Goal: Task Accomplishment & Management: Complete application form

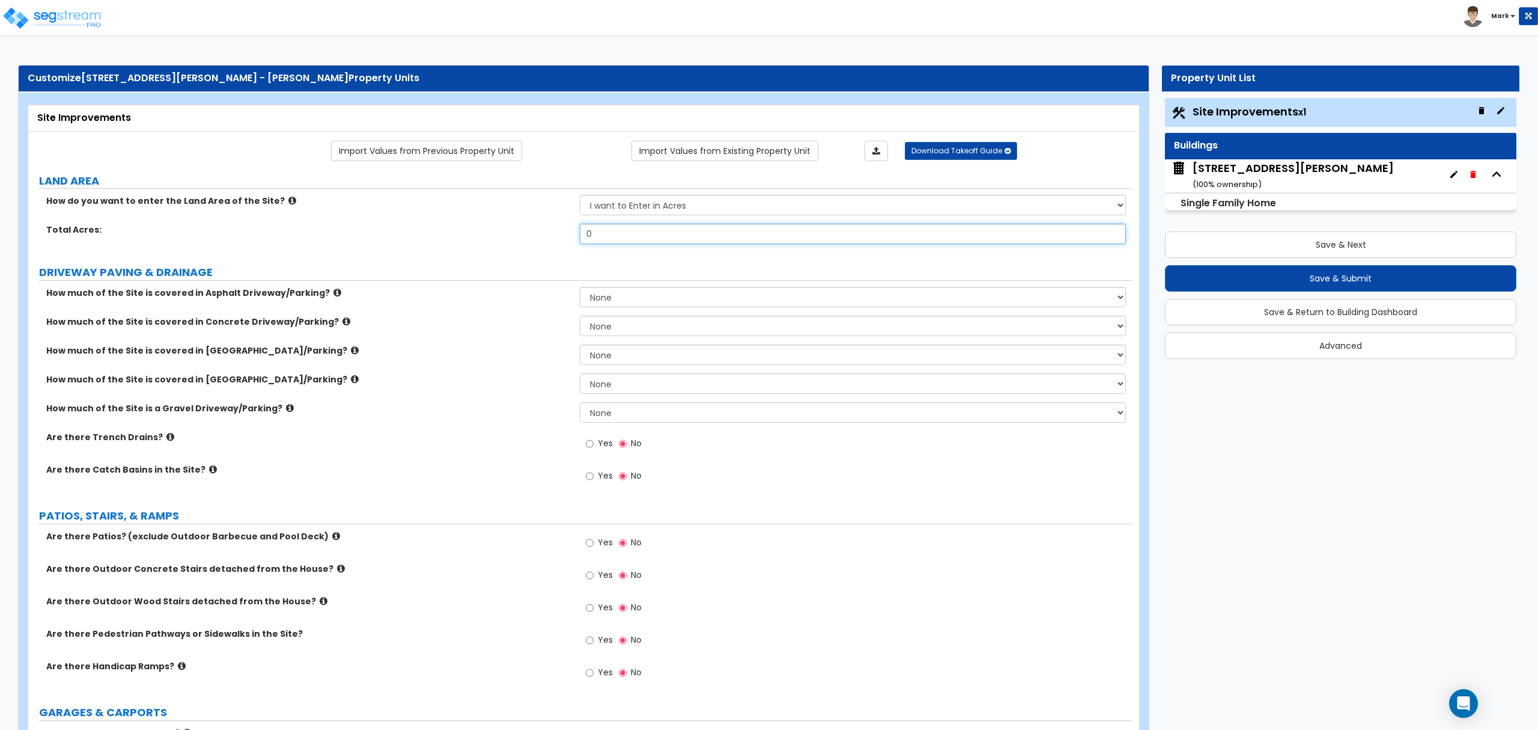
click at [736, 238] on input "0" at bounding box center [853, 234] width 546 height 20
type input ".19"
click at [631, 328] on select "None I want to Enter an Approximate Percentage I want to Enter the Square Foota…" at bounding box center [853, 325] width 546 height 20
select select "2"
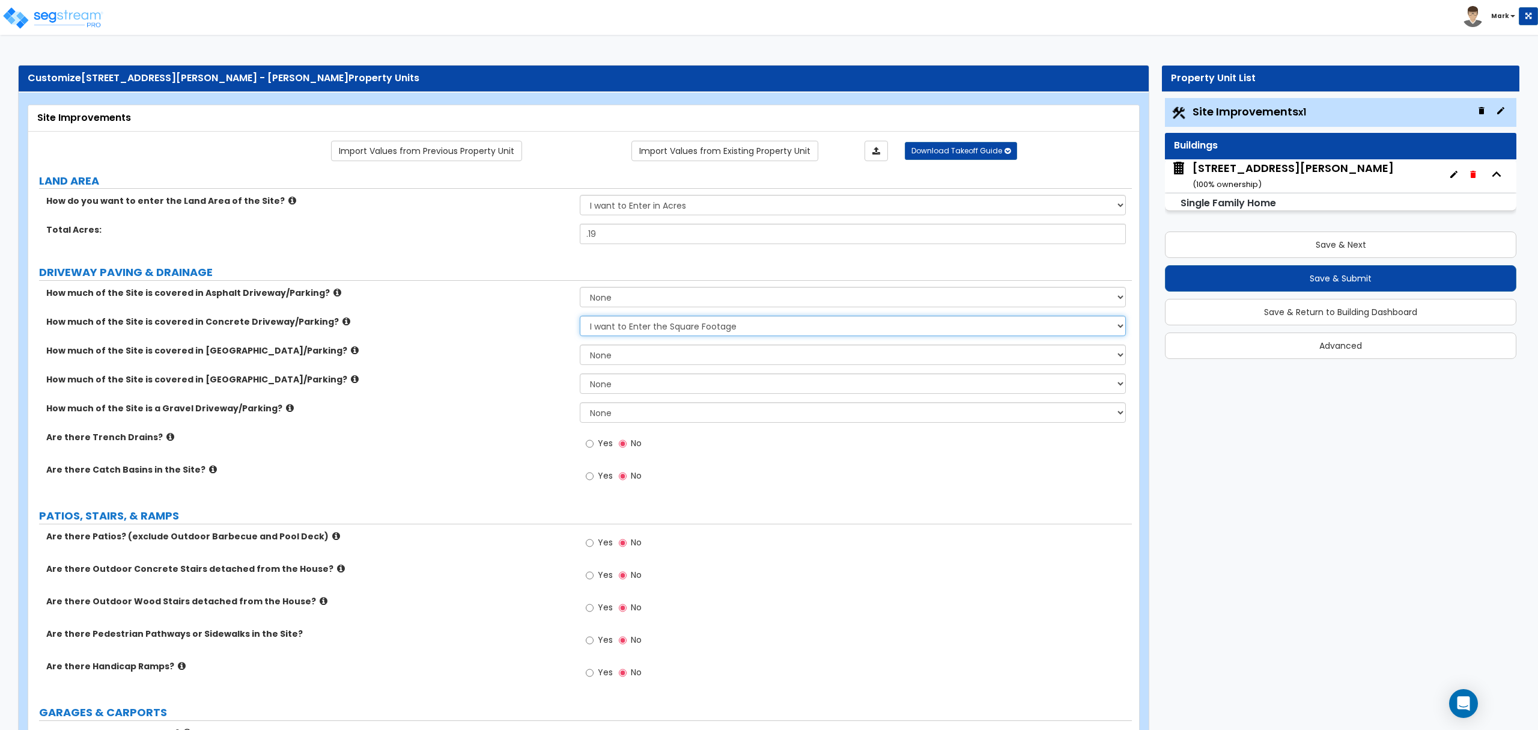
click at [580, 317] on select "None I want to Enter an Approximate Percentage I want to Enter the Square Foota…" at bounding box center [853, 325] width 546 height 20
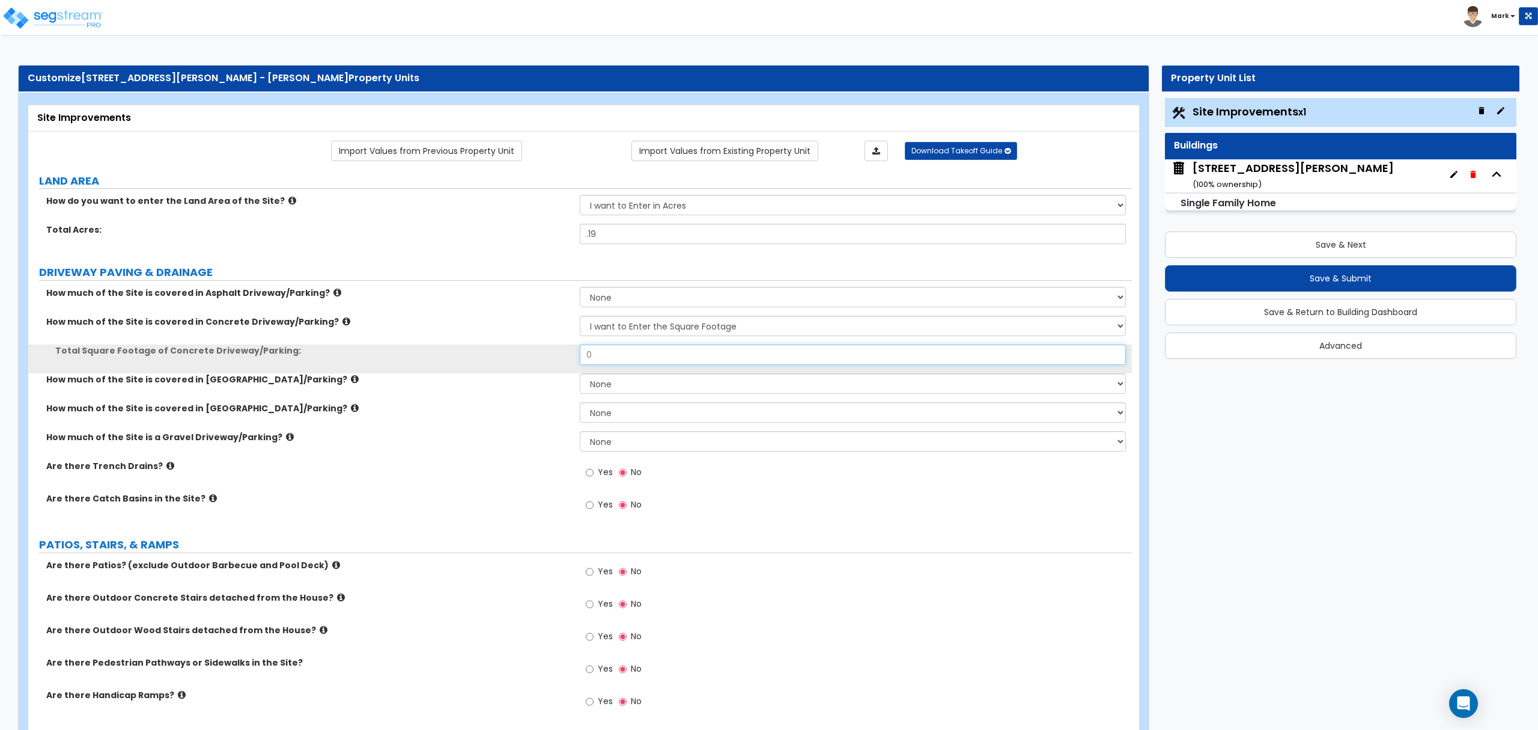
click at [624, 362] on input "0" at bounding box center [853, 354] width 546 height 20
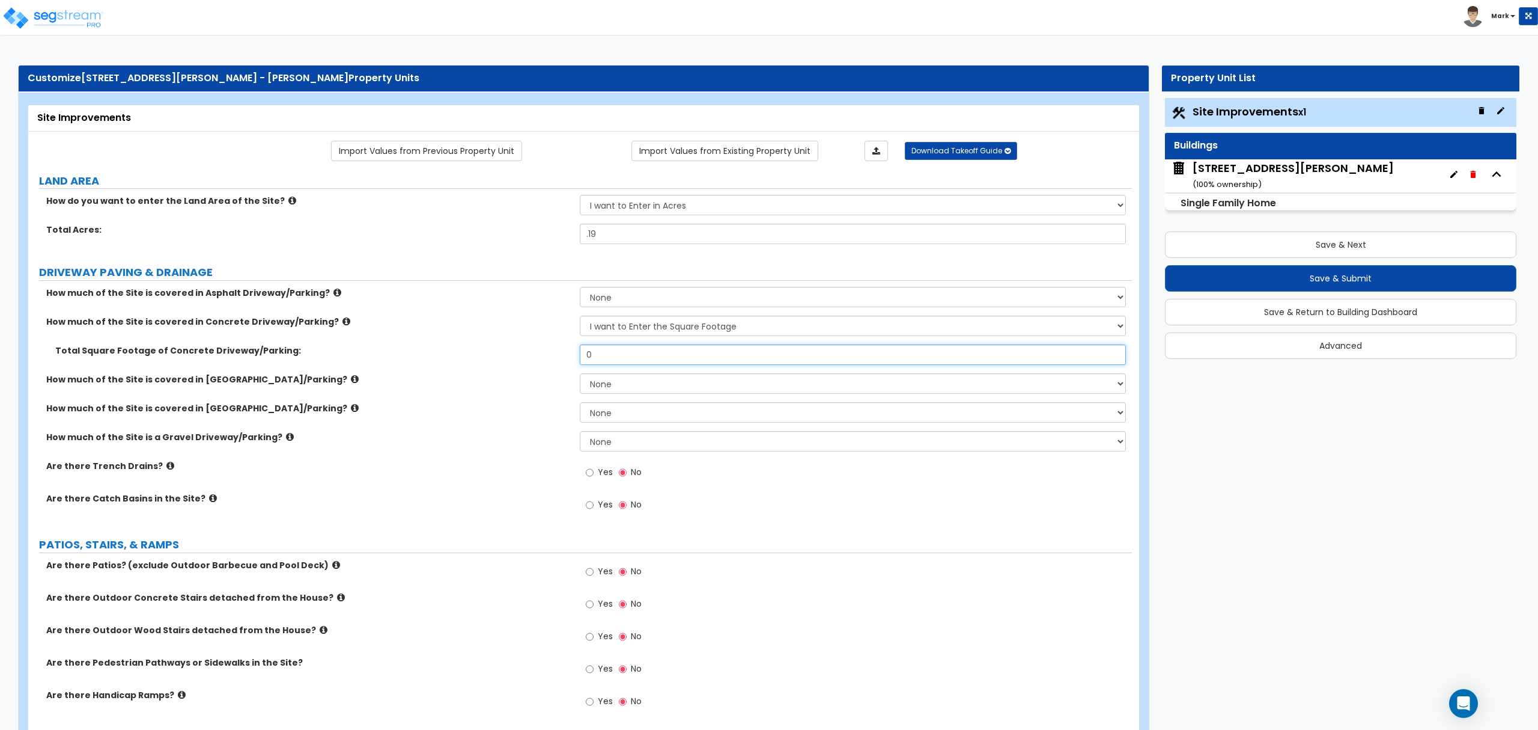
click at [612, 353] on input "0" at bounding box center [853, 354] width 546 height 20
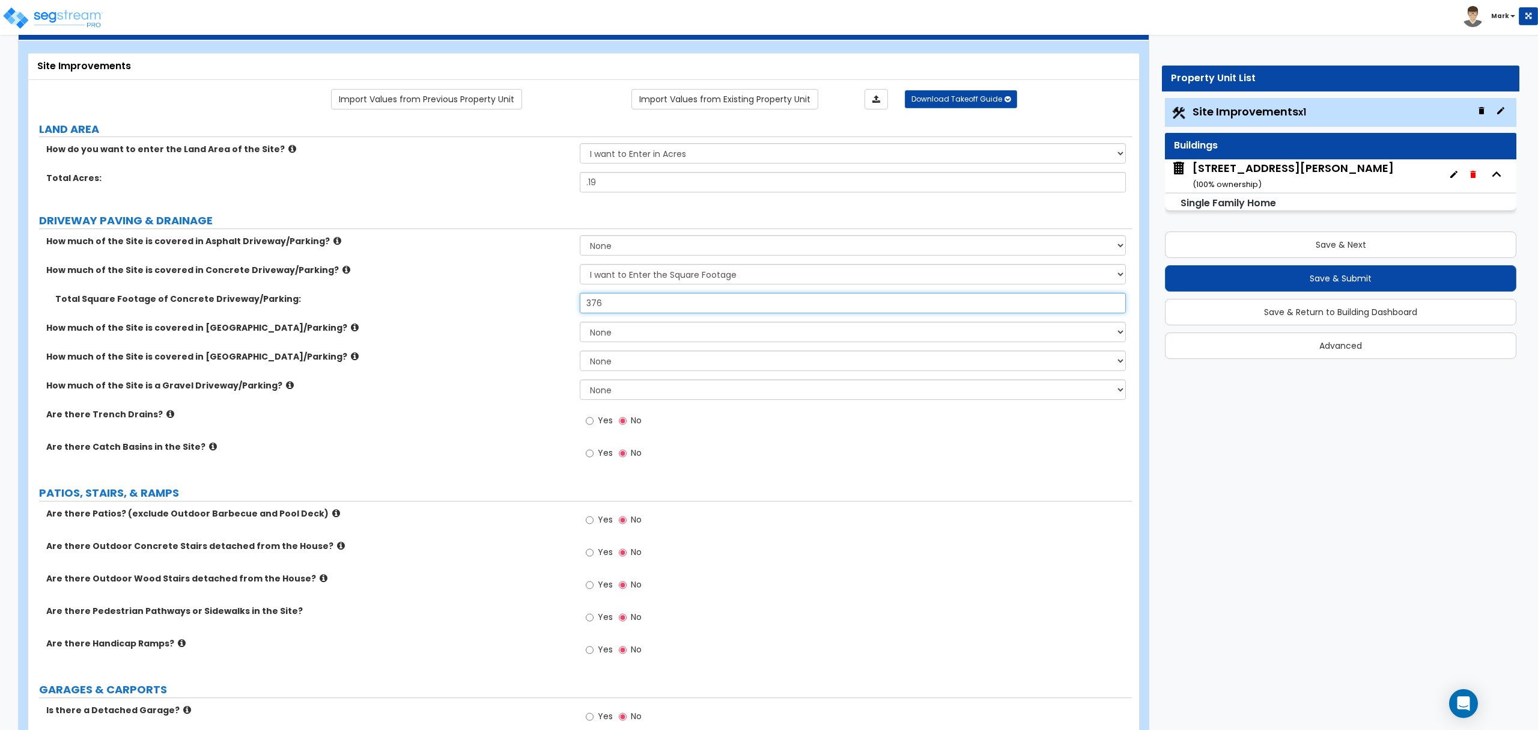
scroll to position [80, 0]
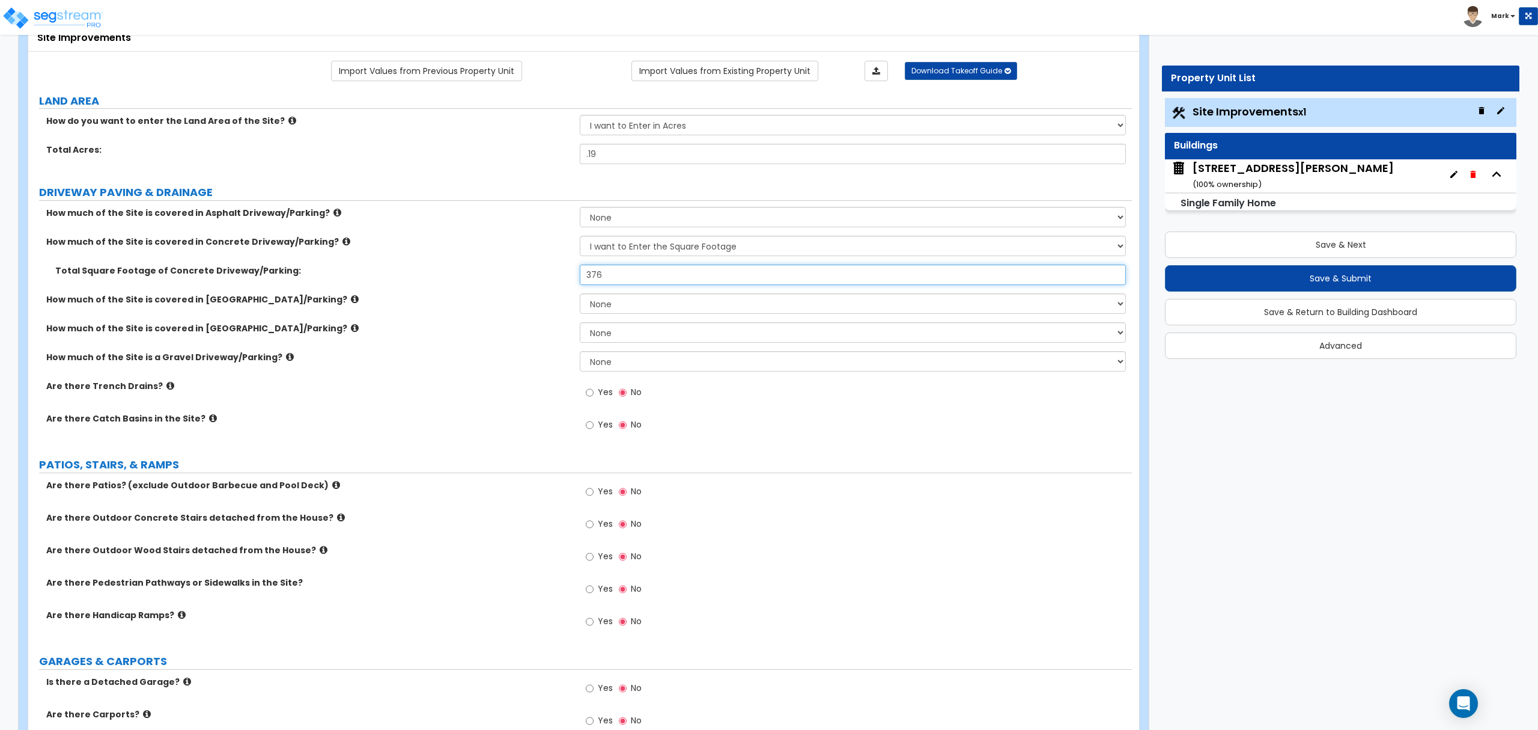
type input "376"
click at [332, 489] on icon at bounding box center [336, 484] width 8 height 9
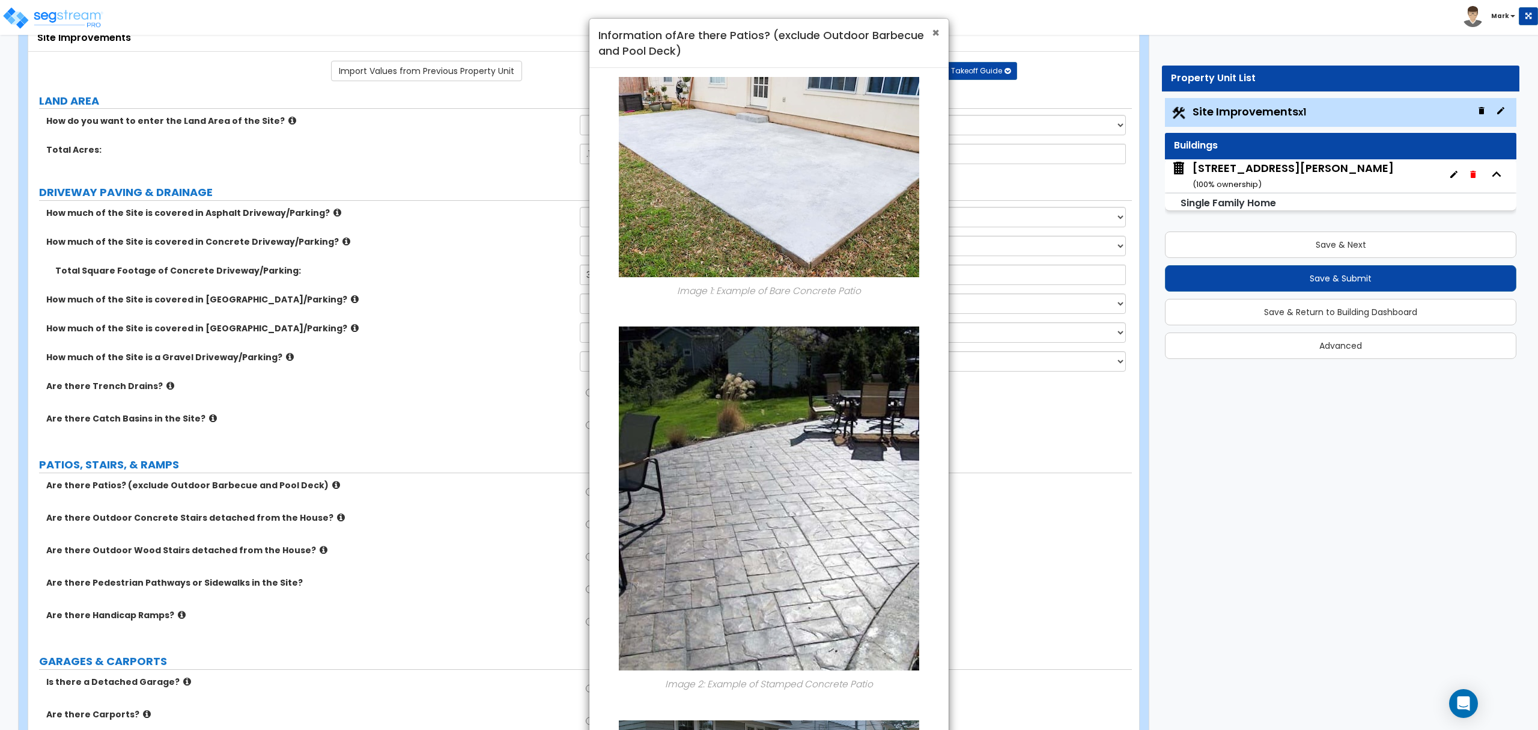
click at [938, 32] on span "×" at bounding box center [936, 32] width 8 height 17
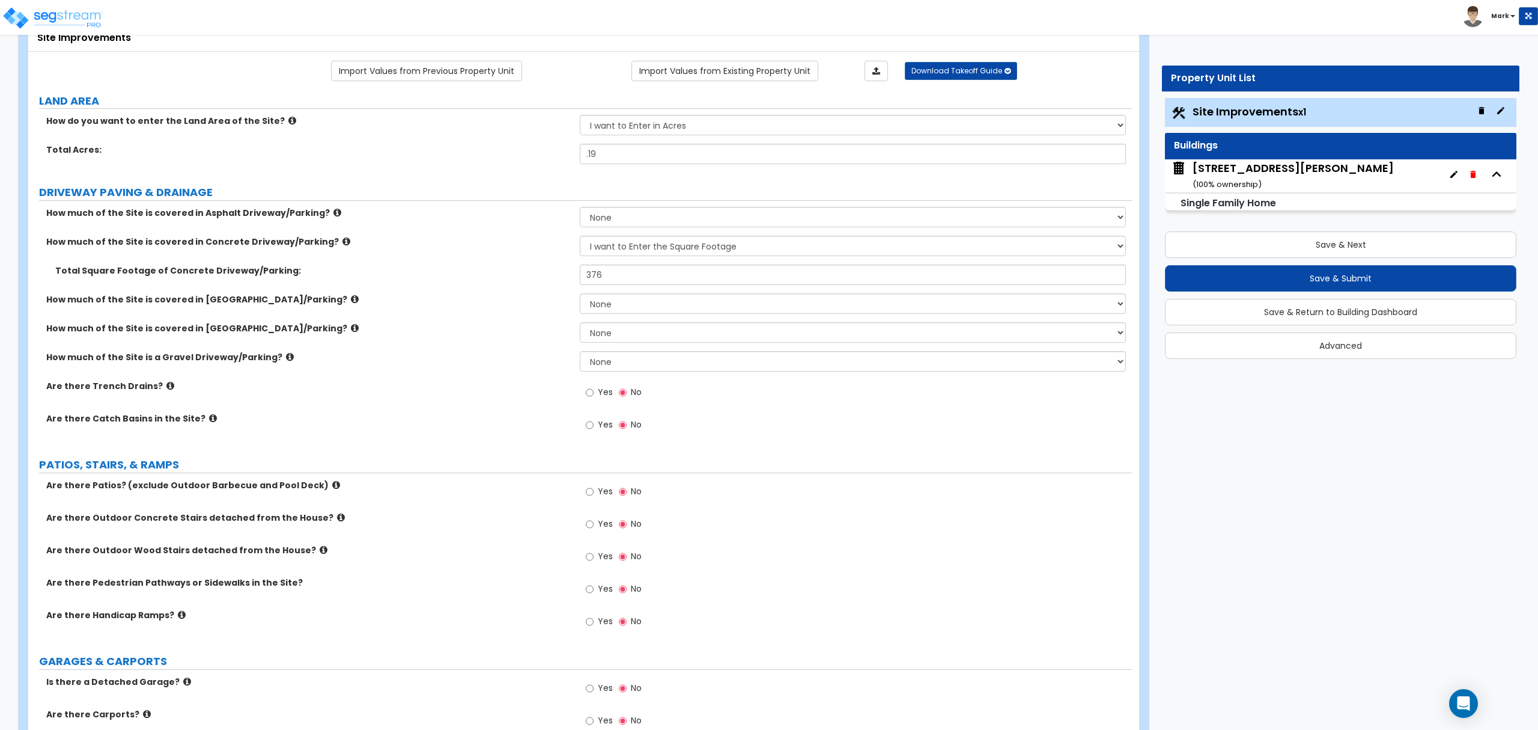
click at [588, 501] on label "Yes" at bounding box center [599, 493] width 27 height 20
click at [588, 498] on input "Yes" at bounding box center [590, 491] width 8 height 13
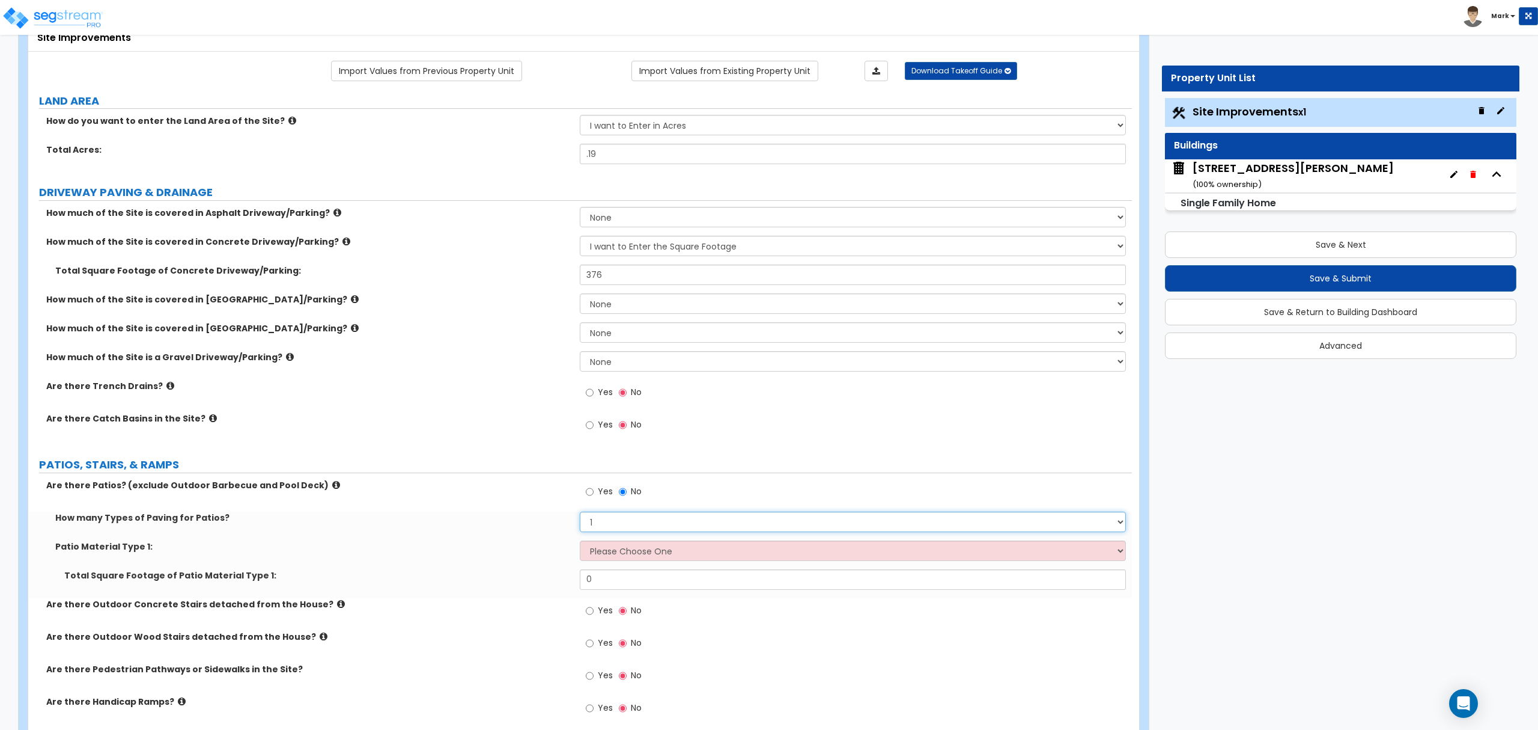
click at [602, 516] on select "1 2 3 4" at bounding box center [853, 521] width 546 height 20
select select "2"
click at [580, 513] on select "1 2 3 4" at bounding box center [853, 521] width 546 height 20
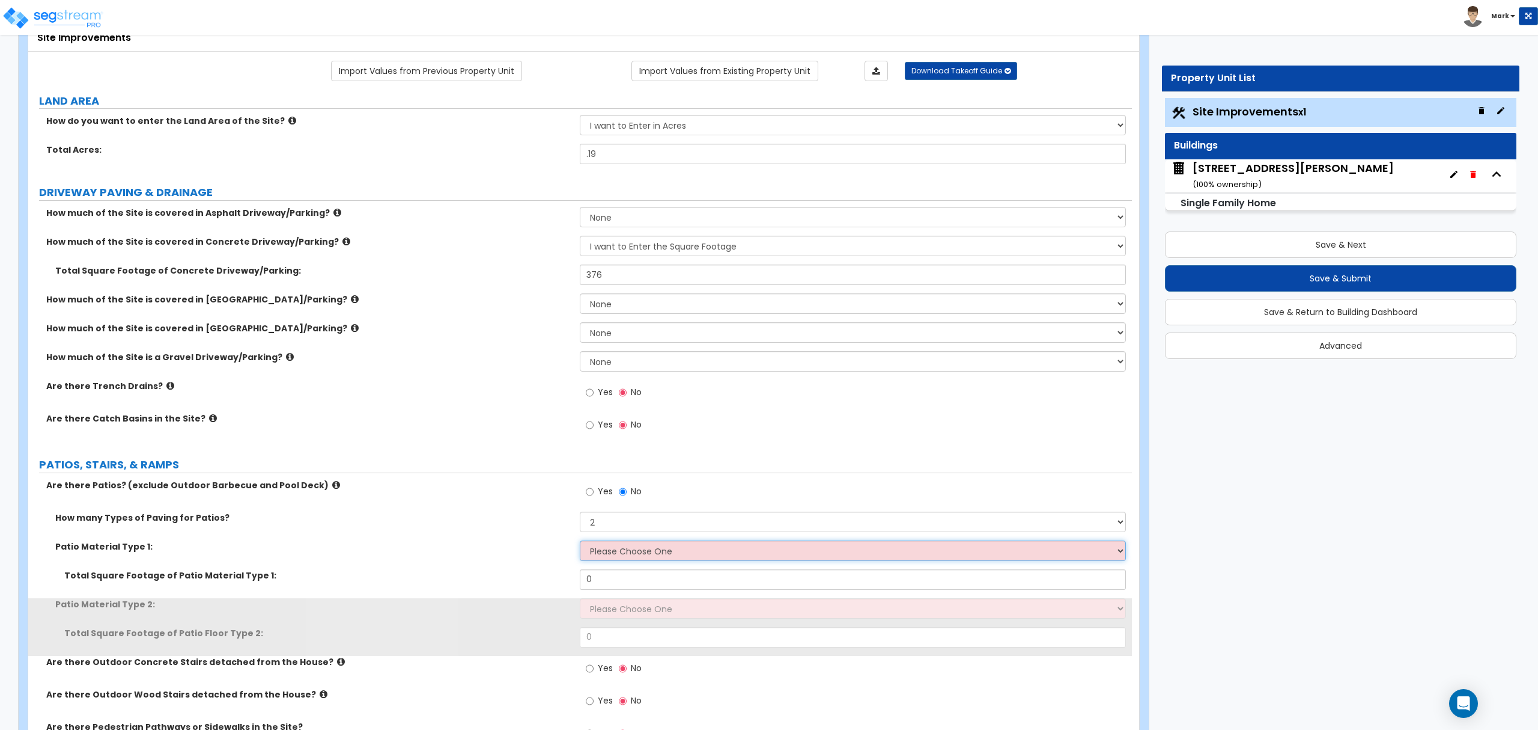
click at [599, 558] on select "Please Choose One Bare Concrete Stamped Concrete Brick Pavers Stone Pavers Tile…" at bounding box center [853, 550] width 546 height 20
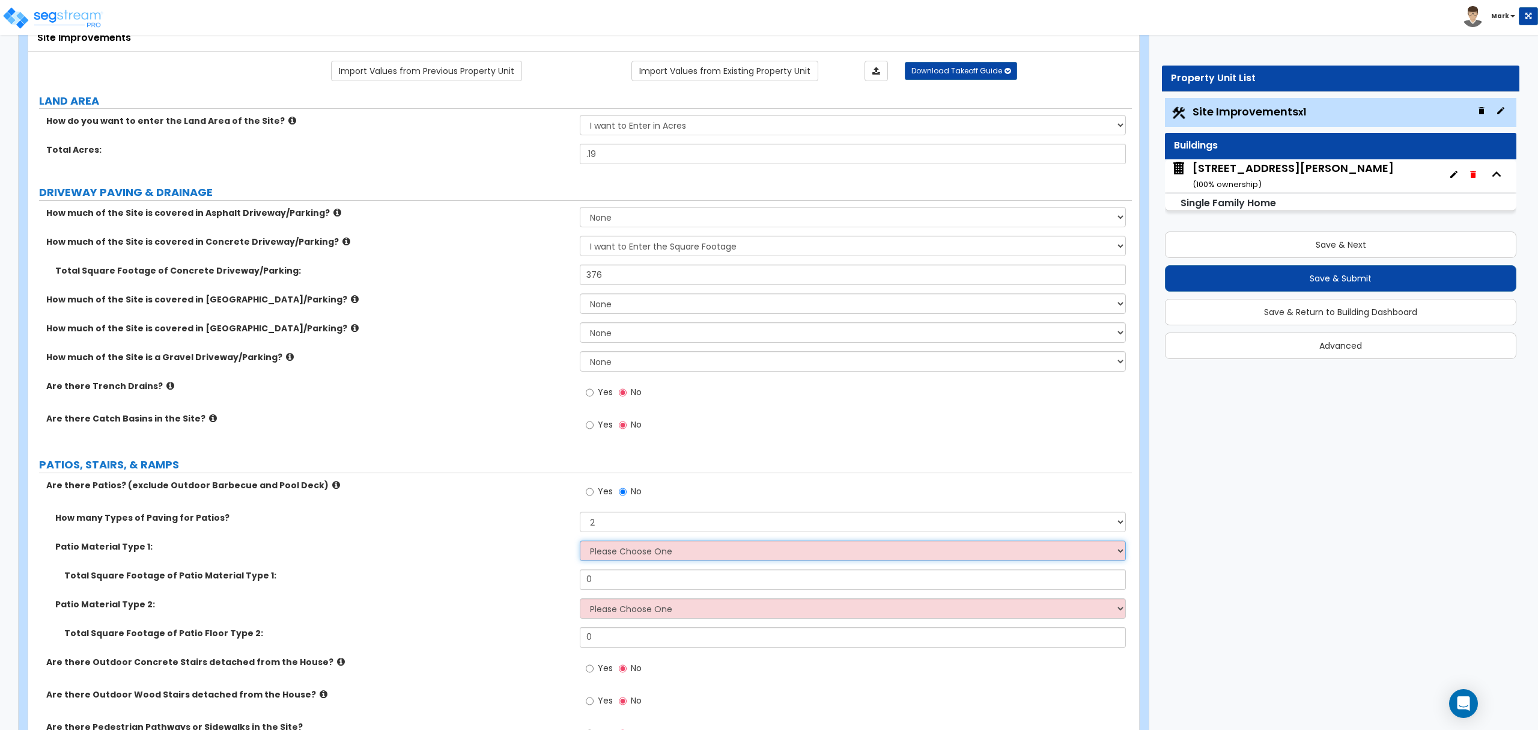
select select "1"
click at [580, 541] on select "Please Choose One Bare Concrete Stamped Concrete Brick Pavers Stone Pavers Tile…" at bounding box center [853, 550] width 546 height 20
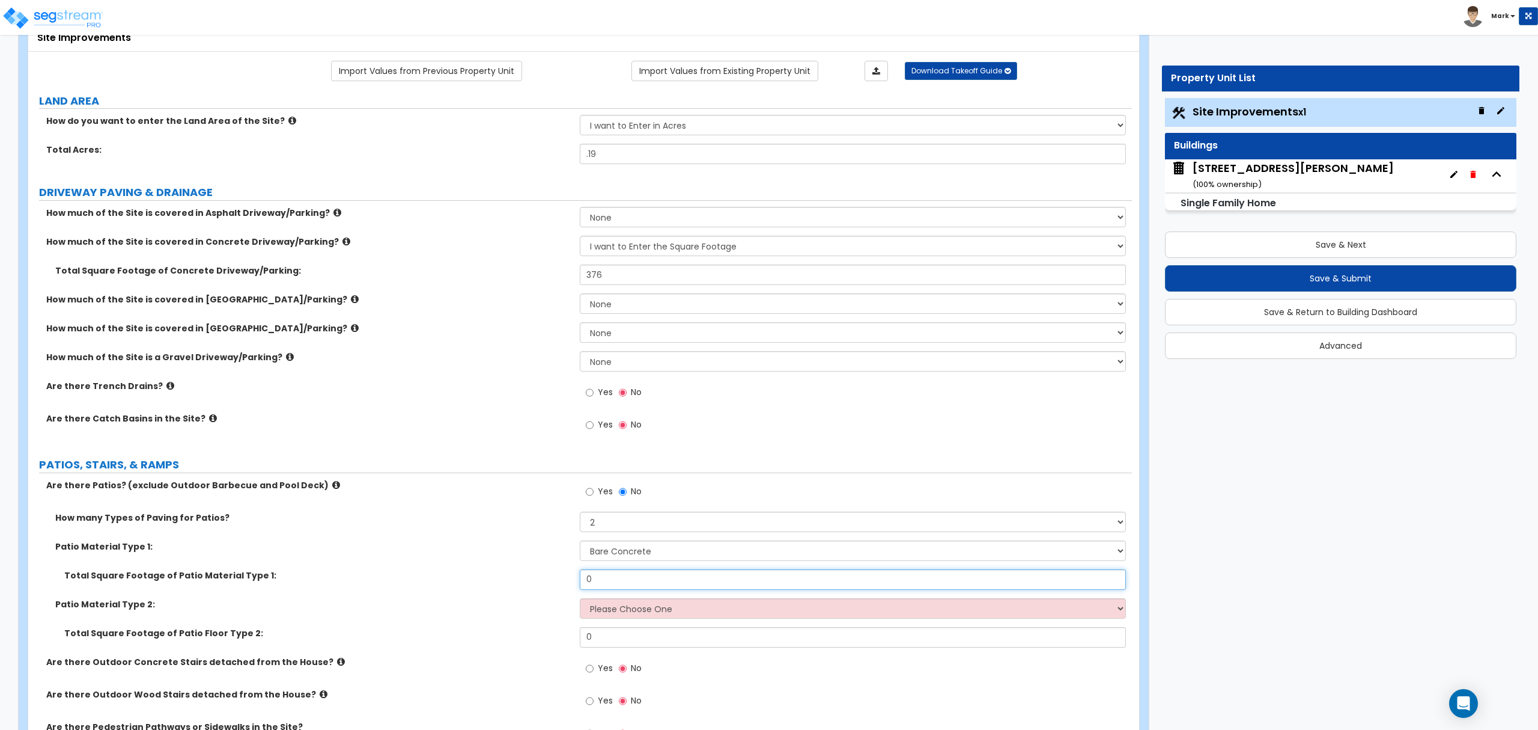
click at [596, 580] on input "0" at bounding box center [853, 579] width 546 height 20
type input "150"
click at [645, 636] on input "0" at bounding box center [853, 637] width 546 height 20
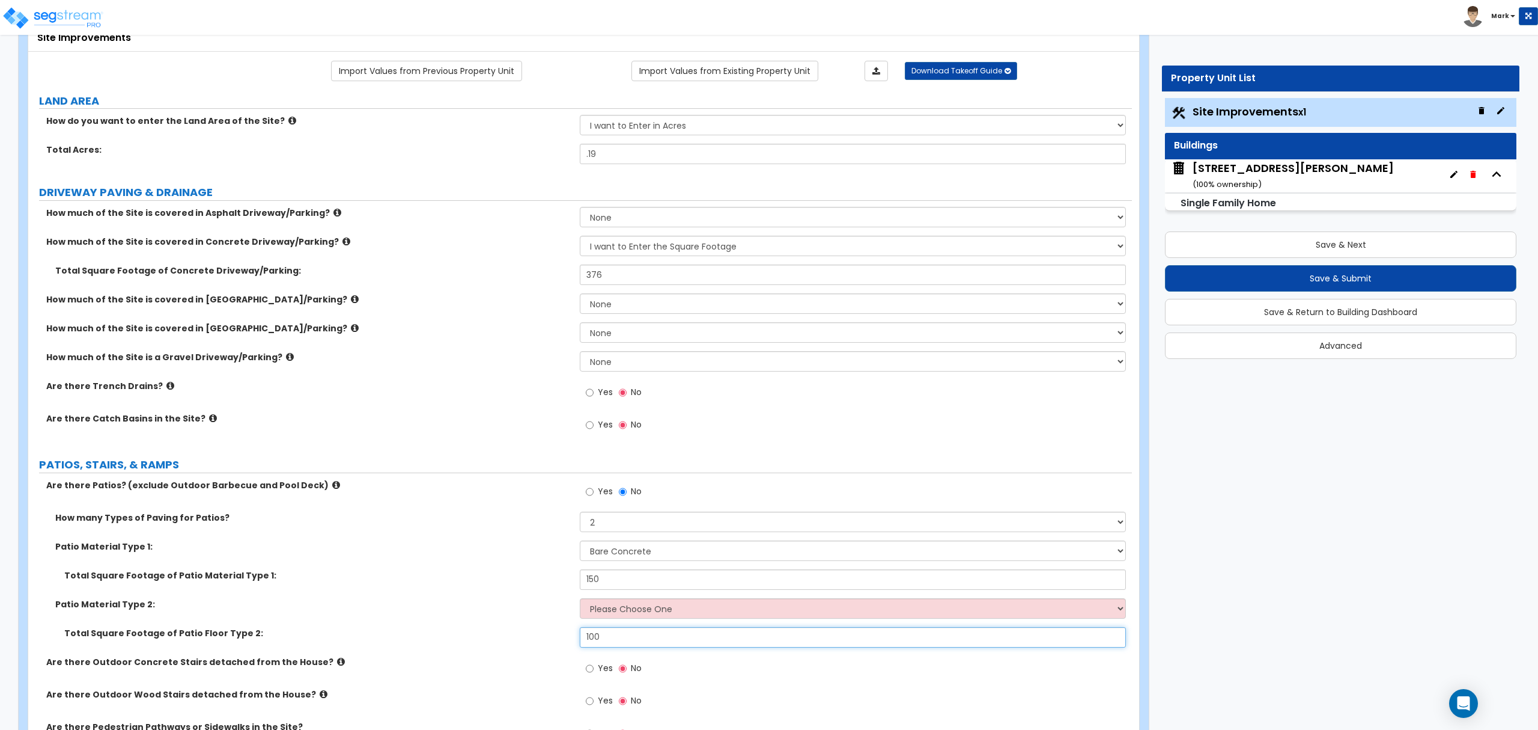
type input "100"
click at [618, 589] on input "150" at bounding box center [853, 579] width 546 height 20
drag, startPoint x: 618, startPoint y: 589, endPoint x: 592, endPoint y: 540, distance: 55.9
click at [618, 587] on input "150" at bounding box center [853, 579] width 546 height 20
click at [623, 606] on select "Please Choose One Bare Concrete Stamped Concrete Brick Pavers Stone Pavers Tile…" at bounding box center [853, 608] width 546 height 20
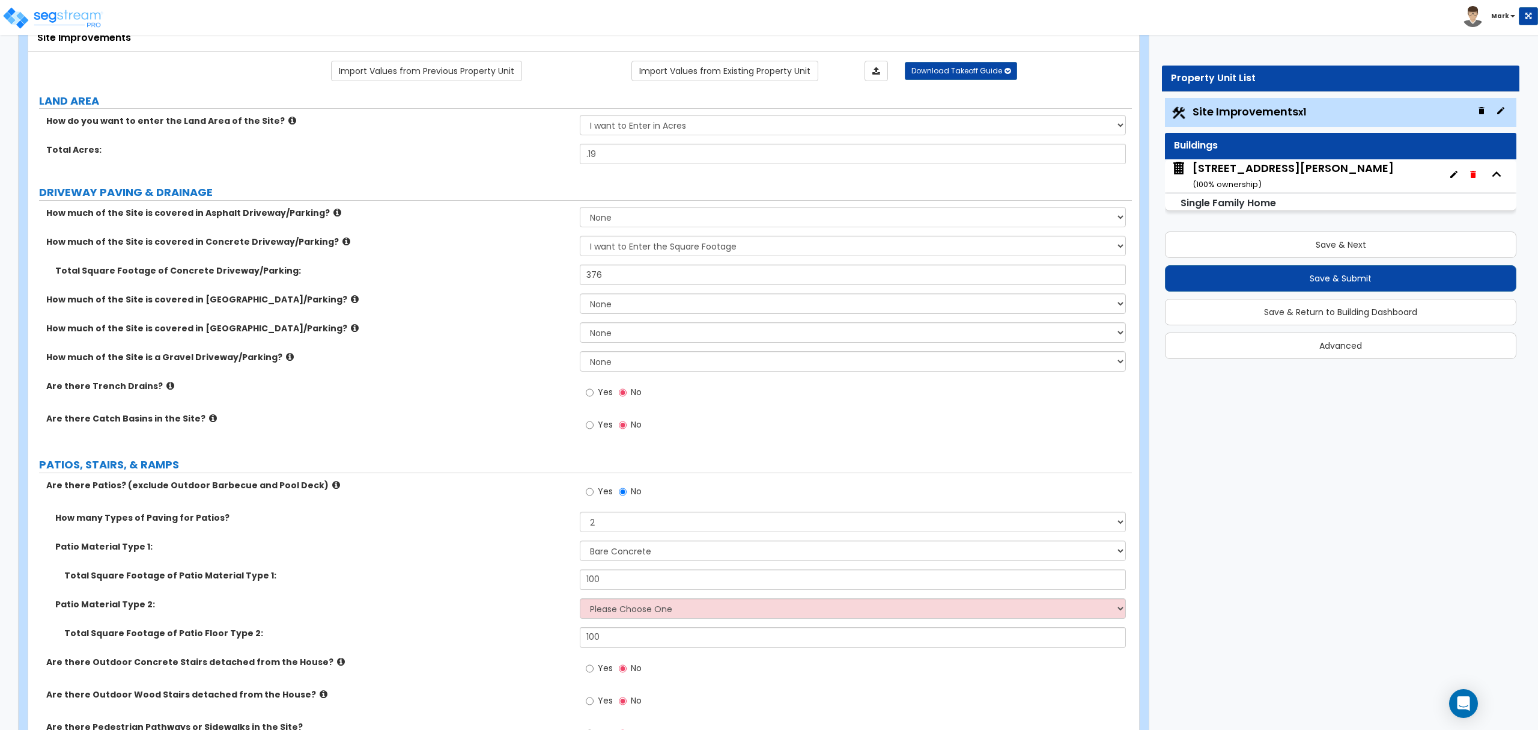
drag, startPoint x: 544, startPoint y: 660, endPoint x: 558, endPoint y: 645, distance: 20.4
click at [544, 660] on label "Are there Outdoor Concrete Stairs detached from the House?" at bounding box center [308, 662] width 525 height 12
click at [616, 578] on input "100" at bounding box center [853, 579] width 546 height 20
type input "150"
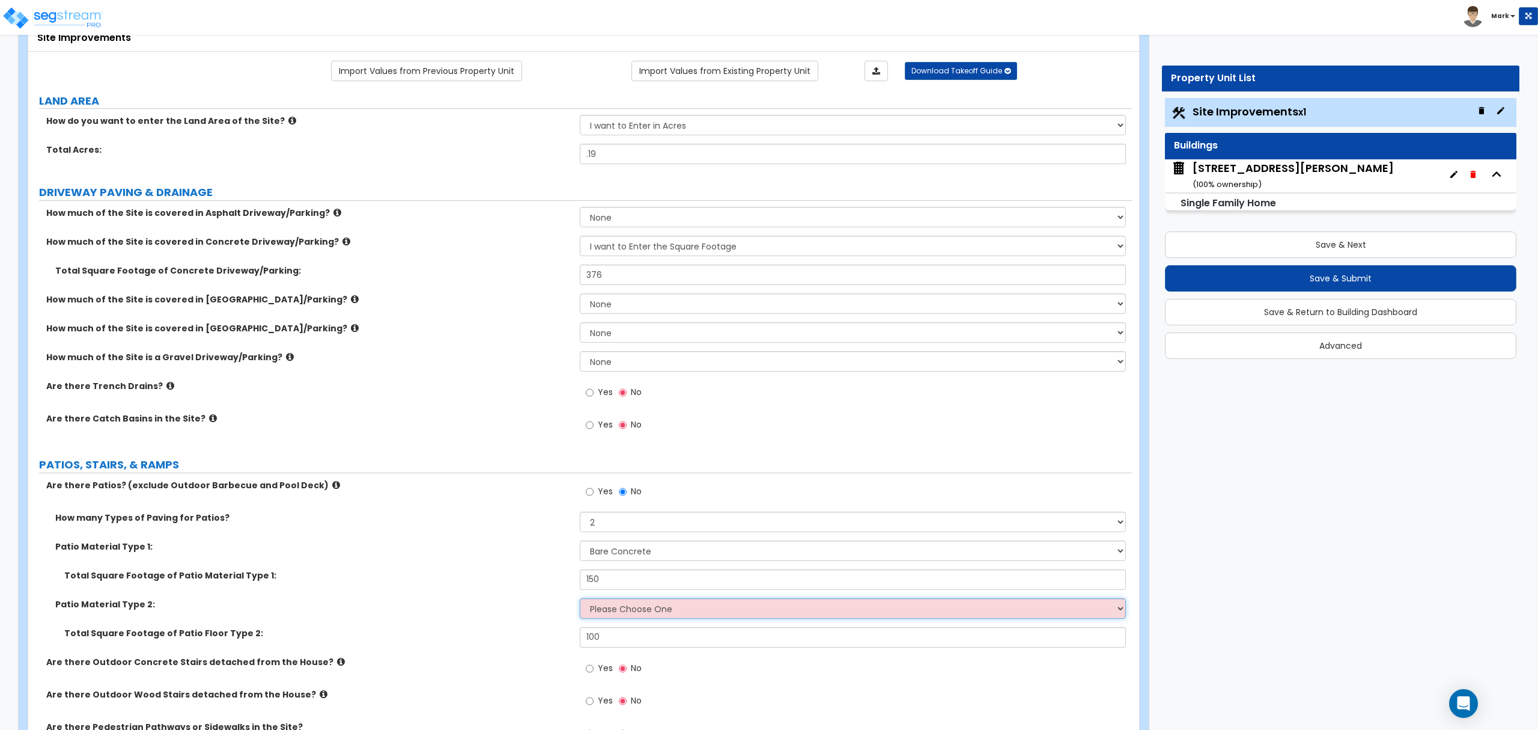
click at [631, 609] on select "Please Choose One Bare Concrete Stamped Concrete Brick Pavers Stone Pavers Tile…" at bounding box center [853, 608] width 546 height 20
click at [507, 565] on div "Patio Material Type 1: Please Choose One Bare Concrete Stamped Concrete Brick P…" at bounding box center [580, 554] width 1104 height 29
click at [615, 517] on select "1 2 3 4" at bounding box center [853, 521] width 546 height 20
select select "1"
click at [580, 513] on select "1 2 3 4" at bounding box center [853, 521] width 546 height 20
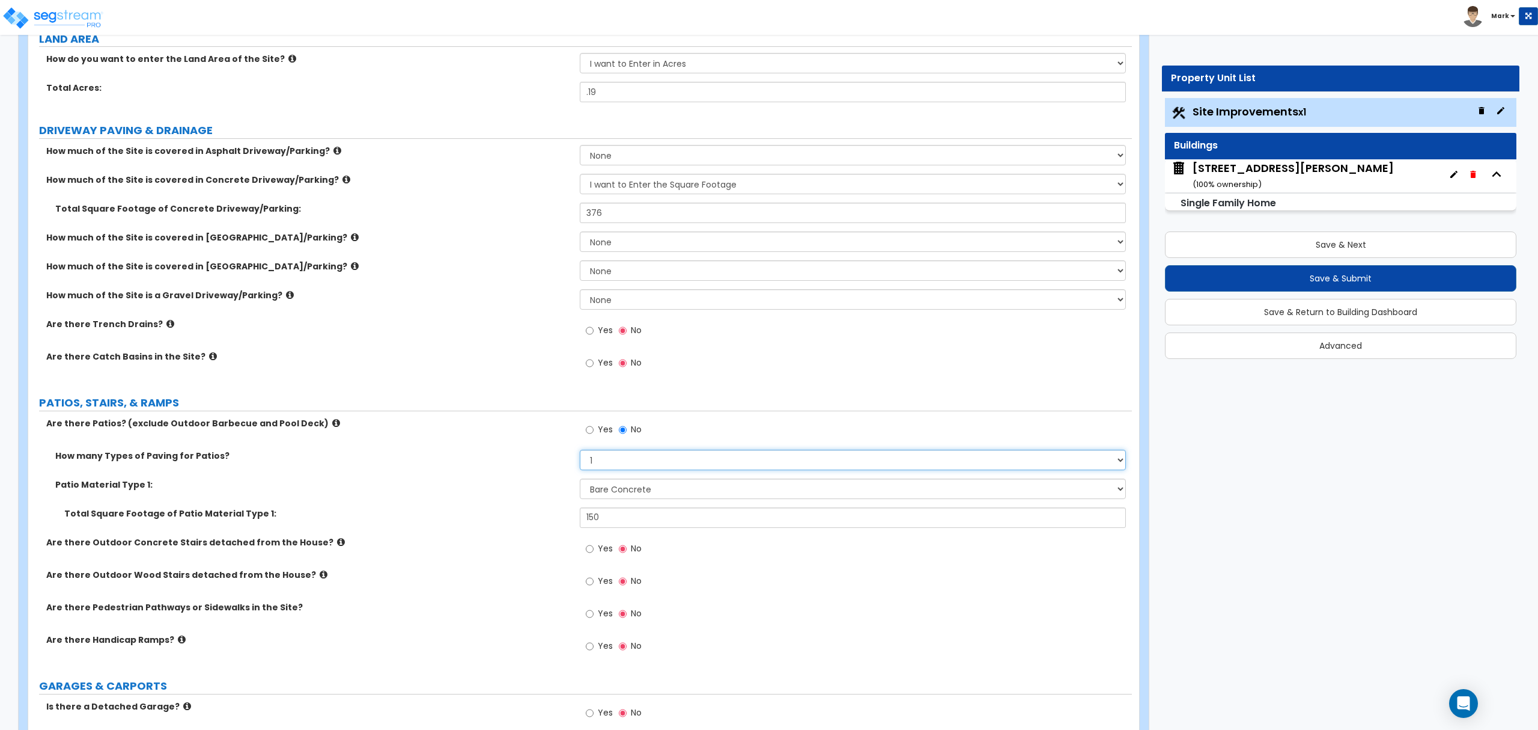
scroll to position [160, 0]
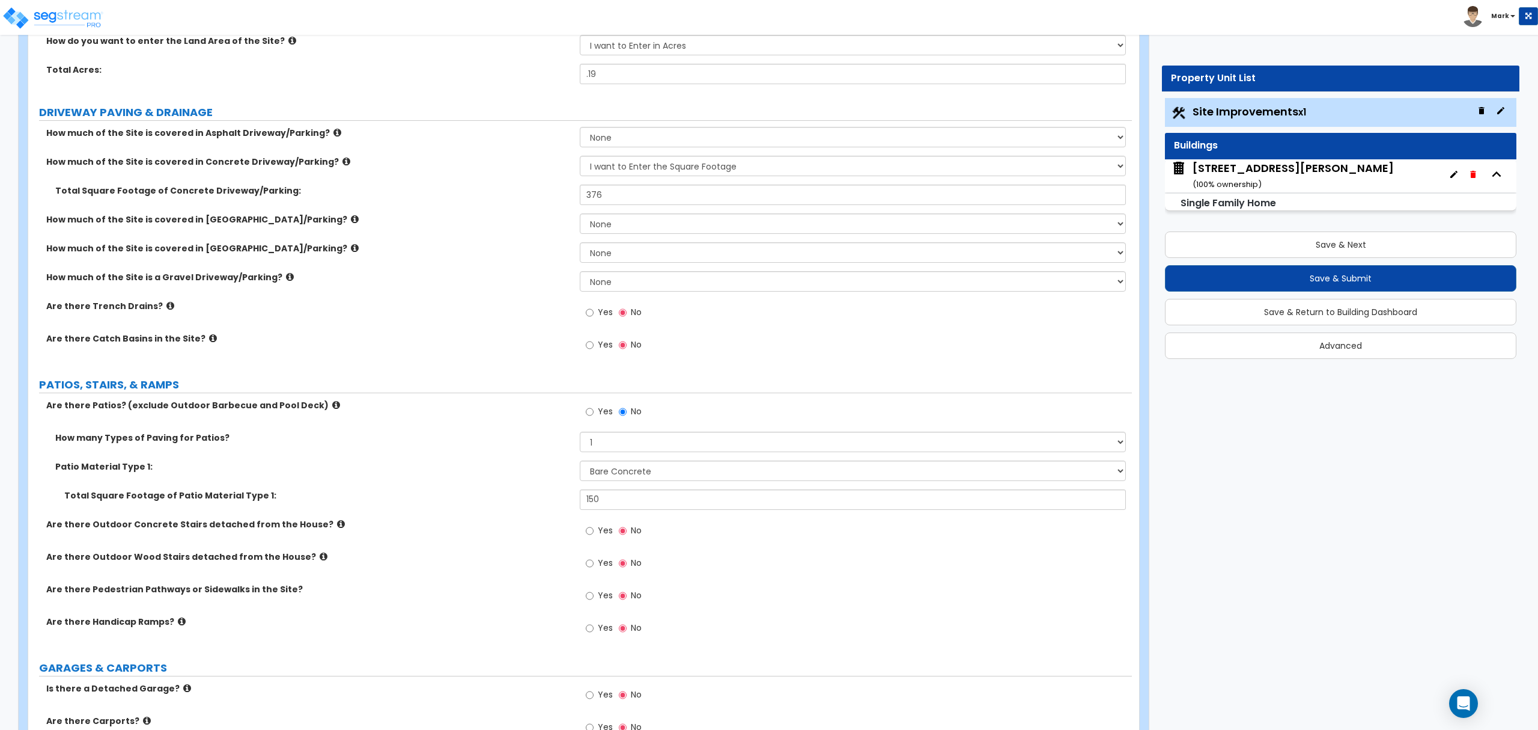
click at [337, 525] on icon at bounding box center [341, 523] width 8 height 9
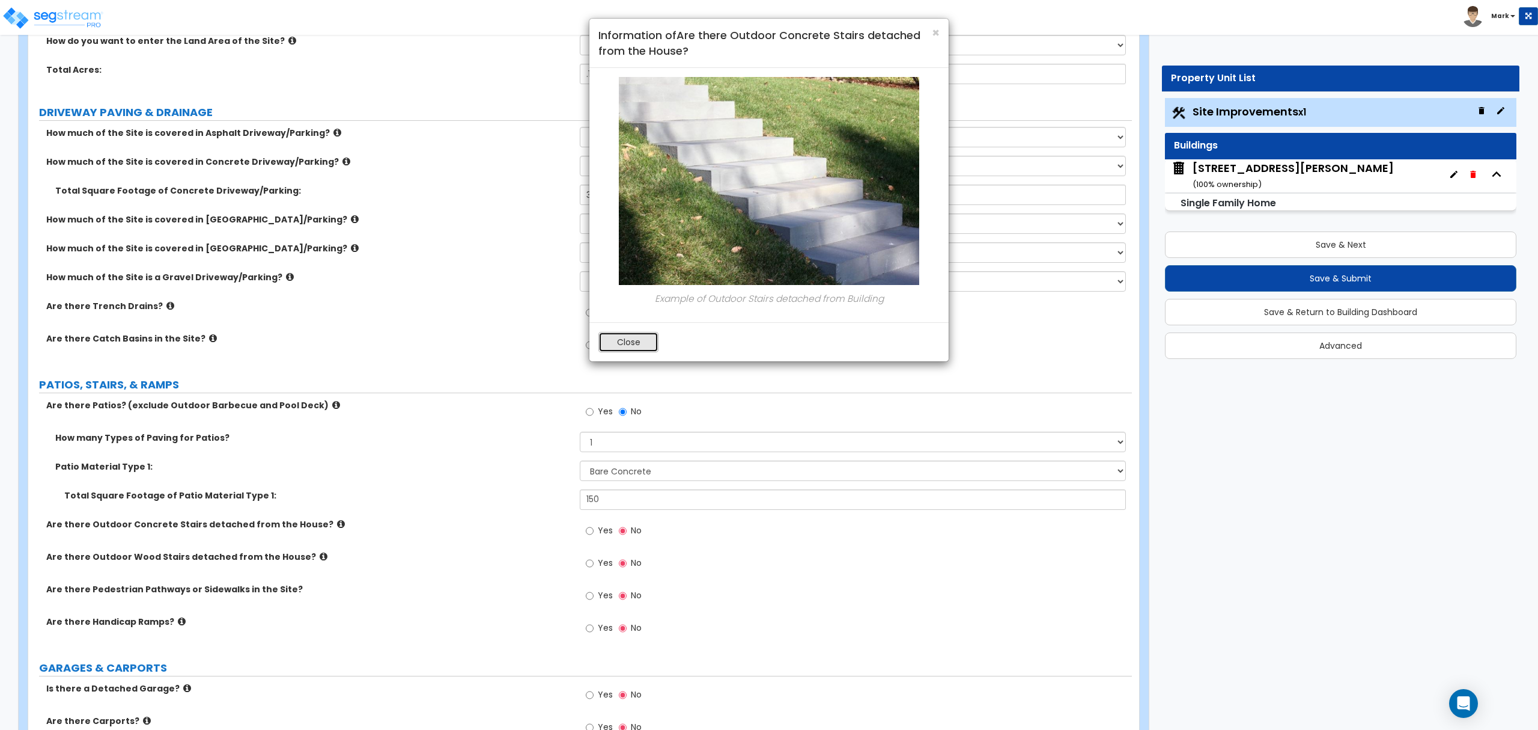
click at [618, 344] on button "Close" at bounding box center [629, 342] width 60 height 20
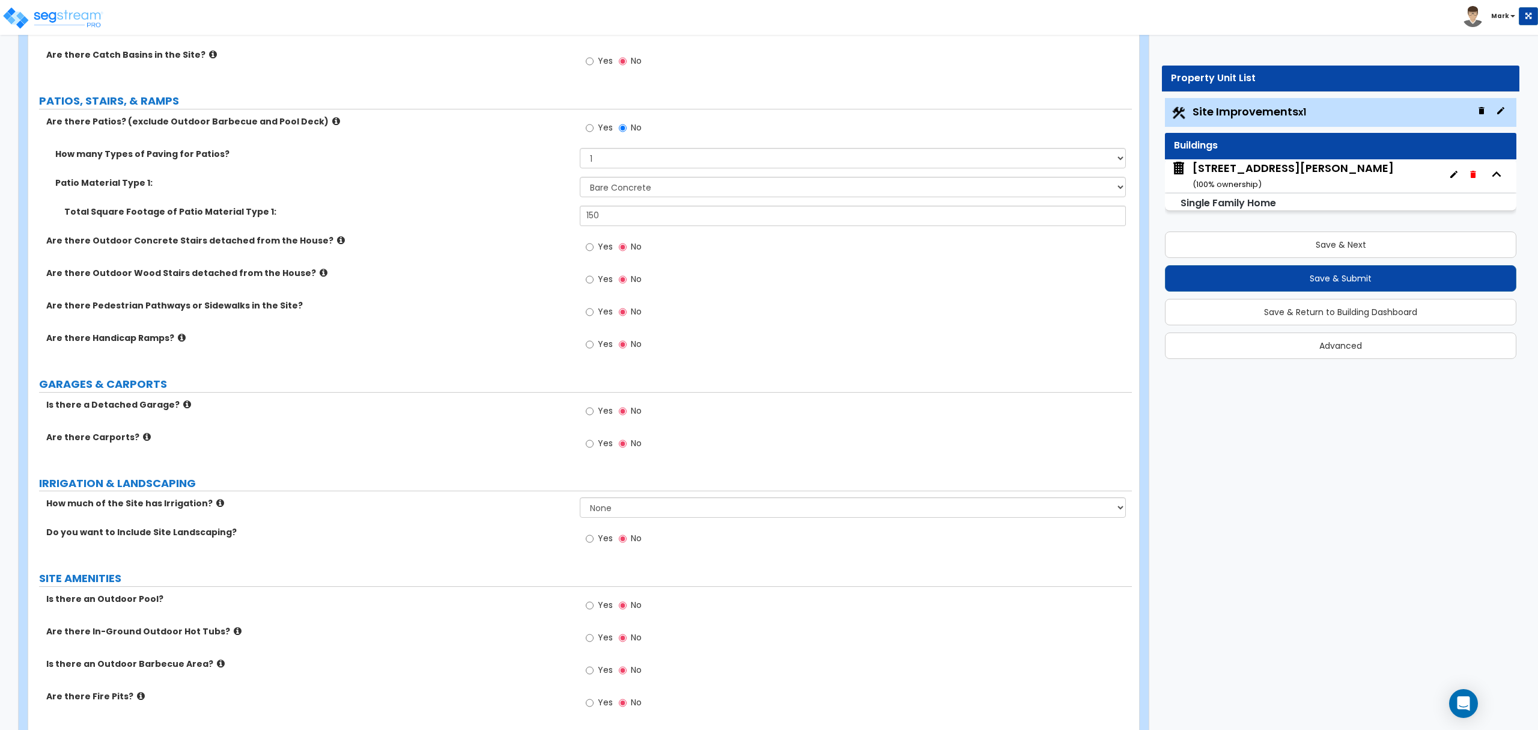
scroll to position [481, 0]
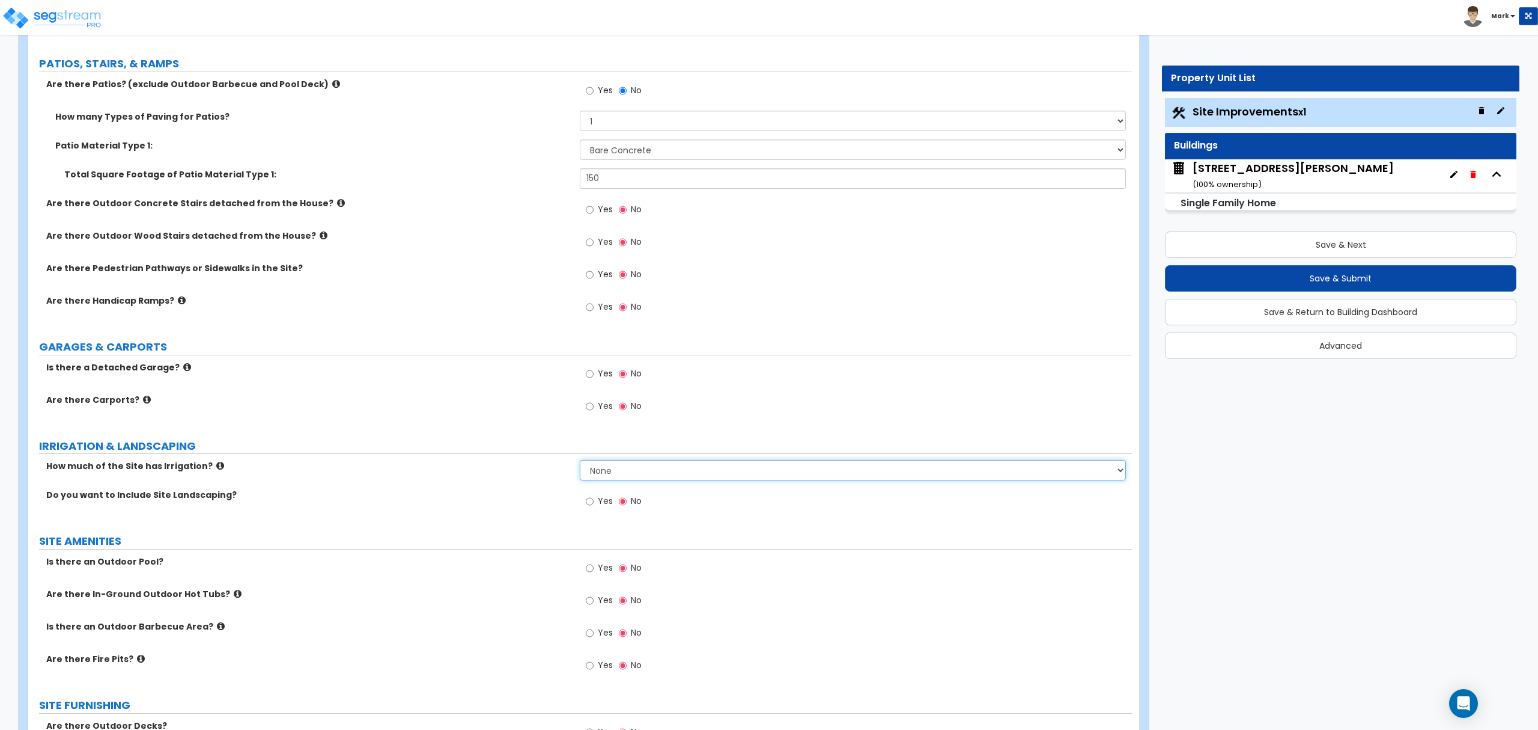
click at [657, 477] on select "None I want to Enter an Approximate Percentage I want to Enter the Square Foota…" at bounding box center [853, 470] width 546 height 20
drag, startPoint x: 477, startPoint y: 536, endPoint x: 513, endPoint y: 527, distance: 37.2
click at [477, 536] on label "SITE AMENITIES" at bounding box center [585, 541] width 1093 height 16
click at [600, 504] on span "Yes" at bounding box center [605, 501] width 15 height 12
click at [594, 504] on input "Yes" at bounding box center [590, 501] width 8 height 13
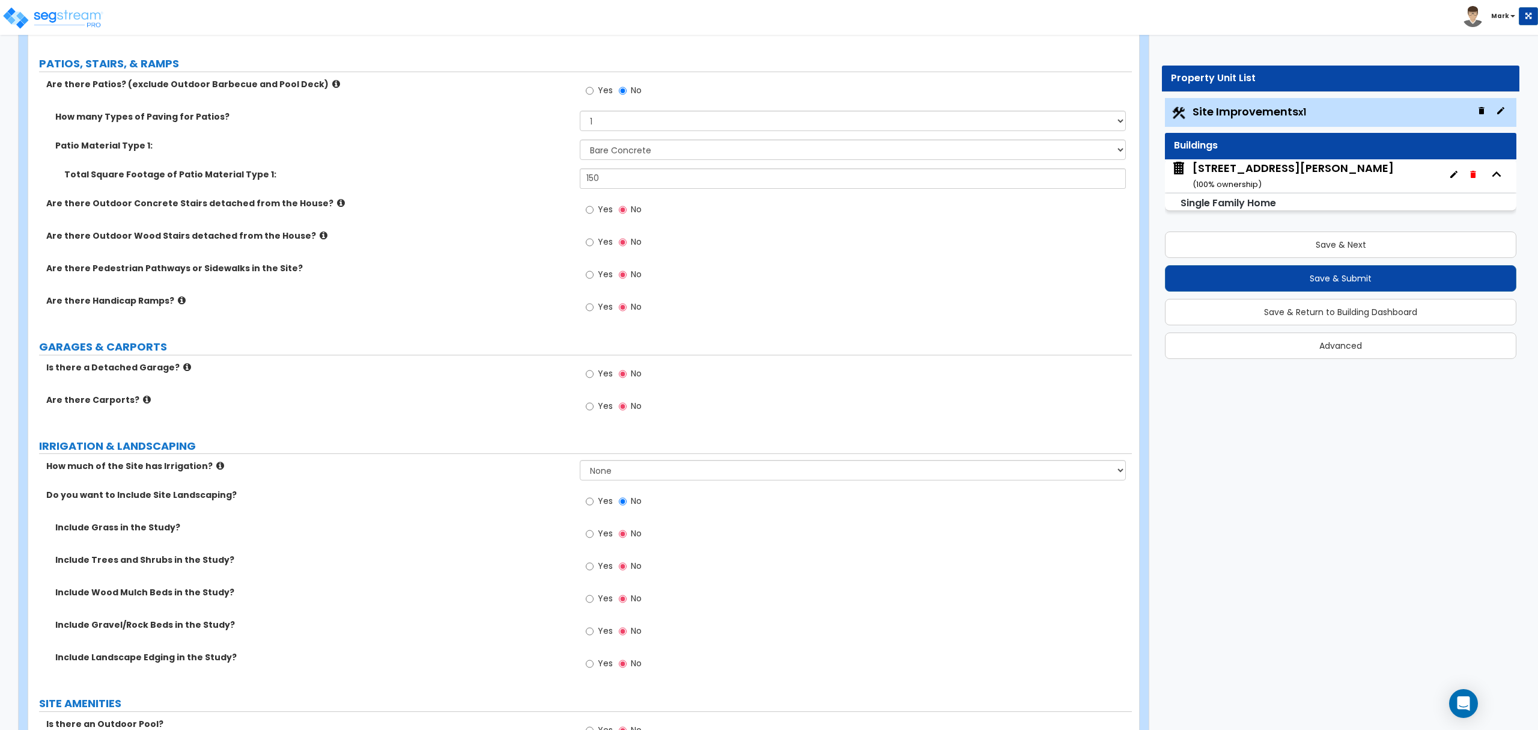
click at [597, 567] on label "Yes" at bounding box center [599, 567] width 27 height 20
click at [594, 567] on input "Yes" at bounding box center [590, 565] width 8 height 13
radio input "true"
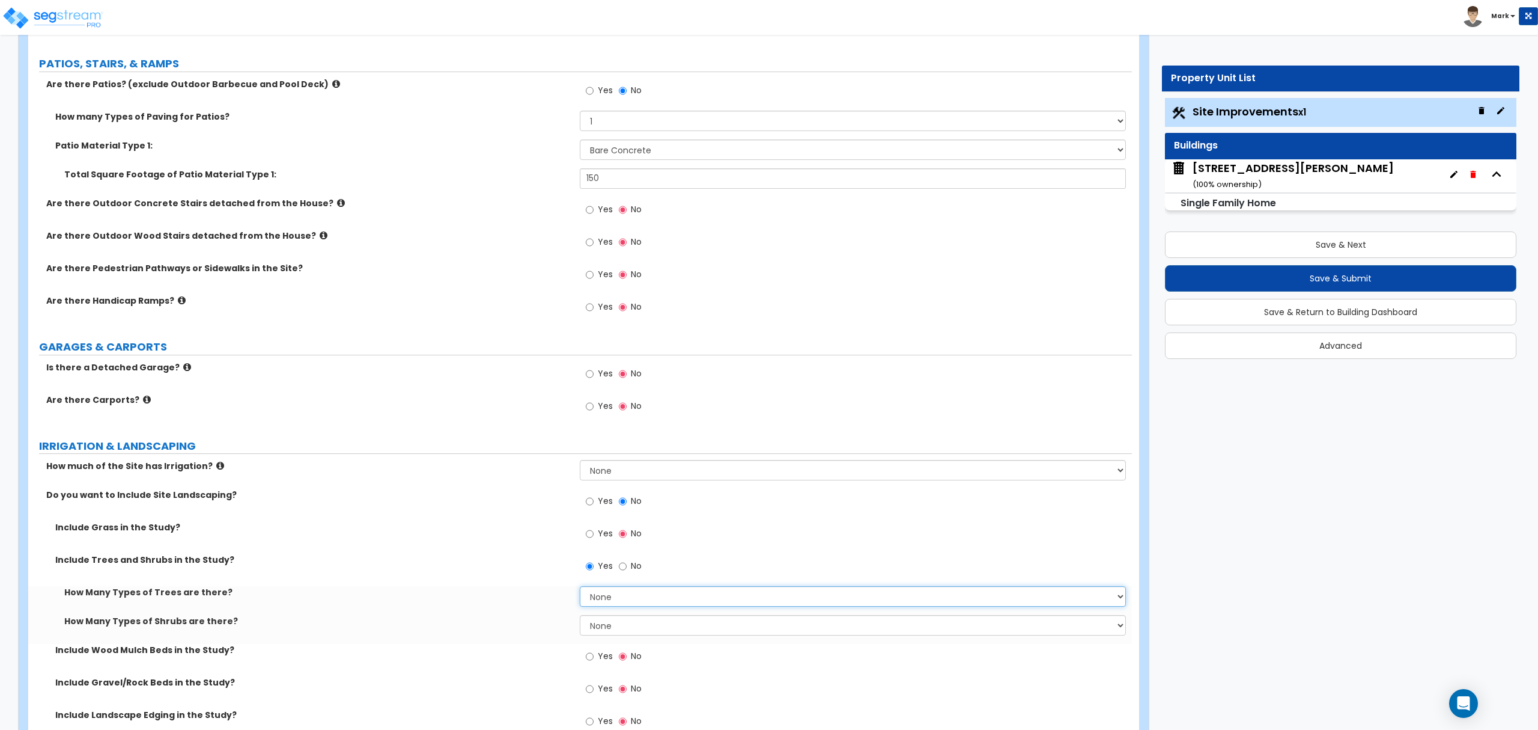
click at [611, 599] on select "None 1 2 3" at bounding box center [853, 596] width 546 height 20
select select "1"
click at [580, 588] on select "None 1 2 3" at bounding box center [853, 596] width 546 height 20
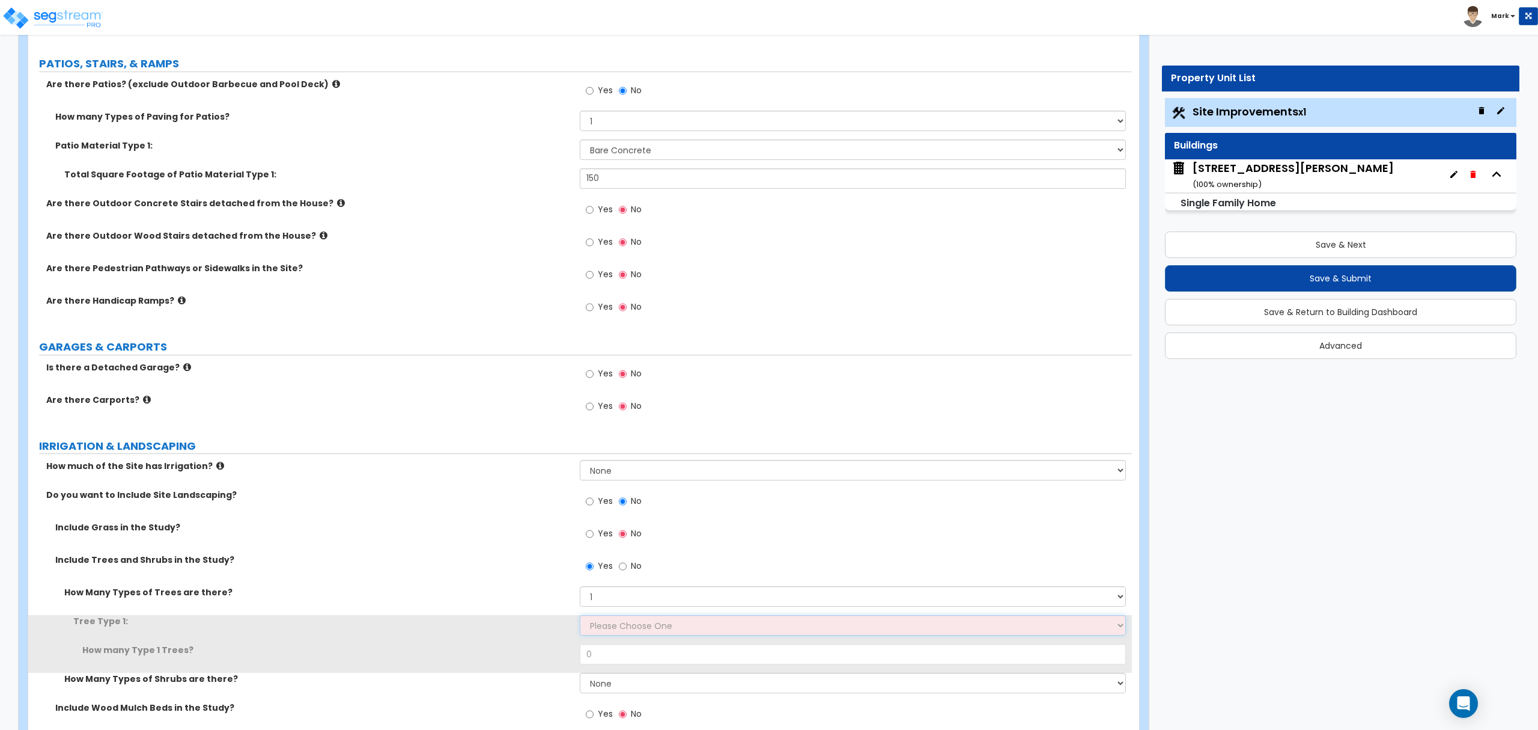
click at [625, 631] on select "Please Choose One Honey Locust Planetree Poplar Elm Hawthorn Linden Maple Red M…" at bounding box center [853, 625] width 546 height 20
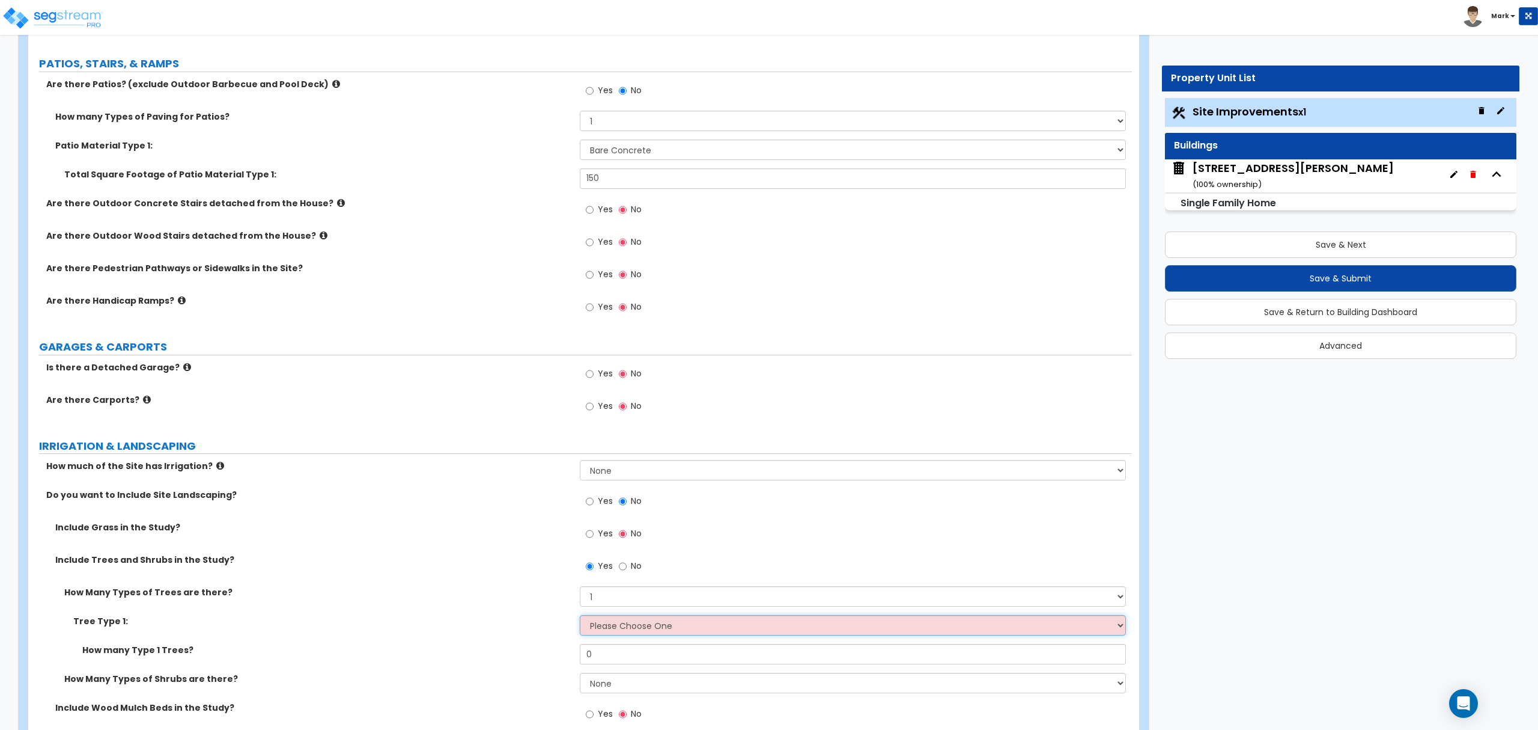
select select "6"
click at [580, 617] on select "Please Choose One Honey Locust Planetree Poplar Elm Hawthorn Linden Maple Red M…" at bounding box center [853, 625] width 546 height 20
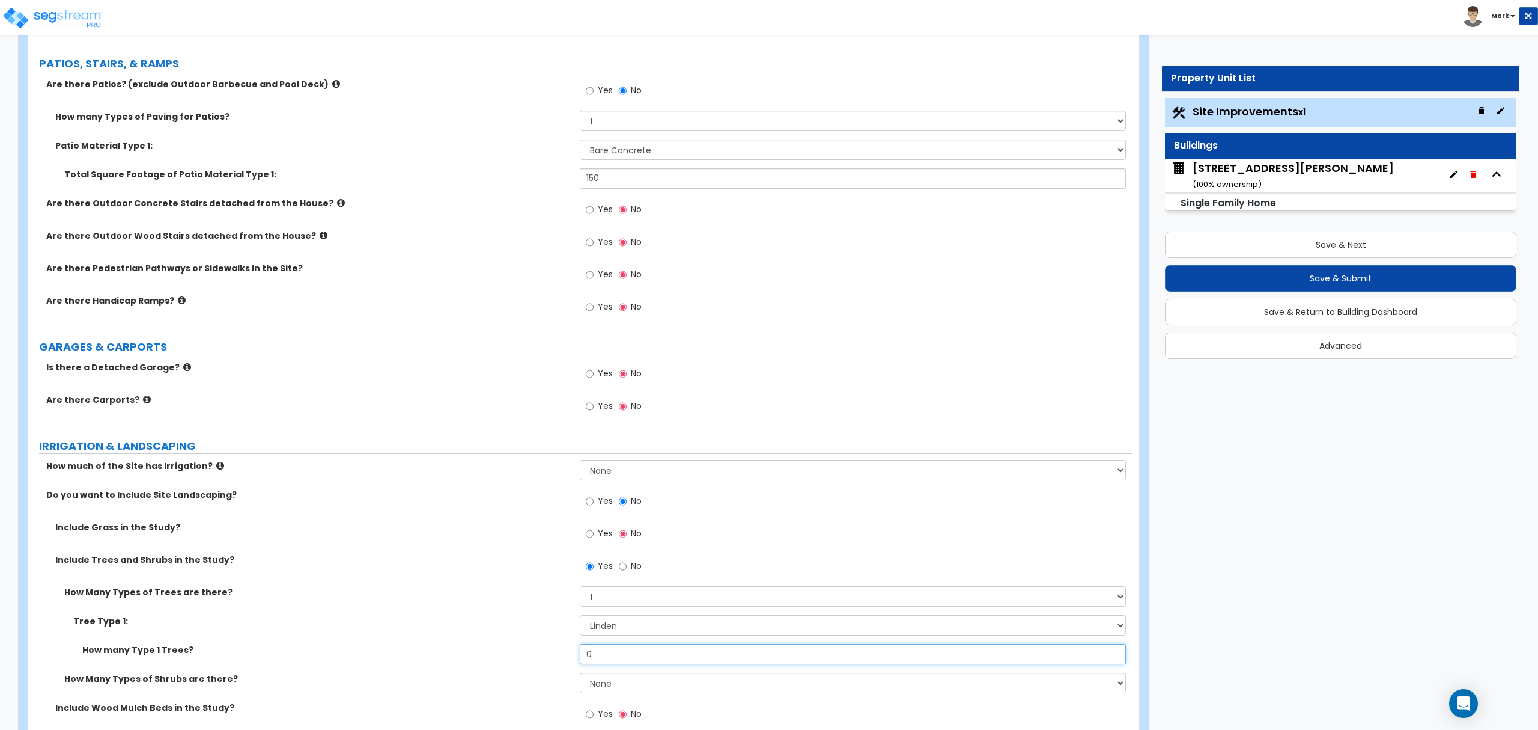
click at [628, 657] on input "0" at bounding box center [853, 654] width 546 height 20
click at [629, 657] on input "0" at bounding box center [853, 654] width 546 height 20
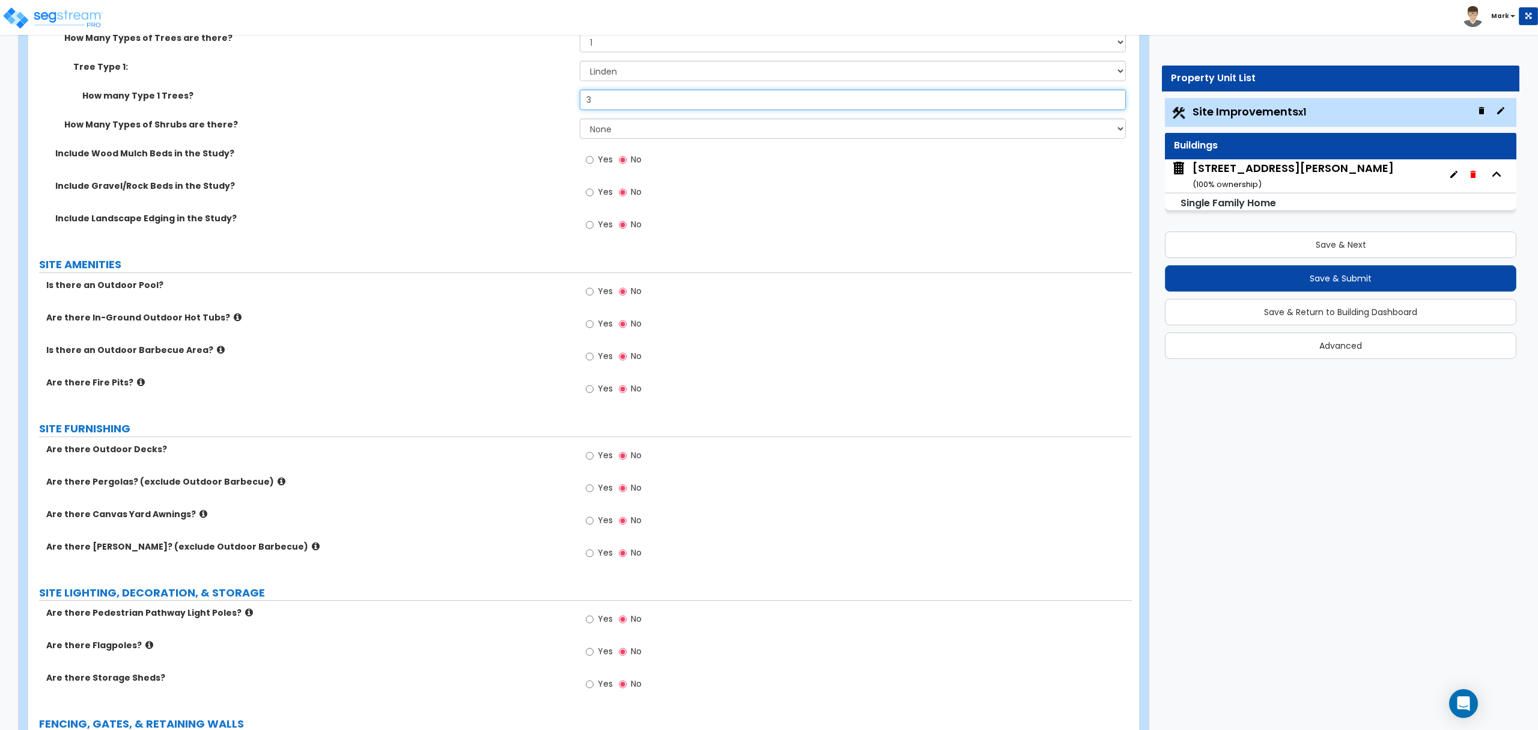
scroll to position [1041, 0]
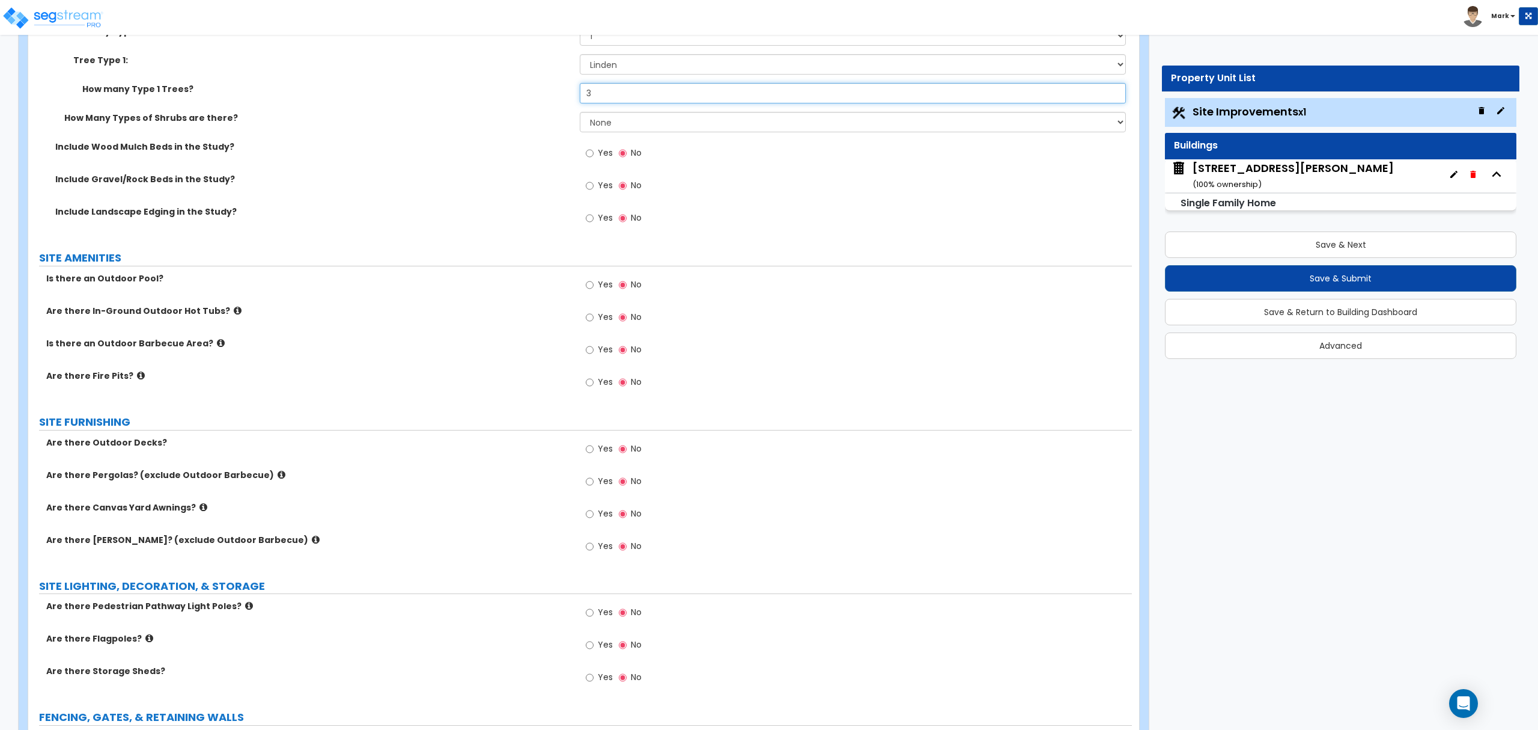
type input "3"
click at [597, 450] on label "Yes" at bounding box center [599, 450] width 27 height 20
click at [594, 450] on input "Yes" at bounding box center [590, 448] width 8 height 13
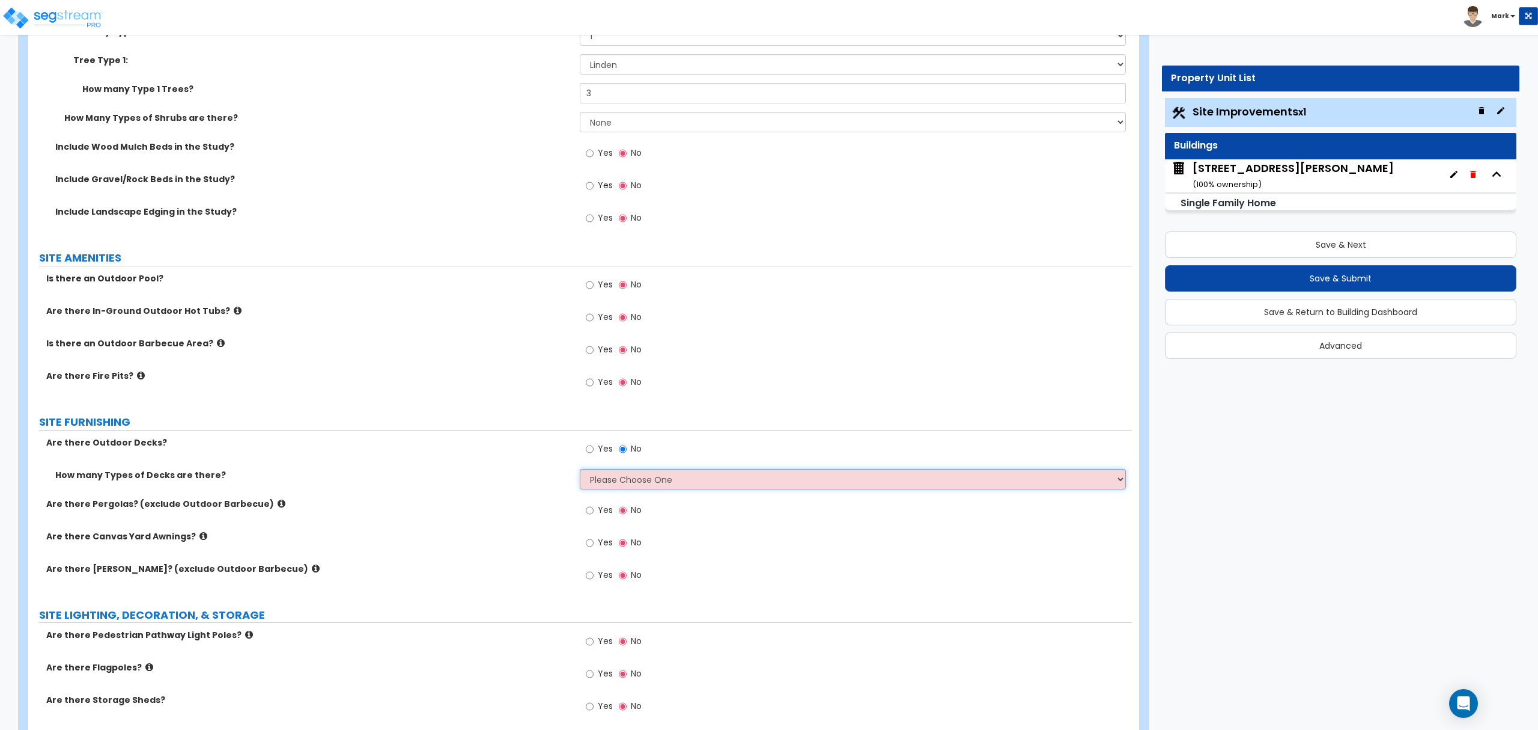
click at [679, 484] on select "Please Choose One 1 2 3 4" at bounding box center [853, 479] width 546 height 20
select select "1"
click at [580, 471] on select "Please Choose One 1 2 3 4" at bounding box center [853, 479] width 546 height 20
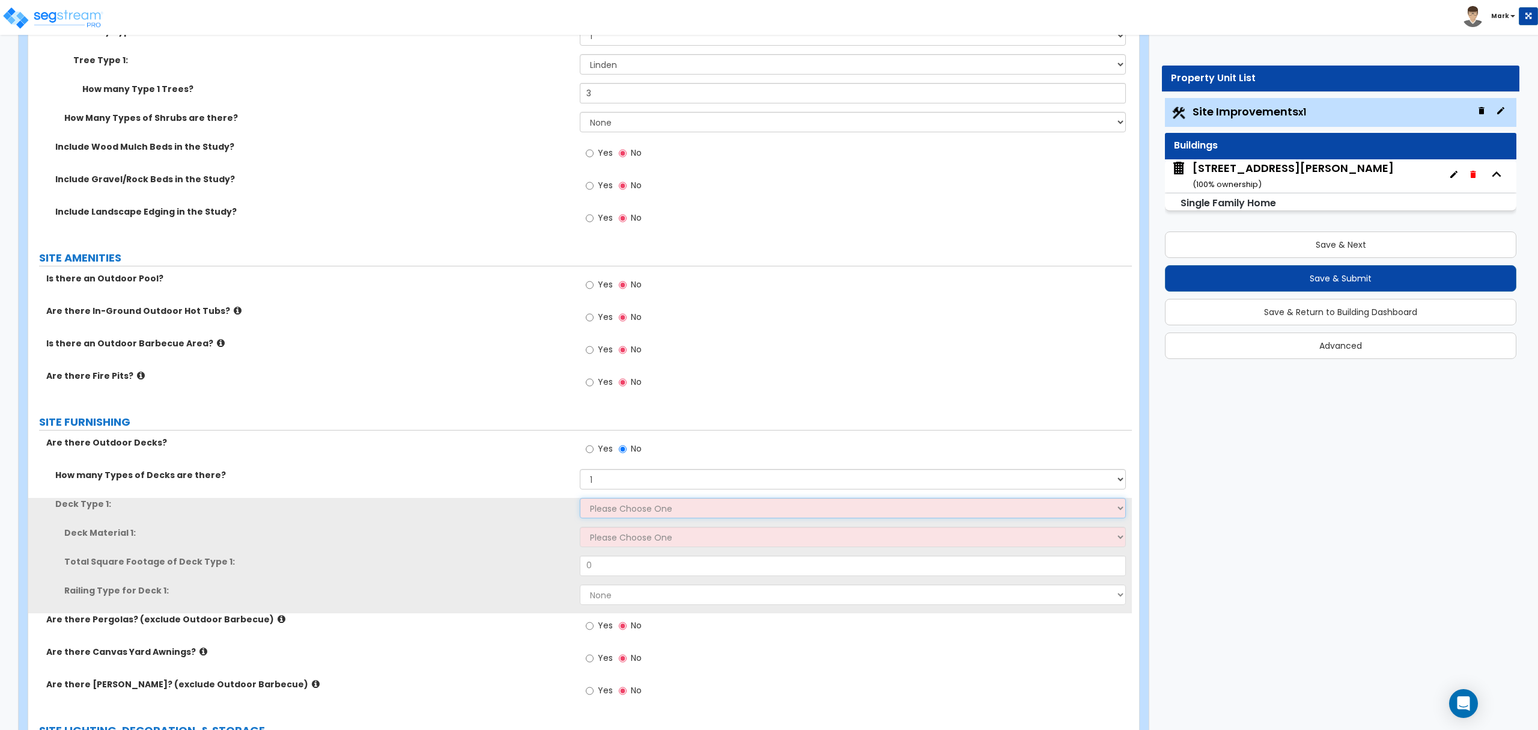
click at [654, 512] on select "Please Choose One Attached to Structure Detached from Structure" at bounding box center [853, 508] width 546 height 20
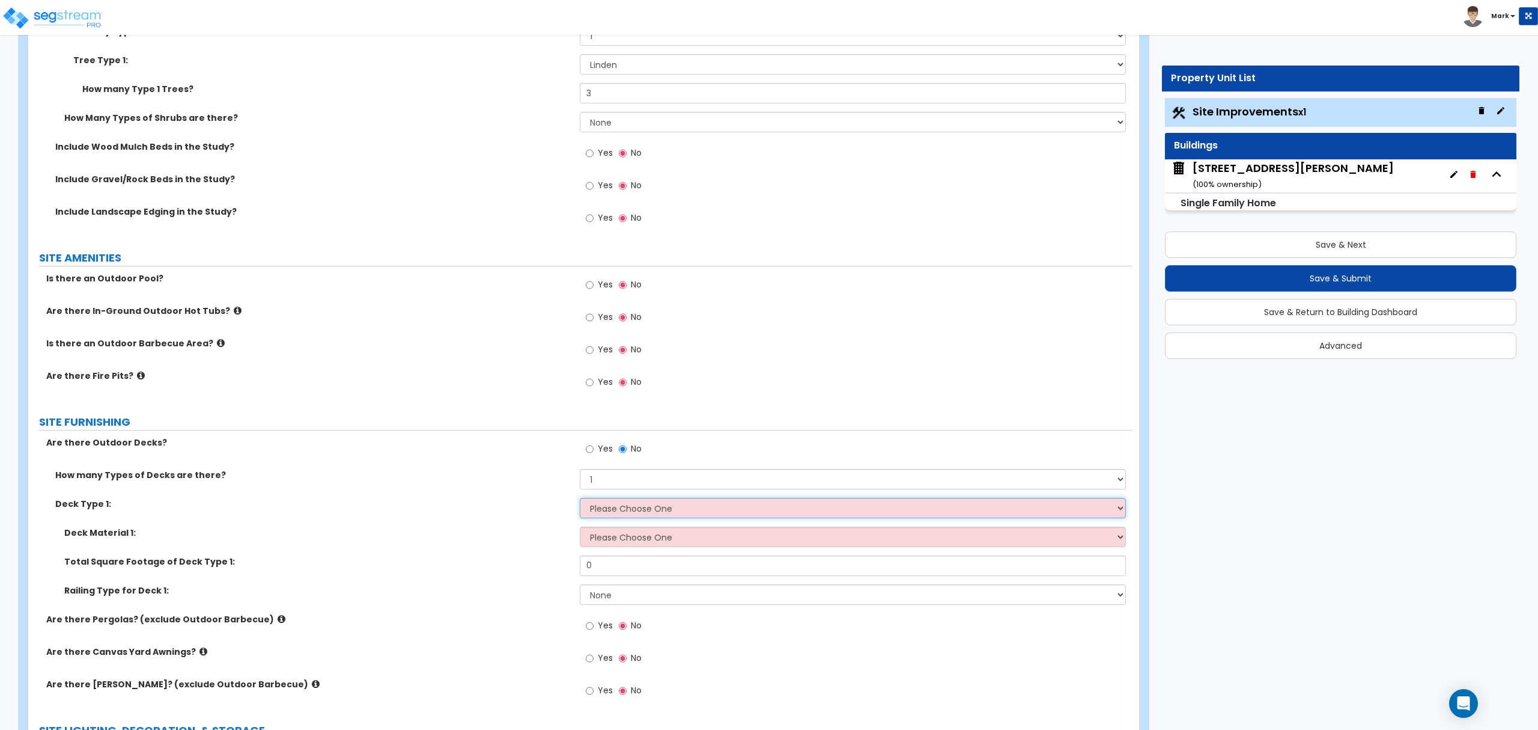
select select "1"
click at [580, 499] on select "Please Choose One Attached to Structure Detached from Structure" at bounding box center [853, 508] width 546 height 20
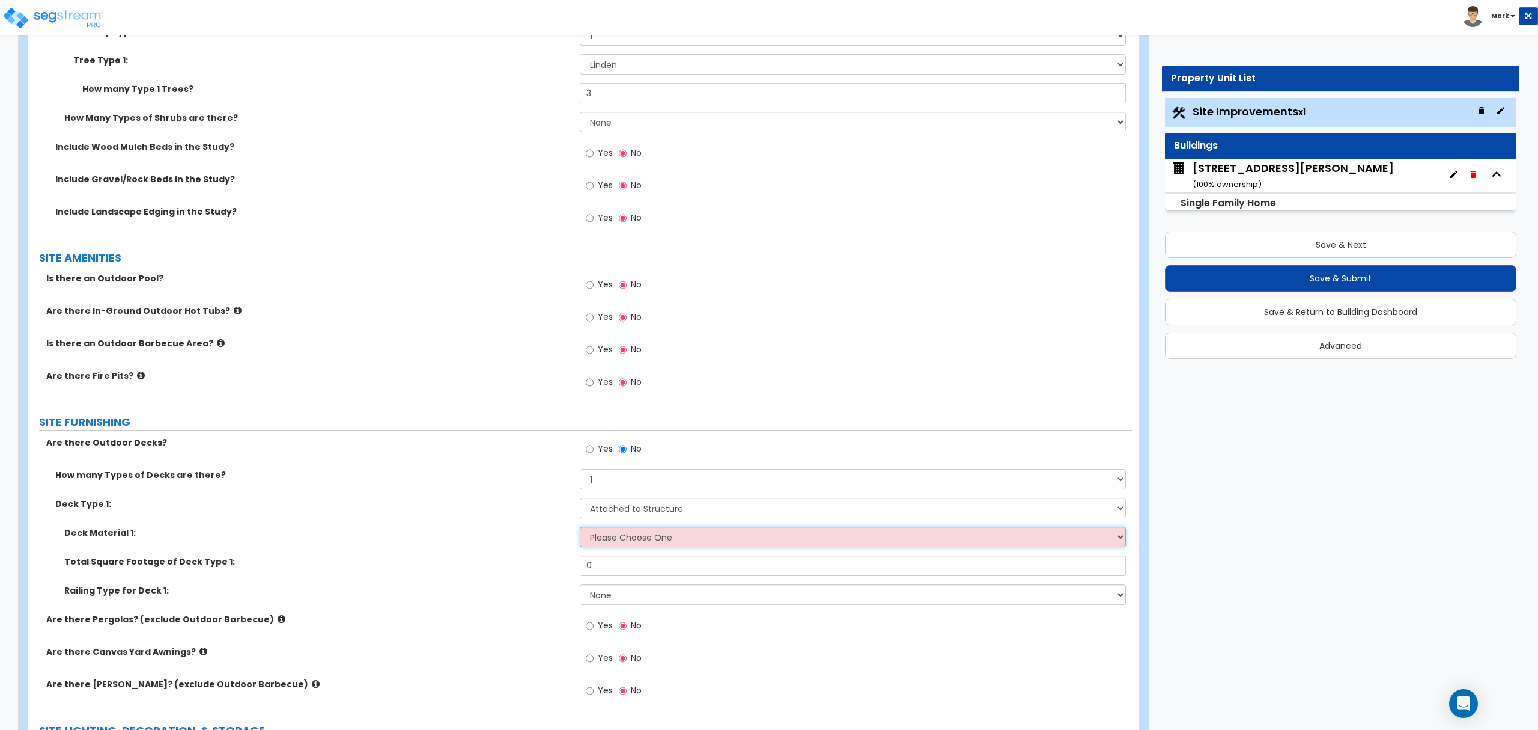
click at [632, 534] on select "Please Choose One Wood Plastic/PVC" at bounding box center [853, 536] width 546 height 20
select select "1"
click at [580, 528] on select "Please Choose One Wood Plastic/PVC" at bounding box center [853, 536] width 546 height 20
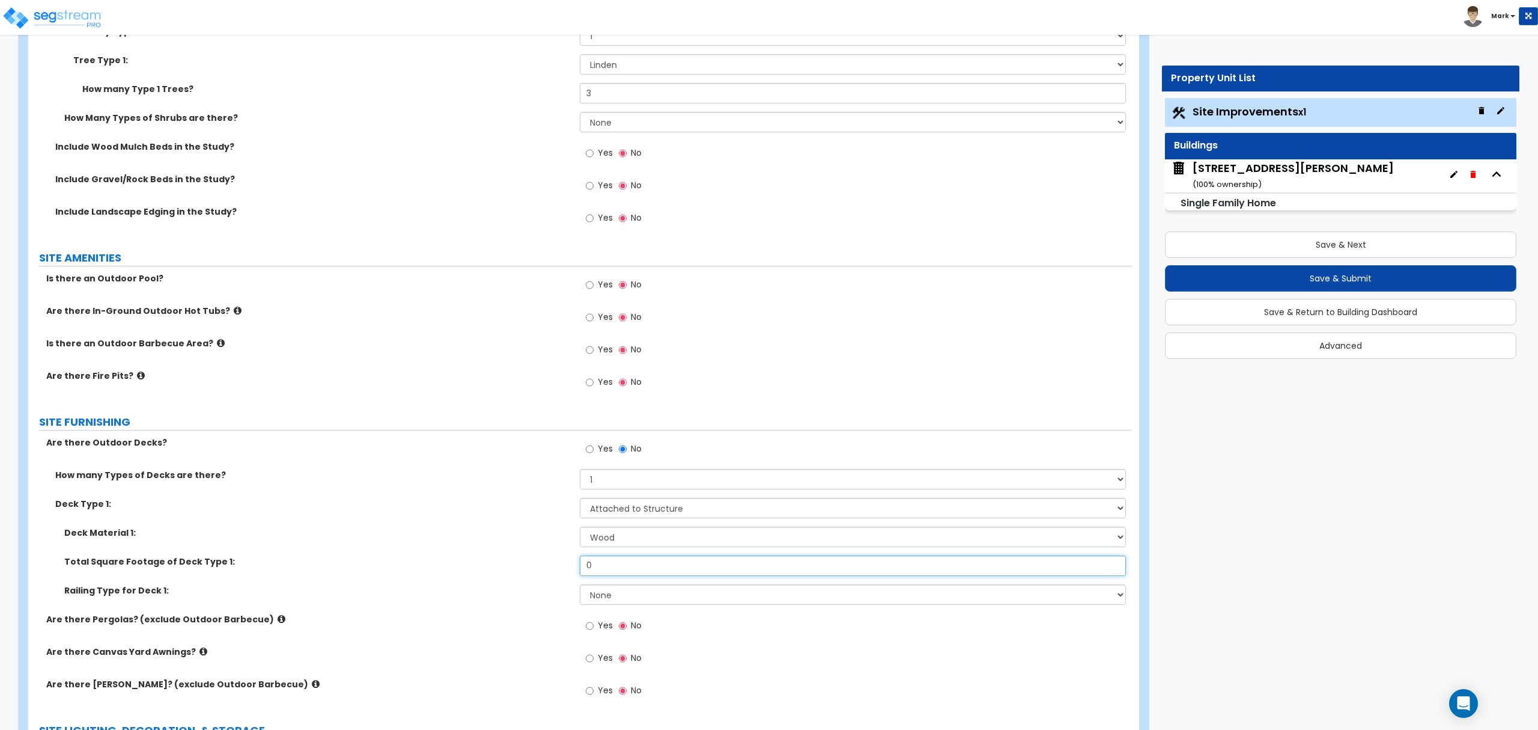
click at [627, 567] on input "0" at bounding box center [853, 565] width 546 height 20
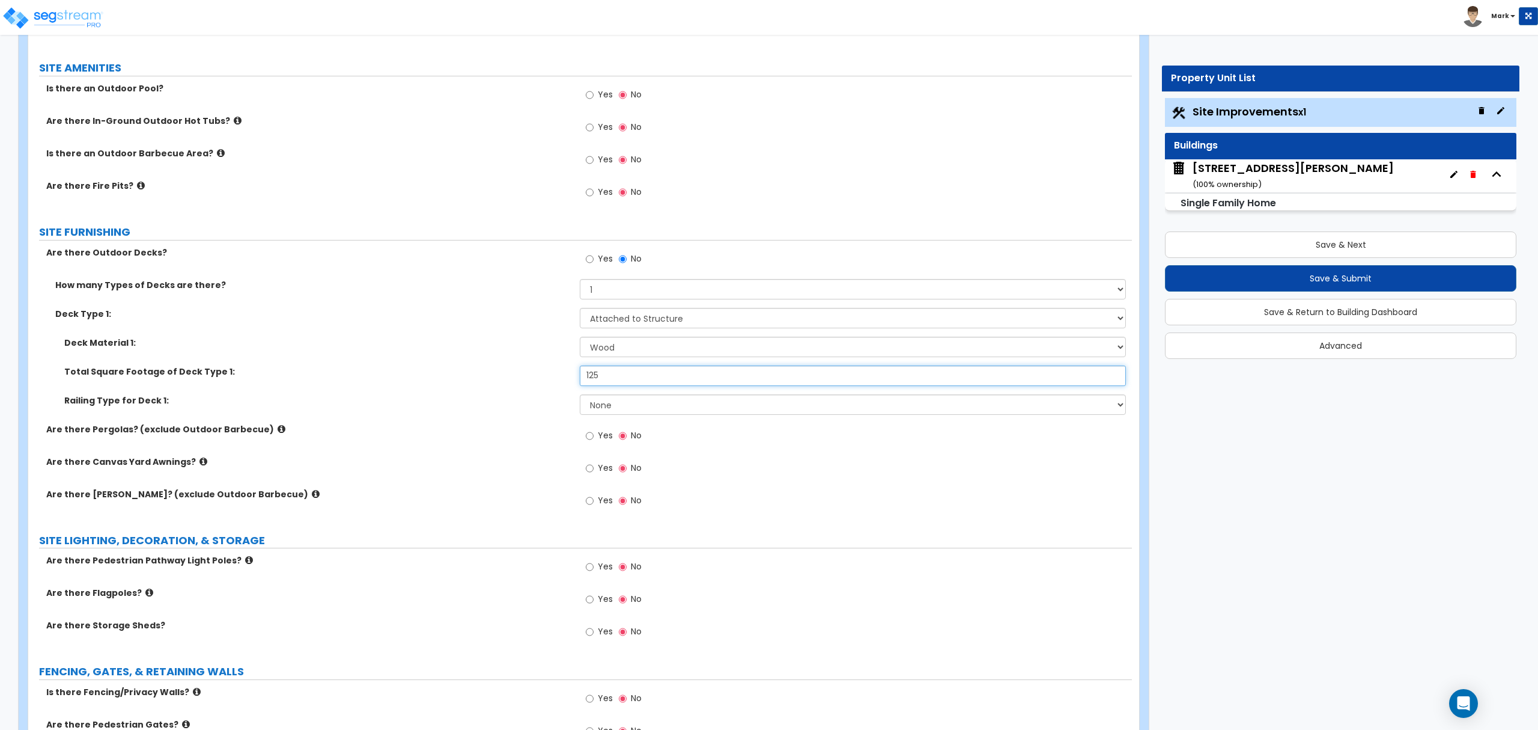
scroll to position [1282, 0]
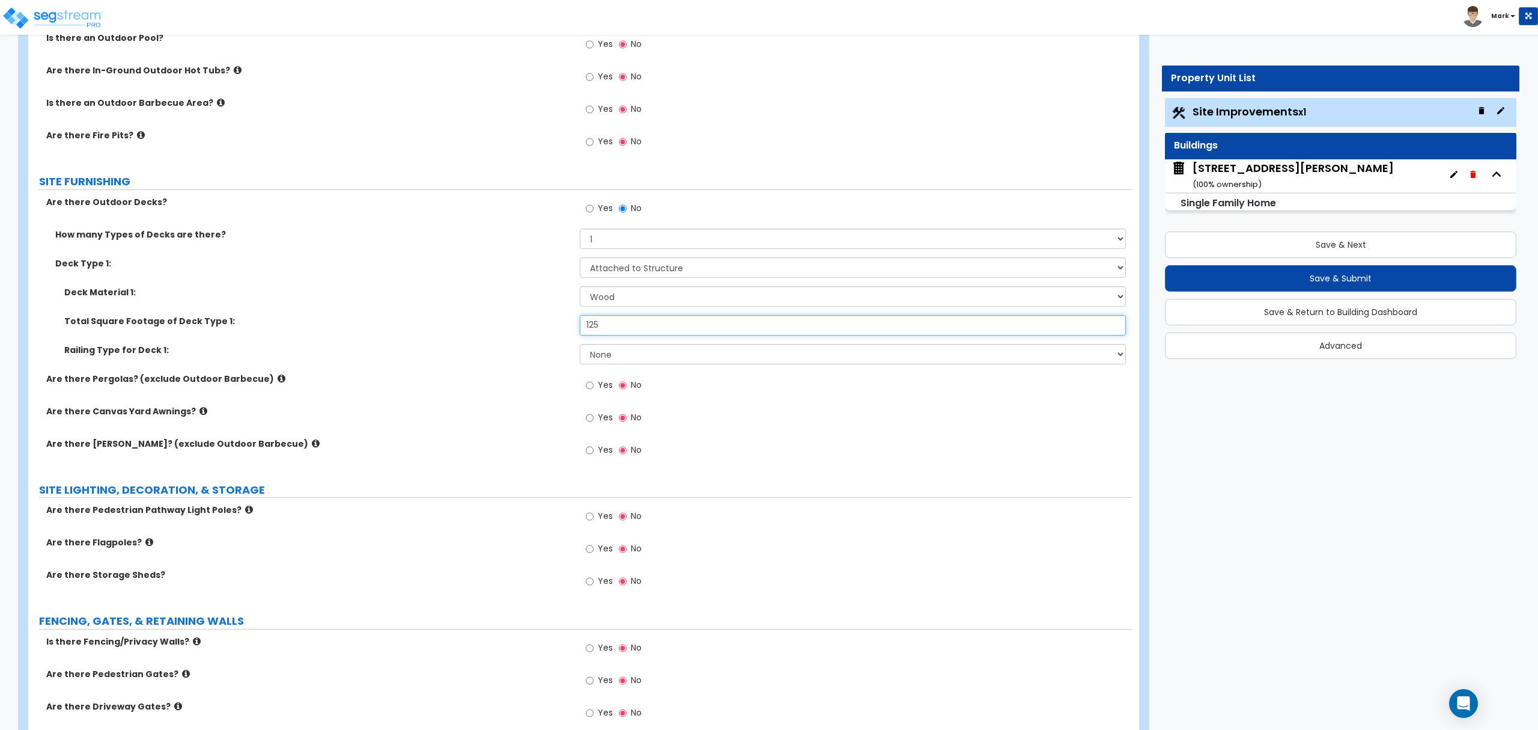
type input "125"
click at [583, 547] on div "Yes No" at bounding box center [614, 550] width 68 height 28
click at [592, 549] on input "Yes" at bounding box center [590, 548] width 8 height 13
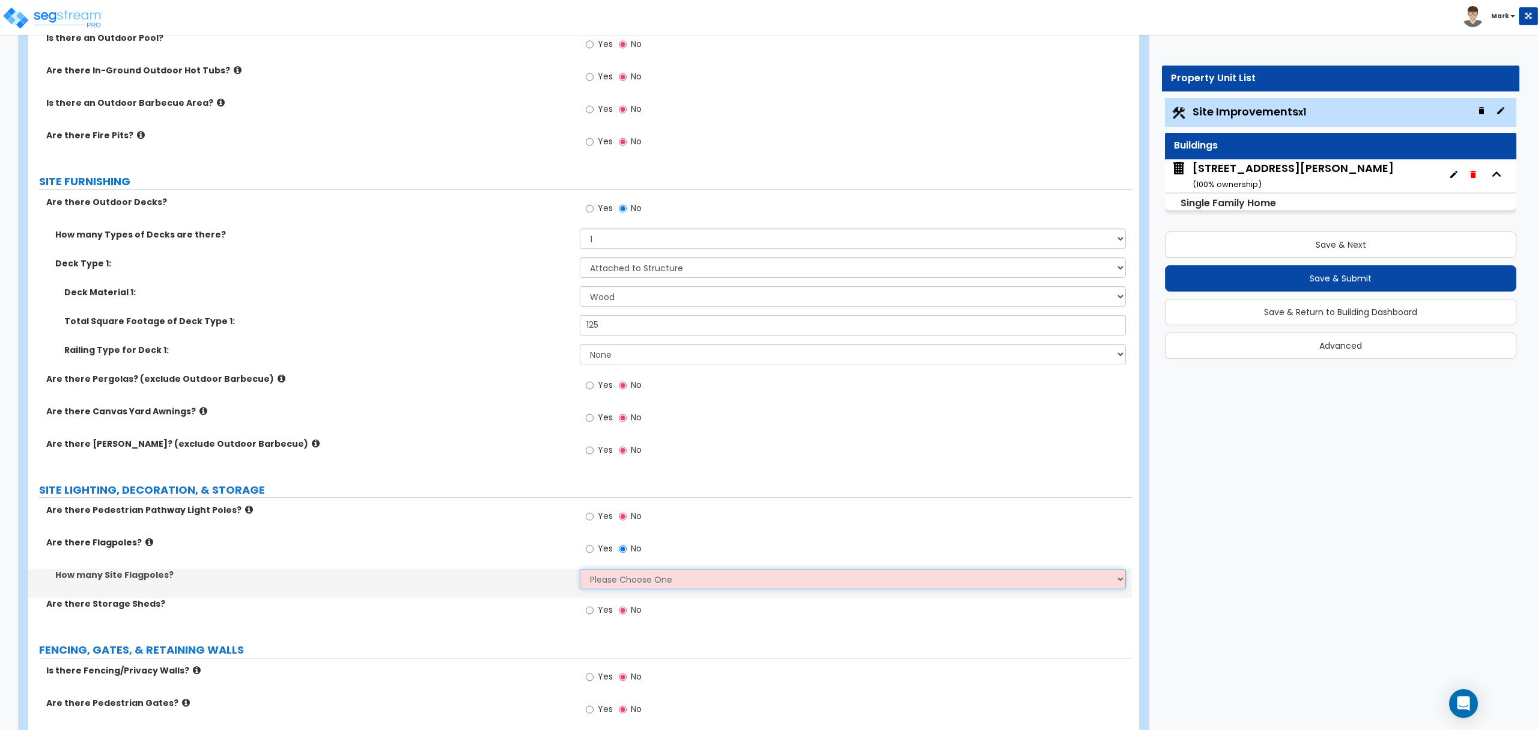
click at [607, 587] on select "Please Choose One 1 2 3 4 5" at bounding box center [853, 578] width 546 height 20
select select "1"
click at [580, 571] on select "Please Choose One 1 2 3 4 5" at bounding box center [853, 578] width 546 height 20
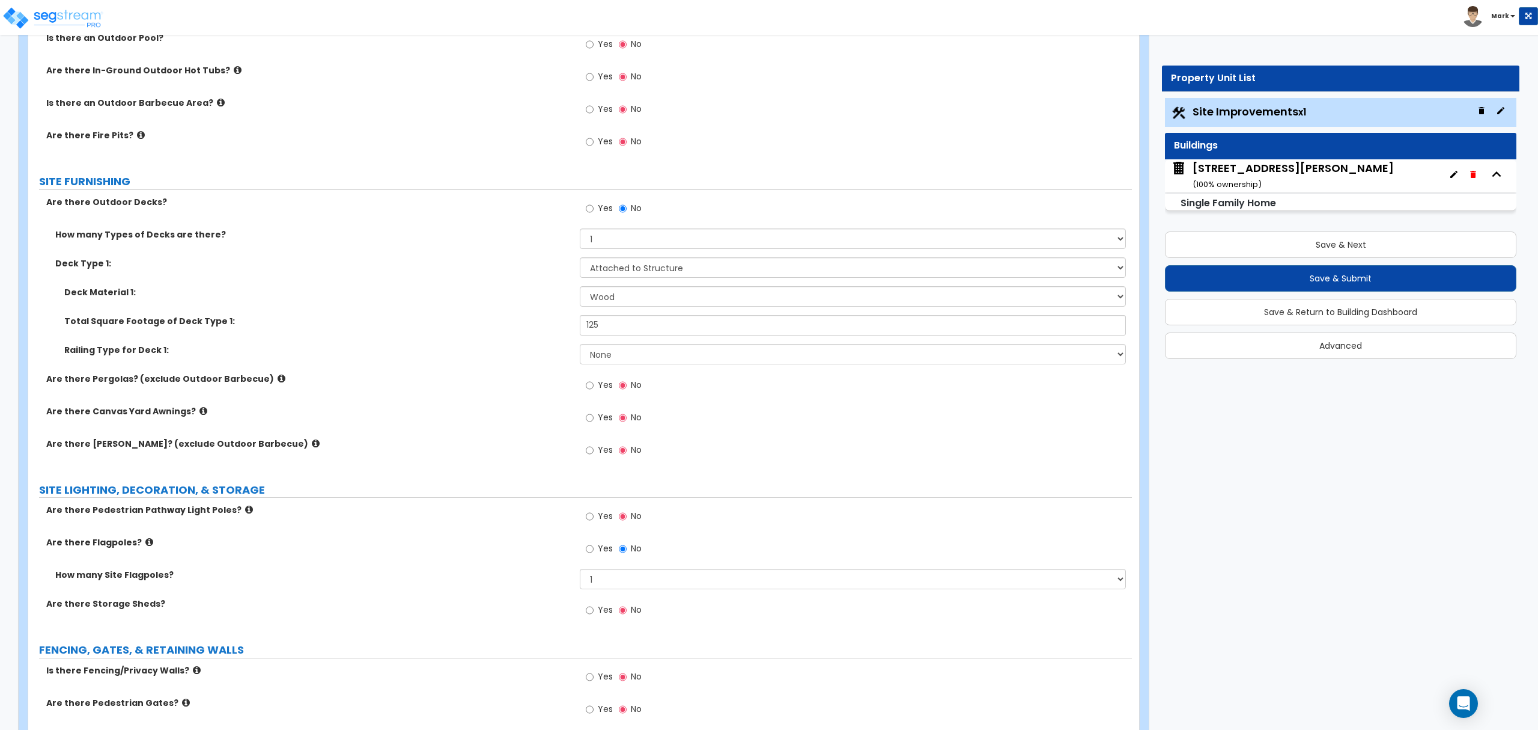
click at [611, 547] on span "Yes" at bounding box center [605, 548] width 15 height 12
click at [594, 547] on input "Yes" at bounding box center [590, 548] width 8 height 13
click at [619, 550] on input "No" at bounding box center [623, 548] width 8 height 13
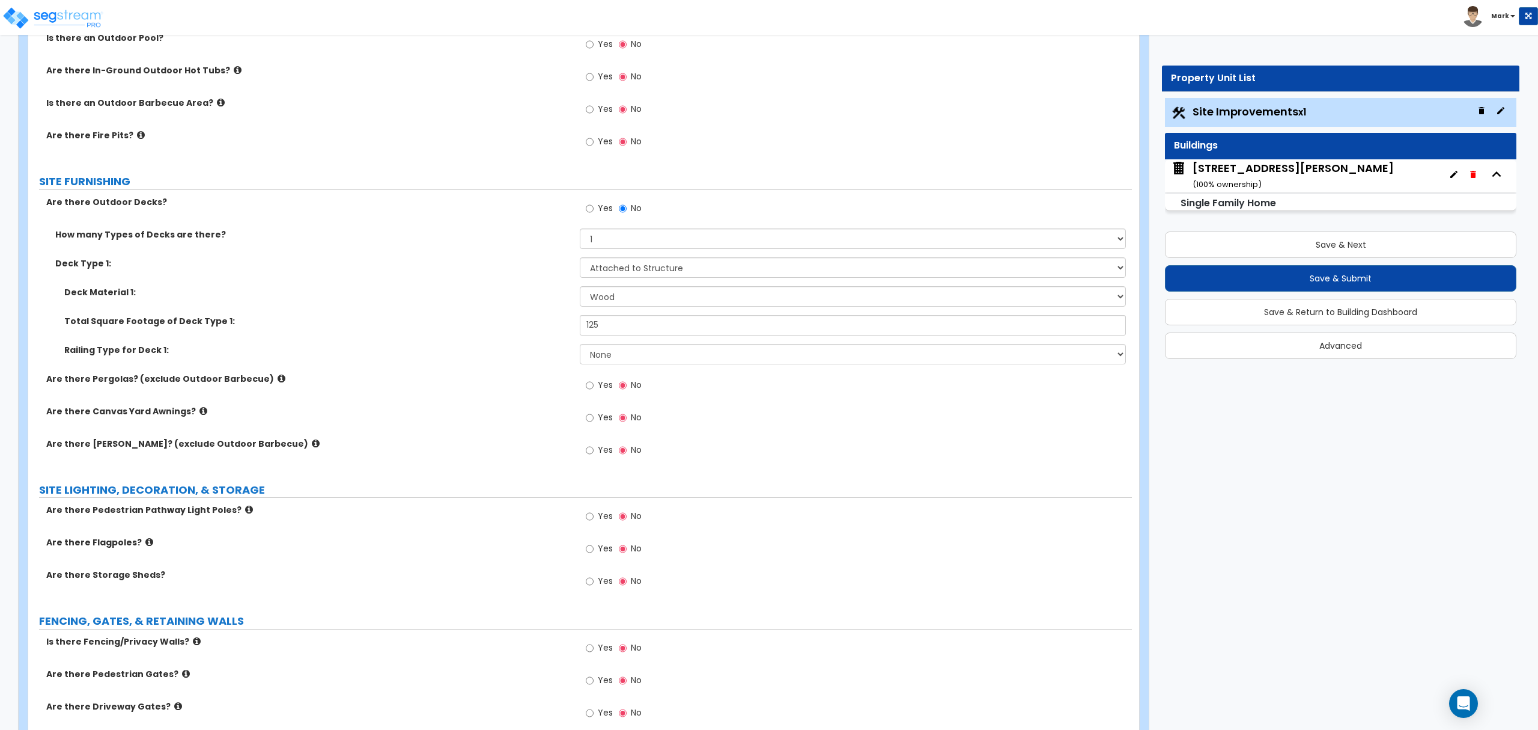
click at [596, 520] on label "Yes" at bounding box center [599, 517] width 27 height 20
click at [594, 520] on input "Yes" at bounding box center [590, 516] width 8 height 13
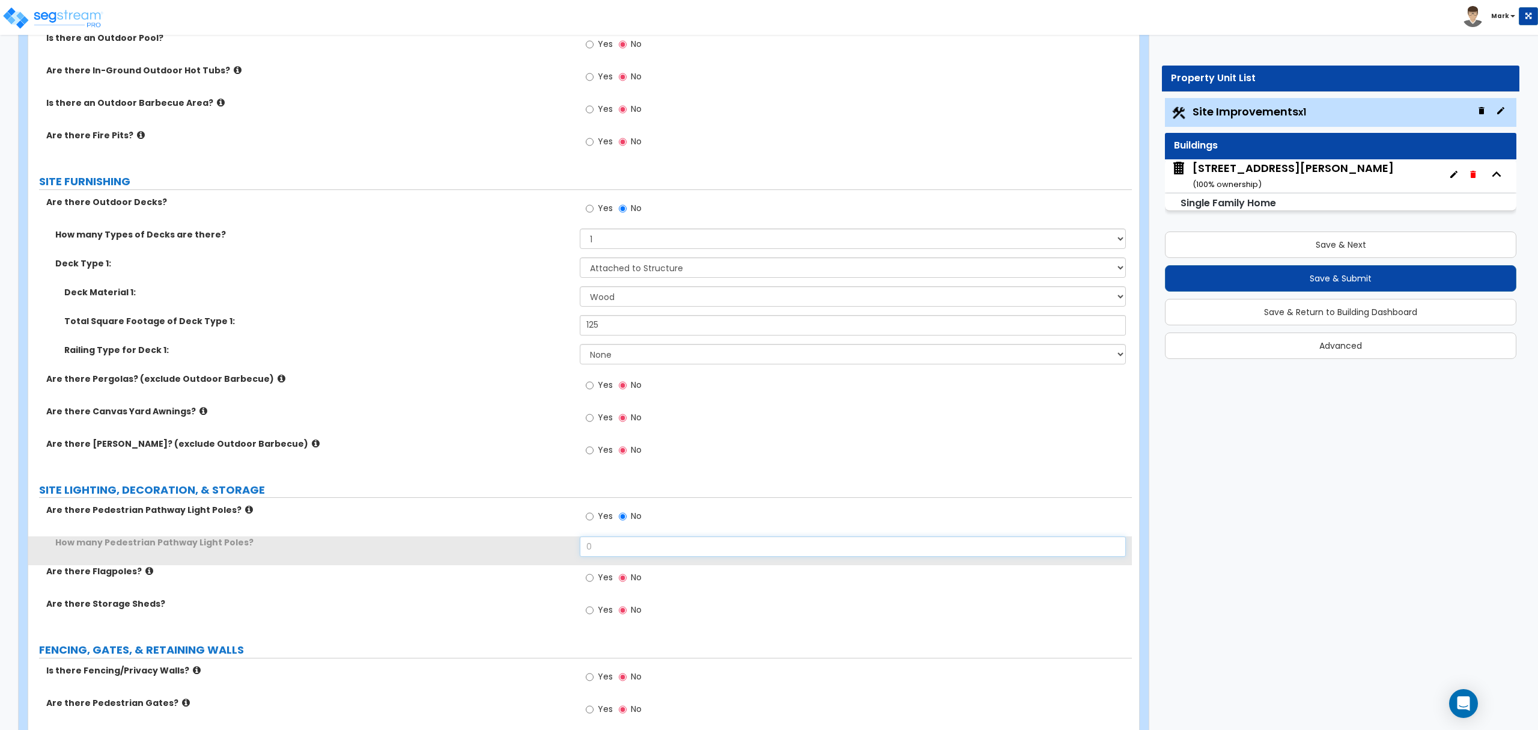
click at [597, 543] on input "0" at bounding box center [853, 546] width 546 height 20
click at [600, 549] on input "0" at bounding box center [853, 546] width 546 height 20
type input "1"
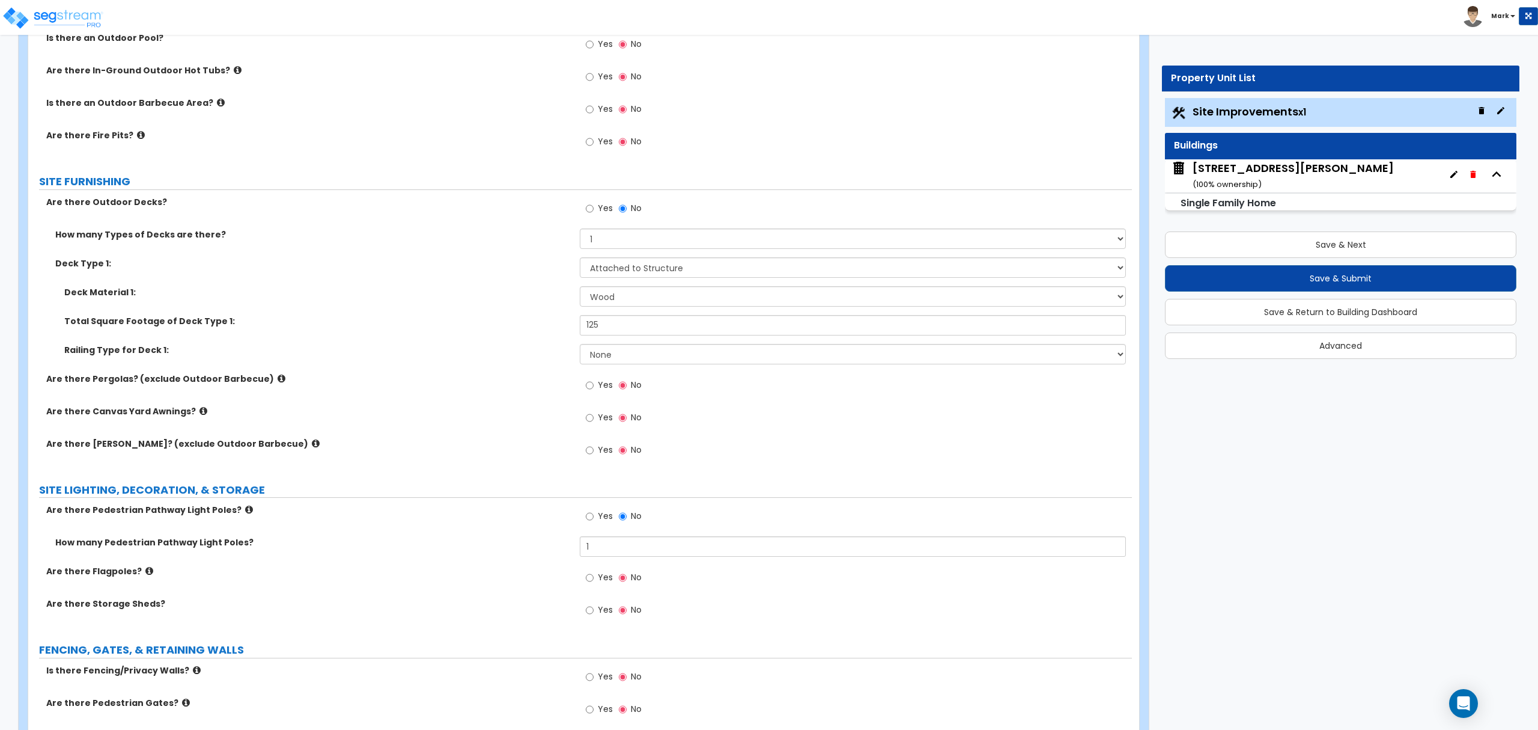
click at [517, 562] on div "How many Pedestrian Pathway Light Poles? 1" at bounding box center [580, 550] width 1104 height 29
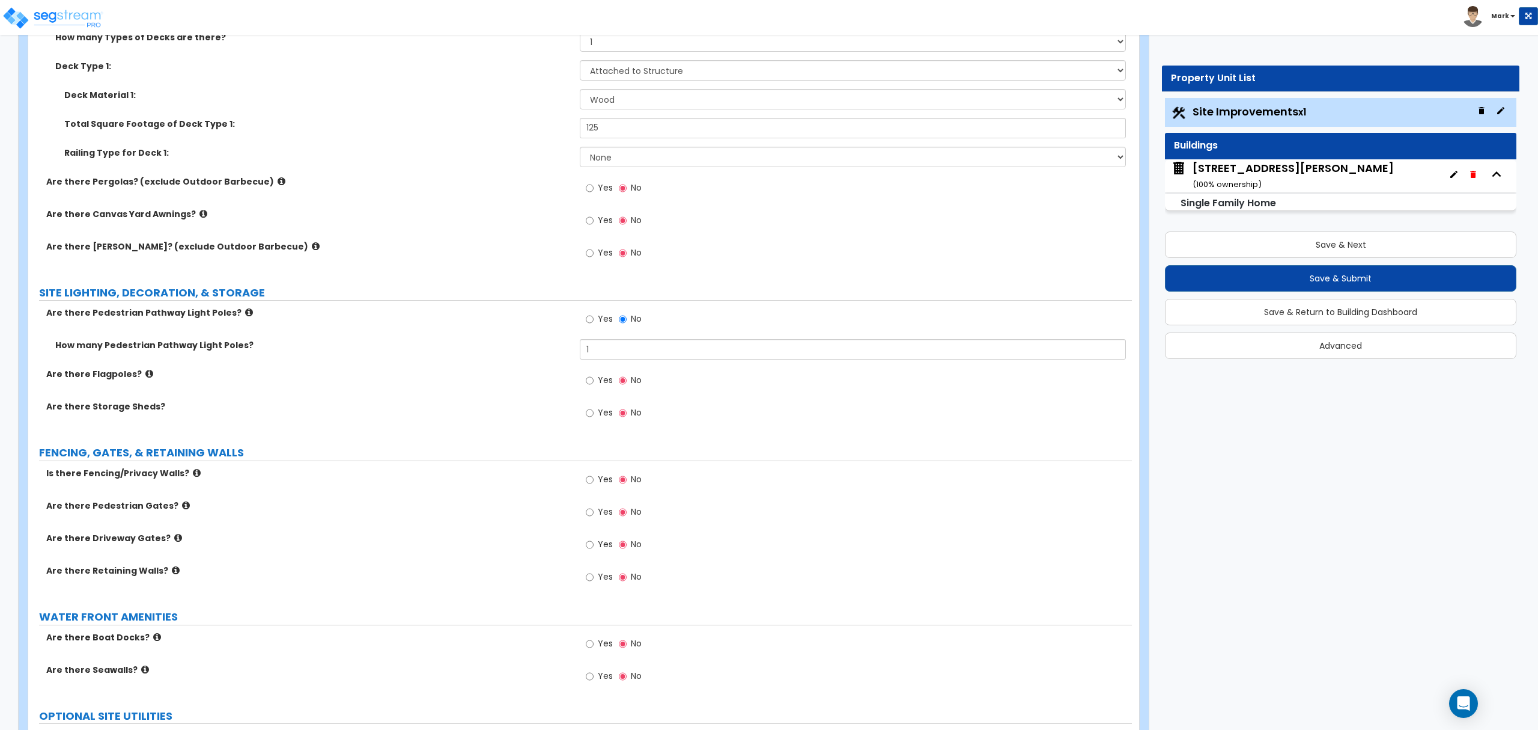
scroll to position [1522, 0]
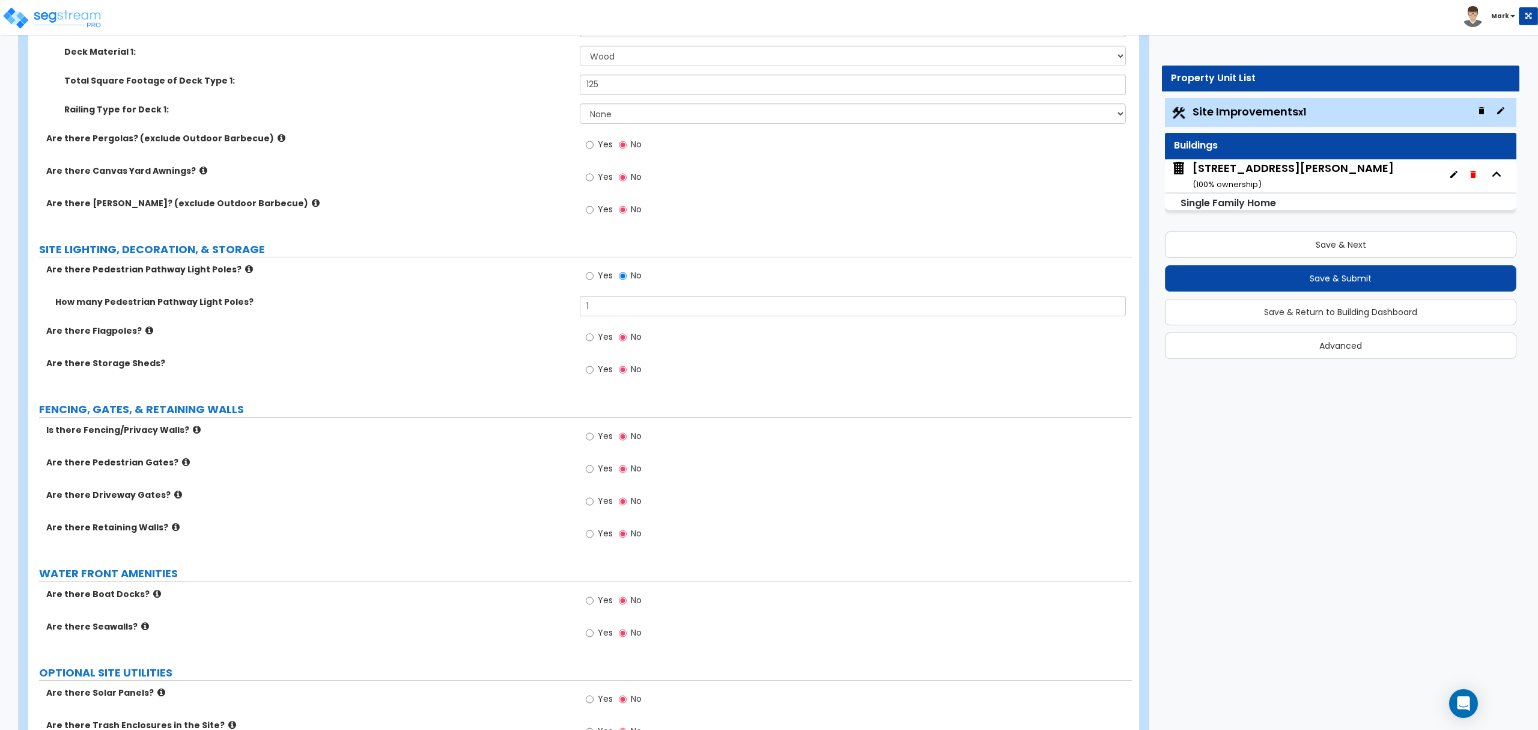
click at [599, 436] on span "Yes" at bounding box center [605, 436] width 15 height 12
click at [594, 436] on input "Yes" at bounding box center [590, 436] width 8 height 13
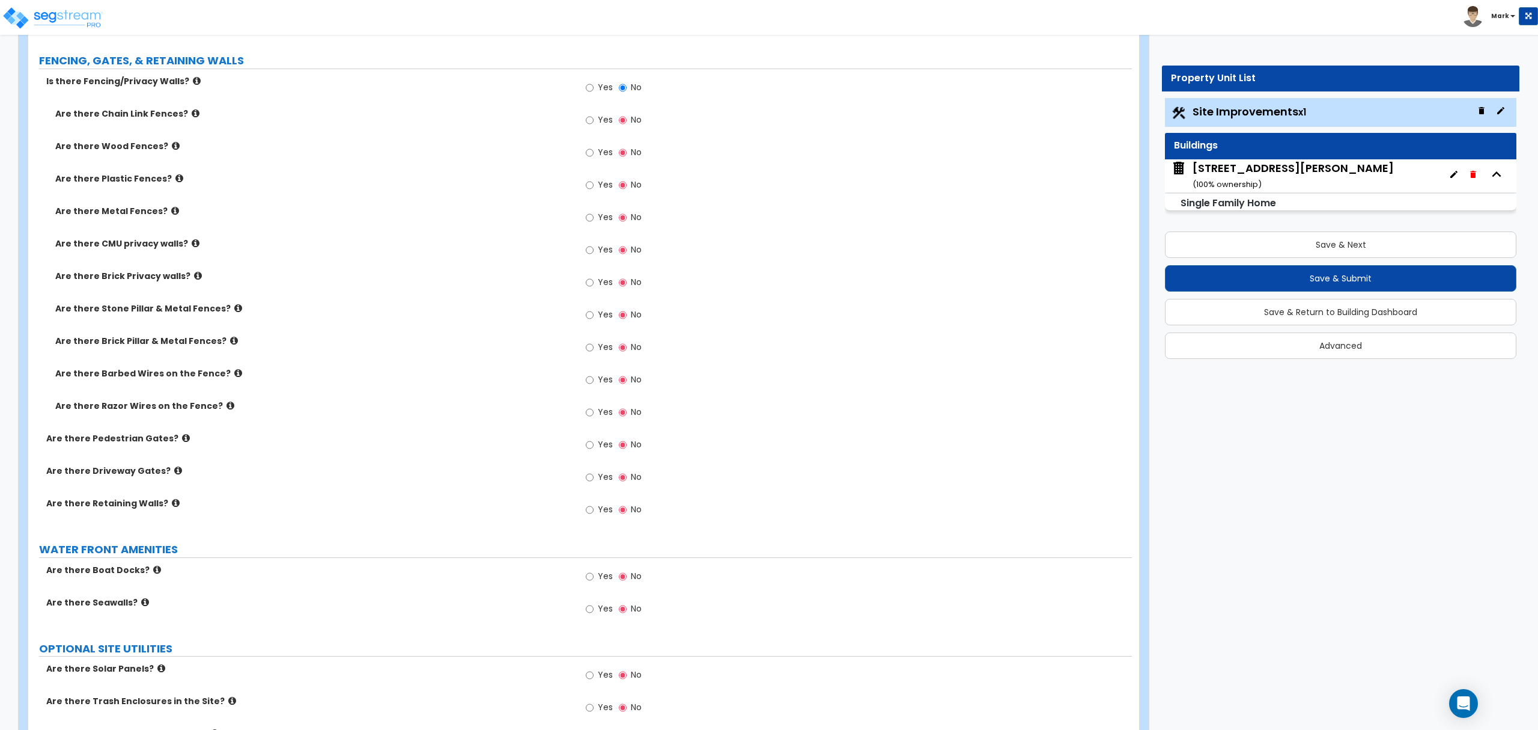
scroll to position [1842, 0]
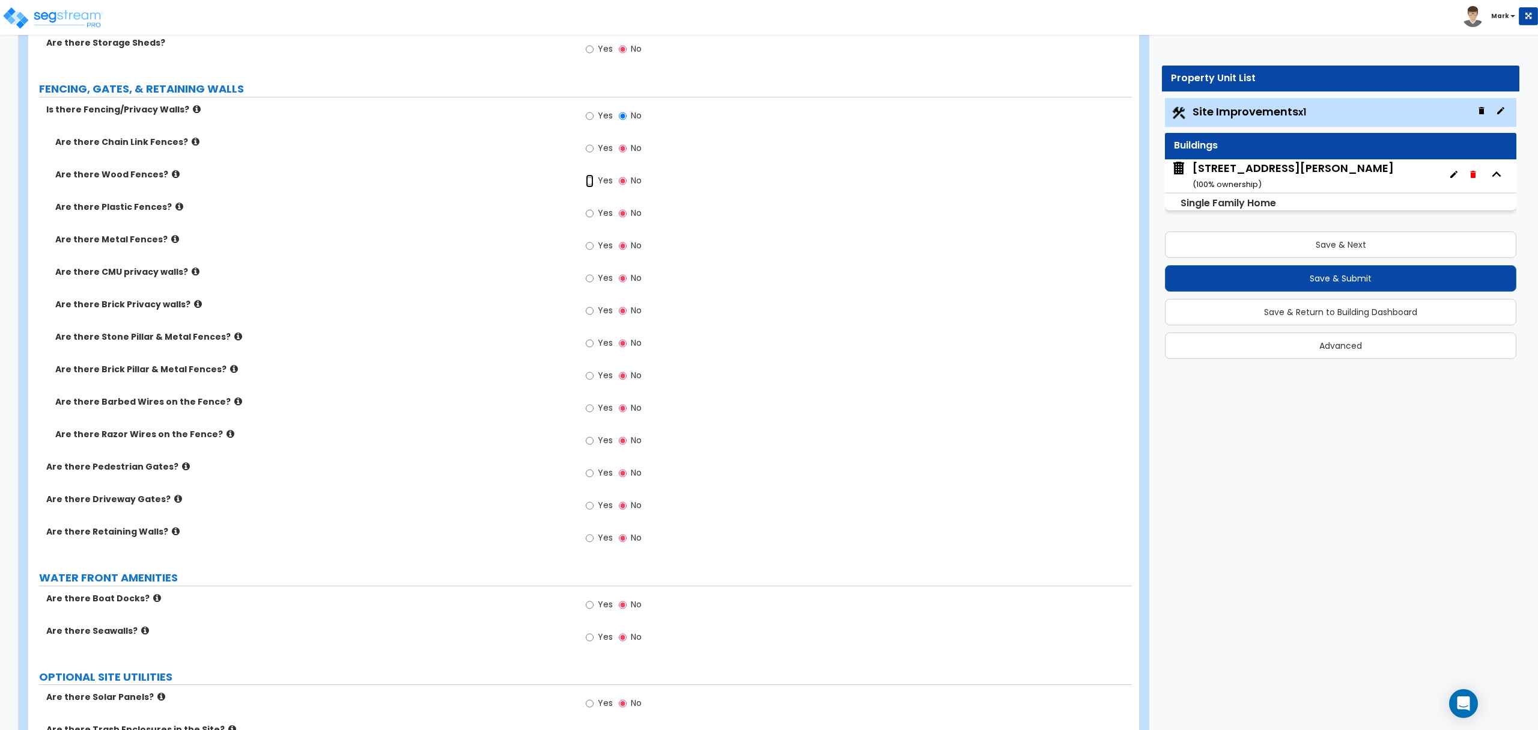
click at [588, 187] on input "Yes" at bounding box center [590, 180] width 8 height 13
radio input "true"
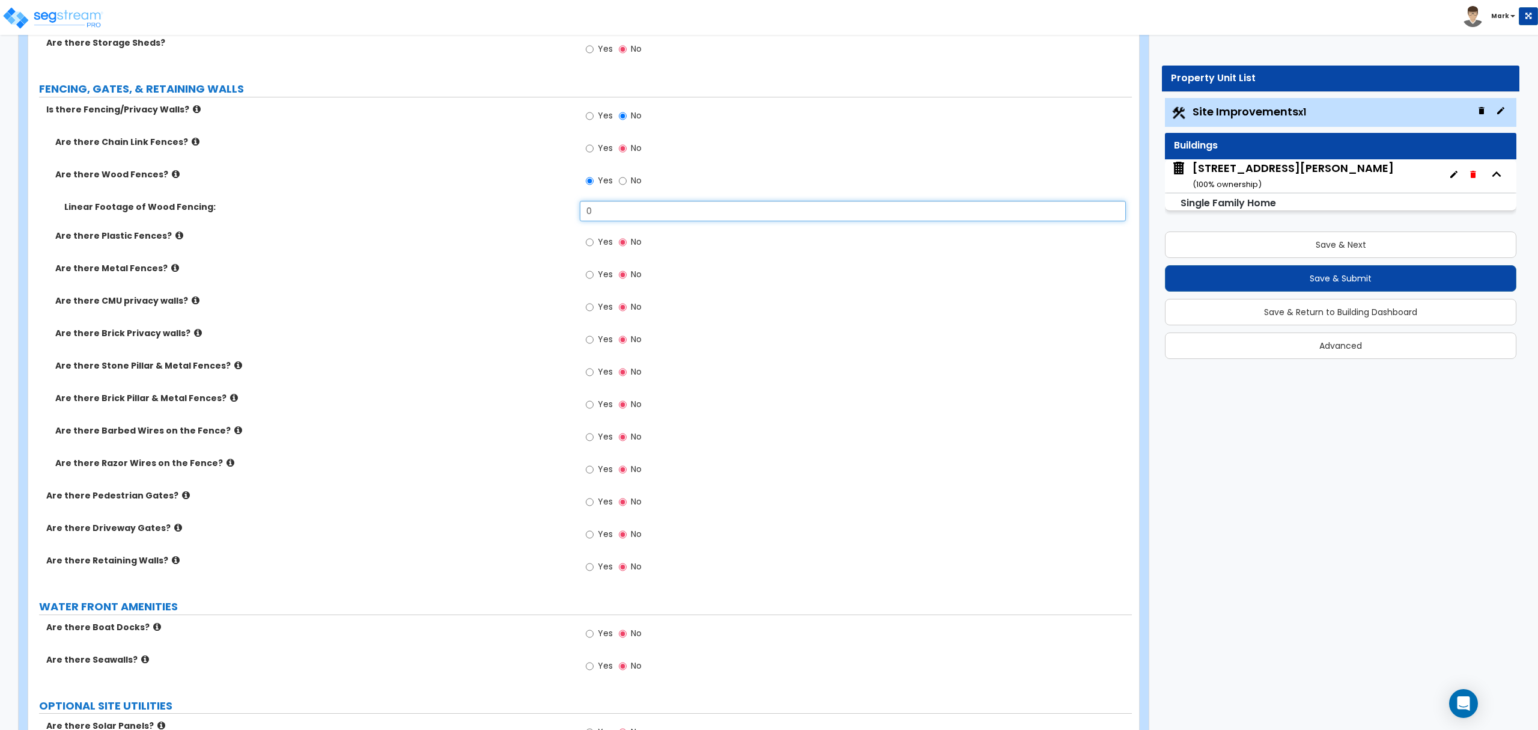
click at [602, 221] on input "0" at bounding box center [853, 211] width 546 height 20
click at [599, 218] on input "0" at bounding box center [853, 211] width 546 height 20
type input "115"
click at [606, 142] on label "Yes" at bounding box center [599, 149] width 27 height 20
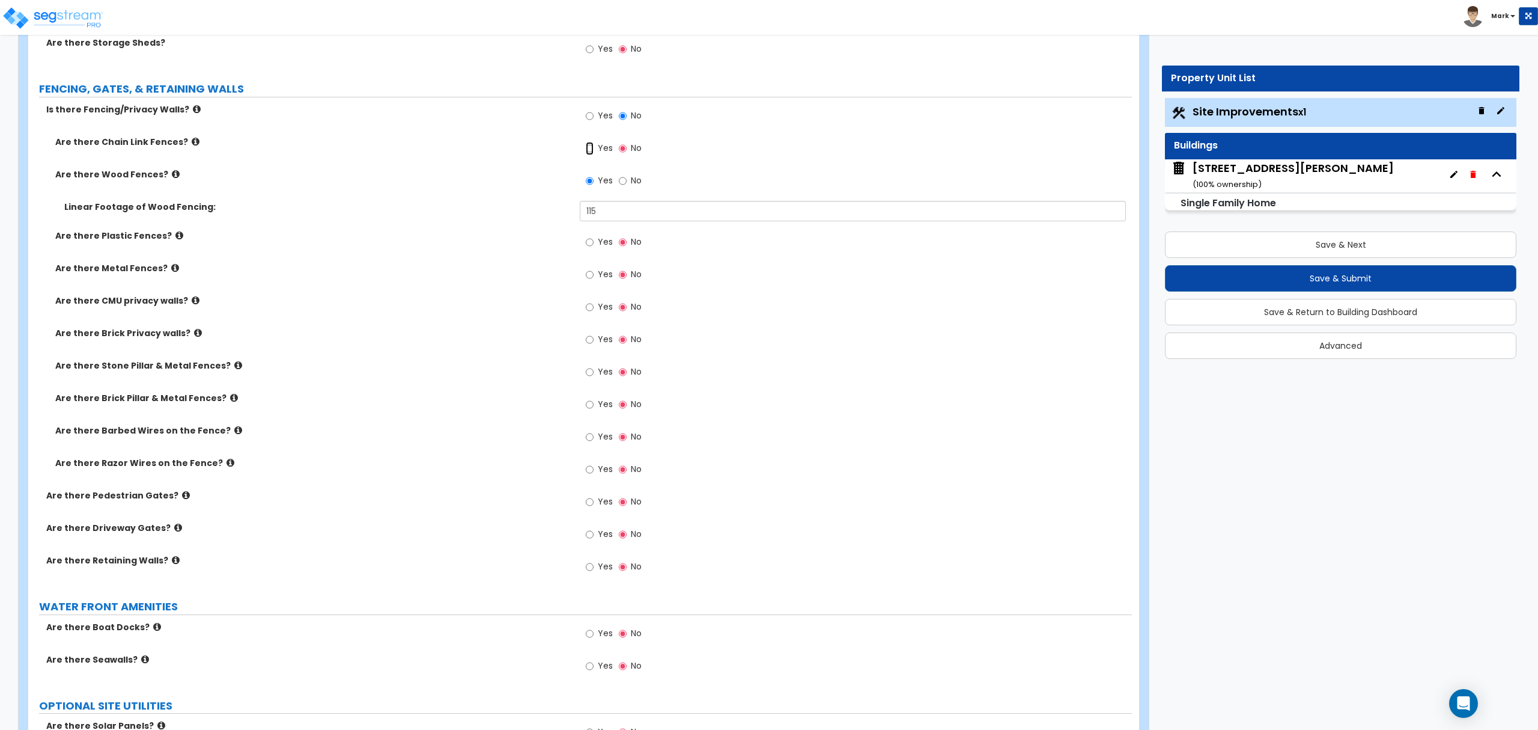
click at [594, 142] on input "Yes" at bounding box center [590, 148] width 8 height 13
radio input "true"
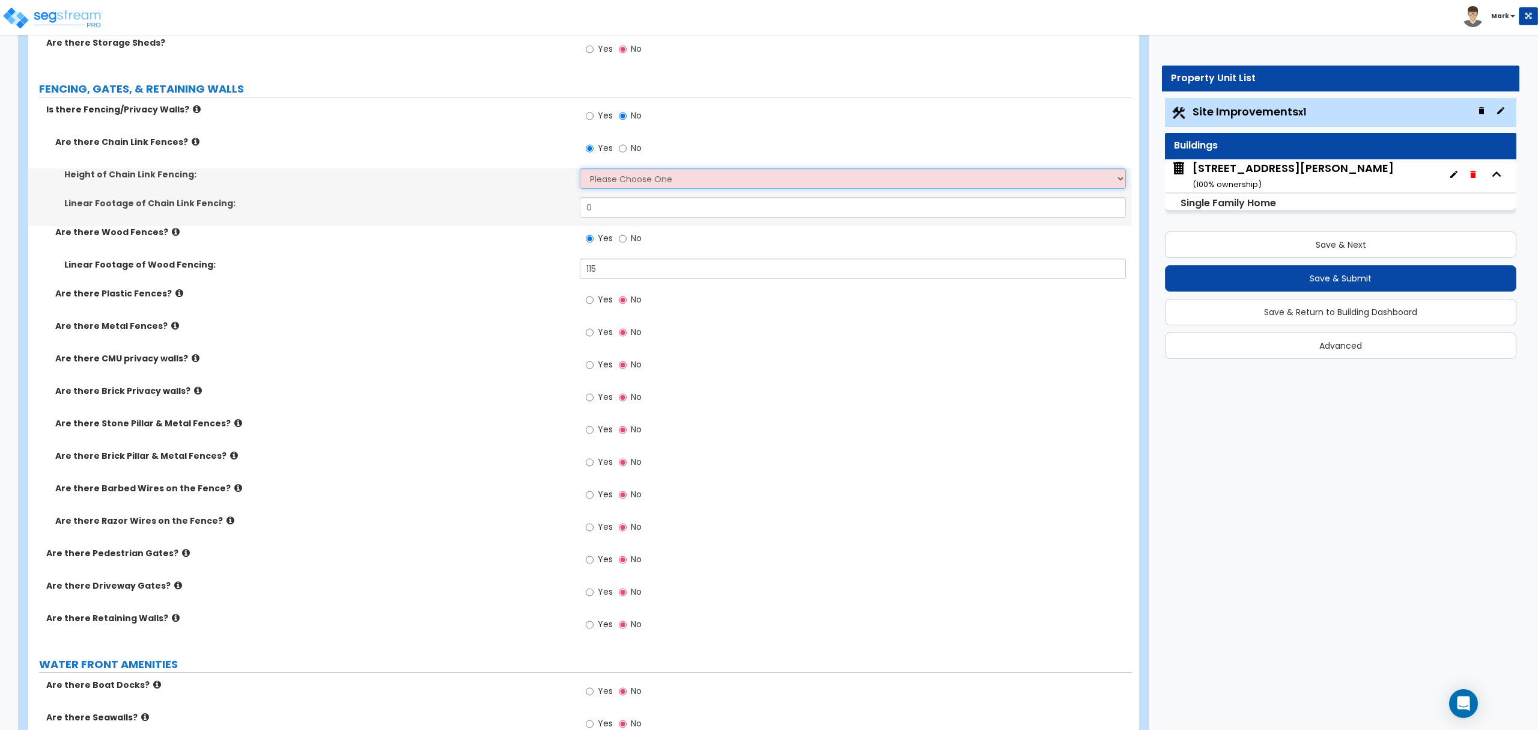
click at [606, 178] on select "Please Choose One 3 feet 4 feet 5 feet 6 feet 10 feet 12 feet" at bounding box center [853, 178] width 546 height 20
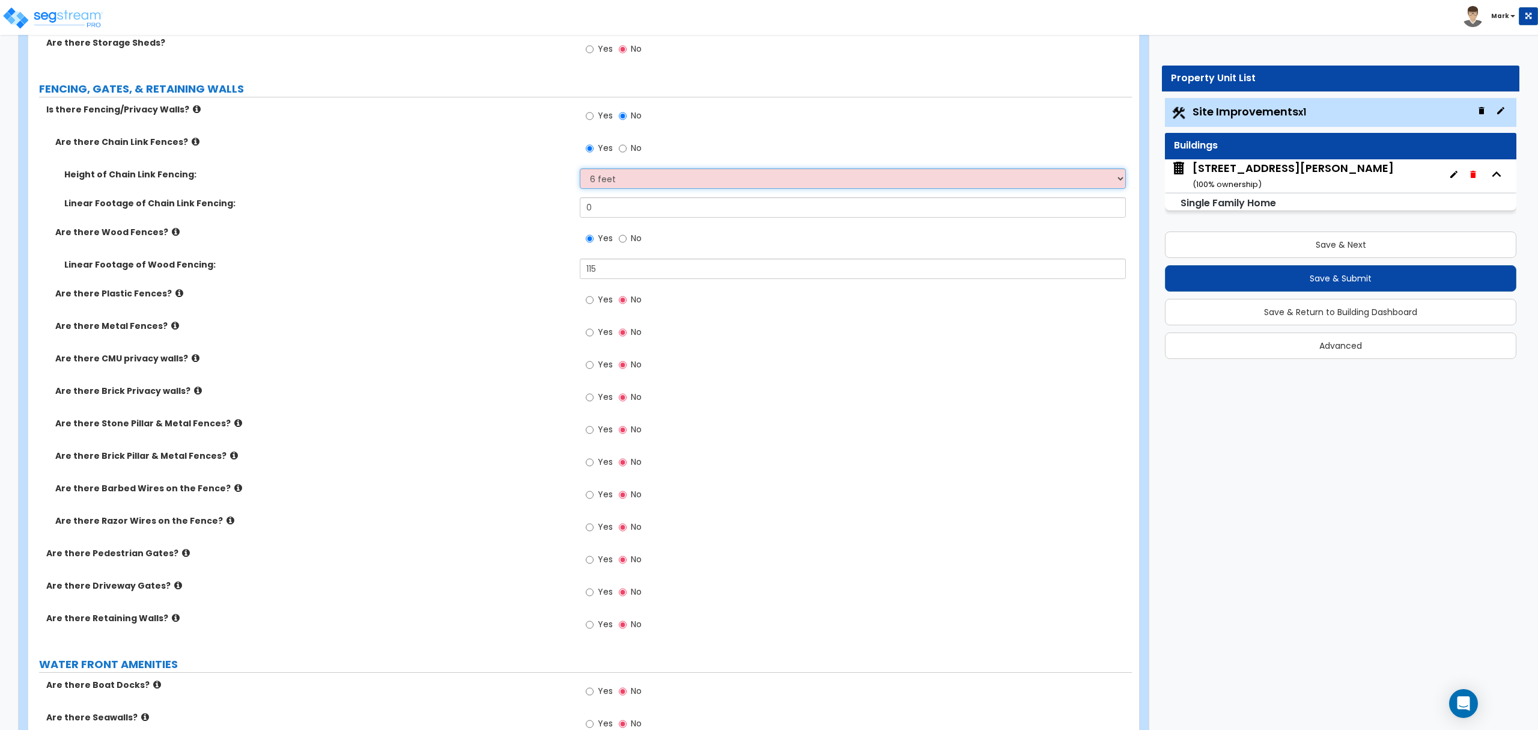
click at [580, 171] on select "Please Choose One 3 feet 4 feet 5 feet 6 feet 10 feet 12 feet" at bounding box center [853, 178] width 546 height 20
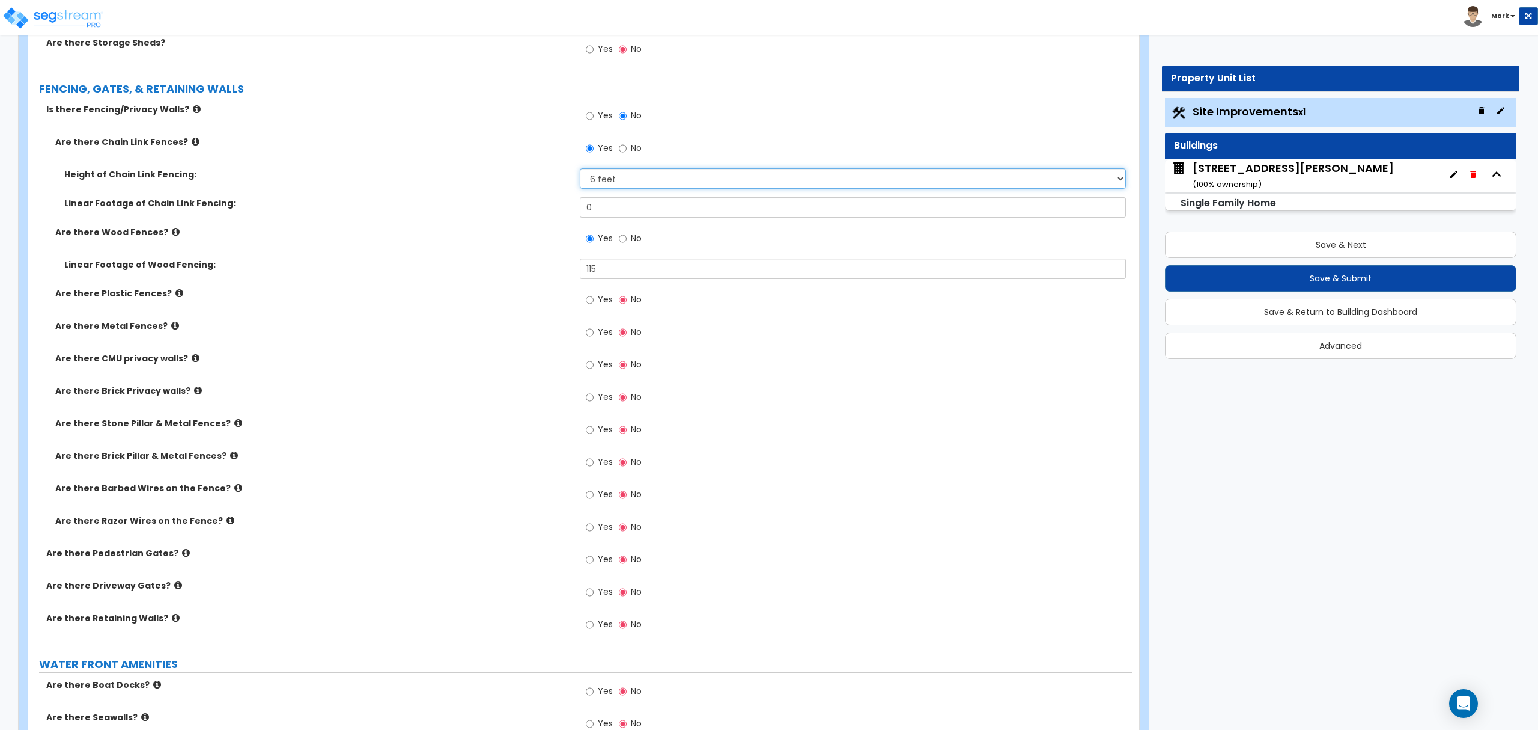
drag, startPoint x: 602, startPoint y: 171, endPoint x: 600, endPoint y: 178, distance: 7.4
click at [602, 171] on select "Please Choose One 3 feet 4 feet 5 feet 6 feet 10 feet 12 feet" at bounding box center [853, 178] width 546 height 20
select select "3"
click at [580, 171] on select "Please Choose One 3 feet 4 feet 5 feet 6 feet 10 feet 12 feet" at bounding box center [853, 178] width 546 height 20
click at [617, 212] on input "0" at bounding box center [853, 207] width 546 height 20
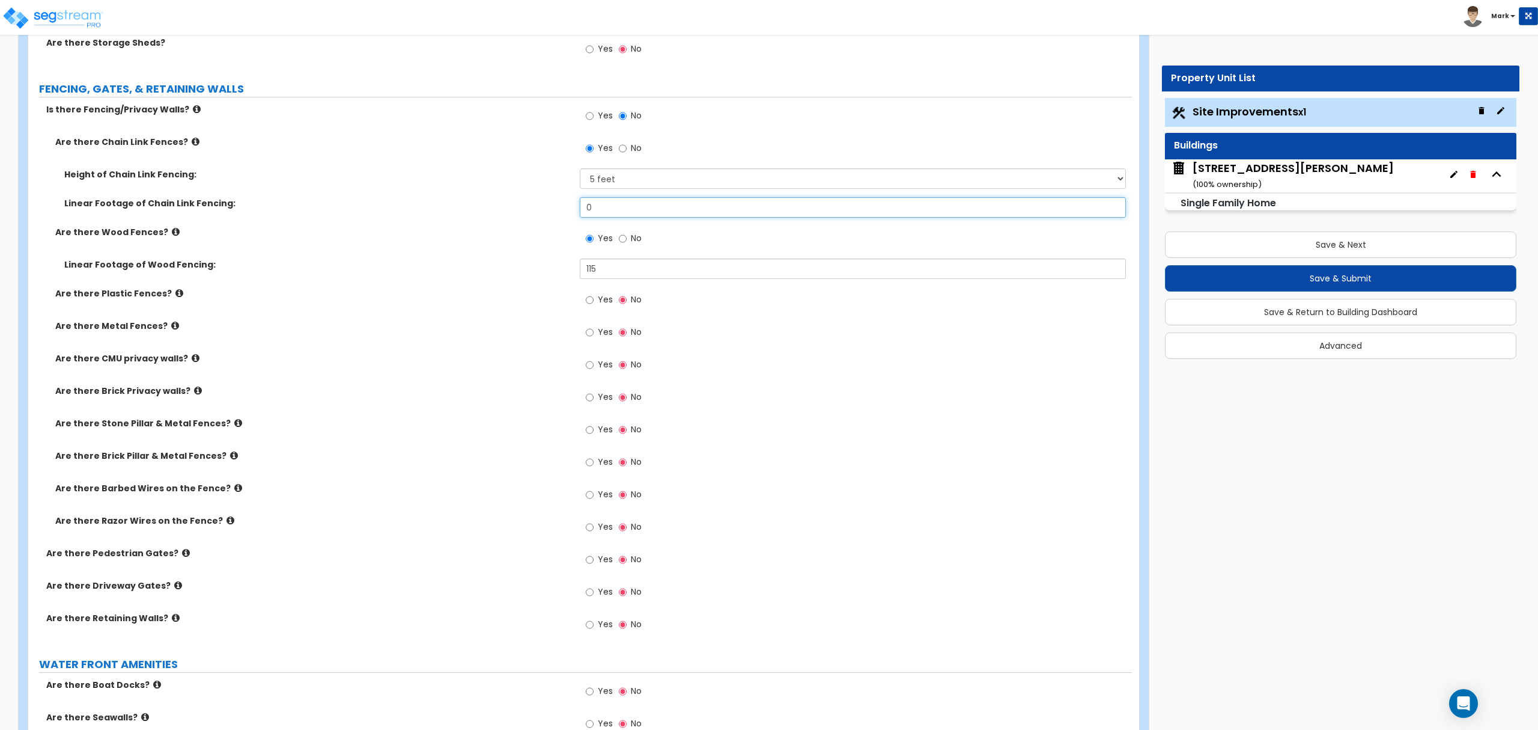
click at [617, 212] on input "0" at bounding box center [853, 207] width 546 height 20
type input "100"
click at [486, 231] on label "Are there Wood Fences?" at bounding box center [313, 232] width 516 height 12
click at [585, 560] on div "Yes No" at bounding box center [614, 561] width 68 height 28
click at [594, 564] on label "Yes" at bounding box center [599, 560] width 27 height 20
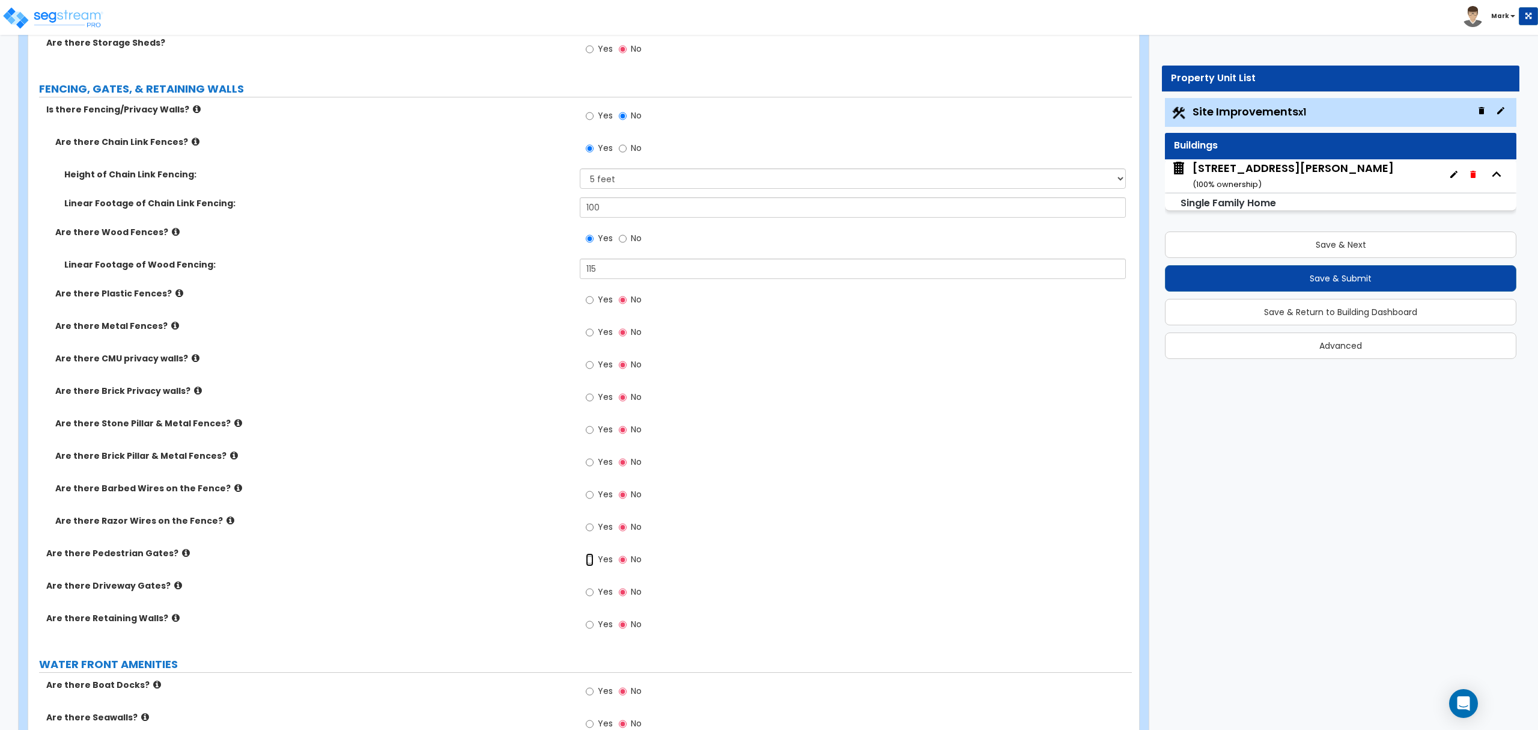
click at [594, 564] on input "Yes" at bounding box center [590, 559] width 8 height 13
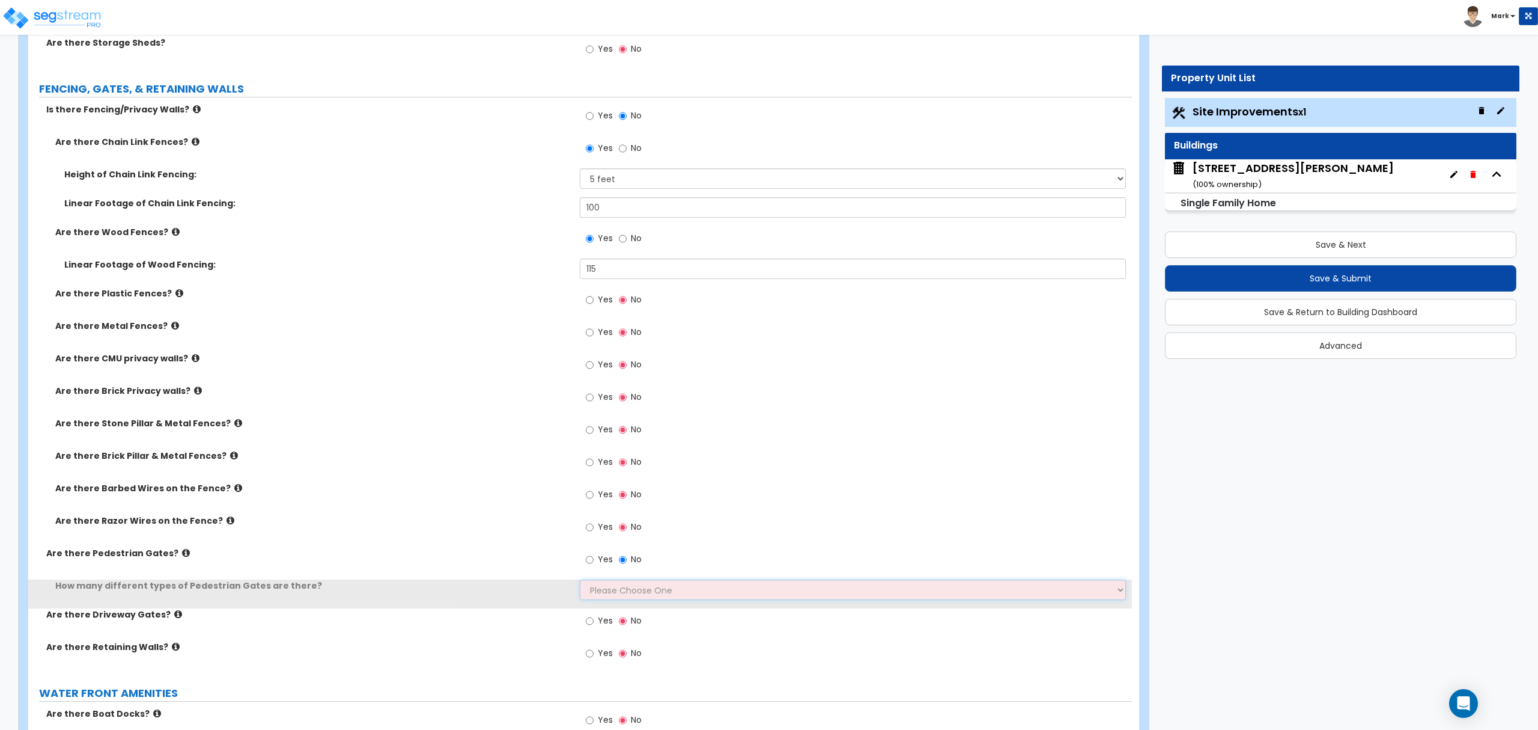
click at [597, 585] on select "Please Choose One 1 2 3" at bounding box center [853, 589] width 546 height 20
select select "1"
click at [580, 582] on select "Please Choose One 1 2 3" at bounding box center [853, 589] width 546 height 20
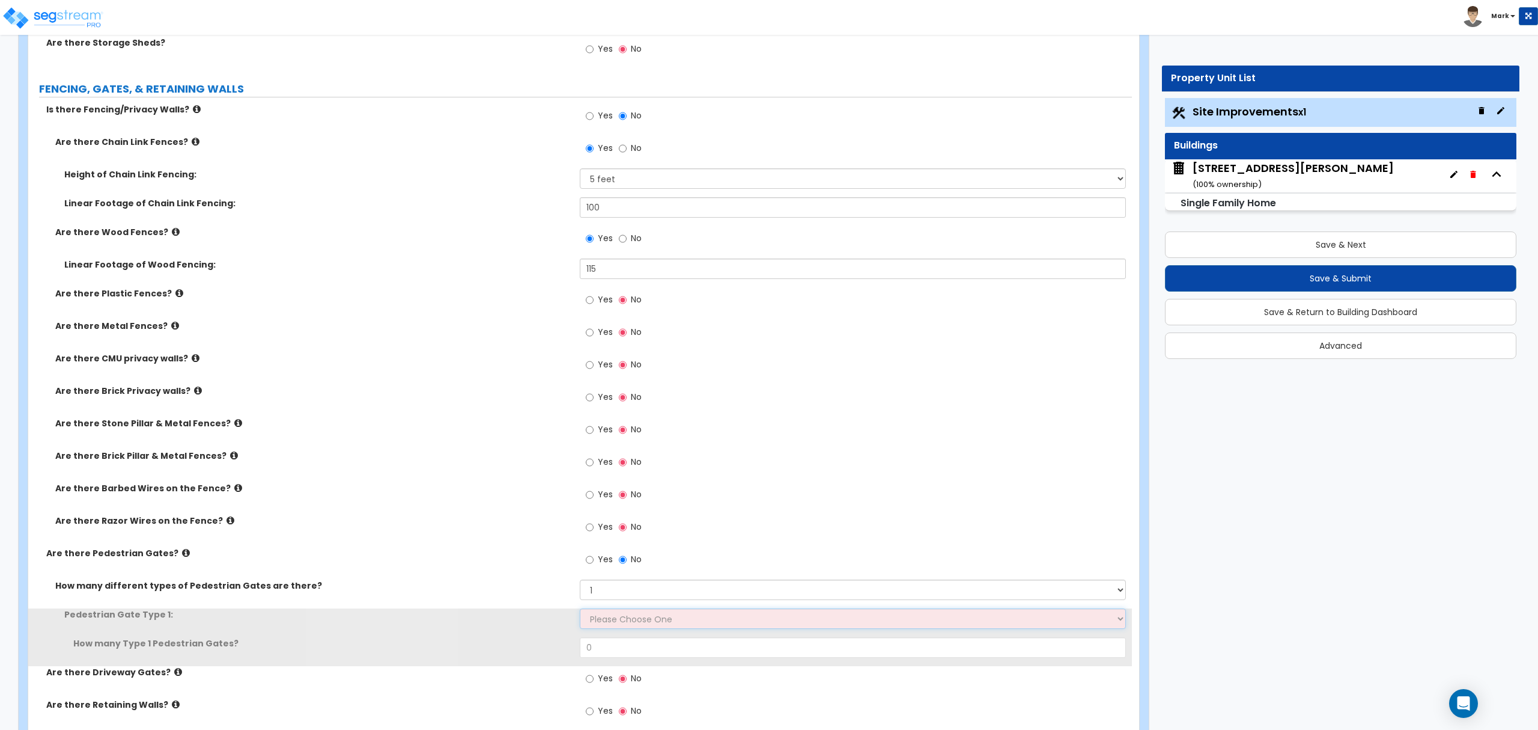
click at [607, 620] on select "Please Choose One Chain Link, 3 ft Height Chain Link, 4 ft Height Chain Link, 6…" at bounding box center [853, 618] width 546 height 20
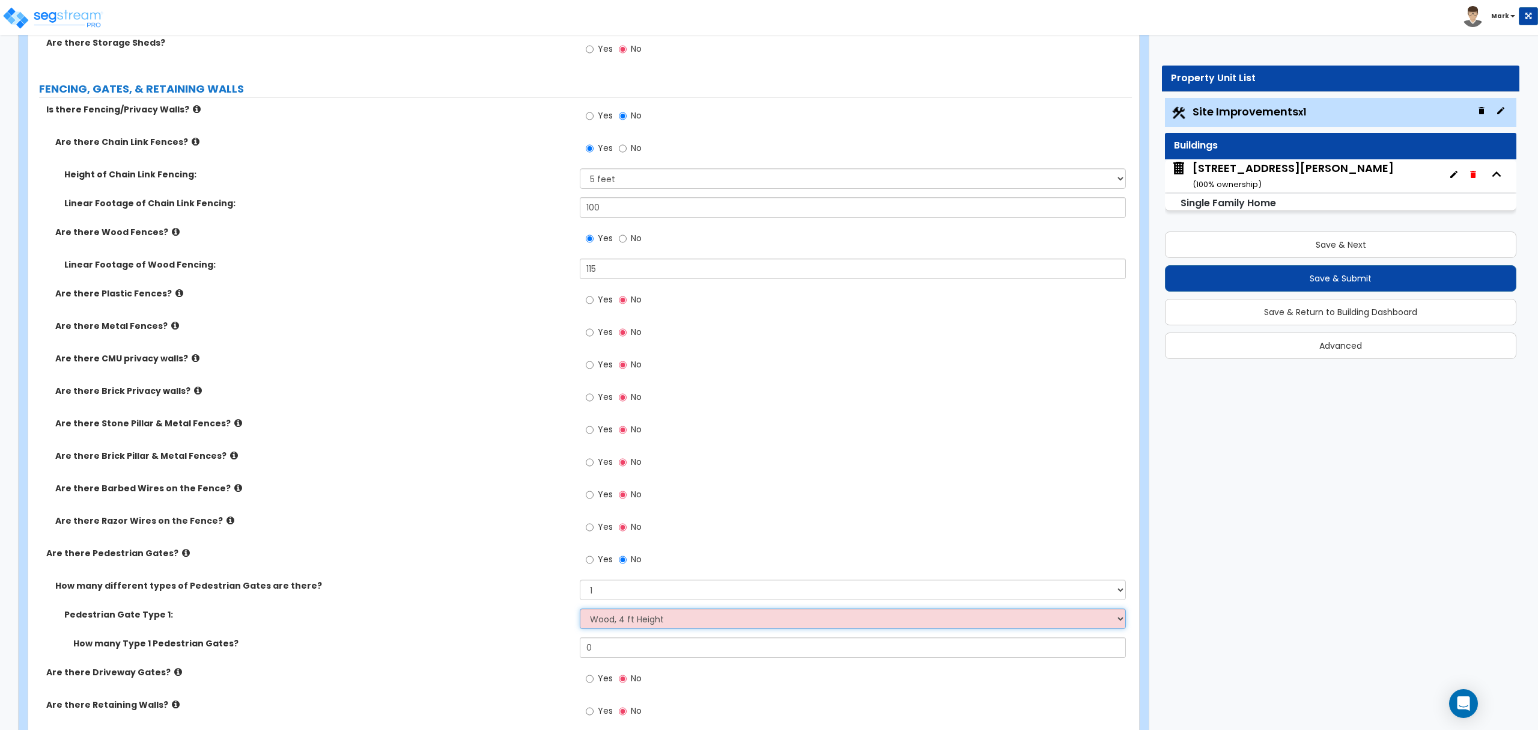
click at [580, 611] on select "Please Choose One Chain Link, 3 ft Height Chain Link, 4 ft Height Chain Link, 6…" at bounding box center [853, 618] width 546 height 20
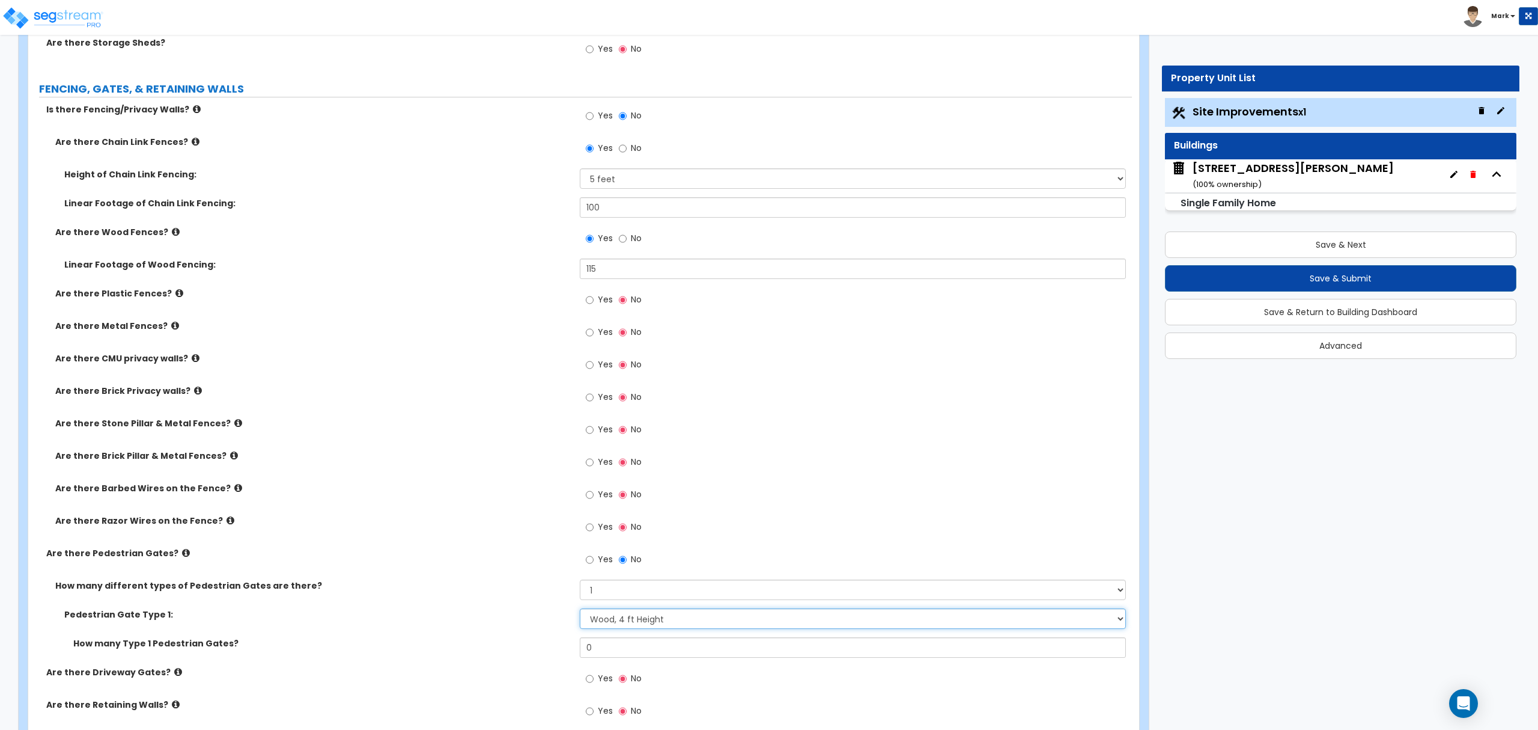
click at [591, 611] on select "Please Choose One Chain Link, 3 ft Height Chain Link, 4 ft Height Chain Link, 6…" at bounding box center [853, 618] width 546 height 20
select select "9"
click at [580, 611] on select "Please Choose One Chain Link, 3 ft Height Chain Link, 4 ft Height Chain Link, 6…" at bounding box center [853, 618] width 546 height 20
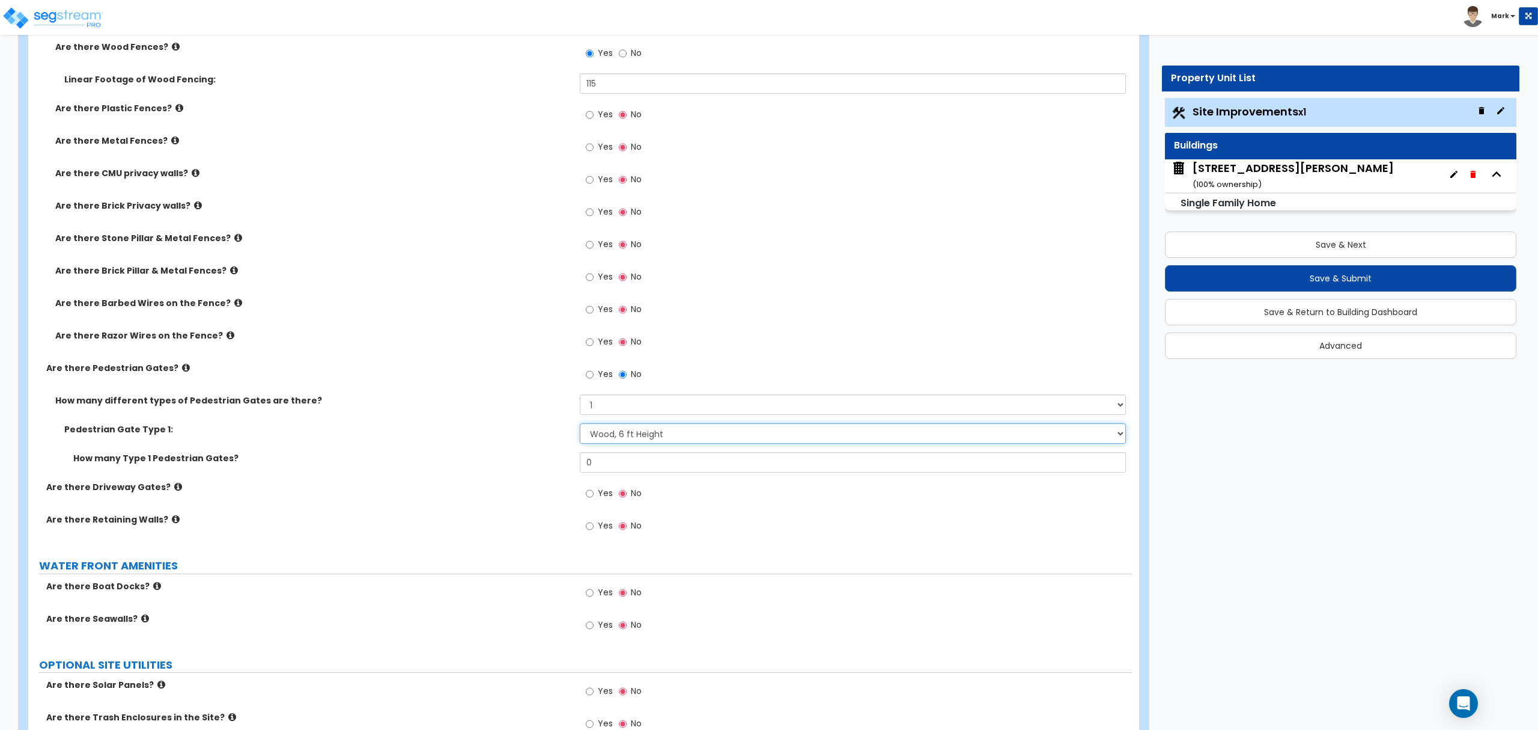
scroll to position [2083, 0]
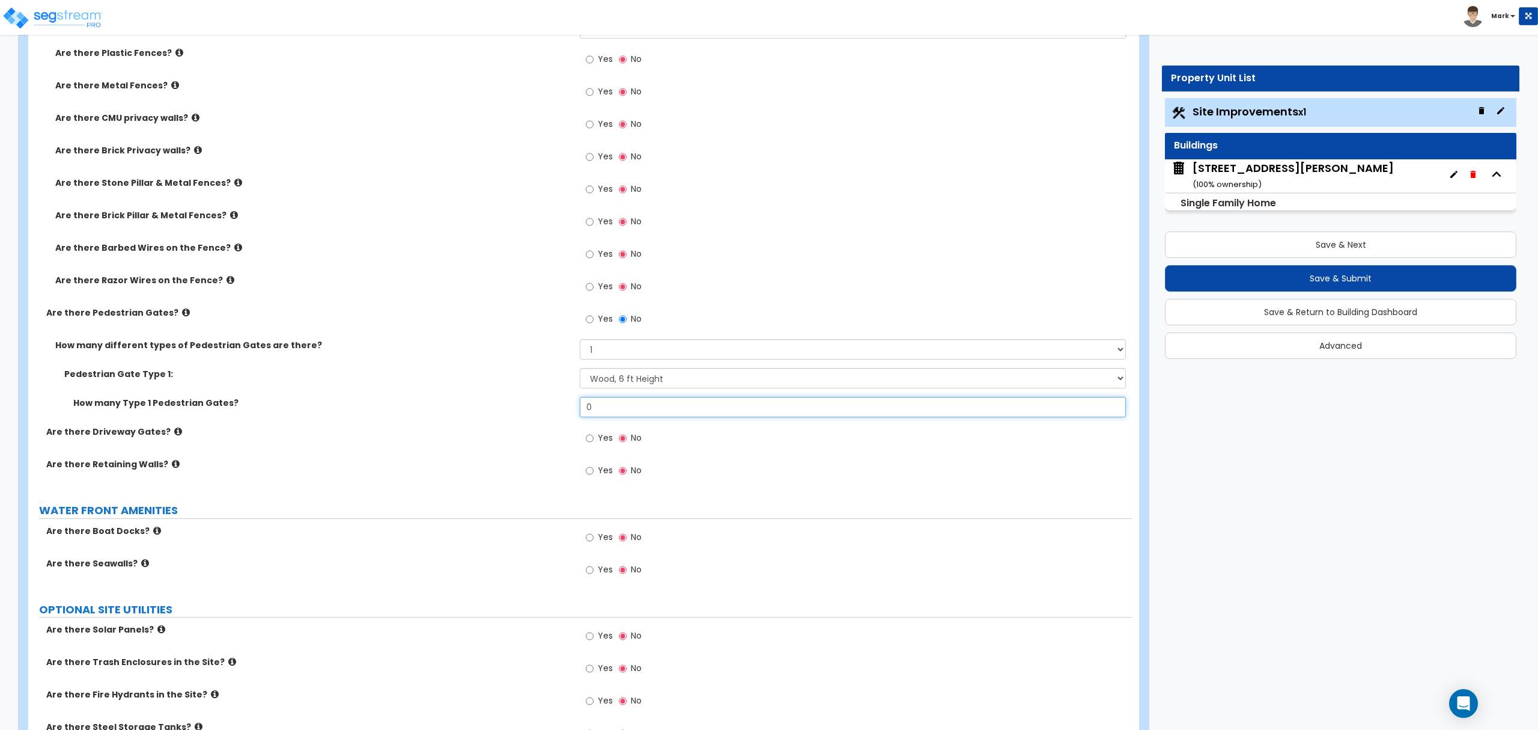
click at [612, 415] on input "0" at bounding box center [853, 407] width 546 height 20
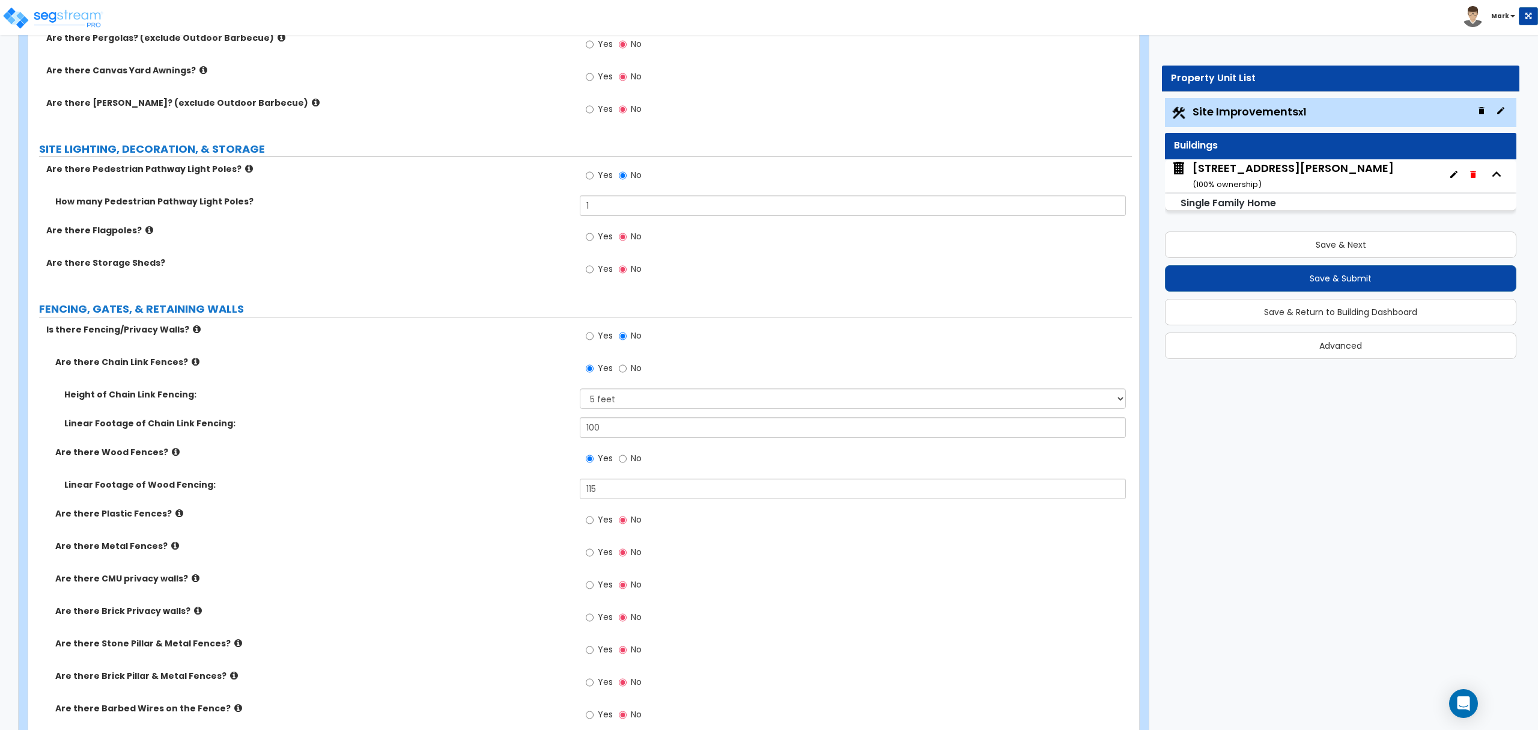
scroll to position [1602, 0]
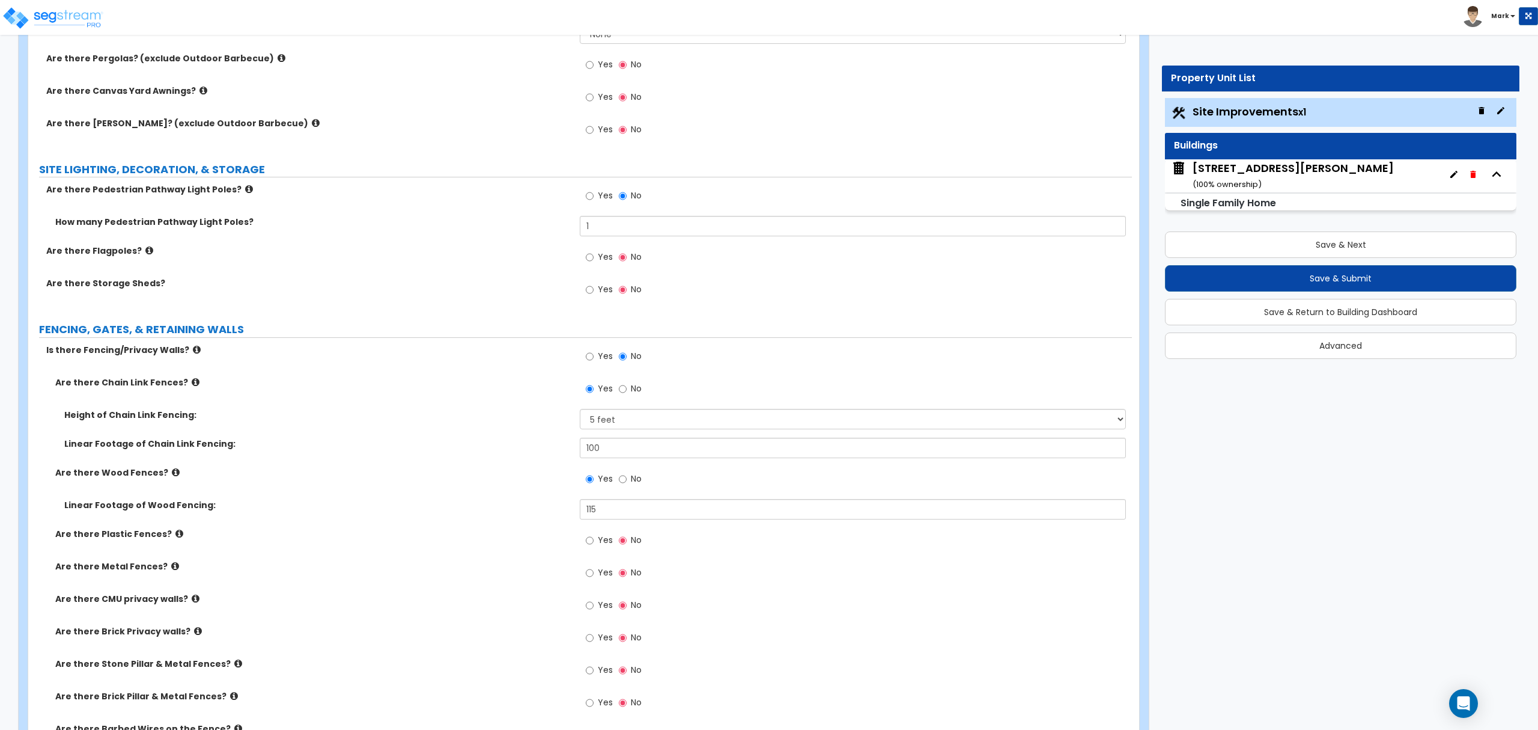
type input "1"
click at [602, 291] on span "Yes" at bounding box center [605, 289] width 15 height 12
click at [594, 291] on input "Yes" at bounding box center [590, 289] width 8 height 13
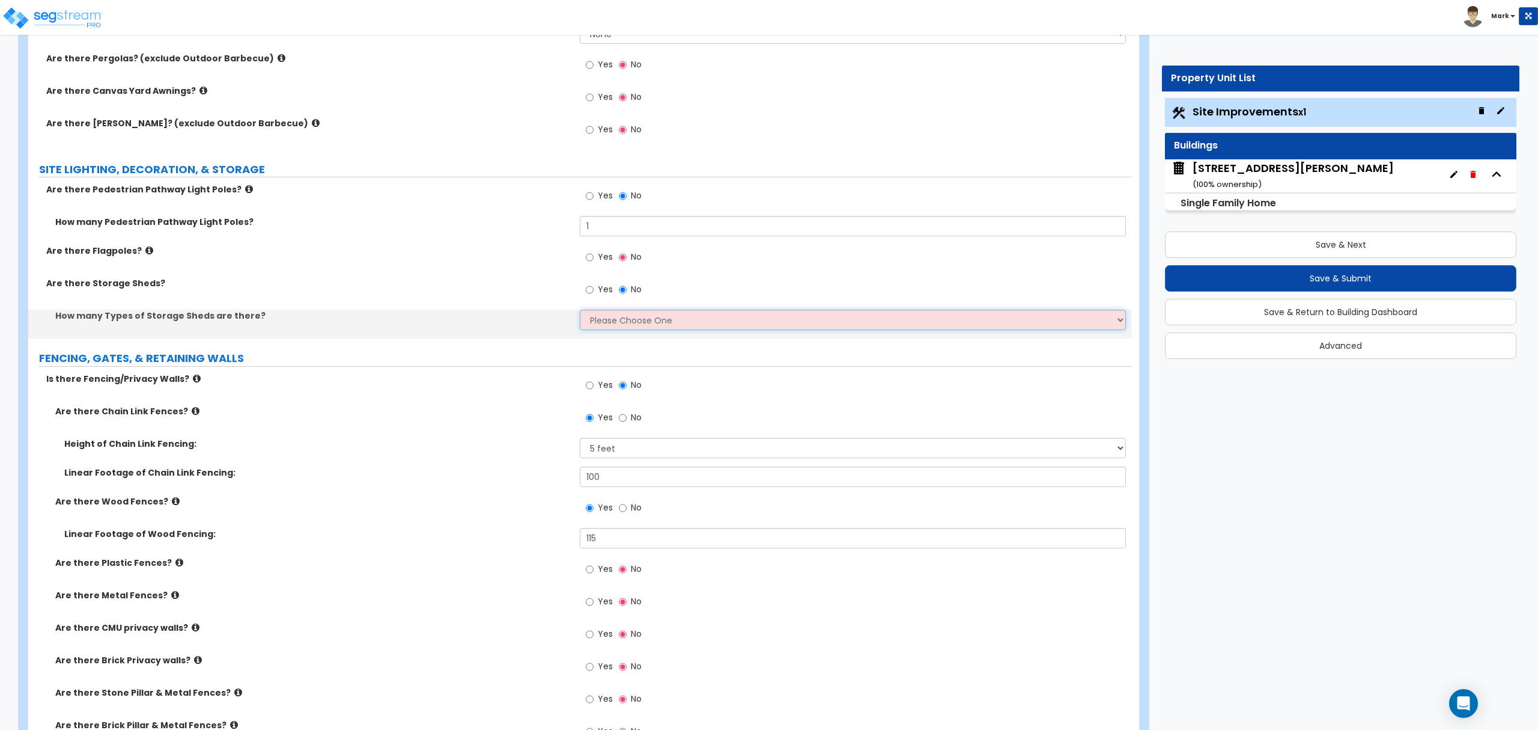
click at [602, 316] on select "Please Choose One 1 2" at bounding box center [853, 319] width 546 height 20
click at [580, 312] on select "Please Choose One 1 2" at bounding box center [853, 319] width 546 height 20
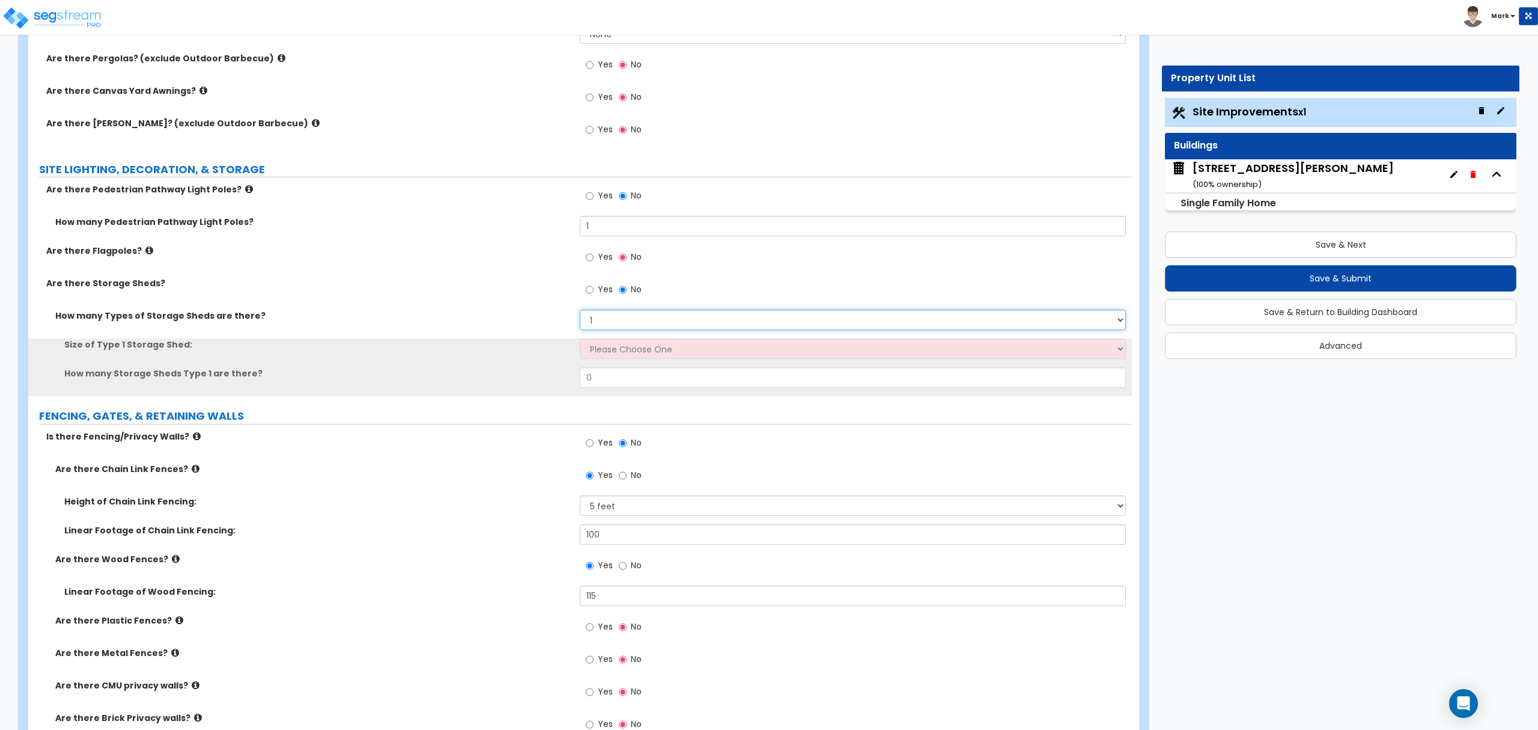
click at [614, 315] on select "Please Choose One 1 2" at bounding box center [853, 319] width 546 height 20
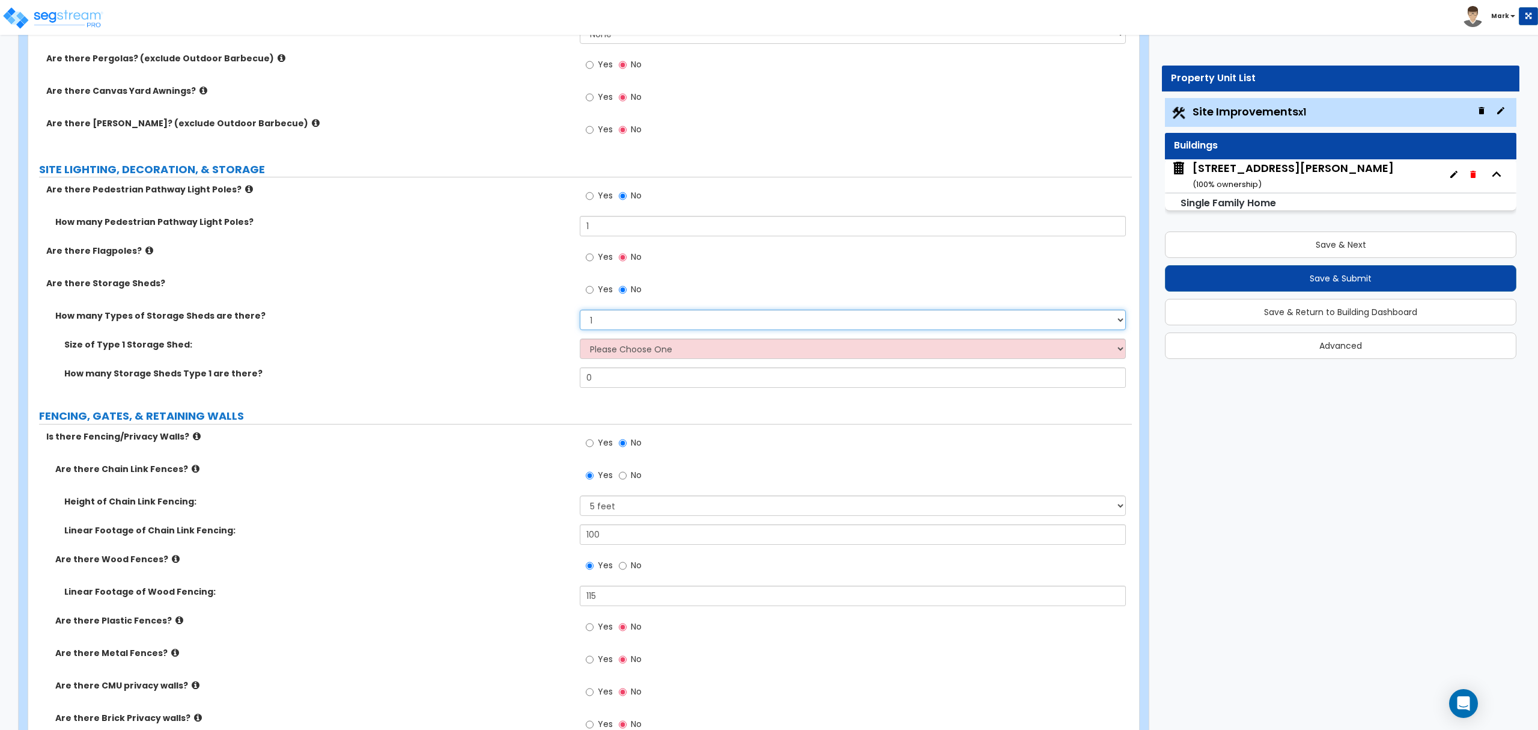
select select "2"
click at [580, 312] on select "Please Choose One 1 2" at bounding box center [853, 319] width 546 height 20
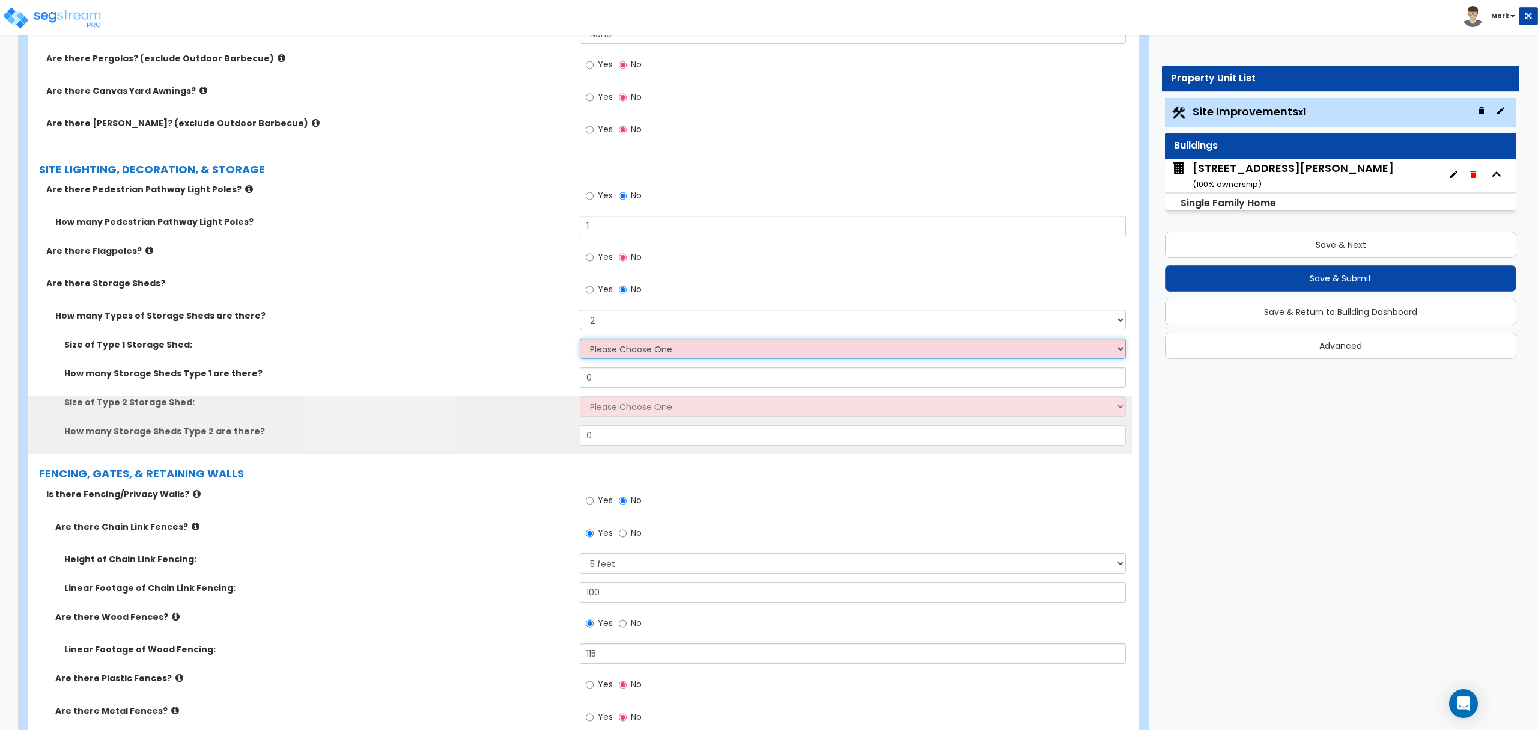
click at [612, 356] on select "Please Choose One 16' x 32' 30' x 64'" at bounding box center [853, 348] width 546 height 20
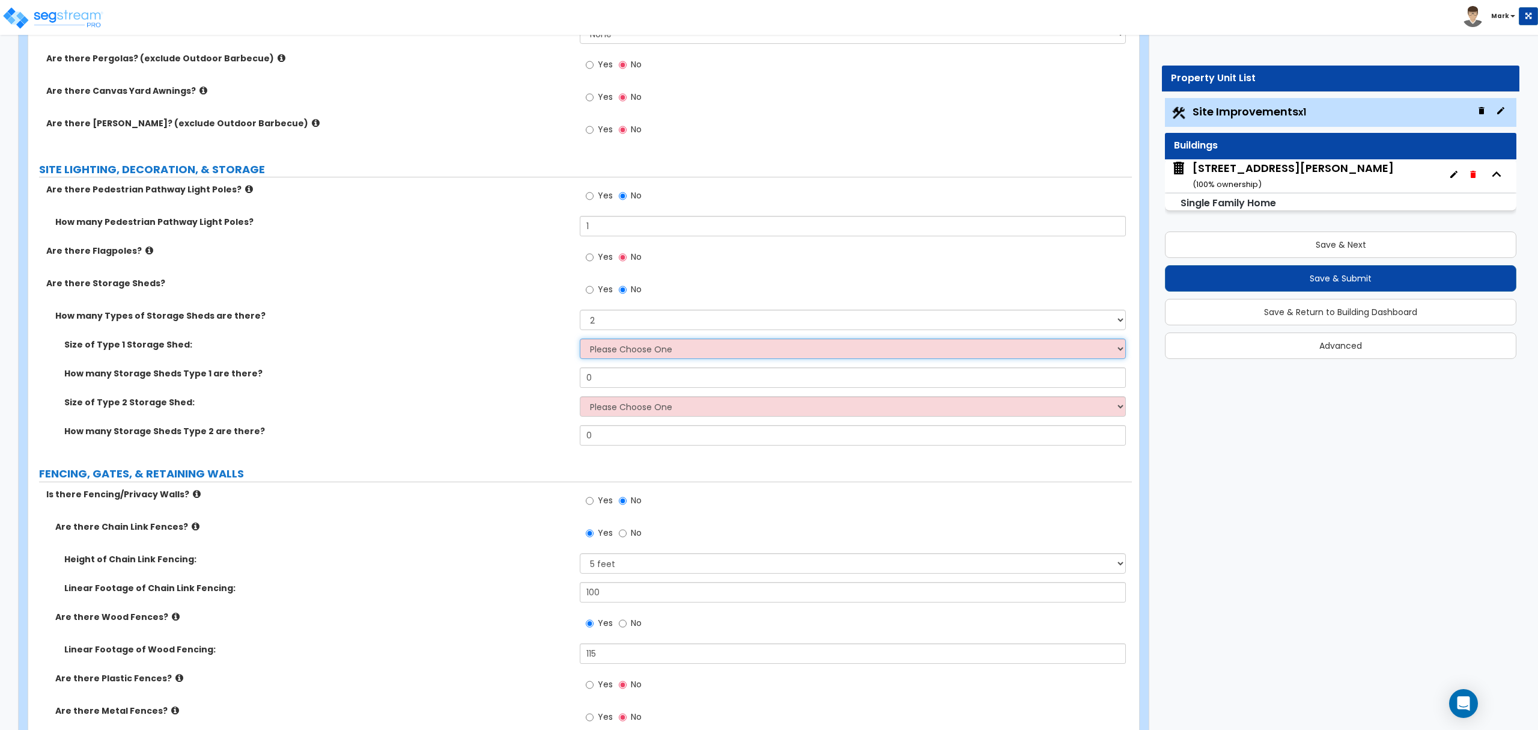
select select "1"
click at [580, 341] on select "Please Choose One 16' x 32' 30' x 64'" at bounding box center [853, 348] width 546 height 20
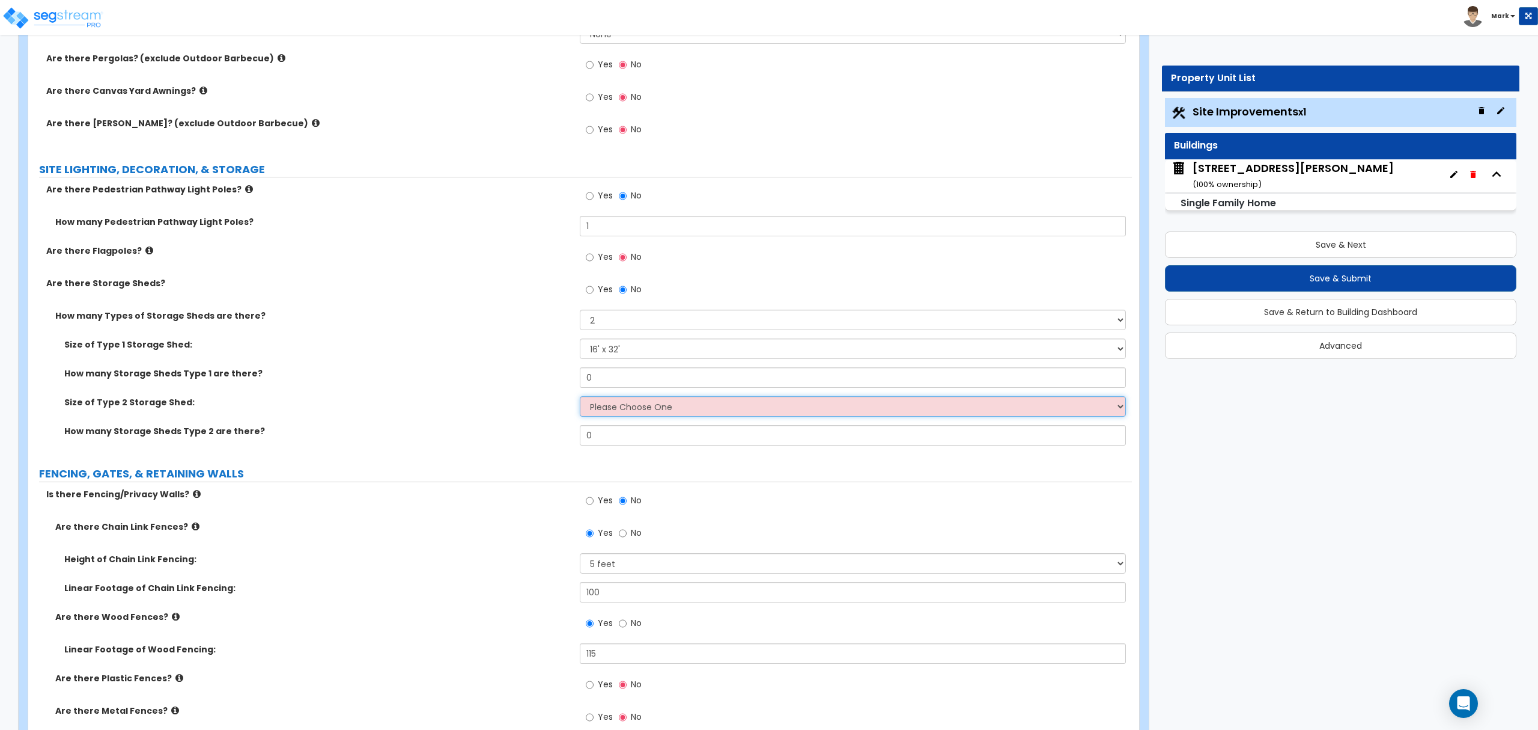
click at [614, 405] on select "Please Choose One 16' x 32' 30' x 64'" at bounding box center [853, 406] width 546 height 20
select select "1"
click at [580, 398] on select "Please Choose One 16' x 32' 30' x 64'" at bounding box center [853, 406] width 546 height 20
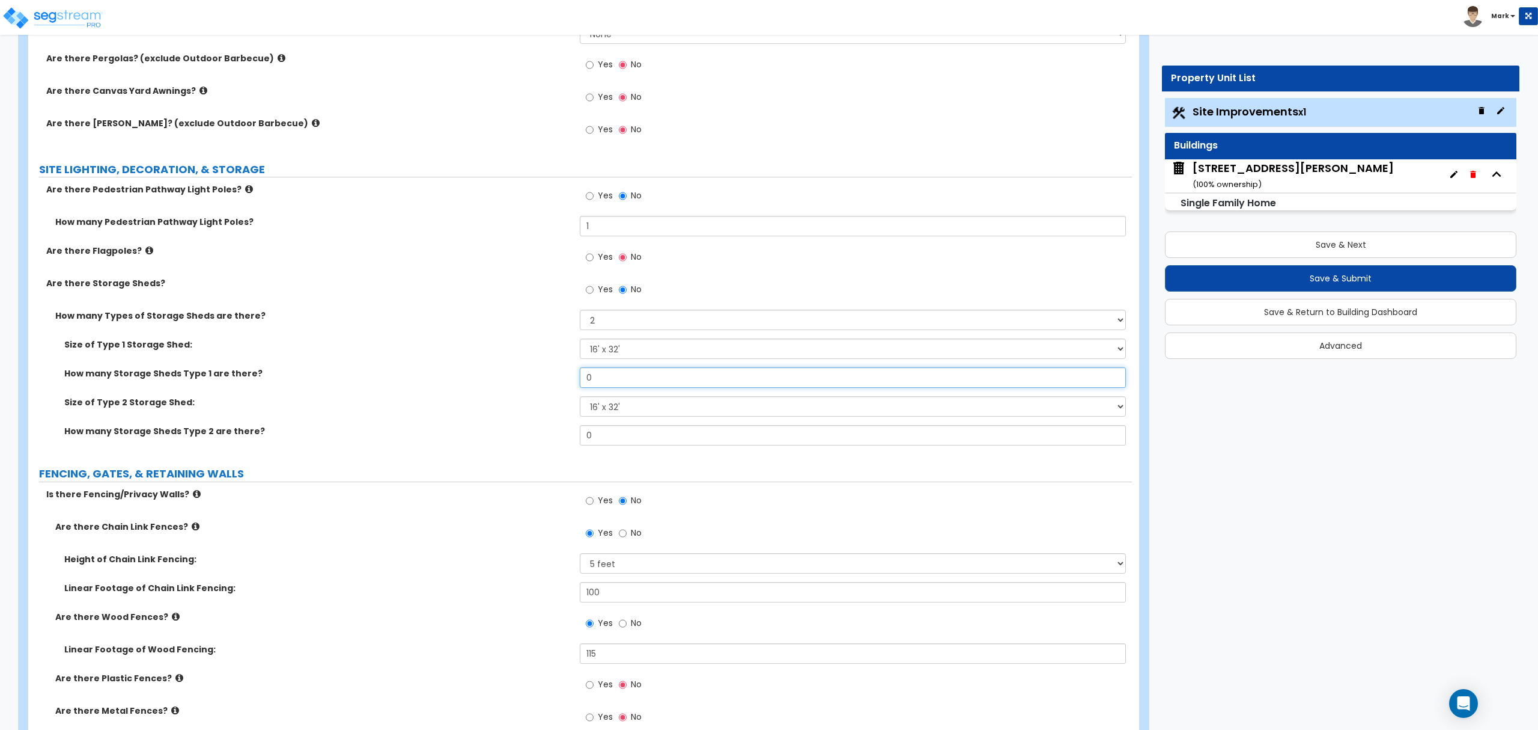
click at [620, 375] on input "0" at bounding box center [853, 377] width 546 height 20
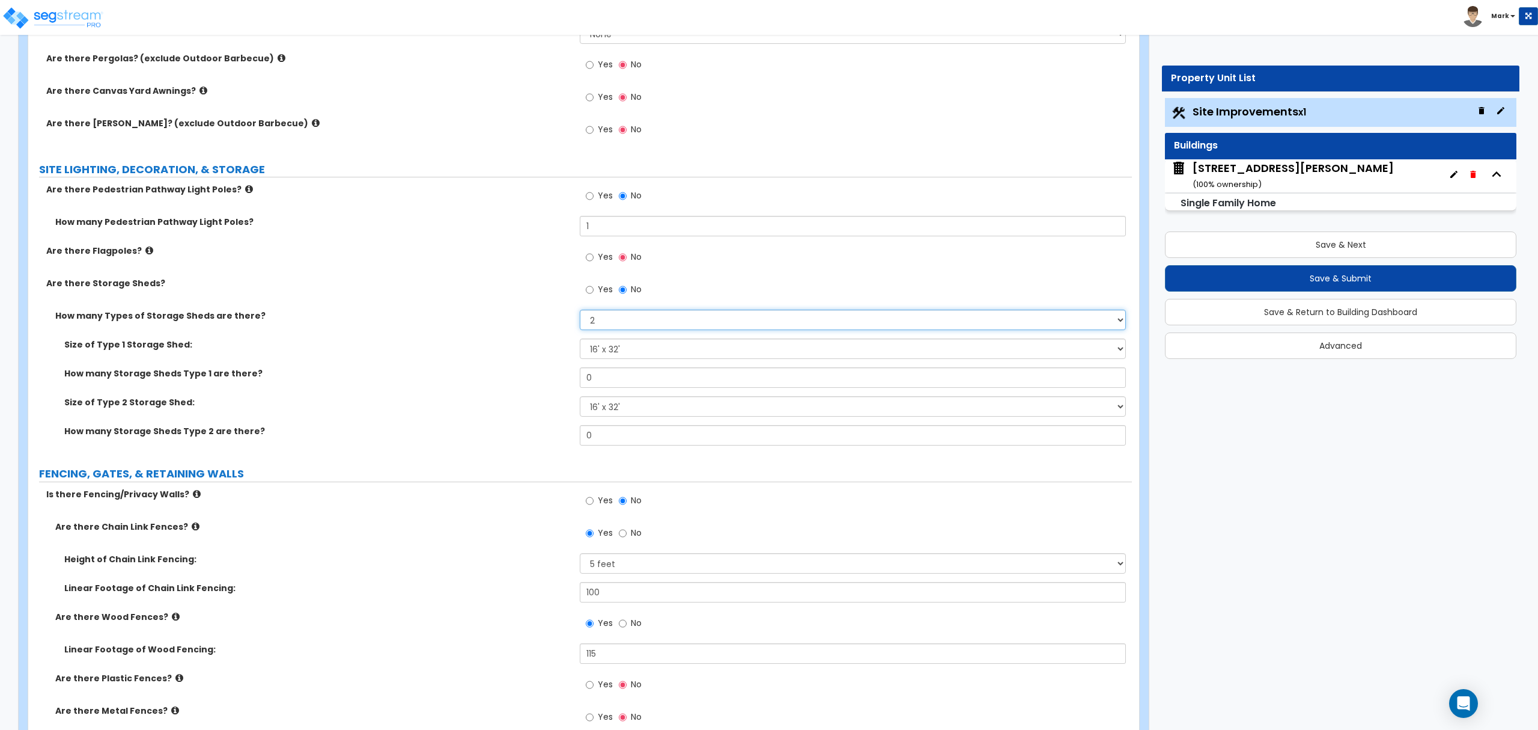
click at [626, 322] on select "Please Choose One 1 2" at bounding box center [853, 319] width 546 height 20
select select "1"
click at [580, 312] on select "Please Choose One 1 2" at bounding box center [853, 319] width 546 height 20
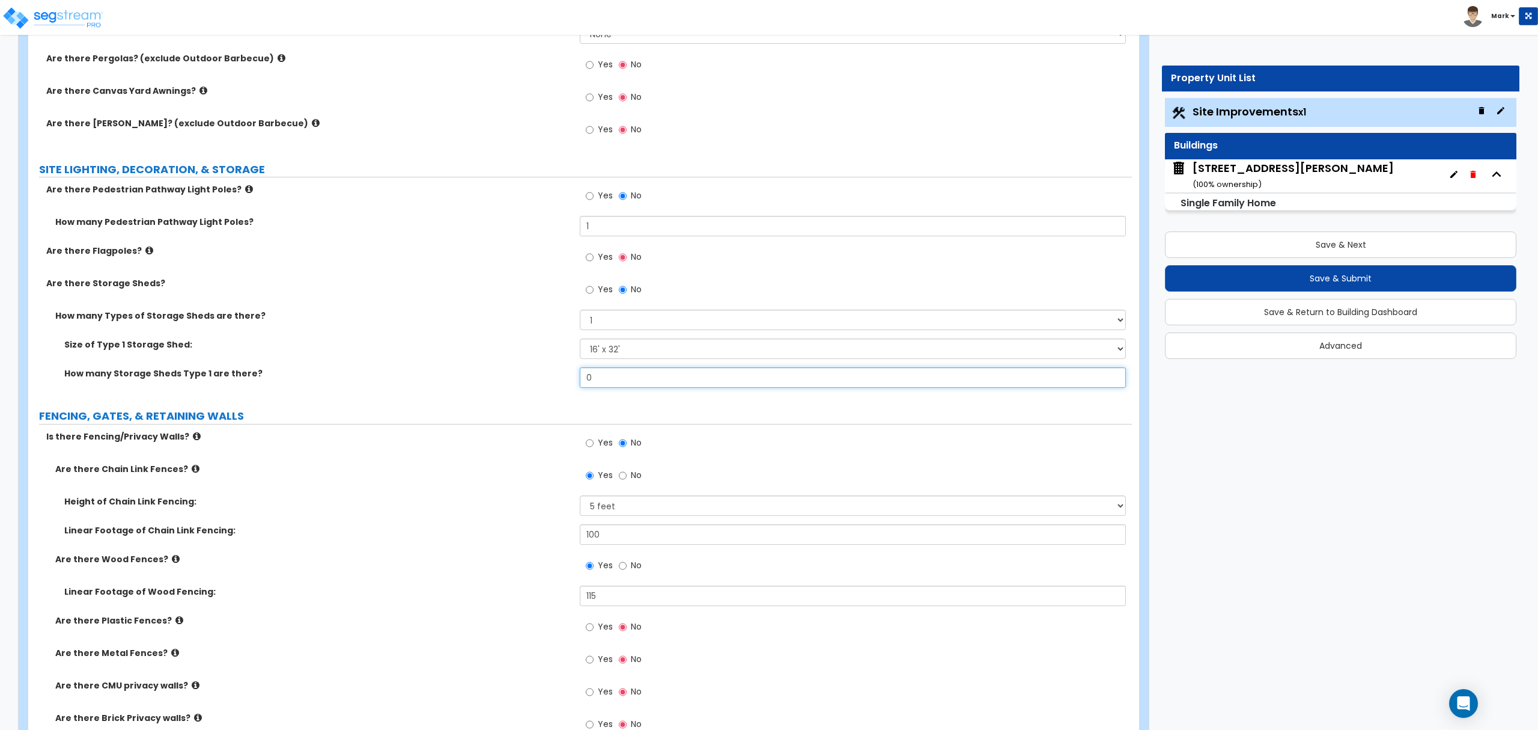
click at [626, 373] on input "0" at bounding box center [853, 377] width 546 height 20
click at [618, 358] on select "Please Choose One 16' x 32' 30' x 64'" at bounding box center [853, 348] width 546 height 20
click at [618, 349] on select "Please Choose One 16' x 32' 30' x 64'" at bounding box center [853, 348] width 546 height 20
click at [602, 385] on input "0" at bounding box center [853, 377] width 546 height 20
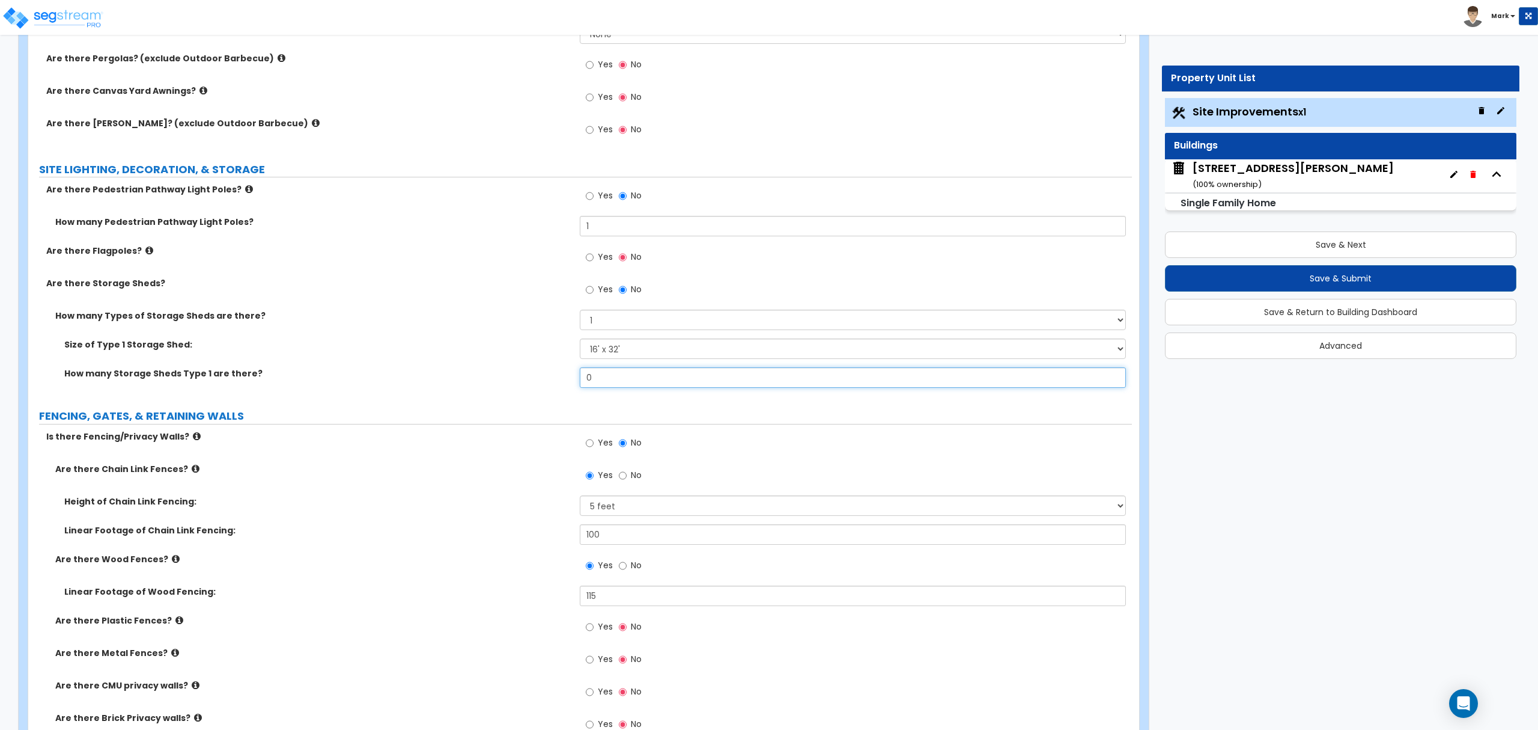
click at [602, 385] on input "0" at bounding box center [853, 377] width 546 height 20
type input "2"
click at [553, 389] on div "How many Storage Sheds Type 1 are there? 2" at bounding box center [580, 381] width 1104 height 29
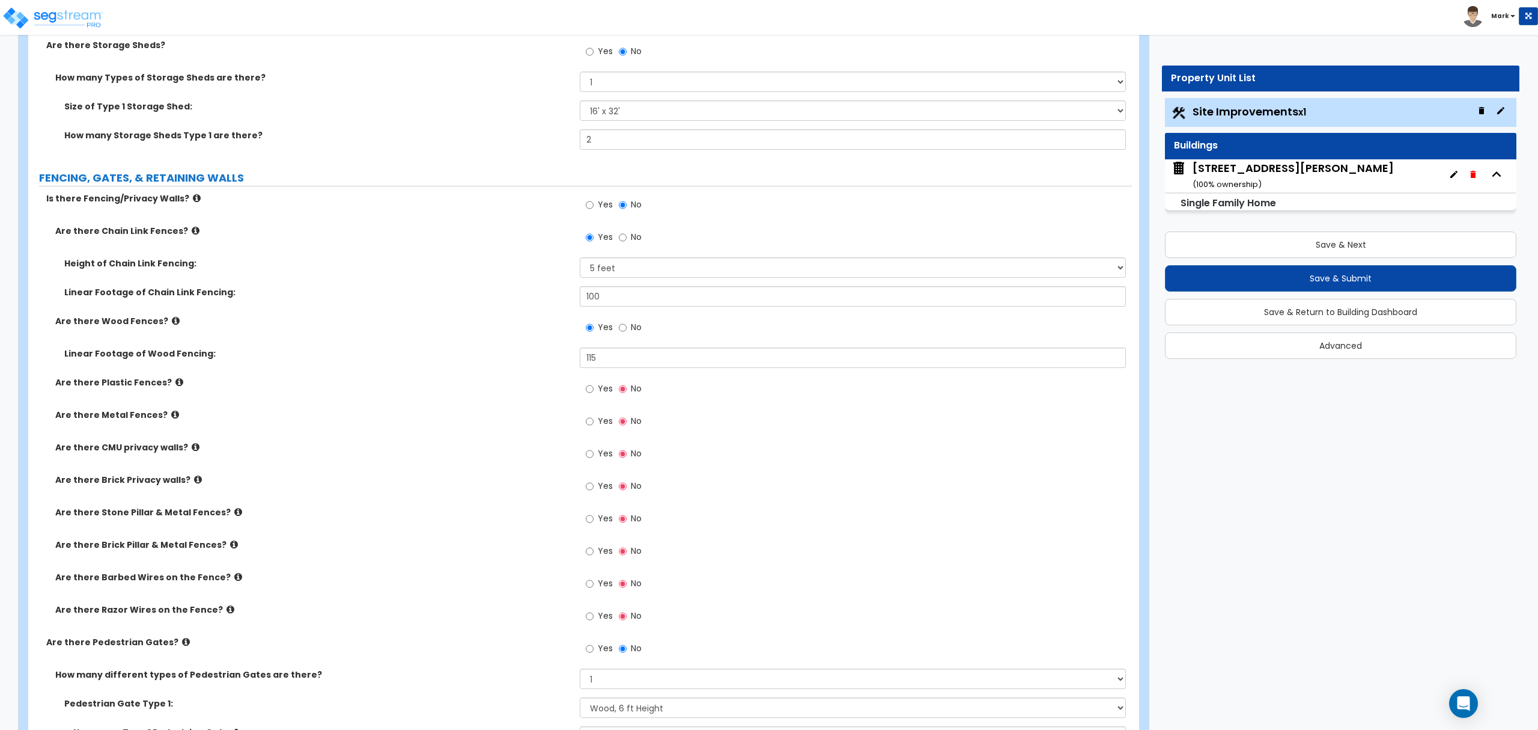
scroll to position [1763, 0]
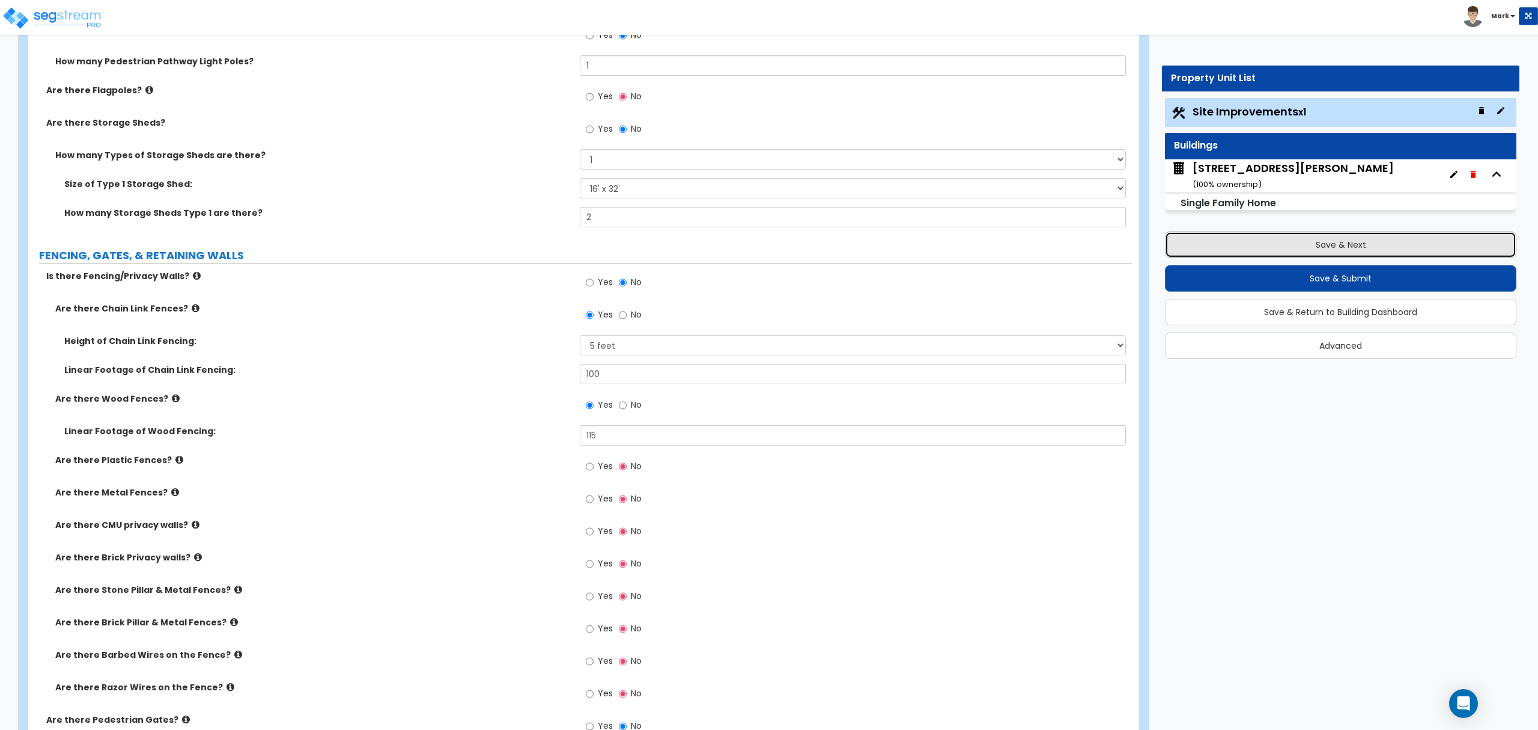
click at [1345, 251] on button "Save & Next" at bounding box center [1341, 244] width 352 height 26
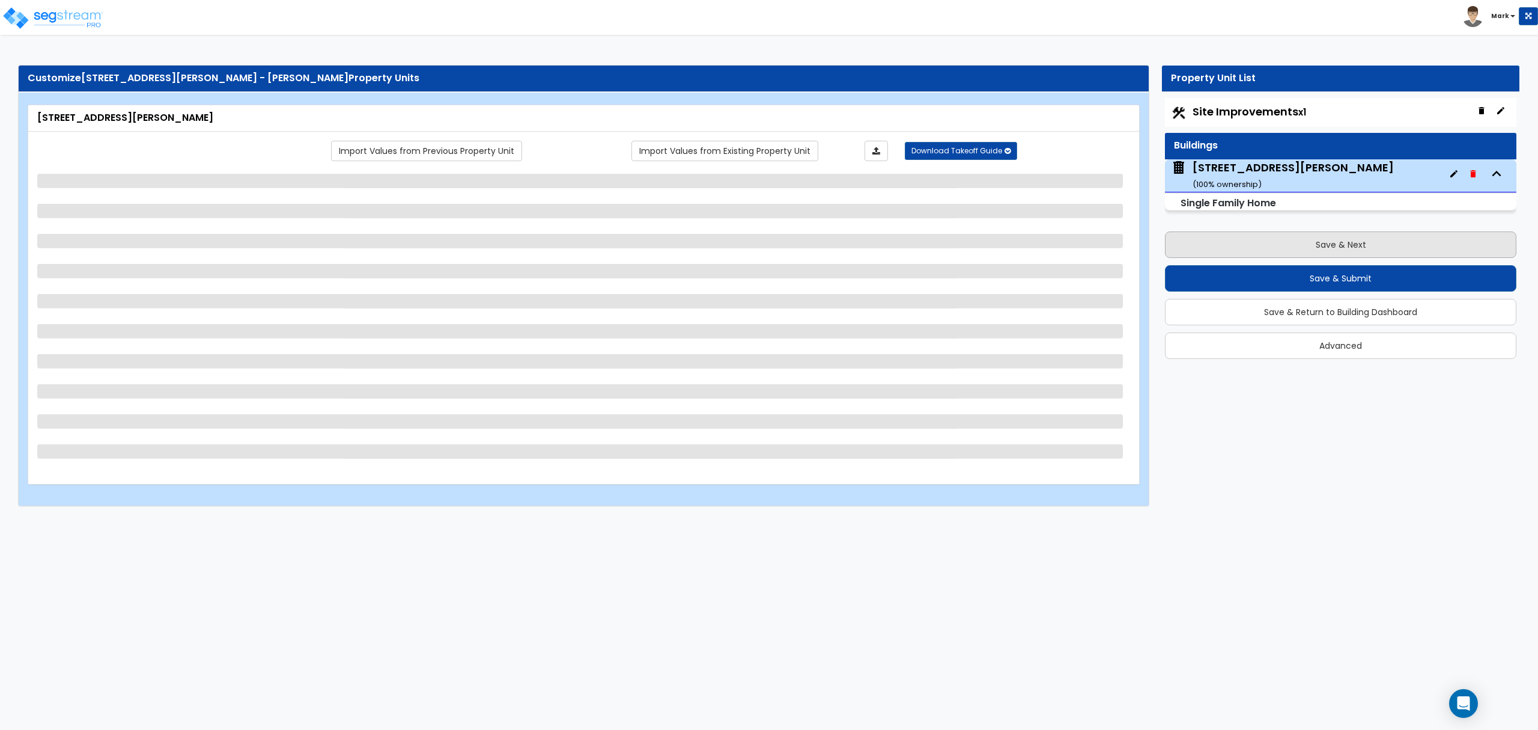
scroll to position [0, 0]
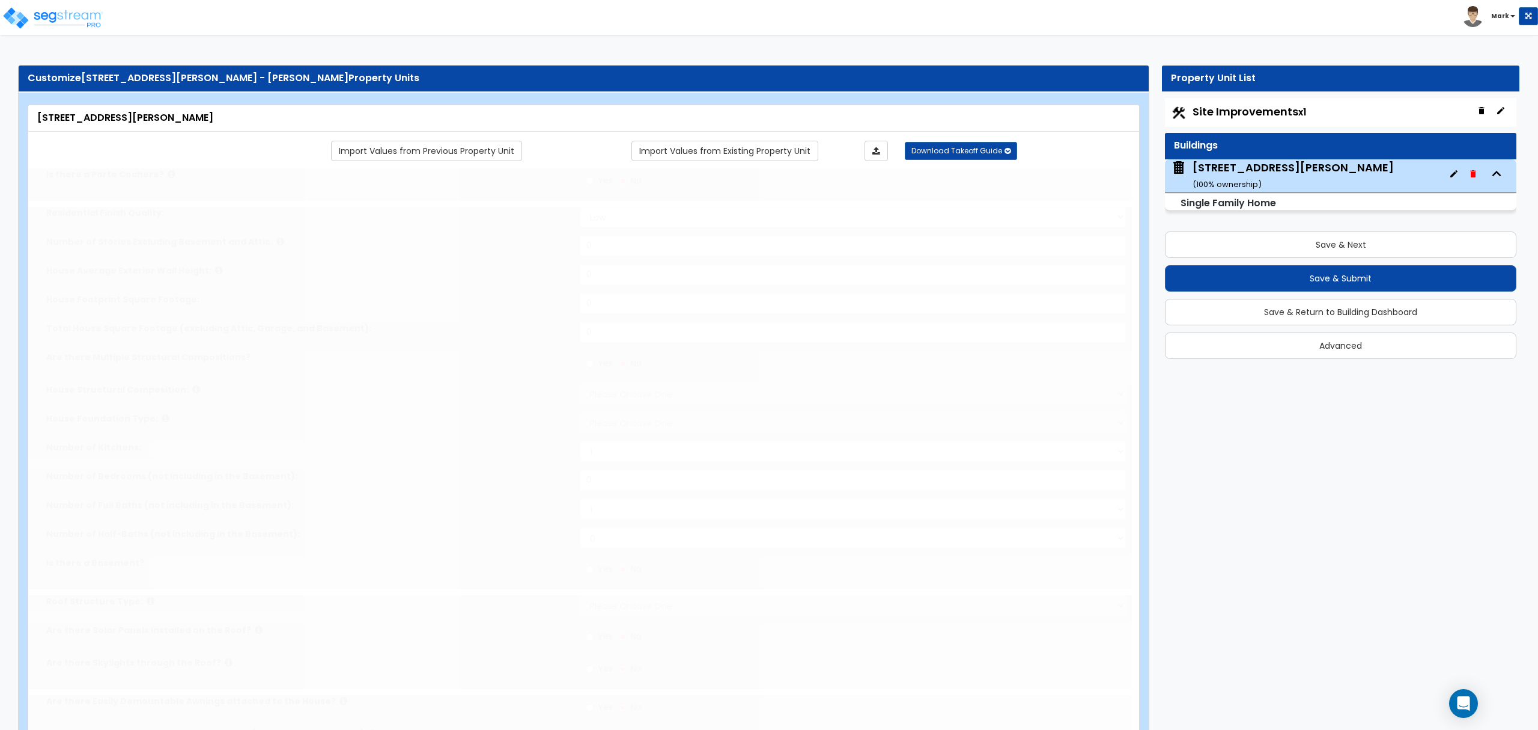
type input "1"
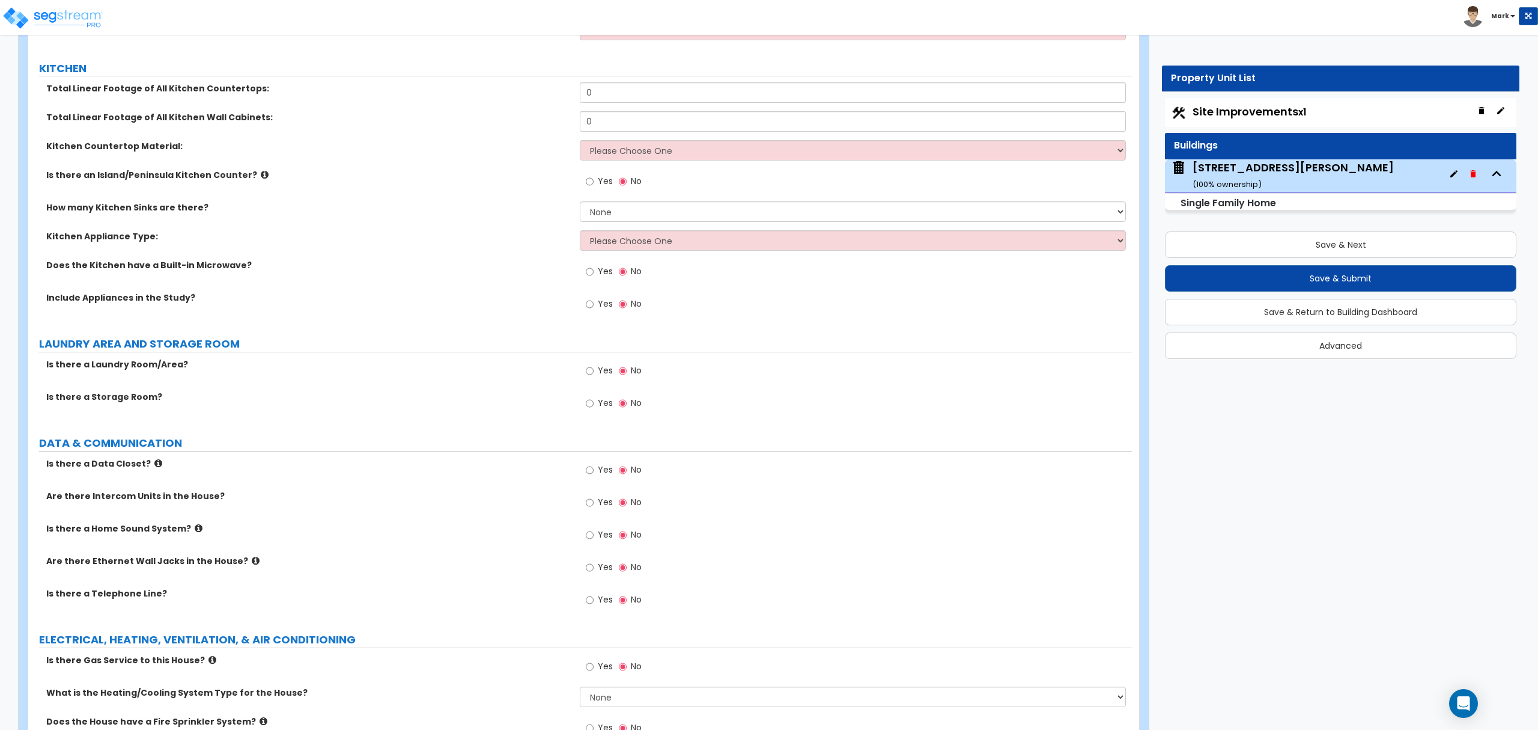
scroll to position [2571, 0]
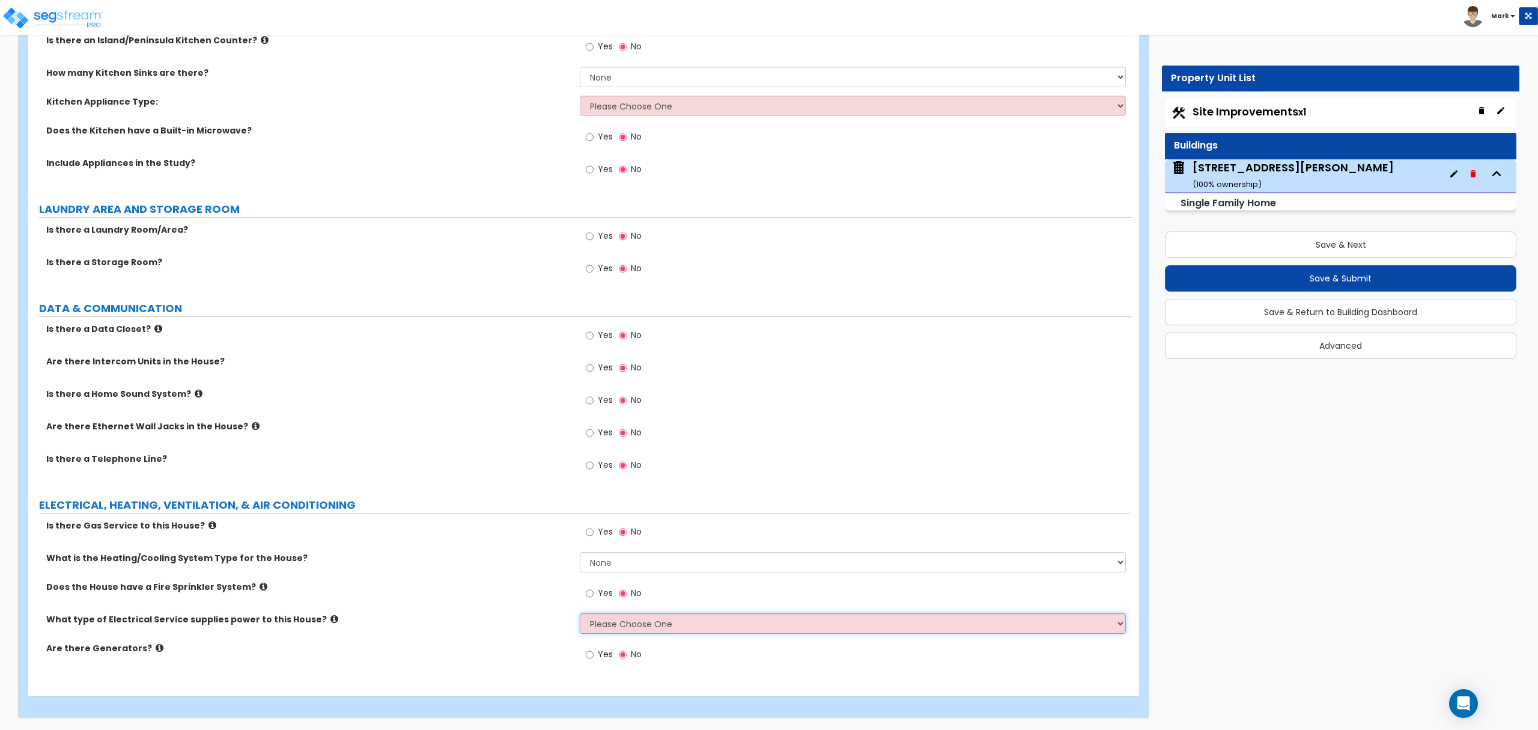
click at [628, 623] on select "Please Choose One Overhead Underground" at bounding box center [853, 623] width 546 height 20
click at [633, 625] on select "Please Choose One Overhead Underground" at bounding box center [853, 623] width 546 height 20
click at [633, 623] on select "Please Choose One Overhead Underground" at bounding box center [853, 623] width 546 height 20
click at [638, 626] on select "Please Choose One Overhead Underground" at bounding box center [853, 623] width 546 height 20
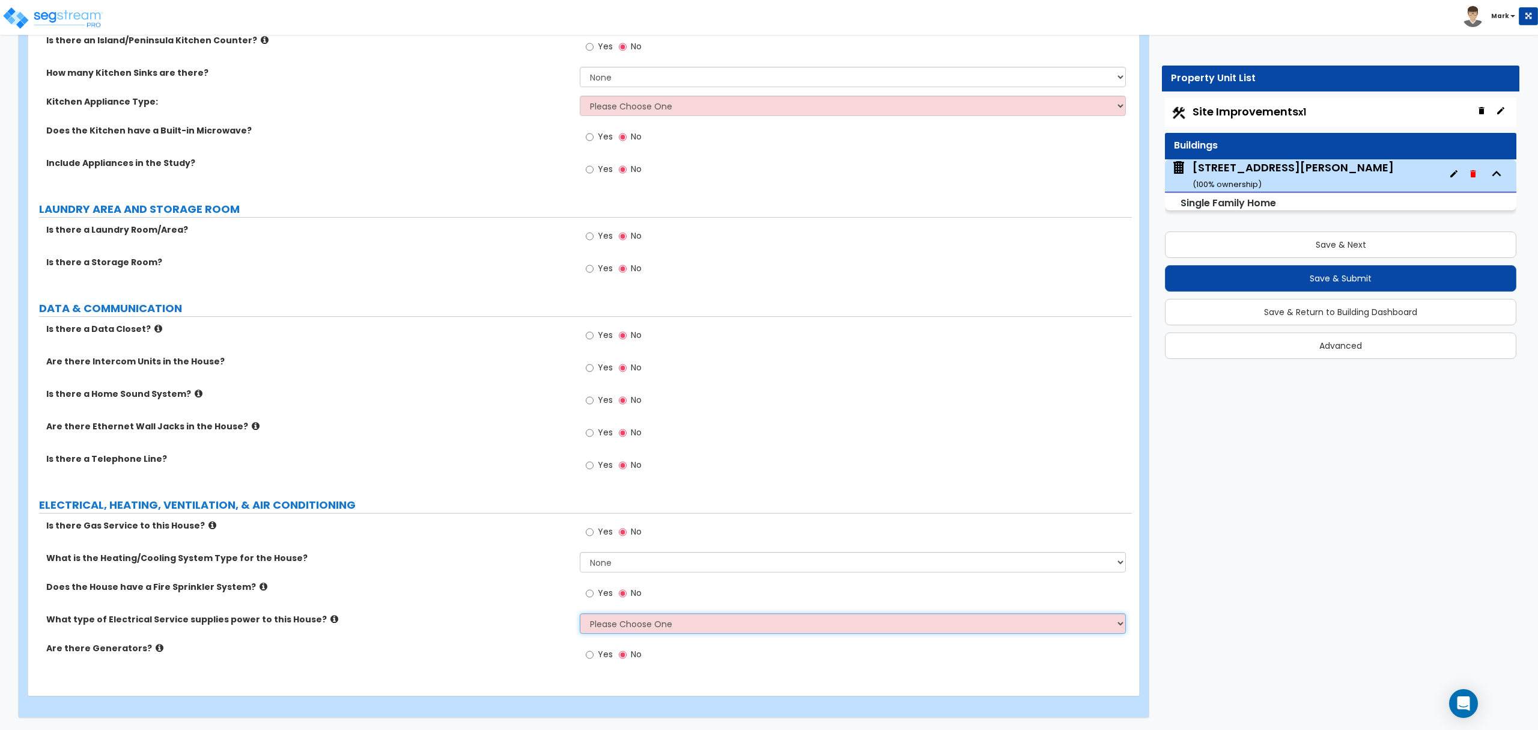
click at [638, 626] on select "Please Choose One Overhead Underground" at bounding box center [853, 623] width 546 height 20
click at [621, 623] on select "Please Choose One Overhead Underground" at bounding box center [853, 623] width 546 height 20
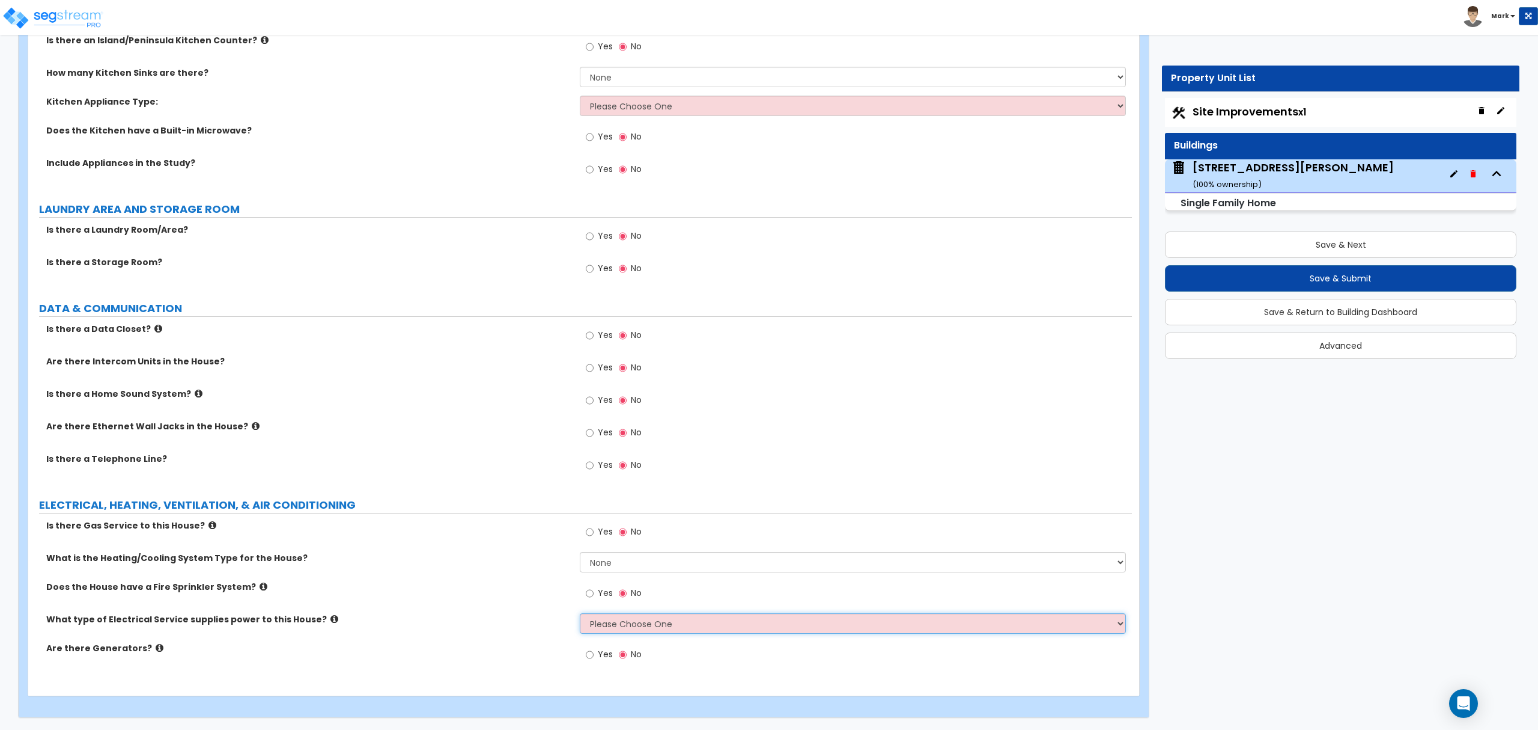
click at [621, 623] on select "Please Choose One Overhead Underground" at bounding box center [853, 623] width 546 height 20
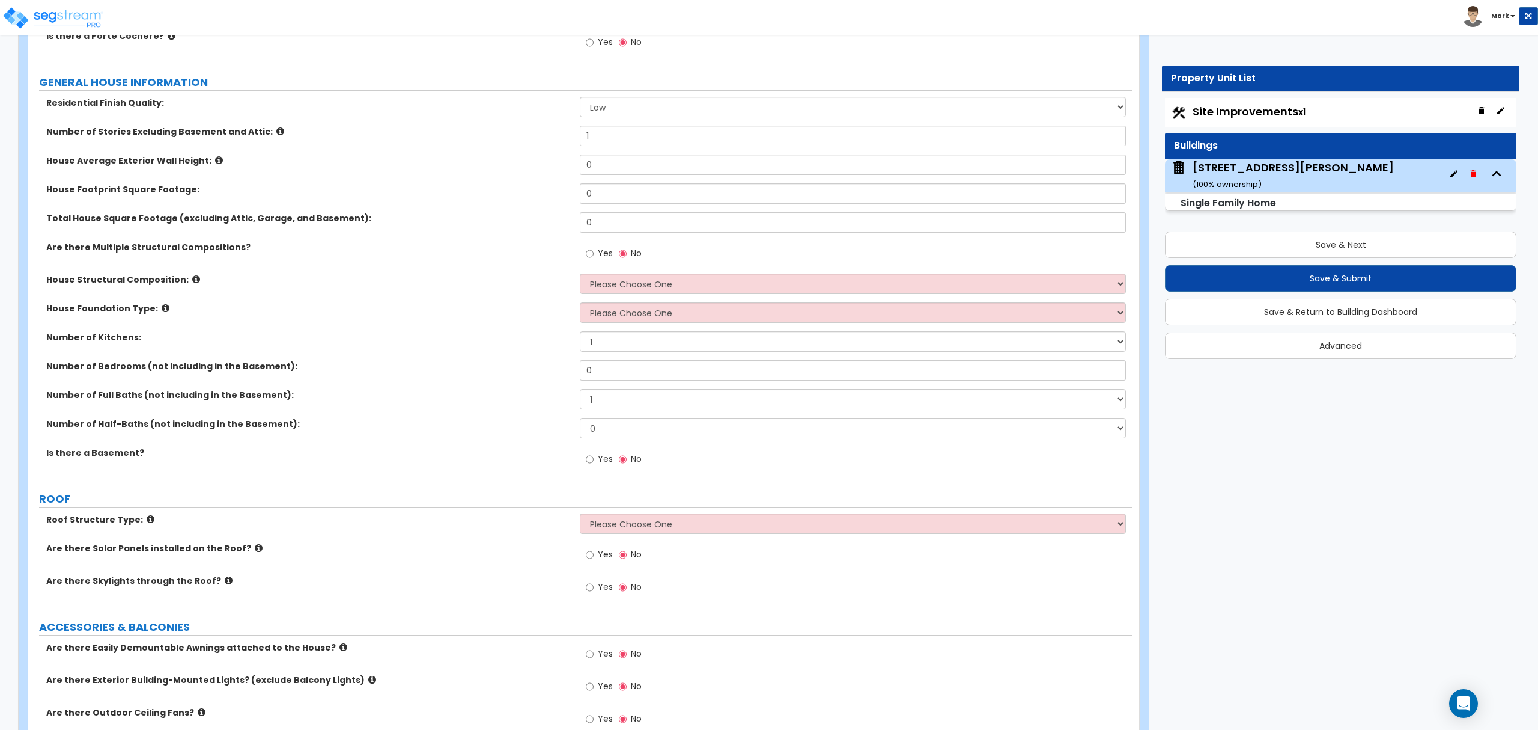
scroll to position [0, 0]
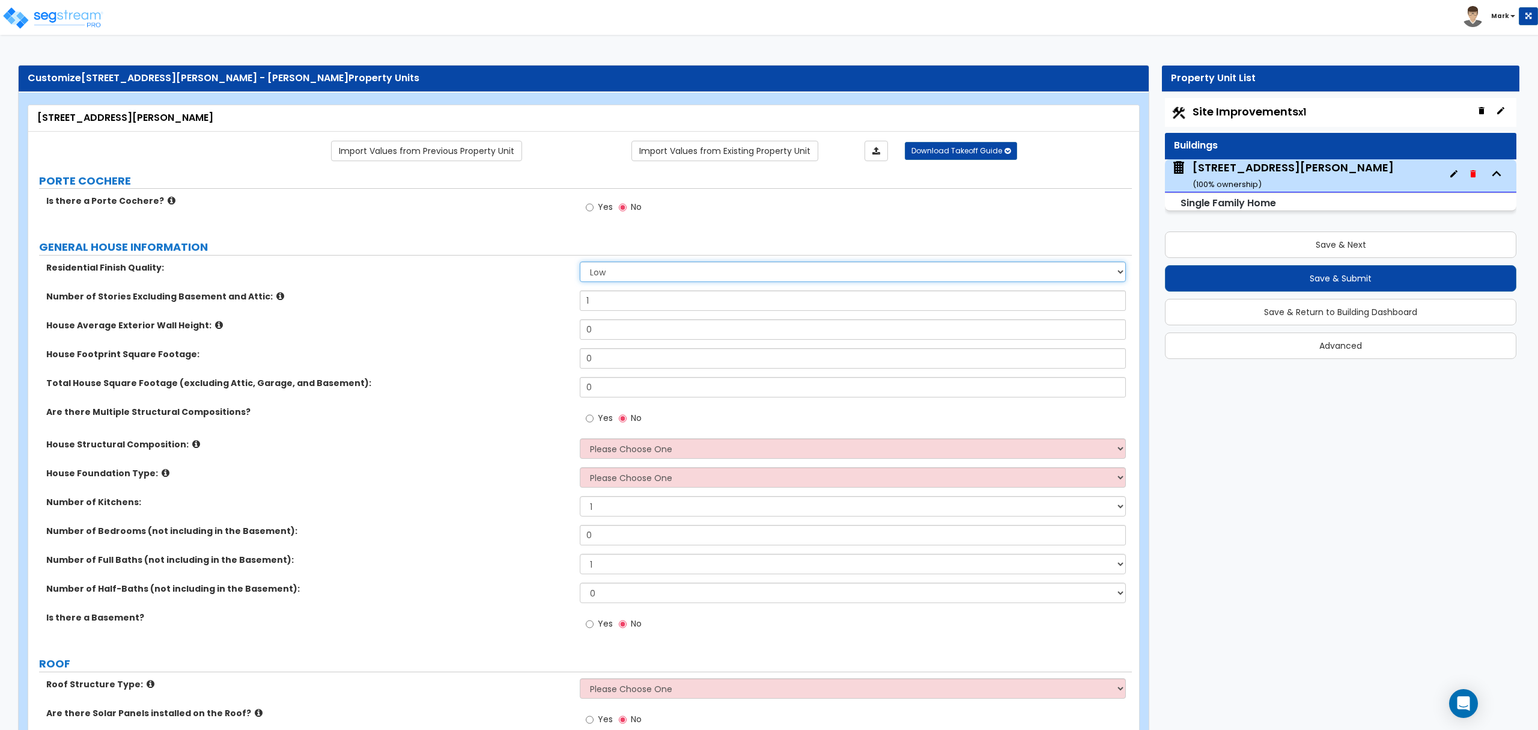
click at [626, 275] on select "Low Average High" at bounding box center [853, 271] width 546 height 20
select select "2"
click at [580, 263] on select "Low Average High" at bounding box center [853, 271] width 546 height 20
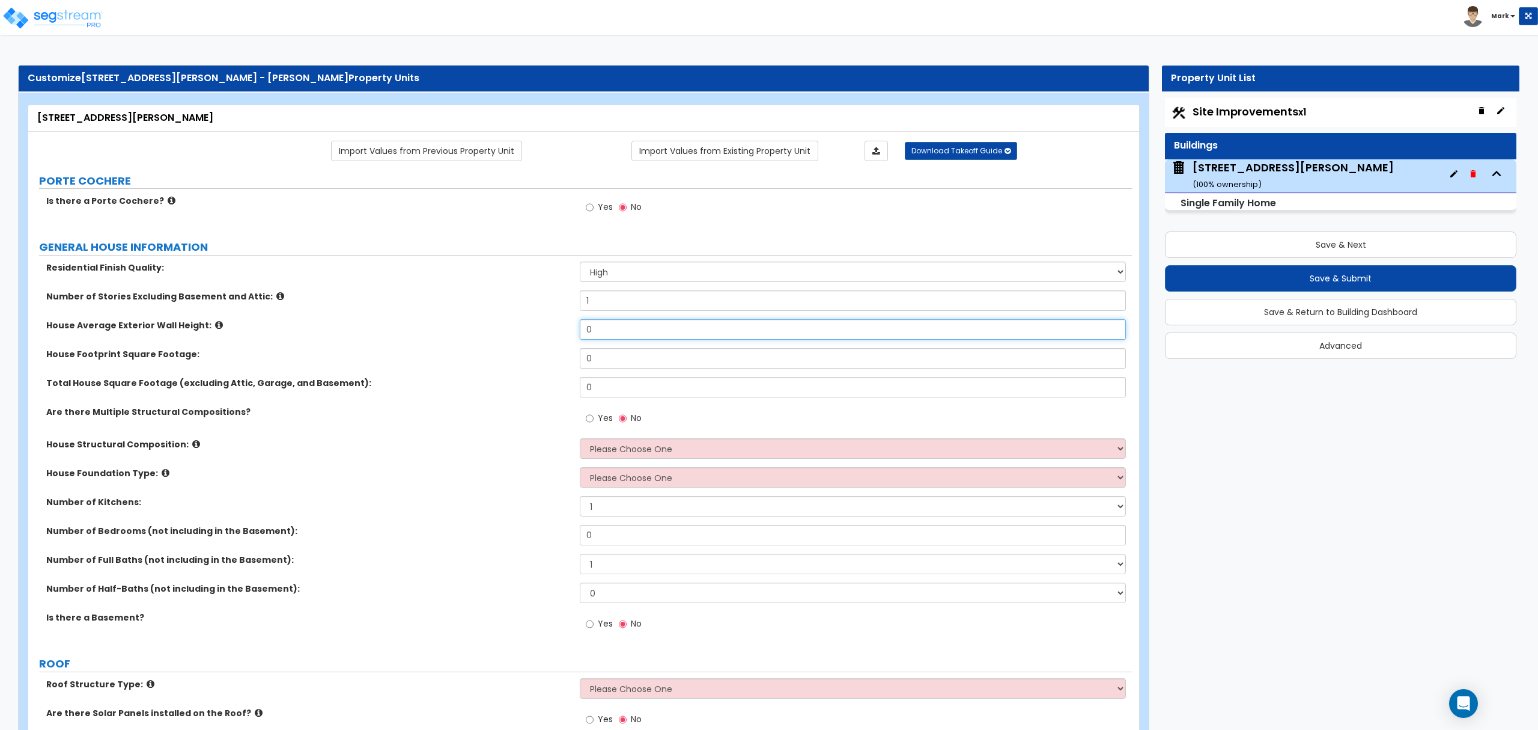
click at [606, 337] on input "0" at bounding box center [853, 329] width 546 height 20
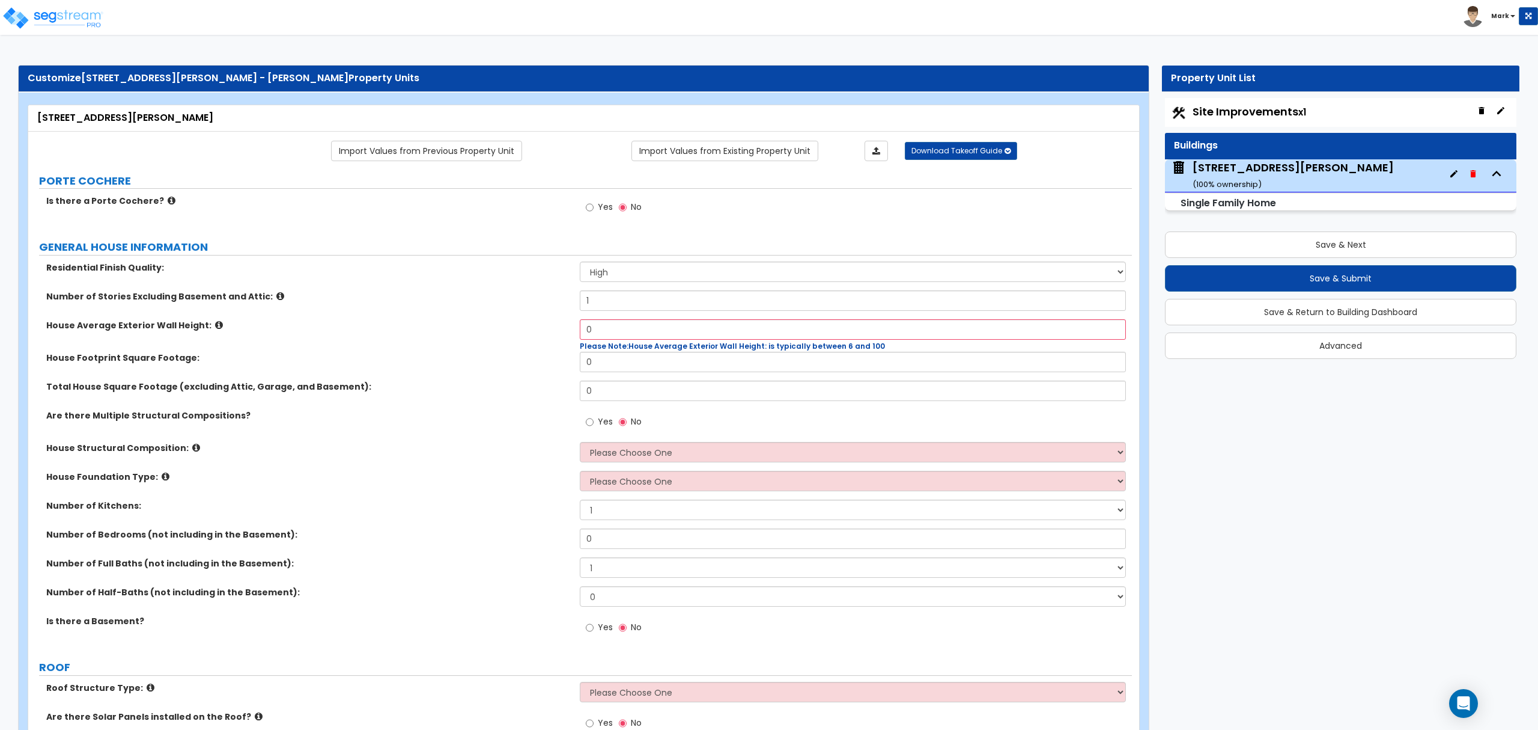
click at [597, 495] on div "House Foundation Type: Please Choose One Crawl Space Pier-Elevated First floor …" at bounding box center [580, 485] width 1104 height 29
click at [594, 483] on select "Please Choose One Crawl Space Pier-Elevated First floor Slab on Grade" at bounding box center [853, 481] width 546 height 20
select select "1"
click at [580, 472] on select "Please Choose One Crawl Space Pier-Elevated First floor Slab on Grade" at bounding box center [853, 481] width 546 height 20
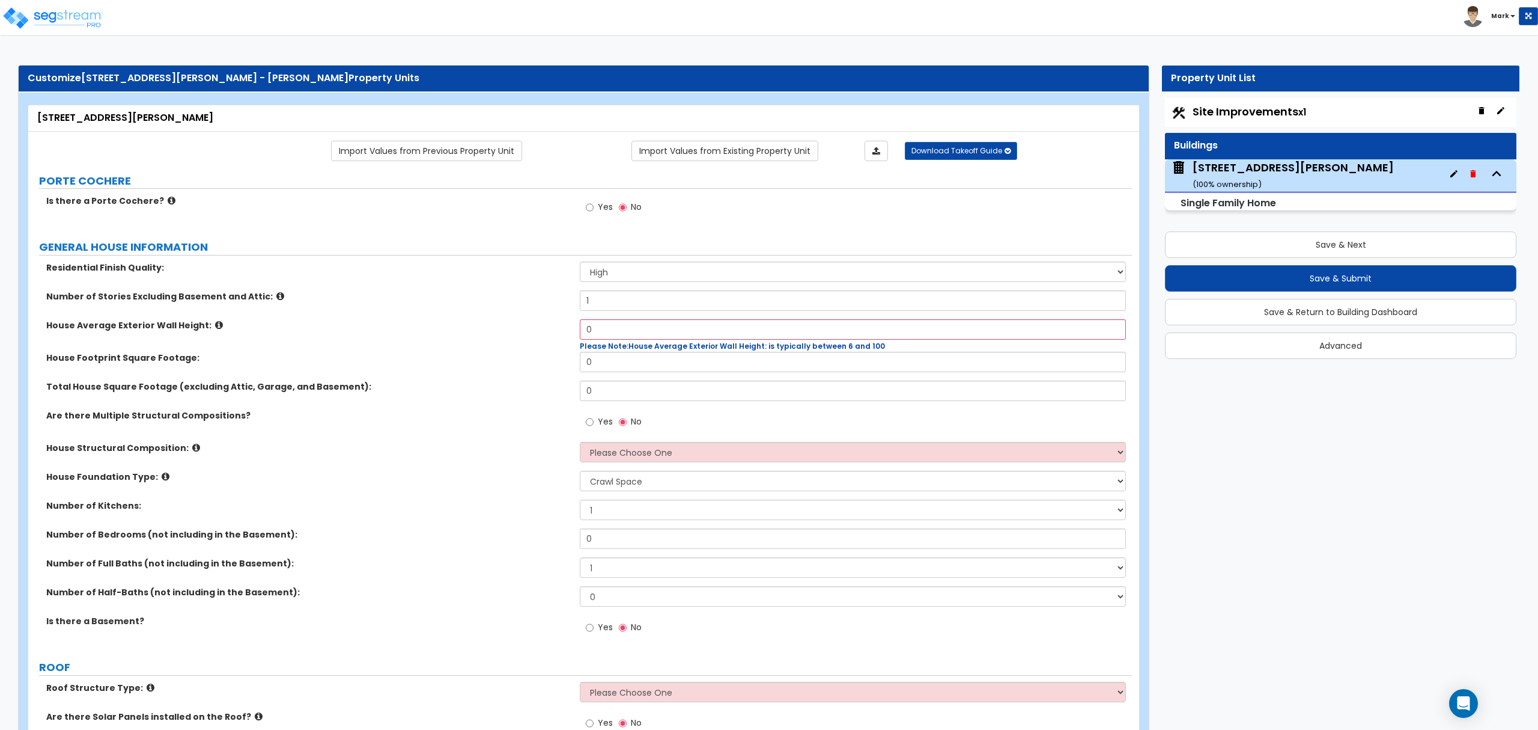
click at [628, 465] on div "House Structural Composition: Please Choose One Reinforced Concrete Structural …" at bounding box center [580, 456] width 1104 height 29
click at [623, 465] on div "House Structural Composition: Please Choose One Reinforced Concrete Structural …" at bounding box center [580, 456] width 1104 height 29
click at [623, 460] on select "Please Choose One Reinforced Concrete Structural Steel Brick Masonry CMU Masonr…" at bounding box center [853, 452] width 546 height 20
select select "7"
click at [580, 443] on select "Please Choose One Reinforced Concrete Structural Steel Brick Masonry CMU Masonr…" at bounding box center [853, 452] width 546 height 20
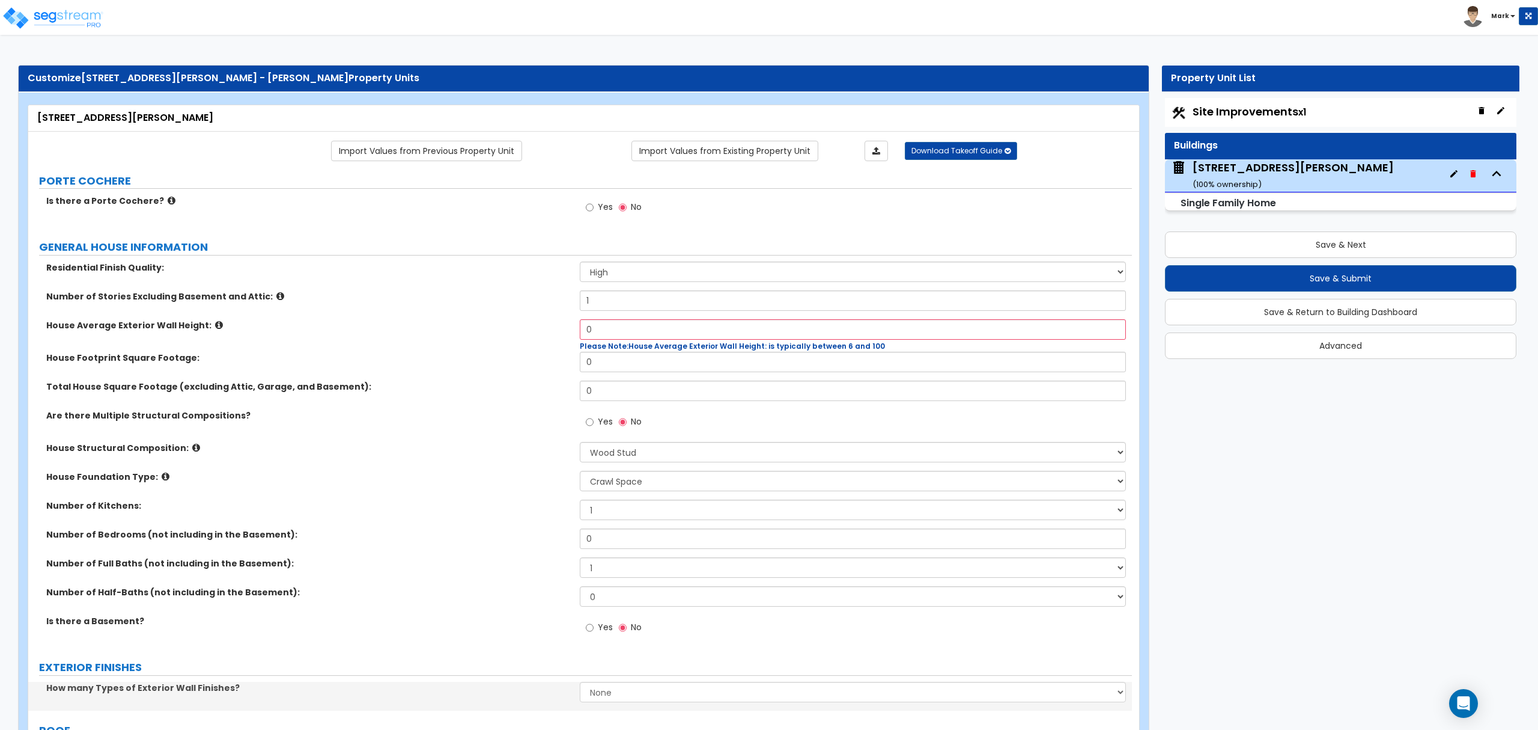
click at [636, 345] on span "Please Note: House Average Exterior Wall Height: is typically between 6 and 100" at bounding box center [732, 346] width 305 height 10
click at [636, 335] on input "0" at bounding box center [853, 329] width 546 height 20
type input "15"
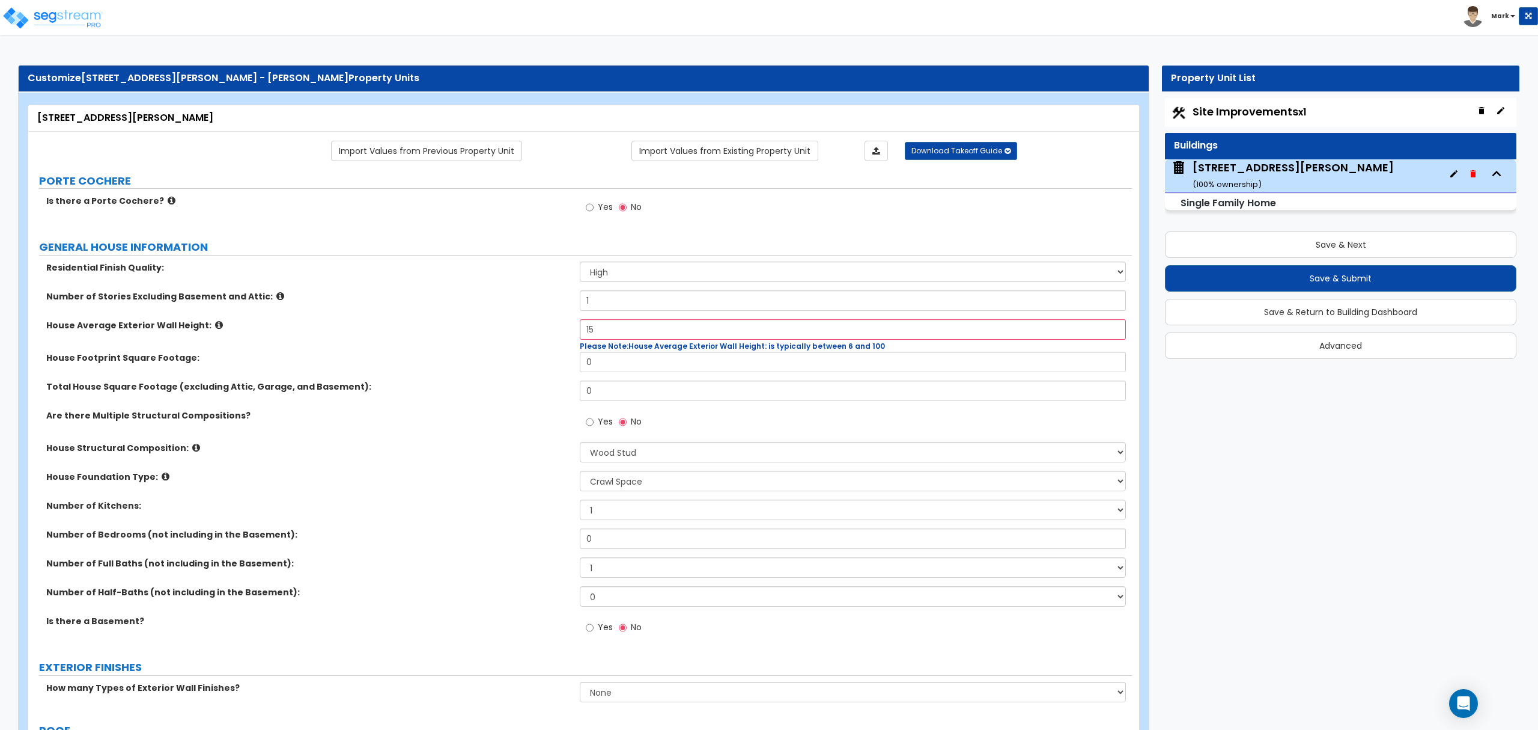
click at [656, 374] on div "House Footprint Square Footage: 0" at bounding box center [580, 366] width 1104 height 29
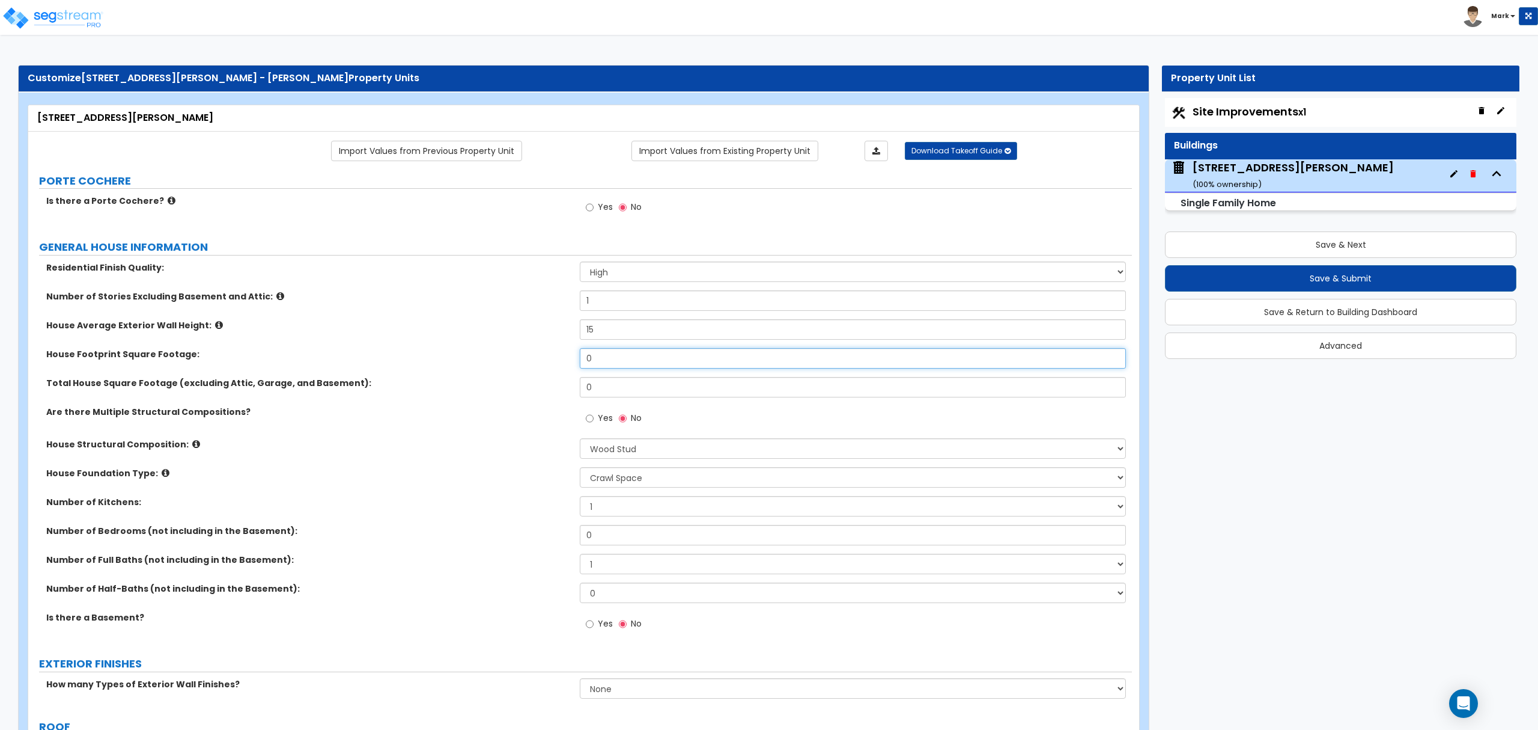
click at [657, 368] on input "0" at bounding box center [853, 358] width 546 height 20
click at [657, 367] on input "0" at bounding box center [853, 358] width 546 height 20
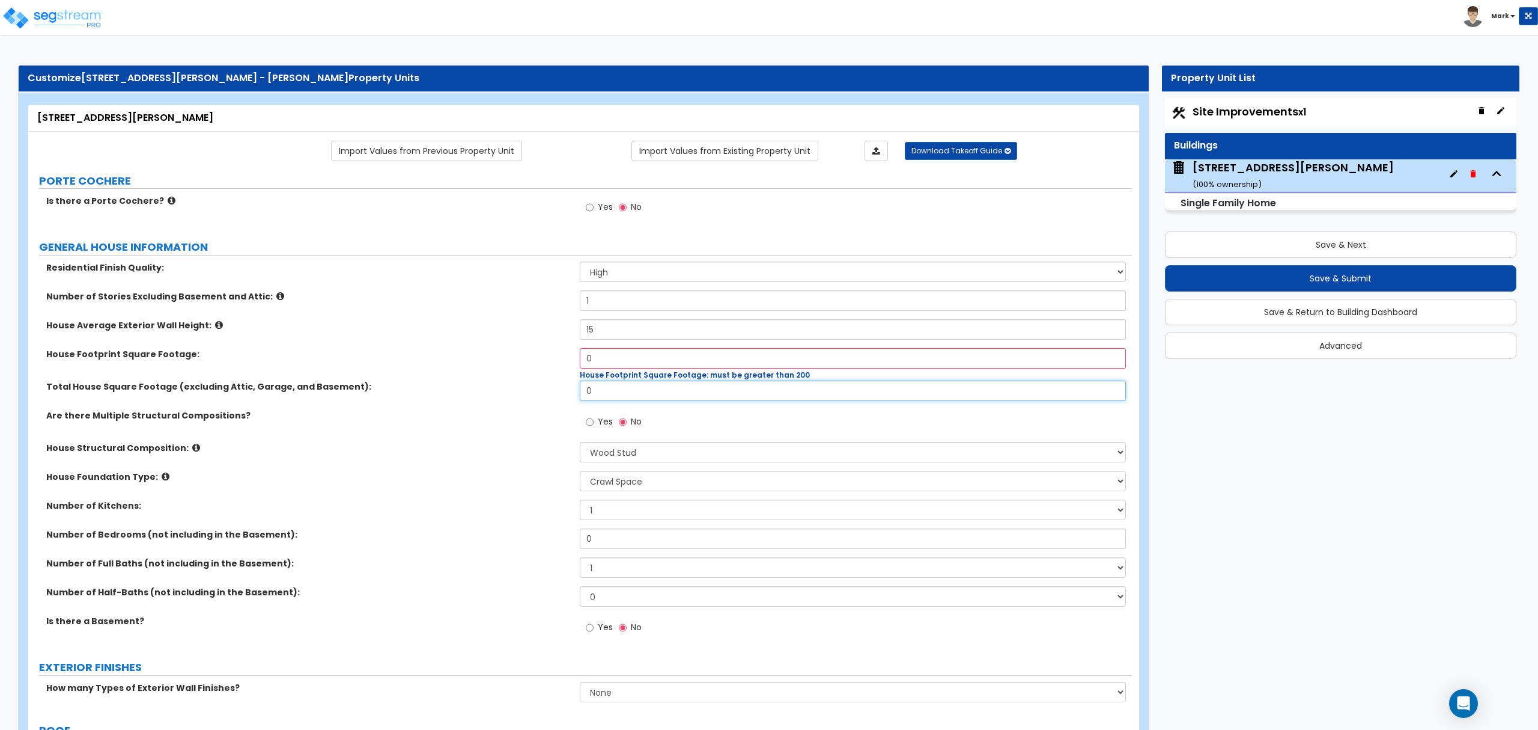
click at [637, 386] on input "0" at bounding box center [853, 390] width 546 height 20
type input "1,320"
click at [609, 352] on input "0" at bounding box center [853, 358] width 546 height 20
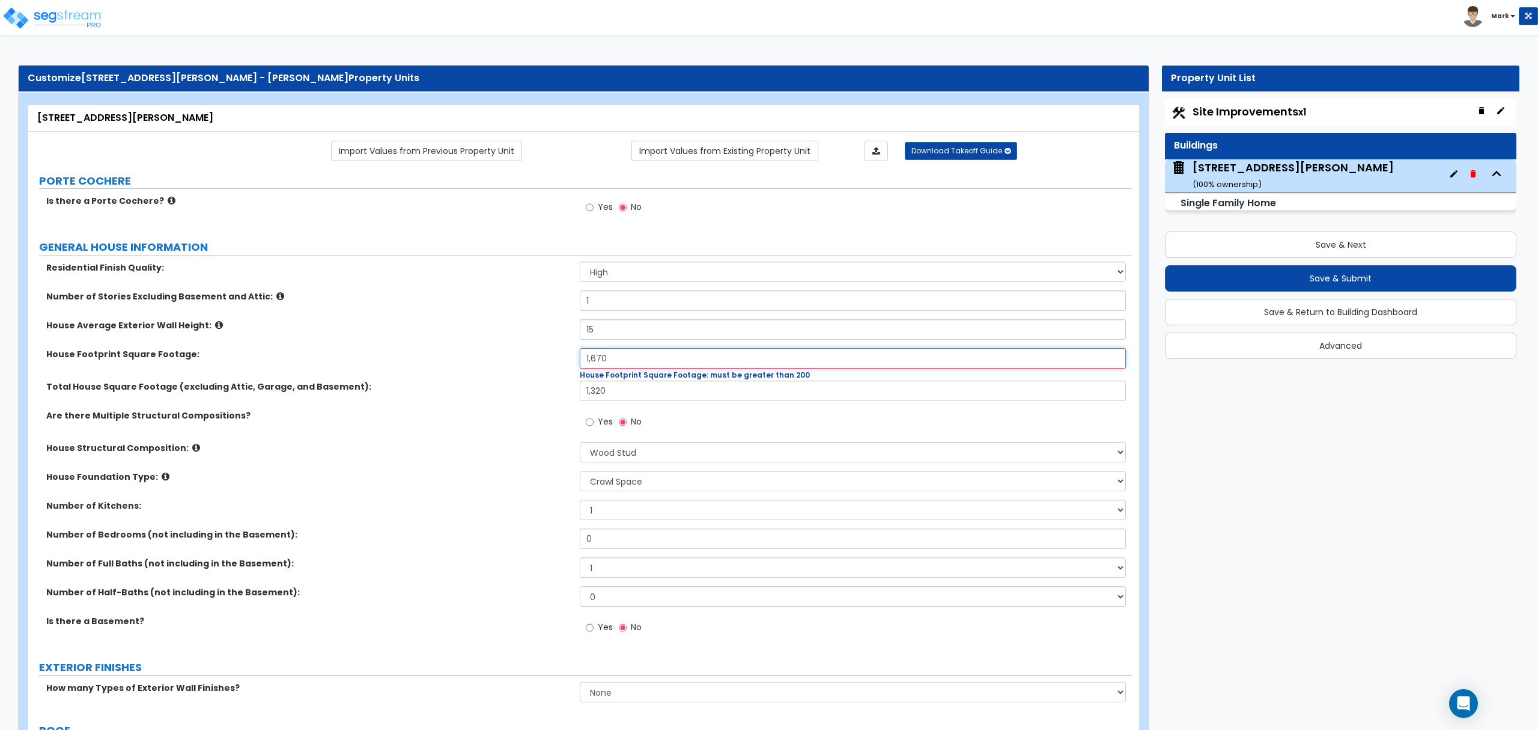
type input "1,670"
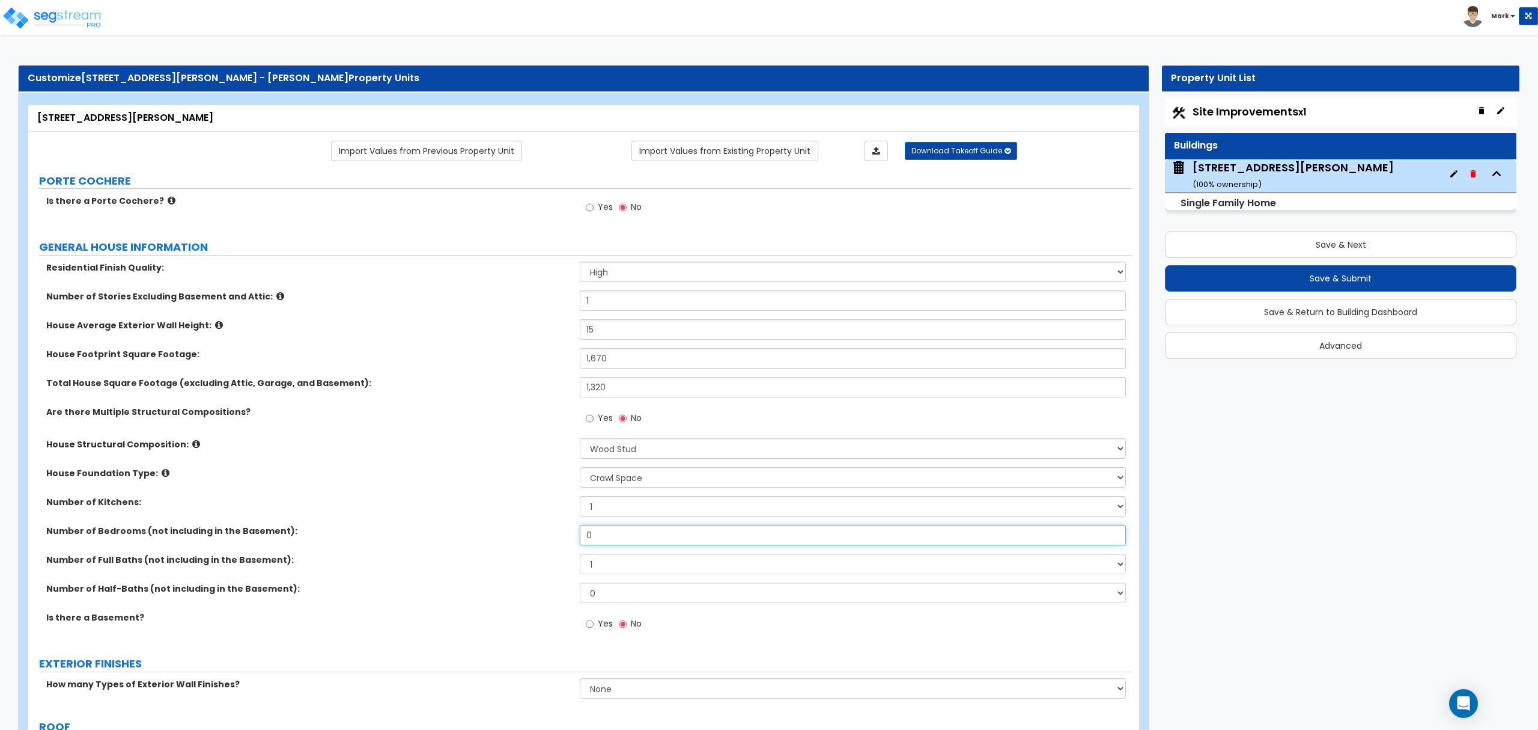
click at [633, 532] on input "0" at bounding box center [853, 535] width 546 height 20
drag, startPoint x: 633, startPoint y: 532, endPoint x: 621, endPoint y: 531, distance: 12.0
click at [633, 532] on input "0" at bounding box center [853, 535] width 546 height 20
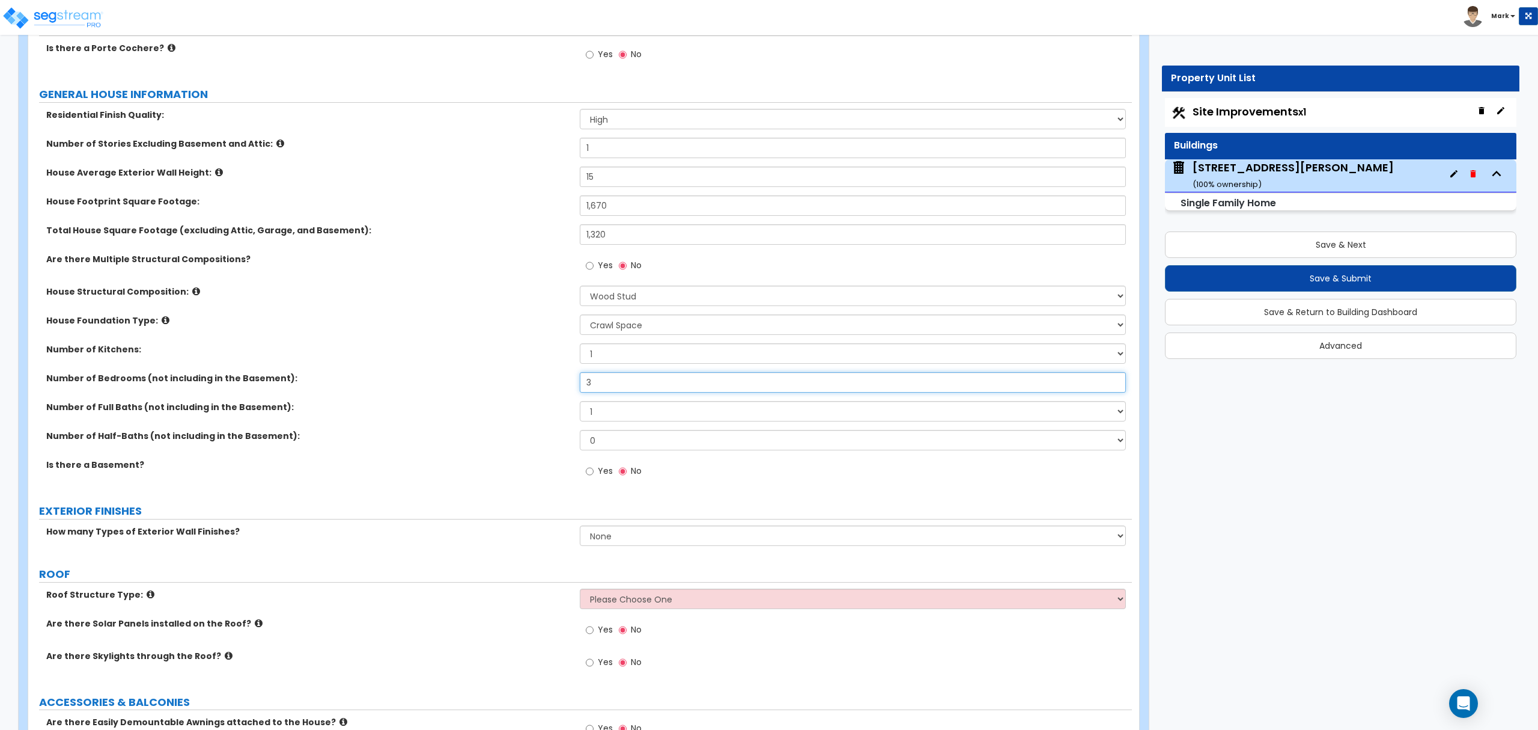
scroll to position [160, 0]
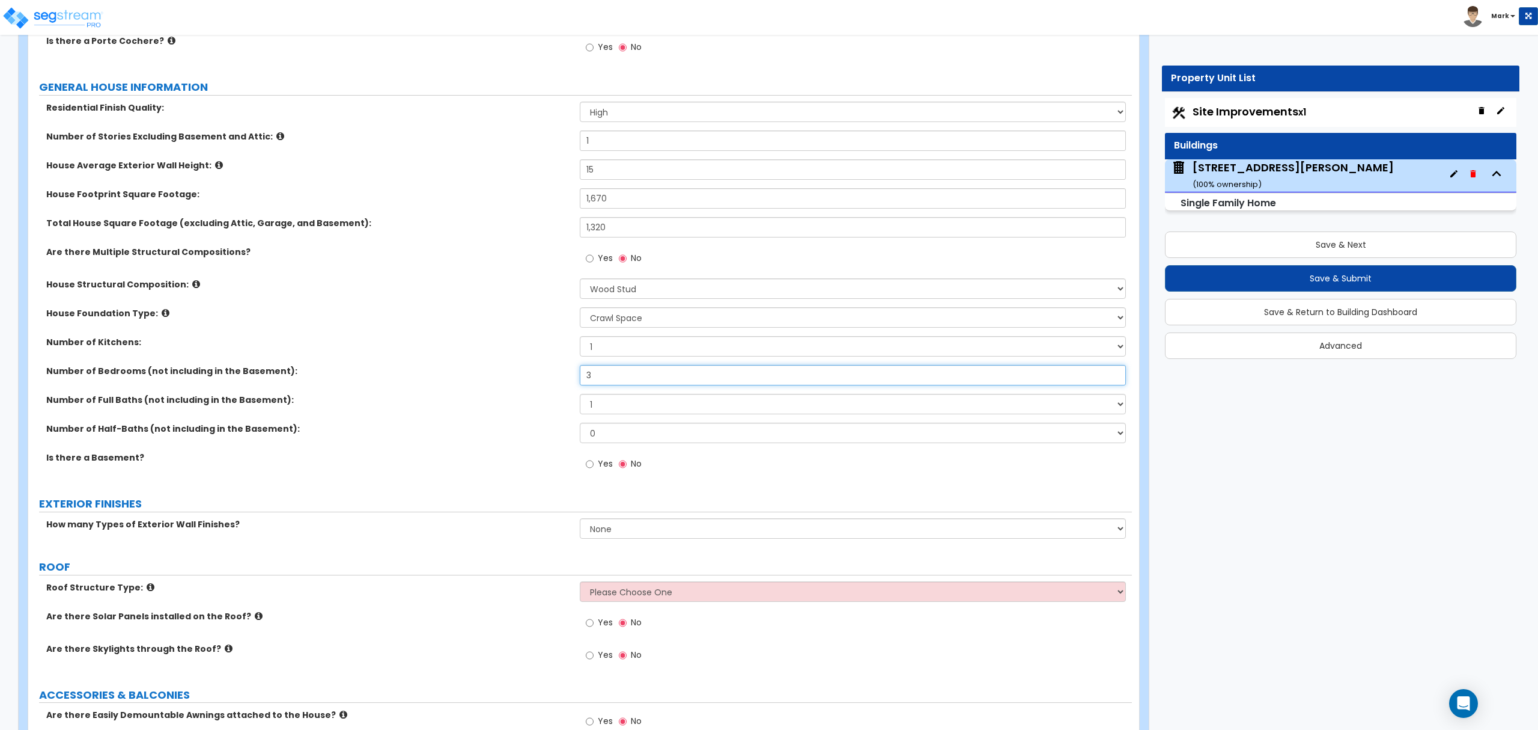
type input "3"
click at [602, 525] on select "None 1 2 3" at bounding box center [853, 528] width 546 height 20
select select "2"
click at [580, 519] on select "None 1 2 3" at bounding box center [853, 528] width 546 height 20
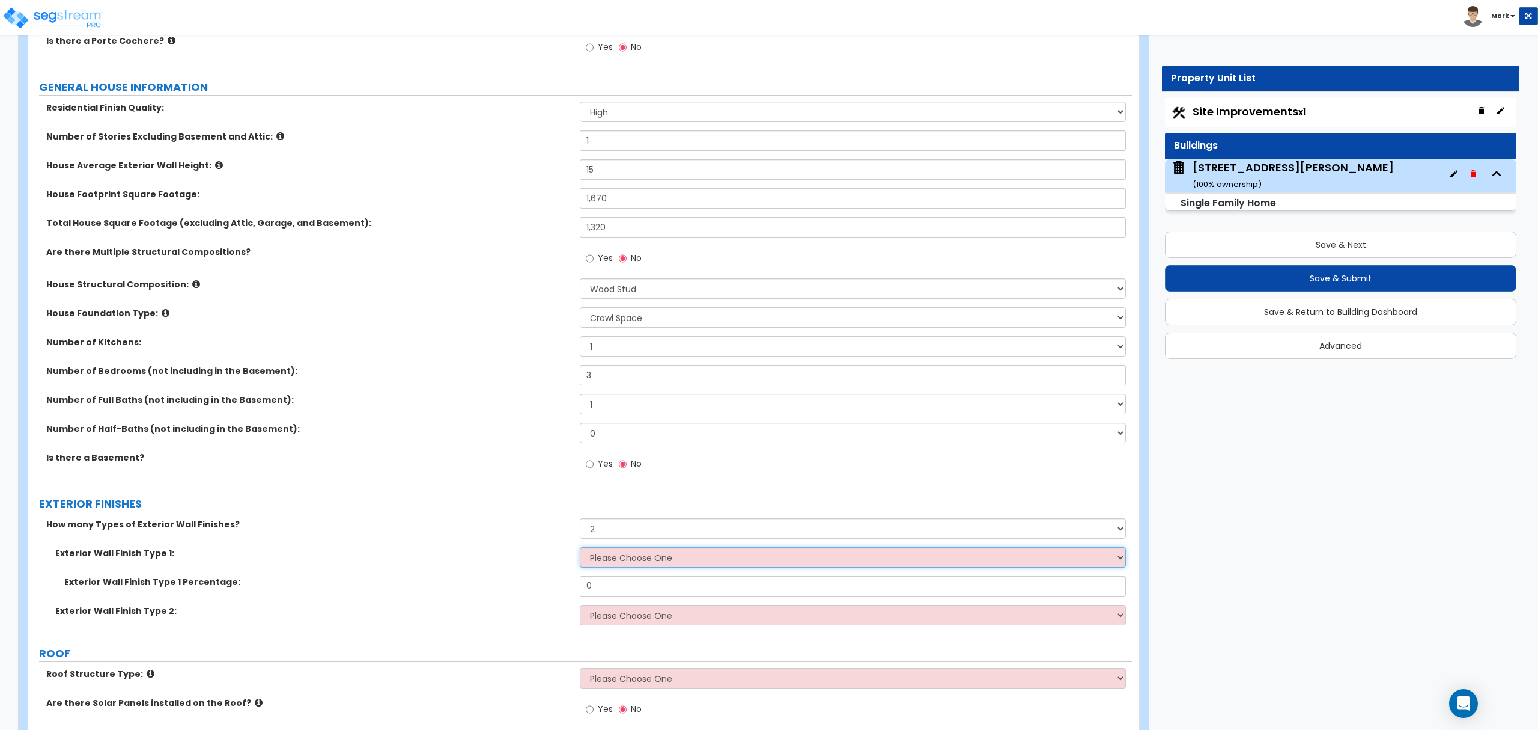
click at [604, 565] on select "Please Choose One No Finish/Shared Wall No Wall Brick Finish Stone Finish Wood …" at bounding box center [853, 557] width 546 height 20
click at [440, 536] on div "How many Types of Exterior Wall Finishes? None 1 2 3" at bounding box center [580, 532] width 1104 height 29
click at [596, 560] on select "Please Choose One No Finish/Shared Wall No Wall Brick Finish Stone Finish Wood …" at bounding box center [853, 557] width 546 height 20
select select "7"
click at [580, 548] on select "Please Choose One No Finish/Shared Wall No Wall Brick Finish Stone Finish Wood …" at bounding box center [853, 557] width 546 height 20
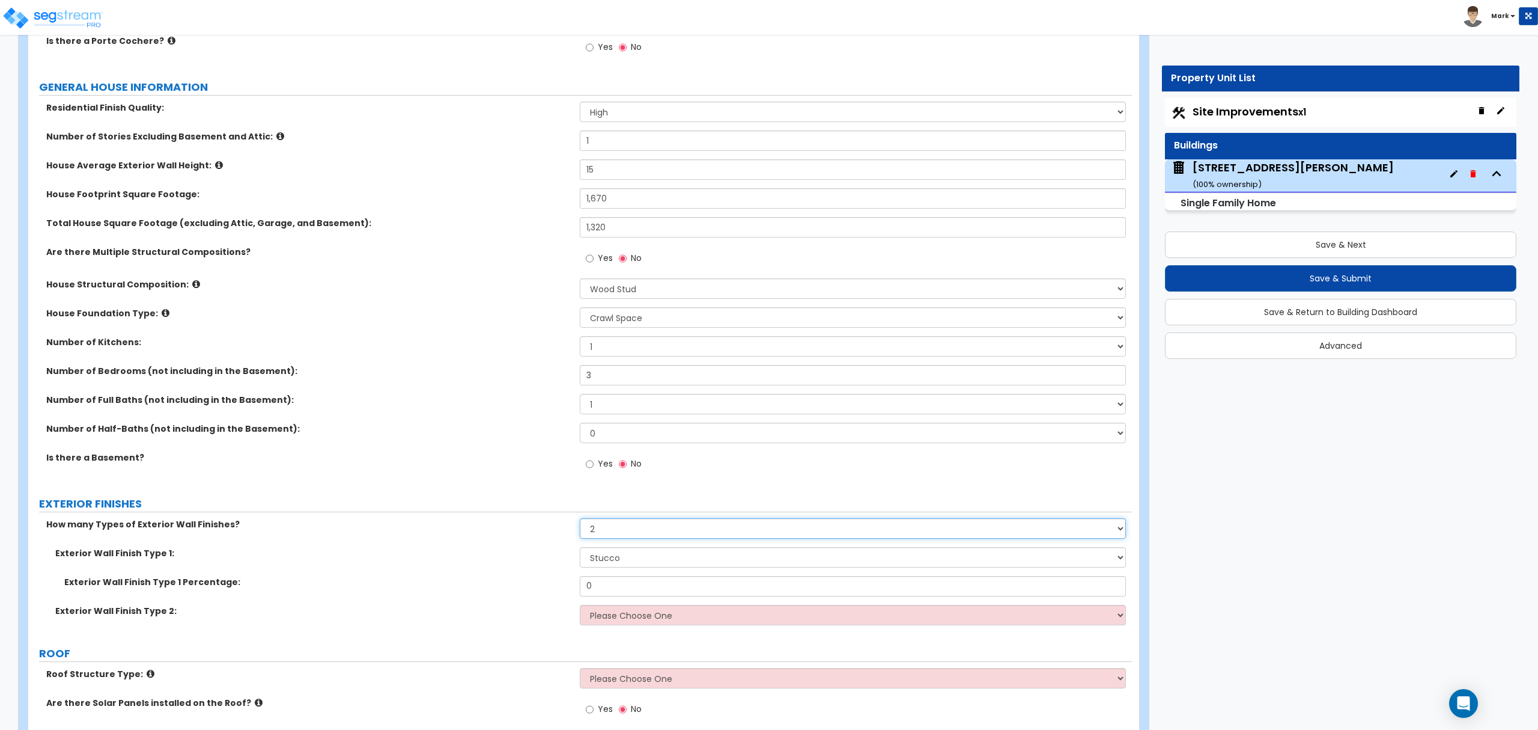
click at [588, 531] on select "None 1 2 3" at bounding box center [853, 528] width 546 height 20
select select "1"
click at [580, 519] on select "None 1 2 3" at bounding box center [853, 528] width 546 height 20
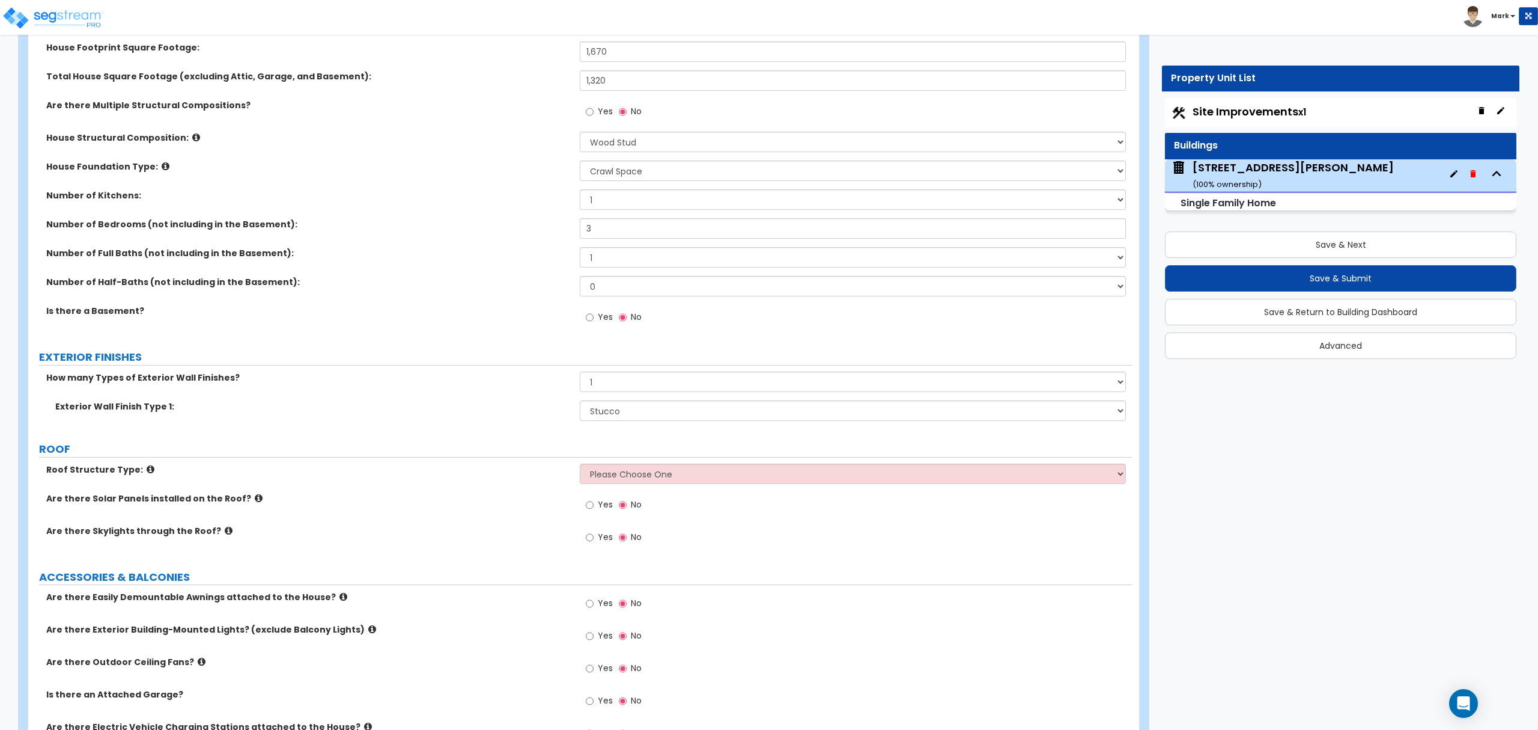
scroll to position [320, 0]
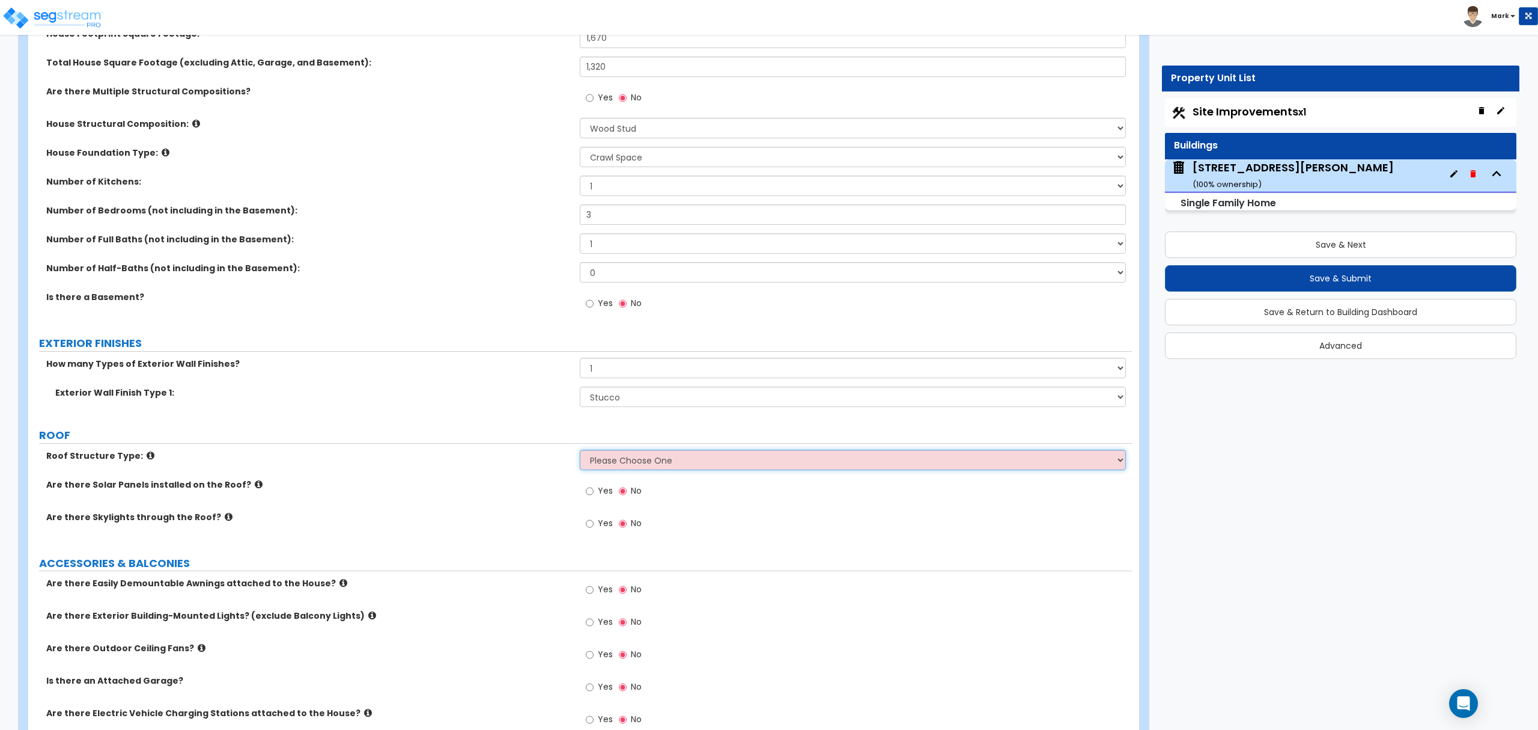
click at [618, 456] on select "Please Choose One Gable Roof Flat Roof Hybrid Gable & Flat Roof" at bounding box center [853, 460] width 546 height 20
select select "1"
click at [580, 451] on select "Please Choose One Gable Roof Flat Roof Hybrid Gable & Flat Roof" at bounding box center [853, 460] width 546 height 20
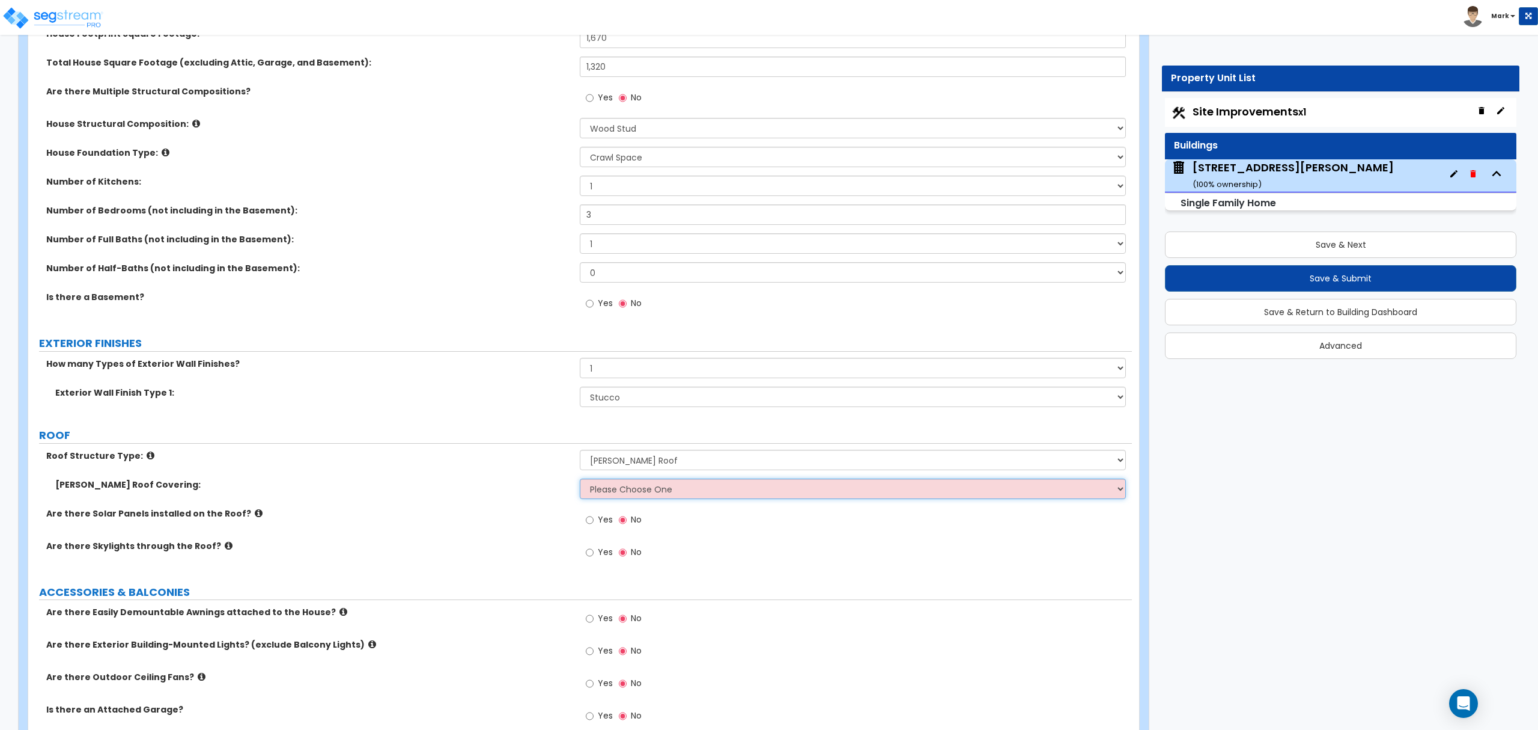
click at [623, 484] on select "Please Choose One Asphalt Shingle Clay Tile Wood Shingle Metal Shingle Standing…" at bounding box center [853, 488] width 546 height 20
select select "1"
click at [580, 480] on select "Please Choose One Asphalt Shingle Clay Tile Wood Shingle Metal Shingle Standing…" at bounding box center [853, 488] width 546 height 20
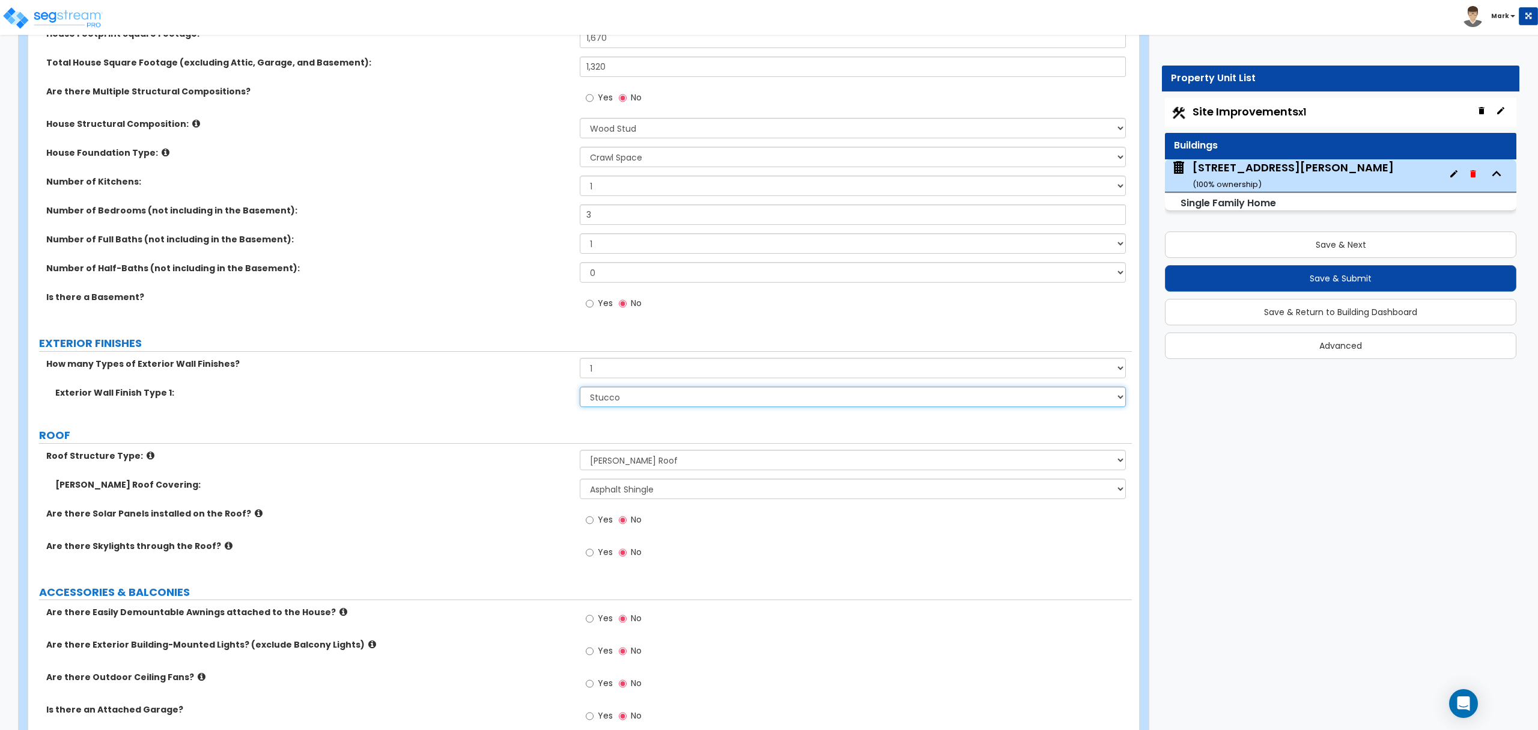
click at [639, 401] on select "Please Choose One No Finish/Shared Wall No Wall Brick Finish Stone Finish Wood …" at bounding box center [853, 396] width 546 height 20
select select "5"
click at [580, 388] on select "Please Choose One No Finish/Shared Wall No Wall Brick Finish Stone Finish Wood …" at bounding box center [853, 396] width 546 height 20
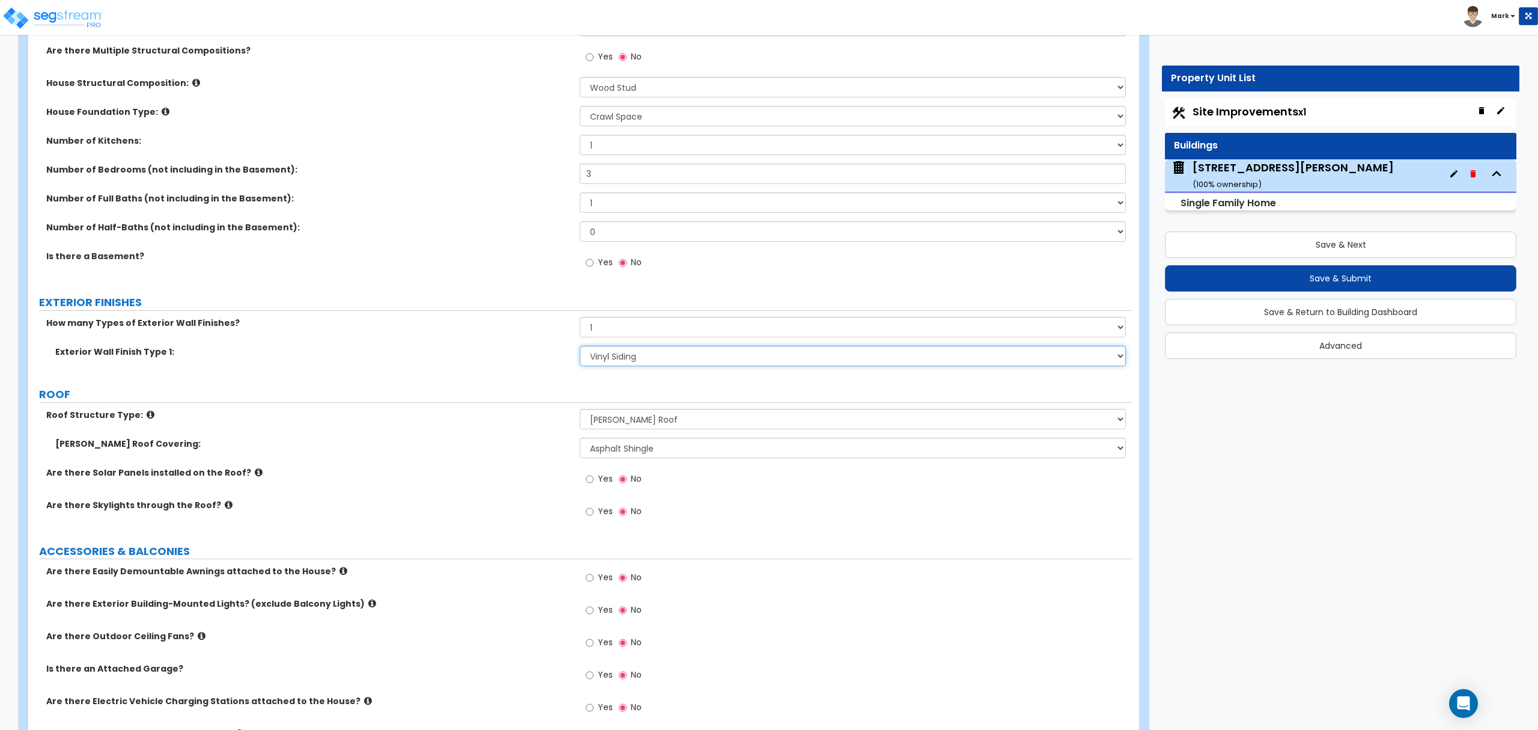
scroll to position [400, 0]
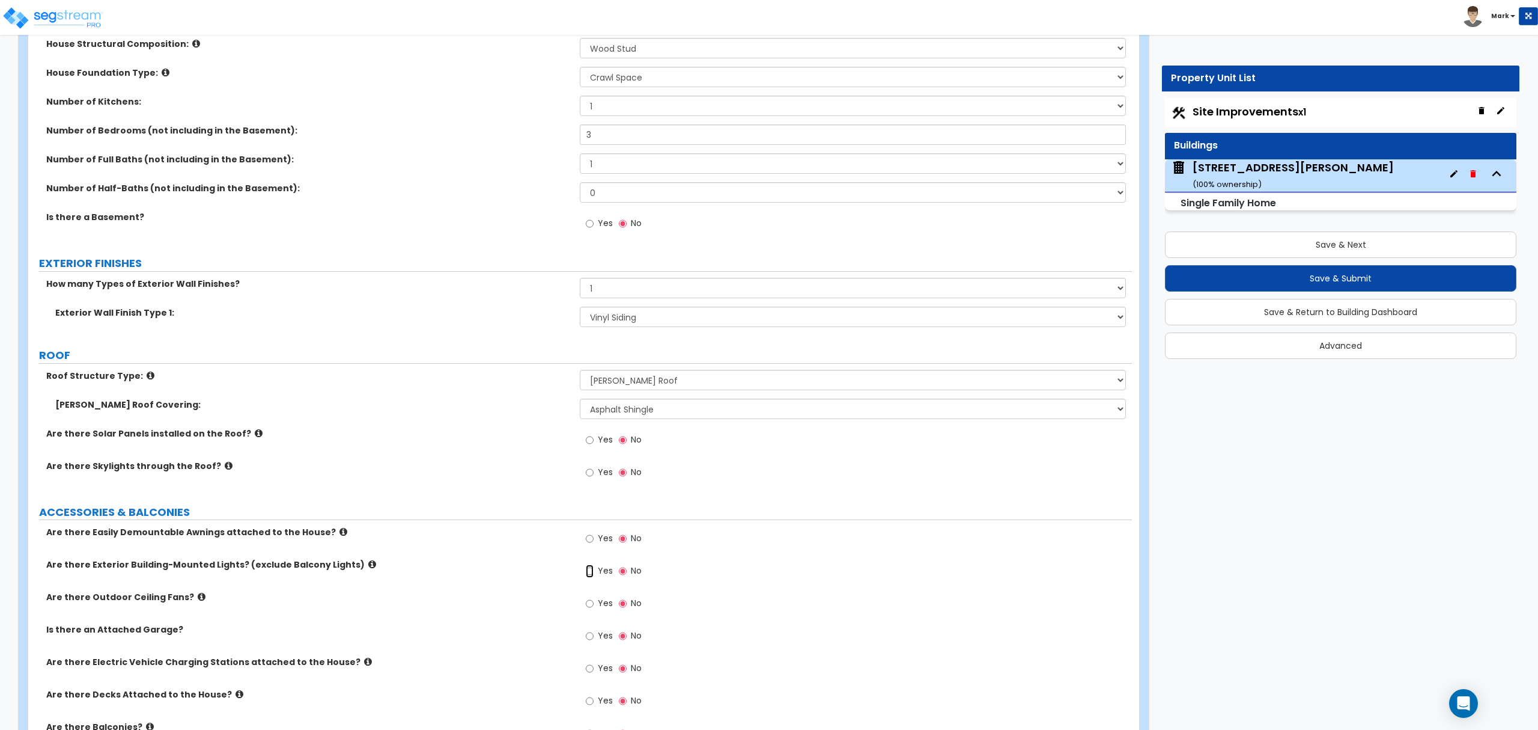
click at [594, 568] on input "Yes" at bounding box center [590, 570] width 8 height 13
radio input "true"
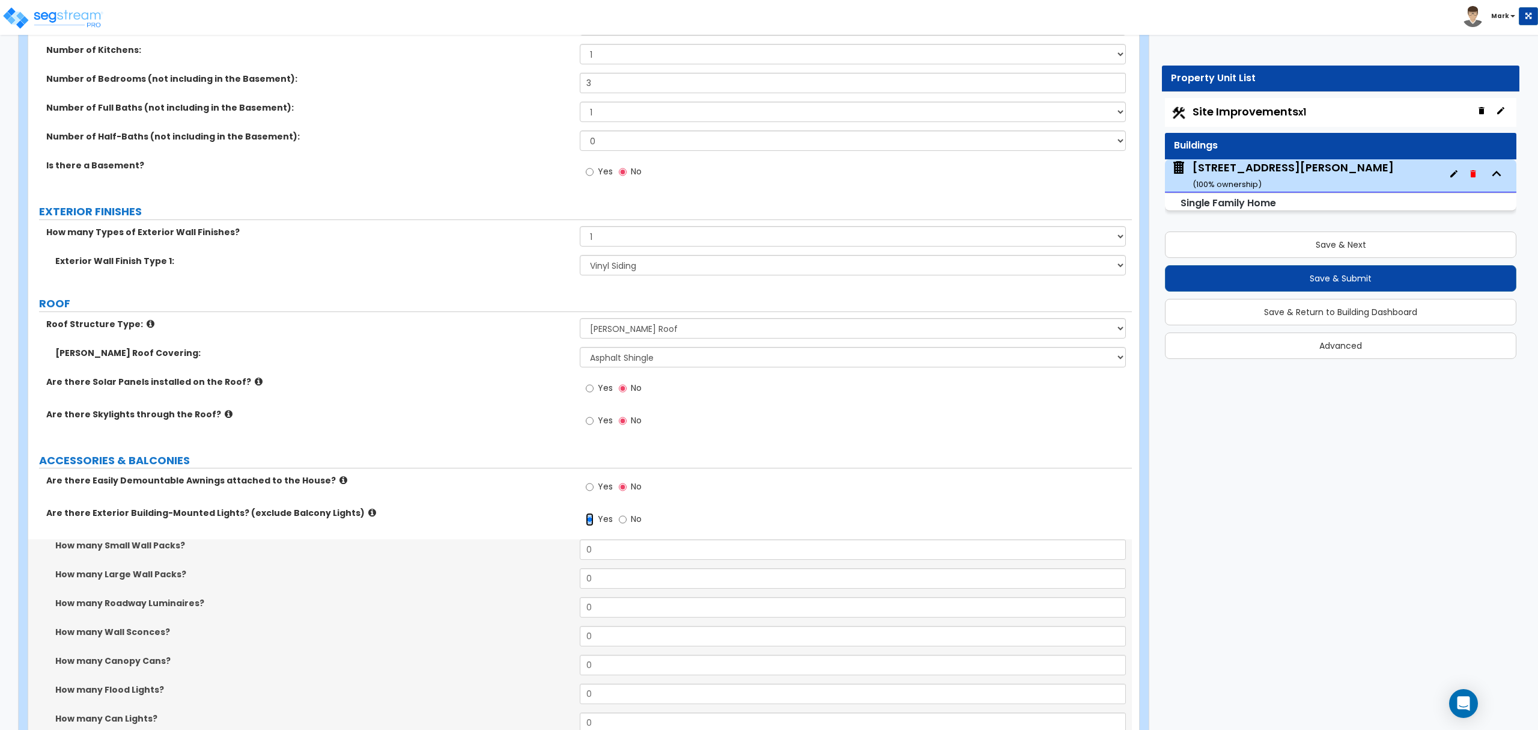
scroll to position [481, 0]
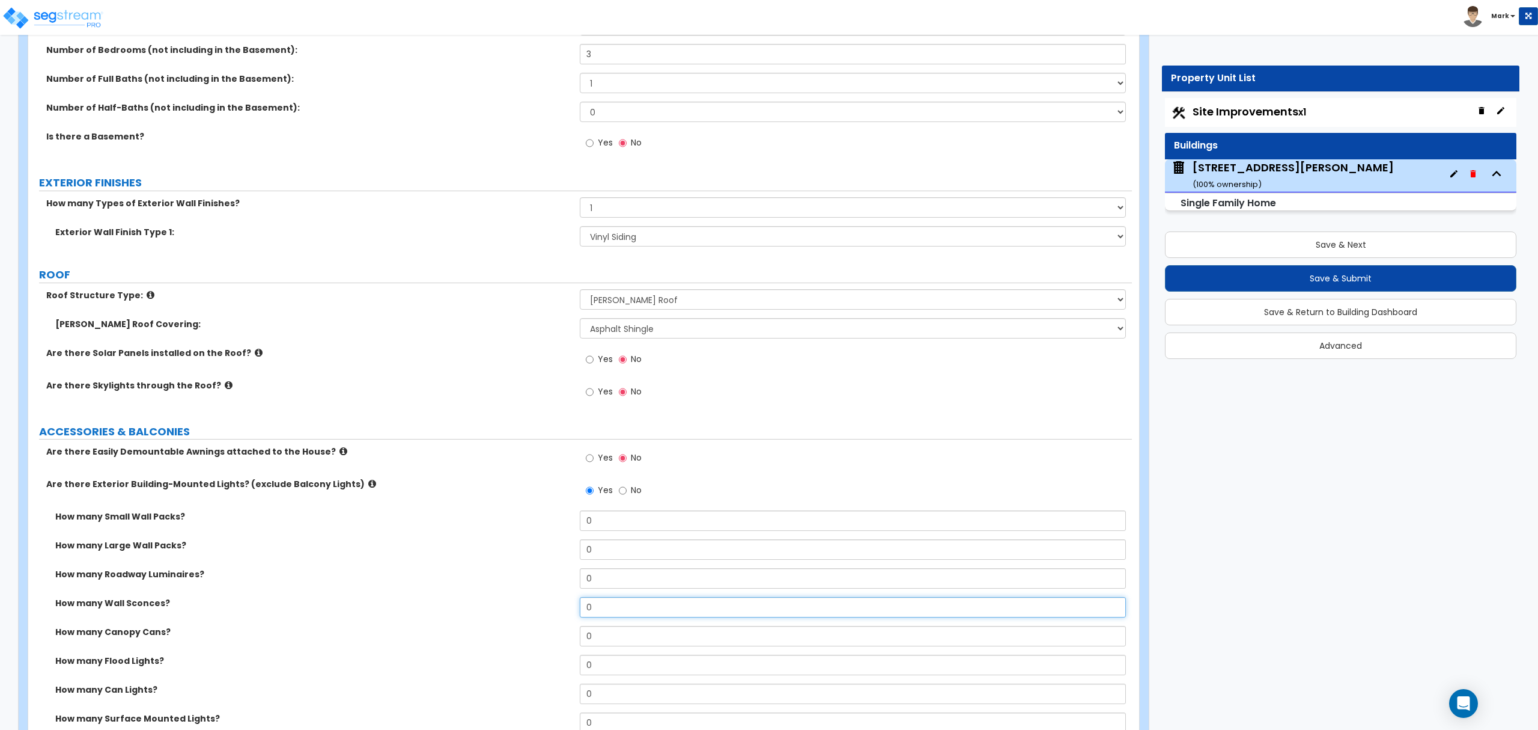
click at [599, 617] on input "0" at bounding box center [853, 607] width 546 height 20
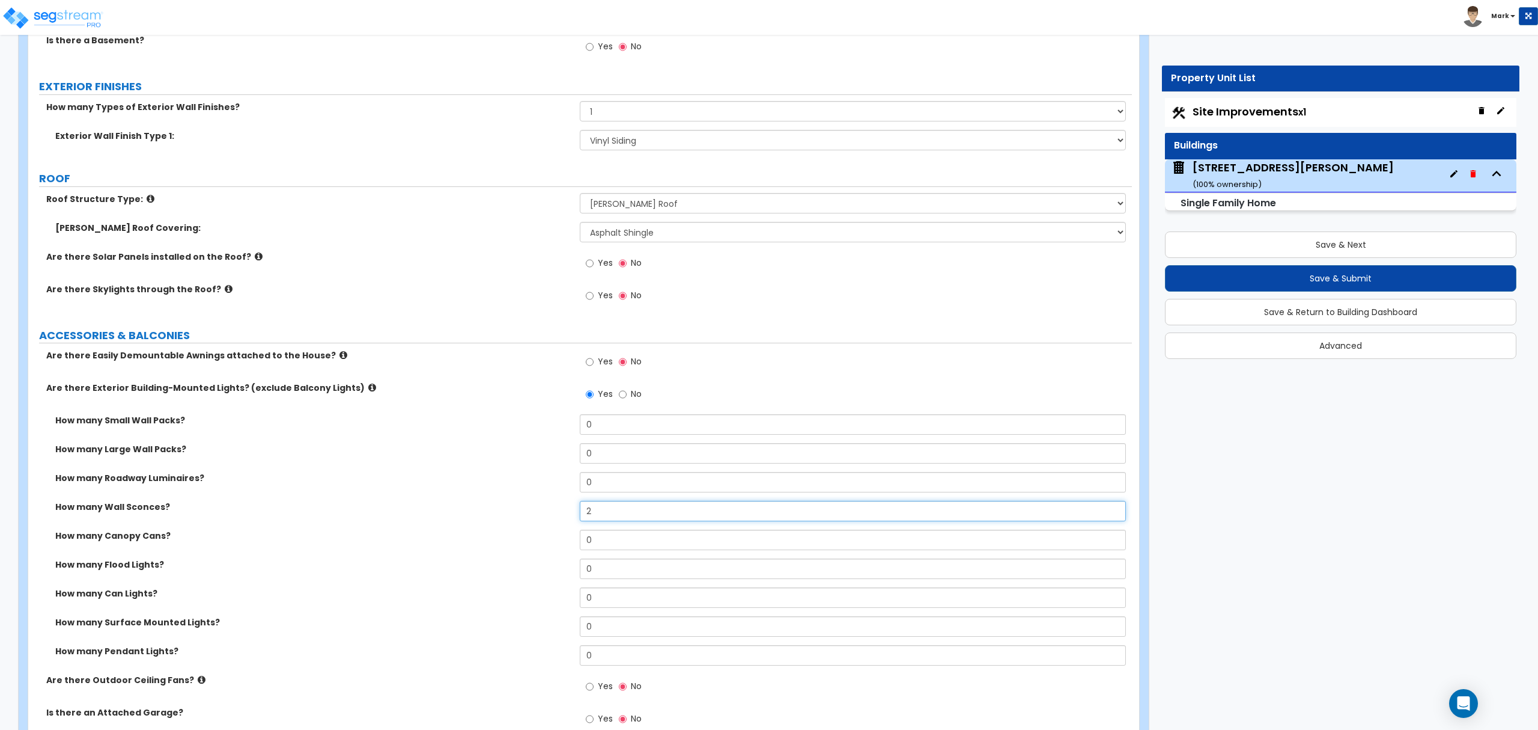
scroll to position [801, 0]
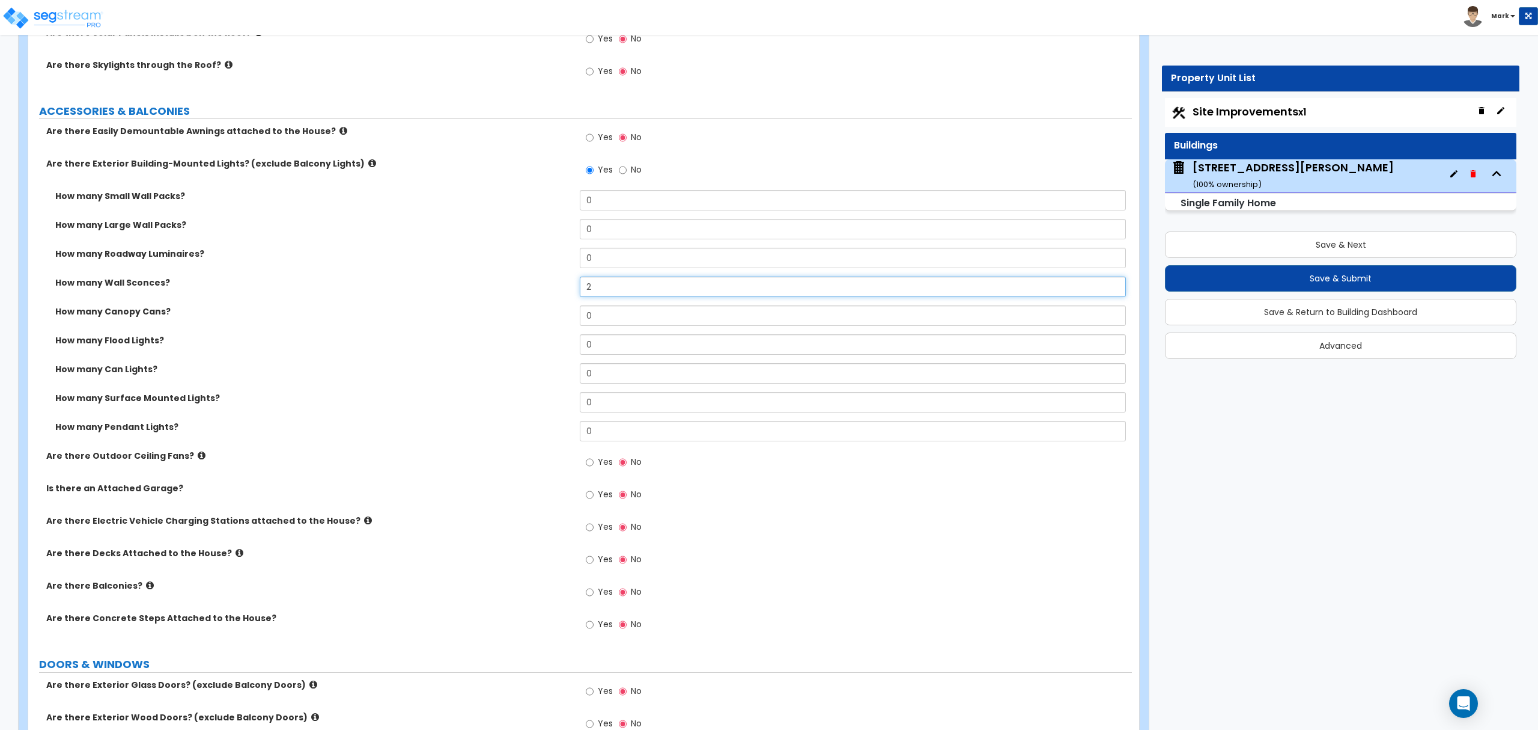
type input "2"
click at [236, 553] on icon at bounding box center [240, 552] width 8 height 9
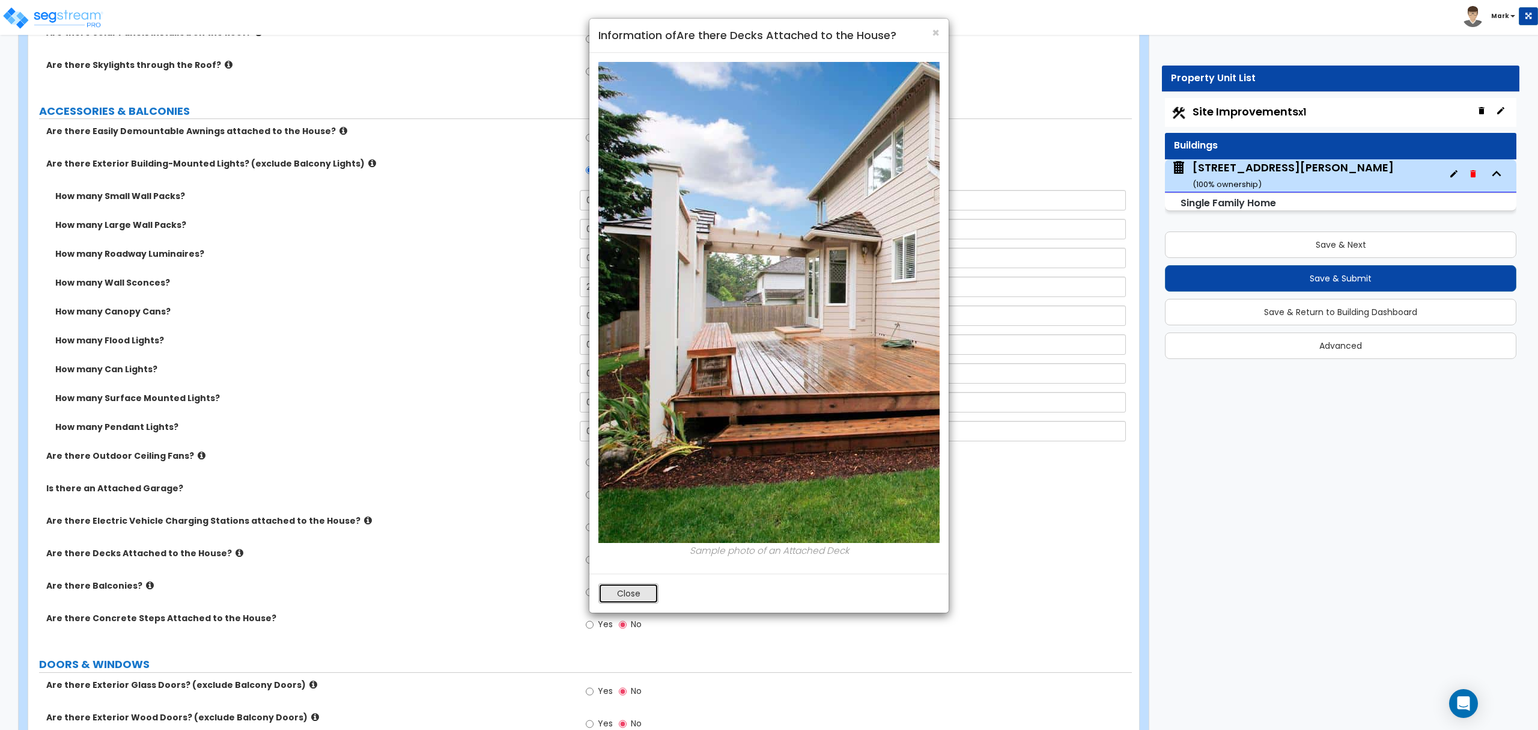
click at [619, 600] on button "Close" at bounding box center [629, 593] width 60 height 20
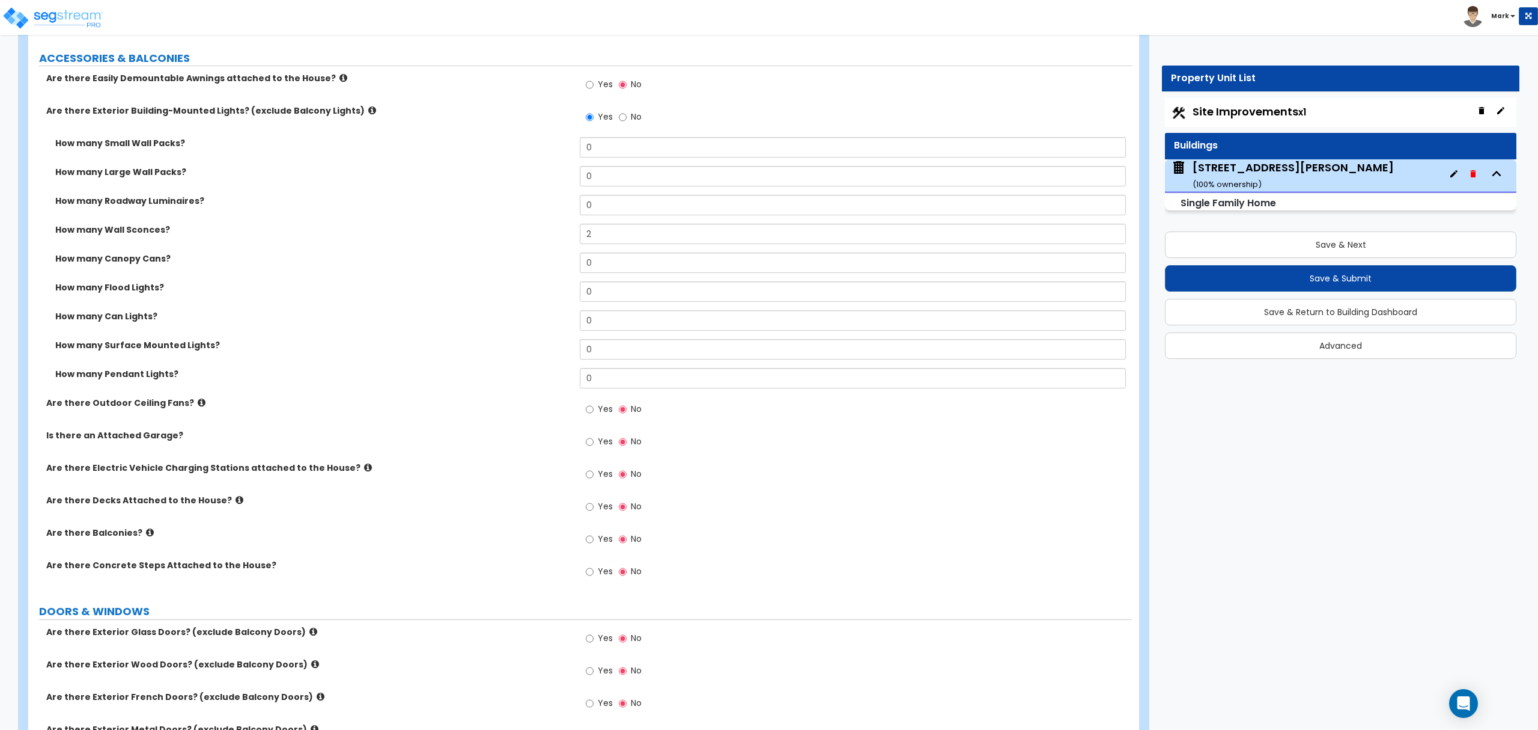
scroll to position [881, 0]
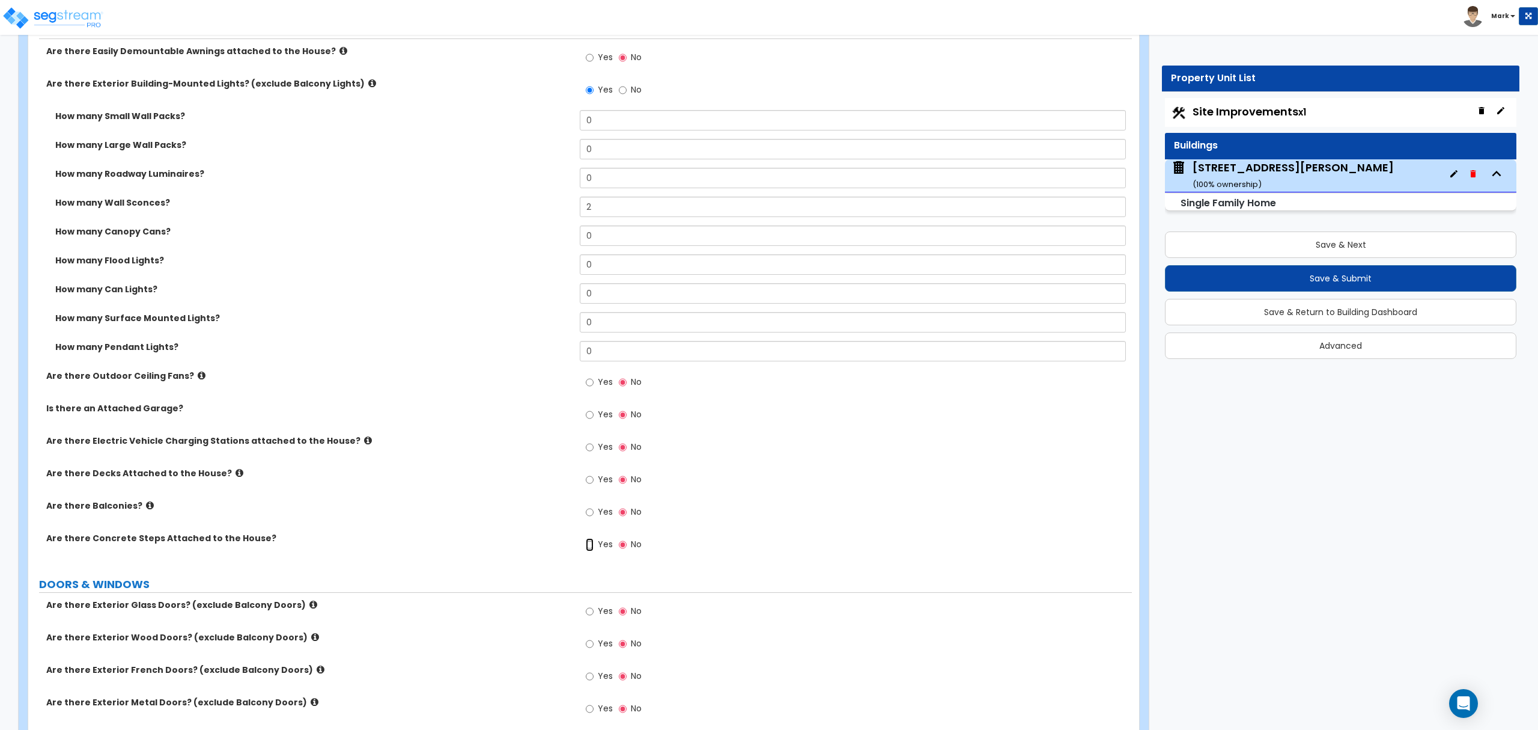
click at [592, 544] on input "Yes" at bounding box center [590, 544] width 8 height 13
radio input "true"
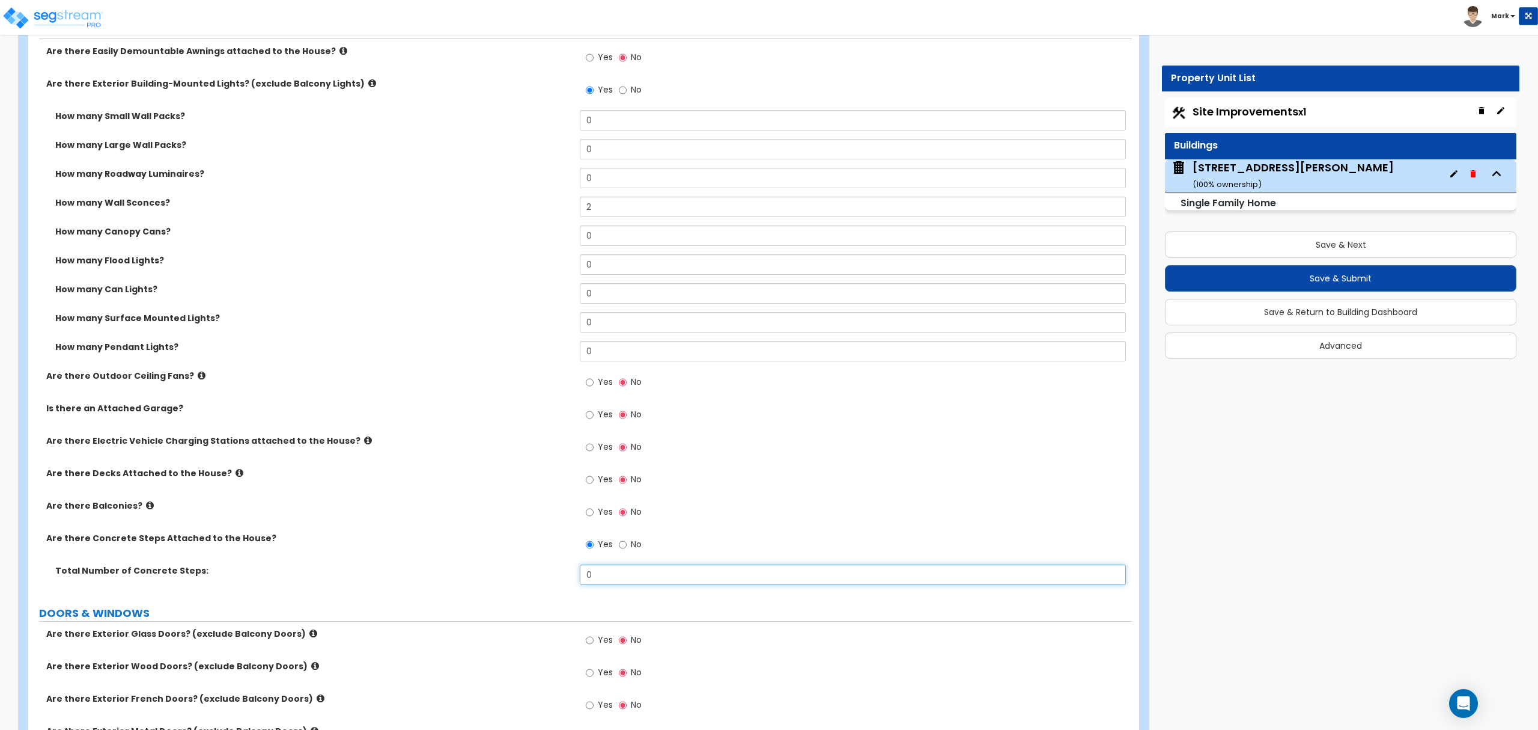
click at [593, 582] on input "0" at bounding box center [853, 574] width 546 height 20
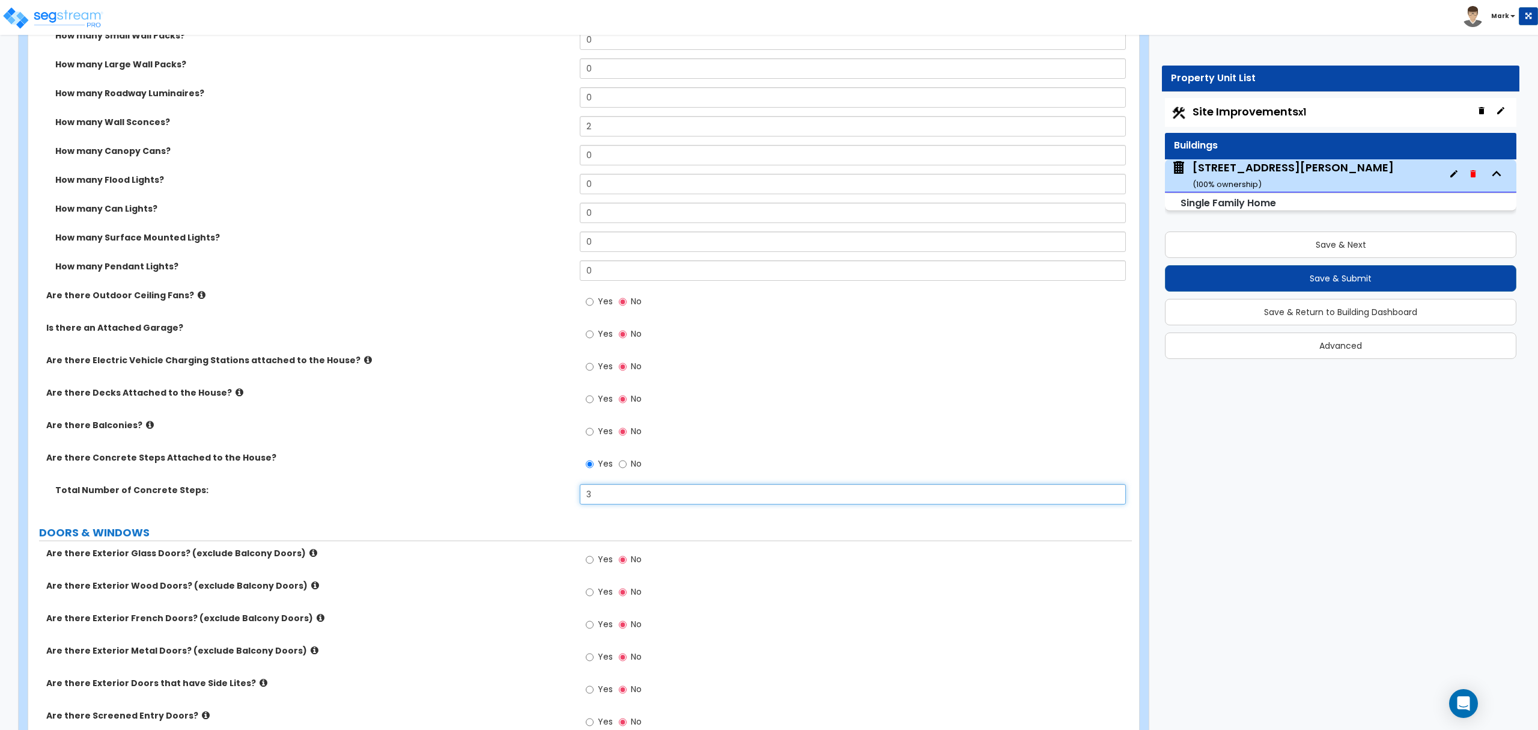
type input "3"
click at [593, 564] on input "Yes" at bounding box center [590, 559] width 8 height 13
radio input "true"
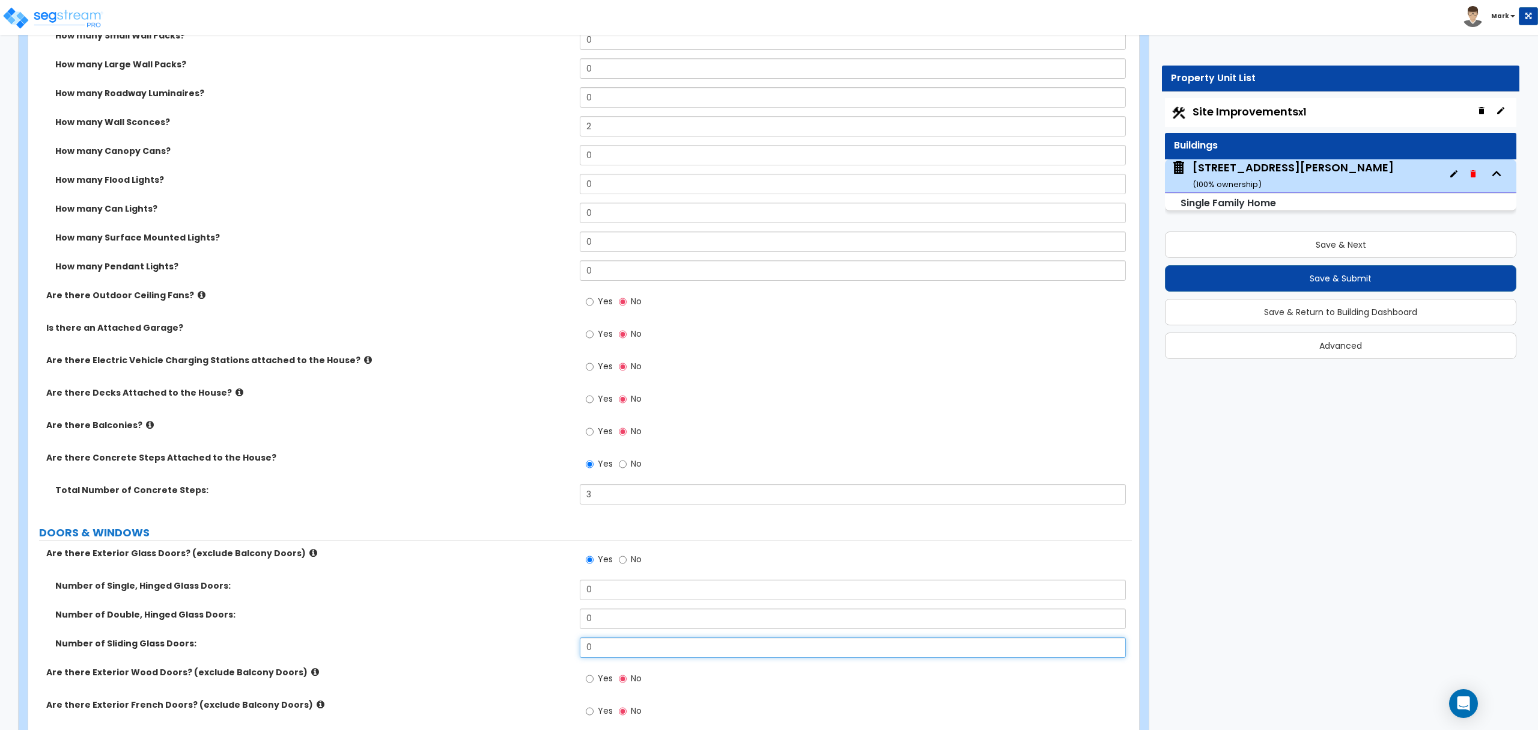
click at [647, 656] on input "0" at bounding box center [853, 647] width 546 height 20
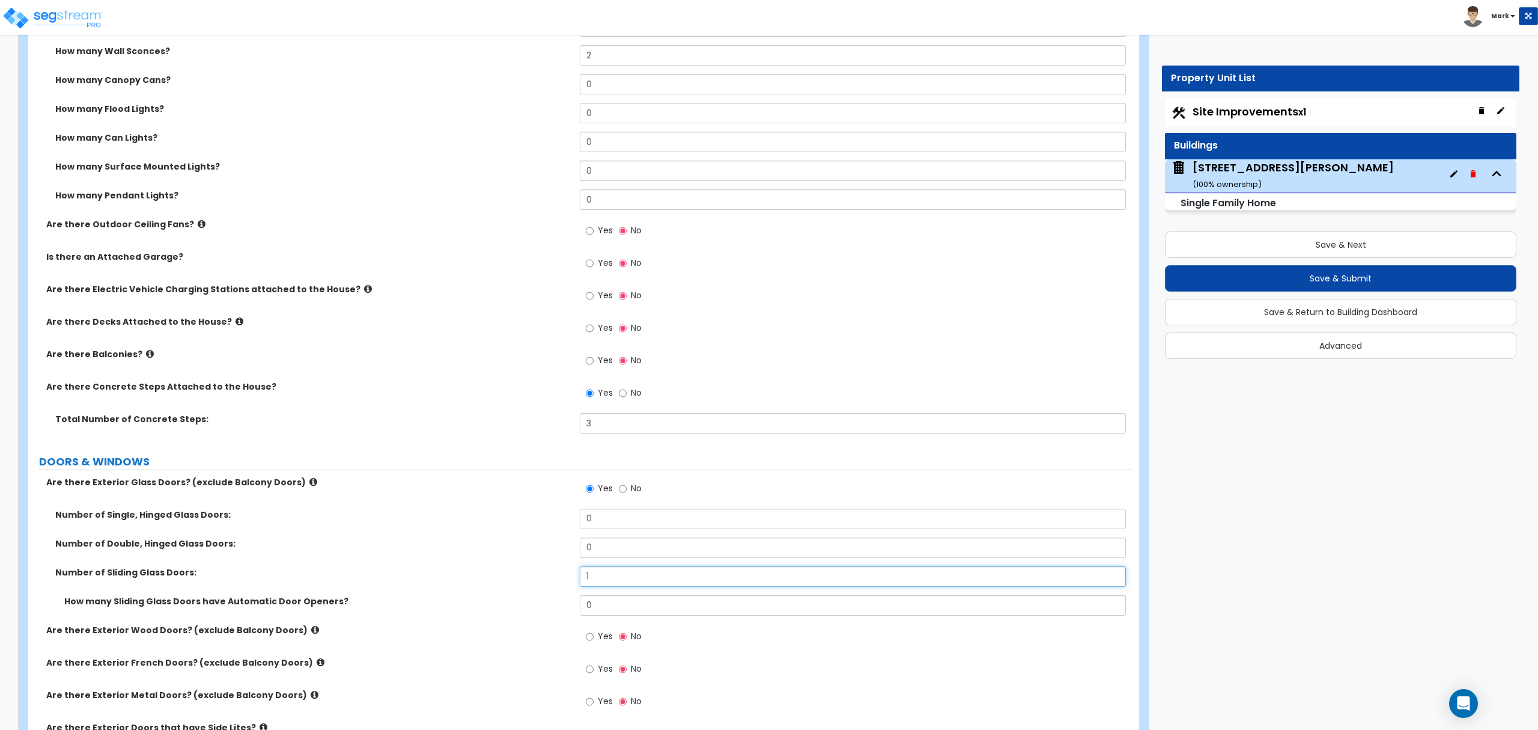
scroll to position [1121, 0]
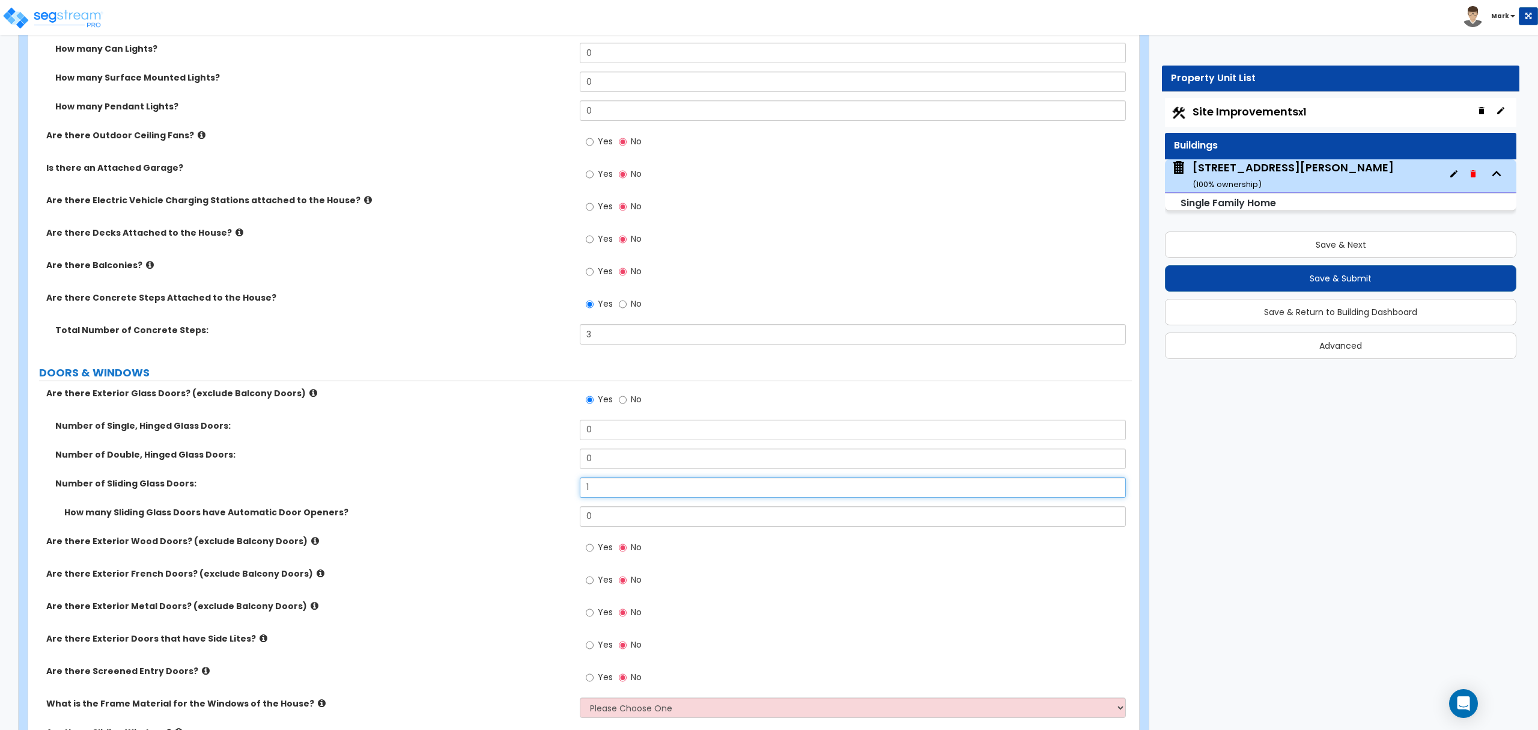
type input "1"
click at [597, 549] on label "Yes" at bounding box center [599, 548] width 27 height 20
click at [594, 549] on input "Yes" at bounding box center [590, 547] width 8 height 13
radio input "true"
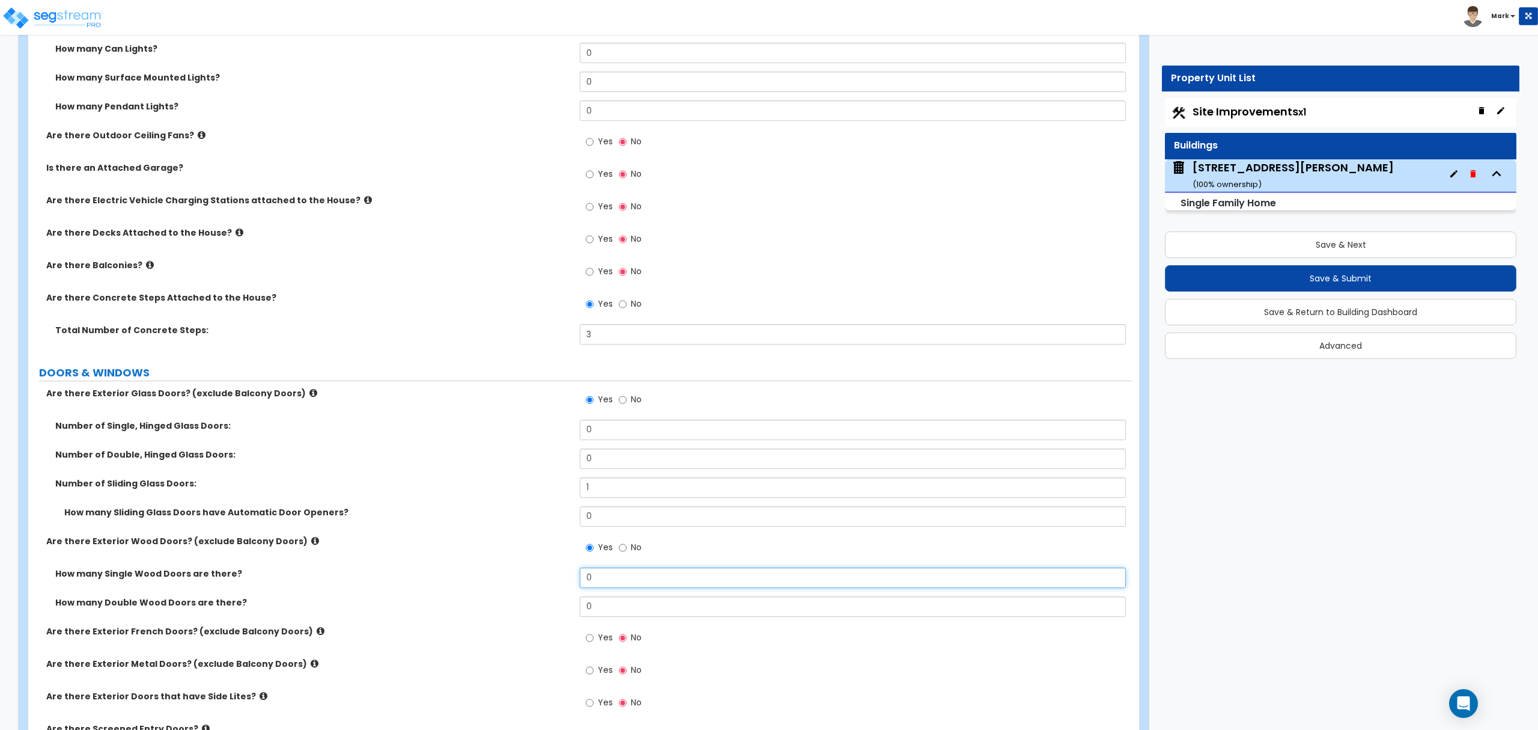
click at [596, 578] on input "0" at bounding box center [853, 577] width 546 height 20
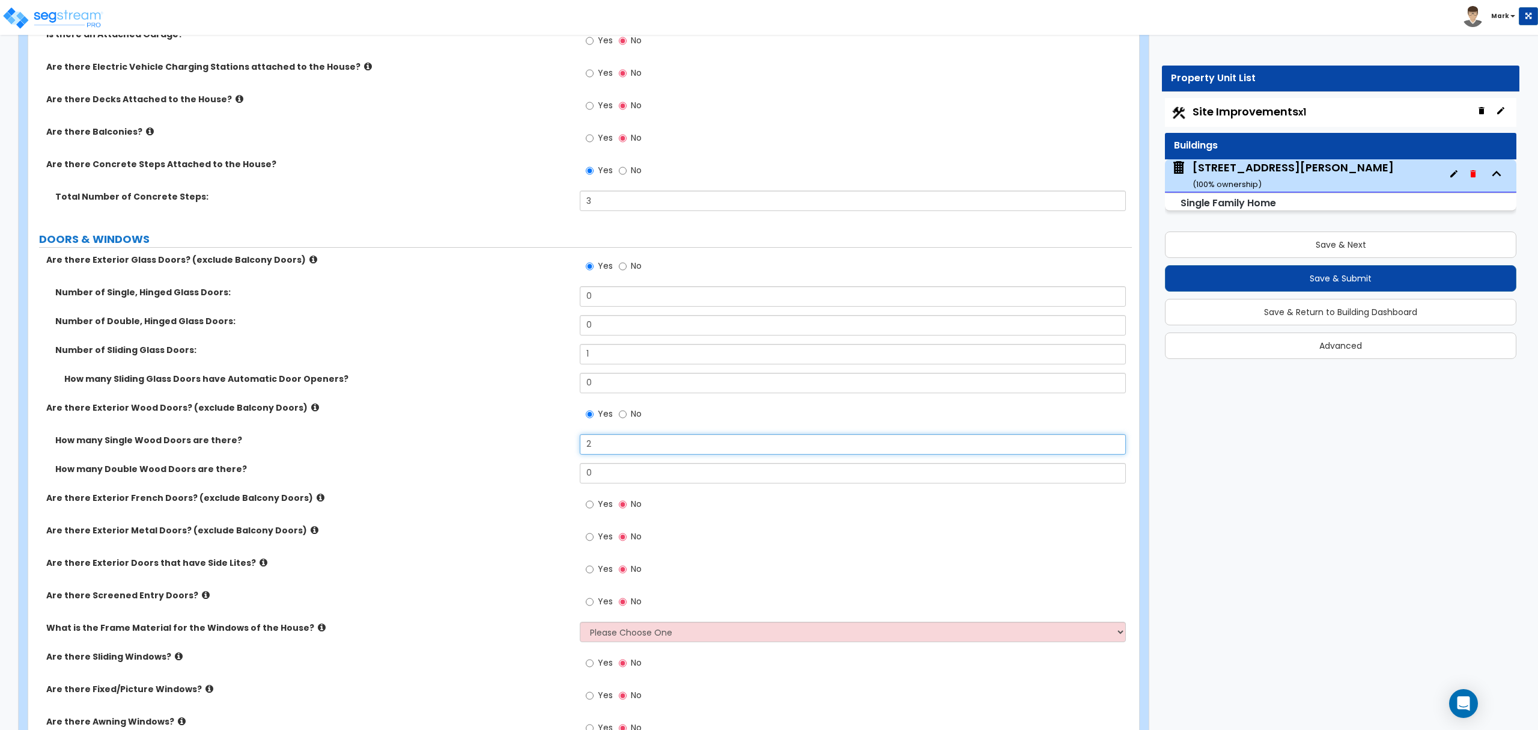
scroll to position [1282, 0]
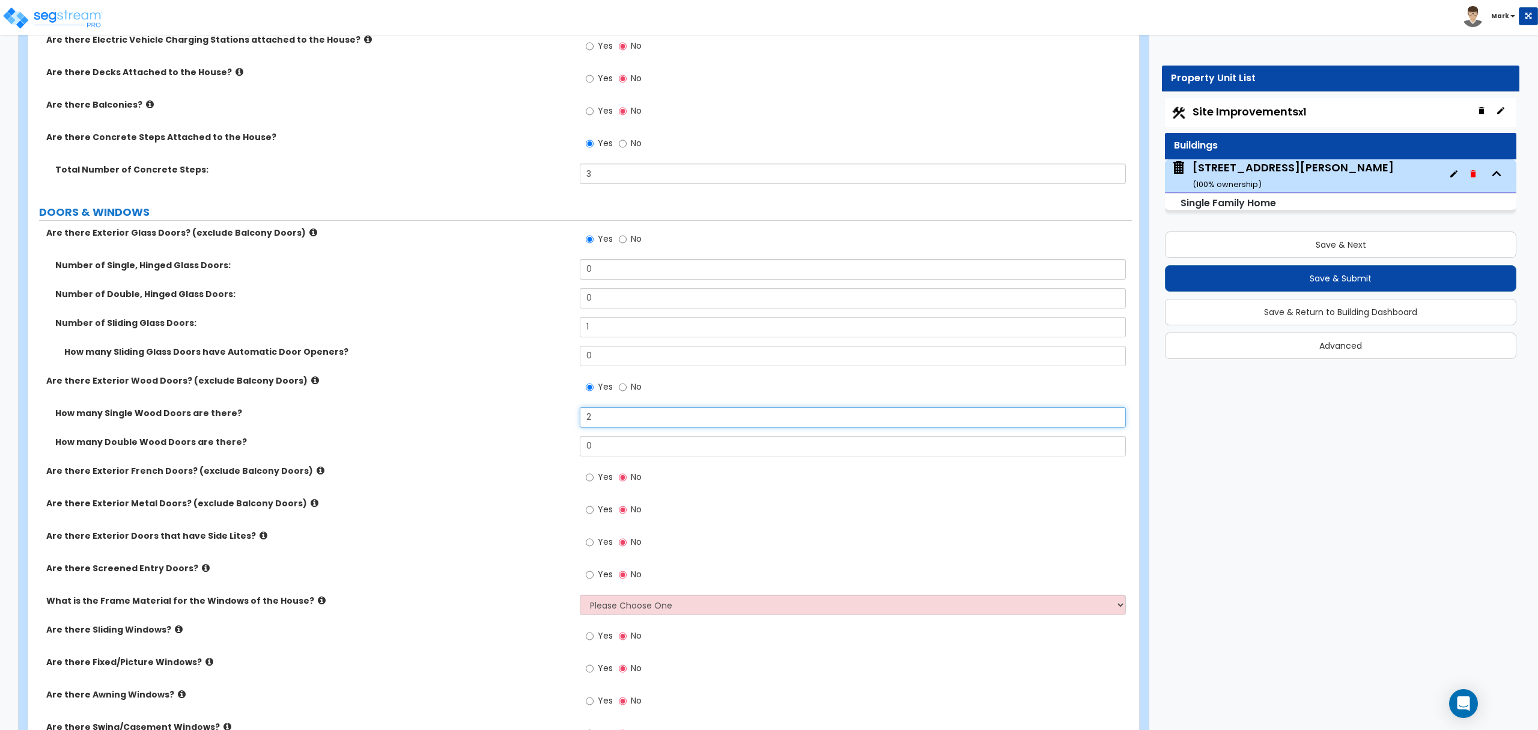
type input "2"
click at [198, 568] on label "Are there Screened Entry Doors?" at bounding box center [308, 568] width 525 height 12
click at [202, 570] on icon at bounding box center [206, 567] width 8 height 9
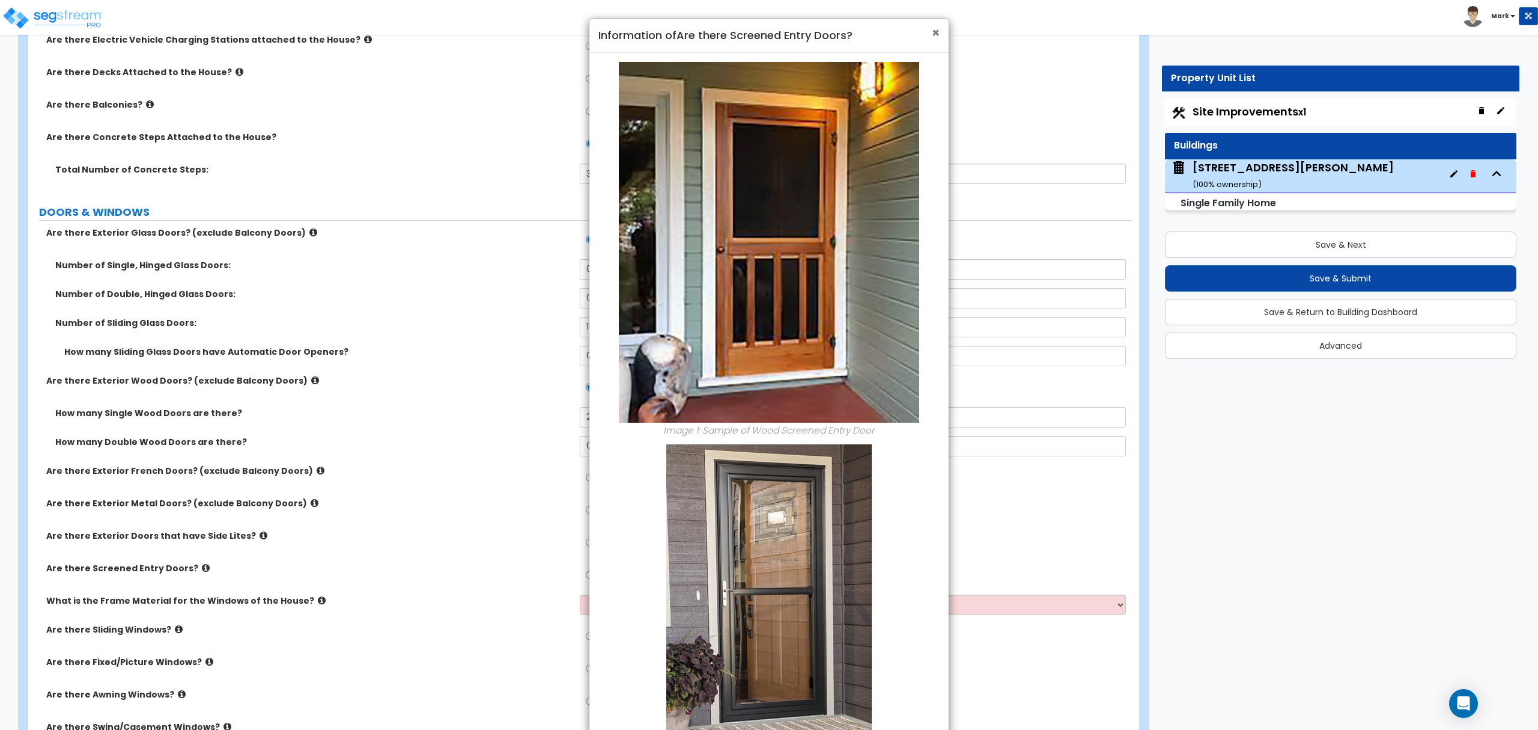
click at [936, 36] on span "×" at bounding box center [936, 32] width 8 height 17
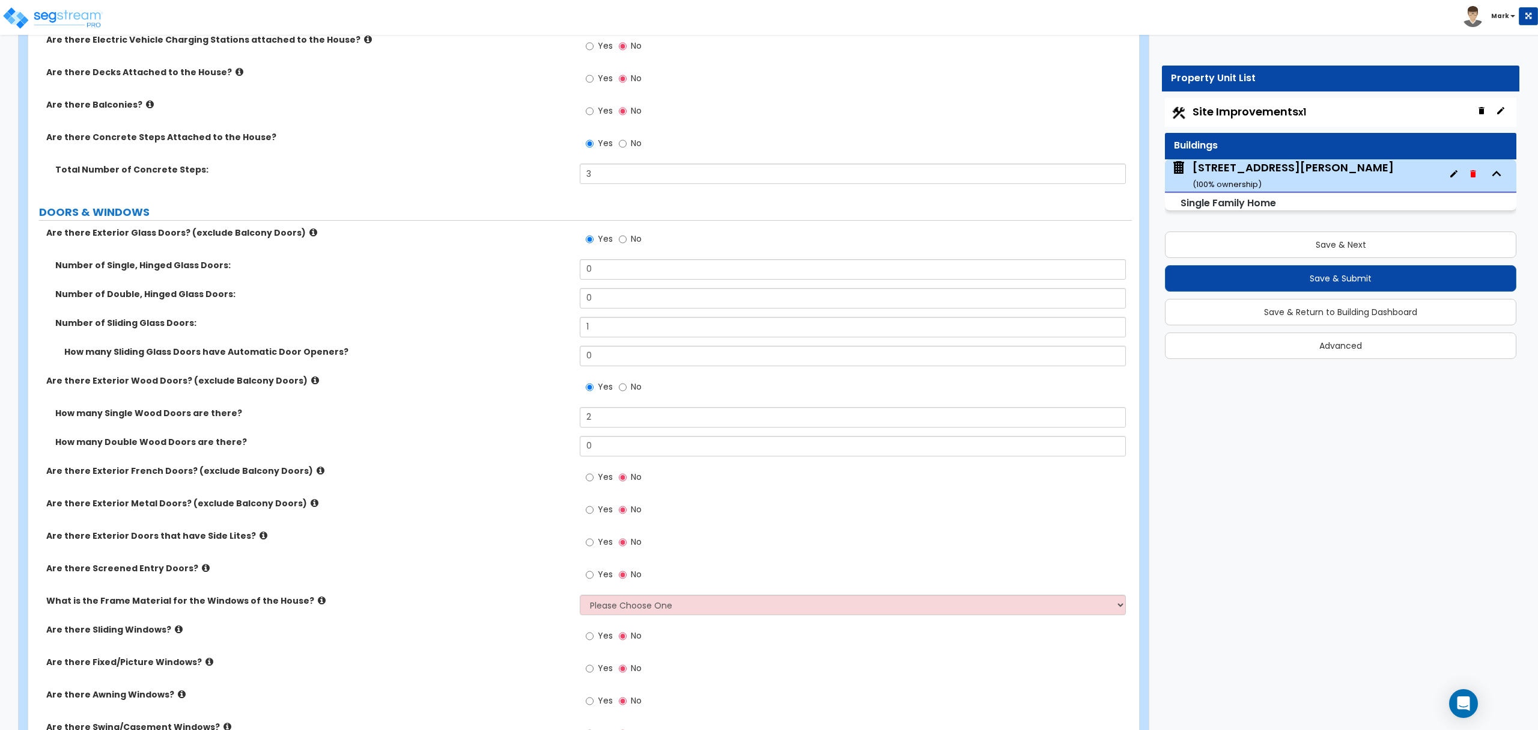
click at [606, 568] on label "Yes" at bounding box center [599, 575] width 27 height 20
click at [594, 568] on input "Yes" at bounding box center [590, 574] width 8 height 13
radio input "true"
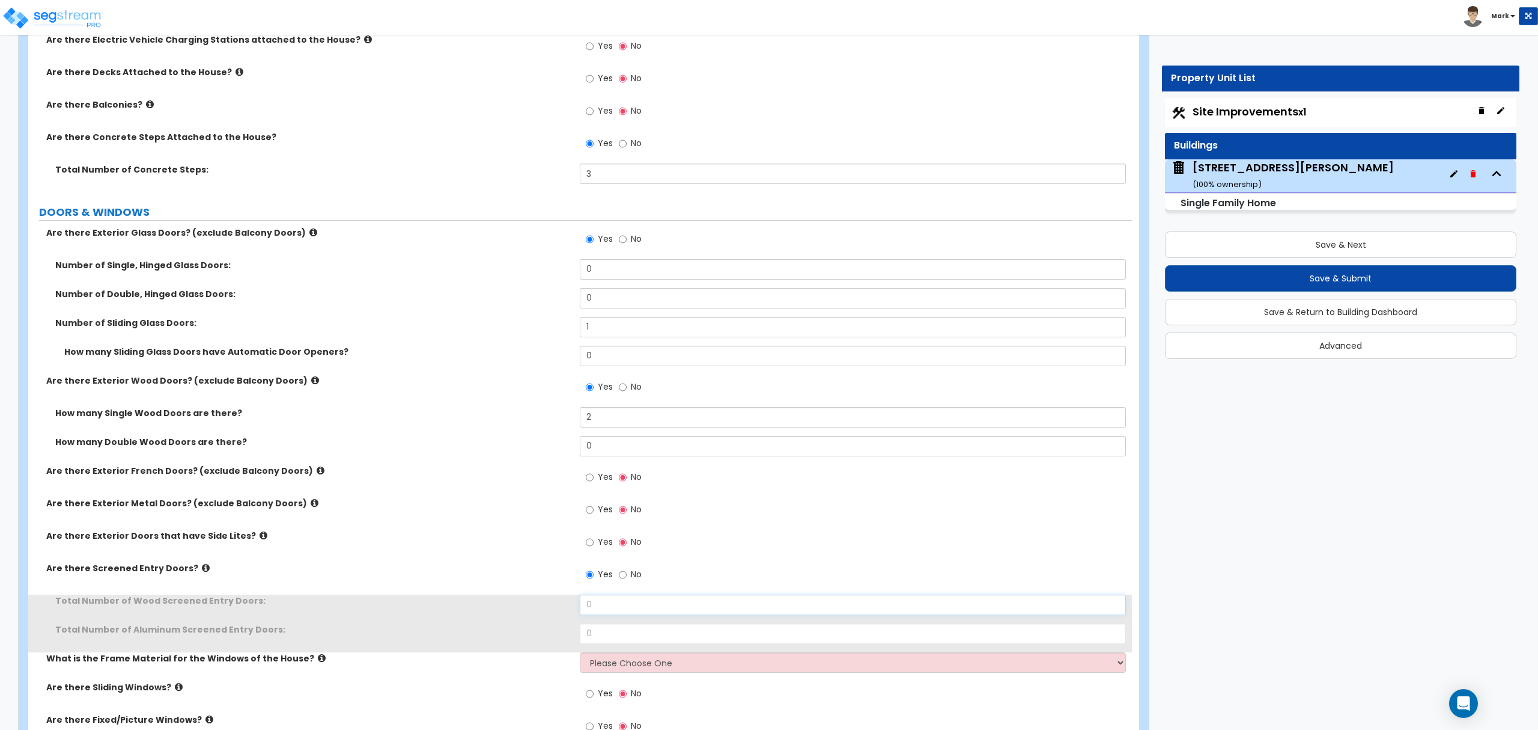
click at [601, 600] on input "0" at bounding box center [853, 604] width 546 height 20
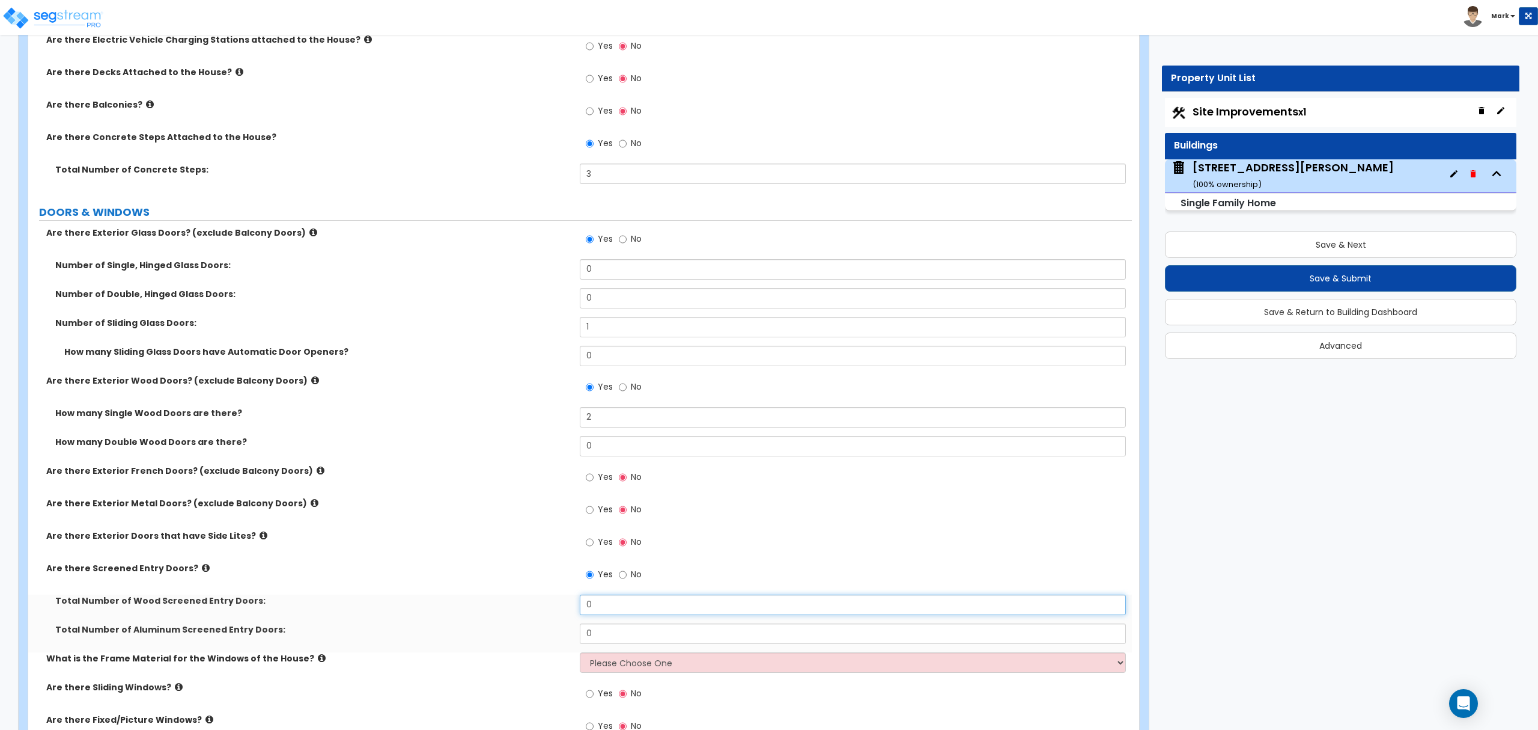
click at [601, 600] on input "0" at bounding box center [853, 604] width 546 height 20
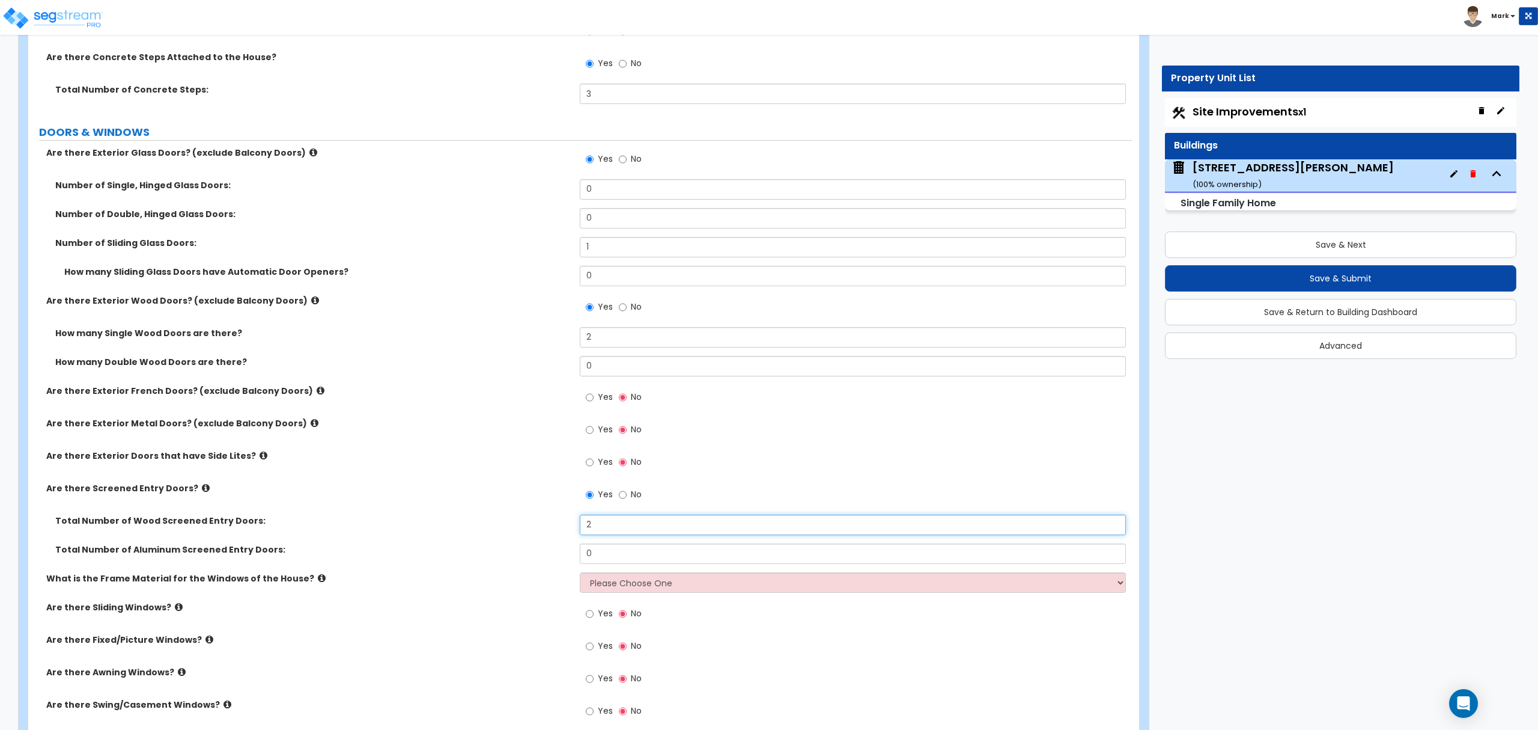
type input "2"
click at [620, 594] on div "What is the Frame Material for the Windows of the House? Please Choose One Viny…" at bounding box center [580, 586] width 1104 height 29
click at [621, 593] on select "Please Choose One Vinyl Aluminum Wood" at bounding box center [853, 582] width 546 height 20
select select "1"
click at [580, 574] on select "Please Choose One Vinyl Aluminum Wood" at bounding box center [853, 582] width 546 height 20
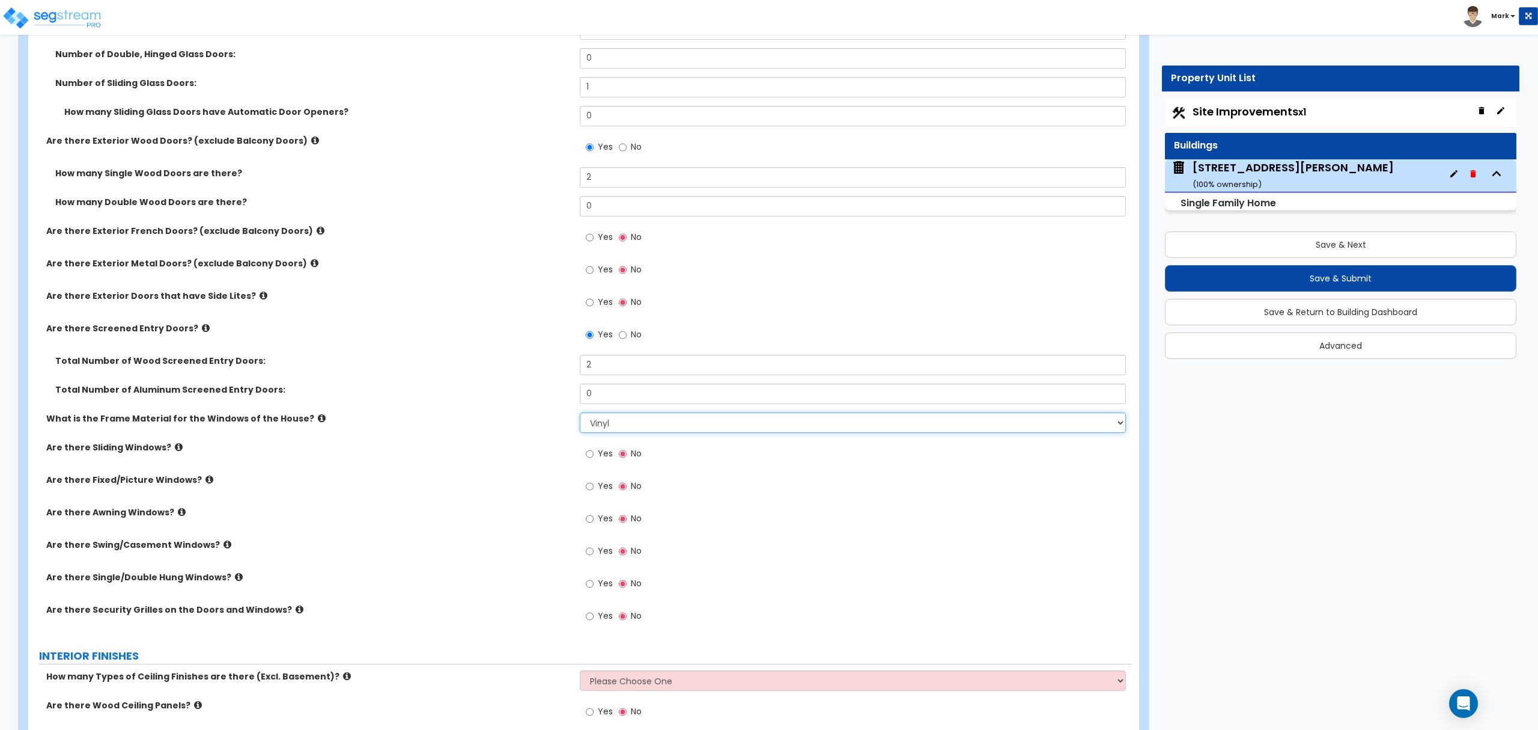
scroll to position [1522, 0]
click at [235, 578] on icon at bounding box center [239, 575] width 8 height 9
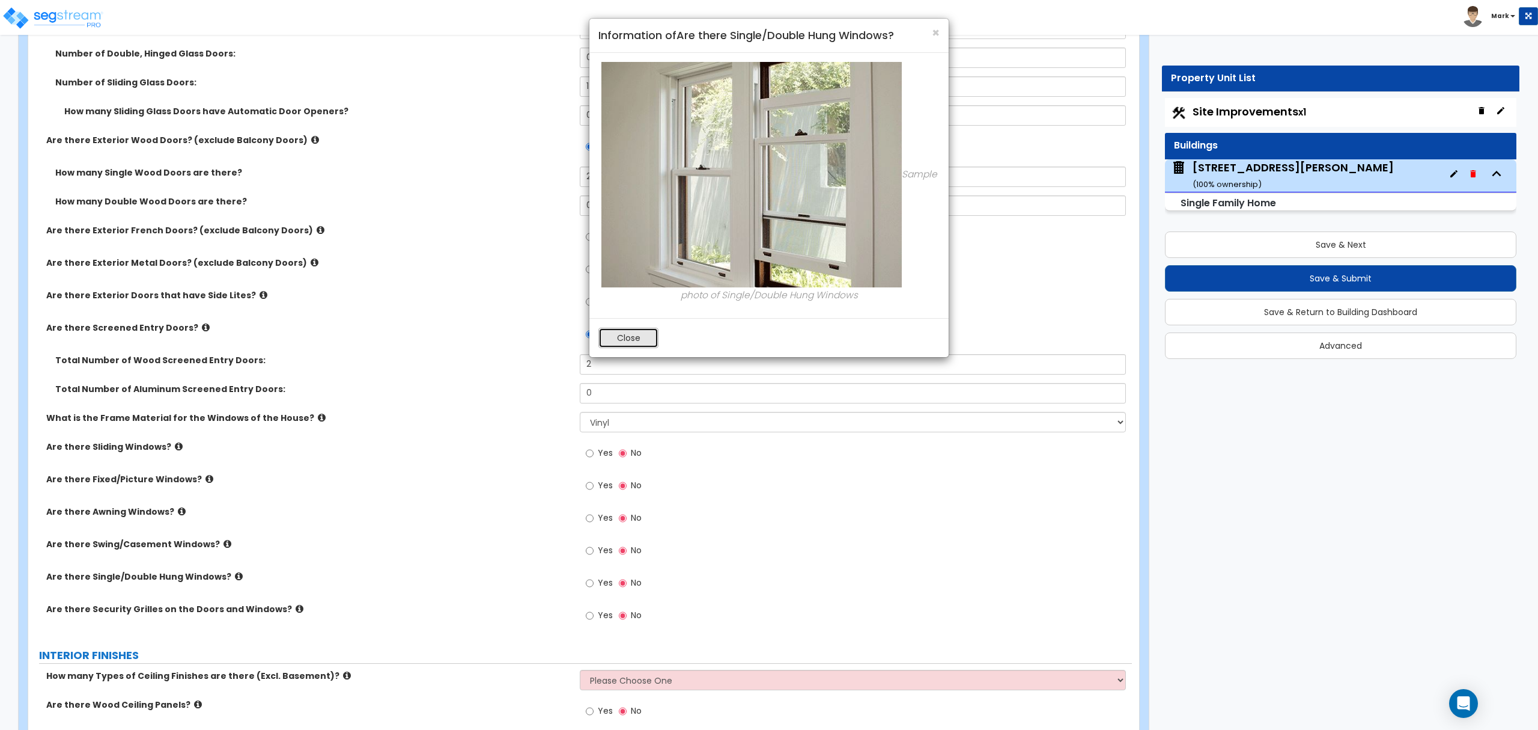
click at [638, 344] on button "Close" at bounding box center [629, 338] width 60 height 20
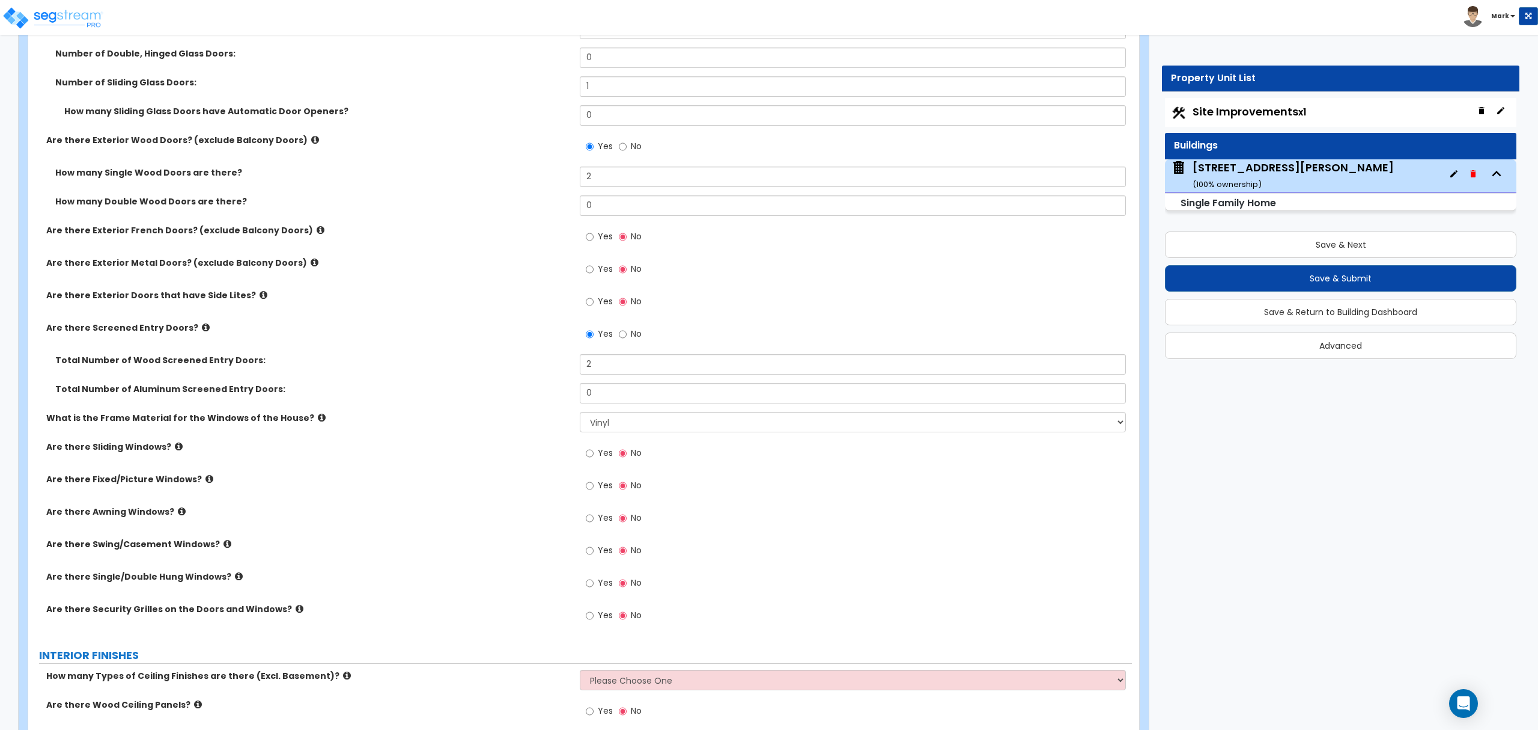
click at [599, 582] on span "Yes" at bounding box center [605, 582] width 15 height 12
click at [594, 582] on input "Yes" at bounding box center [590, 582] width 8 height 13
radio input "true"
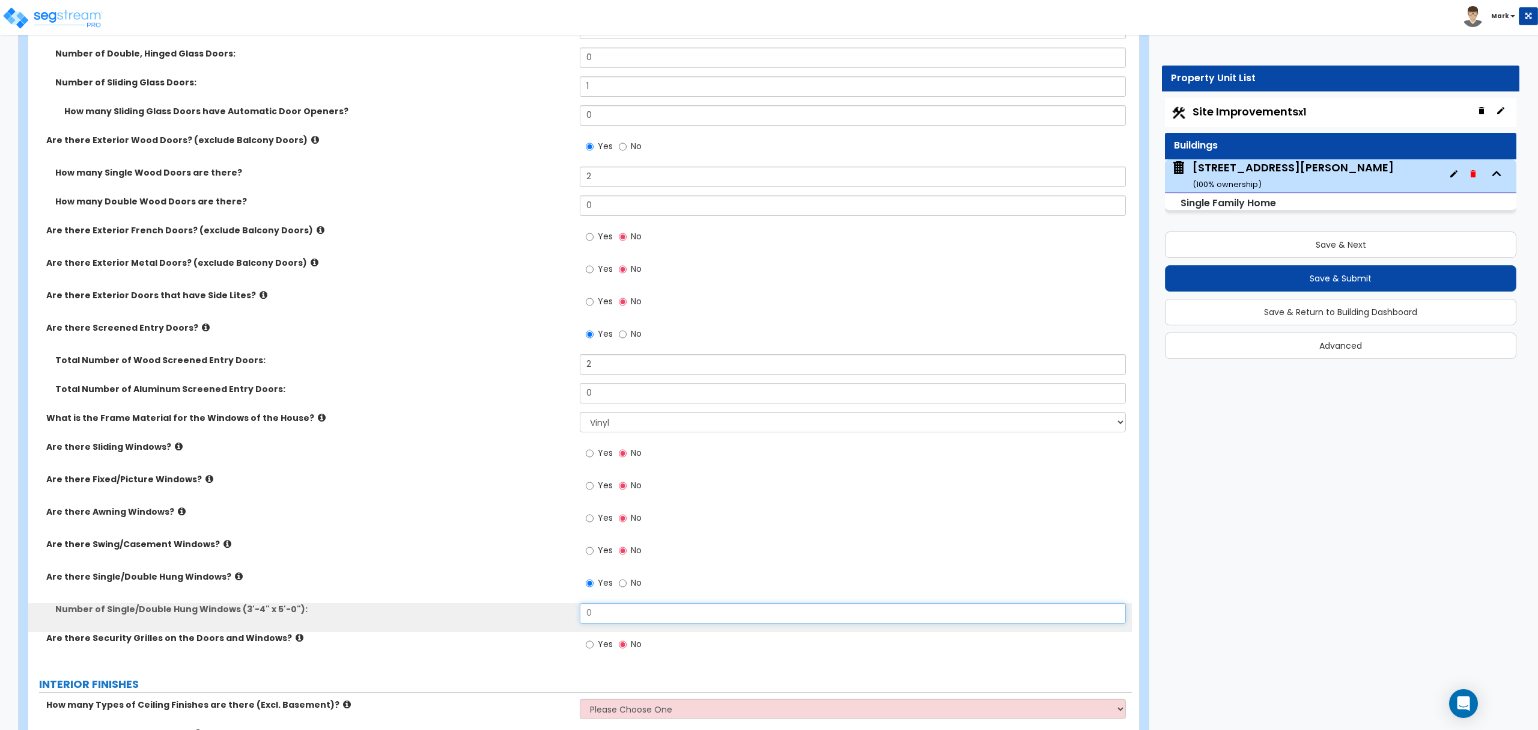
click at [612, 618] on input "0" at bounding box center [853, 613] width 546 height 20
click at [611, 617] on input "0" at bounding box center [853, 613] width 546 height 20
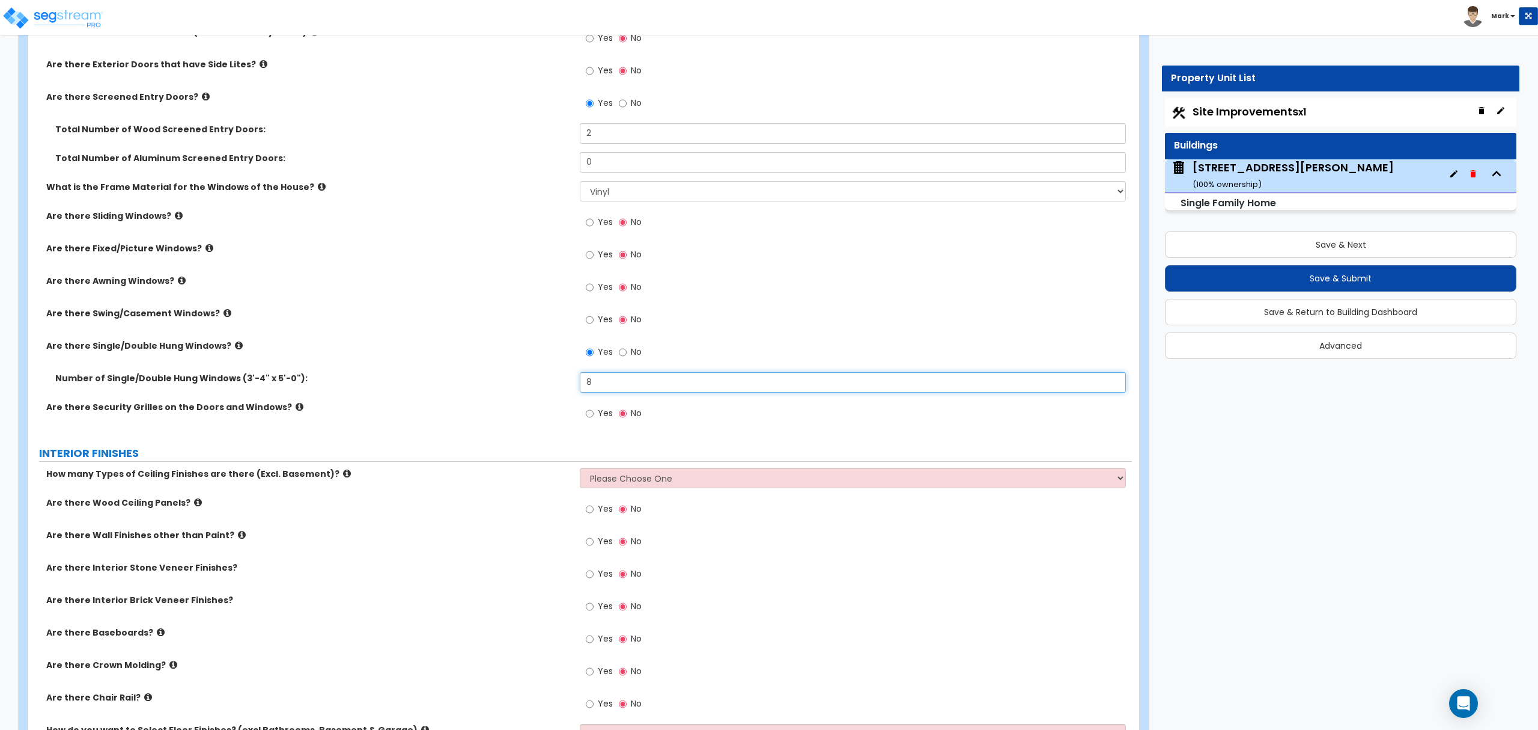
scroll to position [1763, 0]
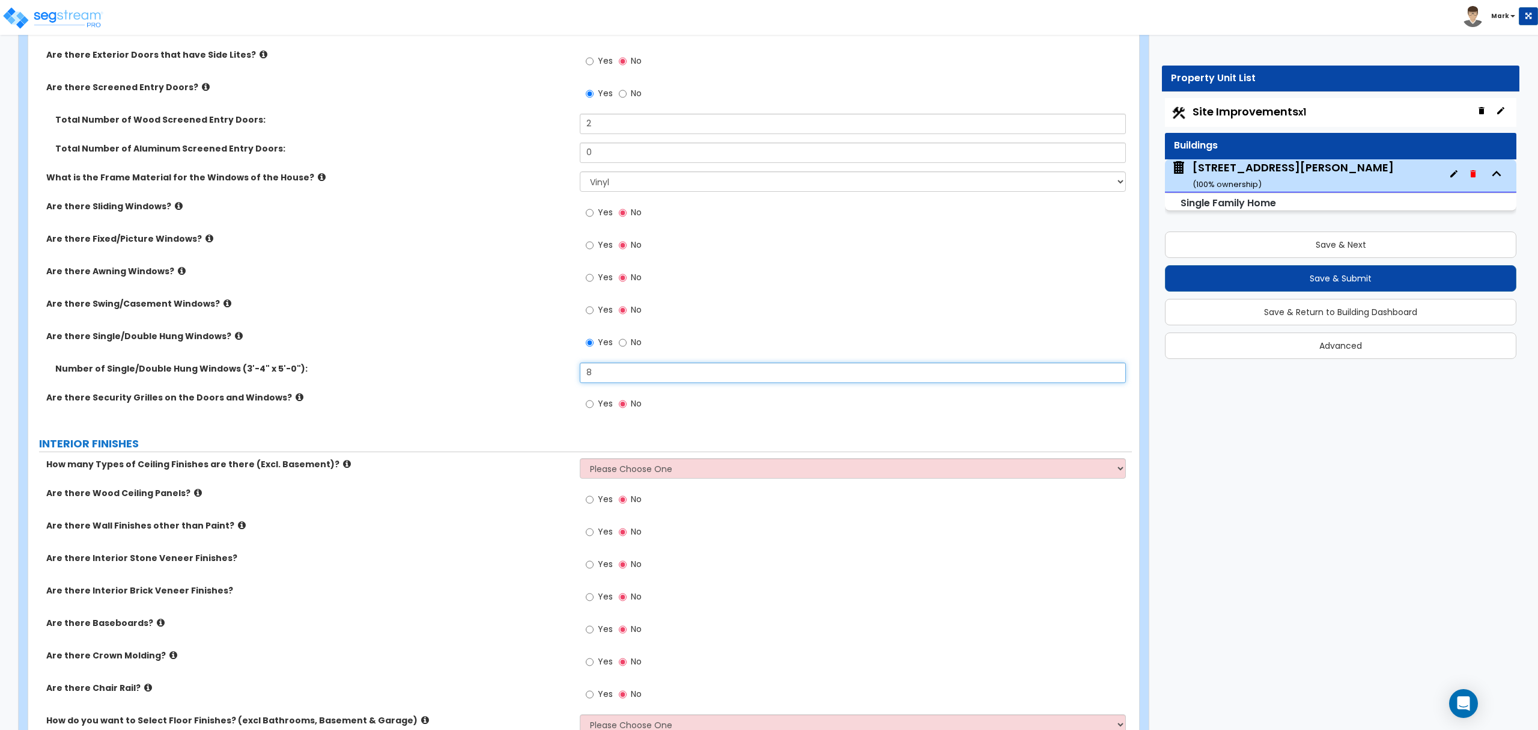
type input "8"
click at [619, 468] on select "Please Choose One 1 2 3" at bounding box center [853, 468] width 546 height 20
select select "1"
click at [580, 460] on select "Please Choose One 1 2 3" at bounding box center [853, 468] width 546 height 20
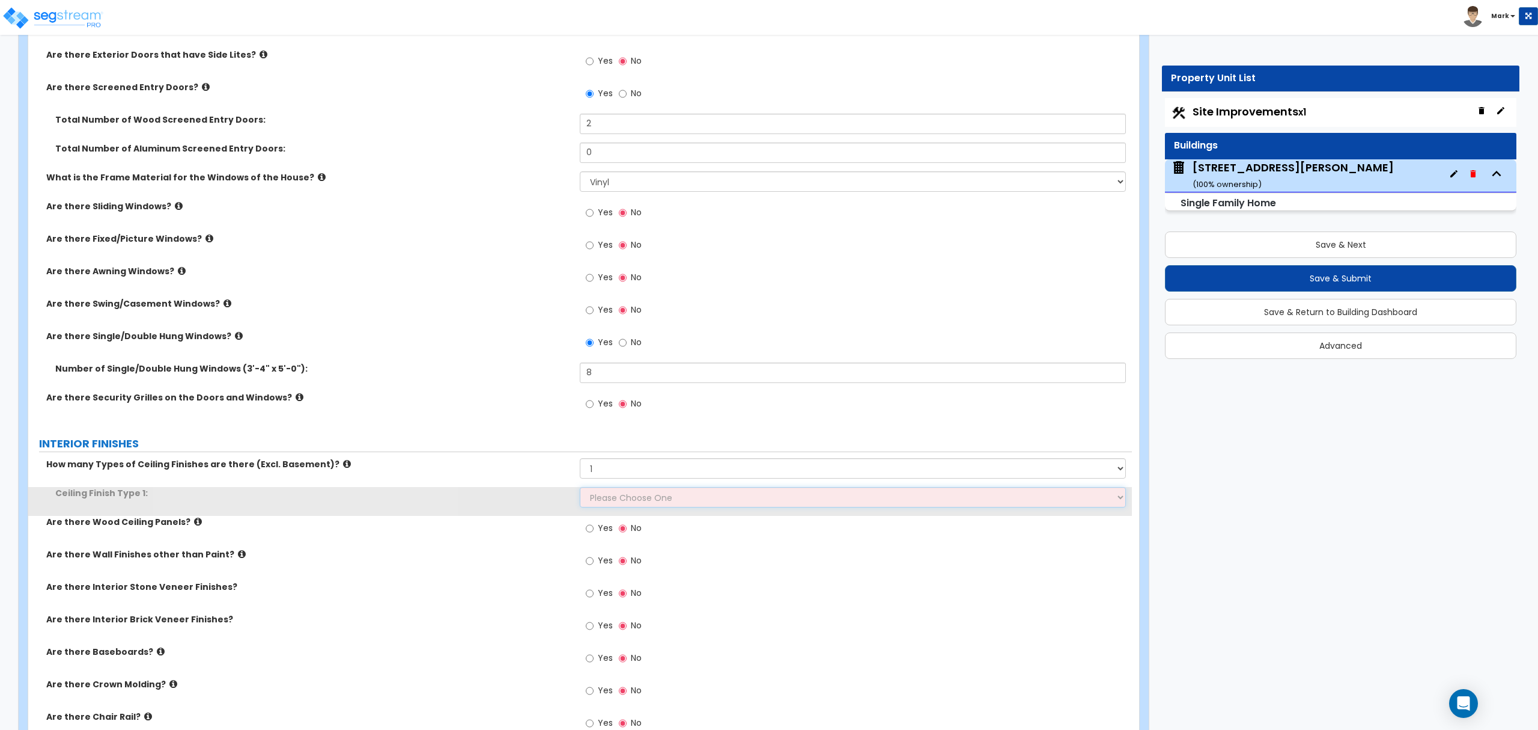
click at [621, 498] on select "Please Choose One Drop Ceiling Drywall Ceiling Open Ceiling" at bounding box center [853, 497] width 546 height 20
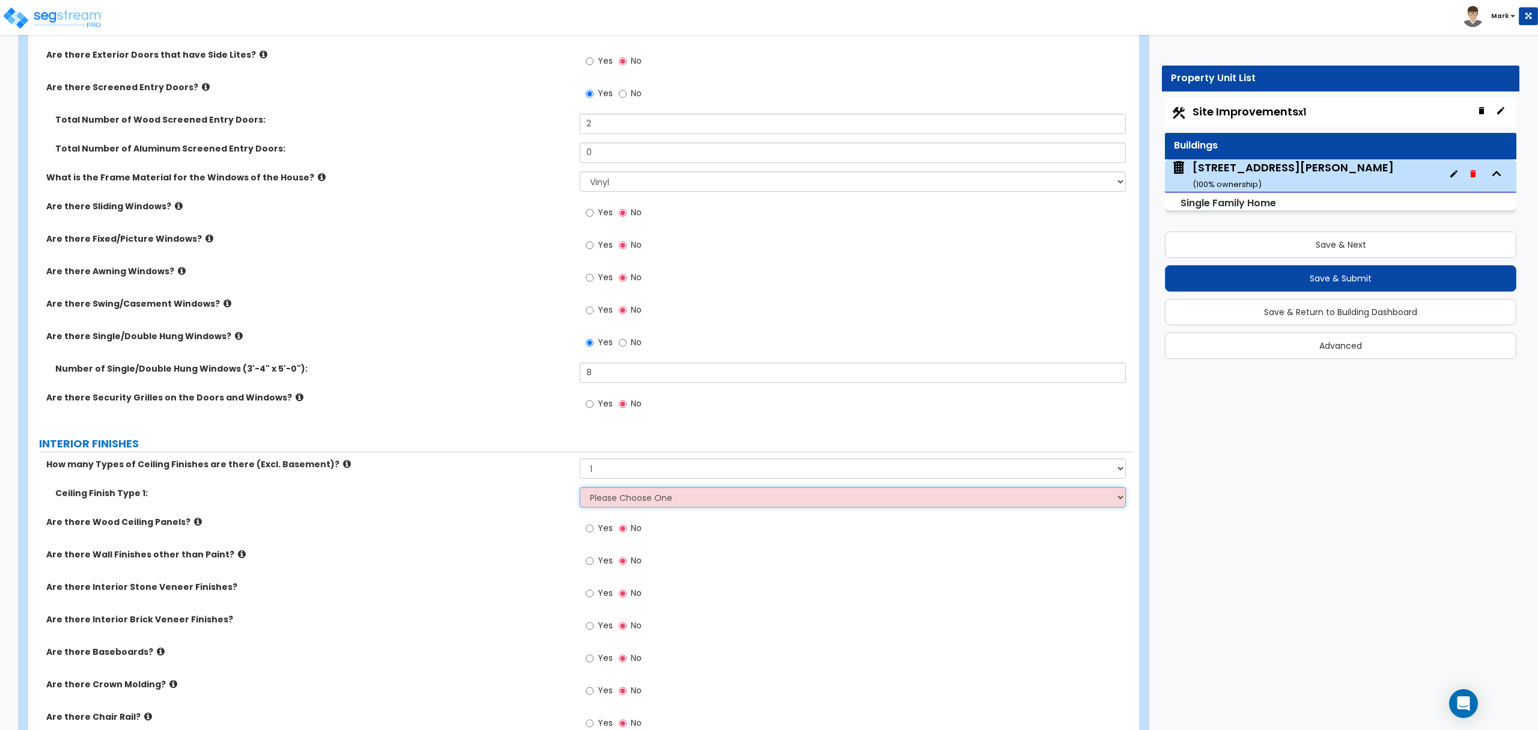
select select "2"
click at [580, 489] on select "Please Choose One Drop Ceiling Drywall Ceiling Open Ceiling" at bounding box center [853, 497] width 546 height 20
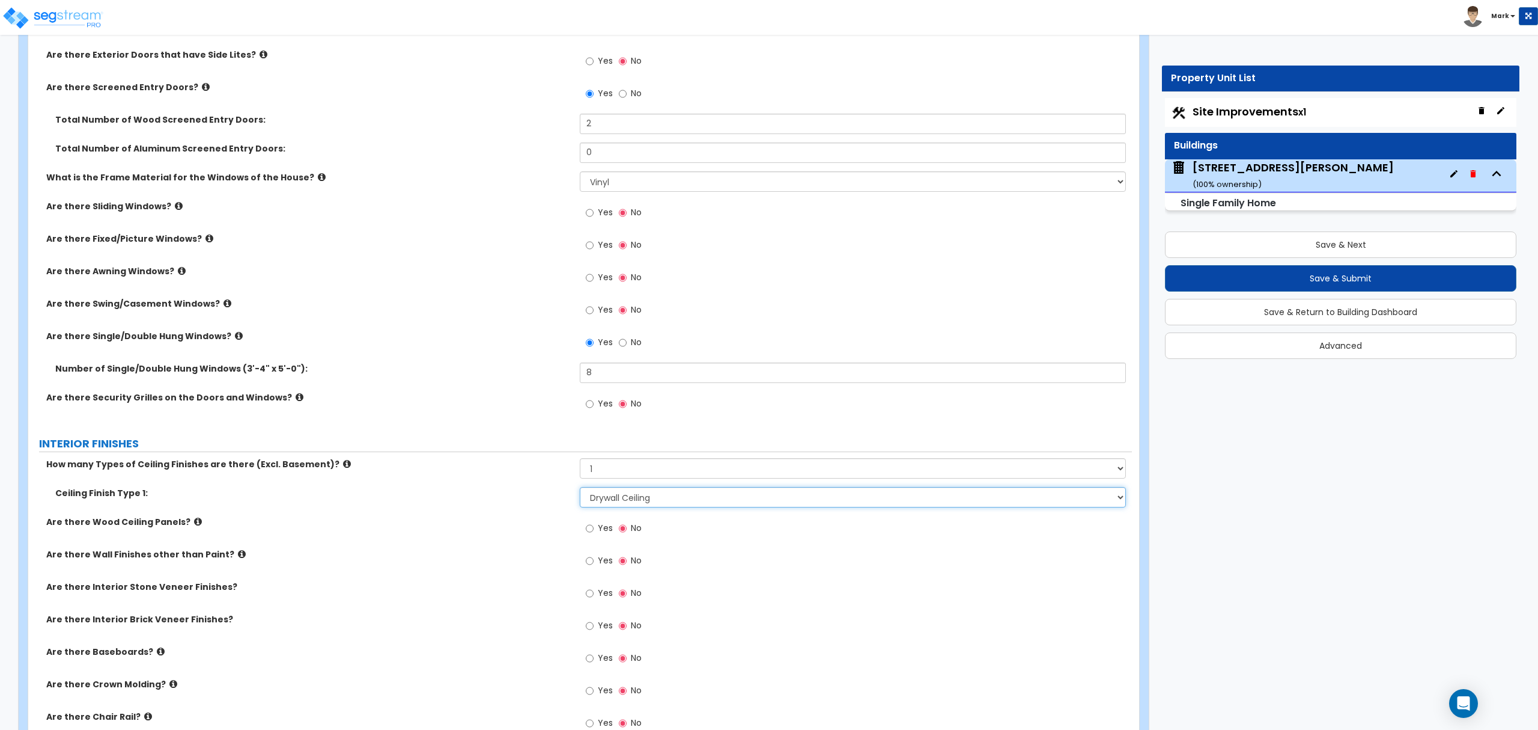
scroll to position [1842, 0]
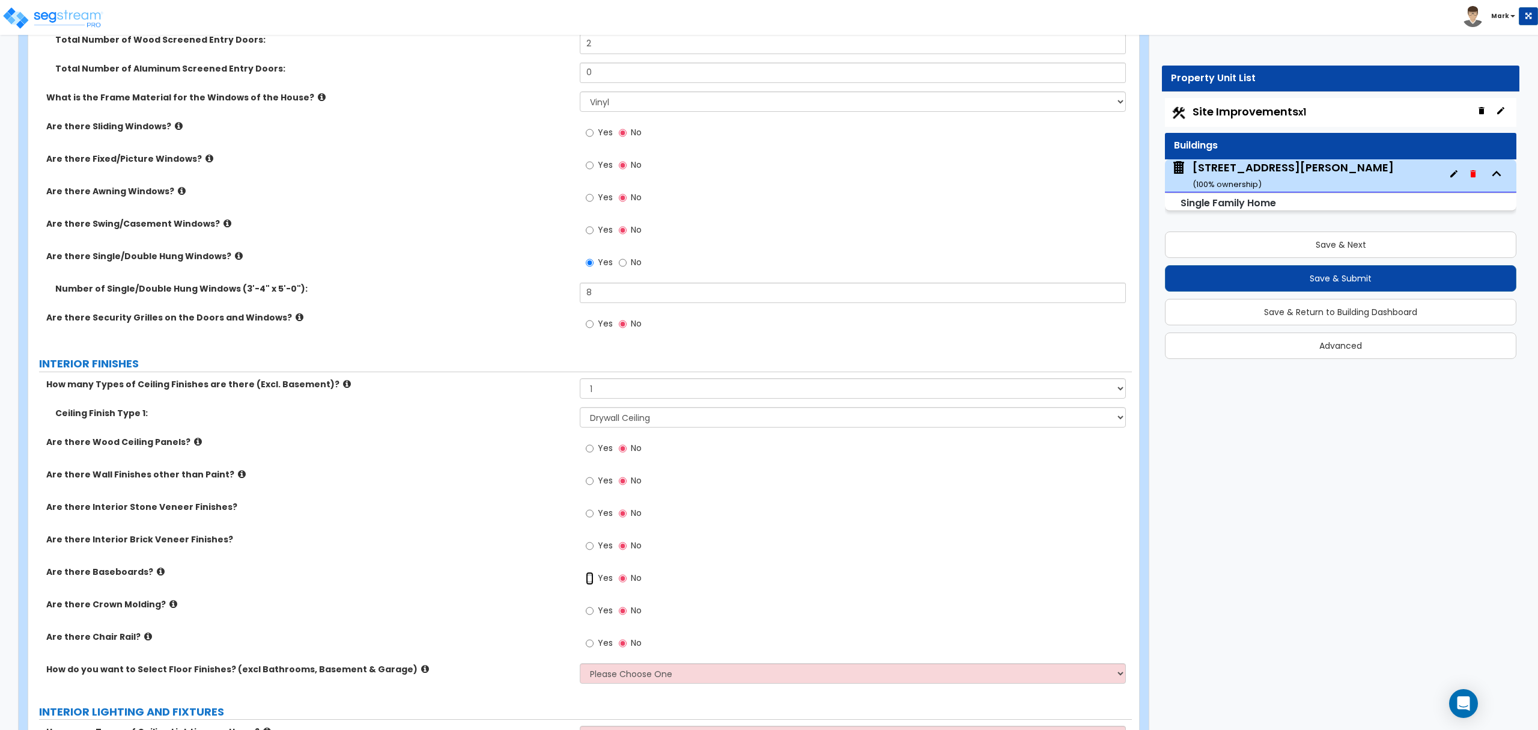
click at [593, 576] on input "Yes" at bounding box center [590, 577] width 8 height 13
radio input "true"
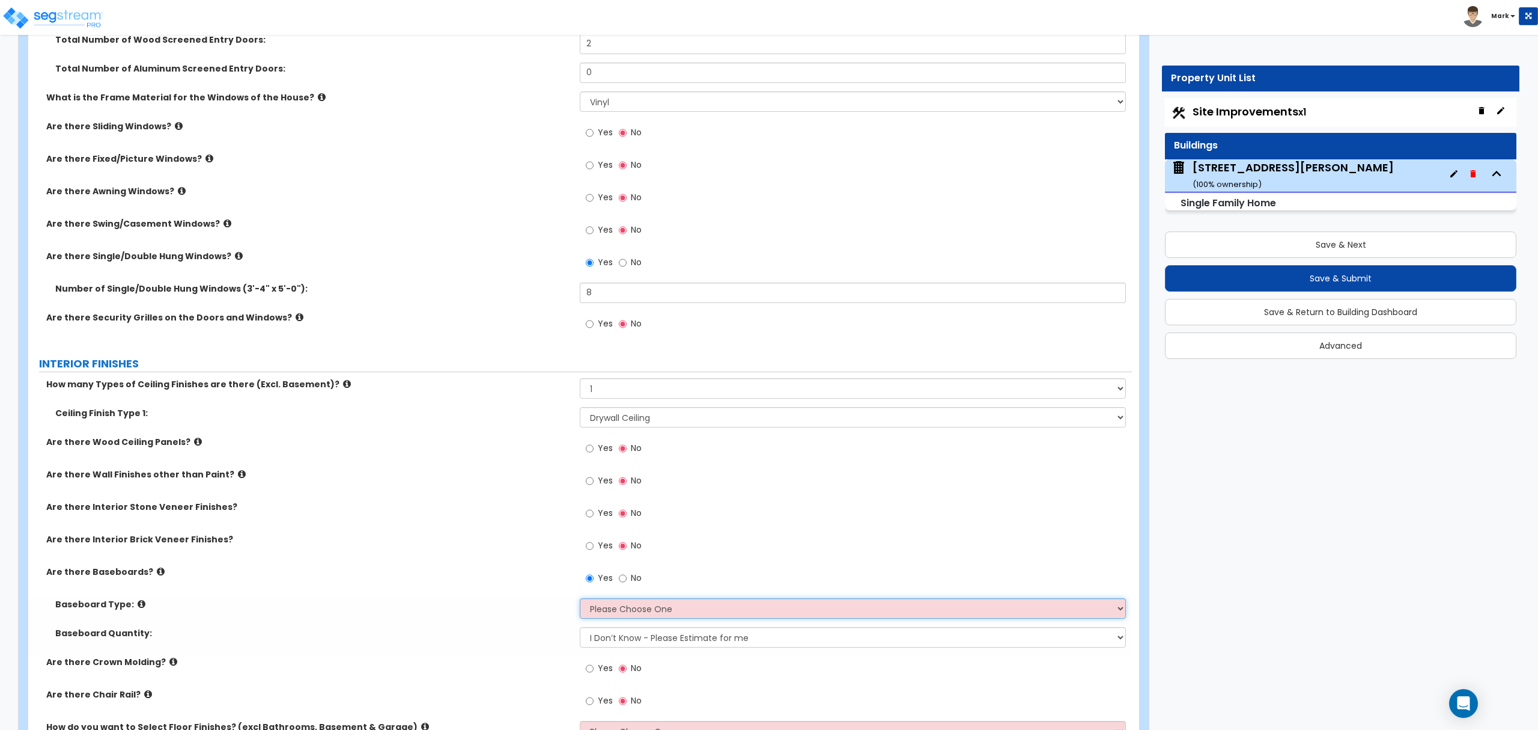
click at [597, 607] on select "Please Choose One Wood Vinyl Carpet Tile" at bounding box center [853, 608] width 546 height 20
select select "1"
click at [580, 600] on select "Please Choose One Wood Vinyl Carpet Tile" at bounding box center [853, 608] width 546 height 20
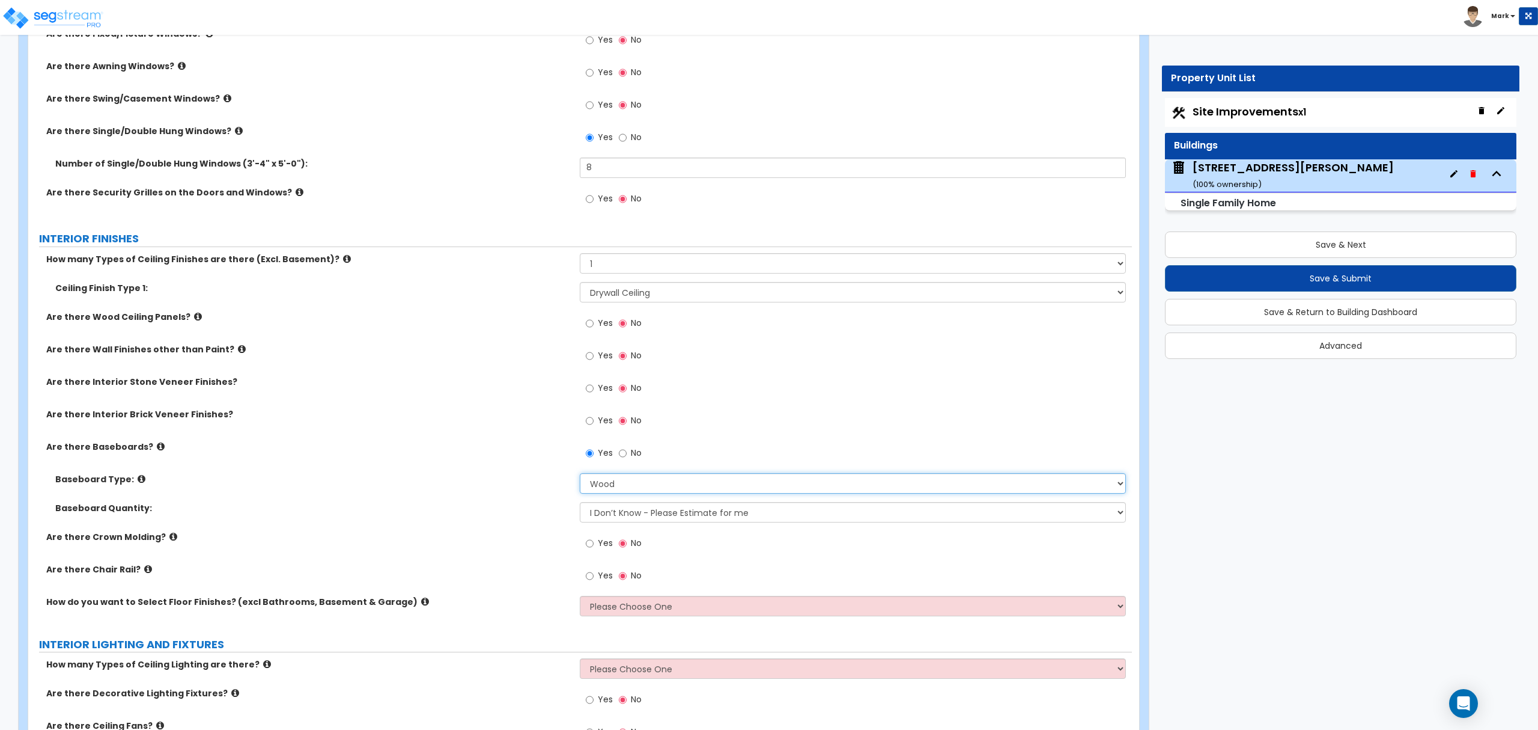
scroll to position [2003, 0]
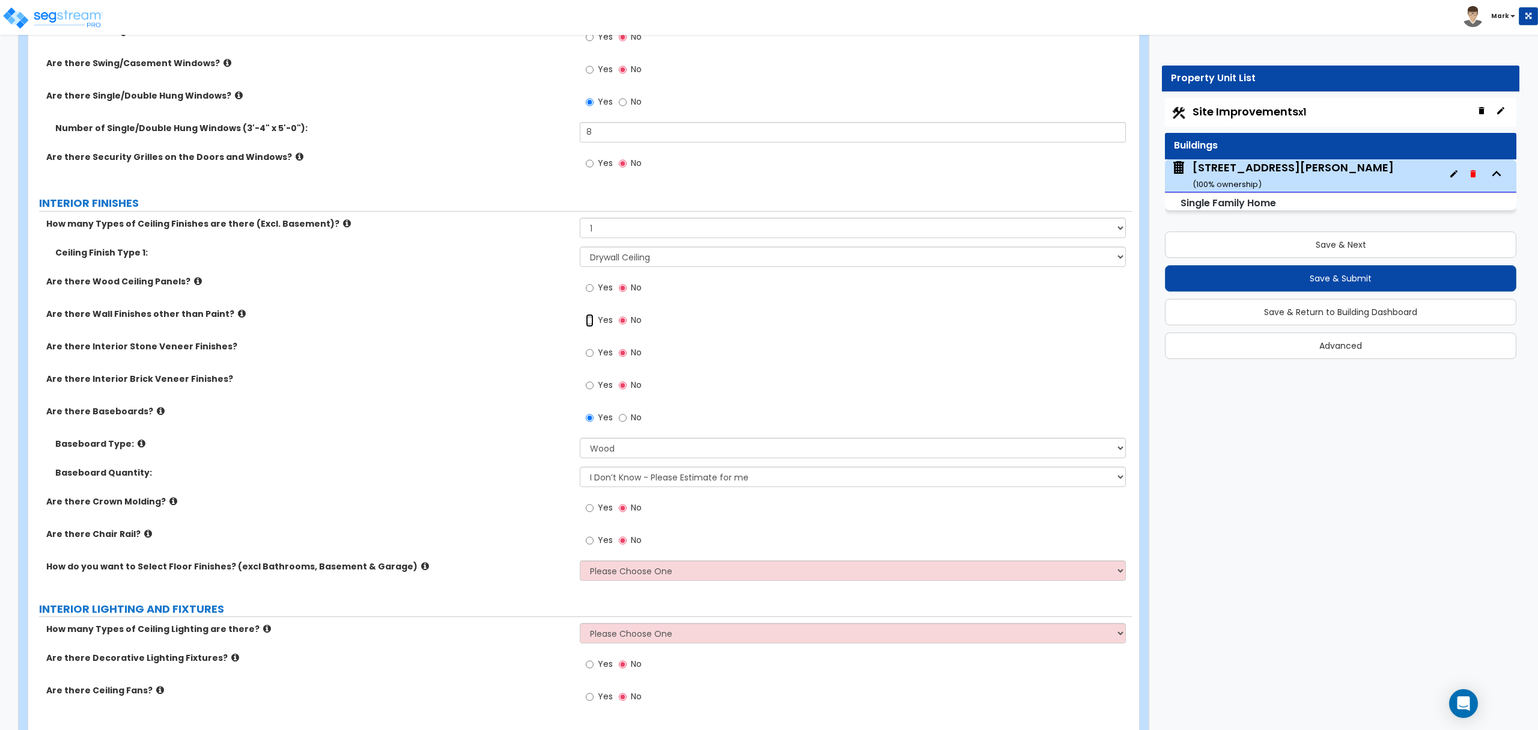
click at [590, 320] on input "Yes" at bounding box center [590, 320] width 8 height 13
radio input "true"
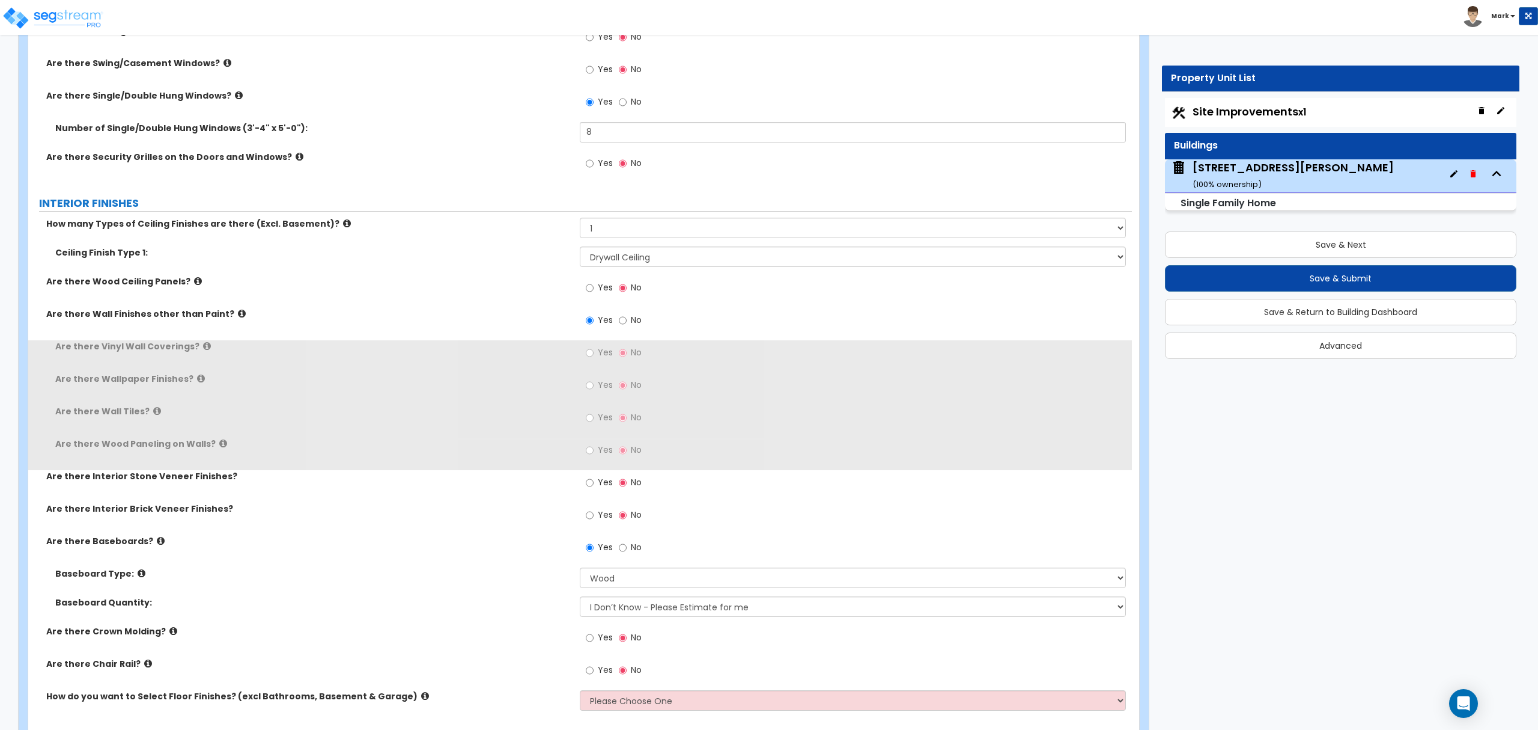
click at [602, 349] on span "Yes" at bounding box center [605, 352] width 15 height 12
click at [594, 349] on input "Yes" at bounding box center [590, 352] width 8 height 13
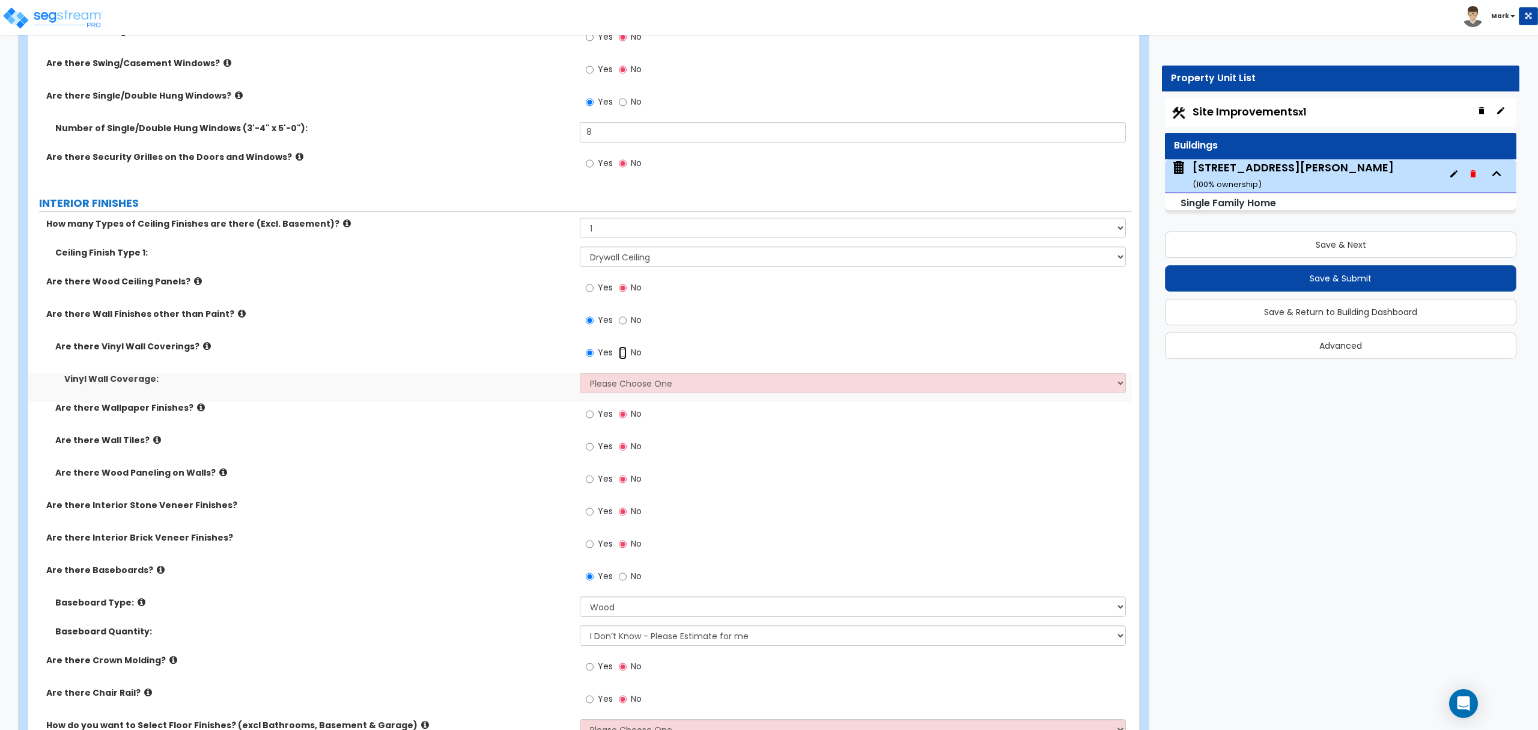
click at [621, 355] on input "No" at bounding box center [623, 352] width 8 height 13
radio input "false"
radio input "true"
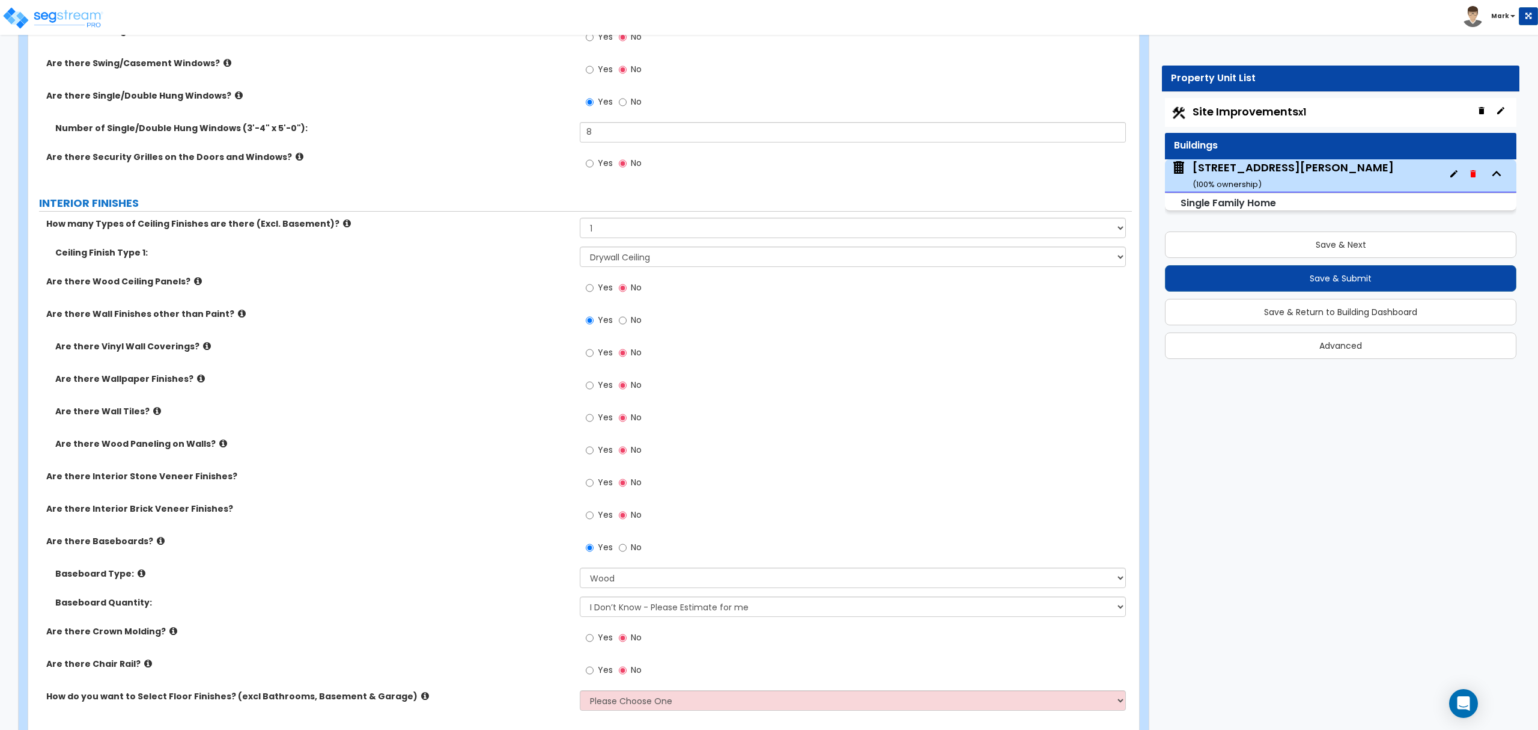
click at [208, 448] on label "Are there Wood Paneling on Walls?" at bounding box center [313, 443] width 516 height 12
click at [219, 443] on icon at bounding box center [223, 443] width 8 height 9
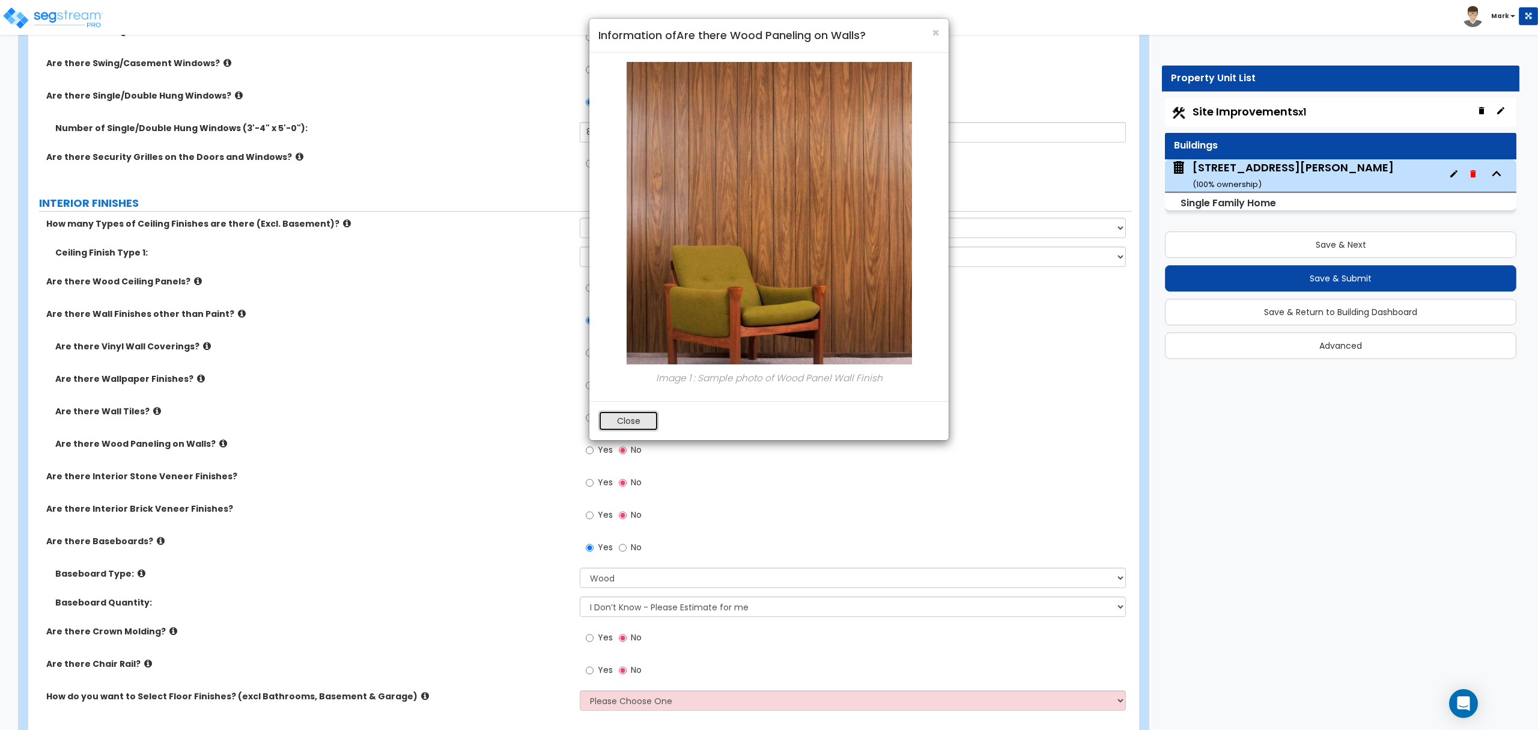
click at [623, 429] on button "Close" at bounding box center [629, 420] width 60 height 20
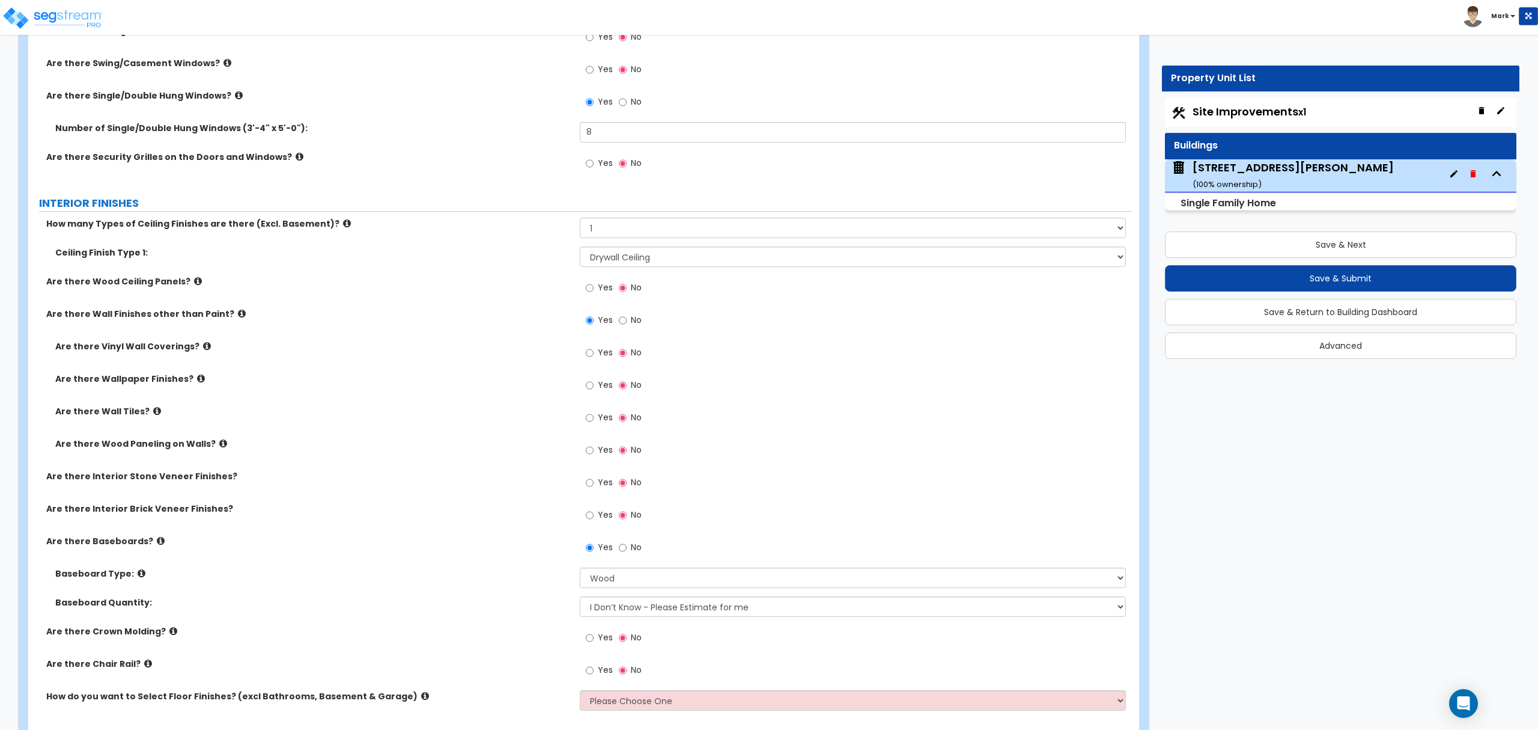
click at [193, 349] on label "Are there Vinyl Wall Coverings?" at bounding box center [313, 346] width 516 height 12
click at [203, 346] on icon at bounding box center [207, 345] width 8 height 9
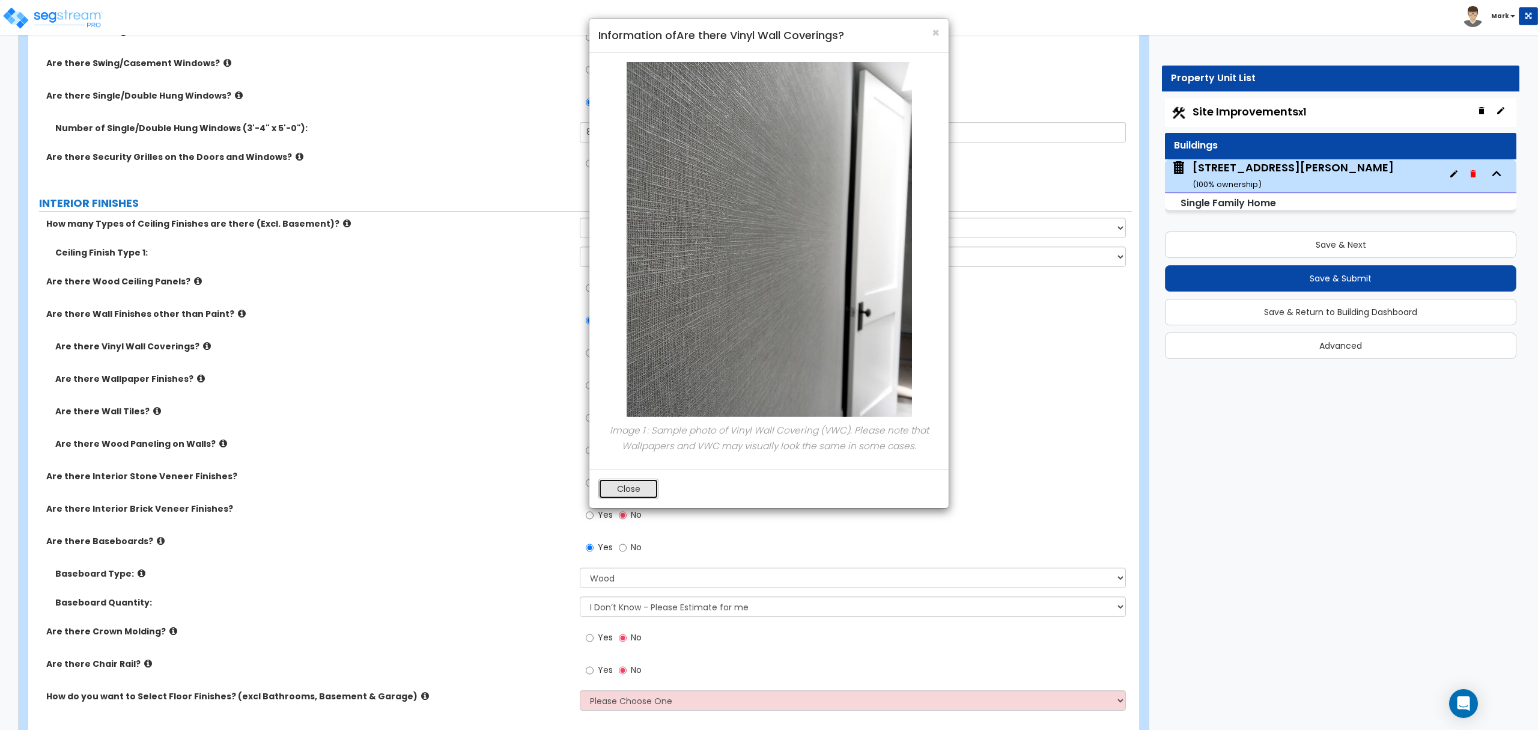
click at [630, 495] on button "Close" at bounding box center [629, 488] width 60 height 20
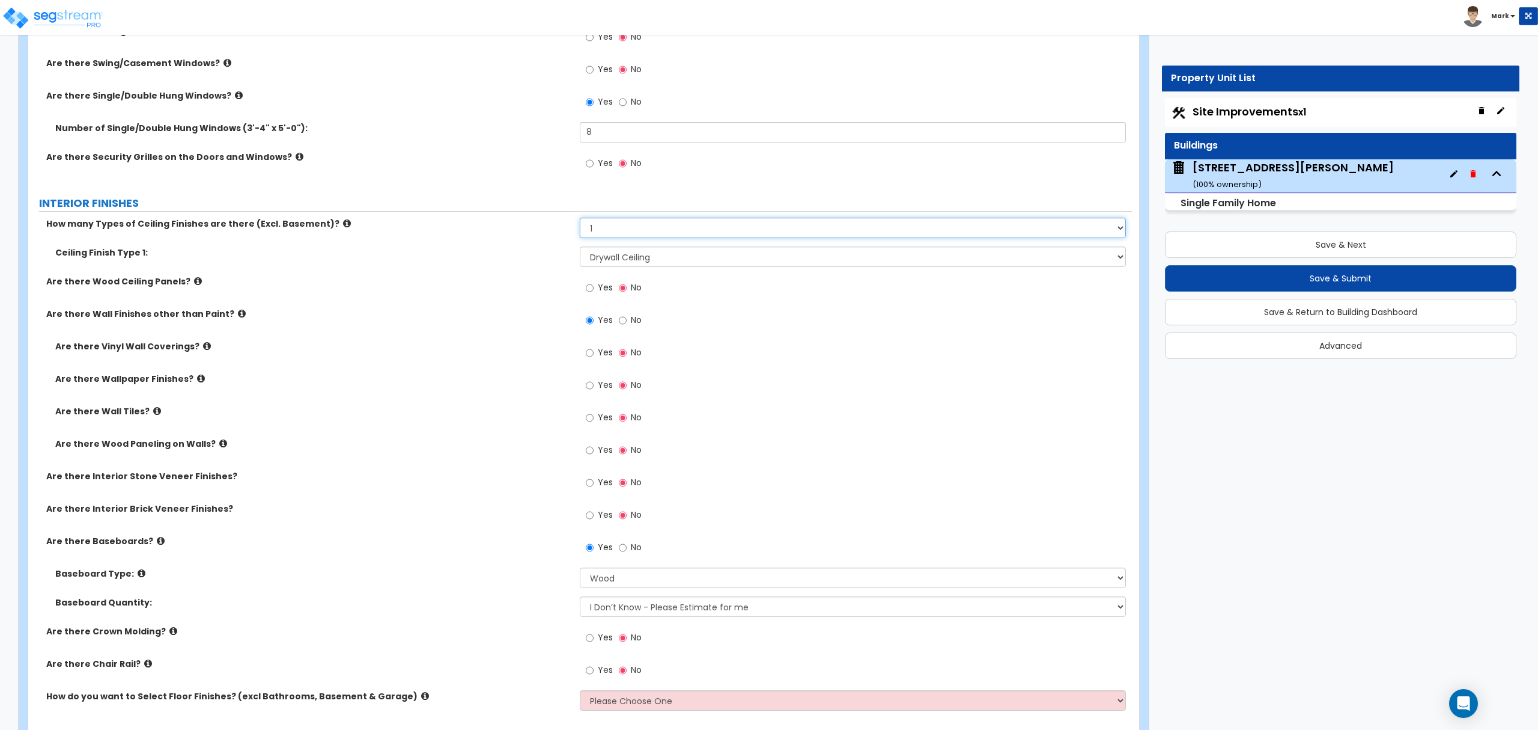
drag, startPoint x: 618, startPoint y: 231, endPoint x: 617, endPoint y: 239, distance: 8.0
click at [618, 233] on select "Please Choose One 1 2 3" at bounding box center [853, 228] width 546 height 20
select select "2"
click at [580, 219] on select "Please Choose One 1 2 3" at bounding box center [853, 228] width 546 height 20
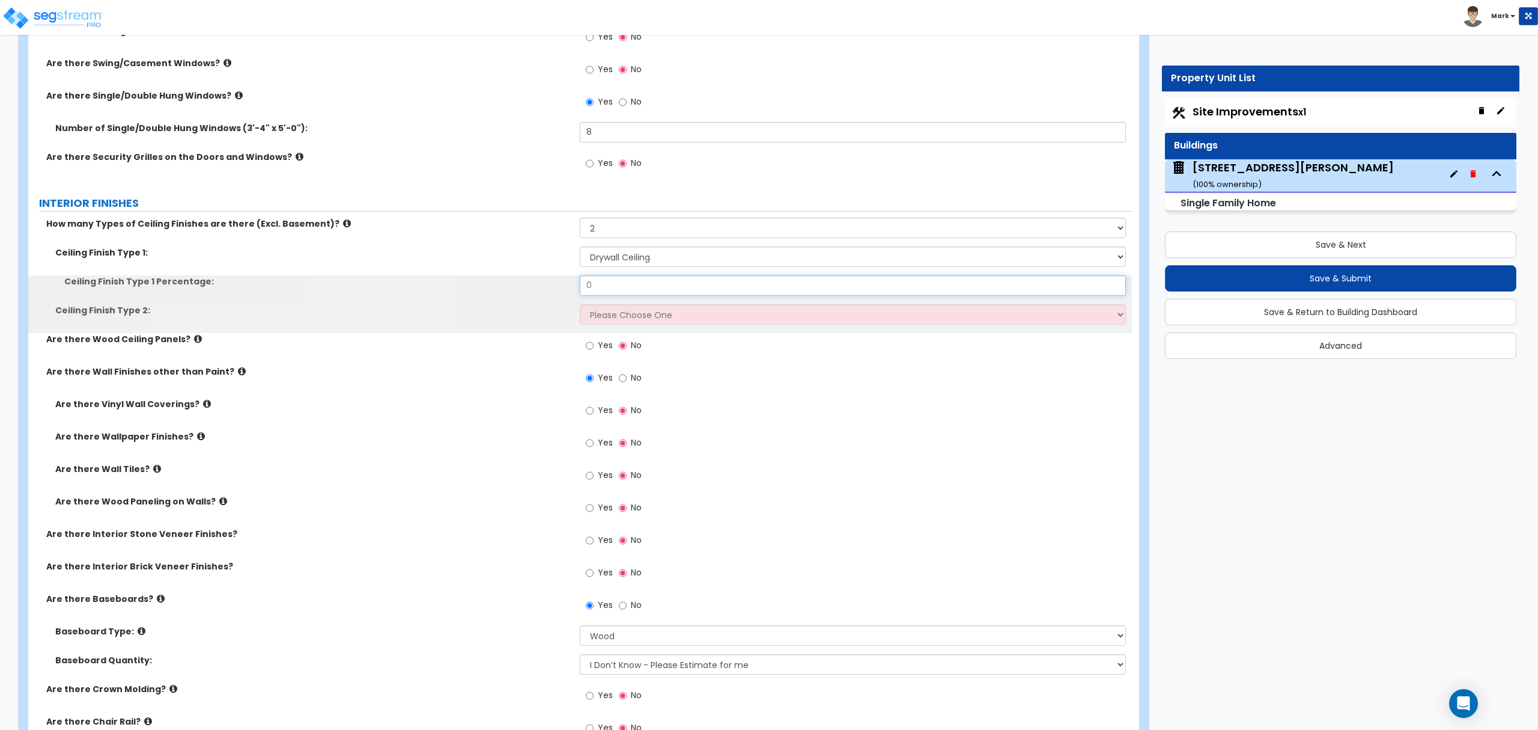
click at [613, 286] on input "0" at bounding box center [853, 285] width 546 height 20
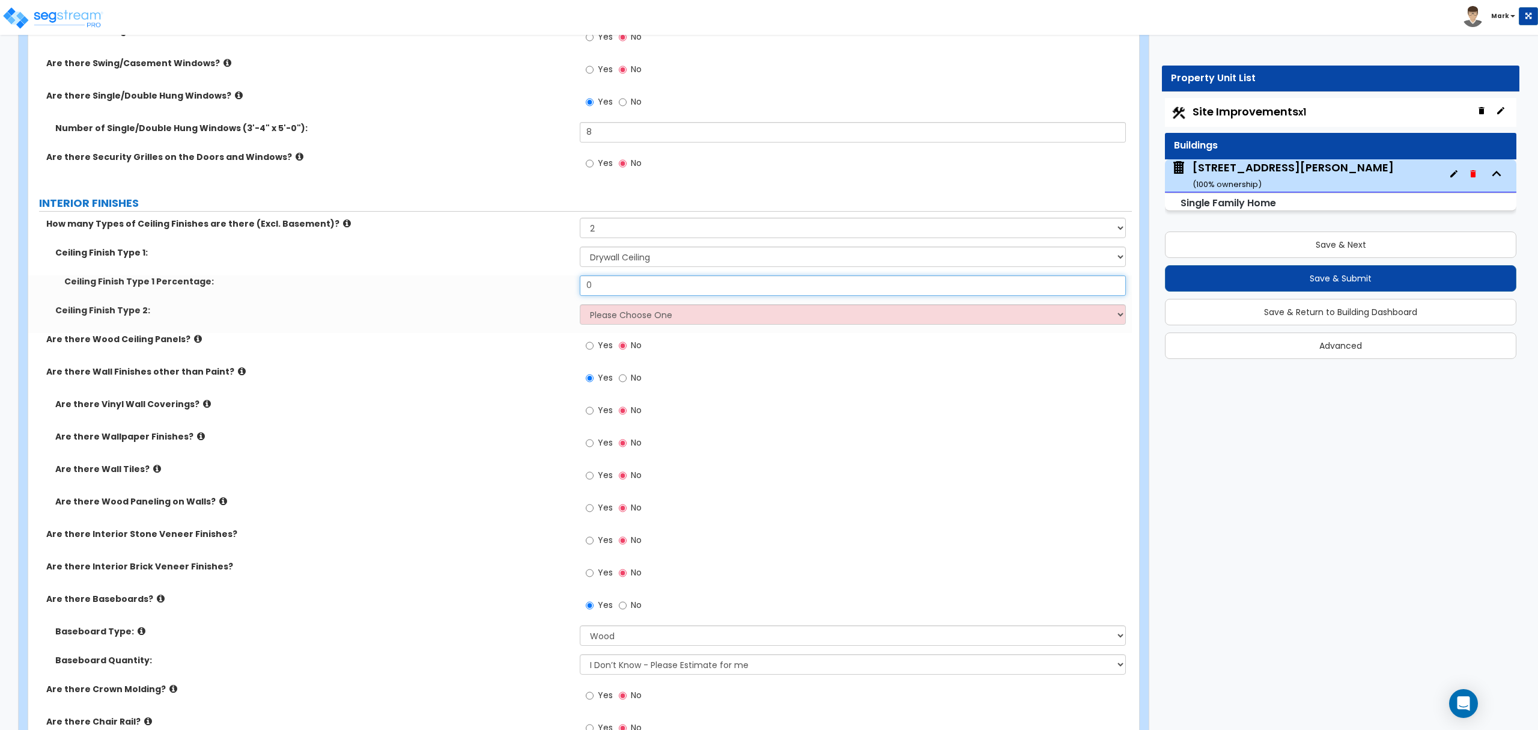
click at [613, 286] on input "0" at bounding box center [853, 285] width 546 height 20
type input "90"
click at [666, 316] on select "Please Choose One Drop Ceiling Drywall Ceiling Open Ceiling" at bounding box center [853, 314] width 546 height 20
select select "1"
click at [580, 306] on select "Please Choose One Drop Ceiling Drywall Ceiling Open Ceiling" at bounding box center [853, 314] width 546 height 20
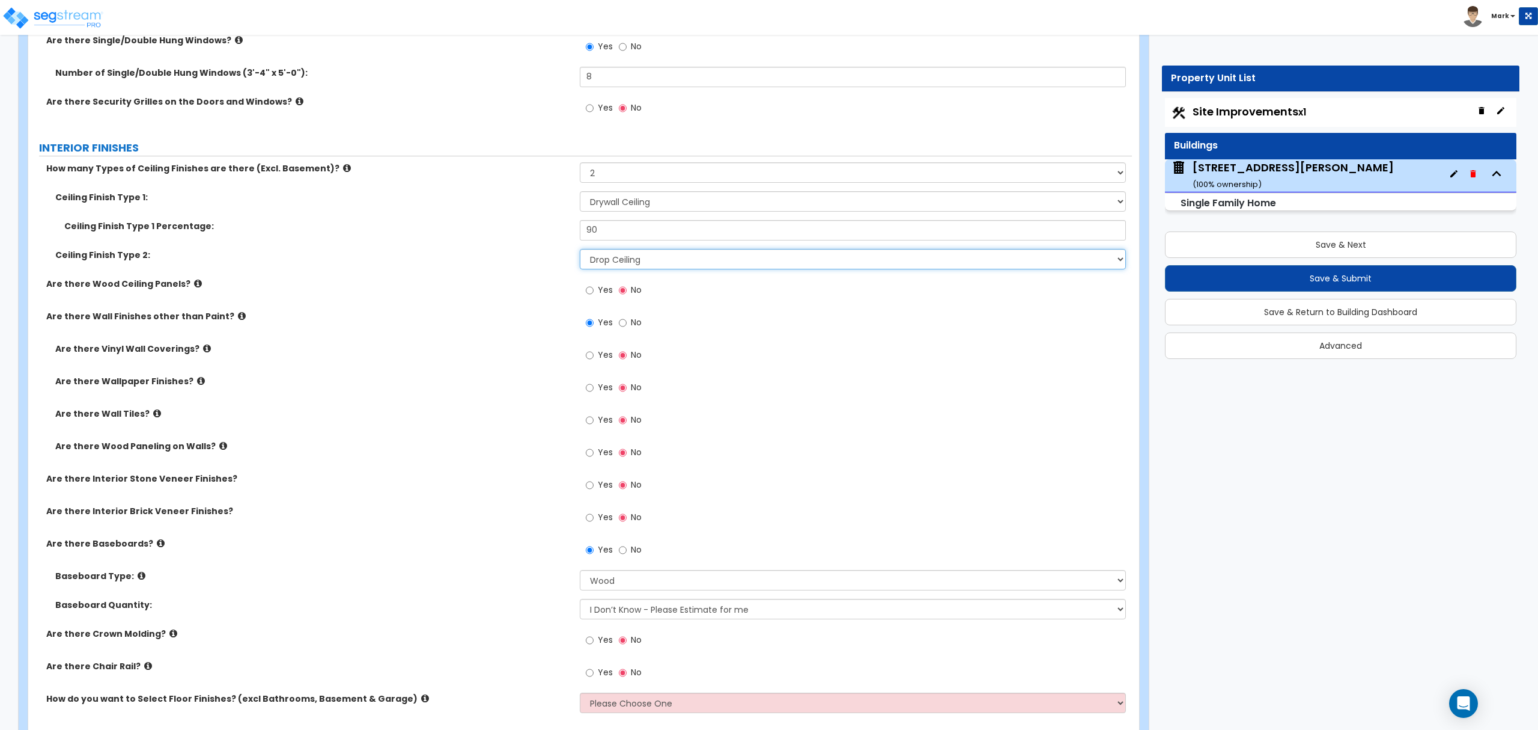
scroll to position [2083, 0]
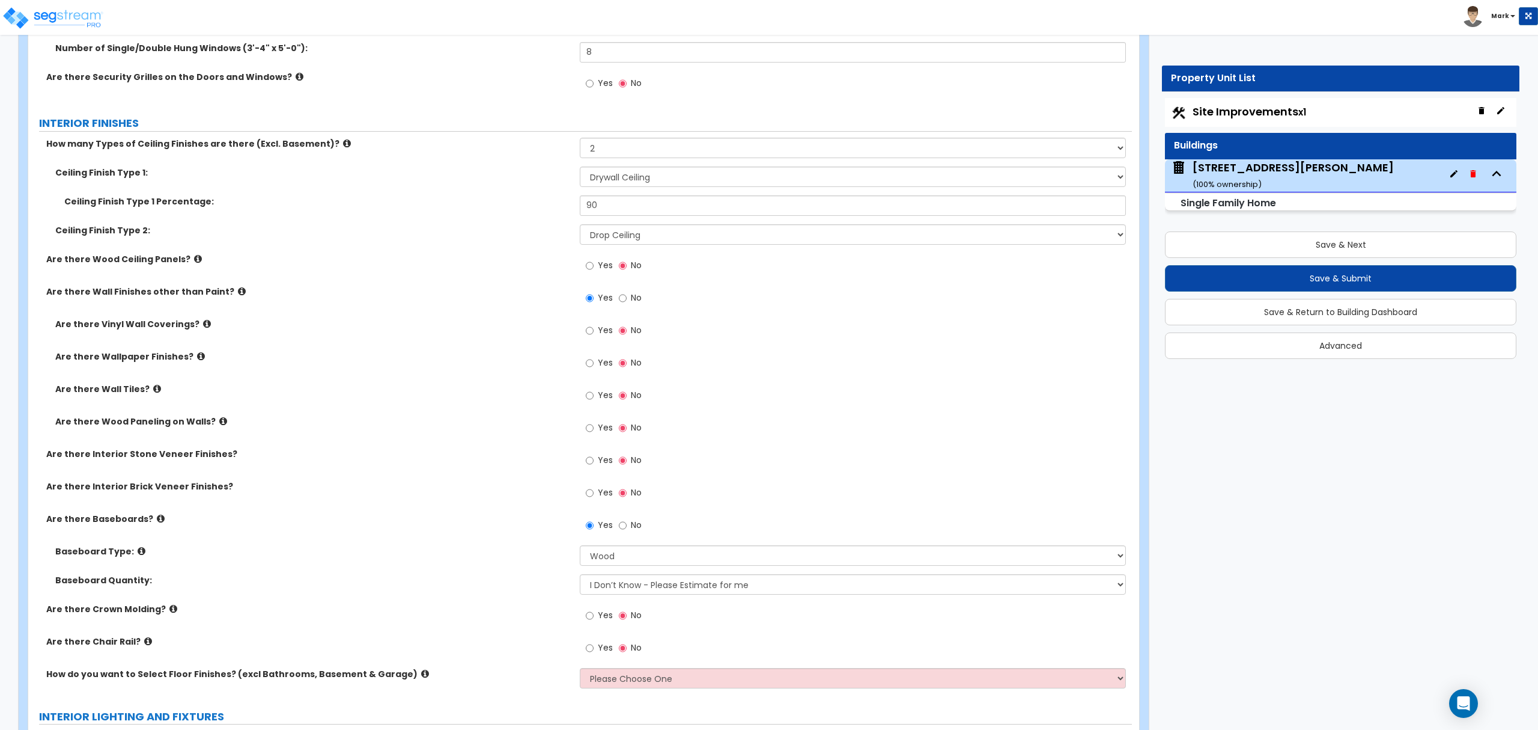
click at [598, 616] on span "Yes" at bounding box center [605, 615] width 15 height 12
click at [594, 616] on input "Yes" at bounding box center [590, 615] width 8 height 13
radio input "true"
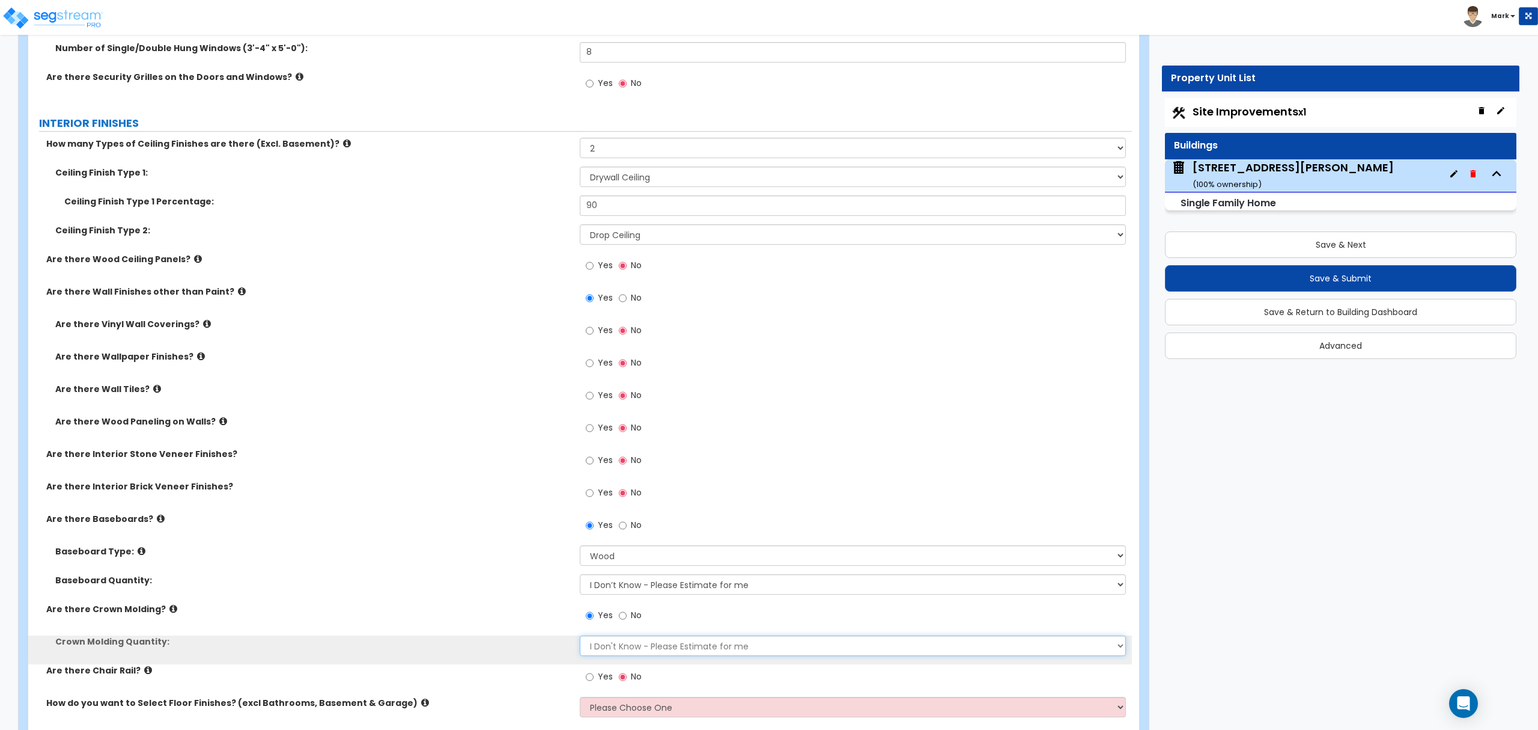
click at [609, 642] on select "I Don't Know - Please Estimate for me I want to Enter the Linear Footage" at bounding box center [853, 645] width 546 height 20
select select "1"
click at [580, 637] on select "I Don't Know - Please Estimate for me I want to Enter the Linear Footage" at bounding box center [853, 645] width 546 height 20
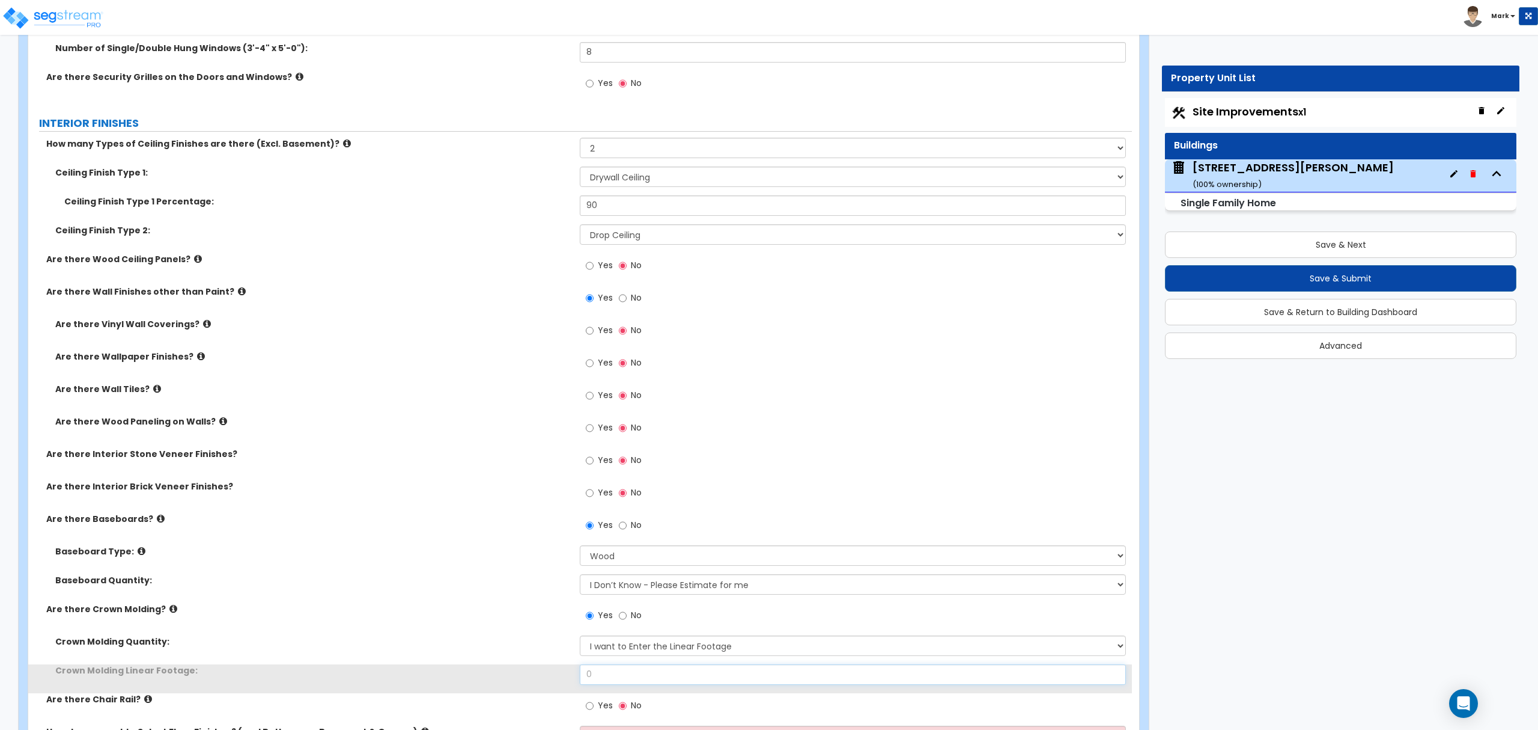
click at [621, 674] on input "0" at bounding box center [853, 674] width 546 height 20
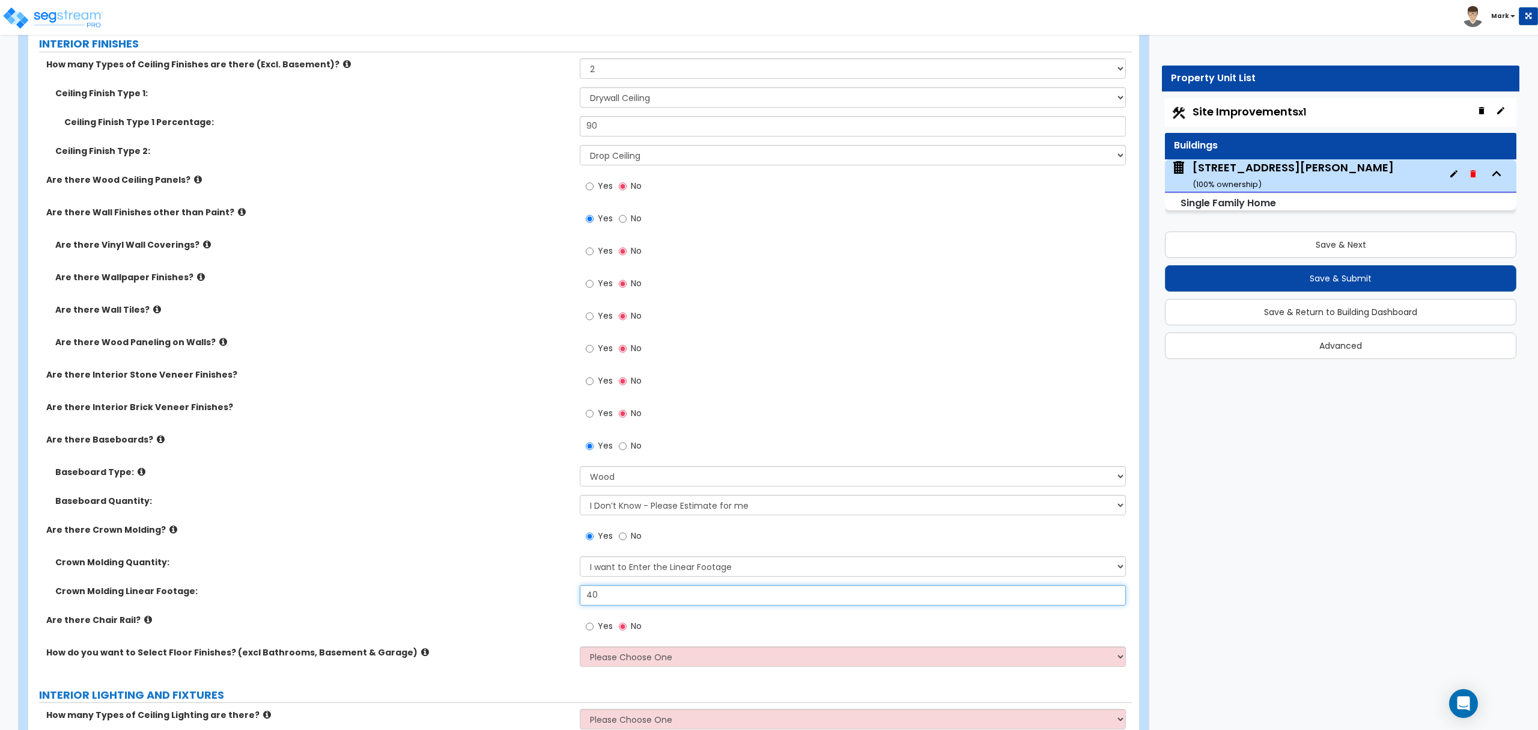
scroll to position [2163, 0]
type input "40"
click at [589, 351] on input "Yes" at bounding box center [590, 347] width 8 height 13
radio input "true"
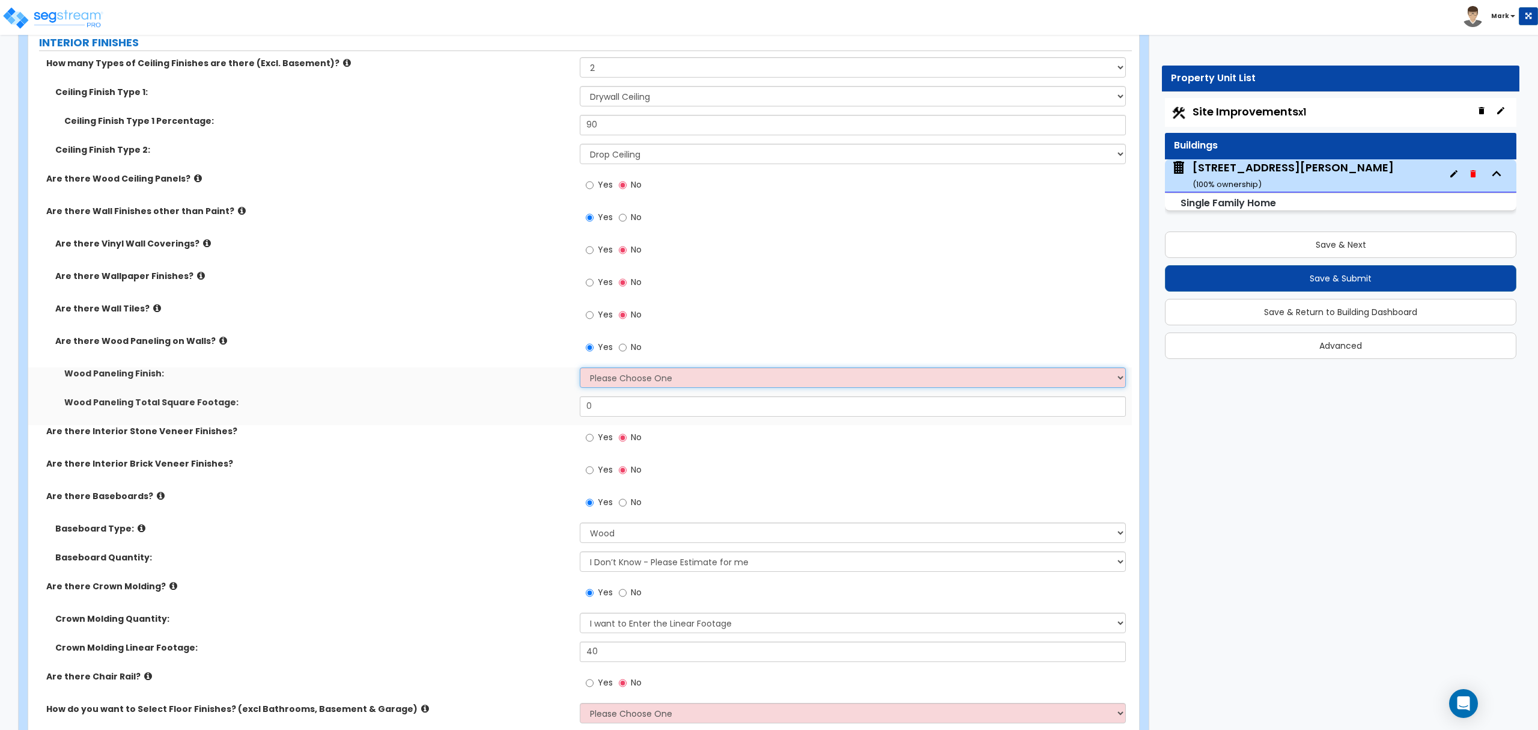
click at [591, 380] on select "Please Choose One Birch Mahogany Oak or Cherry Rosewood Teak I Don't Know, Plea…" at bounding box center [853, 377] width 546 height 20
select select "6"
click at [580, 370] on select "Please Choose One Birch Mahogany Oak or Cherry Rosewood Teak I Don't Know, Plea…" at bounding box center [853, 377] width 546 height 20
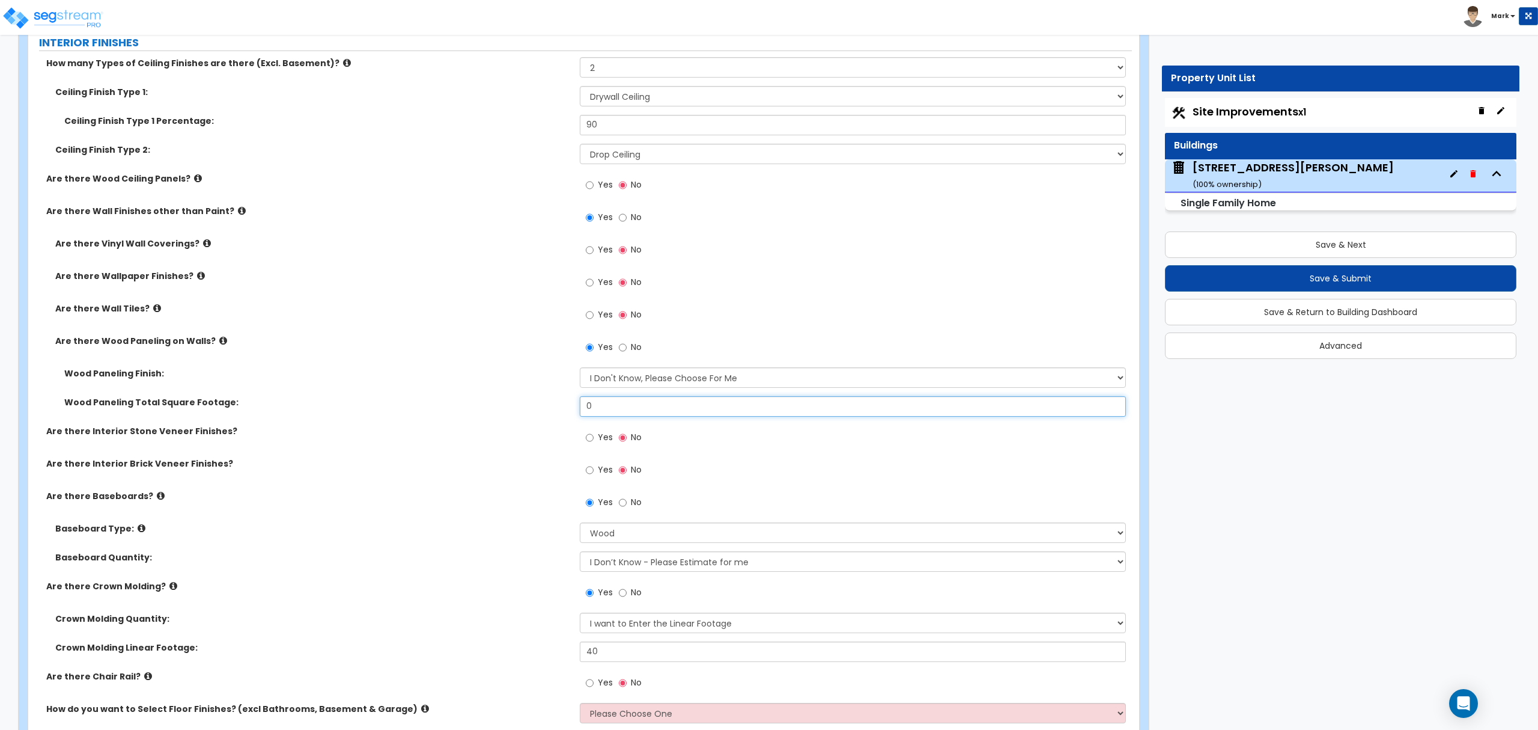
click at [614, 407] on input "0" at bounding box center [853, 406] width 546 height 20
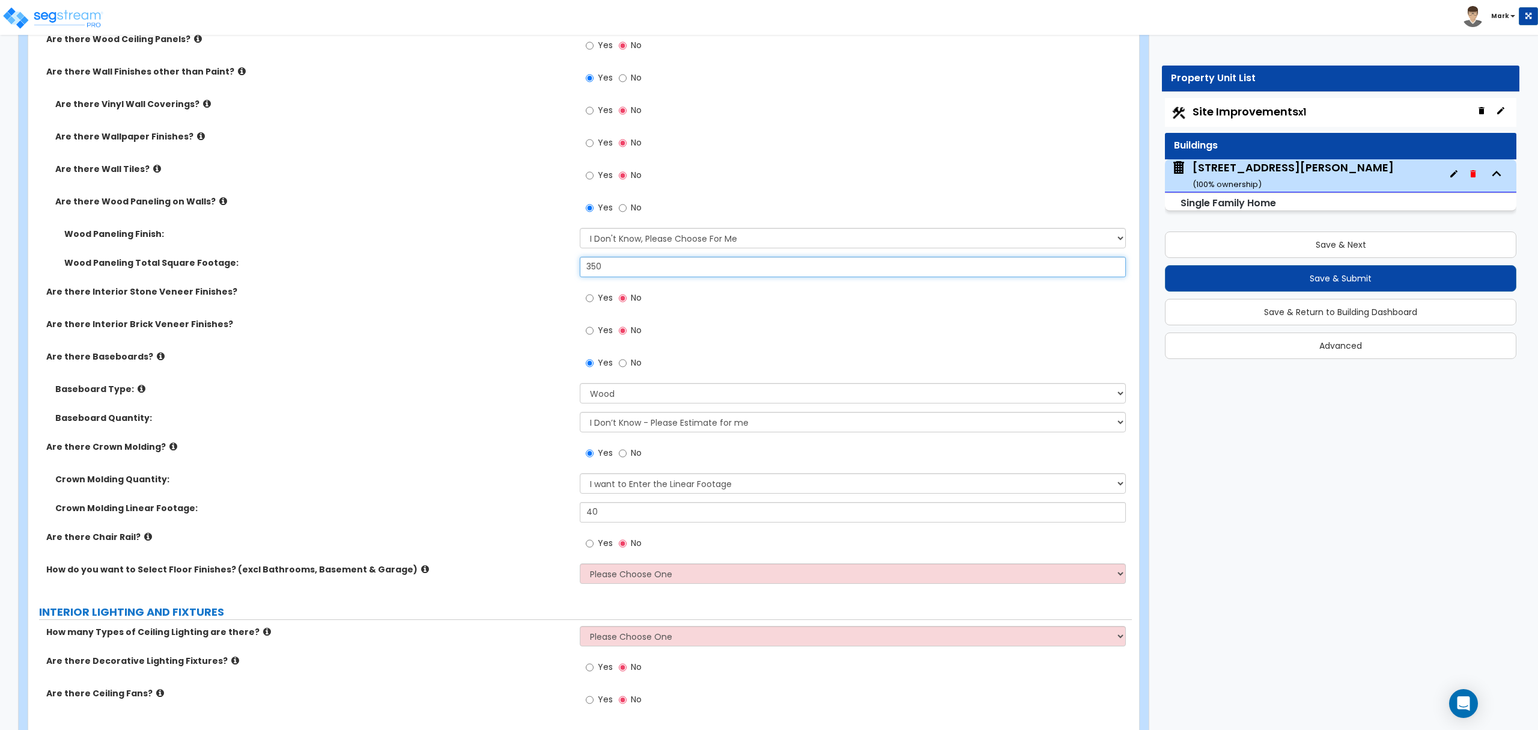
scroll to position [2323, 0]
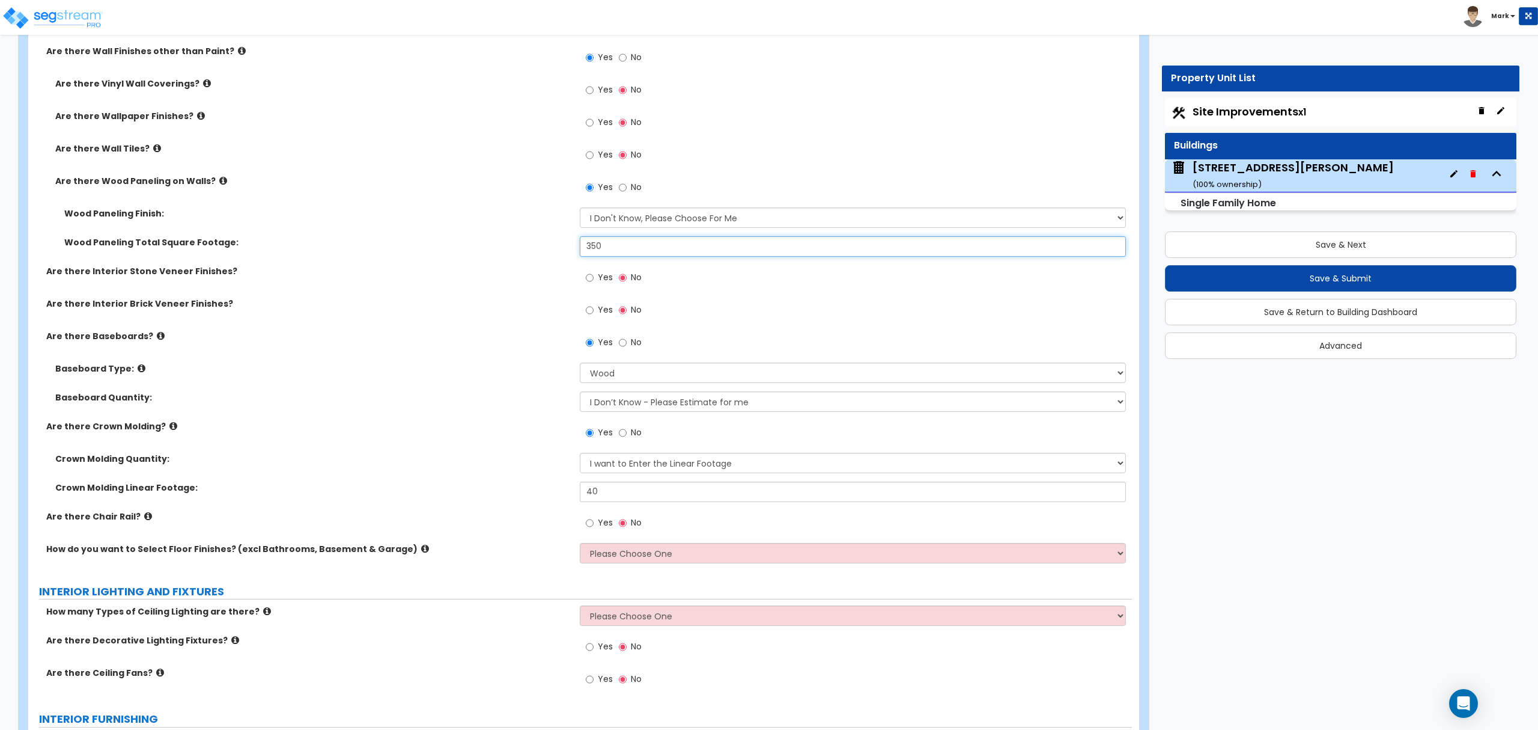
type input "350"
click at [607, 556] on select "Please Choose One I want to Select Floor Finishes for the Areas of the House I …" at bounding box center [853, 553] width 546 height 20
select select "1"
click at [580, 544] on select "Please Choose One I want to Select Floor Finishes for the Areas of the House I …" at bounding box center [853, 553] width 546 height 20
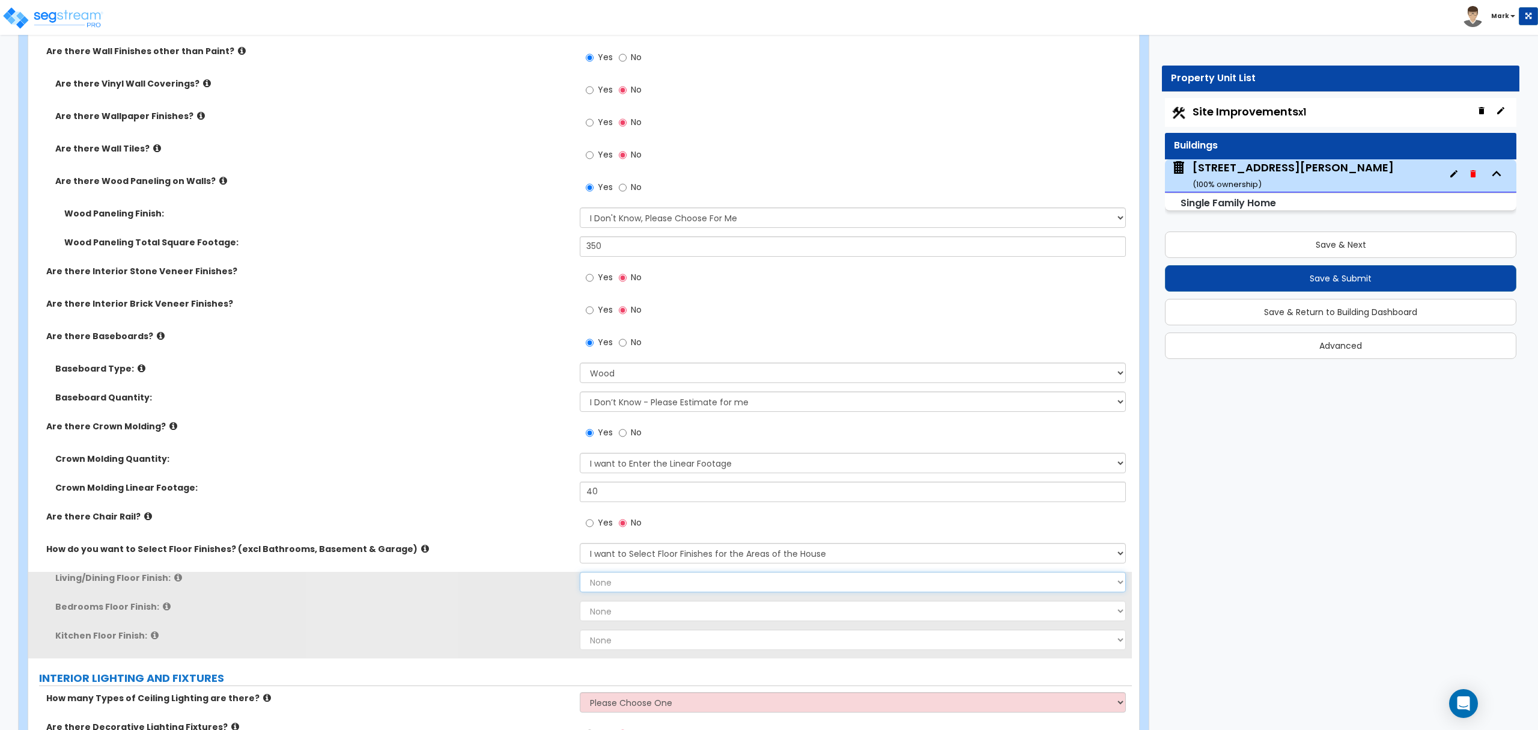
click at [609, 582] on select "None Tile Flooring Hardwood Flooring Resilient Laminate Flooring VCT Flooring S…" at bounding box center [853, 581] width 546 height 20
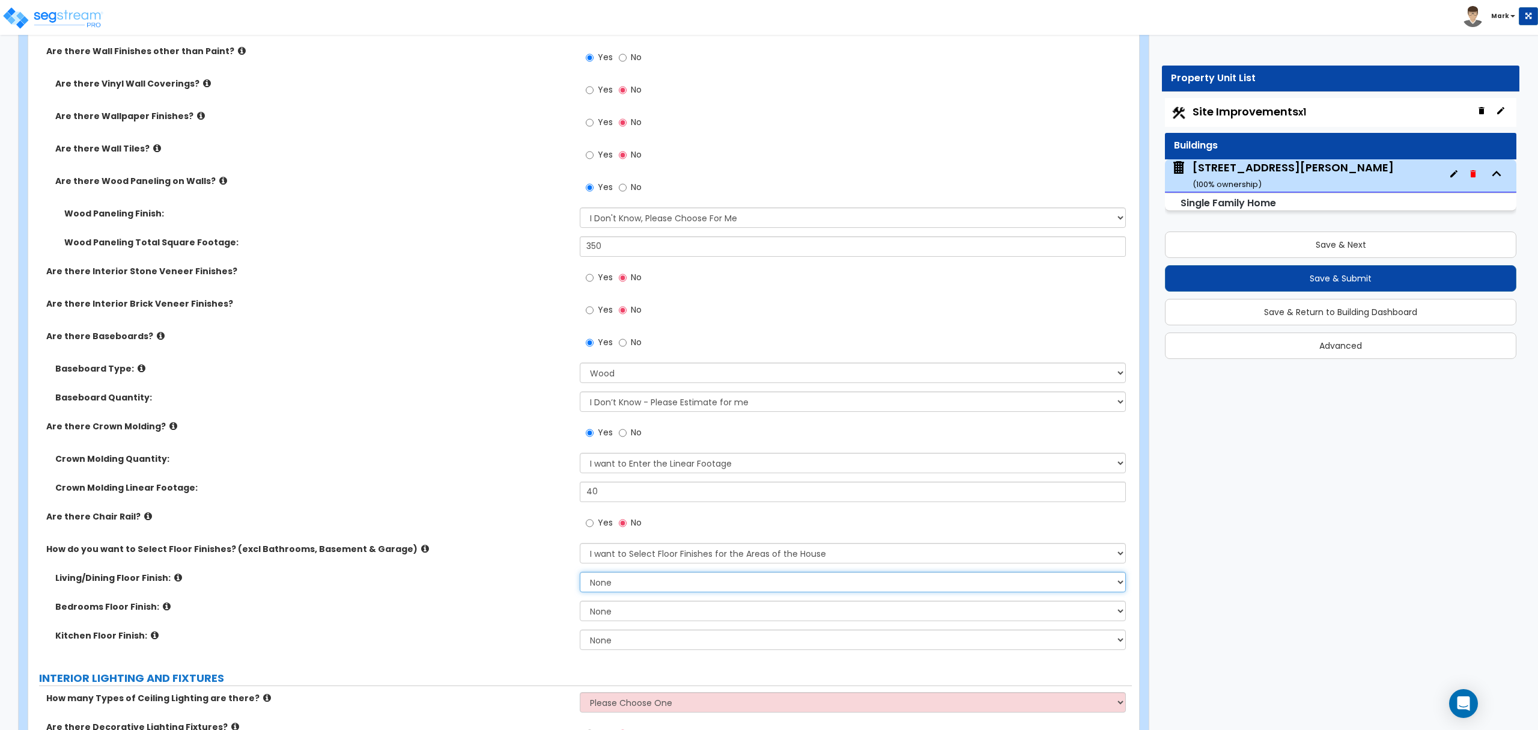
select select "5"
click at [580, 573] on select "None Tile Flooring Hardwood Flooring Resilient Laminate Flooring VCT Flooring S…" at bounding box center [853, 581] width 546 height 20
click at [608, 616] on select "None Tile Flooring Hardwood Flooring Resilient Laminate Flooring VCT Flooring S…" at bounding box center [853, 610] width 546 height 20
select select "1"
click at [580, 602] on select "None Tile Flooring Hardwood Flooring Resilient Laminate Flooring VCT Flooring S…" at bounding box center [853, 610] width 546 height 20
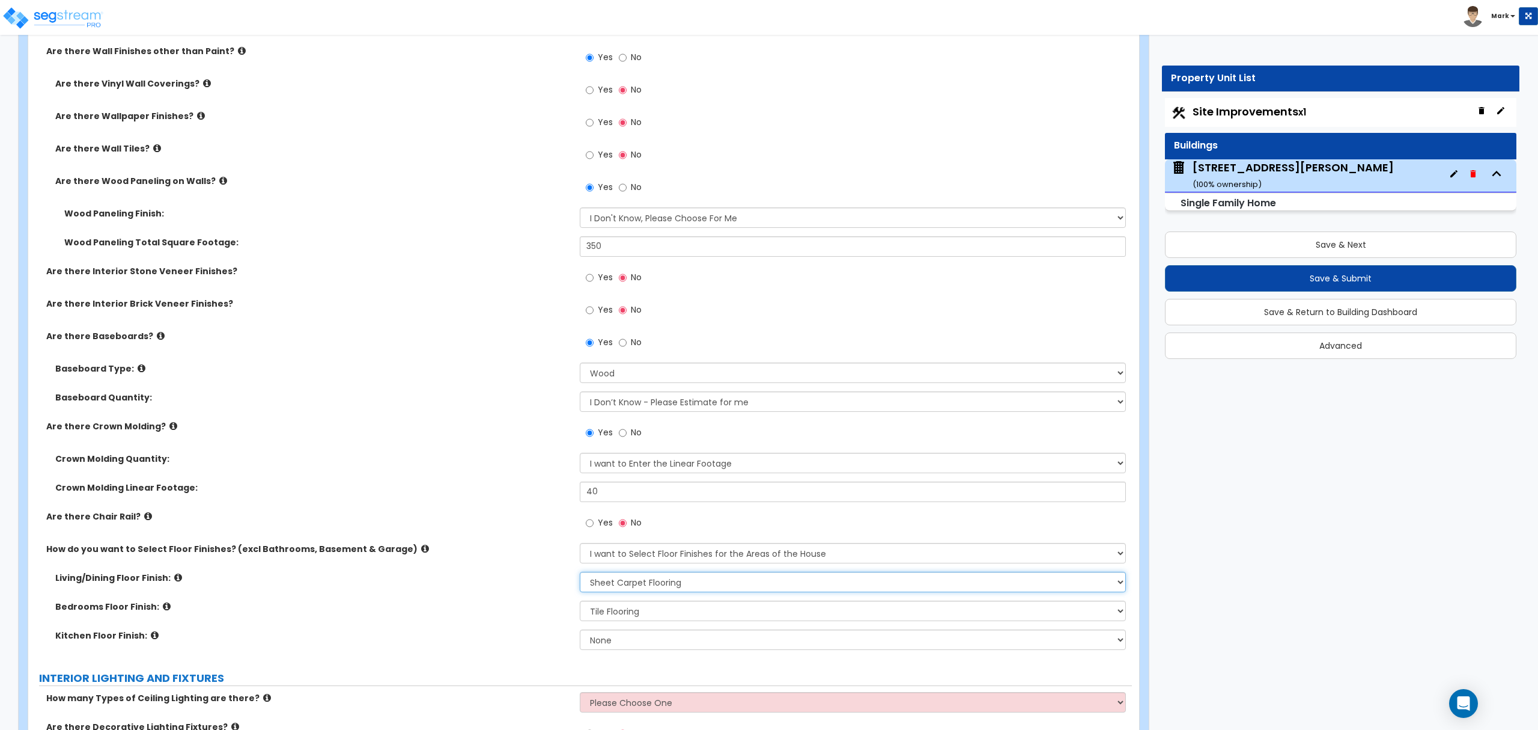
click at [612, 570] on div "How many Types of Ceiling Finishes are there (Excl. Basement)? Please Choose On…" at bounding box center [580, 277] width 1086 height 761
select select "7"
click at [580, 573] on select "None Tile Flooring Hardwood Flooring Resilient Laminate Flooring VCT Flooring S…" at bounding box center [853, 581] width 546 height 20
drag, startPoint x: 550, startPoint y: 579, endPoint x: 565, endPoint y: 574, distance: 15.2
click at [553, 578] on label "Living/Dining Floor Finish:" at bounding box center [313, 577] width 516 height 12
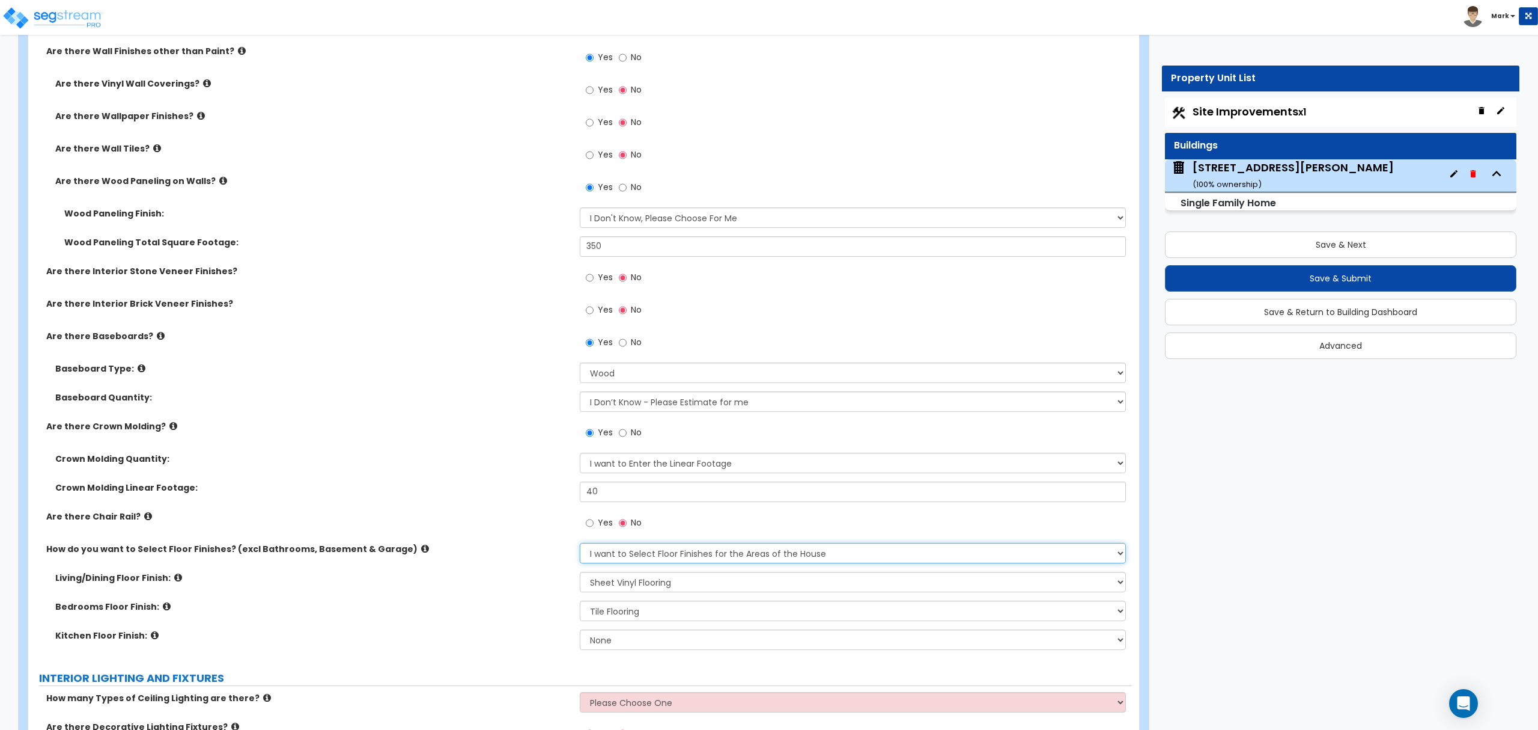
click at [617, 558] on select "Please Choose One I want to Select Floor Finishes for the Areas of the House I …" at bounding box center [853, 553] width 546 height 20
select select "2"
click at [580, 544] on select "Please Choose One I want to Select Floor Finishes for the Areas of the House I …" at bounding box center [853, 553] width 546 height 20
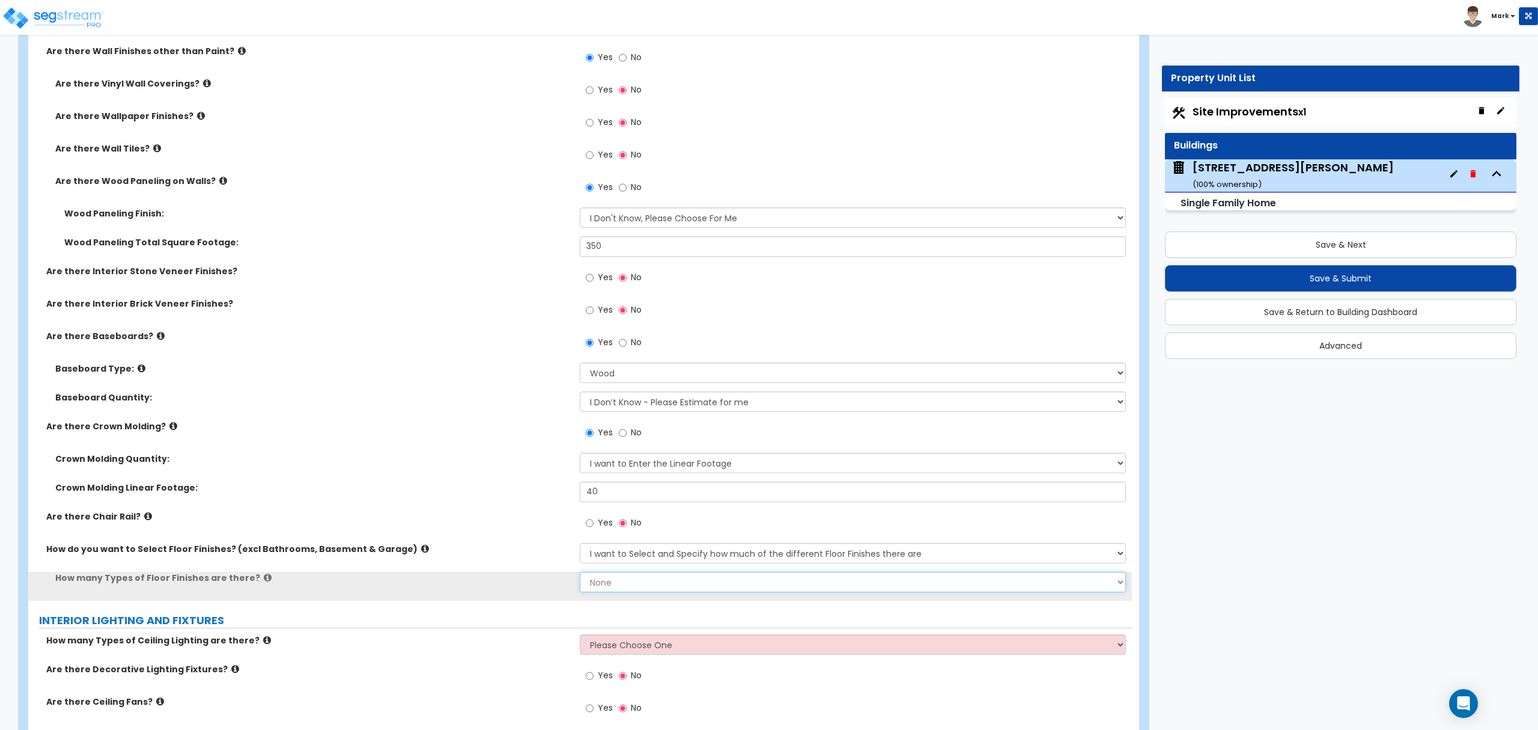
click at [618, 581] on select "None 1 2 3 4" at bounding box center [853, 581] width 546 height 20
select select "2"
click at [580, 573] on select "None 1 2 3 4" at bounding box center [853, 581] width 546 height 20
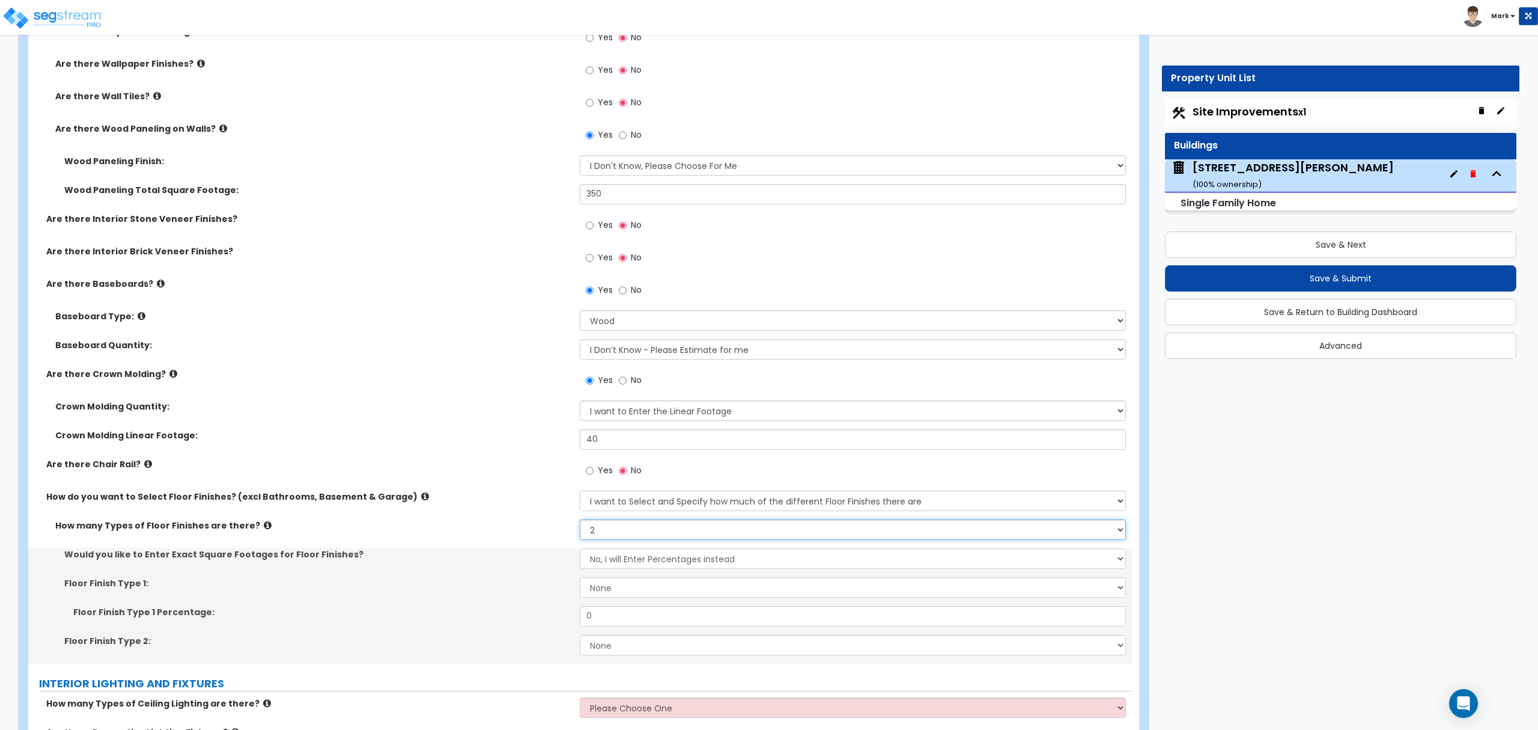
scroll to position [2404, 0]
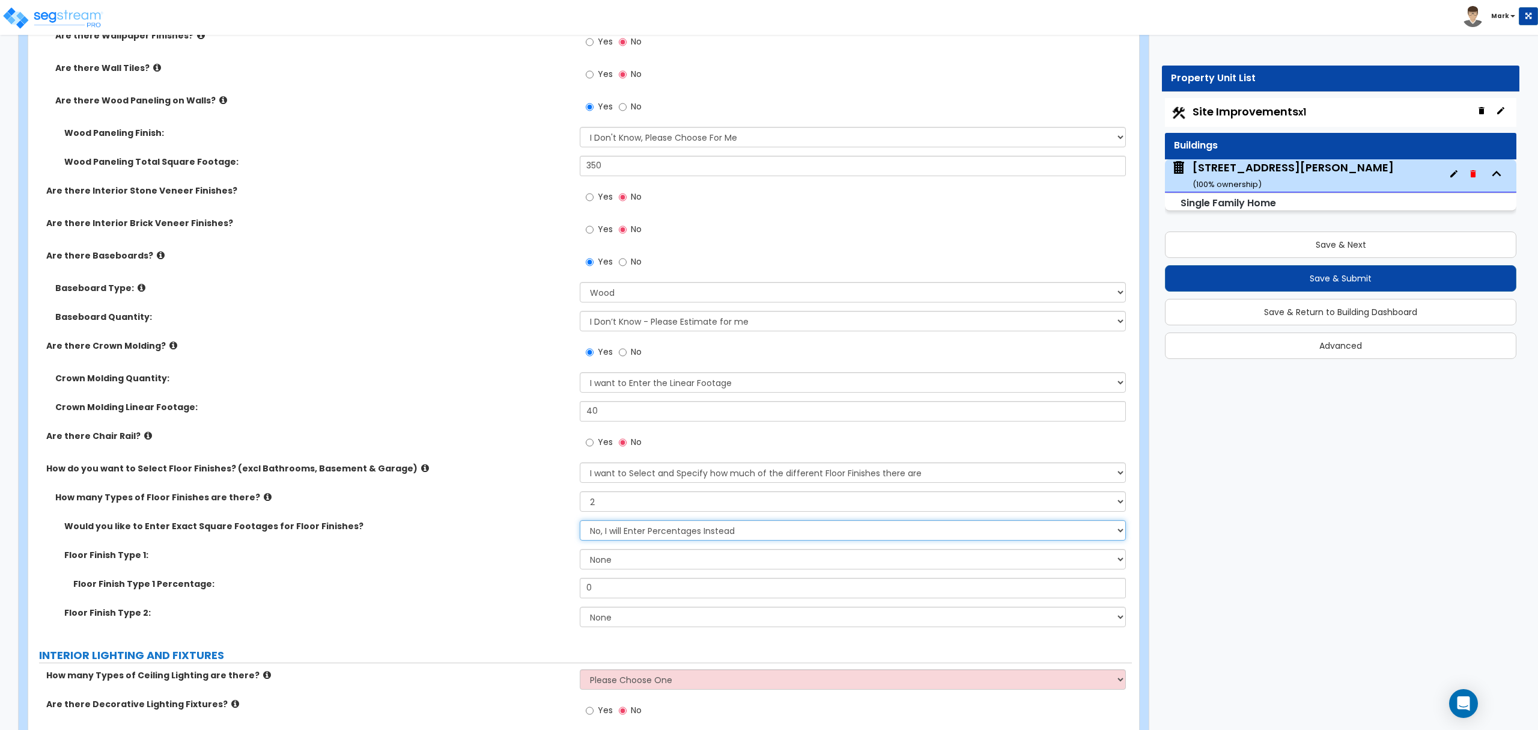
click at [607, 535] on select "No, I will Enter Percentages Instead Yes, I will Enter Exact Square Footages" at bounding box center [853, 530] width 546 height 20
click at [608, 535] on select "No, I will Enter Percentages Instead Yes, I will Enter Exact Square Footages" at bounding box center [853, 530] width 546 height 20
click at [580, 522] on select "No, I will Enter Percentages Instead Yes, I will Enter Exact Square Footages" at bounding box center [853, 530] width 546 height 20
click at [601, 569] on select "None Tile Flooring Hardwood Flooring Resilient Laminate Flooring VCT Flooring S…" at bounding box center [853, 559] width 546 height 20
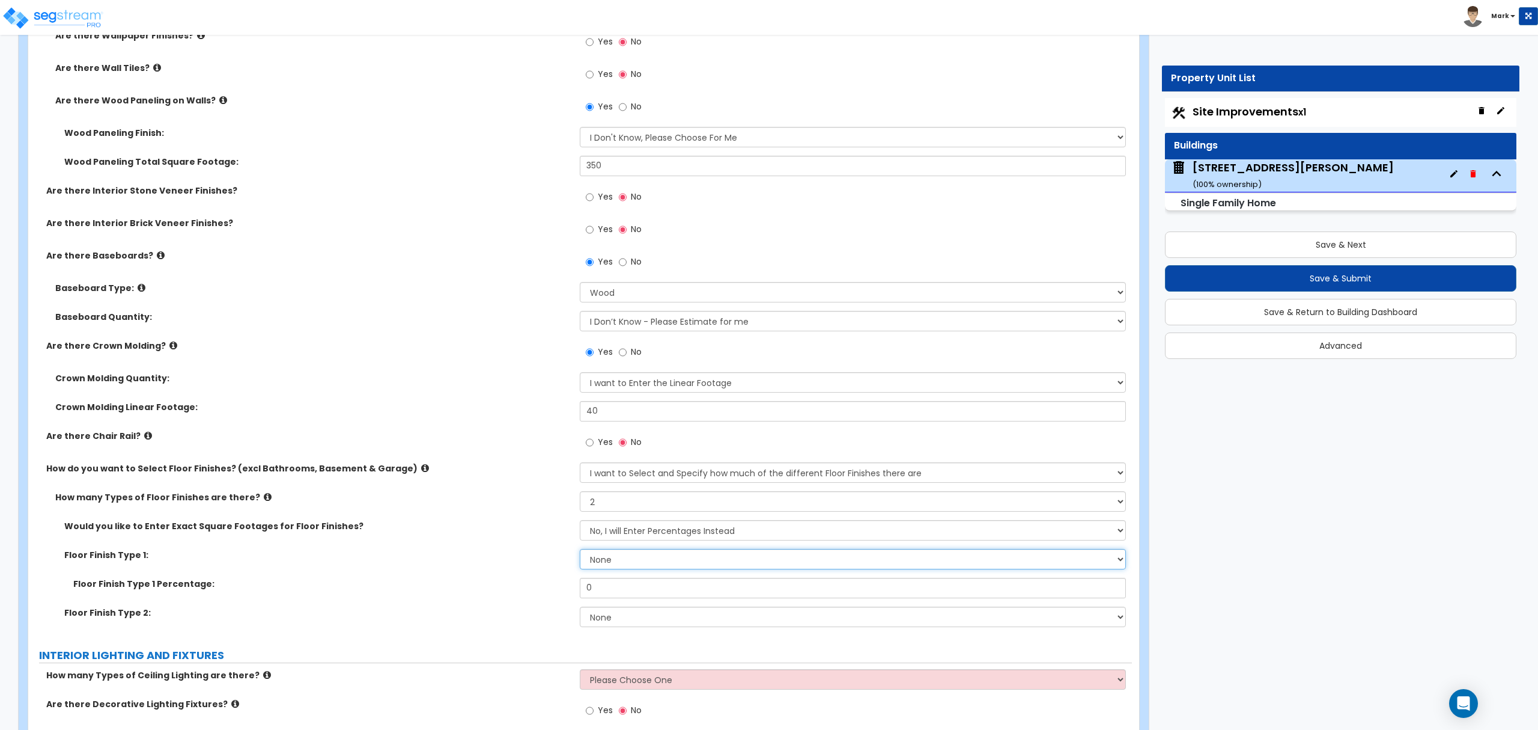
select select "5"
click at [580, 551] on select "None Tile Flooring Hardwood Flooring Resilient Laminate Flooring VCT Flooring S…" at bounding box center [853, 559] width 546 height 20
click at [599, 580] on input "0" at bounding box center [853, 588] width 546 height 20
type input "70"
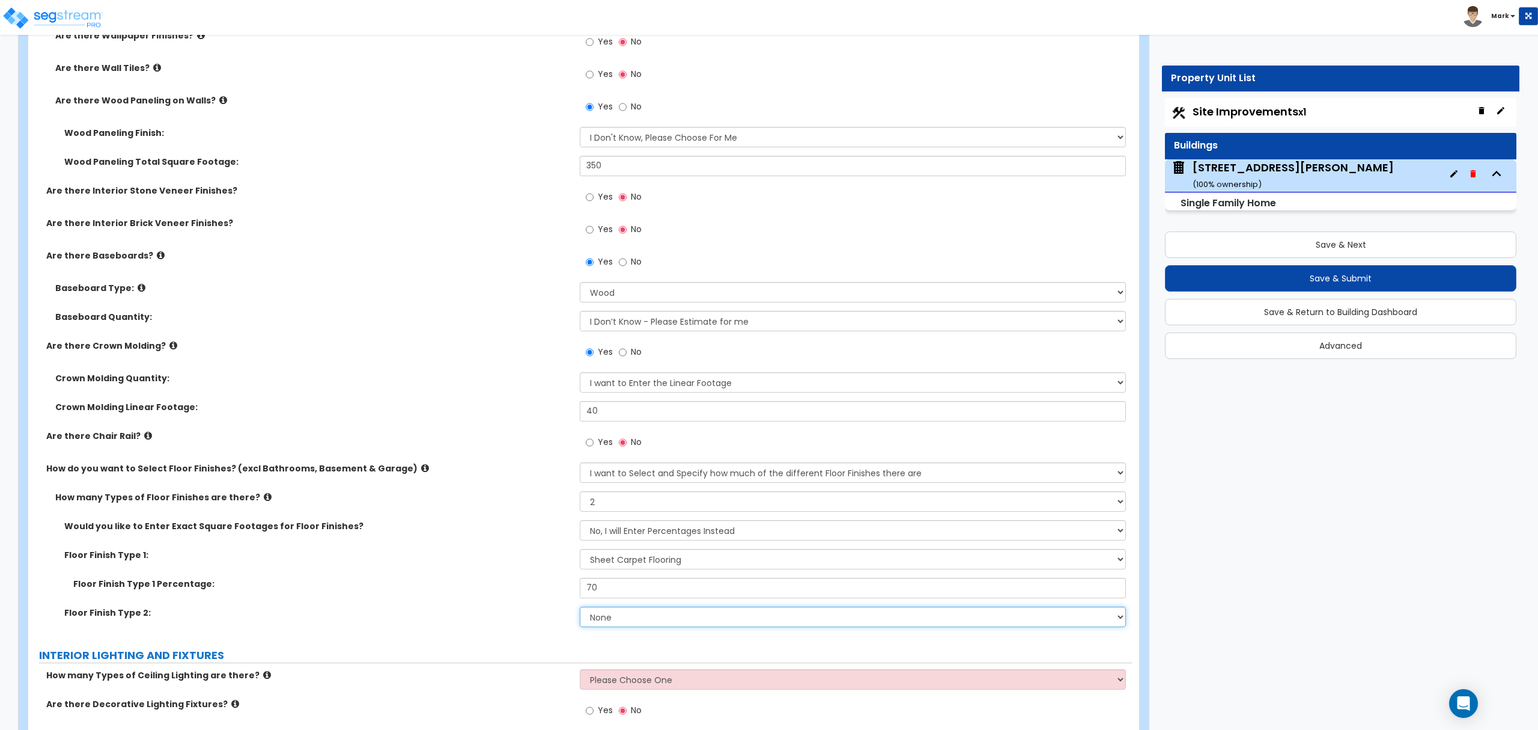
click at [651, 613] on select "None Tile Flooring Hardwood Flooring Resilient Laminate Flooring VCT Flooring S…" at bounding box center [853, 616] width 546 height 20
select select "1"
click at [580, 609] on select "None Tile Flooring Hardwood Flooring Resilient Laminate Flooring VCT Flooring S…" at bounding box center [853, 616] width 546 height 20
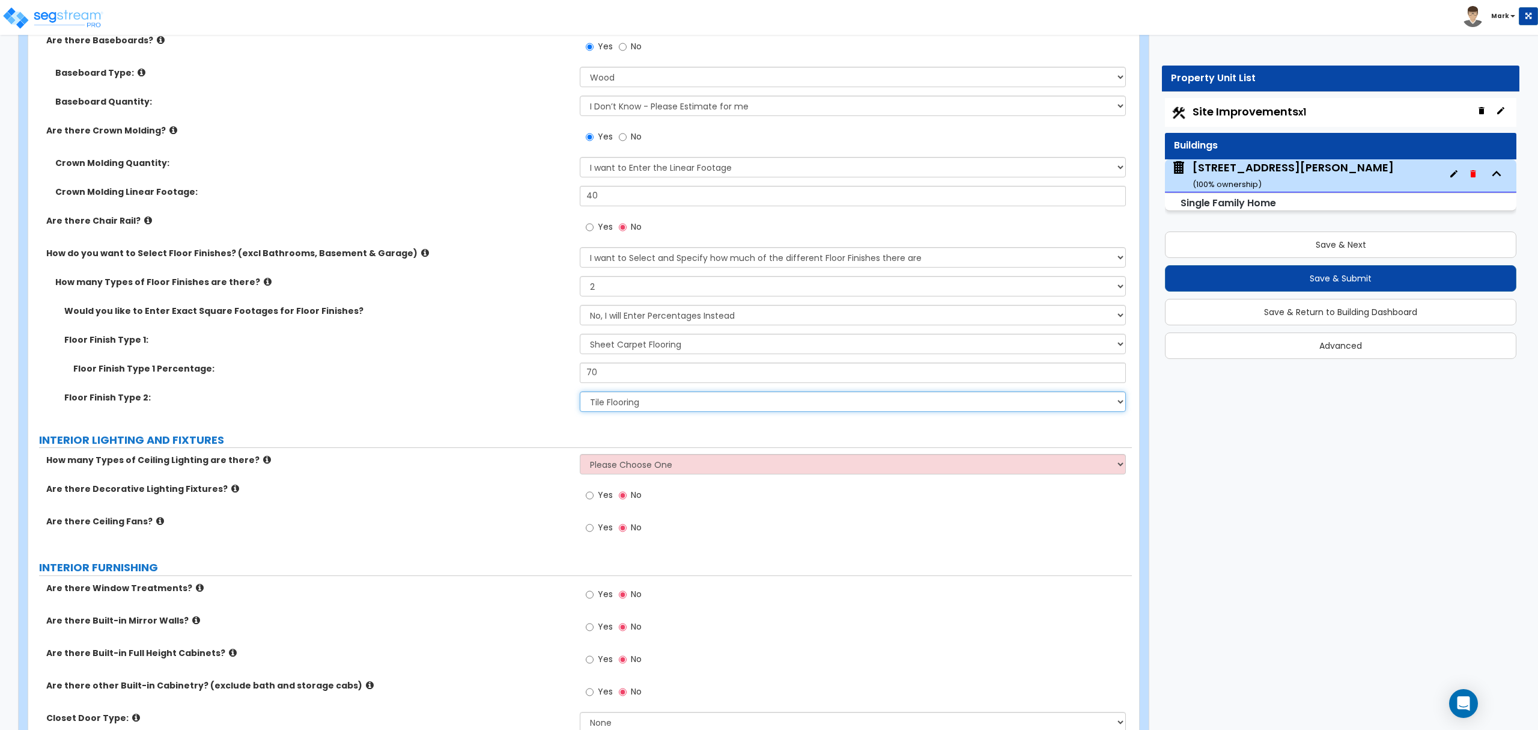
scroll to position [2644, 0]
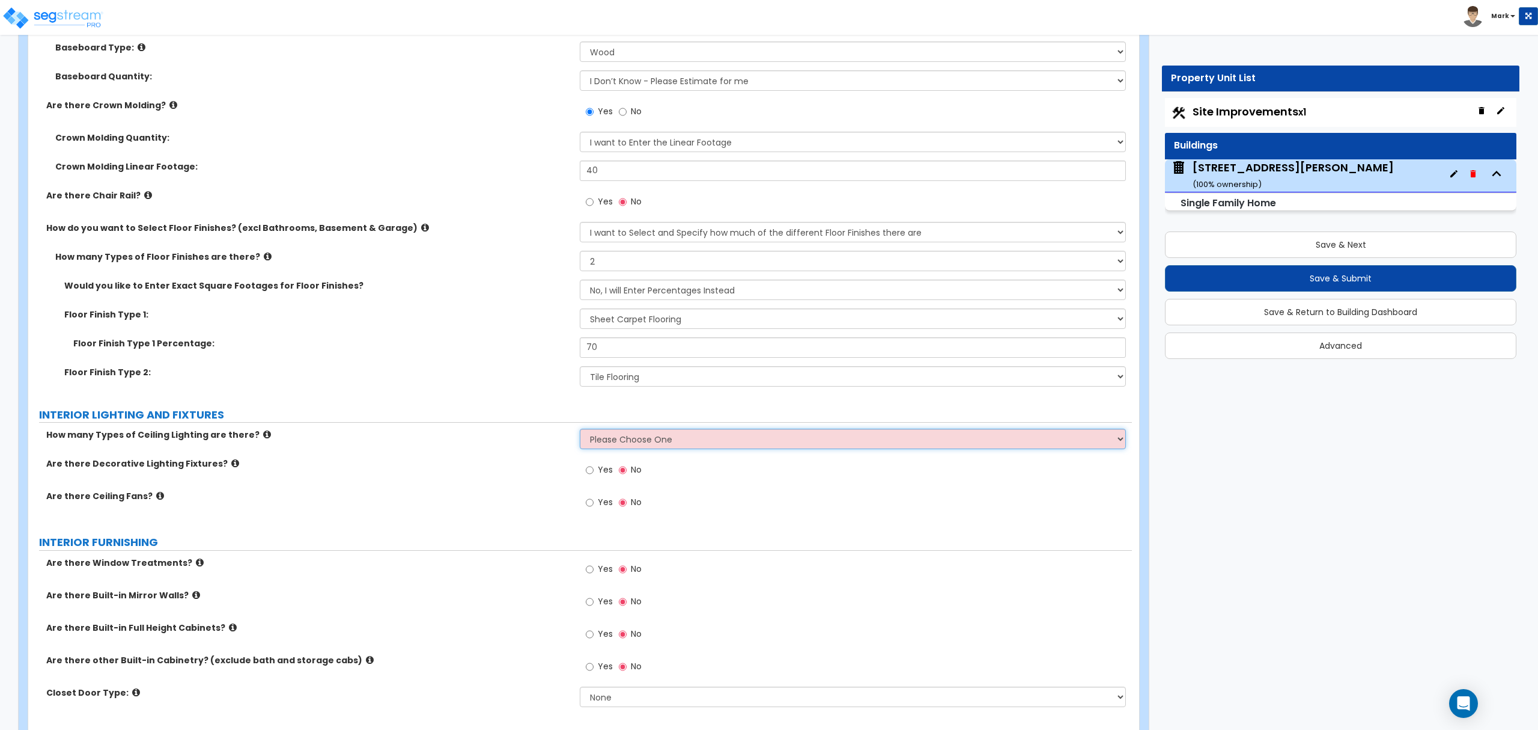
click at [633, 440] on select "Please Choose One 1 2 3" at bounding box center [853, 438] width 546 height 20
click at [585, 445] on select "Please Choose One 1 2 3" at bounding box center [853, 438] width 546 height 20
select select "1"
click at [580, 431] on select "Please Choose One 1 2 3" at bounding box center [853, 438] width 546 height 20
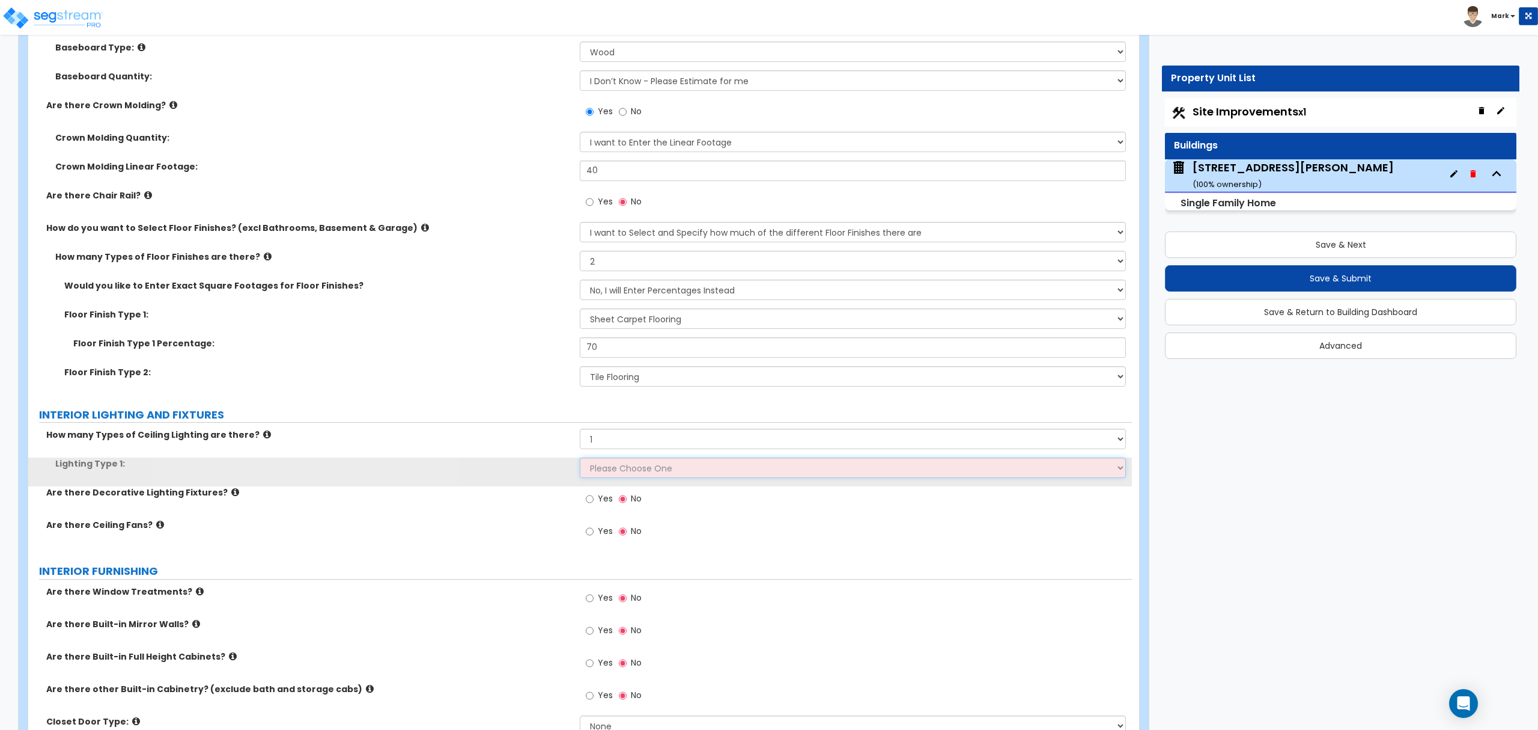
click at [611, 469] on select "Please Choose One LED Surface-Mounted LED Recessed Fluorescent Surface-Mounted …" at bounding box center [853, 467] width 546 height 20
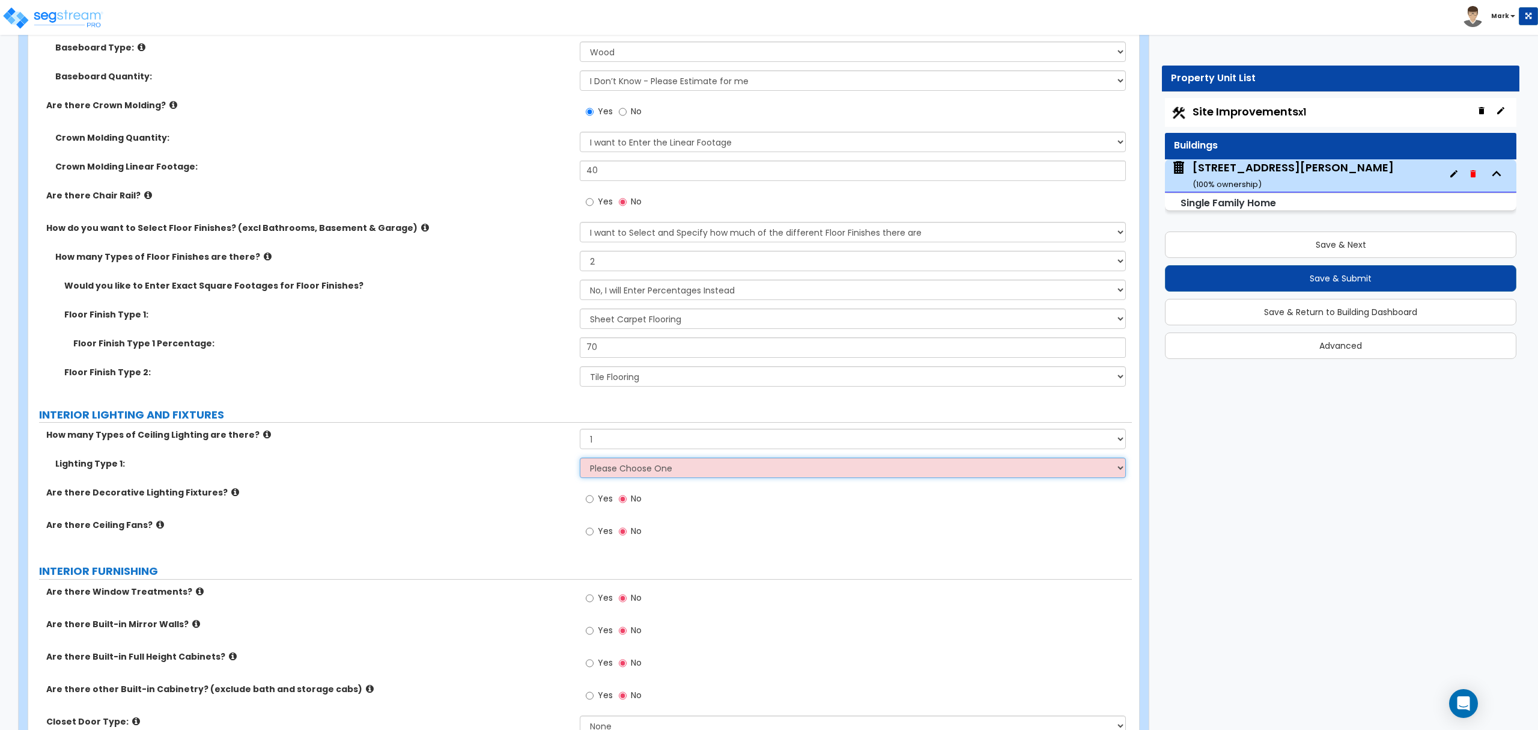
select select "2"
click at [580, 460] on select "Please Choose One LED Surface-Mounted LED Recessed Fluorescent Surface-Mounted …" at bounding box center [853, 467] width 546 height 20
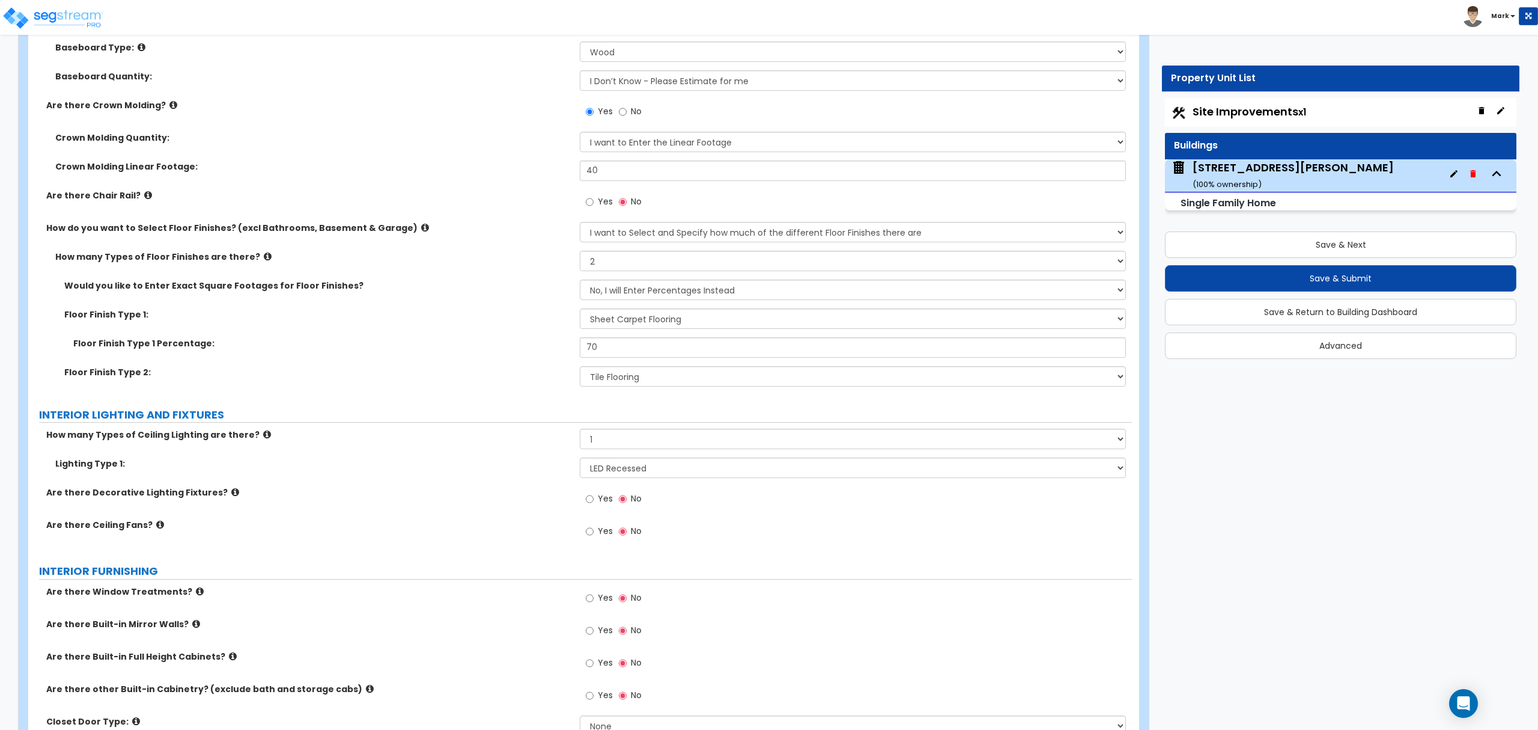
click at [602, 527] on label "Yes" at bounding box center [599, 532] width 27 height 20
click at [594, 527] on input "Yes" at bounding box center [590, 531] width 8 height 13
radio input "true"
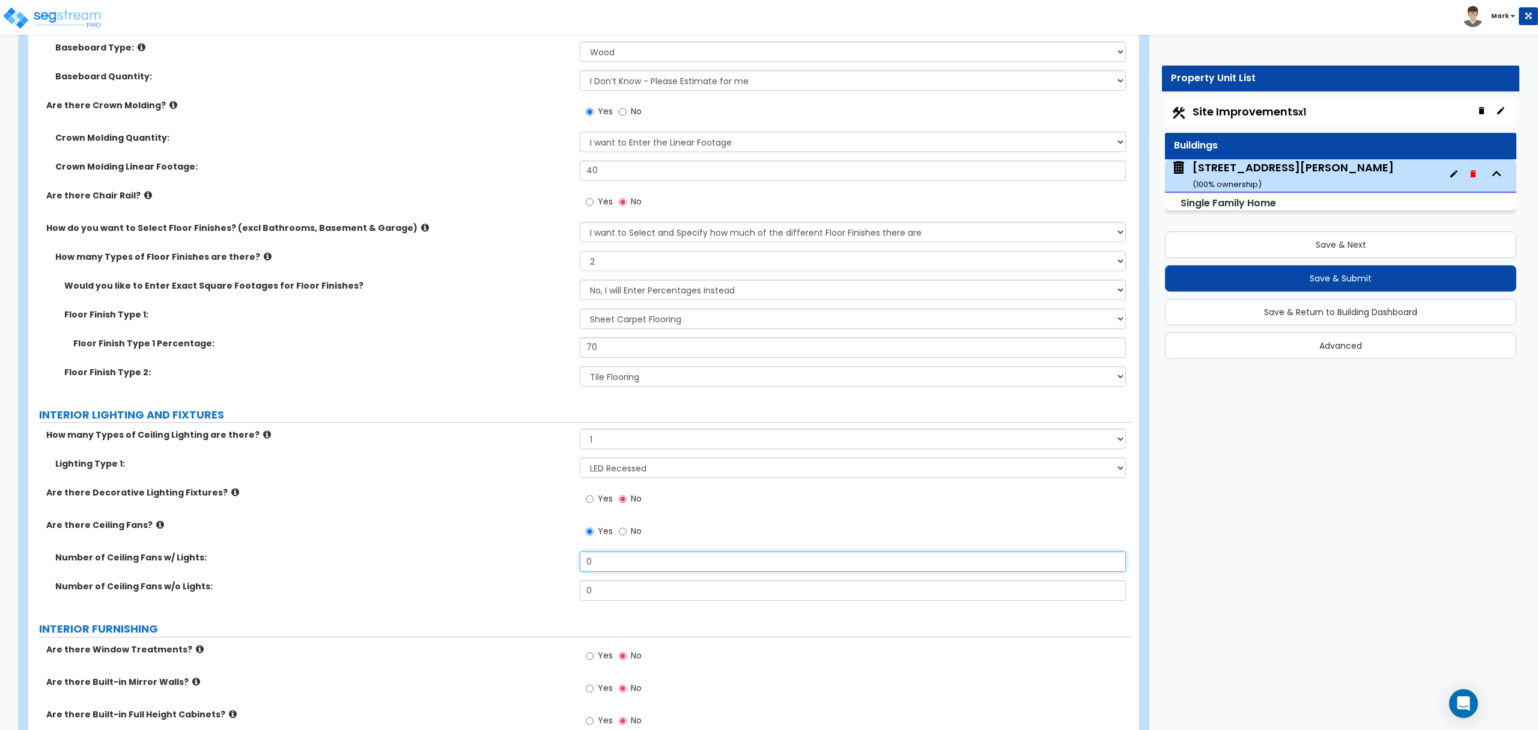
click at [590, 559] on input "0" at bounding box center [853, 561] width 546 height 20
click at [604, 566] on input "0" at bounding box center [853, 561] width 546 height 20
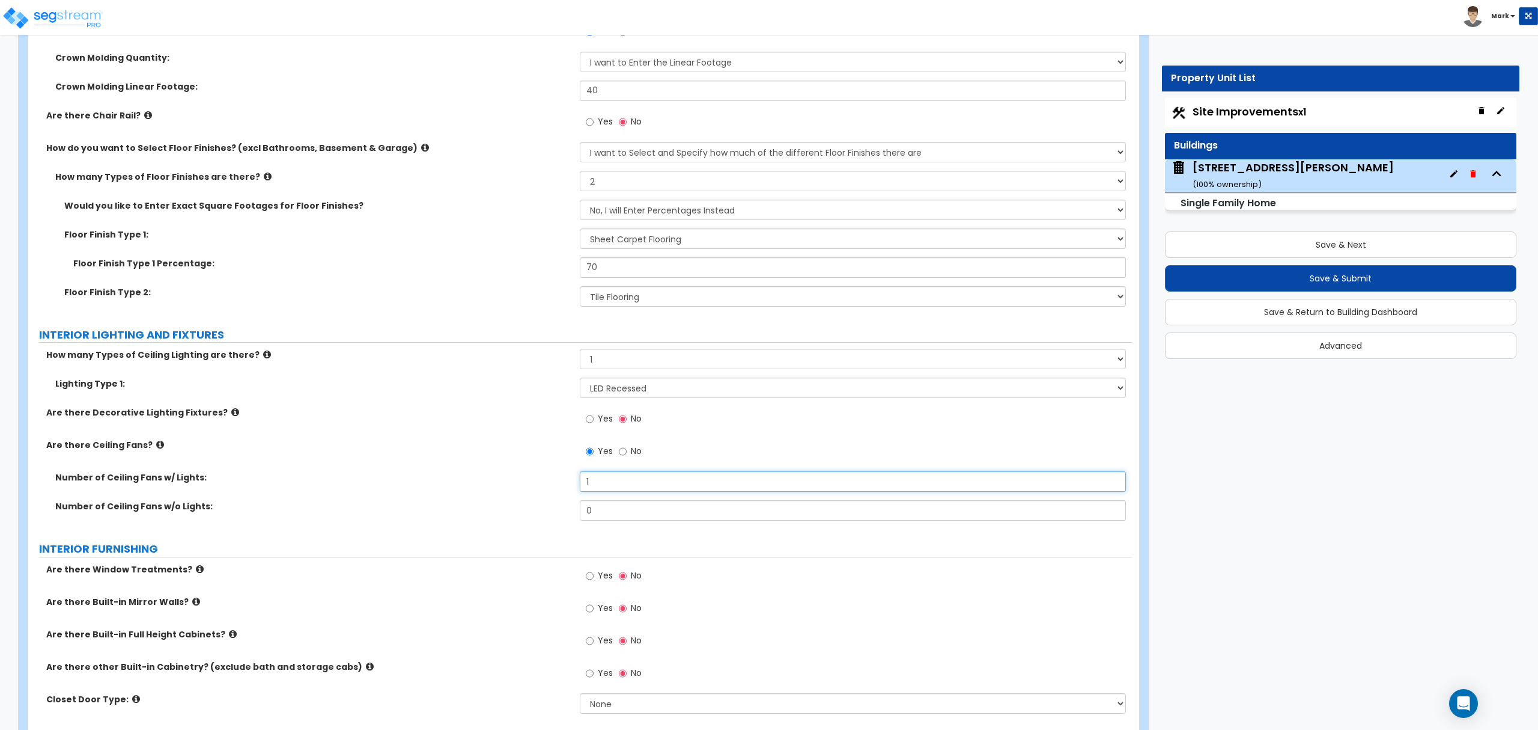
scroll to position [2804, 0]
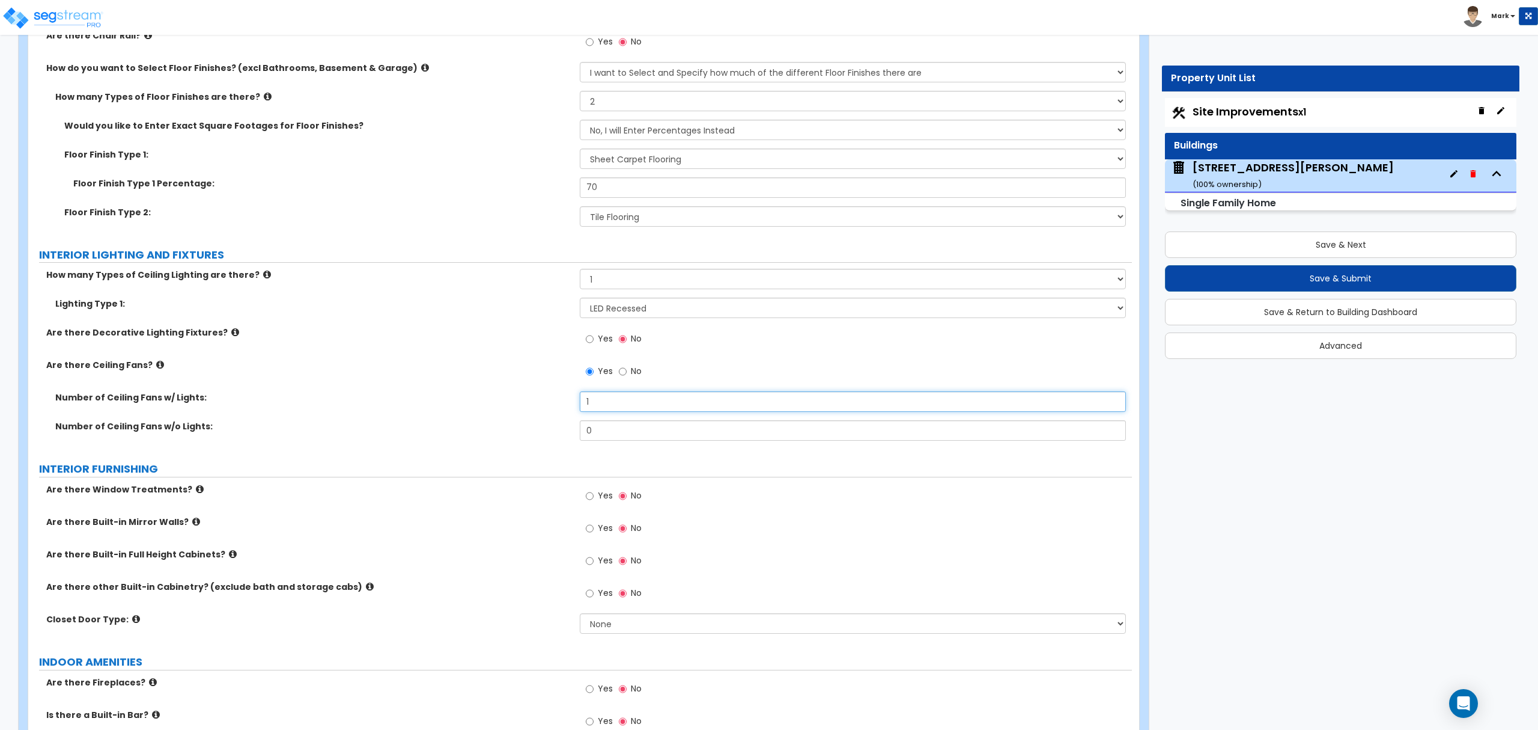
type input "1"
click at [591, 495] on input "Yes" at bounding box center [590, 495] width 8 height 13
radio input "true"
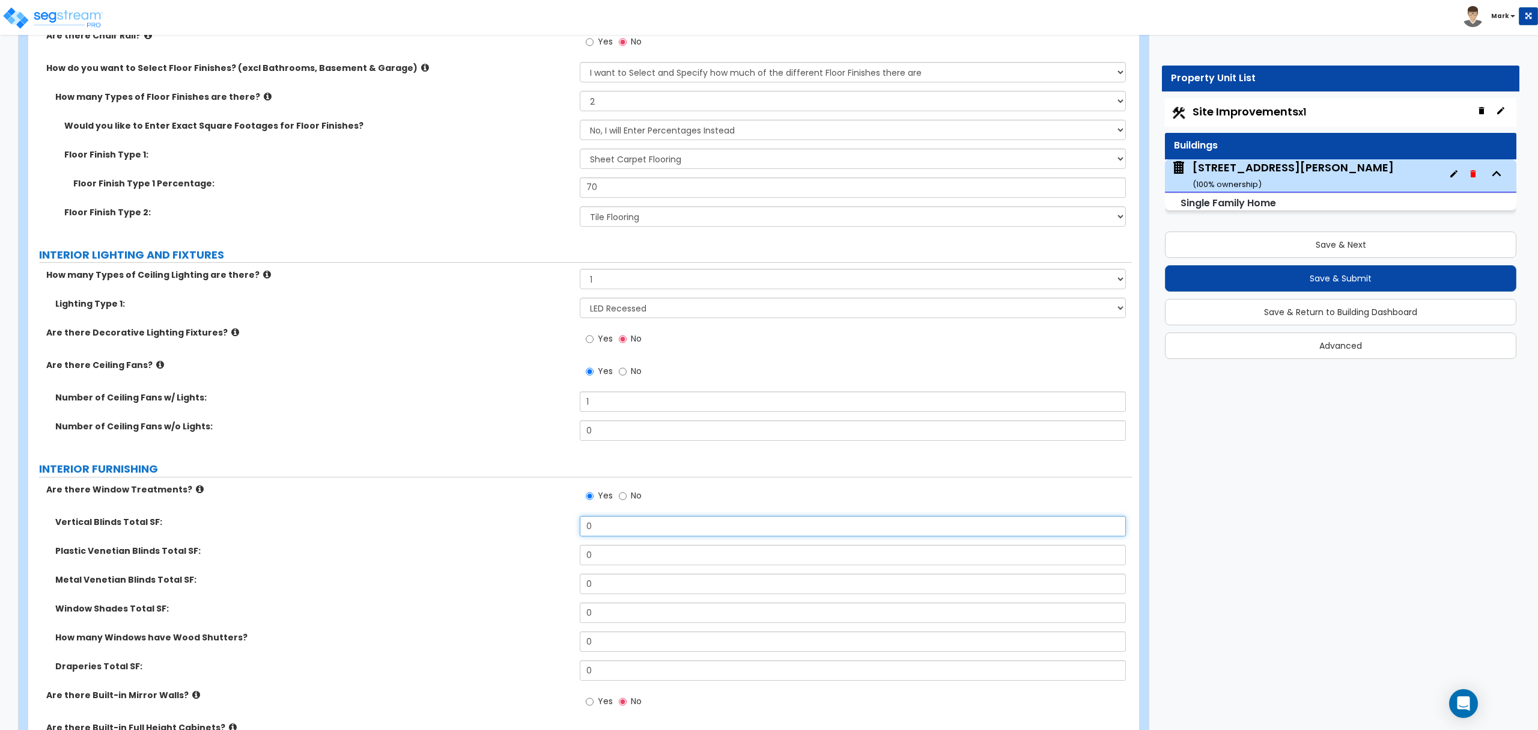
click at [609, 526] on input "0" at bounding box center [853, 526] width 546 height 20
click at [609, 561] on input "0" at bounding box center [853, 554] width 546 height 20
type input "200"
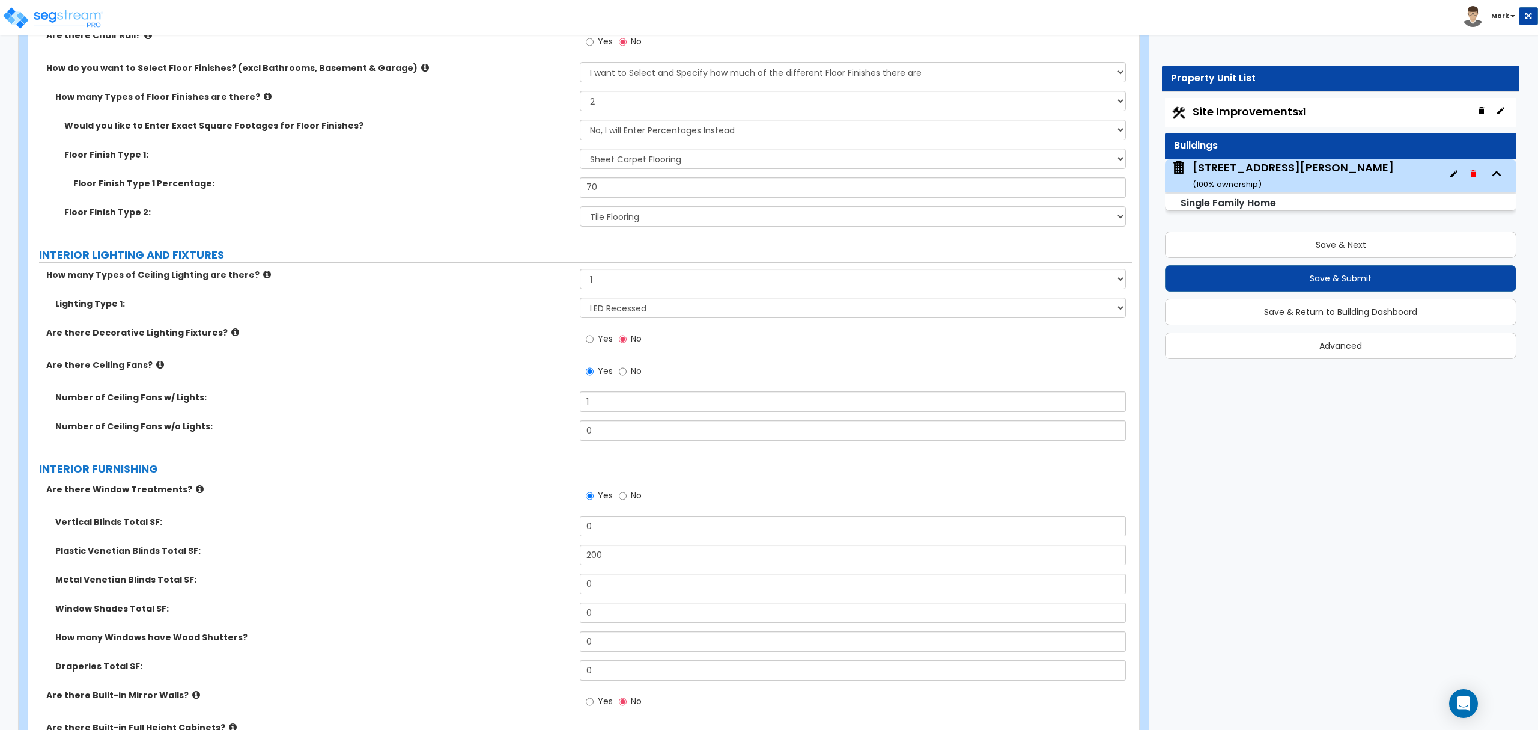
click at [397, 571] on div "Plastic Venetian Blinds Total SF: 200" at bounding box center [580, 558] width 1104 height 29
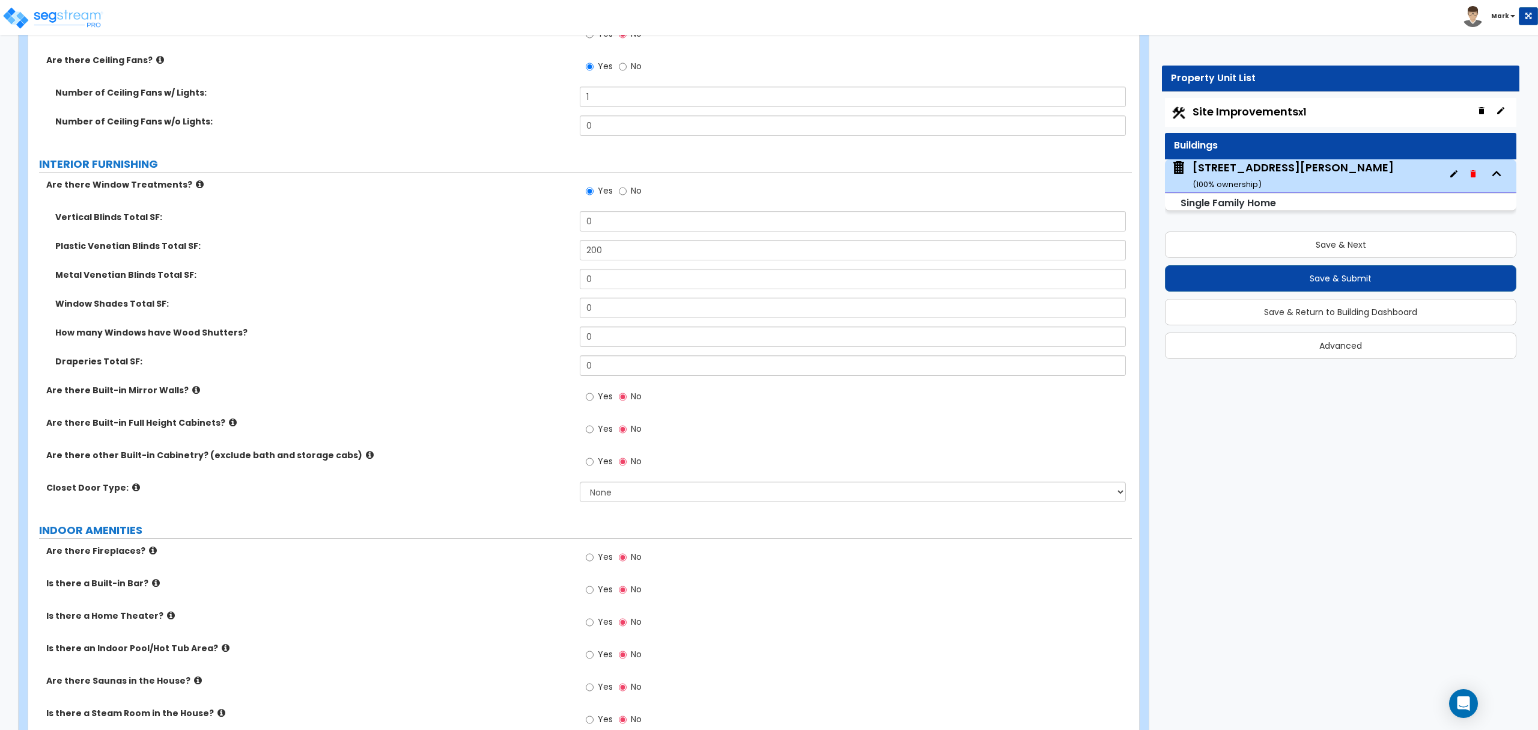
scroll to position [3125, 0]
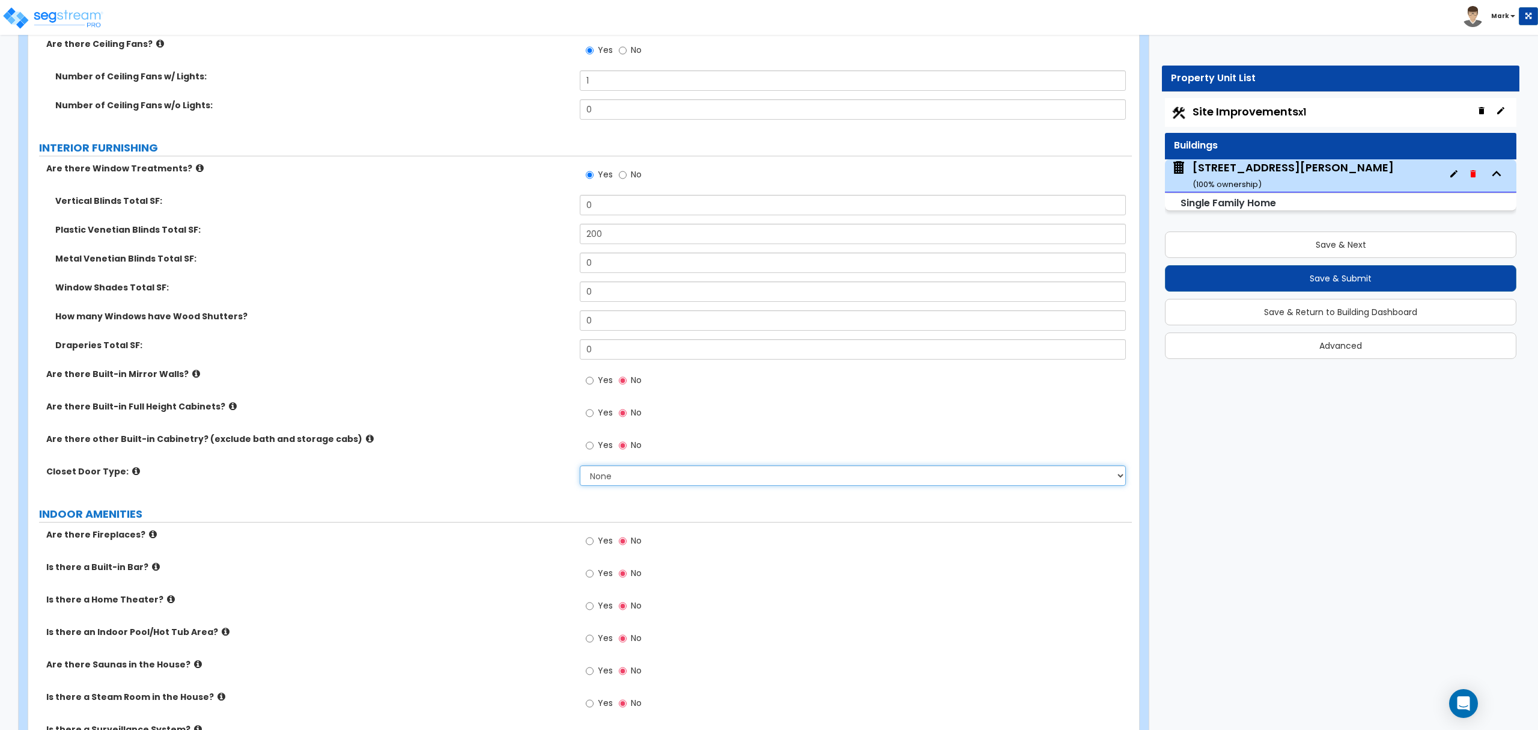
click at [616, 469] on select "None Bi-fold Louvered Doors Bi-fold Panel Doors Sliding Doors Hinged Wood Door" at bounding box center [853, 475] width 546 height 20
click at [580, 468] on select "None Bi-fold Louvered Doors Bi-fold Panel Doors Sliding Doors Hinged Wood Door" at bounding box center [853, 475] width 546 height 20
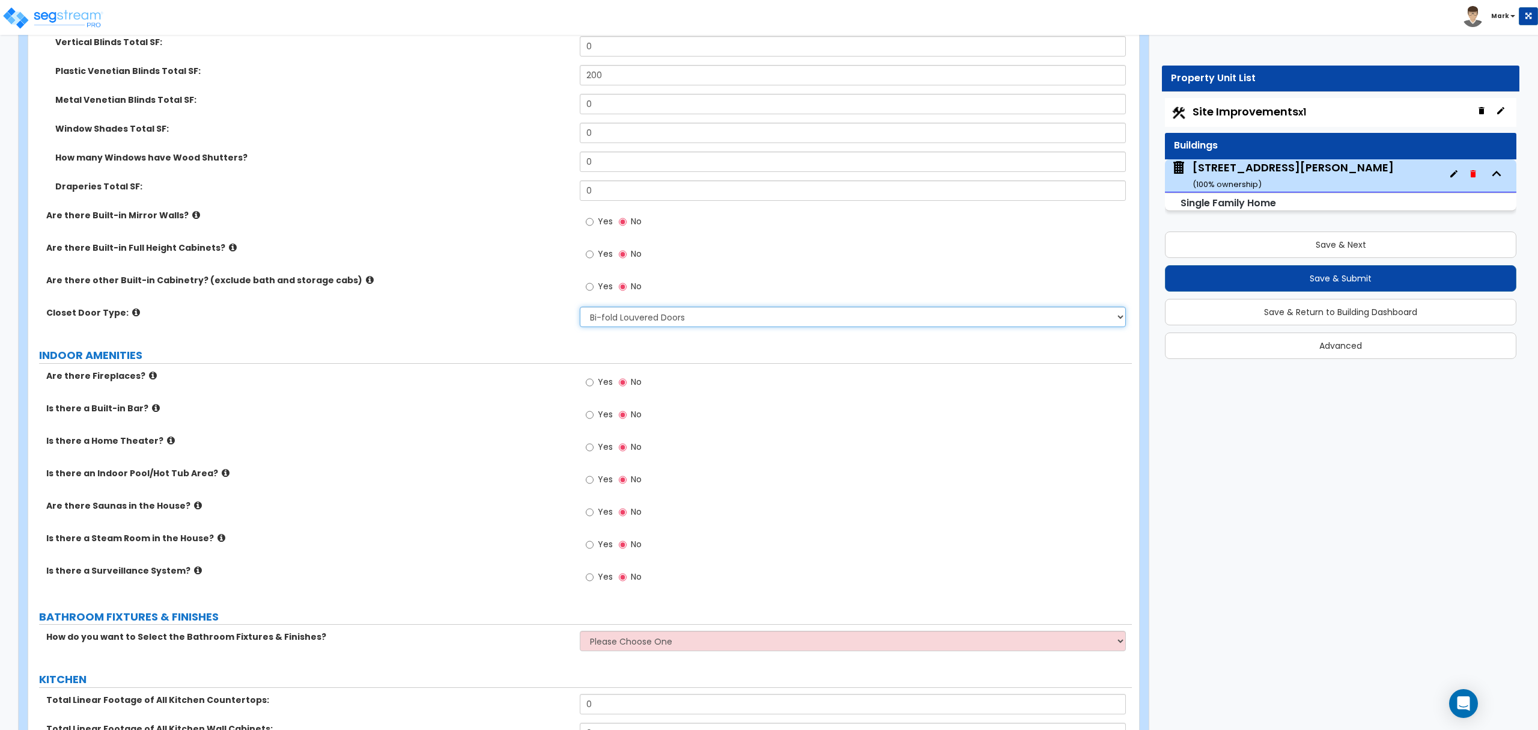
scroll to position [3285, 0]
click at [630, 318] on select "None Bi-fold Louvered Doors Bi-fold Panel Doors Sliding Doors Hinged Wood Door" at bounding box center [853, 315] width 546 height 20
select select "3"
click at [580, 308] on select "None Bi-fold Louvered Doors Bi-fold Panel Doors Sliding Doors Hinged Wood Door" at bounding box center [853, 315] width 546 height 20
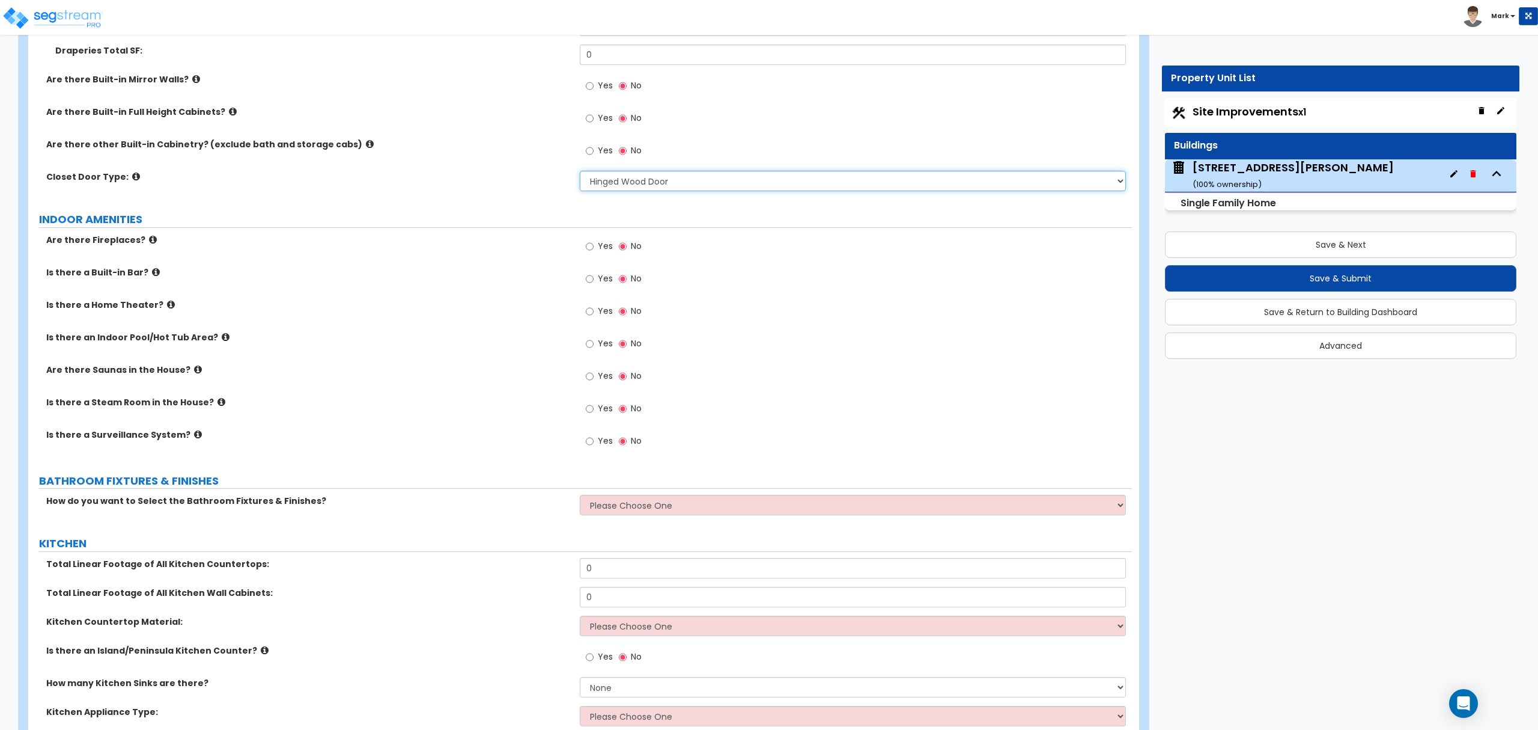
scroll to position [3445, 0]
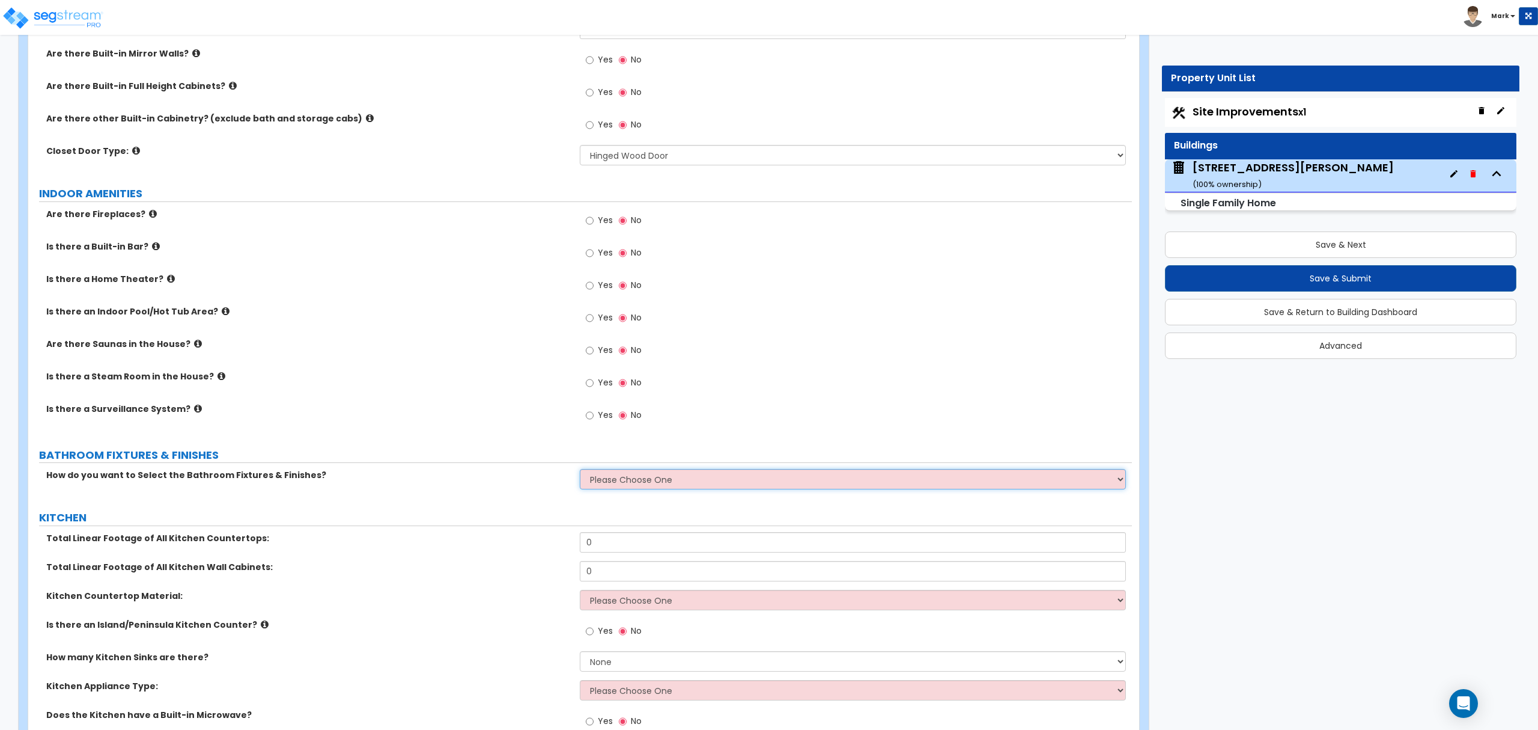
click at [623, 480] on select "Please Choose One I want to Select Fixtures and Finishes only for one Bath and …" at bounding box center [853, 479] width 546 height 20
select select "2"
click at [580, 472] on select "Please Choose One I want to Select Fixtures and Finishes only for one Bath and …" at bounding box center [853, 479] width 546 height 20
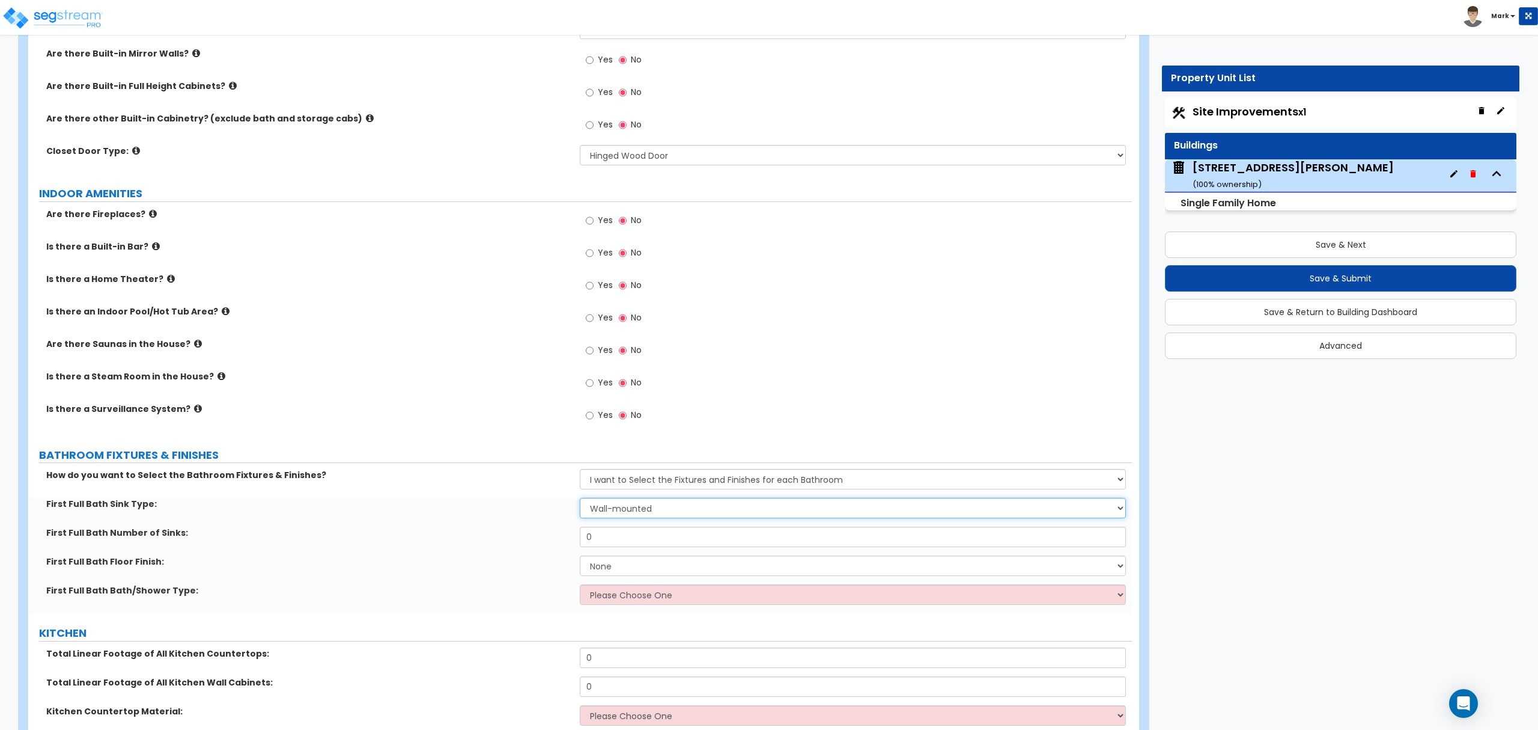
click at [616, 510] on select "Wall-mounted Pedestal-mounted Vanity-mounted" at bounding box center [853, 508] width 546 height 20
select select "3"
click at [580, 501] on select "Wall-mounted Pedestal-mounted Vanity-mounted" at bounding box center [853, 508] width 546 height 20
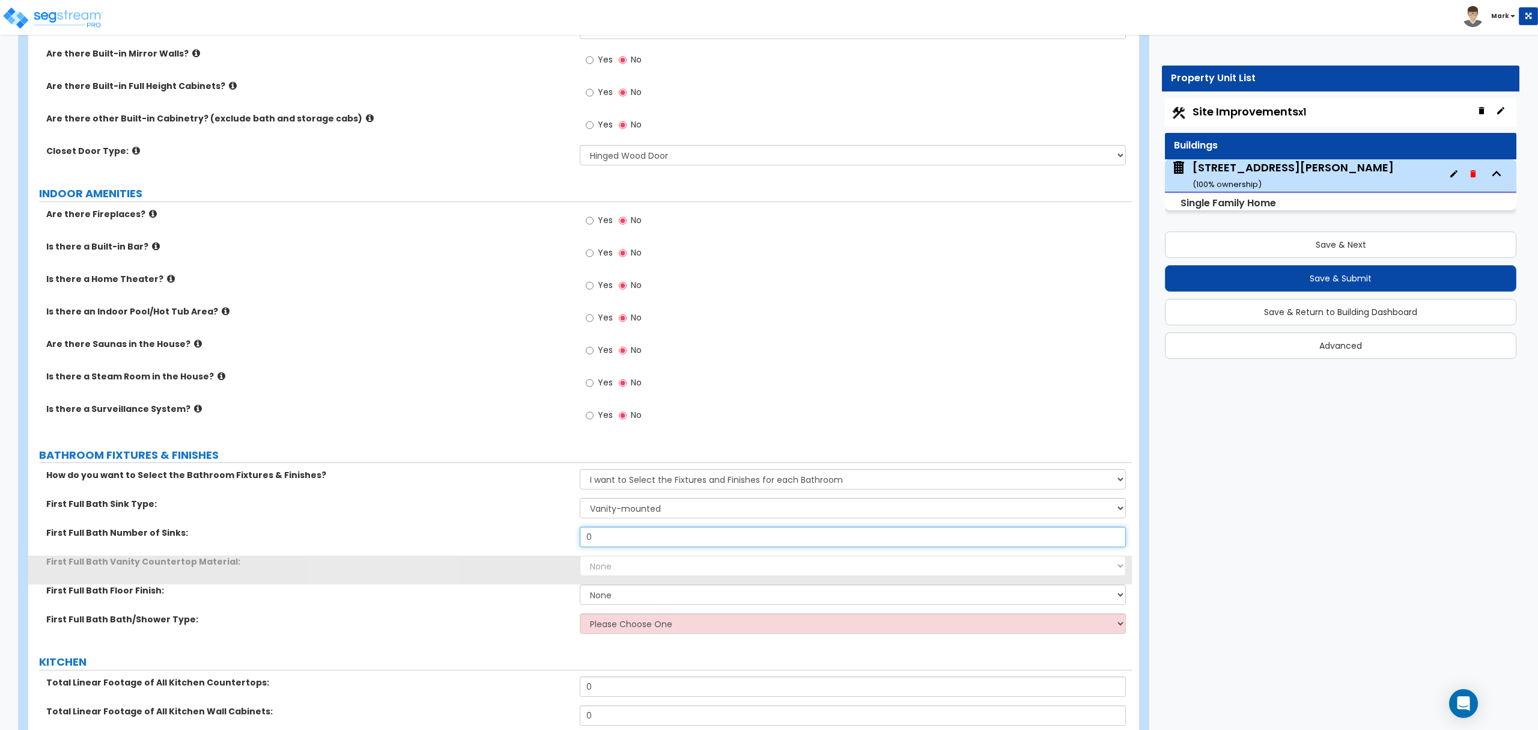
click at [611, 547] on input "0" at bounding box center [853, 536] width 546 height 20
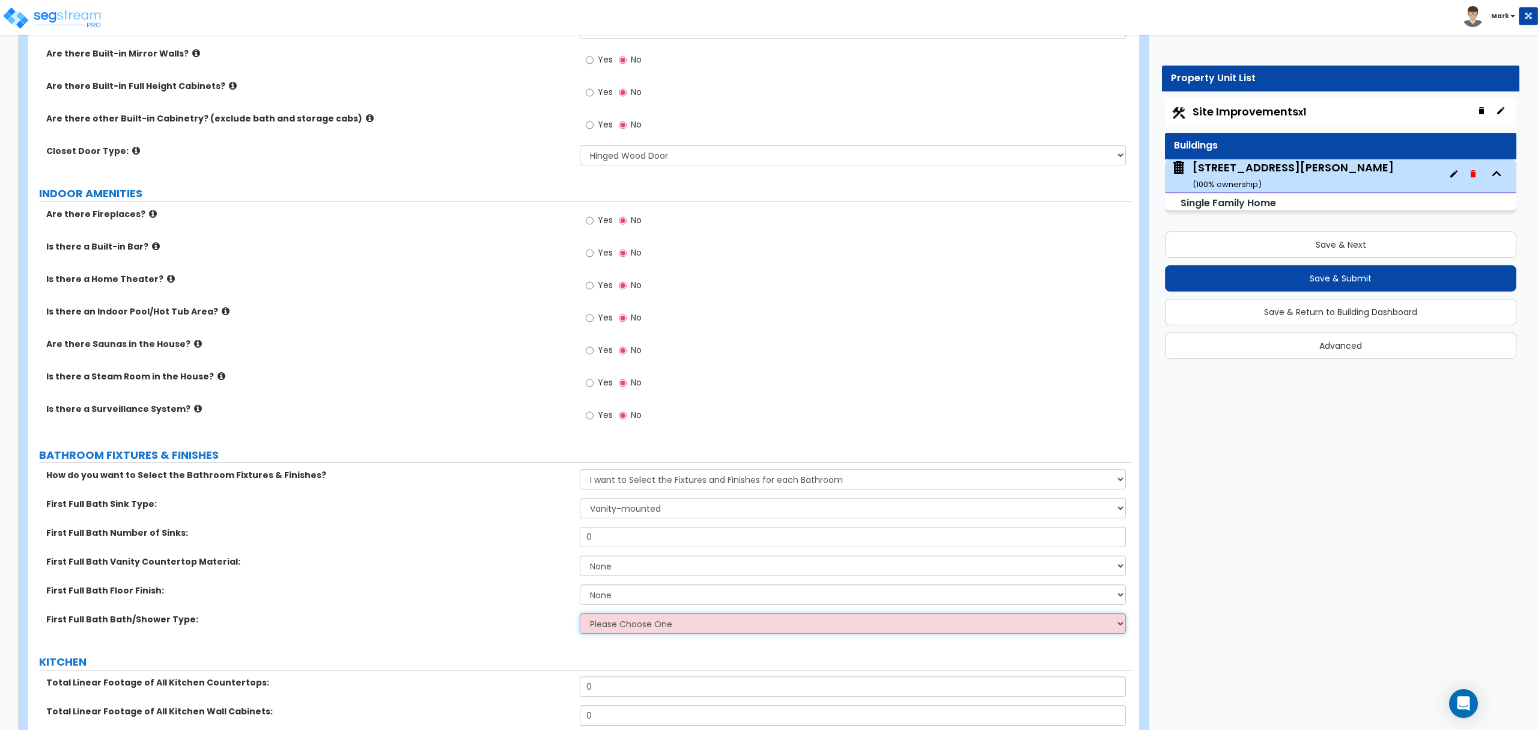
click at [606, 633] on select "Please Choose One Standalone Shower Bathtub - Shower Combo" at bounding box center [853, 623] width 546 height 20
select select "2"
click at [580, 616] on select "Please Choose One Standalone Shower Bathtub - Shower Combo" at bounding box center [853, 623] width 546 height 20
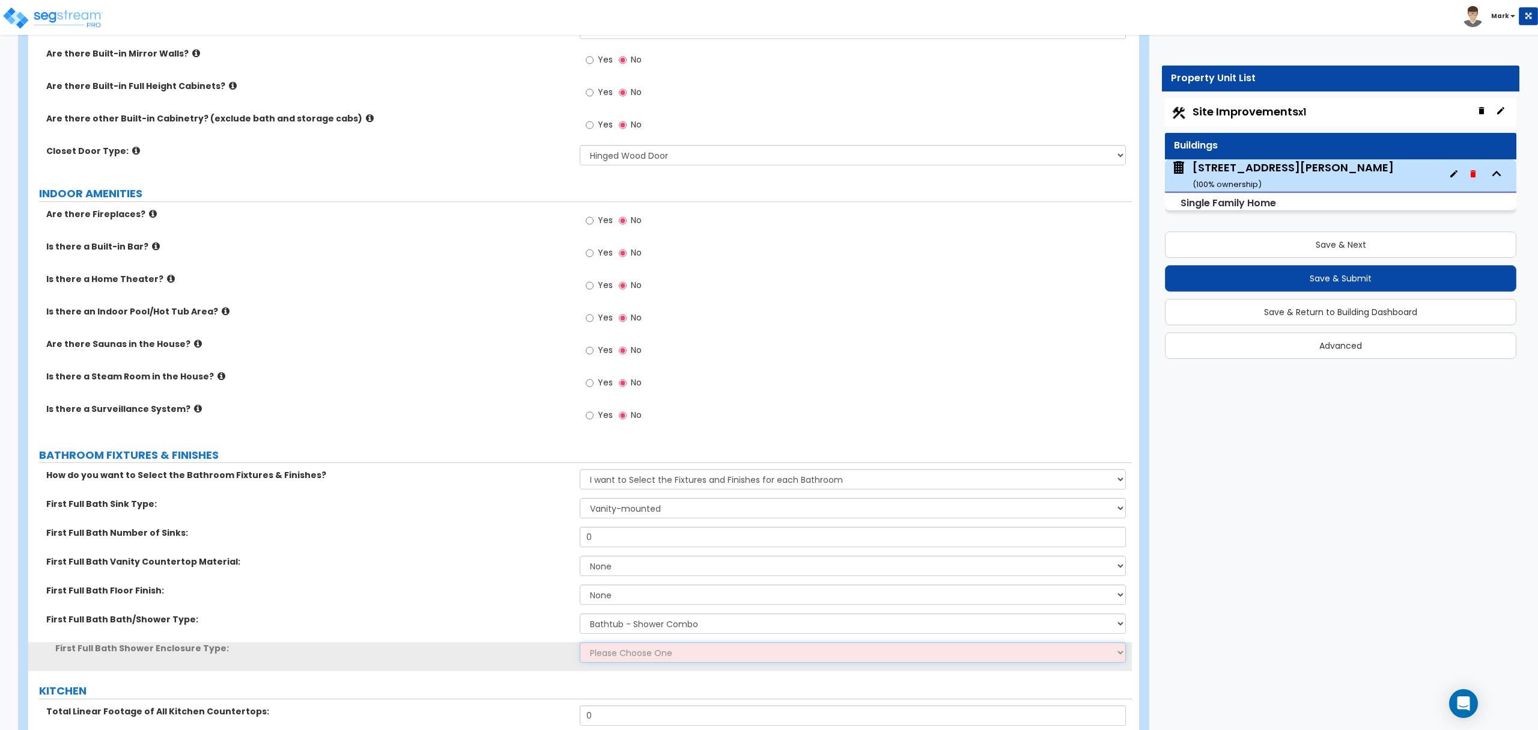
click at [611, 654] on select "Please Choose One Curtain & Rod Glass Sliding Doors Glass Hinged Doors" at bounding box center [853, 652] width 546 height 20
select select "1"
click at [580, 645] on select "Please Choose One Curtain & Rod Glass Sliding Doors Glass Hinged Doors" at bounding box center [853, 652] width 546 height 20
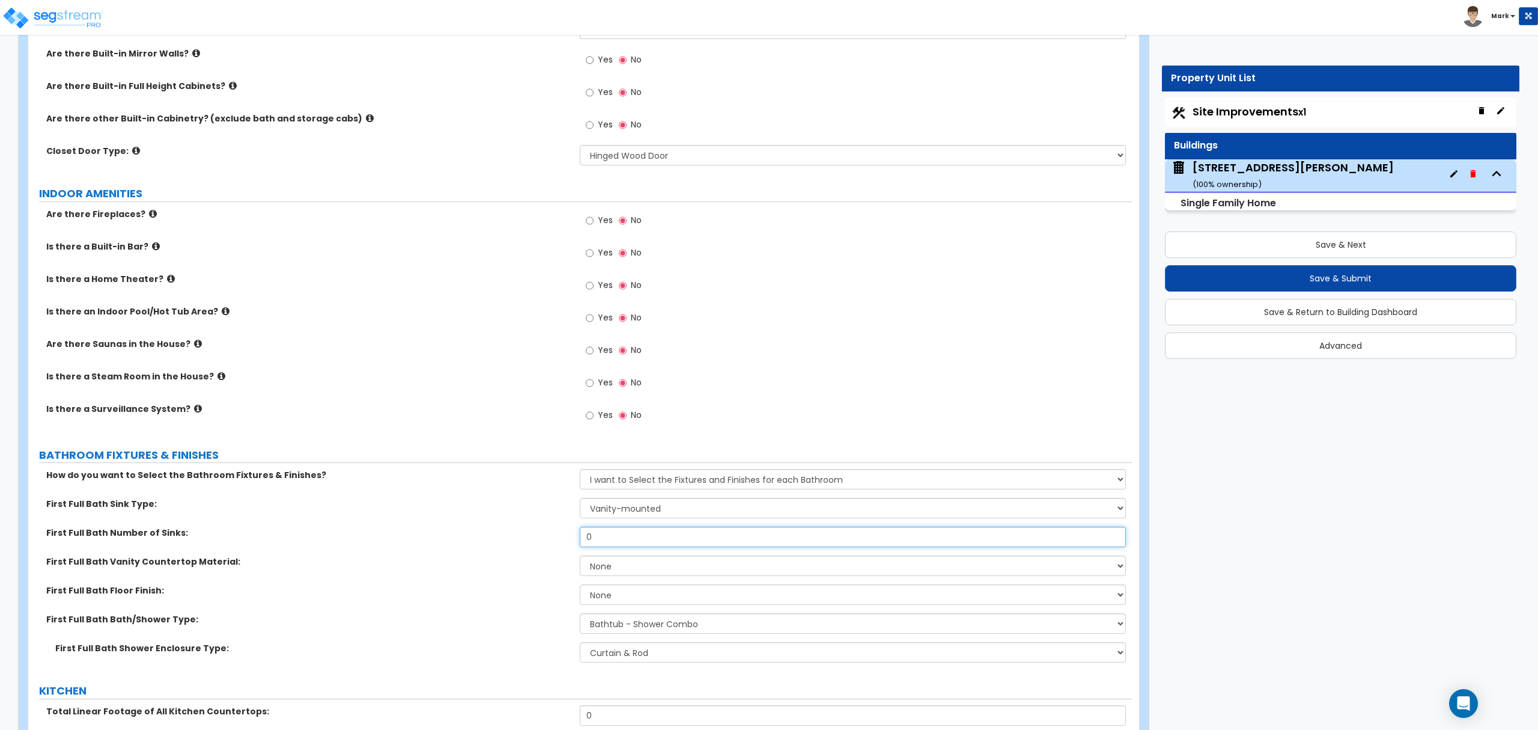
click at [618, 542] on input "0" at bounding box center [853, 536] width 546 height 20
click at [619, 542] on input "0" at bounding box center [853, 536] width 546 height 20
type input "1"
click at [627, 568] on select "None Plastic Laminate Solid Surface Stone Quartz Marble Tile Wood Stainless Ste…" at bounding box center [853, 565] width 546 height 20
select select "2"
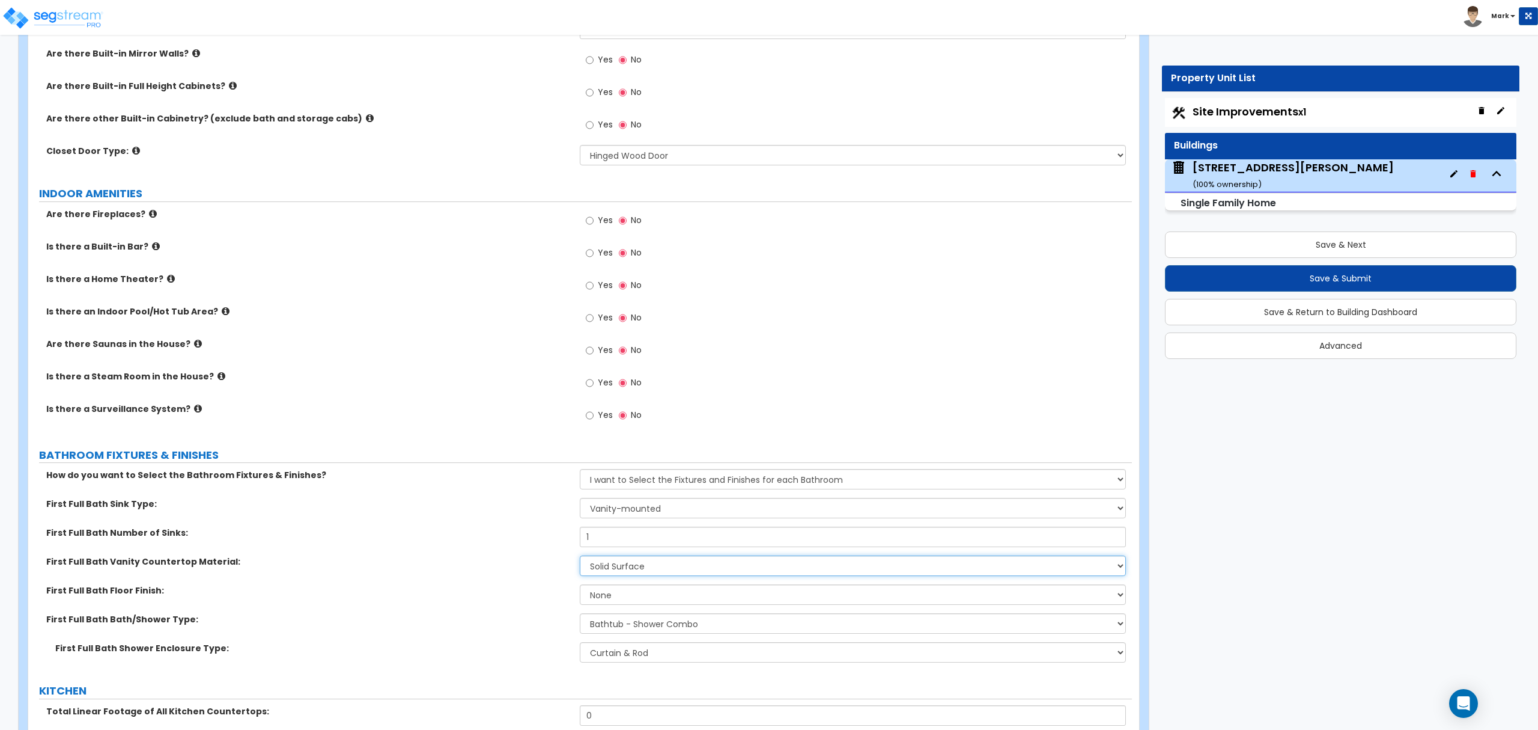
click at [580, 558] on select "None Plastic Laminate Solid Surface Stone Quartz Marble Tile Wood Stainless Ste…" at bounding box center [853, 565] width 546 height 20
click at [614, 599] on select "None Tile Flooring Hardwood Flooring Resilient Laminate Flooring VCT Flooring S…" at bounding box center [853, 594] width 546 height 20
click at [580, 587] on select "None Tile Flooring Hardwood Flooring Resilient Laminate Flooring VCT Flooring S…" at bounding box center [853, 594] width 546 height 20
click at [623, 597] on select "None Tile Flooring Hardwood Flooring Resilient Laminate Flooring VCT Flooring S…" at bounding box center [853, 594] width 546 height 20
select select "1"
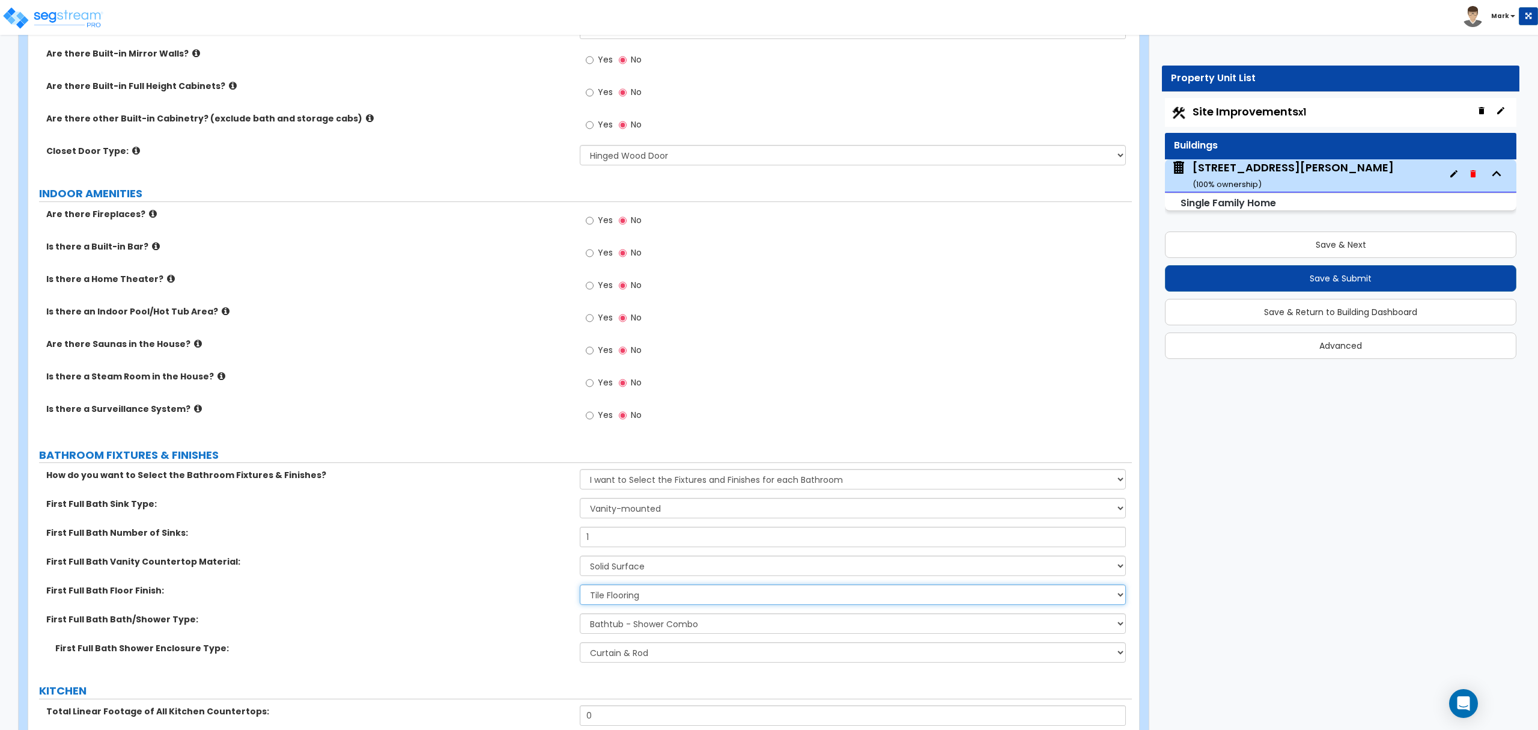
click at [580, 587] on select "None Tile Flooring Hardwood Flooring Resilient Laminate Flooring VCT Flooring S…" at bounding box center [853, 594] width 546 height 20
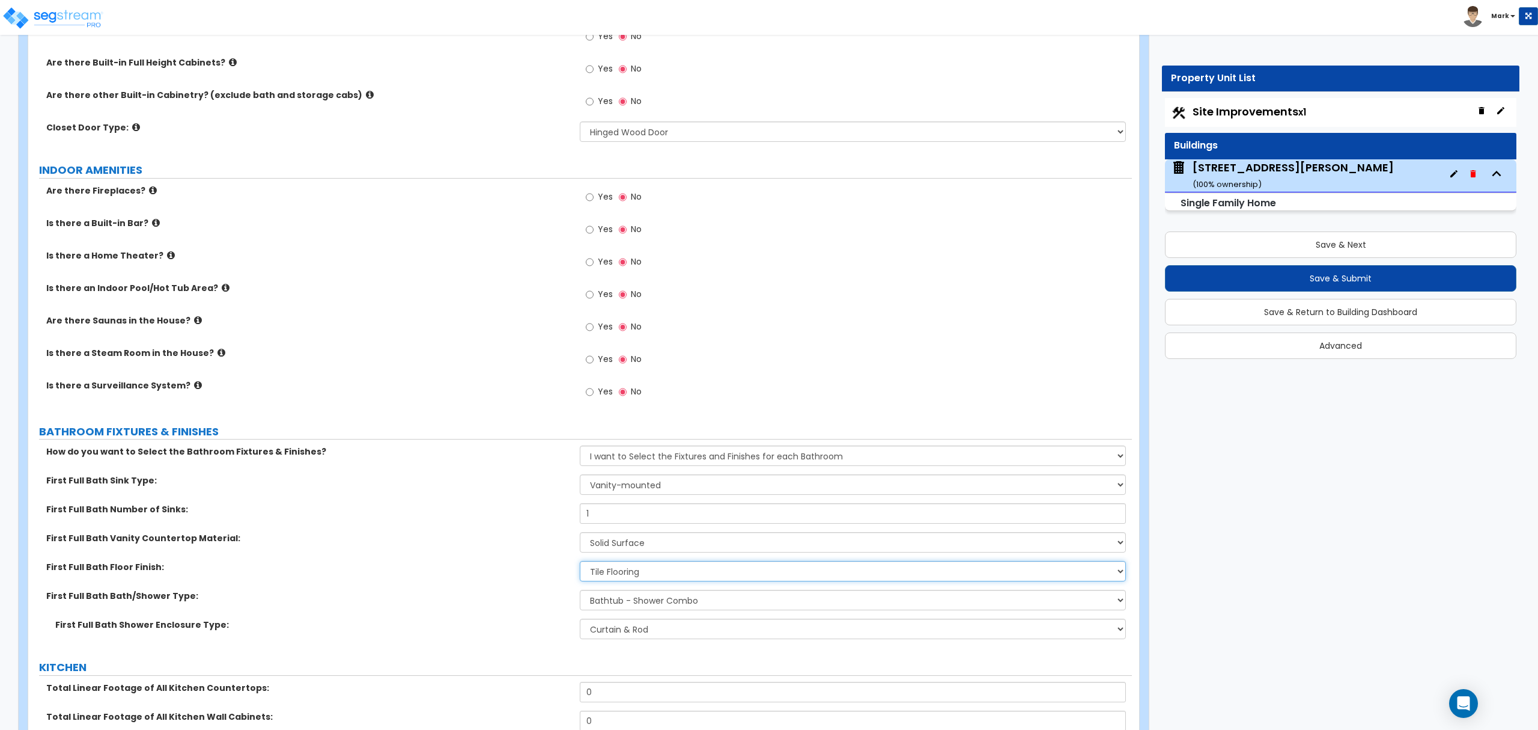
scroll to position [3686, 0]
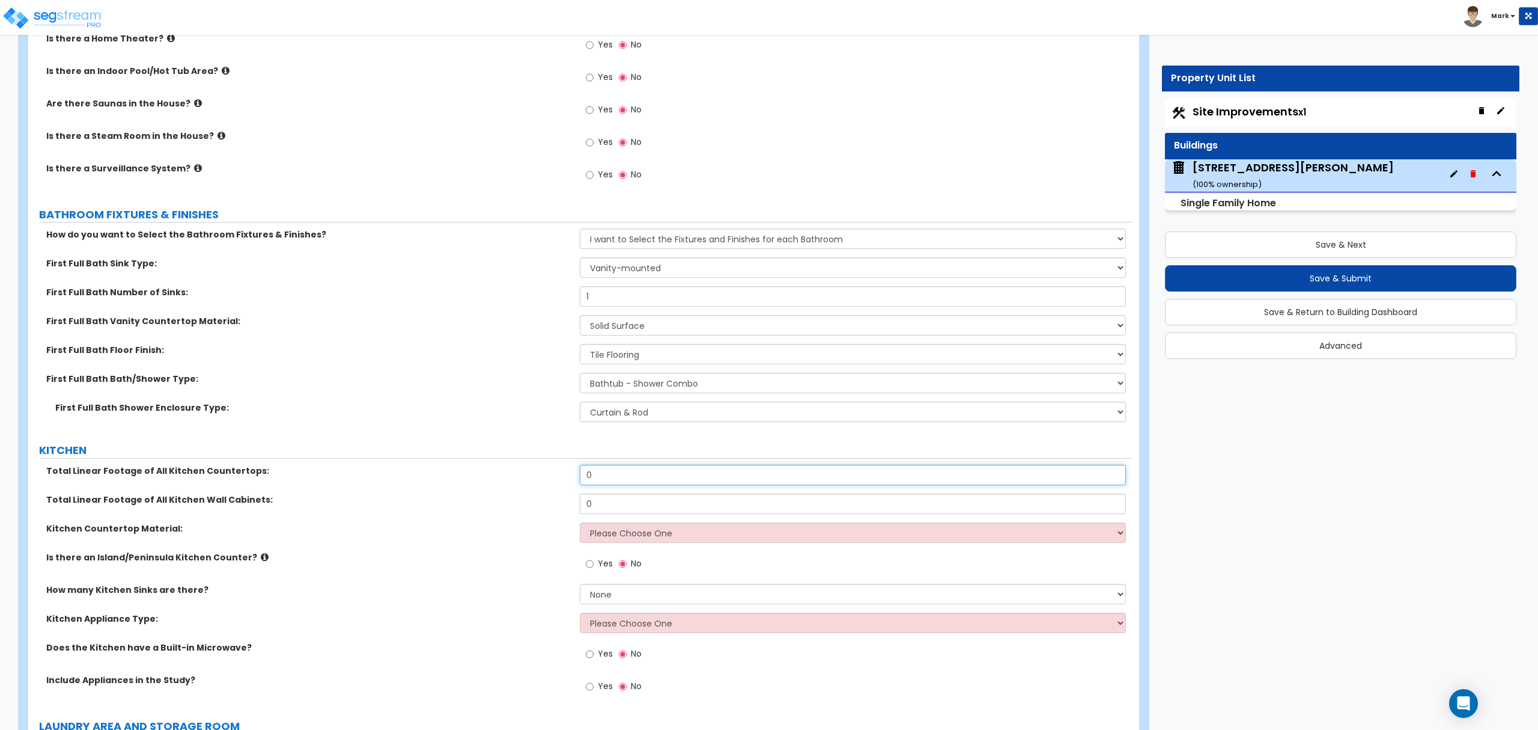
click at [672, 480] on input "0" at bounding box center [853, 475] width 546 height 20
type input "12"
click at [626, 501] on input "0" at bounding box center [853, 503] width 546 height 20
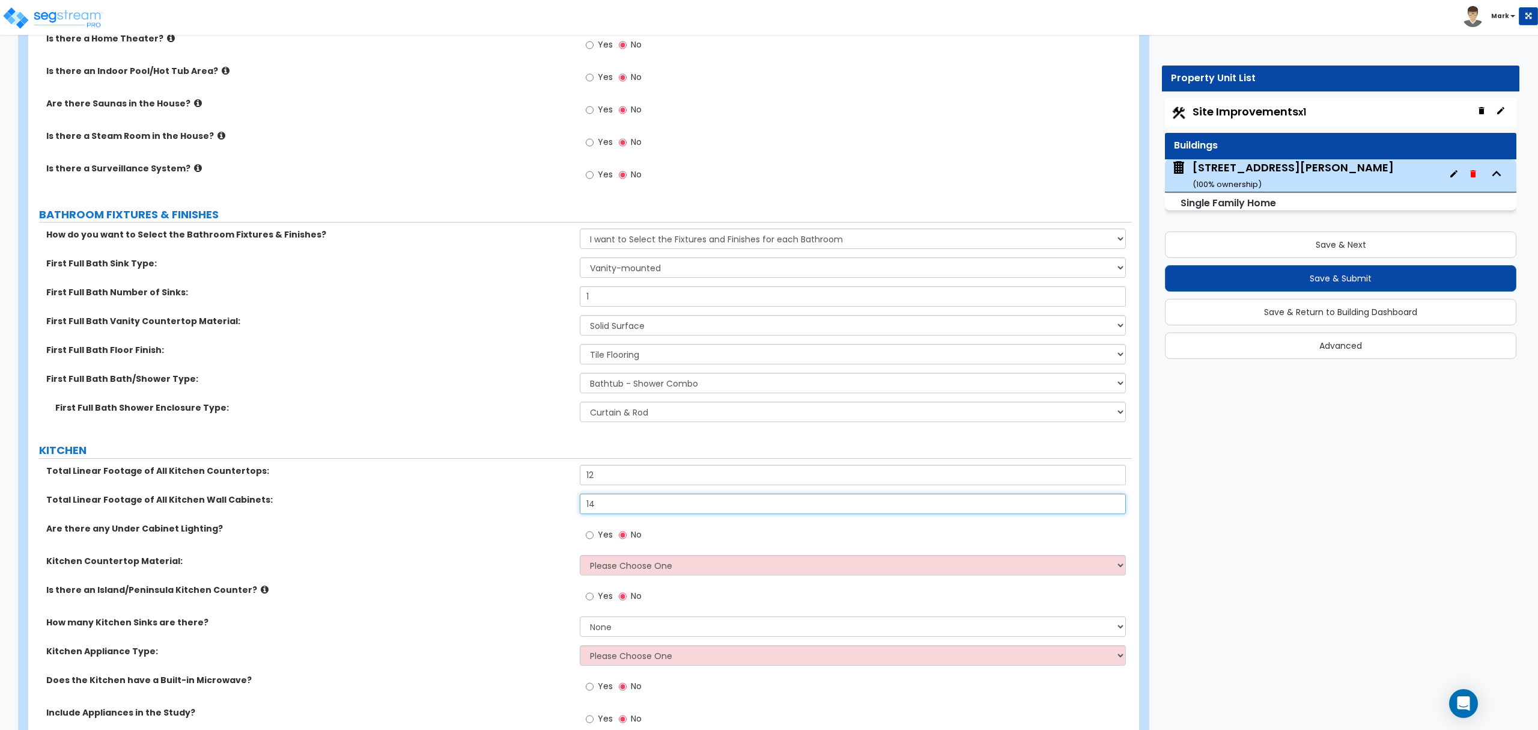
type input "14"
click at [603, 571] on select "Please Choose One Plastic Laminate Solid Surface Stone Quartz Marble Tile Wood …" at bounding box center [853, 565] width 546 height 20
select select "2"
click at [580, 558] on select "Please Choose One Plastic Laminate Solid Surface Stone Quartz Marble Tile Wood …" at bounding box center [853, 565] width 546 height 20
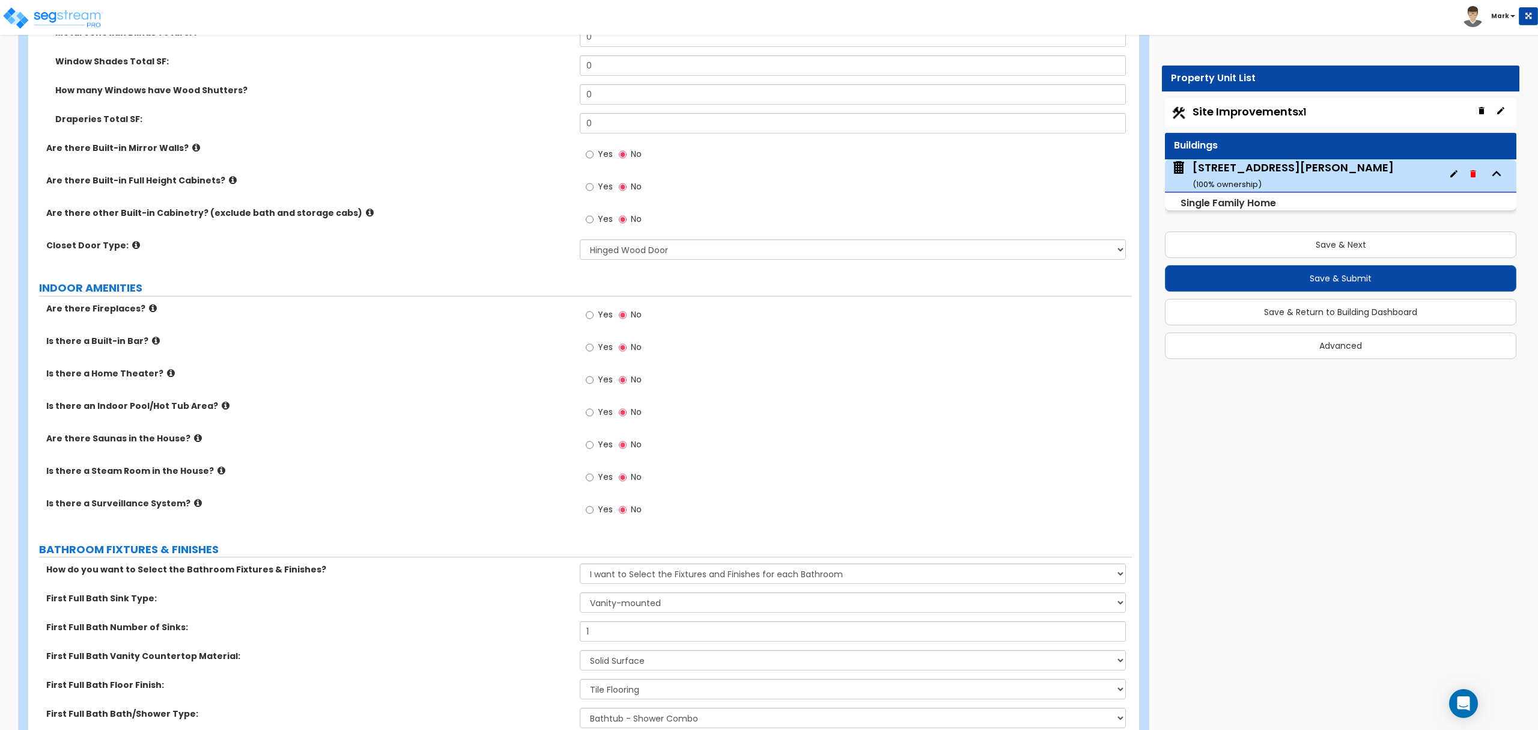
scroll to position [3365, 0]
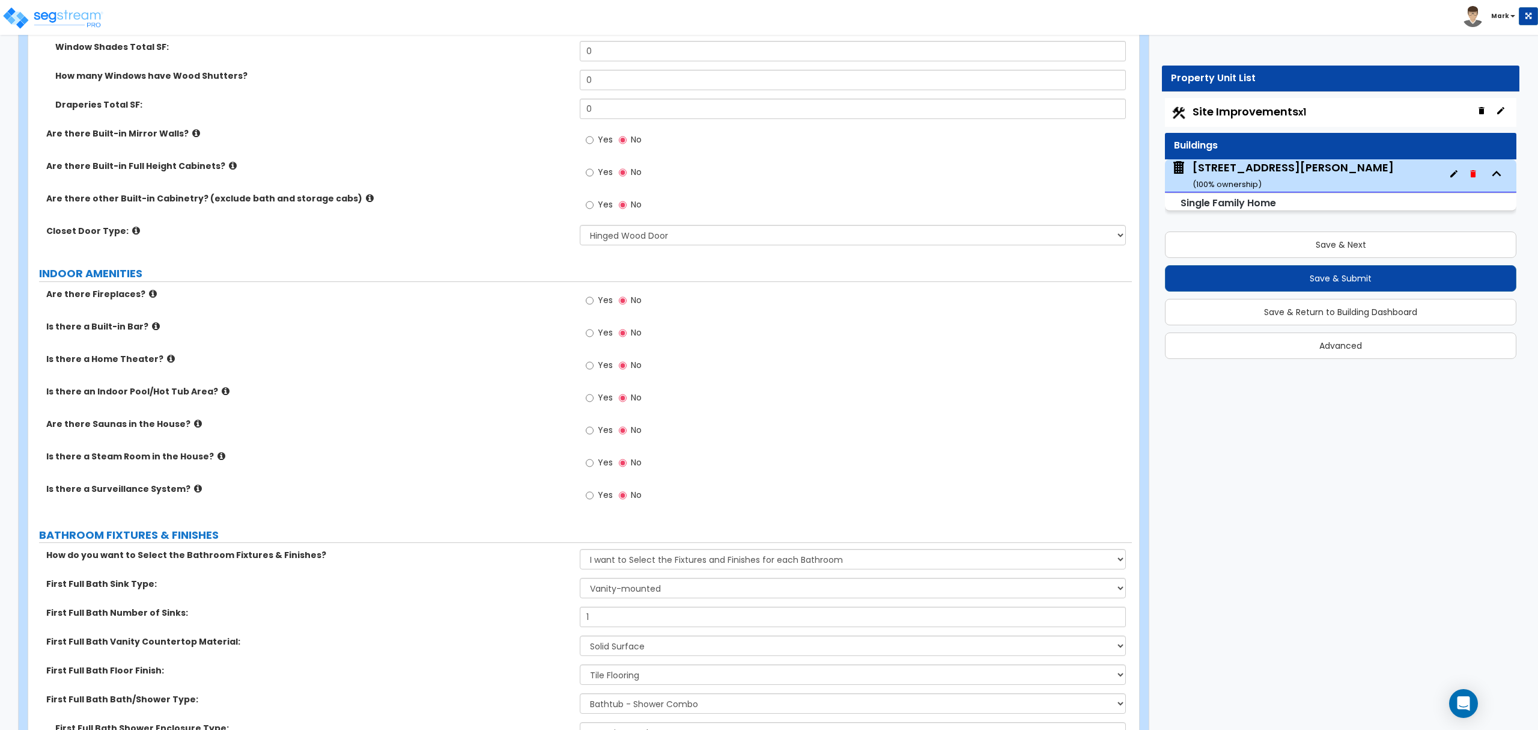
click at [596, 502] on label "Yes" at bounding box center [599, 496] width 27 height 20
click at [594, 502] on input "Yes" at bounding box center [590, 495] width 8 height 13
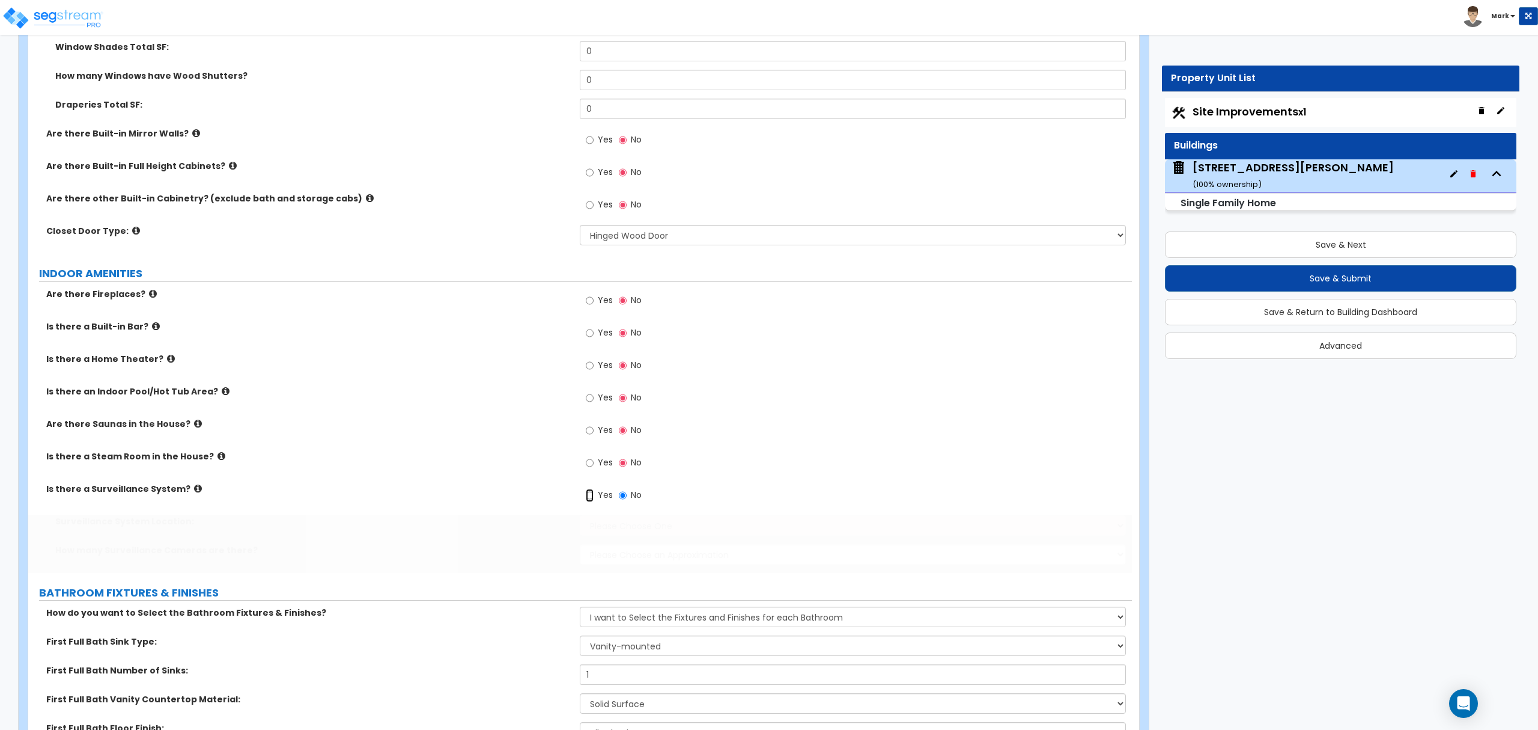
radio input "true"
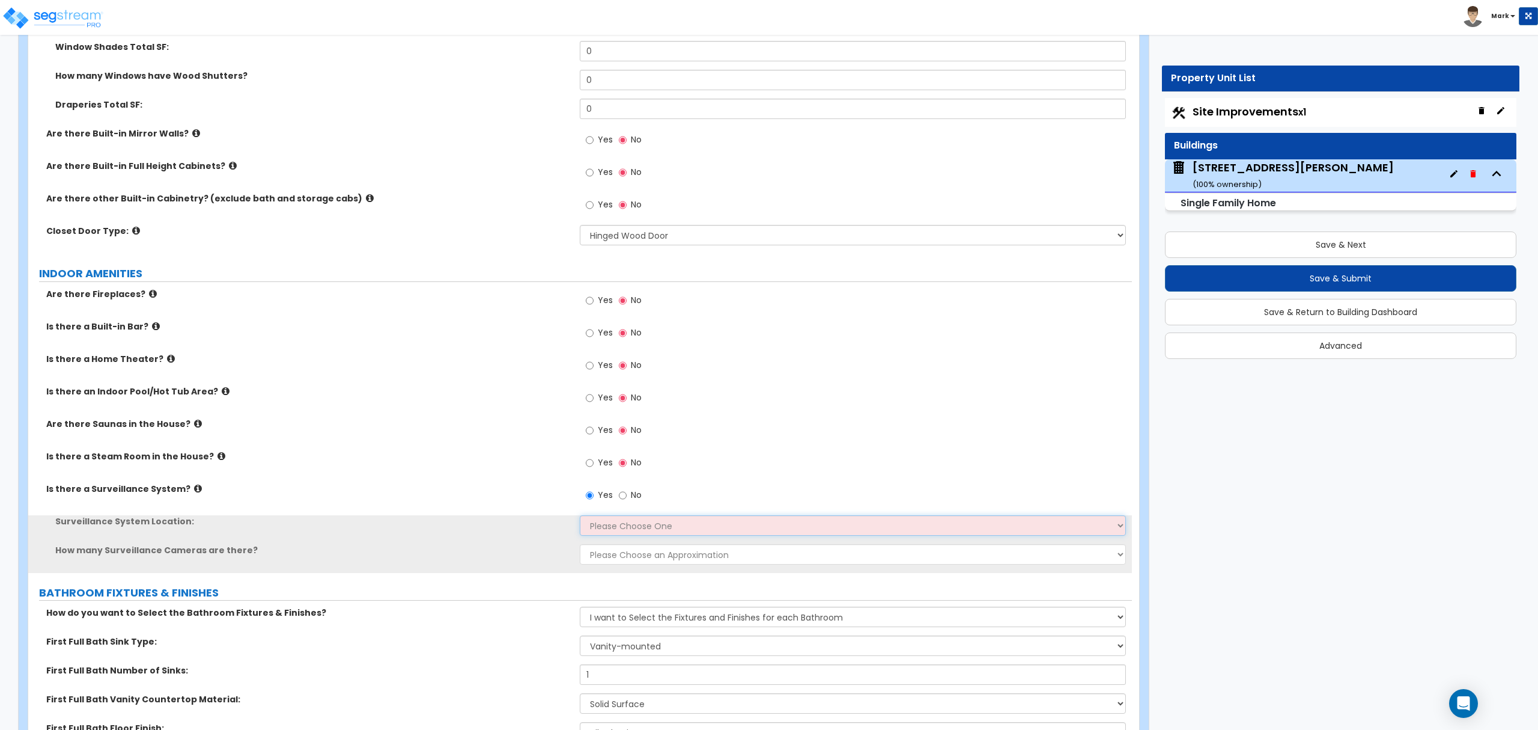
click at [602, 524] on select "Please Choose One Inside the House Outside the House Both Inside & Outside" at bounding box center [853, 525] width 546 height 20
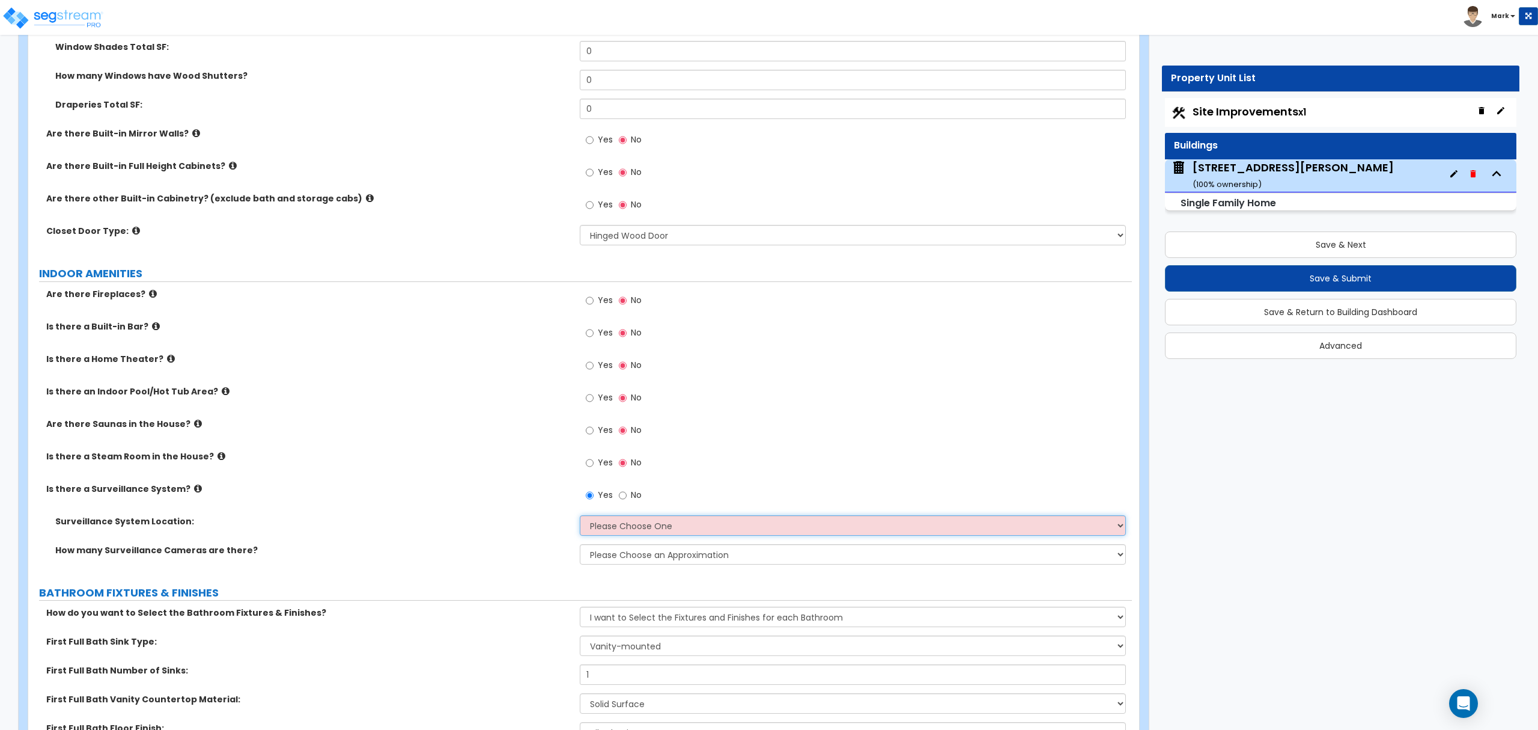
select select "2"
click at [580, 518] on select "Please Choose One Inside the House Outside the House Both Inside & Outside" at bounding box center [853, 525] width 546 height 20
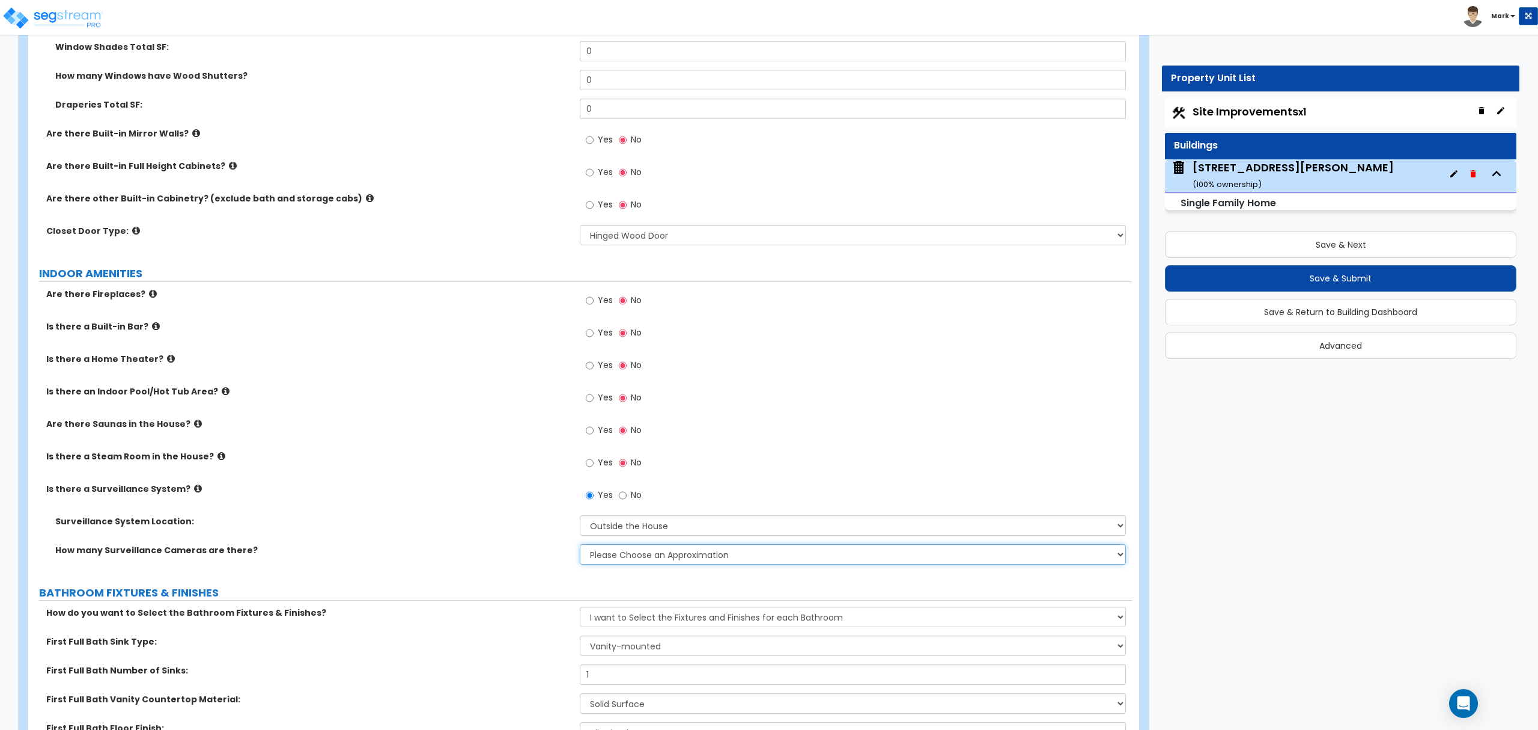
click at [614, 559] on select "Please Choose an Approximation Barely Noticed Any Noticed a Couple Frequently S…" at bounding box center [853, 554] width 546 height 20
select select "1"
click at [580, 547] on select "Please Choose an Approximation Barely Noticed Any Noticed a Couple Frequently S…" at bounding box center [853, 554] width 546 height 20
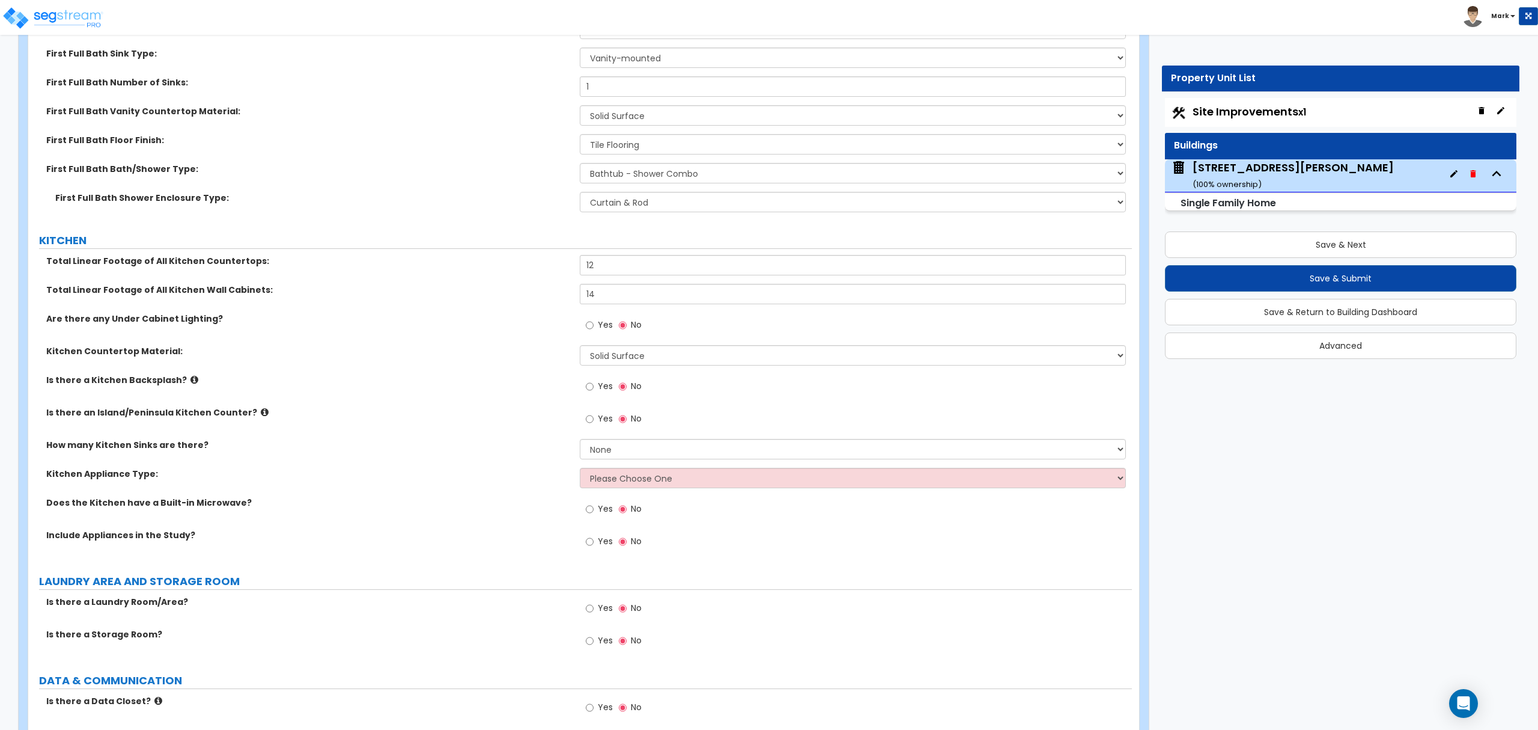
scroll to position [4006, 0]
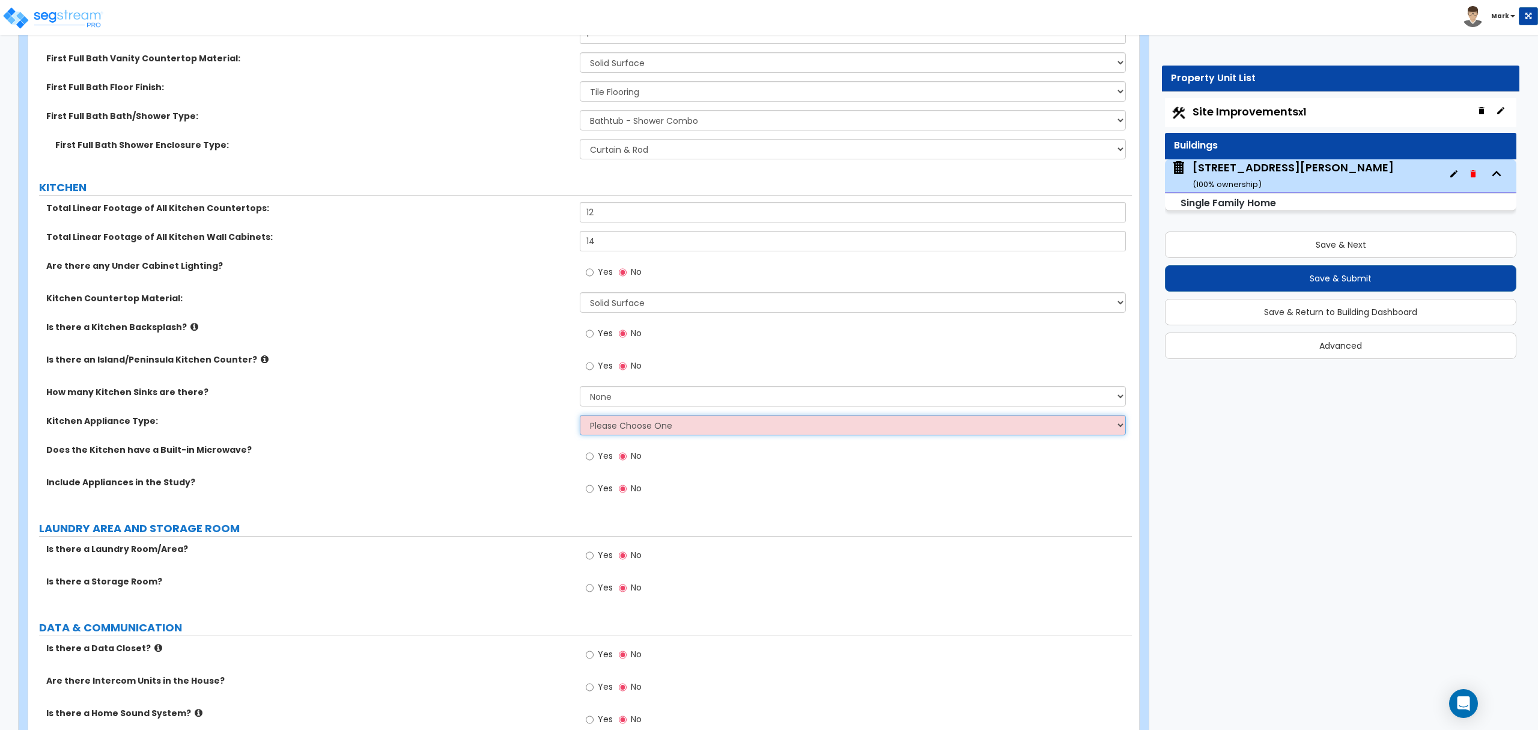
click at [589, 430] on select "Please Choose One Gas Electric" at bounding box center [853, 425] width 546 height 20
select select "1"
click at [580, 418] on select "Please Choose One Gas Electric" at bounding box center [853, 425] width 546 height 20
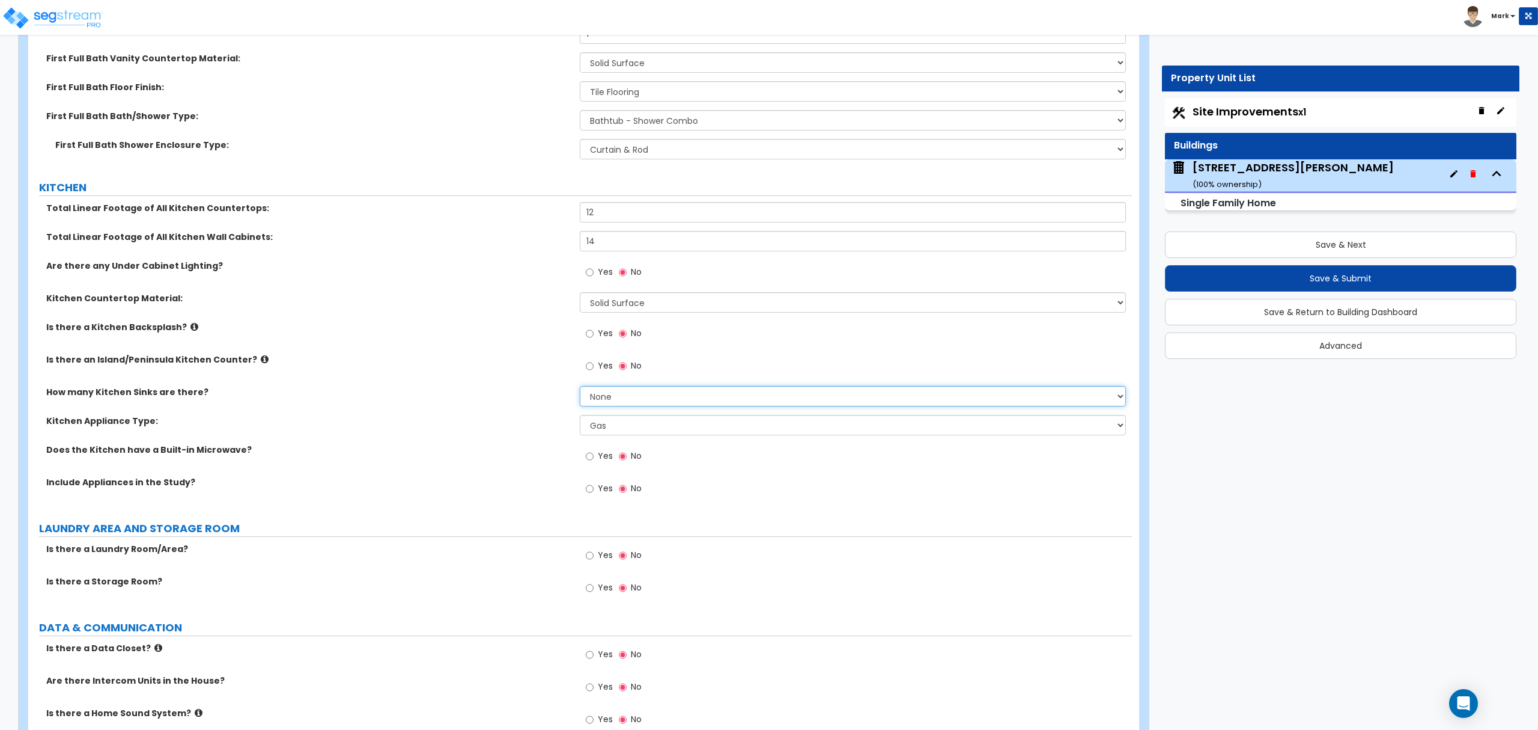
click at [600, 395] on select "None 1 2 3" at bounding box center [853, 396] width 546 height 20
select select "1"
click at [580, 389] on select "None 1 2 3" at bounding box center [853, 396] width 546 height 20
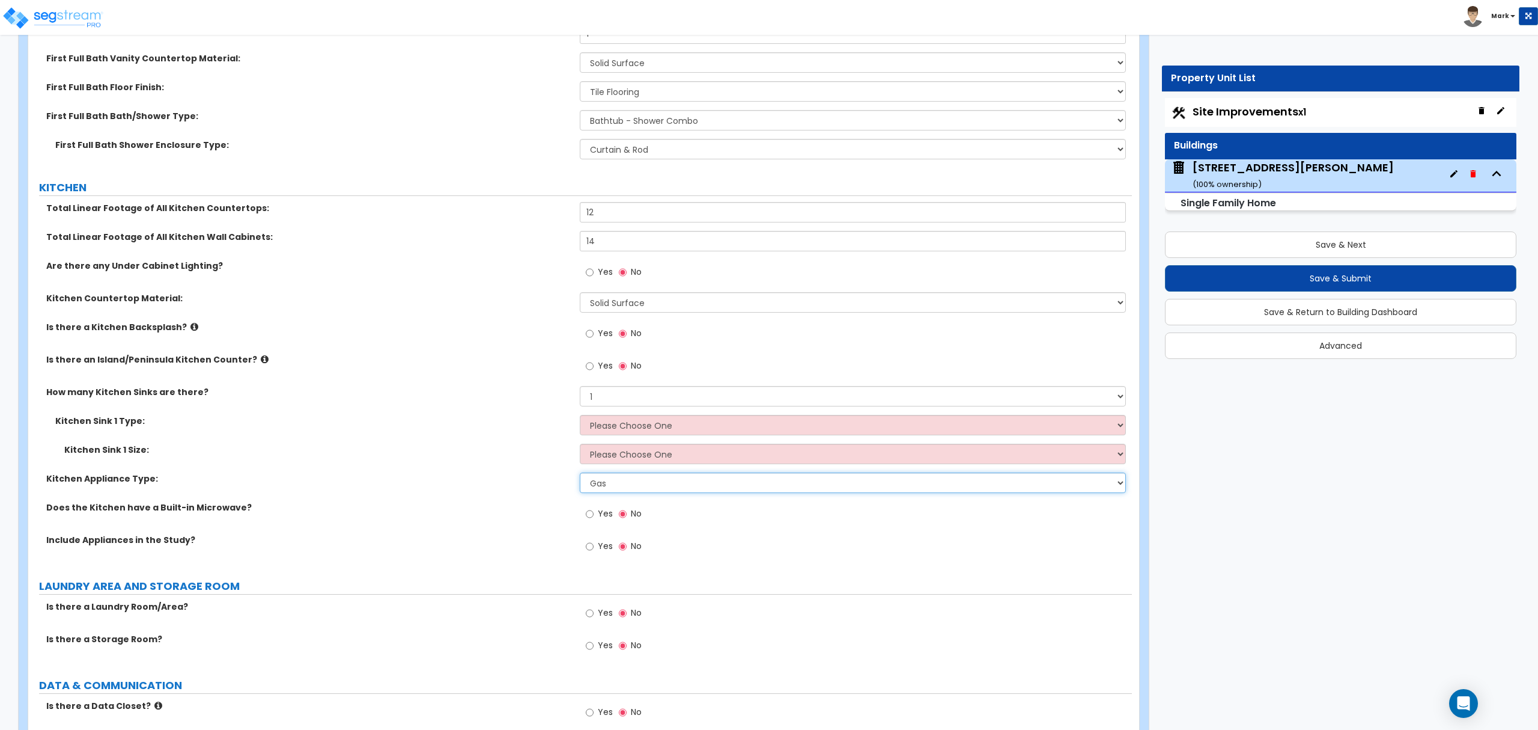
click at [599, 475] on select "Please Choose One Gas Electric" at bounding box center [853, 482] width 546 height 20
select select "2"
click at [580, 475] on select "Please Choose One Gas Electric" at bounding box center [853, 482] width 546 height 20
click at [619, 425] on select "Please Choose One Stainless Steel Porcelain Enamel Cast Iron Granite Composite" at bounding box center [853, 425] width 546 height 20
select select "1"
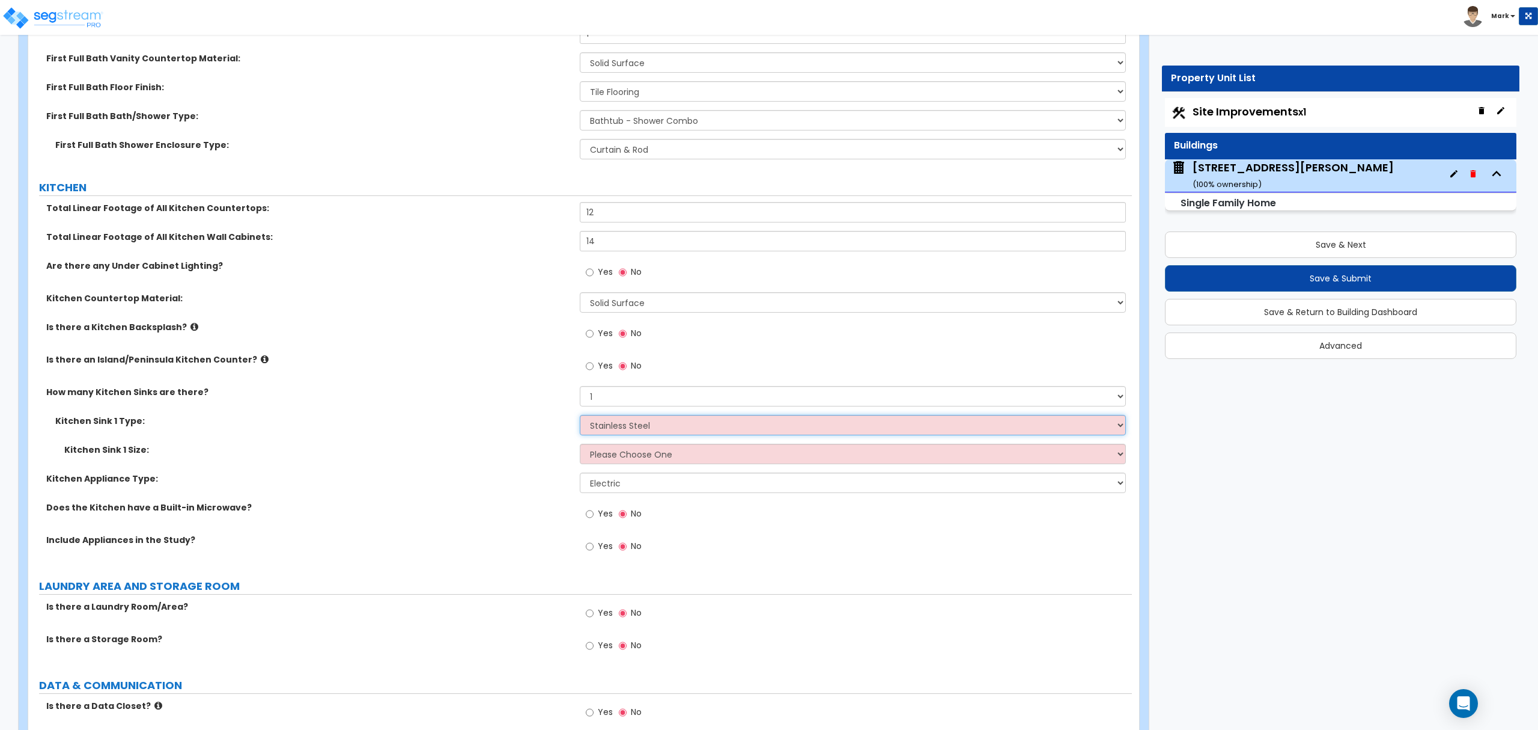
click at [580, 418] on select "Please Choose One Stainless Steel Porcelain Enamel Cast Iron Granite Composite" at bounding box center [853, 425] width 546 height 20
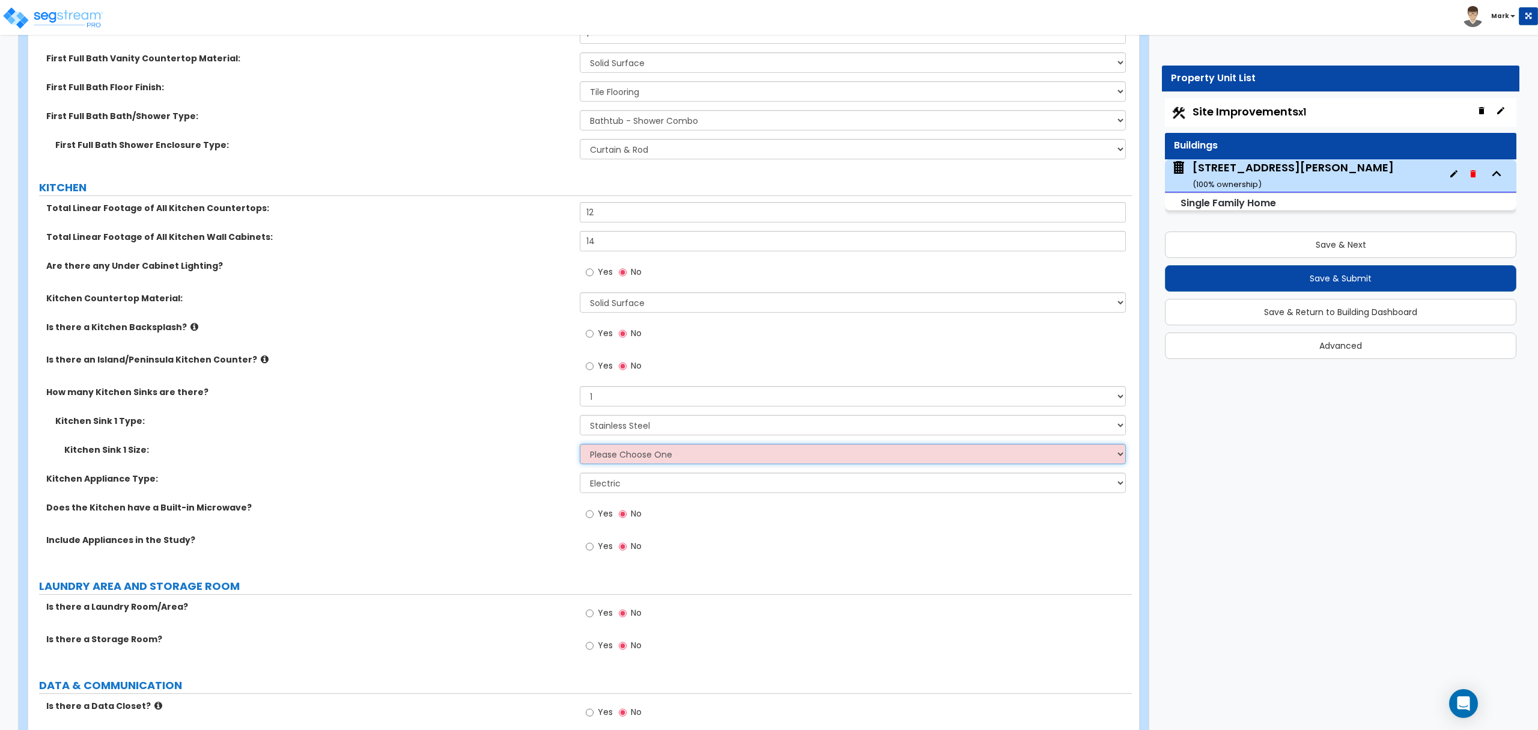
click at [618, 464] on select "Please Choose One Single Sink Double Sink" at bounding box center [853, 453] width 546 height 20
select select "2"
click at [580, 446] on select "Please Choose One Single Sink Double Sink" at bounding box center [853, 453] width 546 height 20
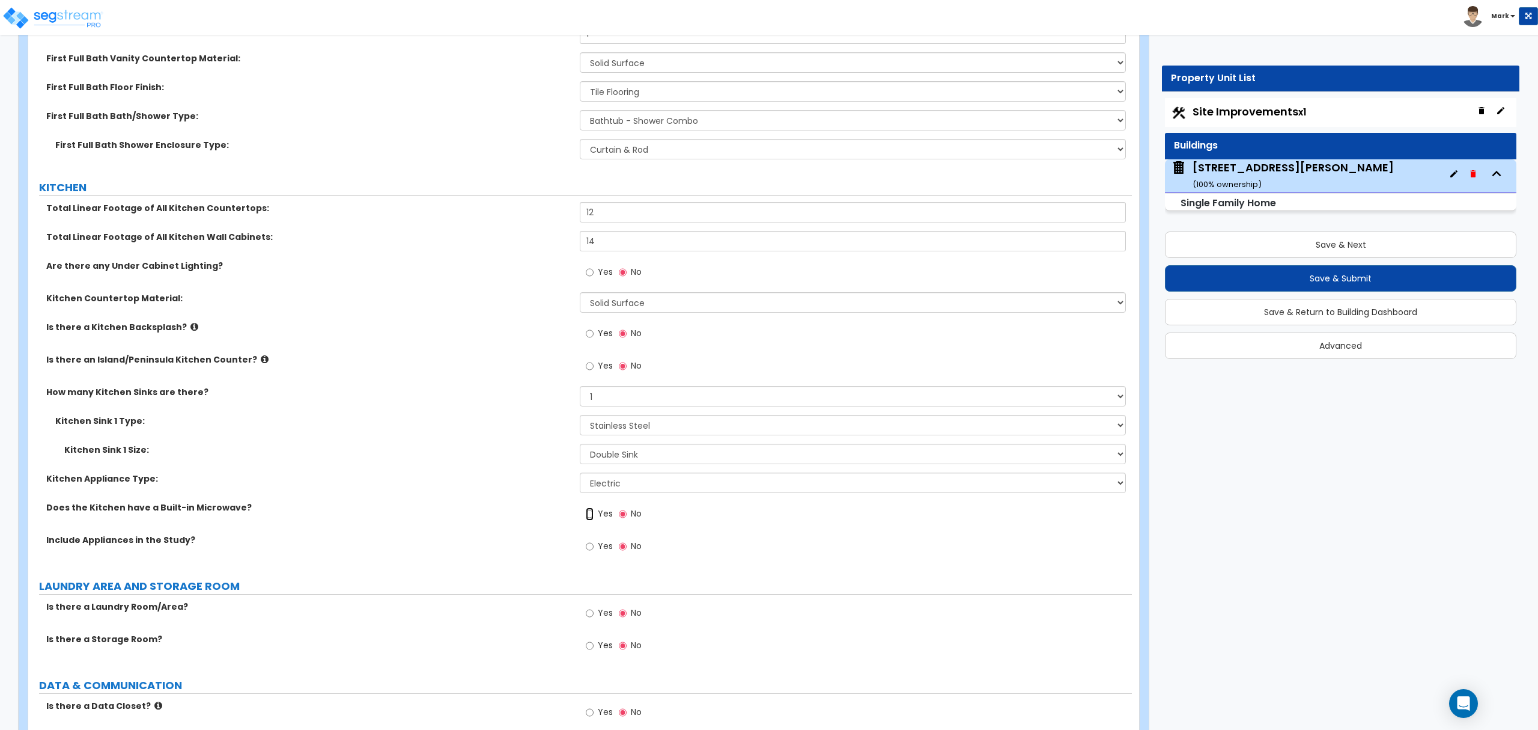
click at [590, 510] on input "Yes" at bounding box center [590, 513] width 8 height 13
radio input "true"
click at [595, 550] on label "Yes" at bounding box center [599, 547] width 27 height 20
click at [594, 550] on input "Yes" at bounding box center [590, 546] width 8 height 13
radio input "true"
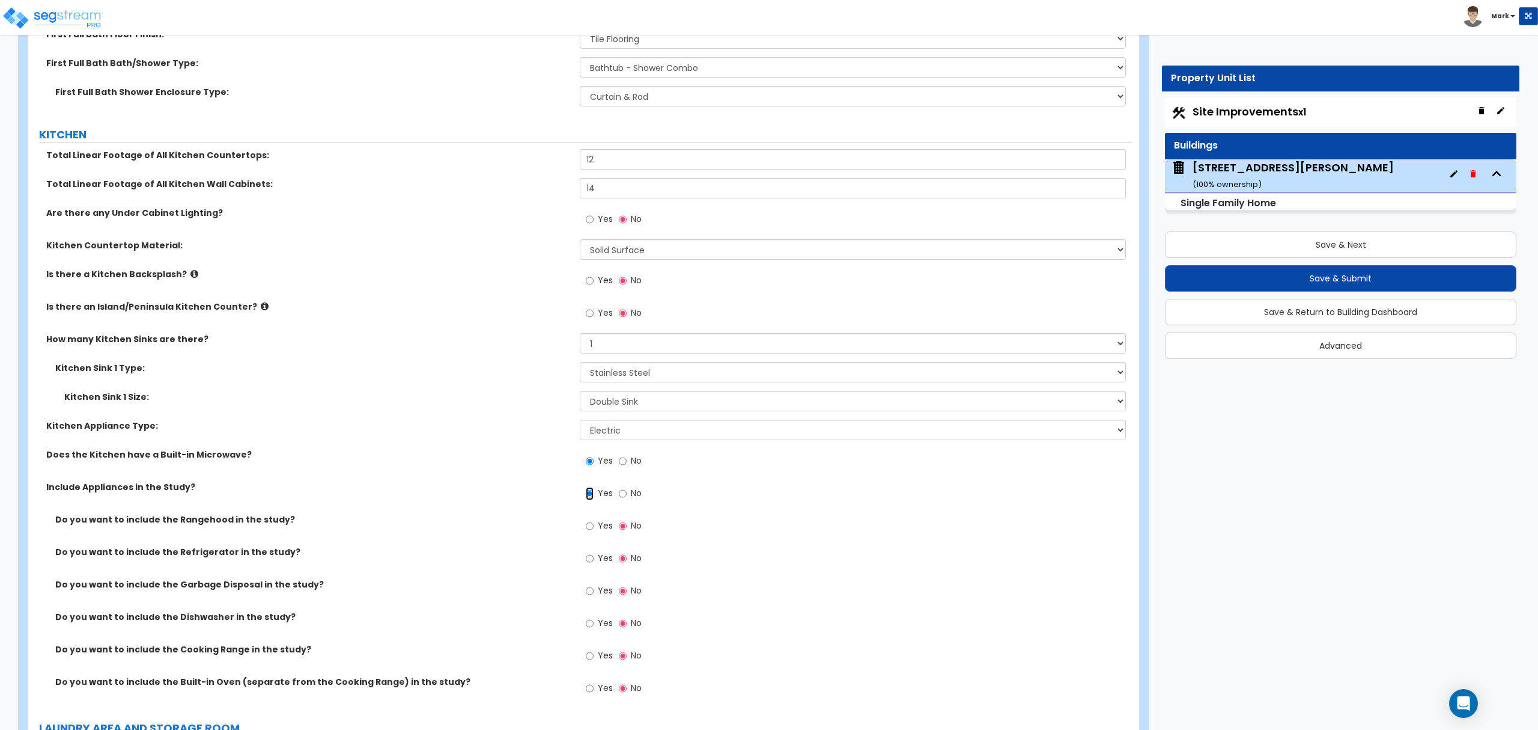
scroll to position [4086, 0]
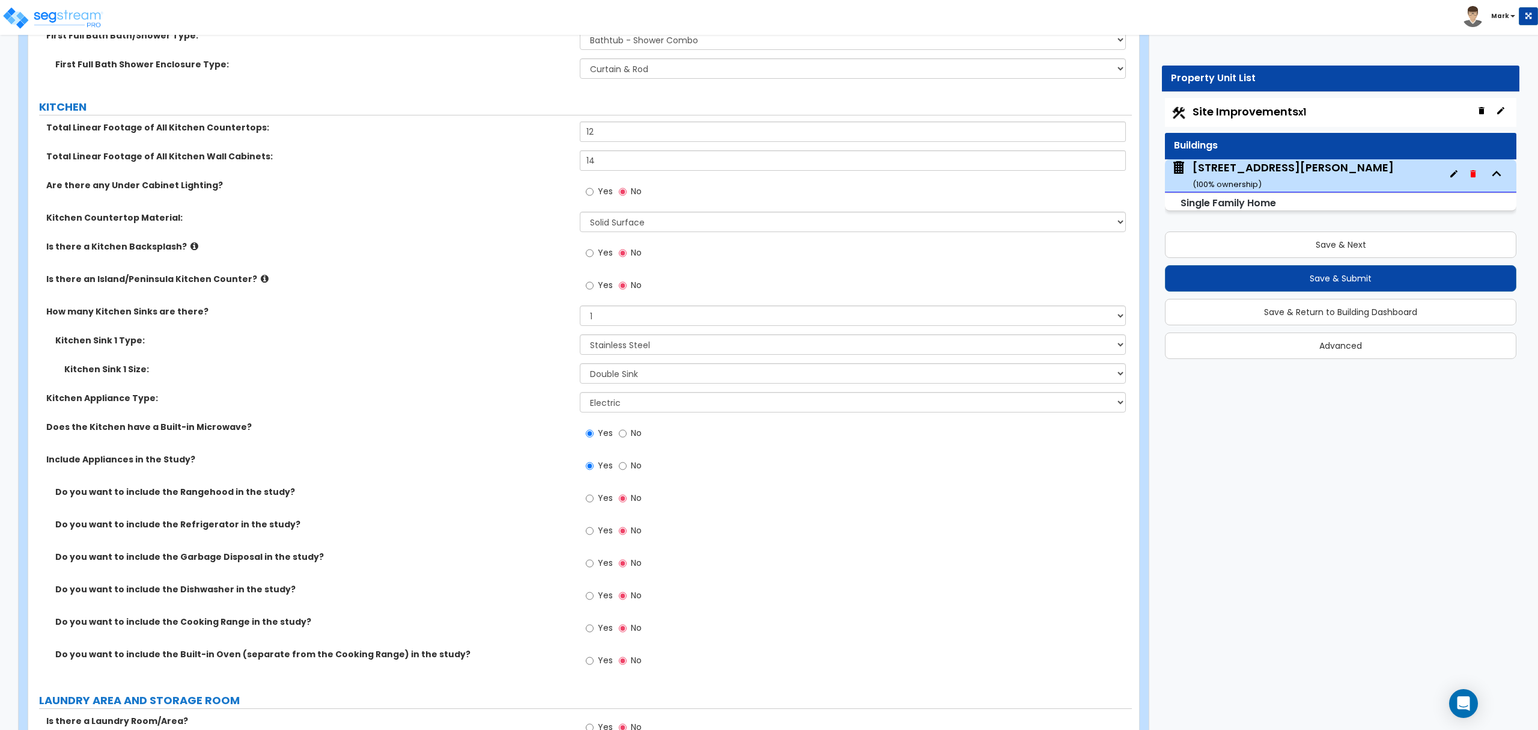
click at [592, 526] on label "Yes" at bounding box center [599, 532] width 27 height 20
click at [592, 526] on input "Yes" at bounding box center [590, 530] width 8 height 13
radio input "true"
click at [600, 564] on span "Yes" at bounding box center [605, 562] width 15 height 12
click at [594, 564] on input "Yes" at bounding box center [590, 562] width 8 height 13
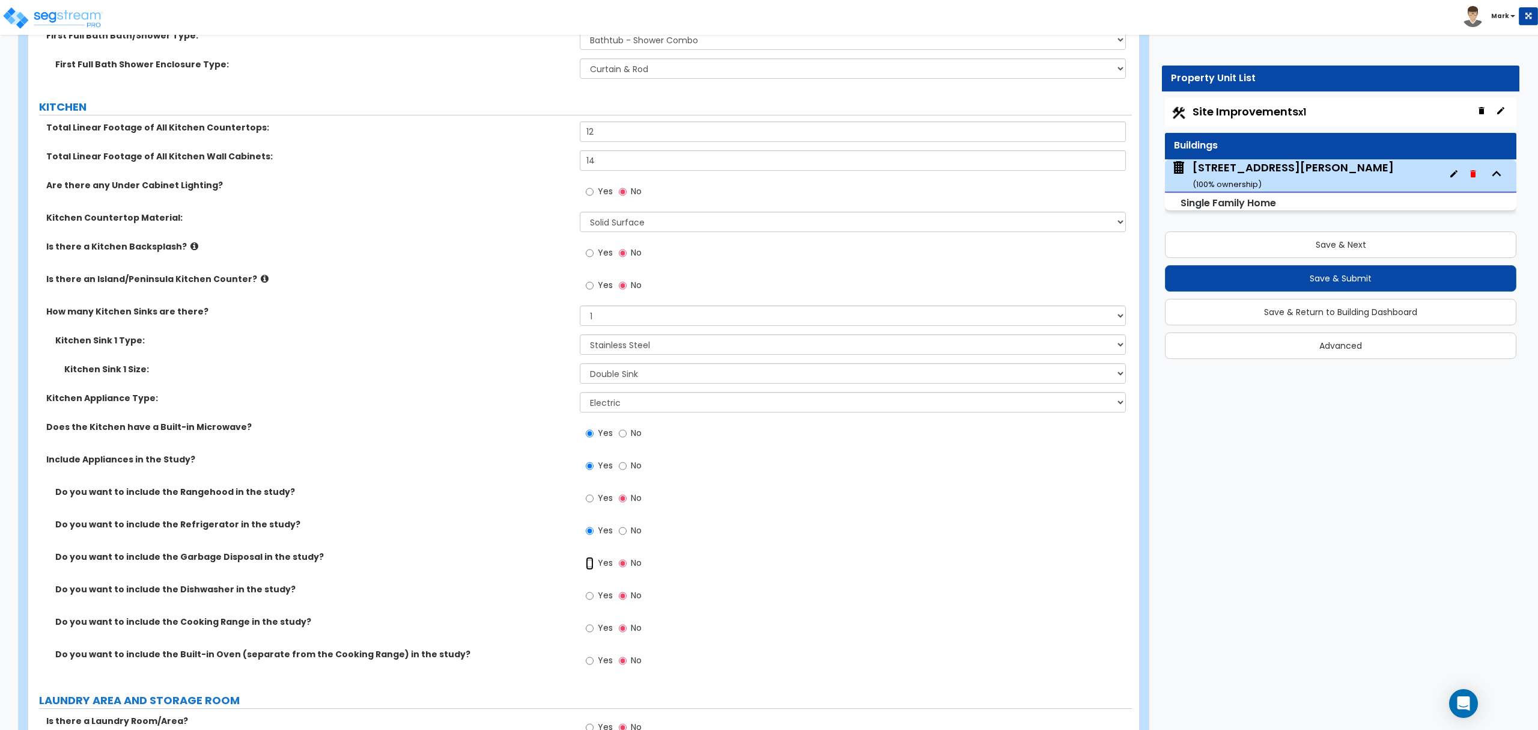
radio input "true"
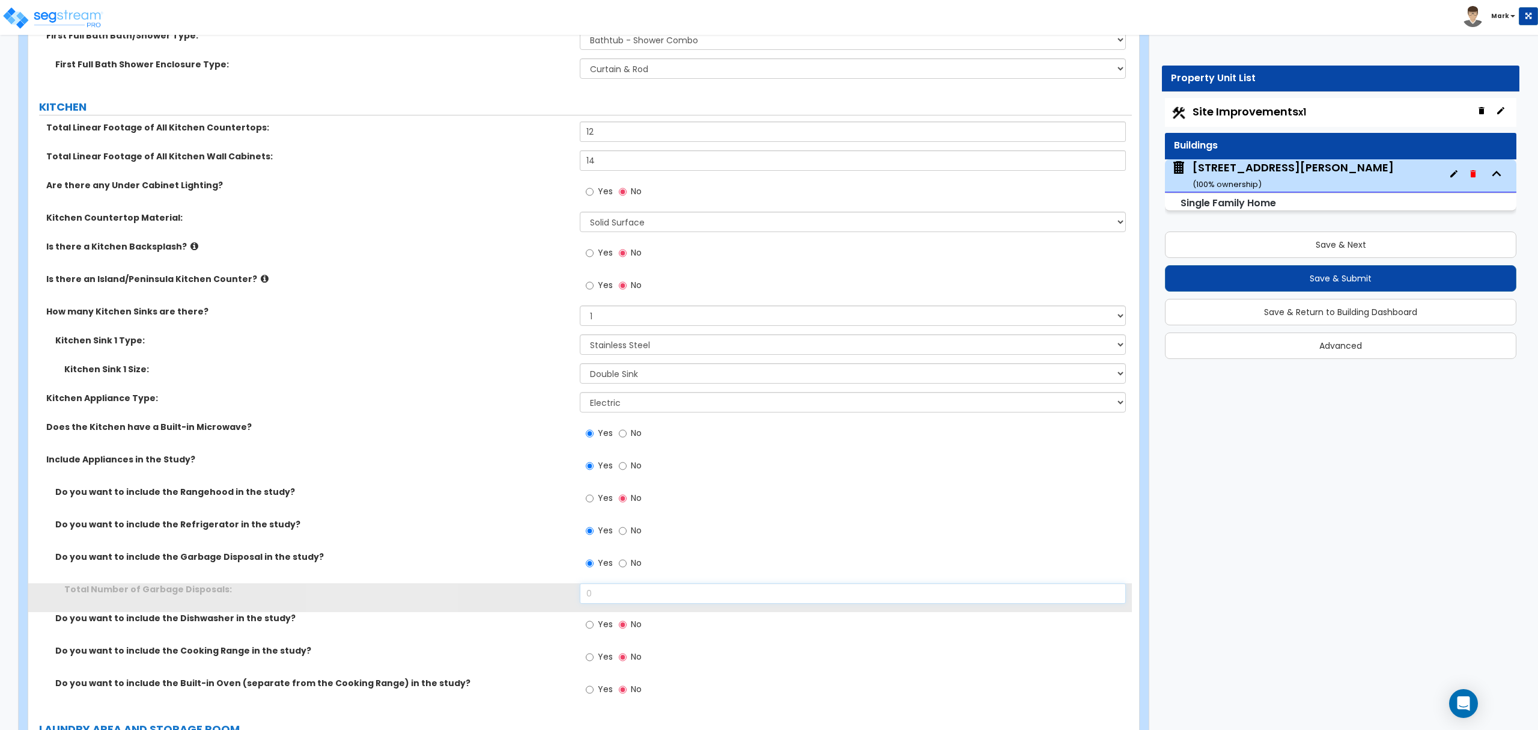
click at [609, 597] on input "0" at bounding box center [853, 593] width 546 height 20
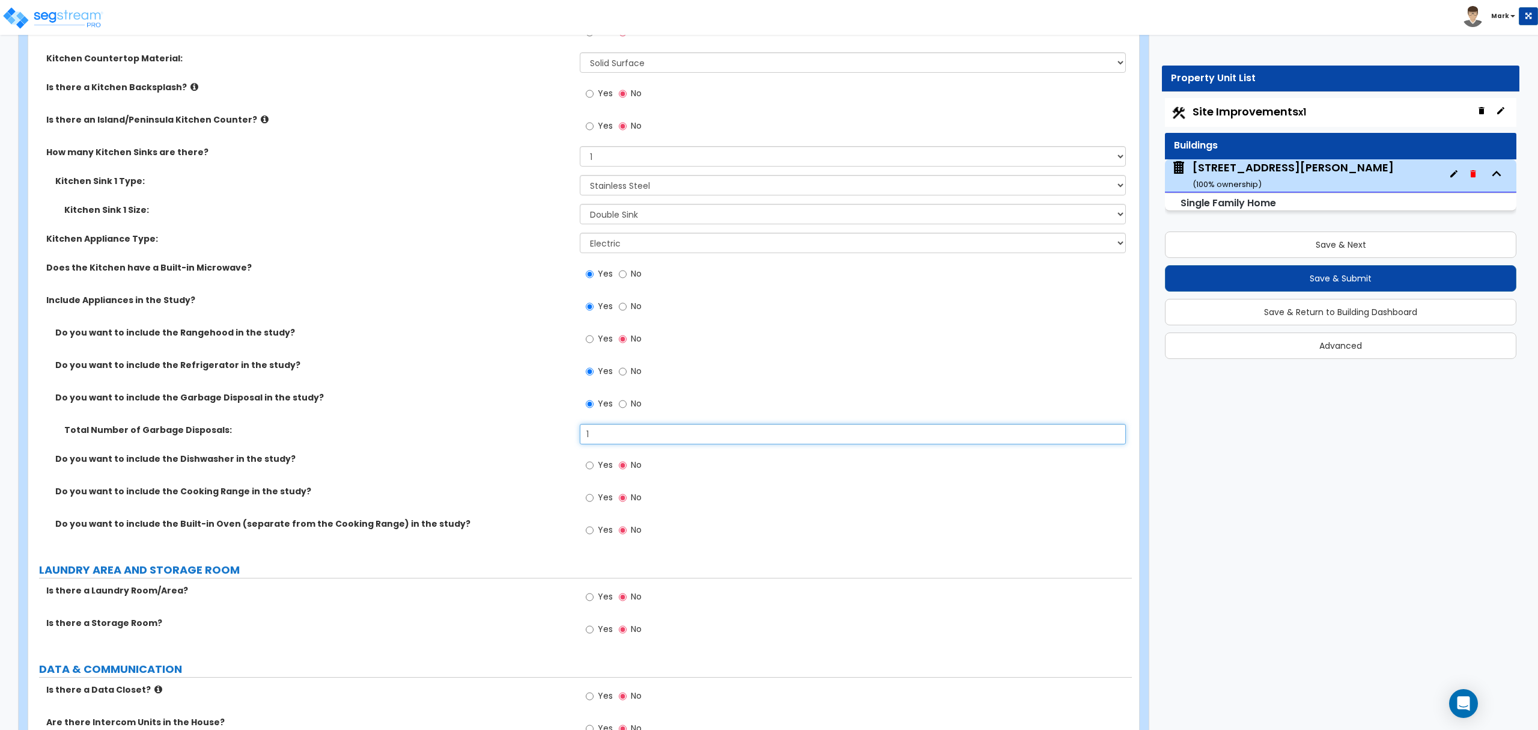
scroll to position [4246, 0]
type input "1"
click at [593, 471] on input "Yes" at bounding box center [590, 464] width 8 height 13
radio input "true"
click at [590, 503] on input "Yes" at bounding box center [590, 496] width 8 height 13
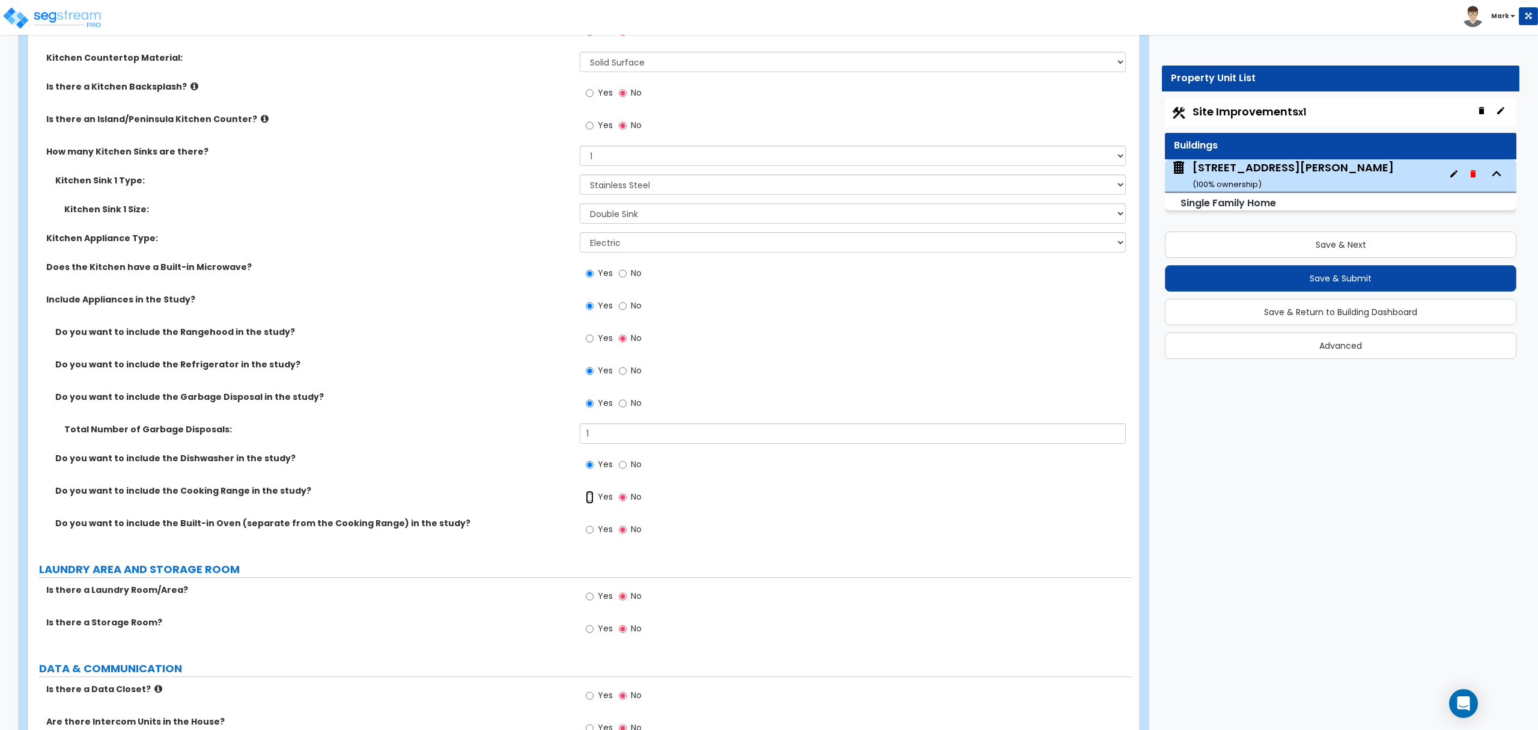
radio input "true"
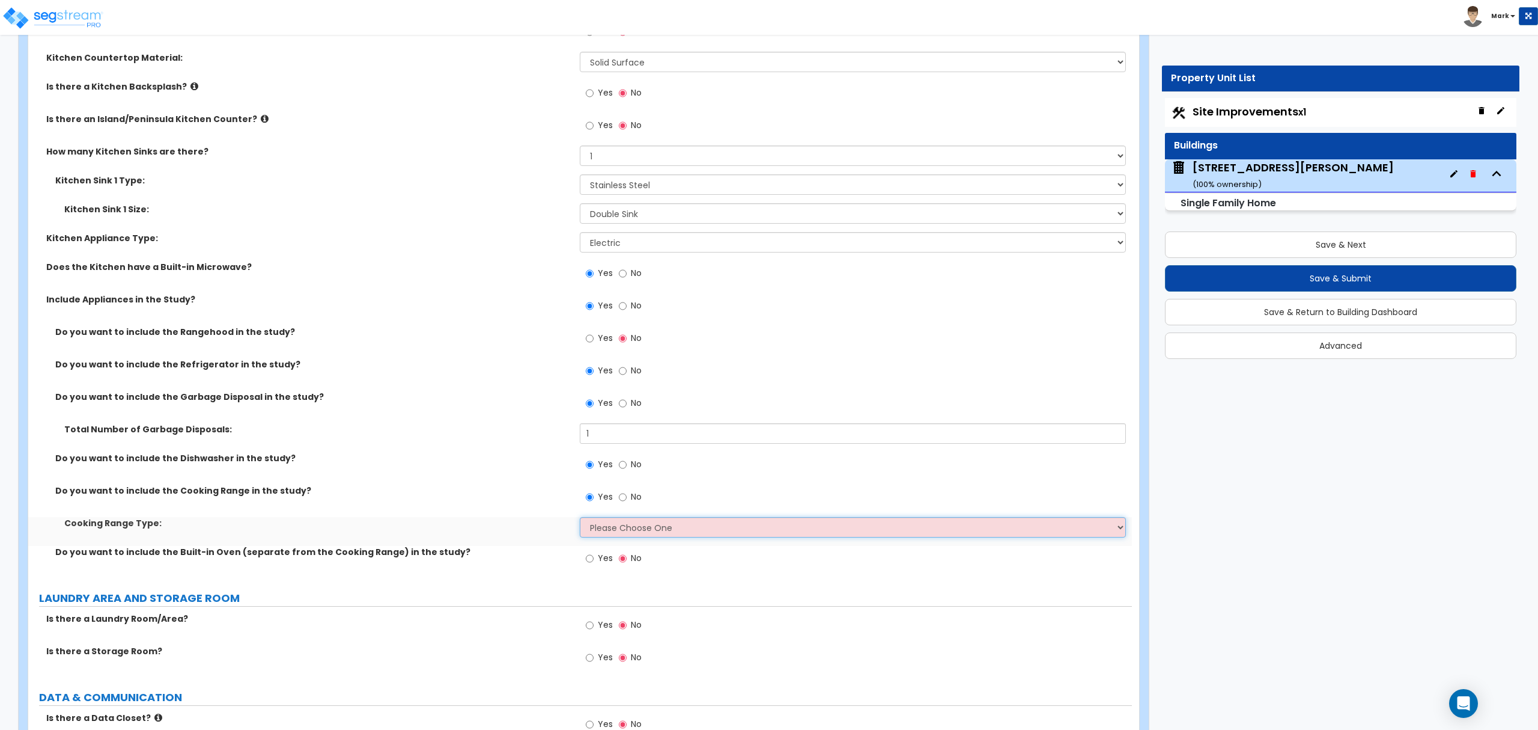
click at [606, 535] on select "Please Choose One Cook Top Only Range with Oven" at bounding box center [853, 527] width 546 height 20
select select "2"
click at [580, 520] on select "Please Choose One Cook Top Only Range with Oven" at bounding box center [853, 527] width 546 height 20
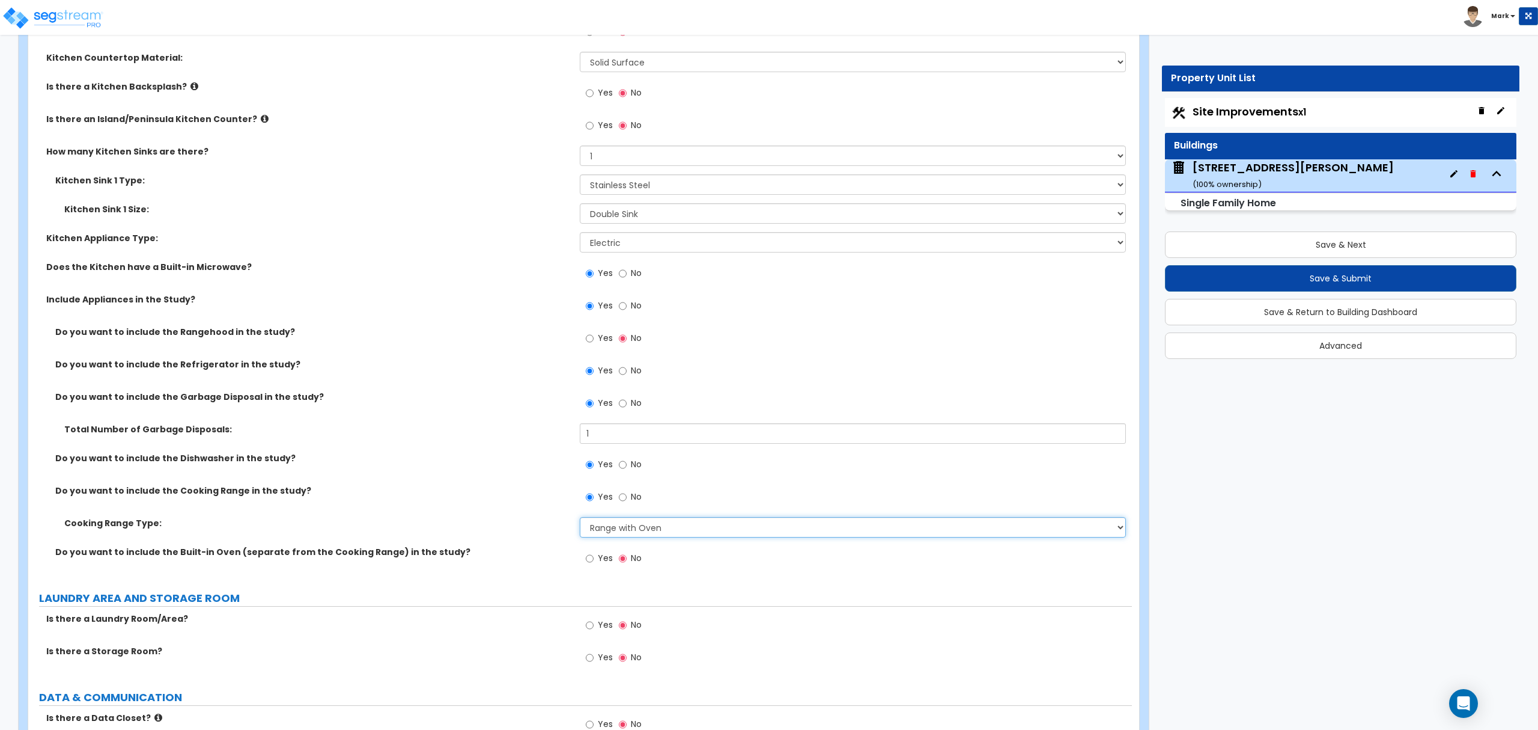
scroll to position [4327, 0]
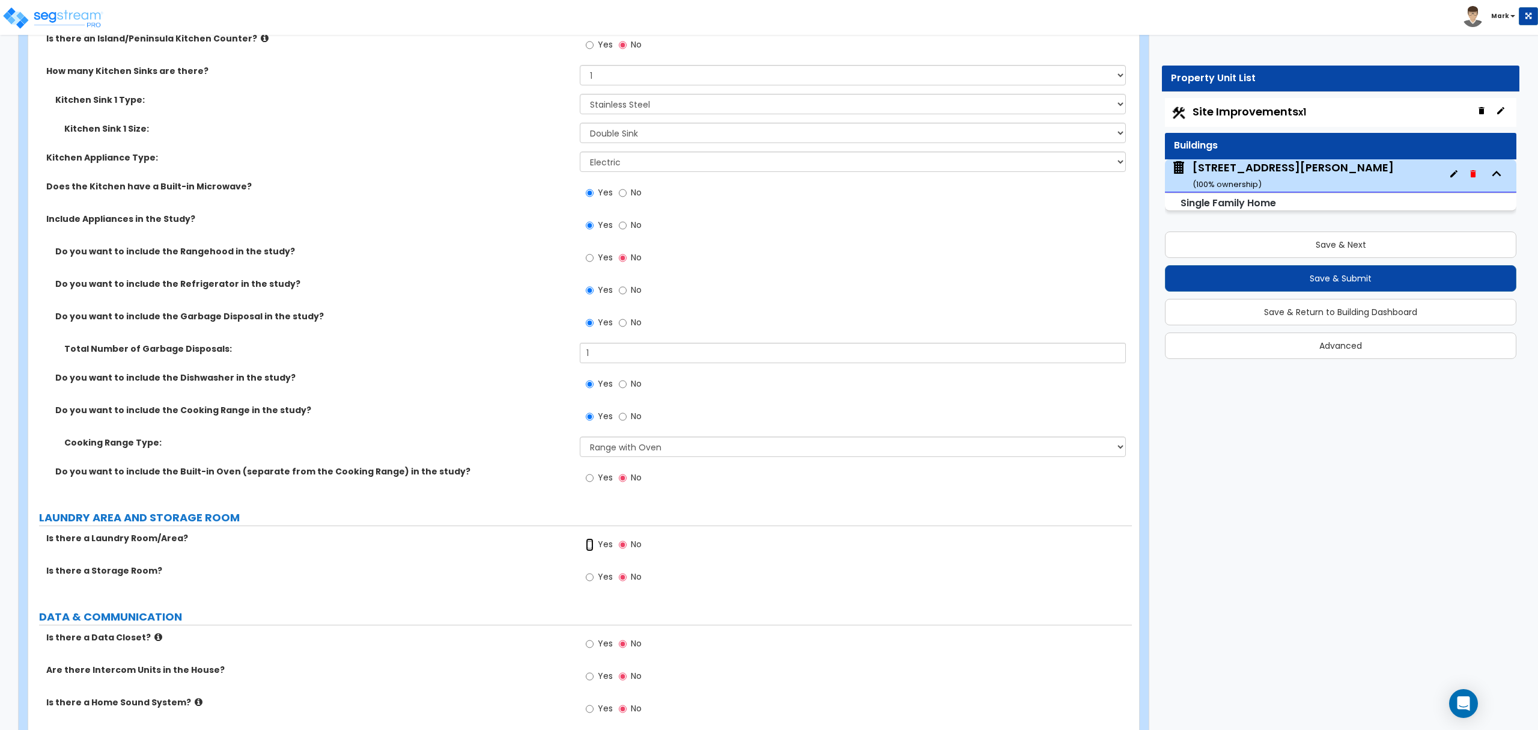
drag, startPoint x: 590, startPoint y: 541, endPoint x: 593, endPoint y: 551, distance: 10.5
click at [591, 542] on input "Yes" at bounding box center [590, 544] width 8 height 13
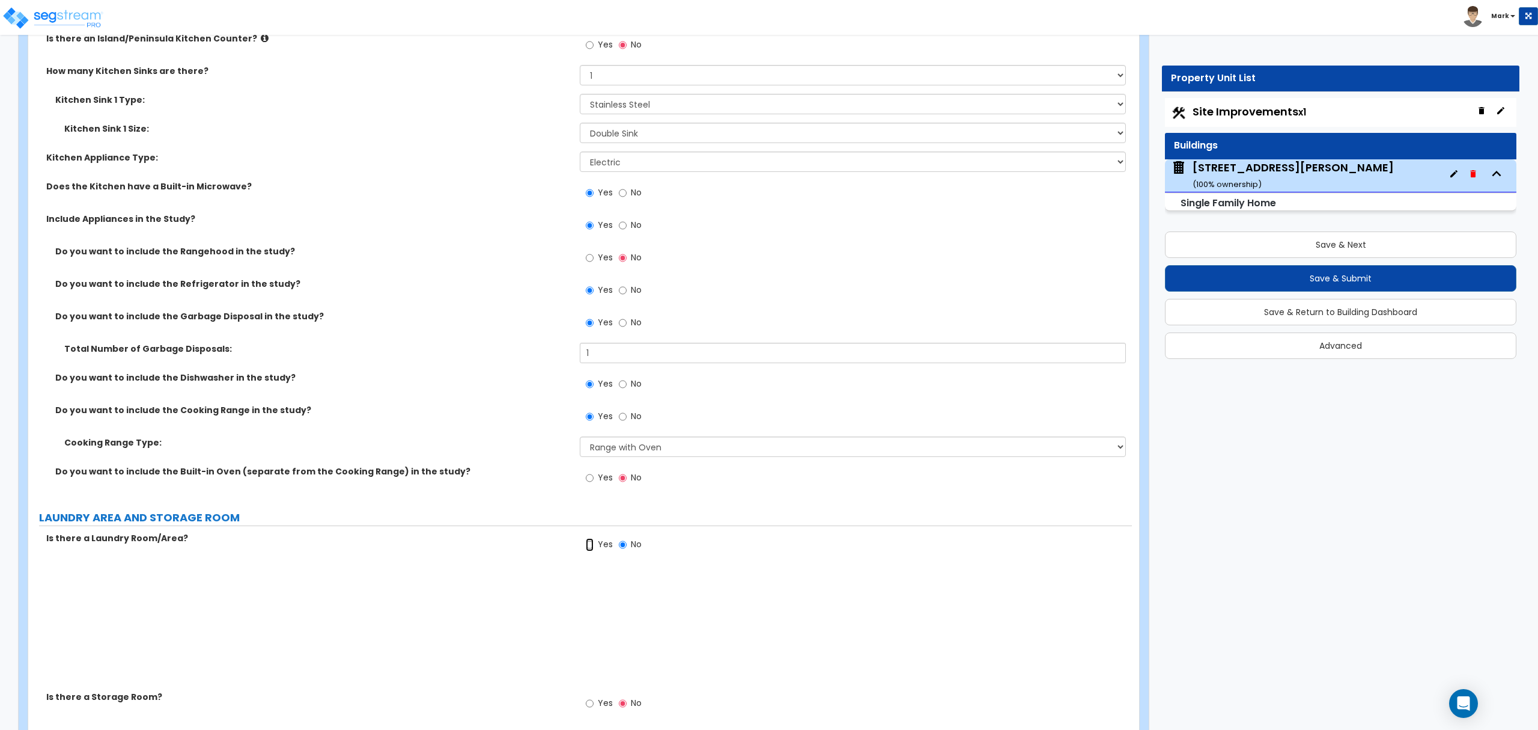
radio input "true"
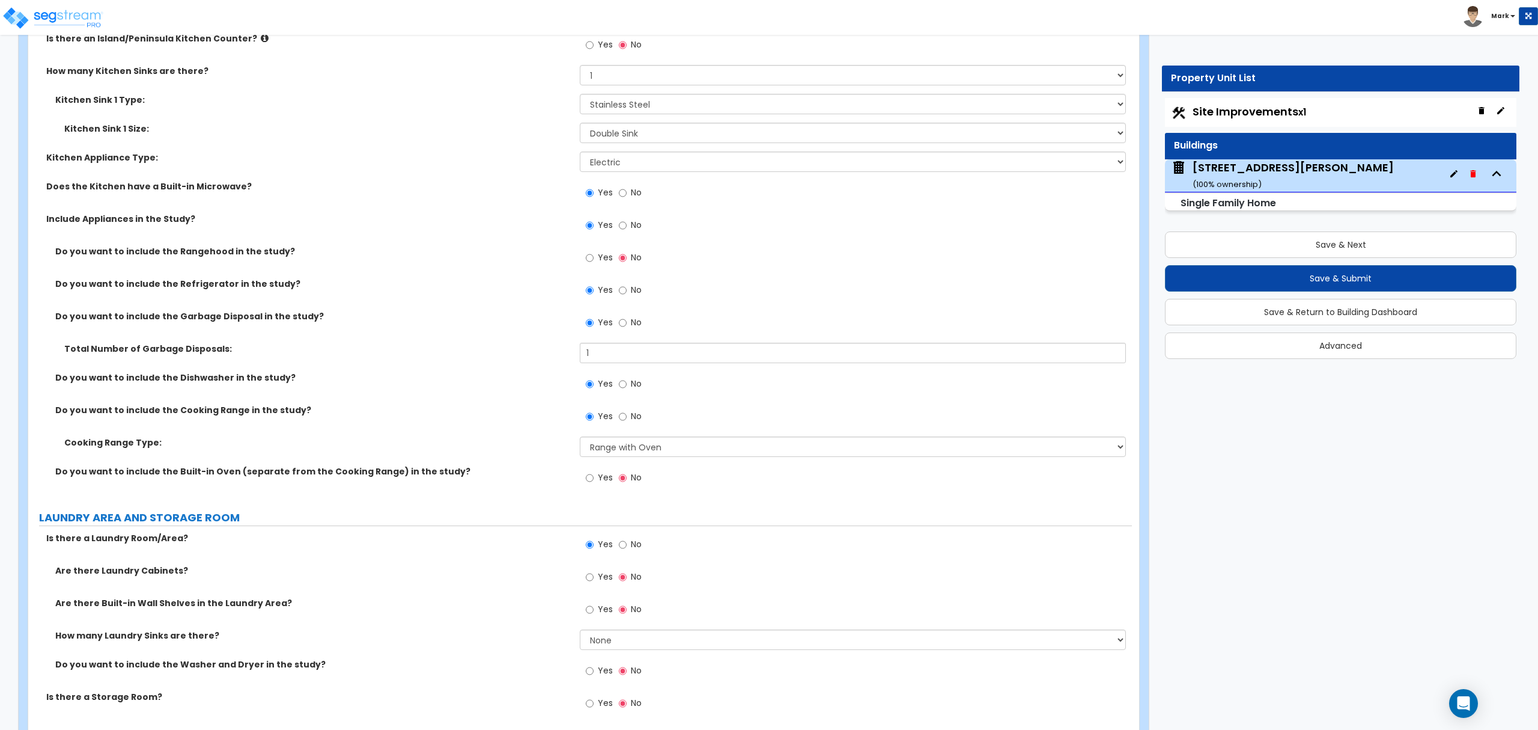
click at [596, 575] on label "Yes" at bounding box center [599, 578] width 27 height 20
click at [594, 575] on input "Yes" at bounding box center [590, 576] width 8 height 13
radio input "true"
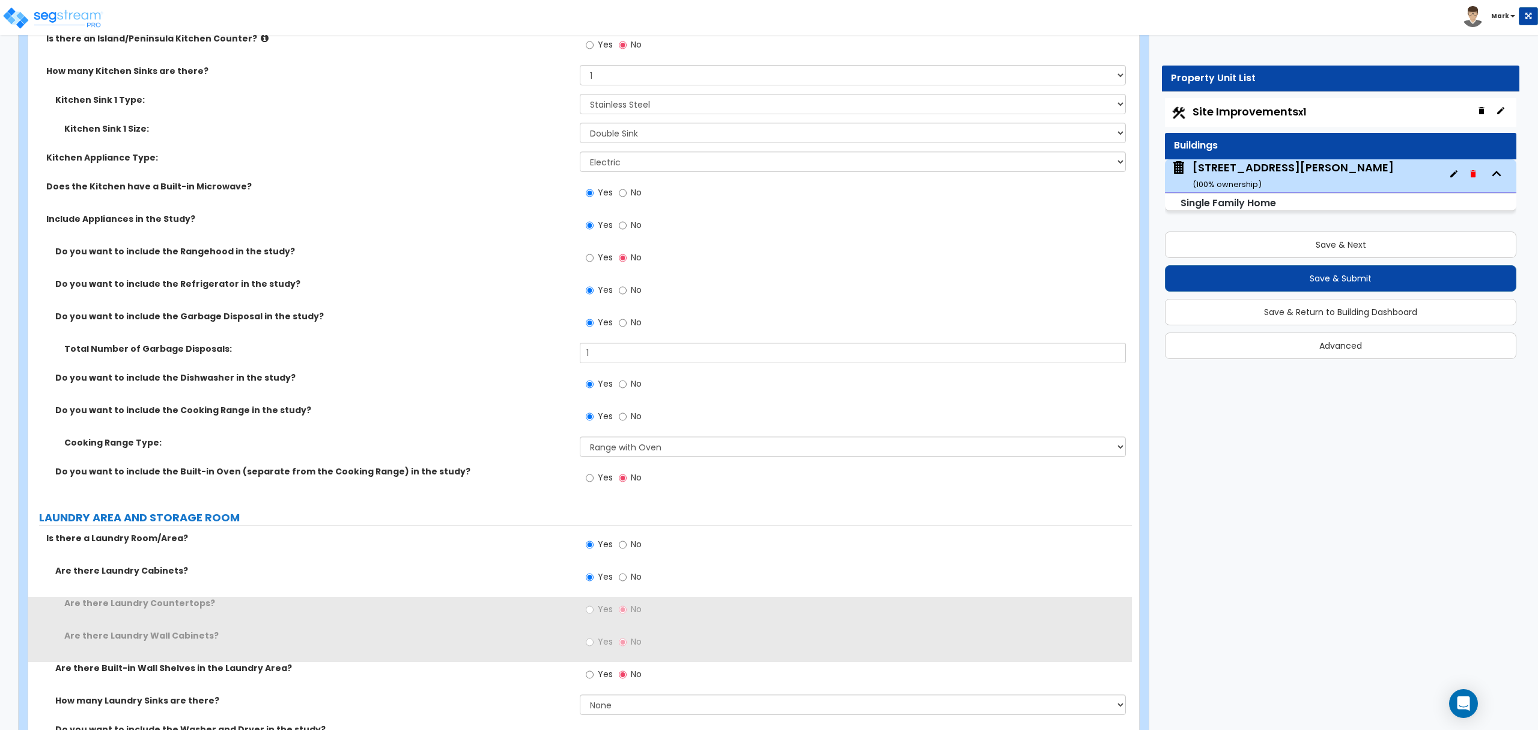
click at [618, 614] on div "Yes No" at bounding box center [614, 611] width 68 height 28
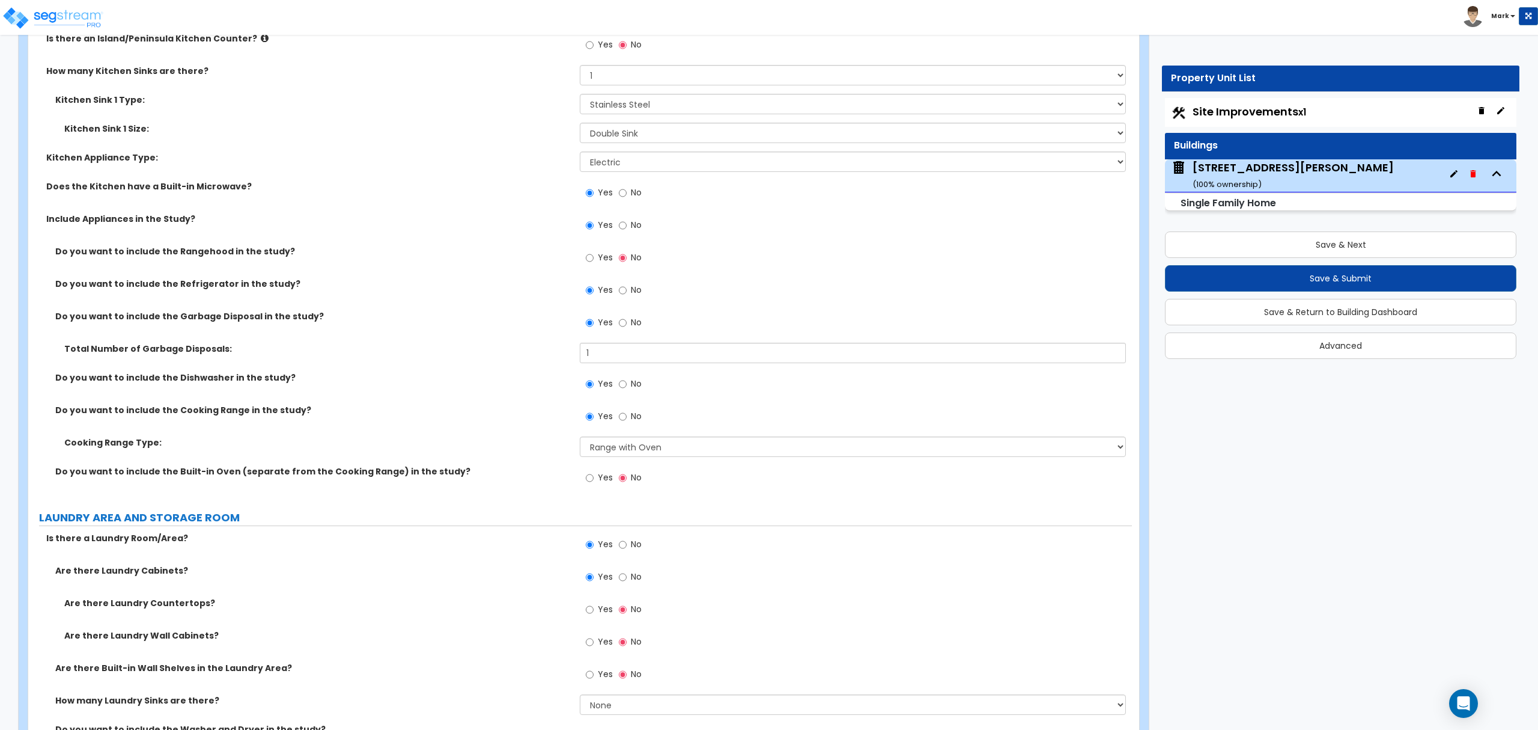
click at [606, 614] on span "Yes" at bounding box center [605, 609] width 15 height 12
click at [594, 614] on input "Yes" at bounding box center [590, 609] width 8 height 13
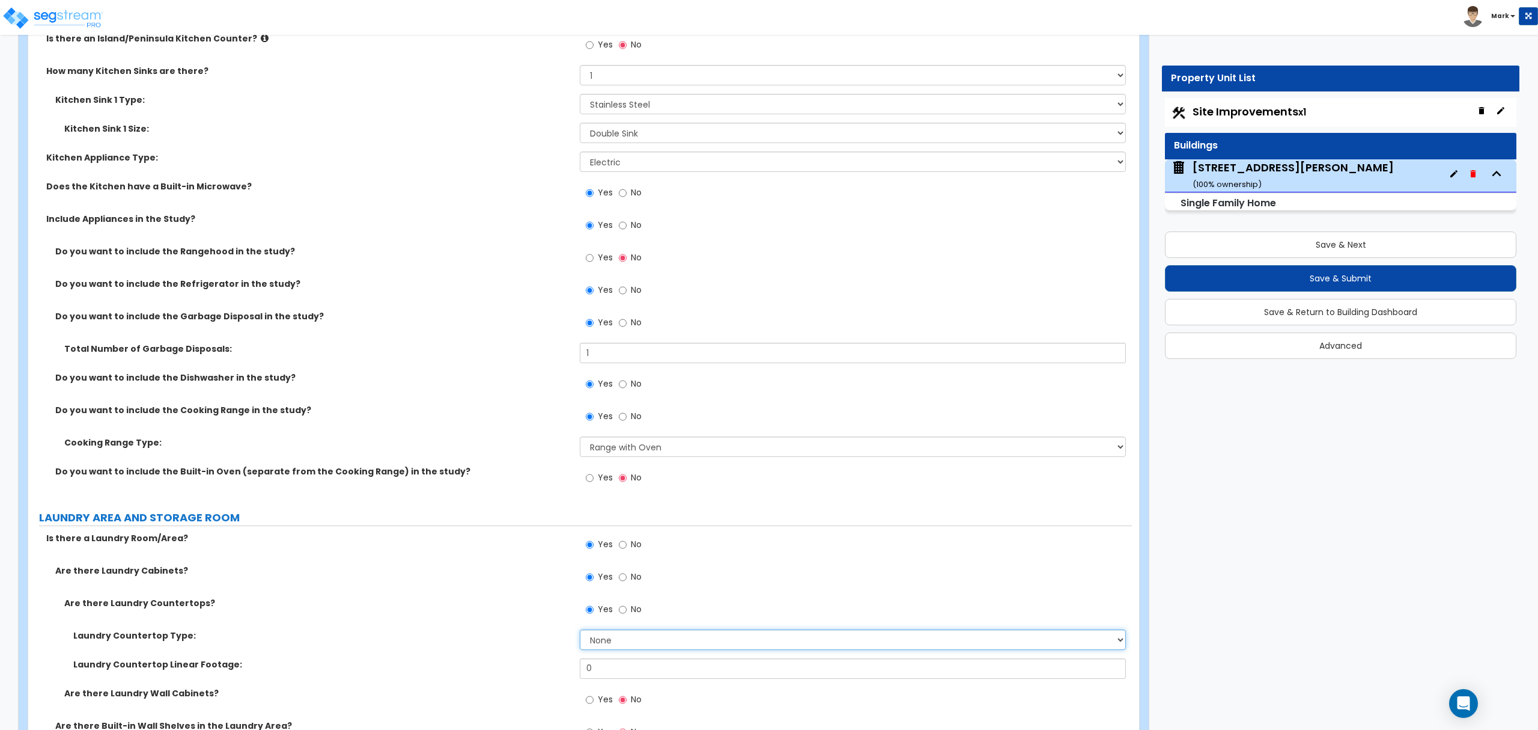
click at [599, 638] on select "None Plastic Laminate Solid Surface Stone Quartz Marble Tile Wood Stainless Ste…" at bounding box center [853, 639] width 546 height 20
click at [550, 595] on div "Are there Laundry Cabinets? Yes No" at bounding box center [580, 580] width 1104 height 32
click at [623, 616] on input "No" at bounding box center [623, 609] width 8 height 13
radio input "false"
radio input "true"
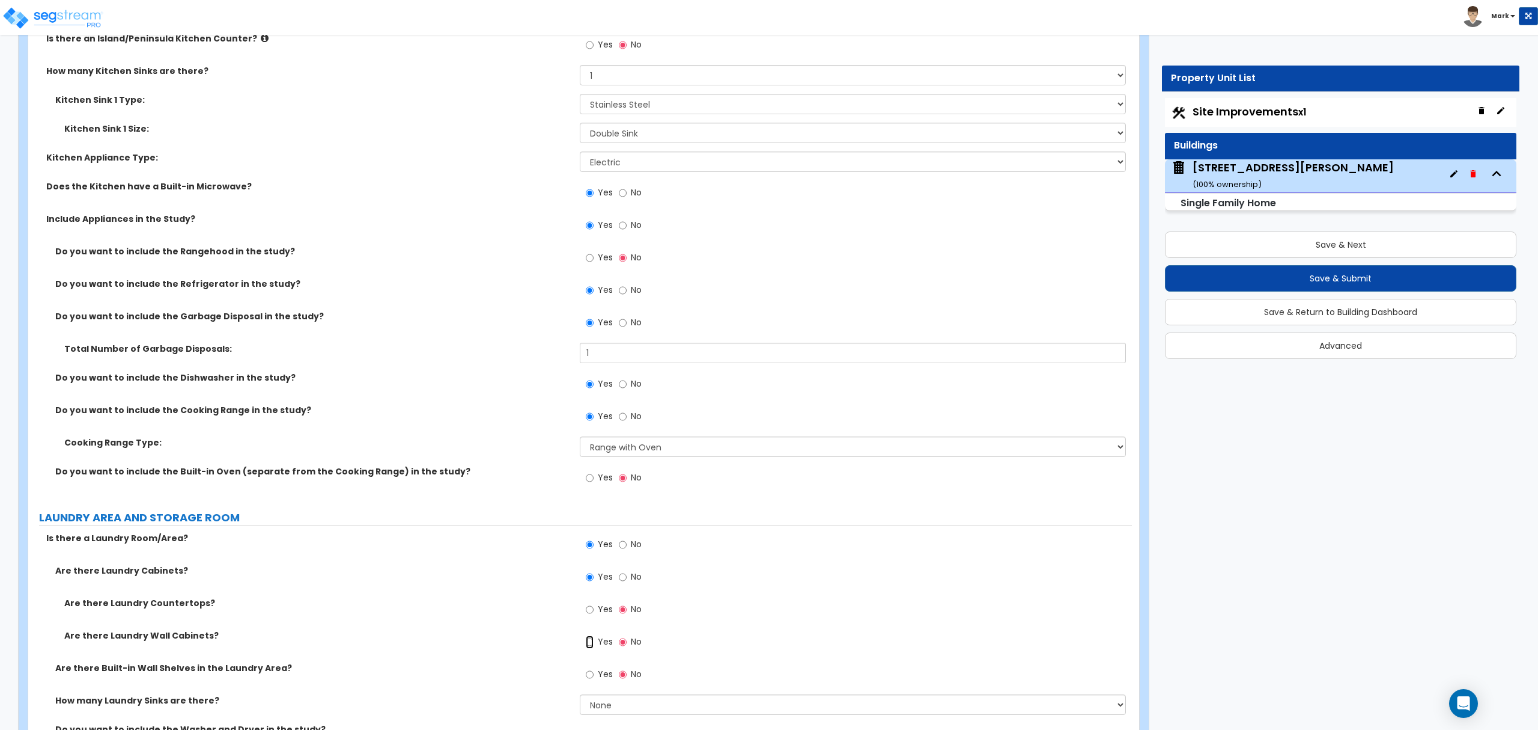
click at [593, 640] on input "Yes" at bounding box center [590, 641] width 8 height 13
radio input "true"
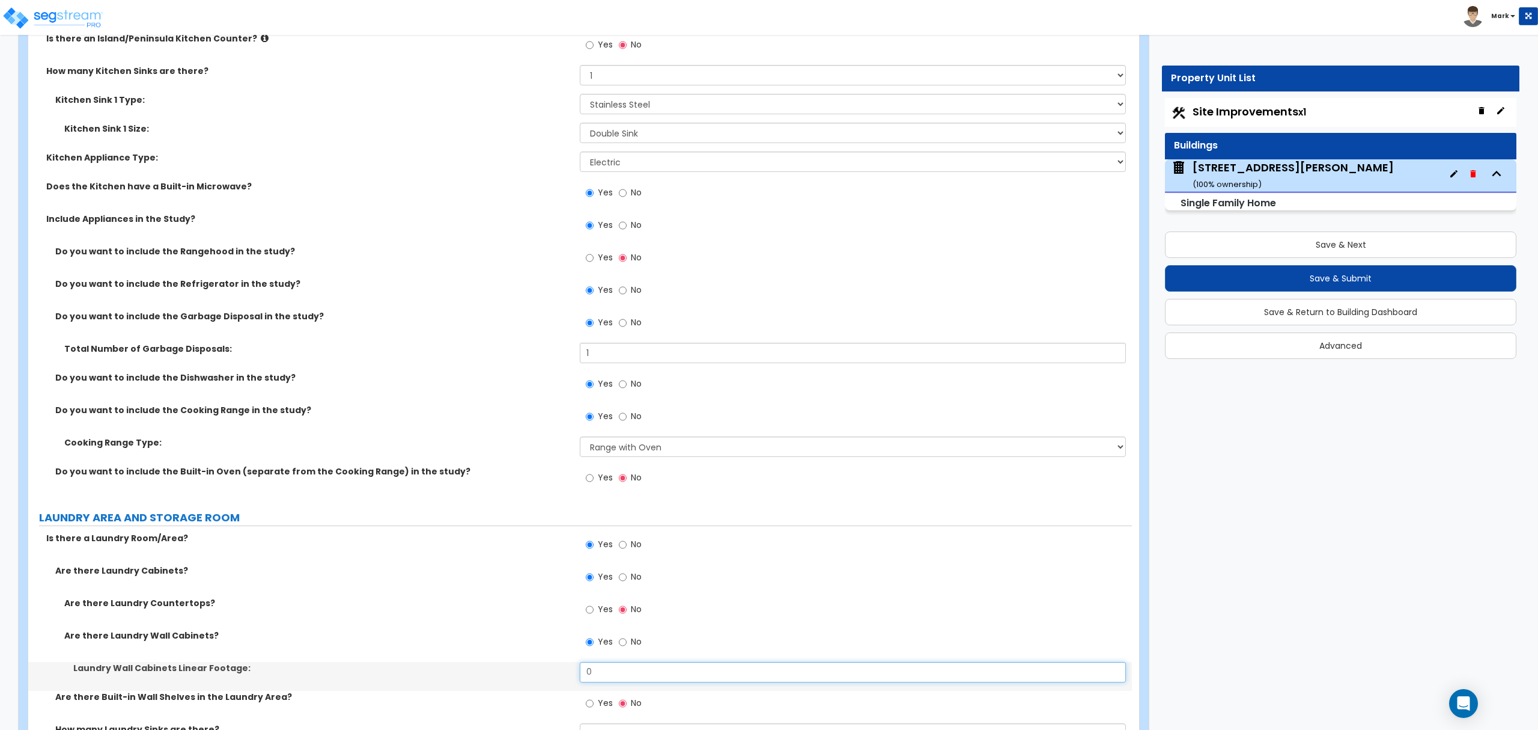
click at [606, 669] on input "0" at bounding box center [853, 672] width 546 height 20
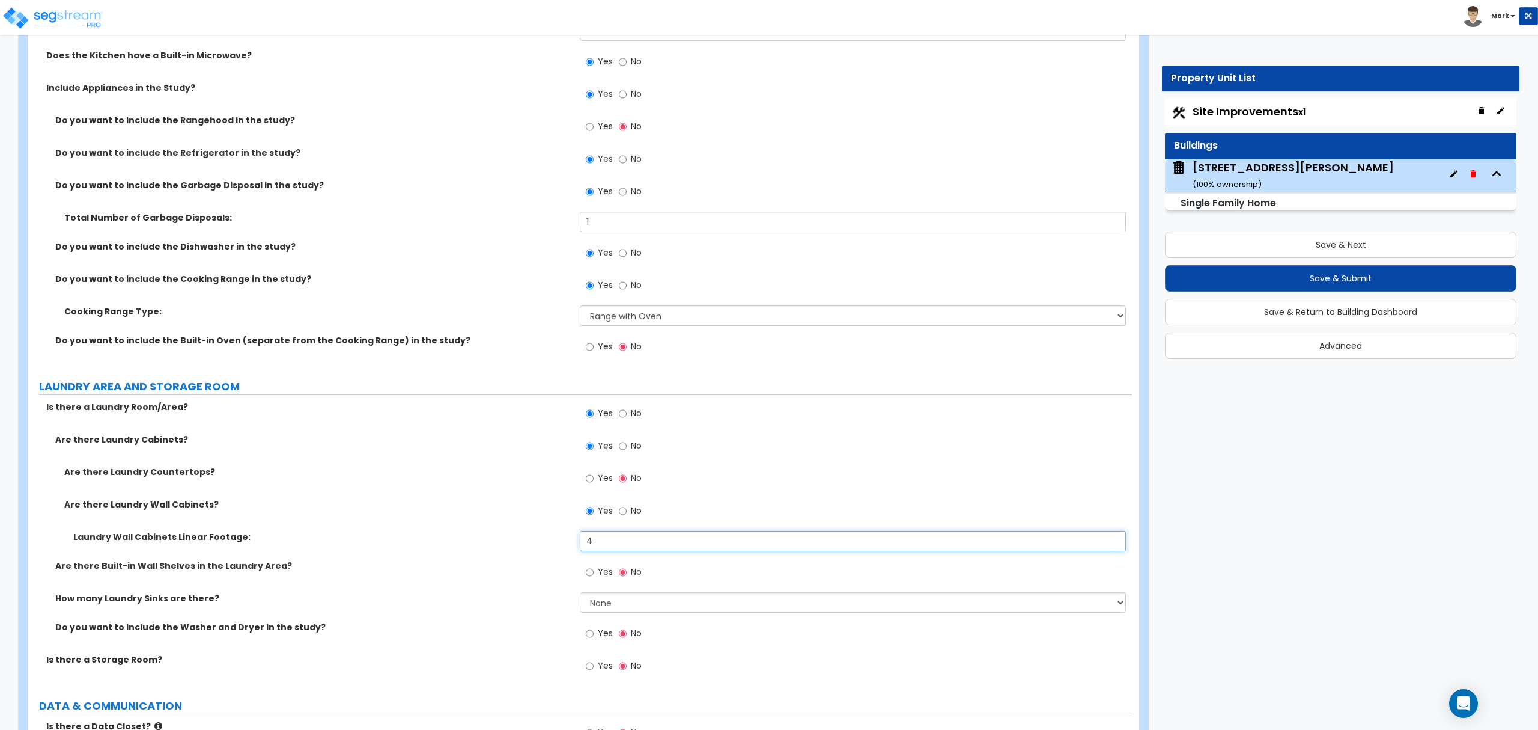
scroll to position [4487, 0]
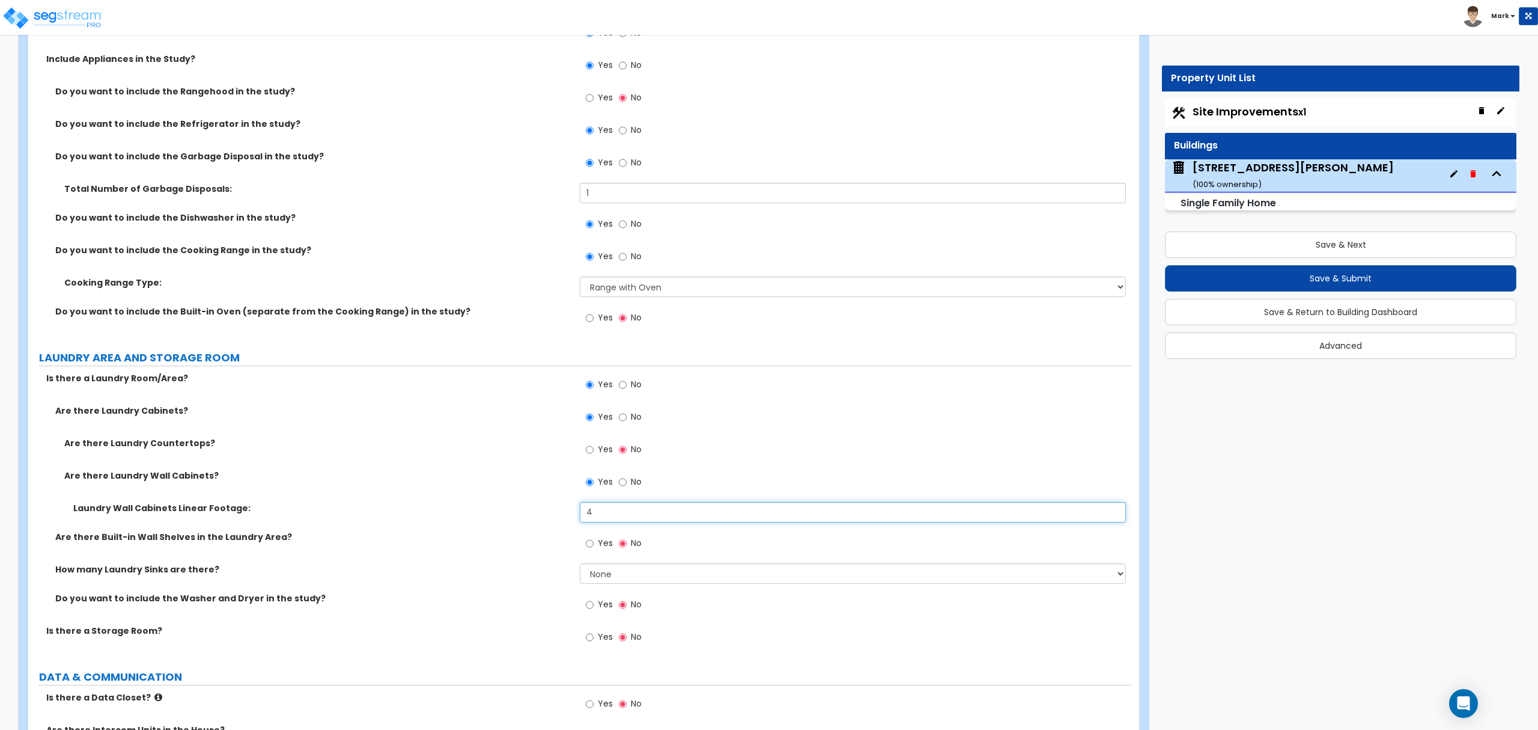
type input "4"
click at [628, 571] on select "None 1 2 3" at bounding box center [853, 573] width 546 height 20
select select "1"
click at [580, 566] on select "None 1 2 3" at bounding box center [853, 573] width 546 height 20
click at [603, 620] on div "Yes No" at bounding box center [614, 606] width 68 height 28
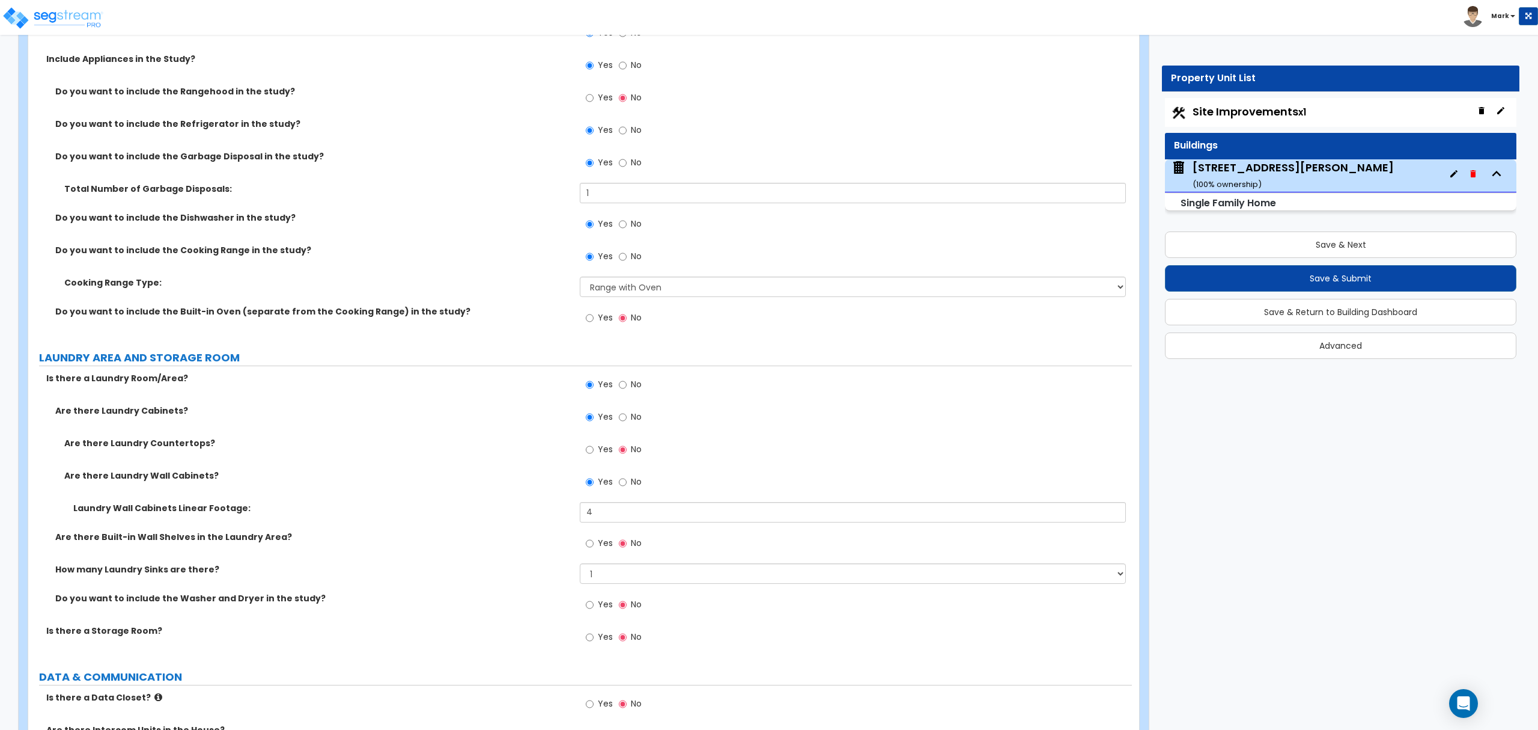
click at [602, 610] on span "Yes" at bounding box center [605, 604] width 15 height 12
click at [594, 611] on input "Yes" at bounding box center [590, 604] width 8 height 13
radio input "true"
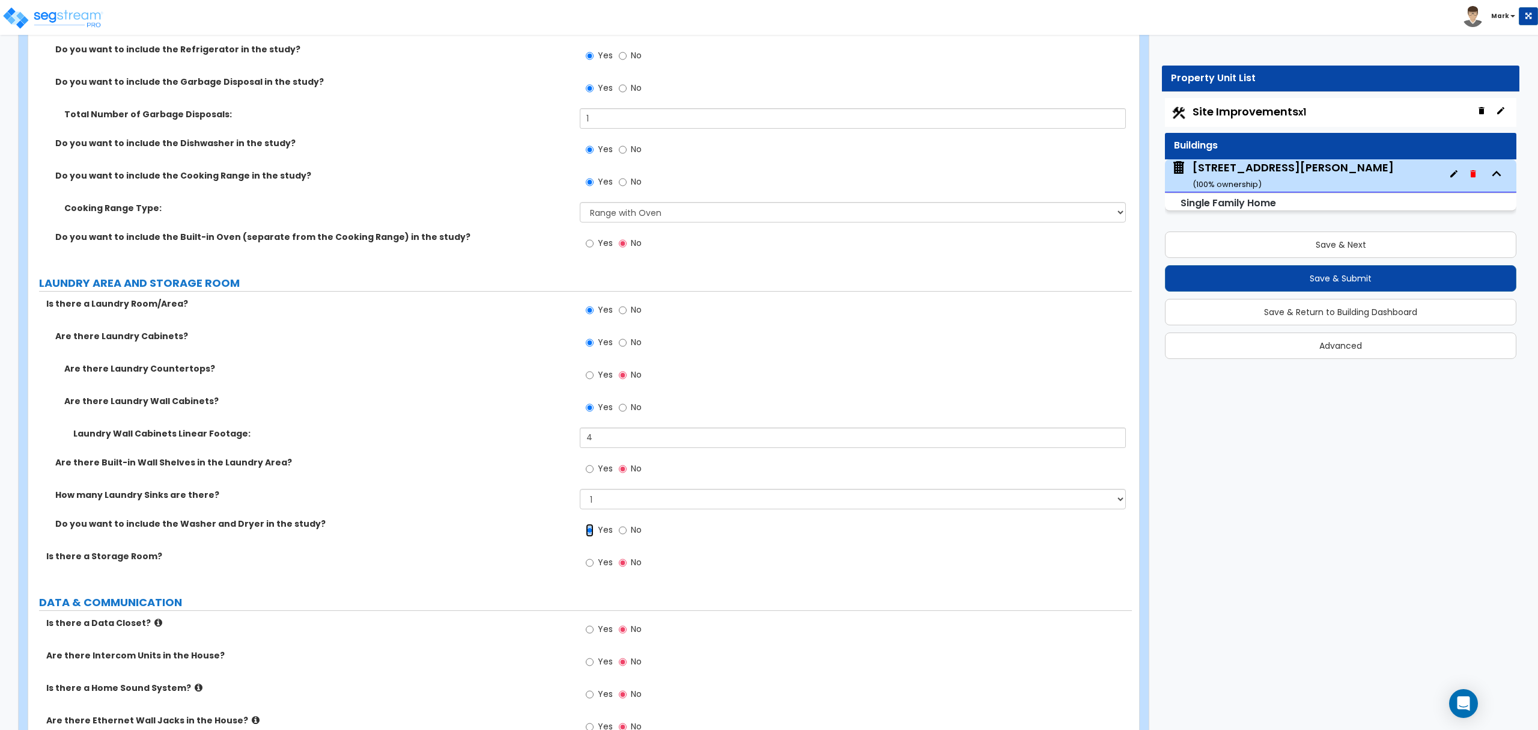
scroll to position [4647, 0]
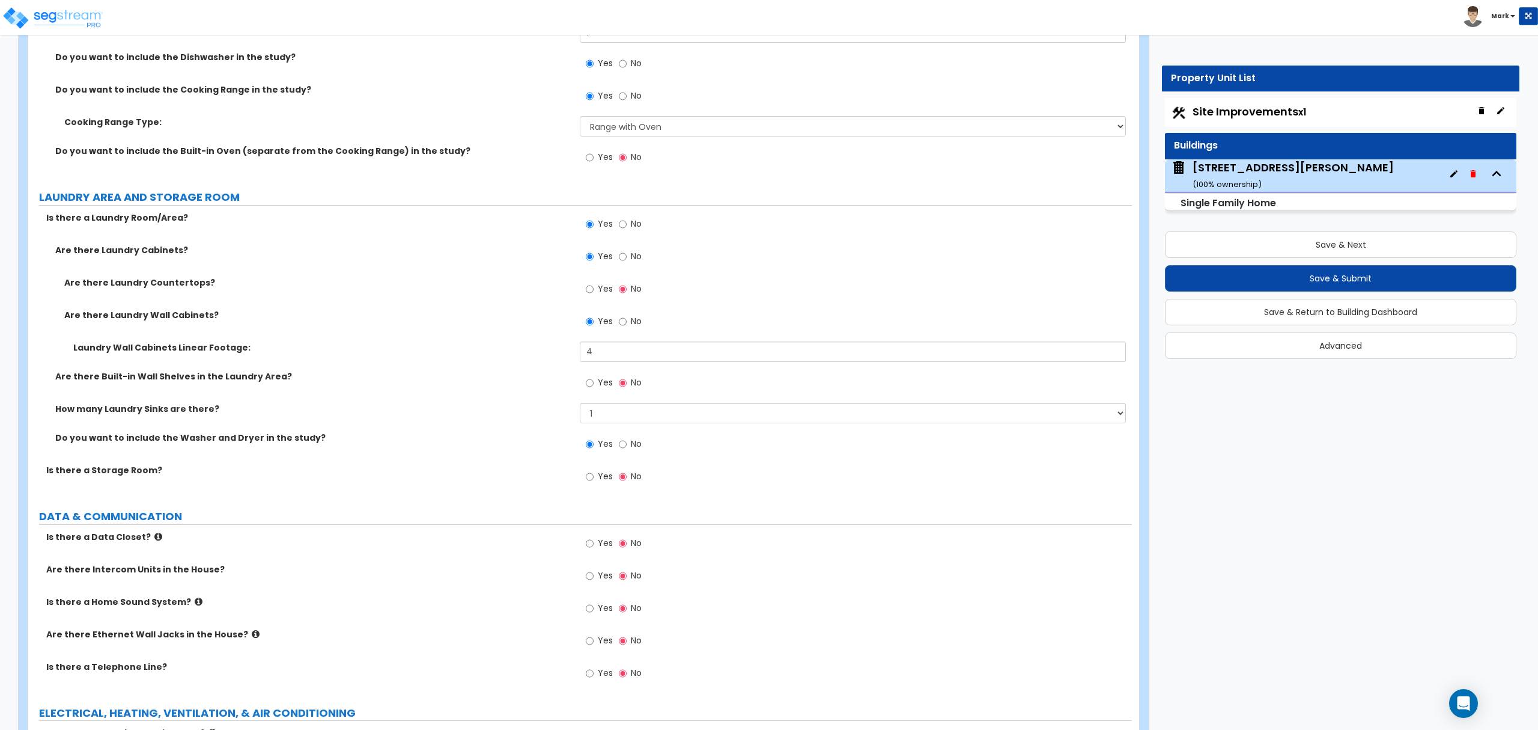
click at [601, 638] on span "Yes" at bounding box center [605, 640] width 15 height 12
click at [594, 638] on input "Yes" at bounding box center [590, 640] width 8 height 13
radio input "true"
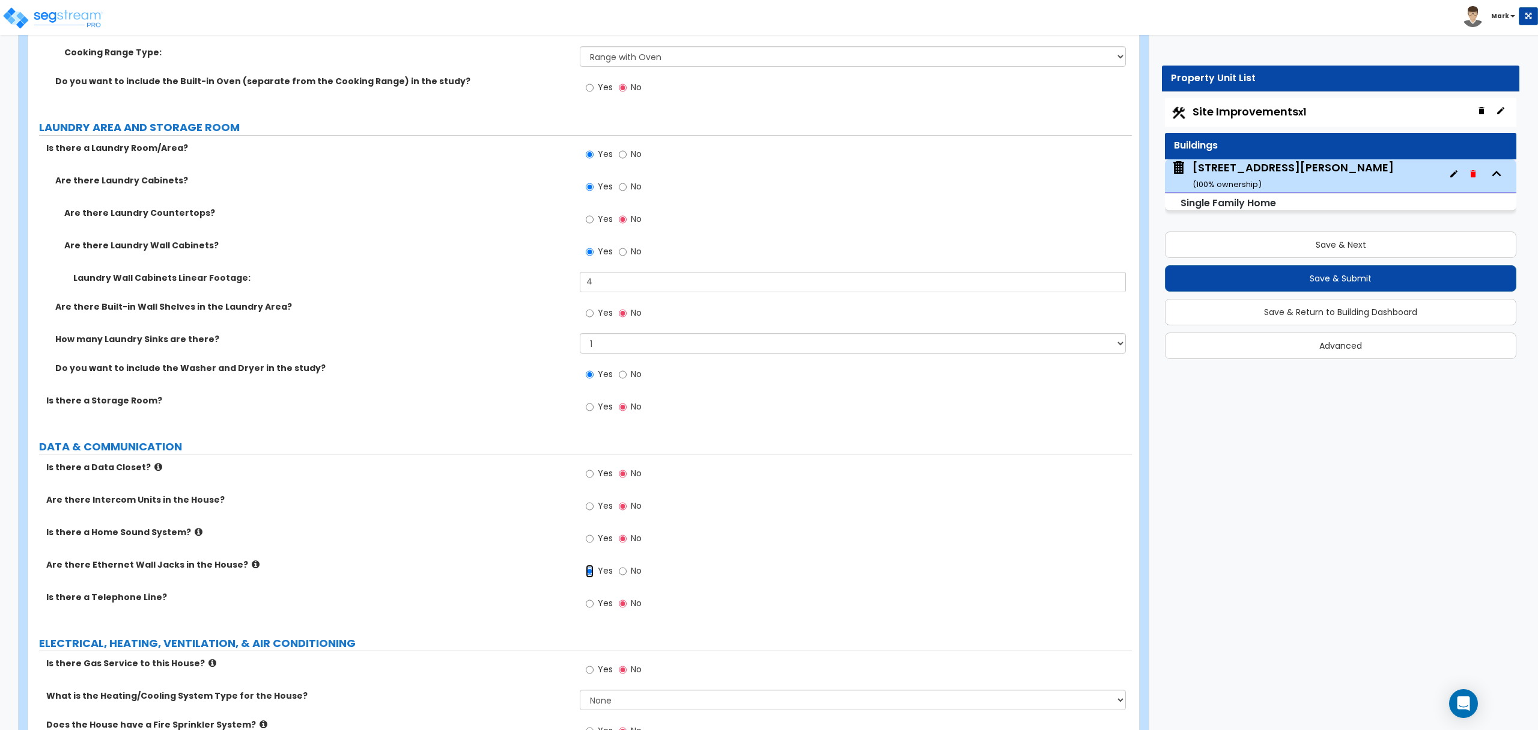
scroll to position [4859, 0]
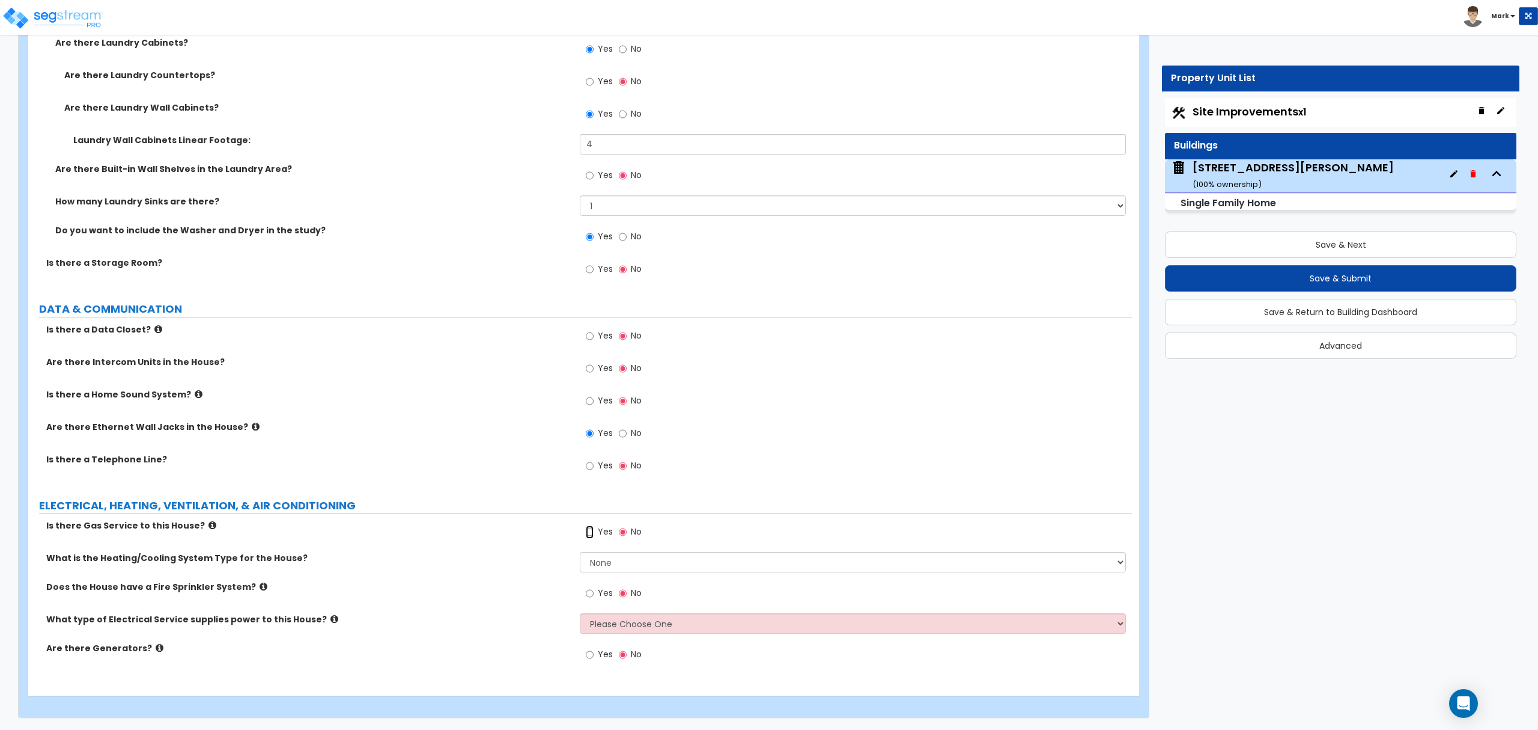
click at [594, 534] on input "Yes" at bounding box center [590, 531] width 8 height 13
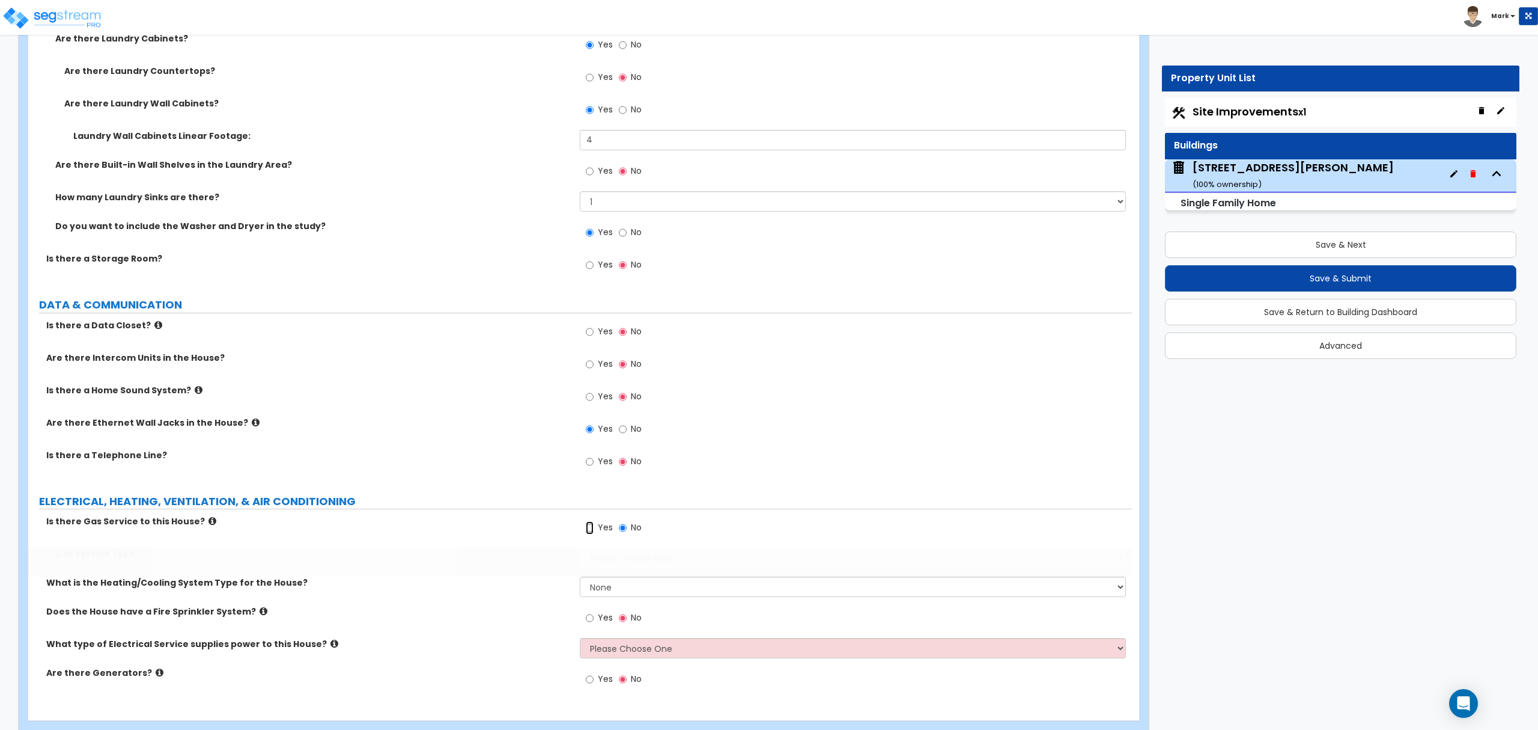
radio input "true"
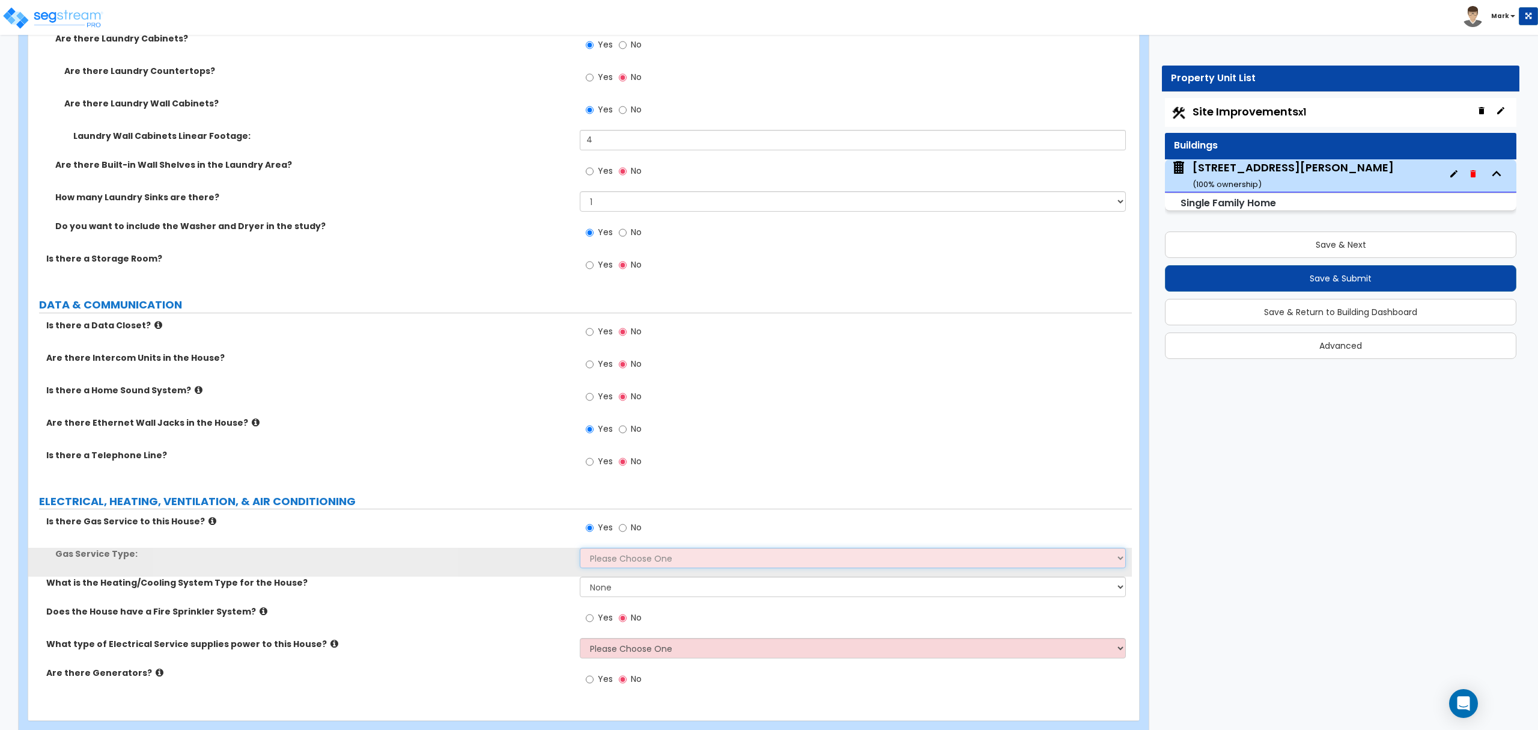
click at [605, 568] on select "Please Choose One Natural Gas Service Propane Tank On-site" at bounding box center [853, 557] width 546 height 20
click at [580, 552] on select "Please Choose One Natural Gas Service Propane Tank On-site" at bounding box center [853, 557] width 546 height 20
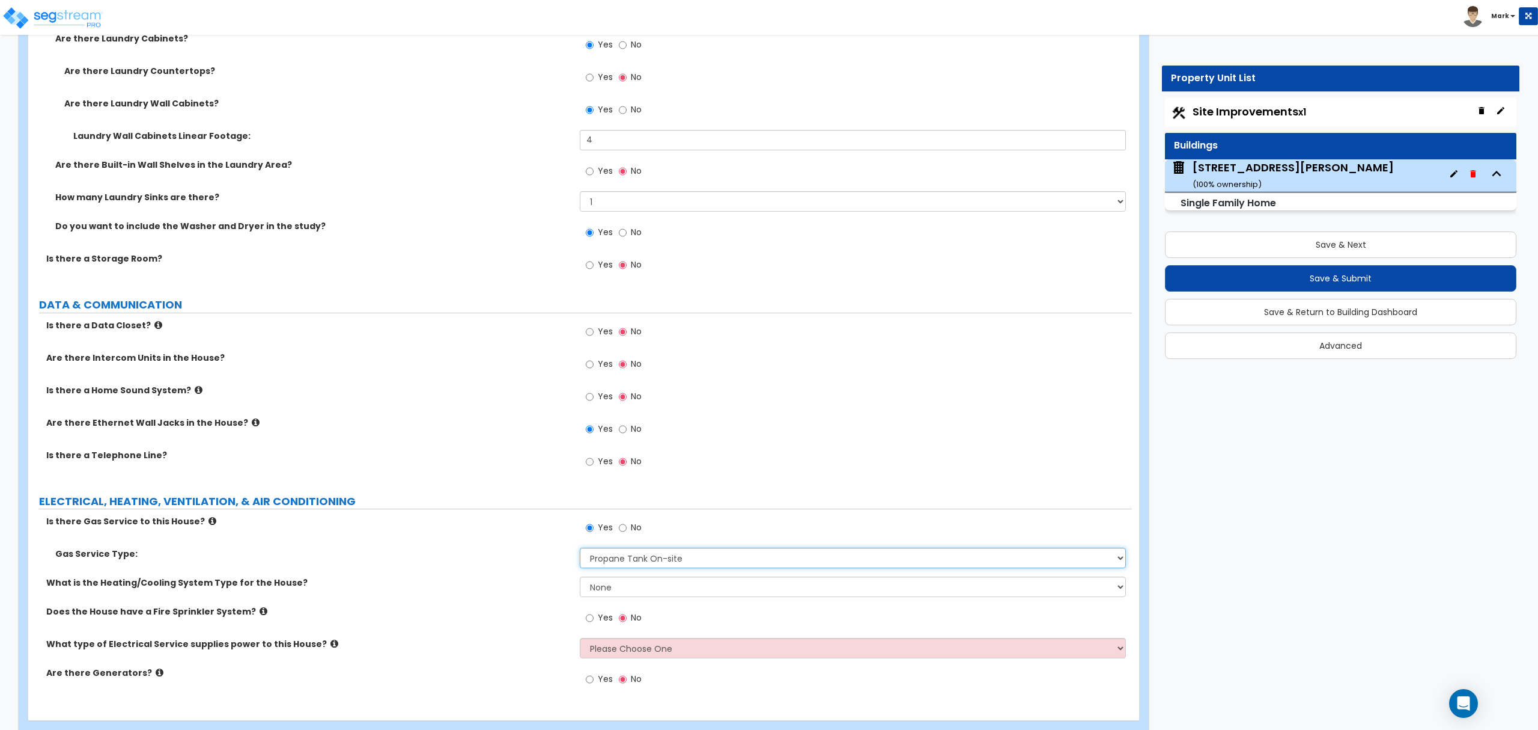
click at [627, 559] on select "Please Choose One Natural Gas Service Propane Tank On-site" at bounding box center [853, 557] width 546 height 20
select select "1"
click at [580, 552] on select "Please Choose One Natural Gas Service Propane Tank On-site" at bounding box center [853, 557] width 546 height 20
click at [627, 597] on select "None Heat Only Centralized Heating & Cooling Thru Wall Air Conditioners Mini Sp…" at bounding box center [853, 586] width 546 height 20
select select "2"
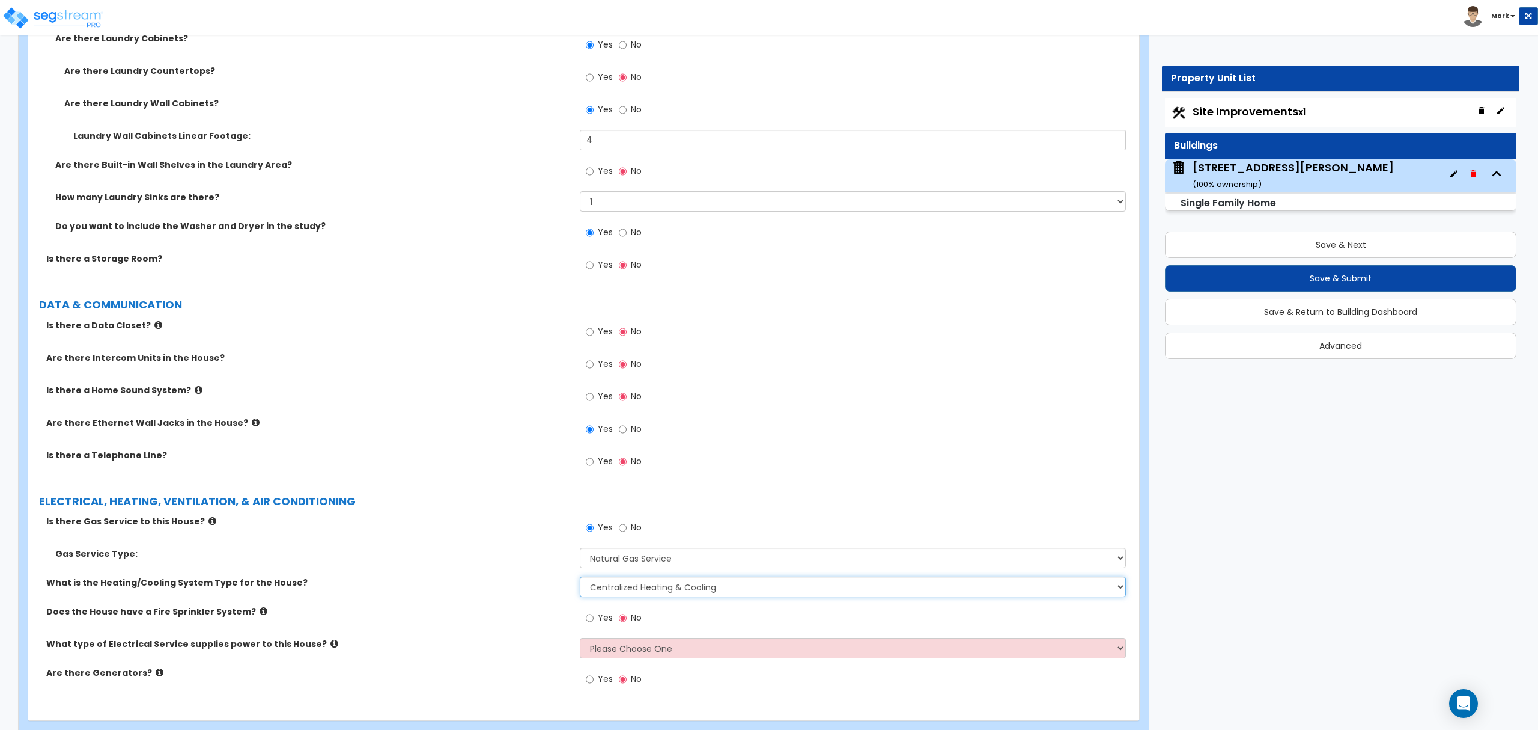
click at [580, 581] on select "None Heat Only Centralized Heating & Cooling Thru Wall Air Conditioners Mini Sp…" at bounding box center [853, 586] width 546 height 20
click at [607, 648] on select "Please Choose One Overhead Underground" at bounding box center [853, 648] width 546 height 20
select select "2"
click at [580, 642] on select "Please Choose One Overhead Underground" at bounding box center [853, 648] width 546 height 20
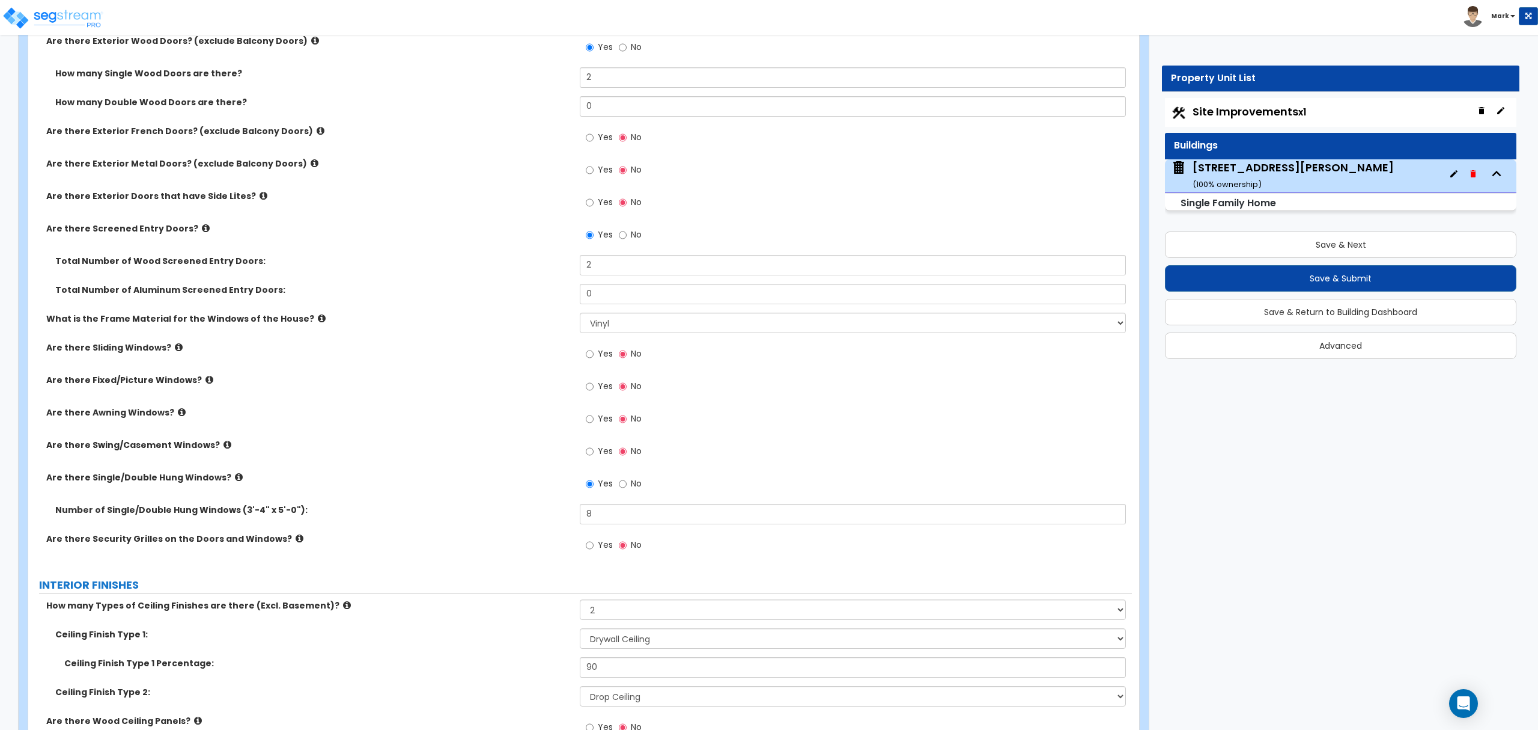
scroll to position [1522, 0]
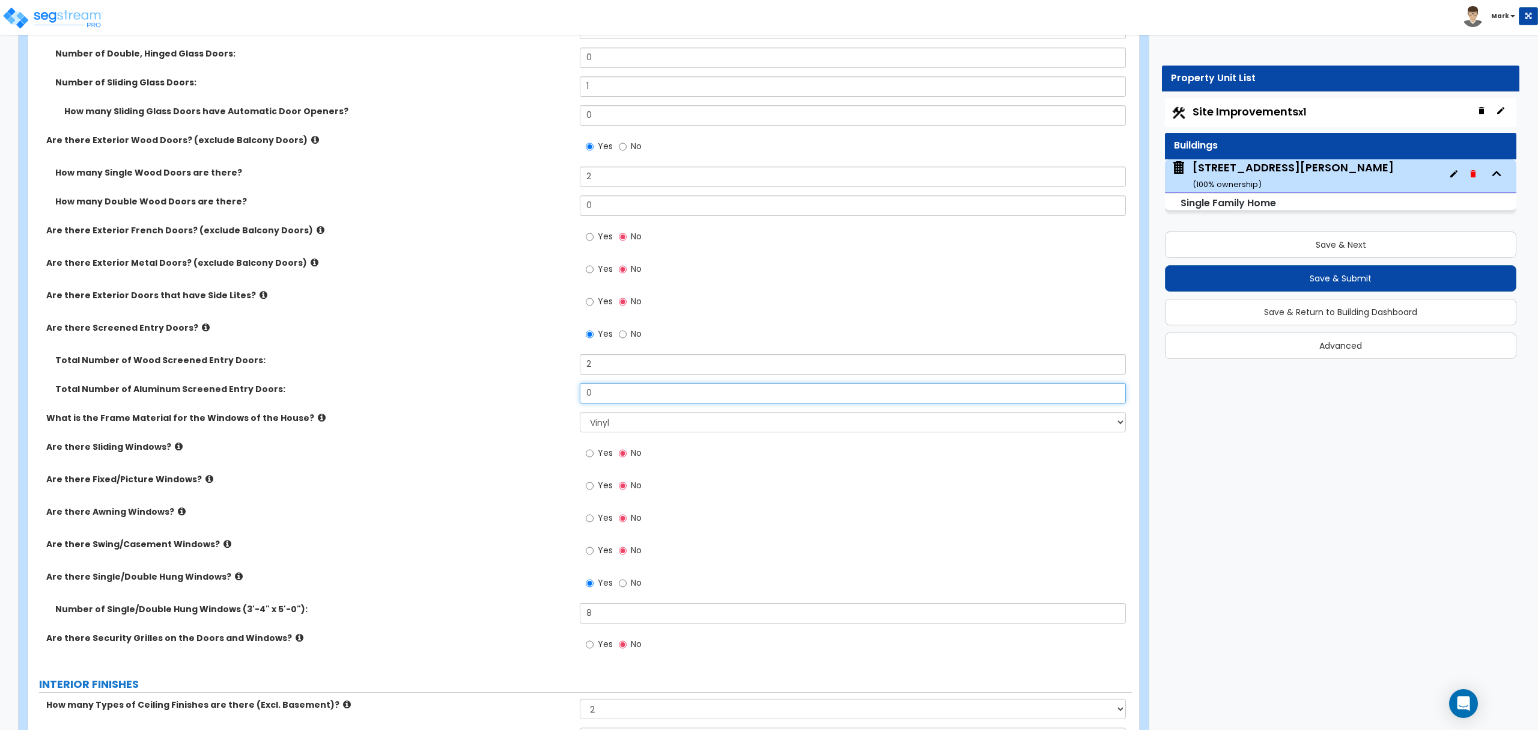
click at [619, 389] on input "0" at bounding box center [853, 393] width 546 height 20
type input "2"
click at [629, 371] on input "2" at bounding box center [853, 364] width 546 height 20
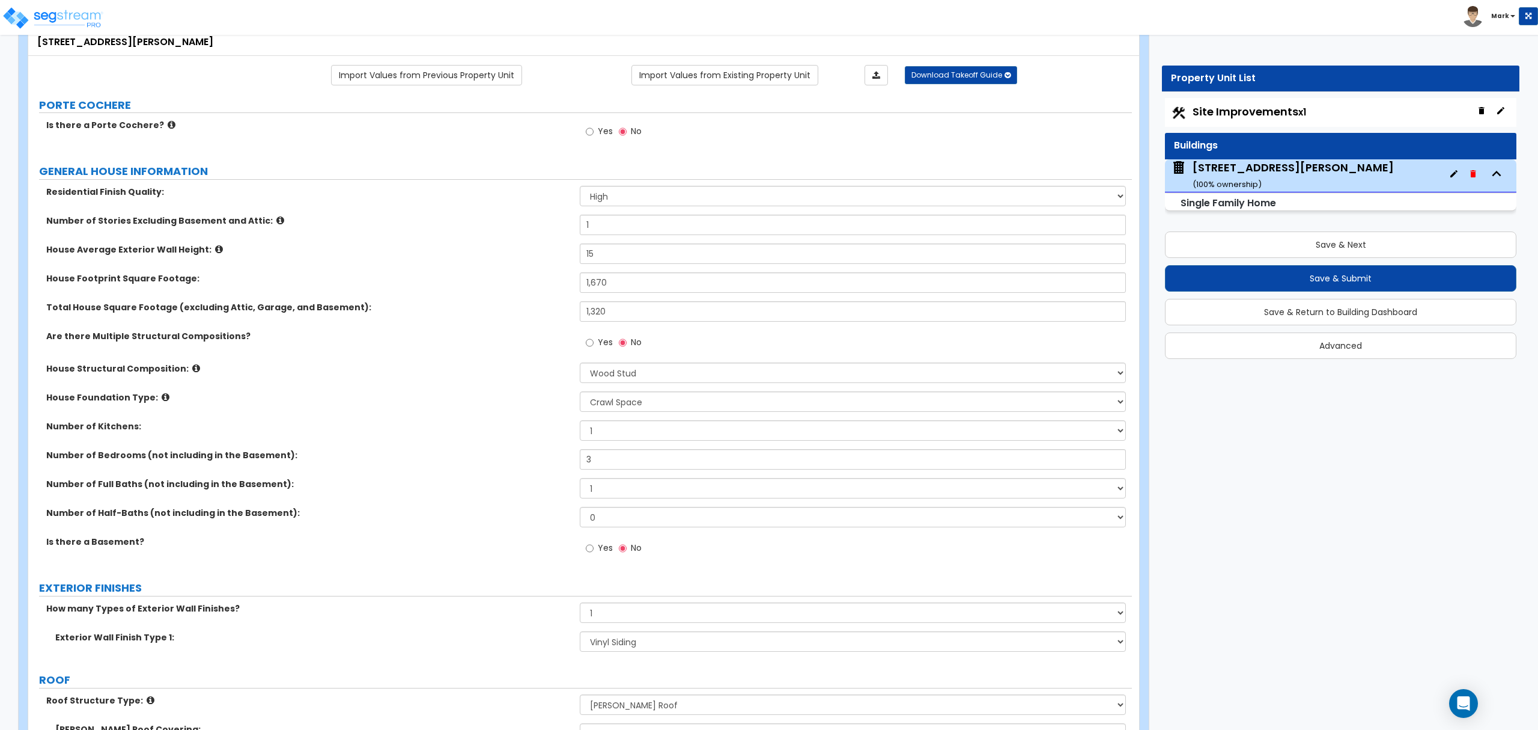
scroll to position [0, 0]
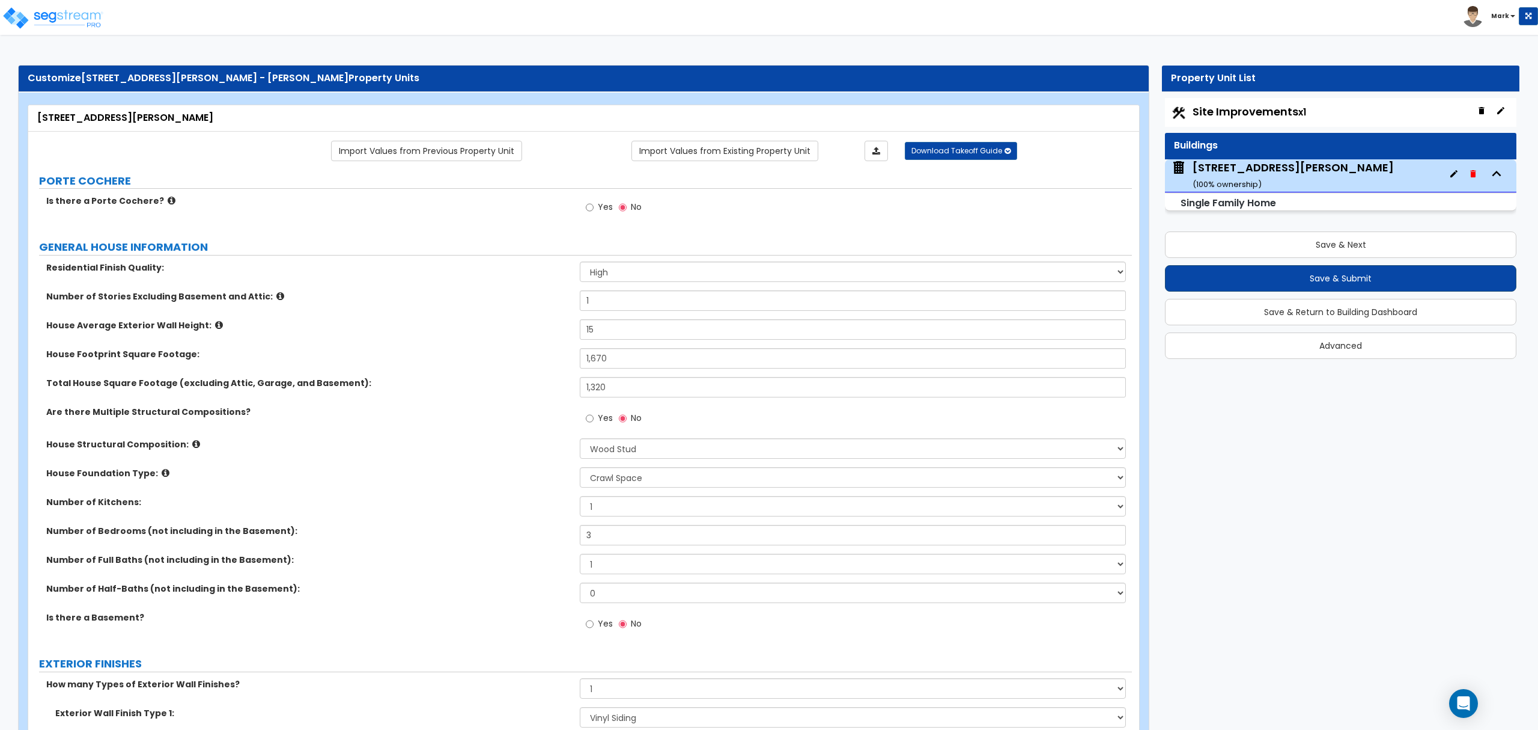
type input "0"
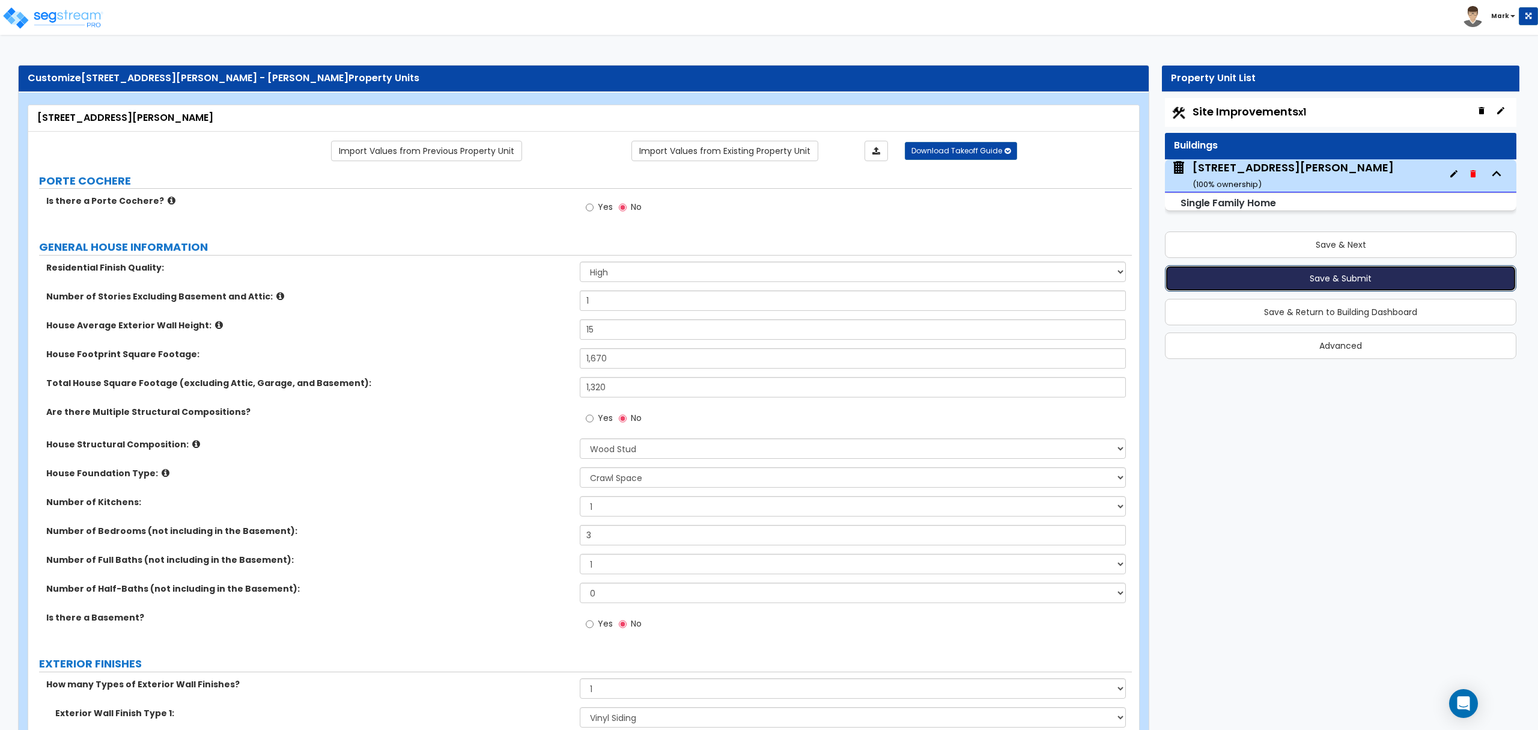
click at [1290, 275] on button "Save & Submit" at bounding box center [1341, 278] width 352 height 26
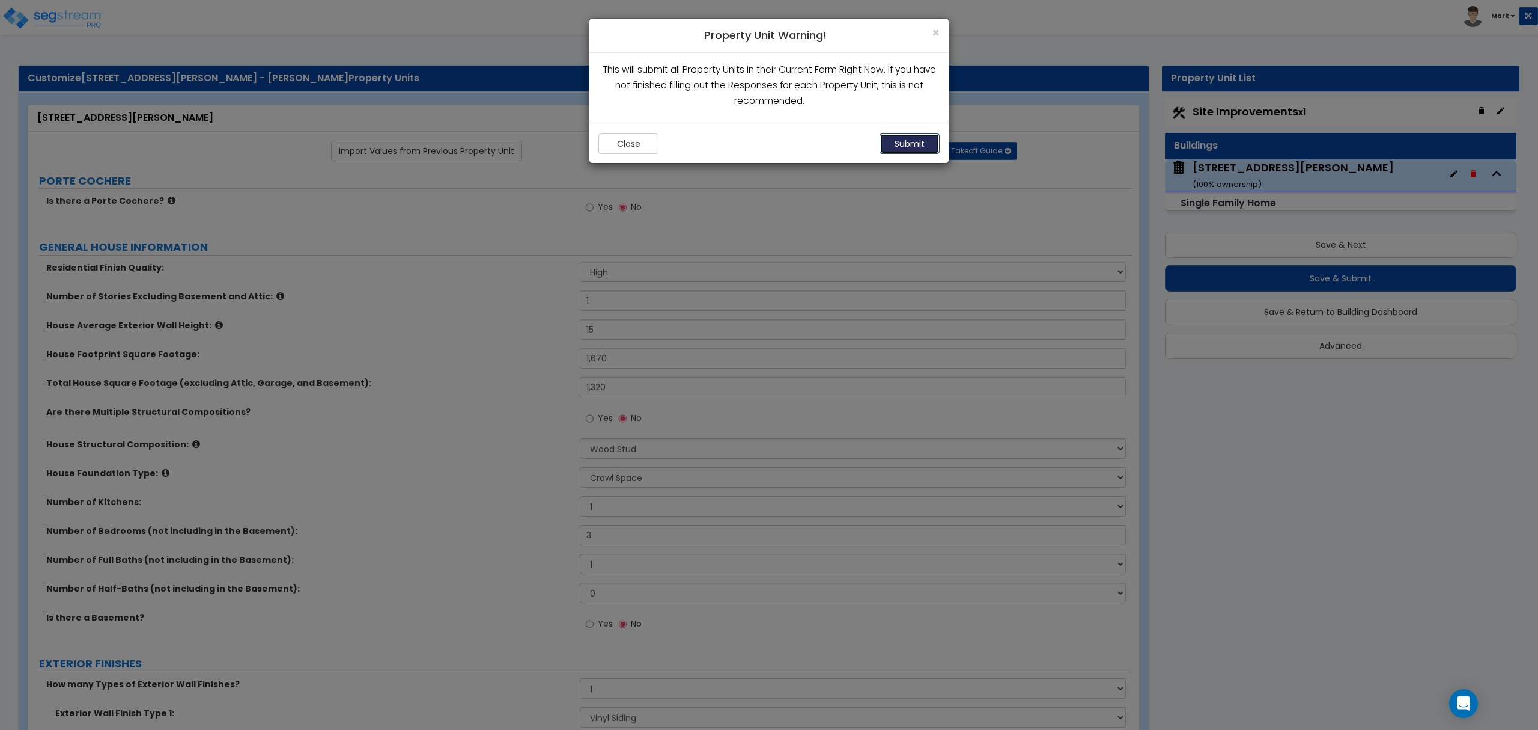
click at [913, 150] on button "Submit" at bounding box center [910, 143] width 60 height 20
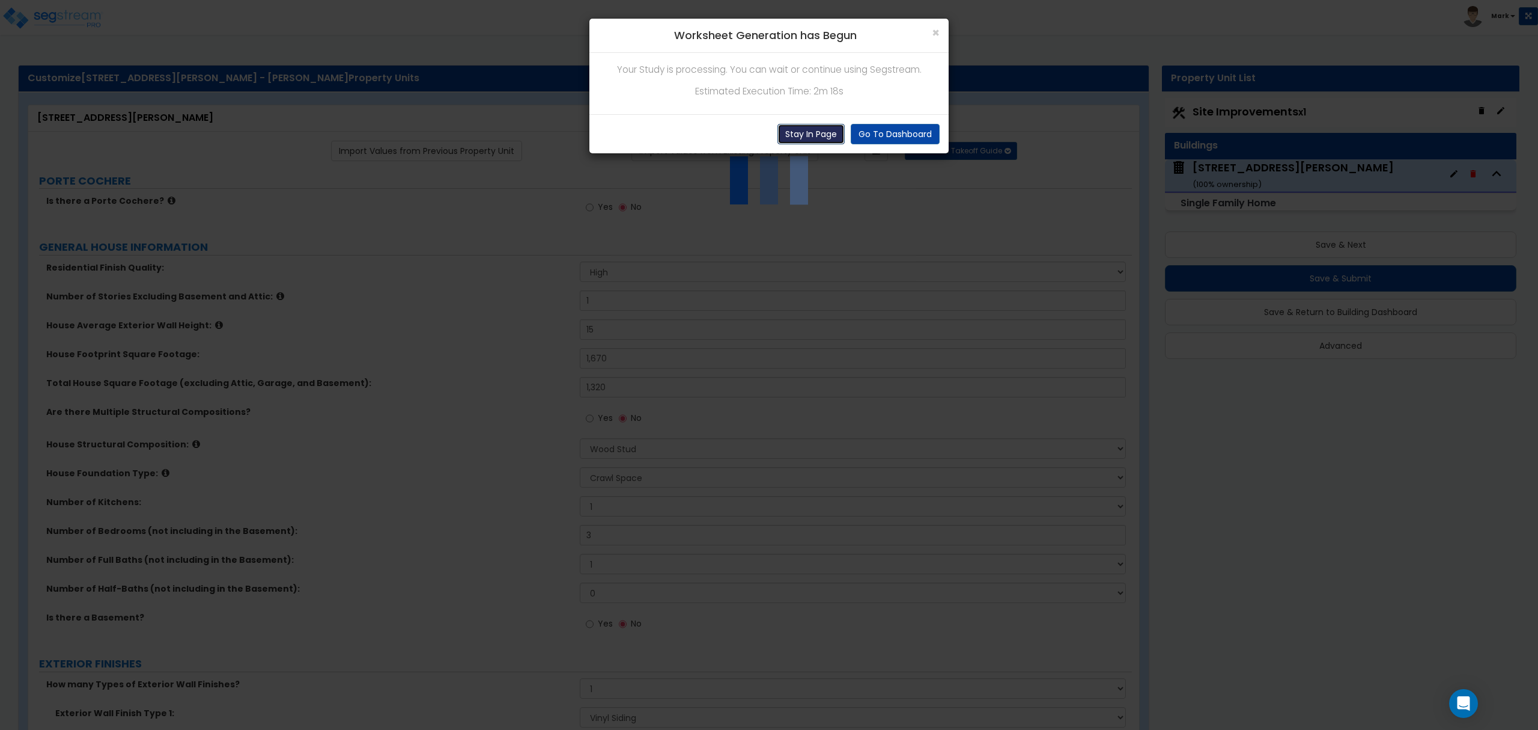
click at [825, 139] on button "Stay In Page" at bounding box center [811, 134] width 67 height 20
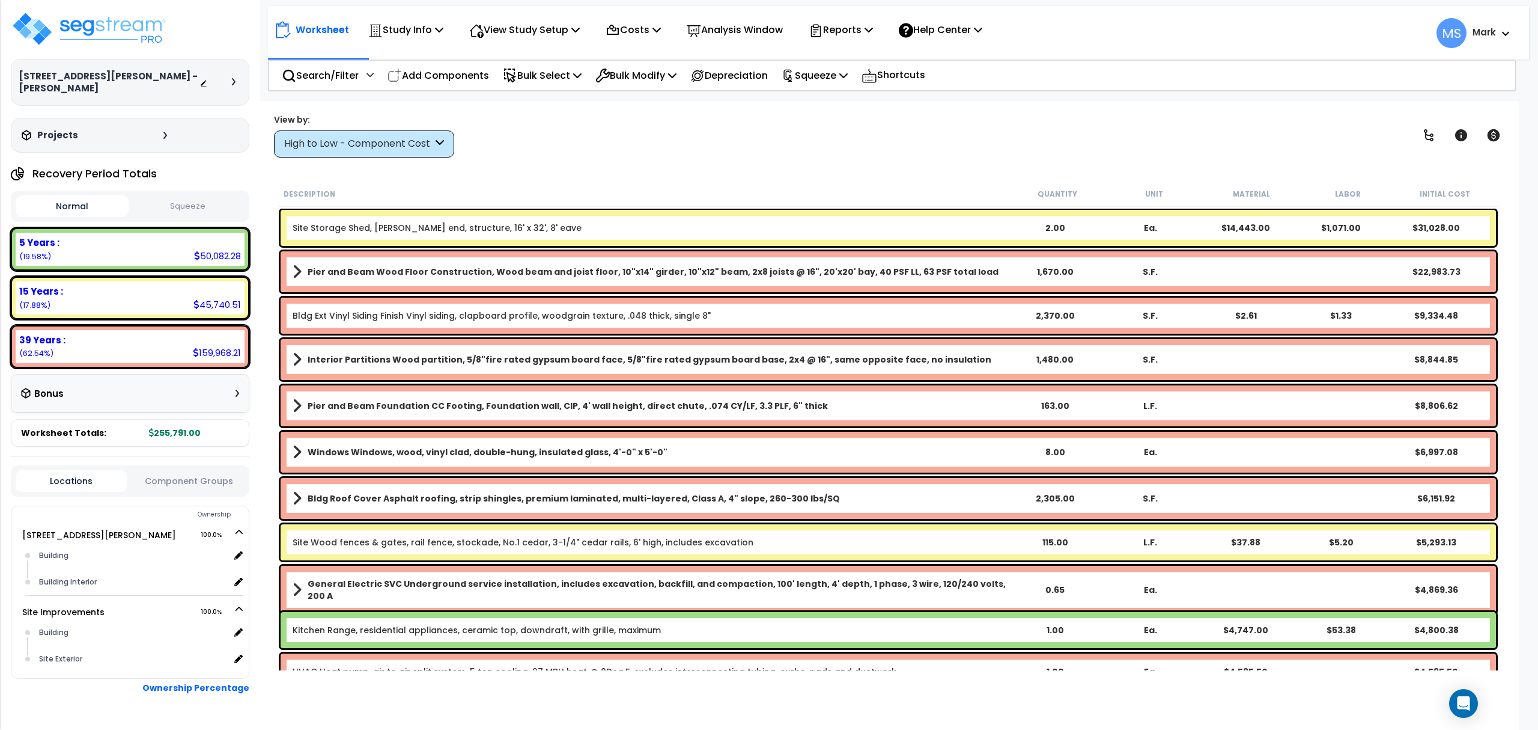
click at [440, 233] on link "Site Storage Shed, Gable end, structure, 16' x 32', 8' eave" at bounding box center [437, 228] width 289 height 12
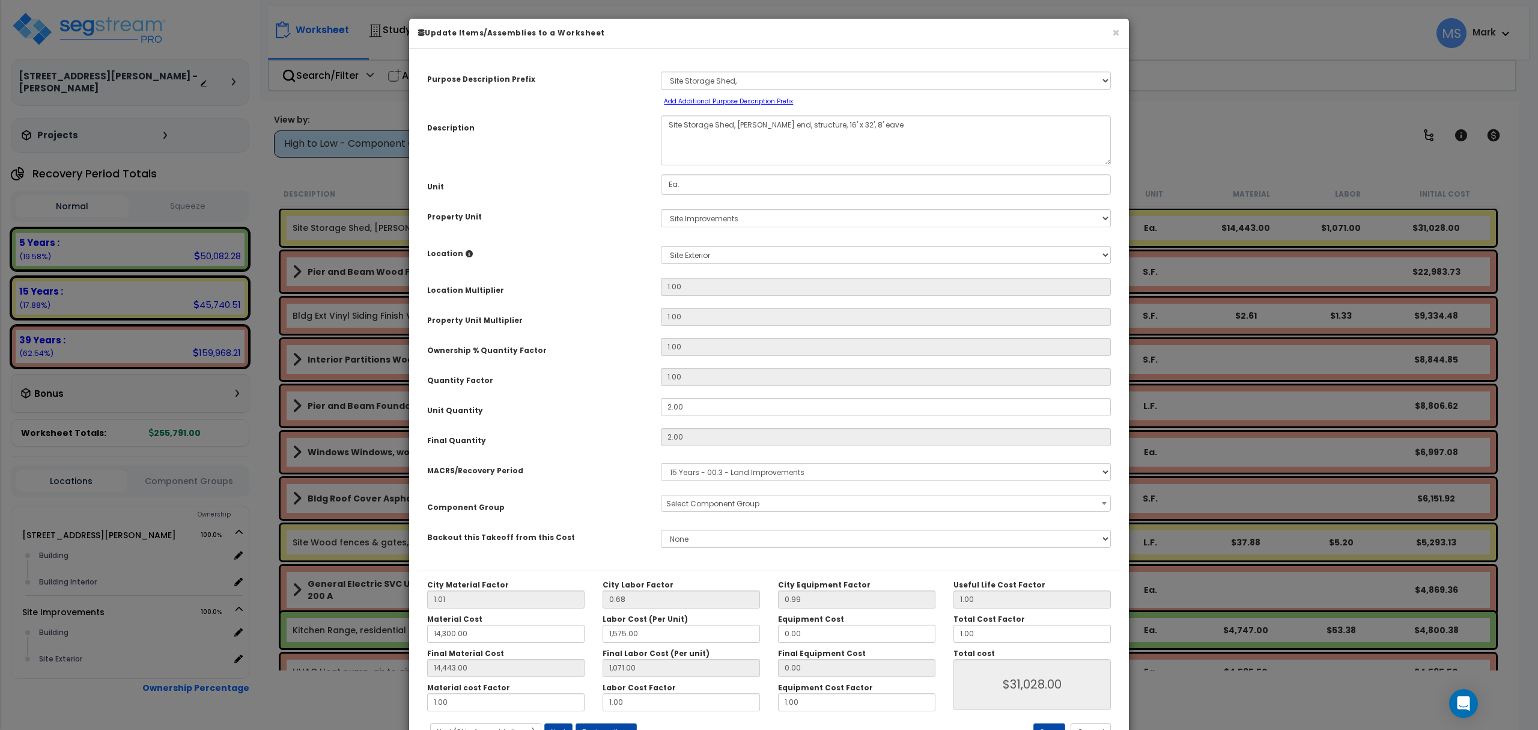
select select "46237"
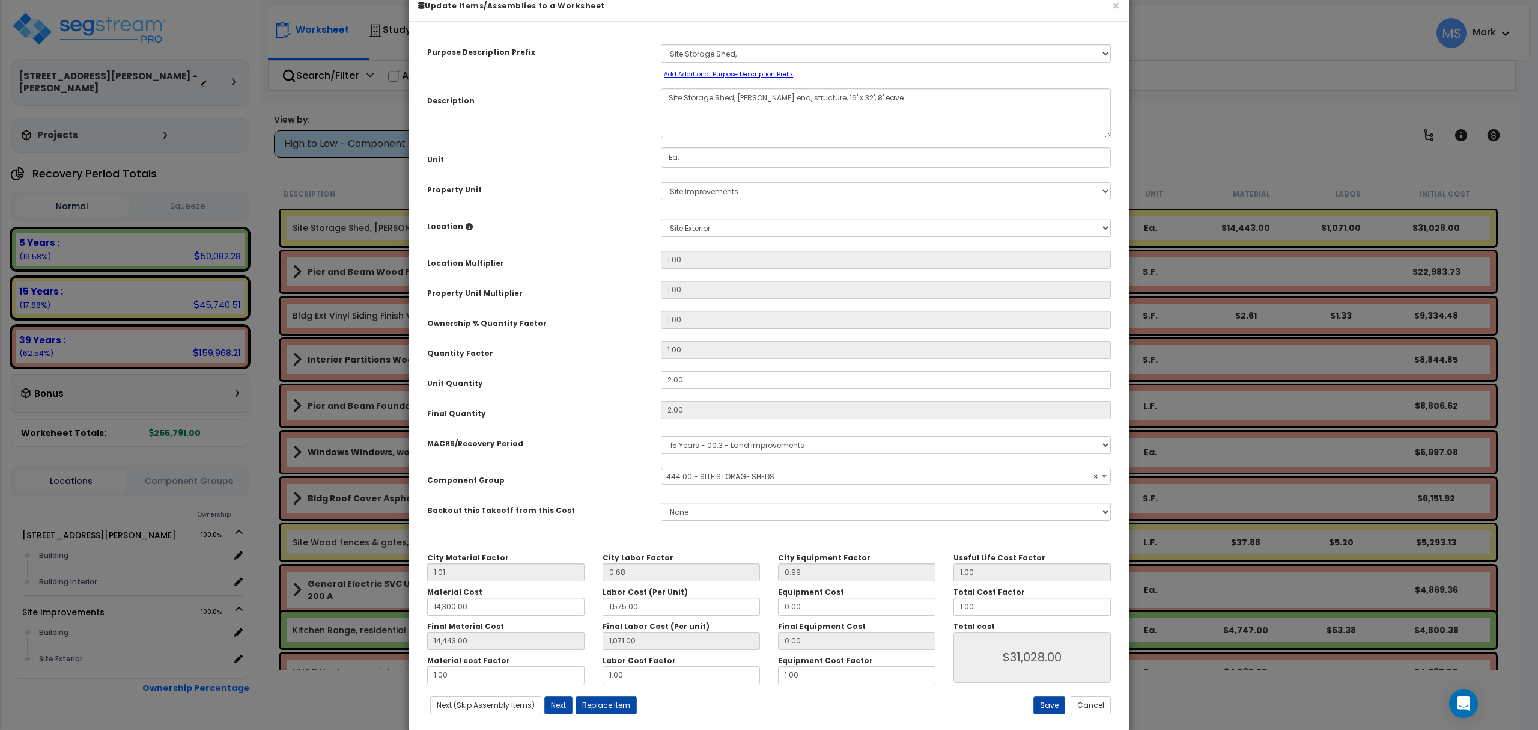
scroll to position [49, 0]
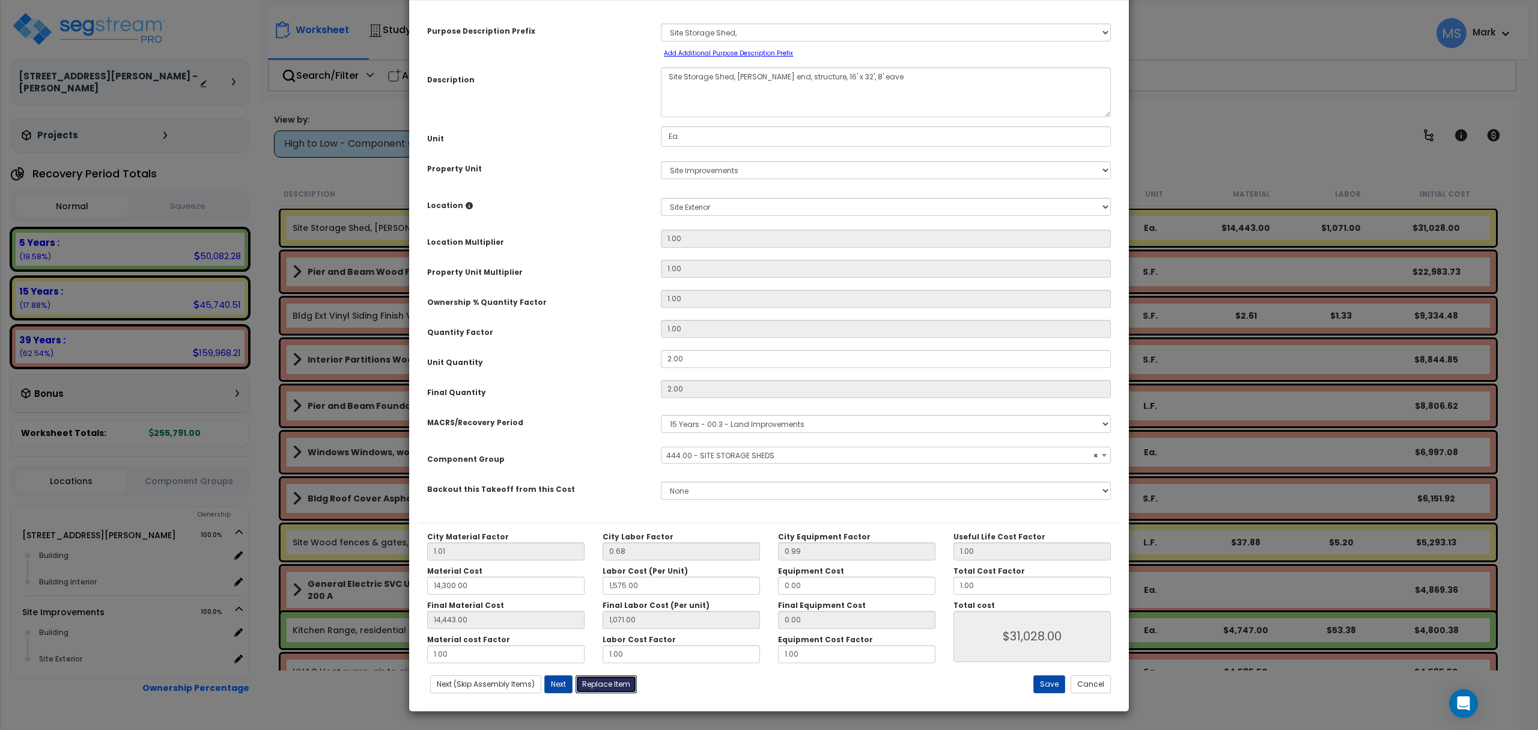
click at [590, 689] on button "Replace Item" at bounding box center [606, 684] width 61 height 18
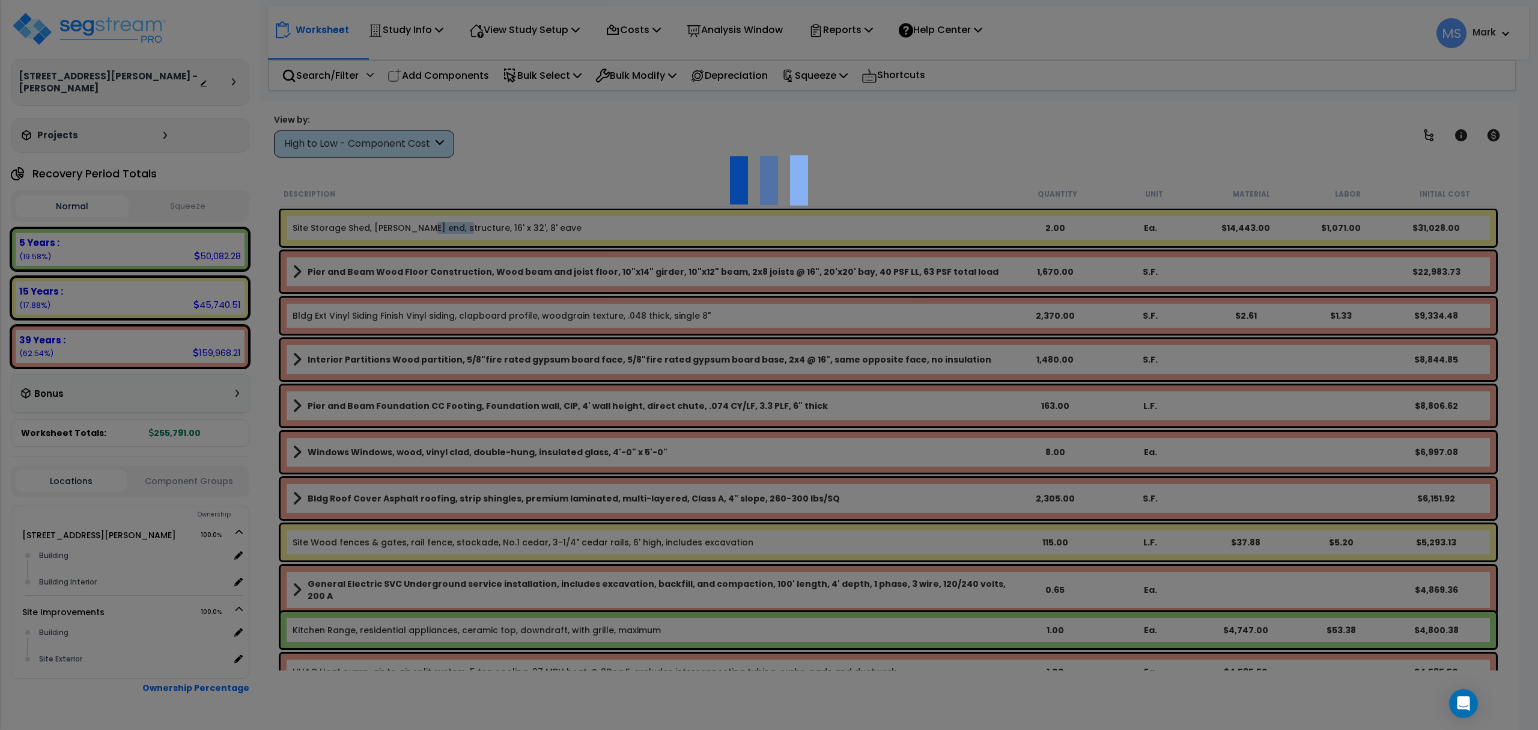
type input "2"
type input "Ea."
select select "175235"
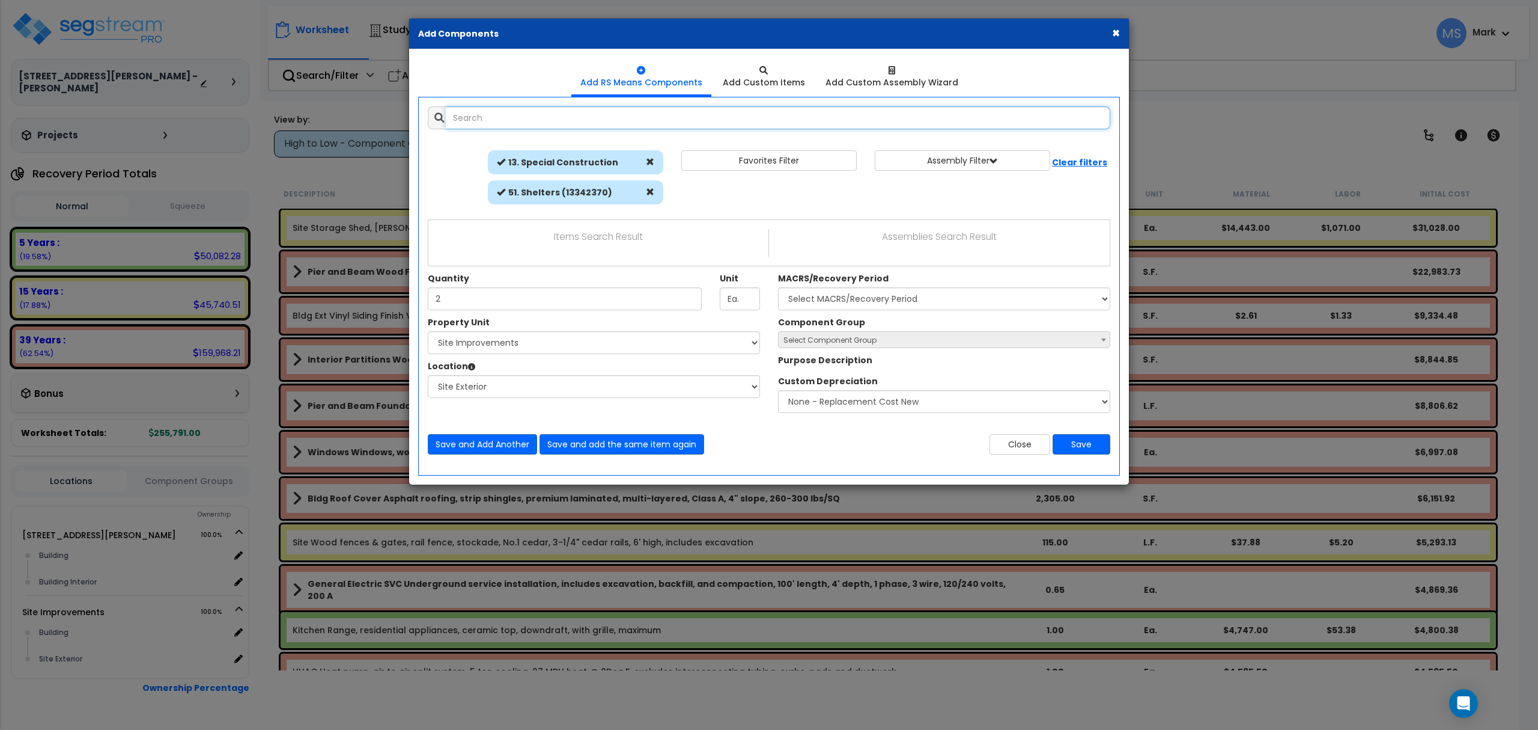
select select "462"
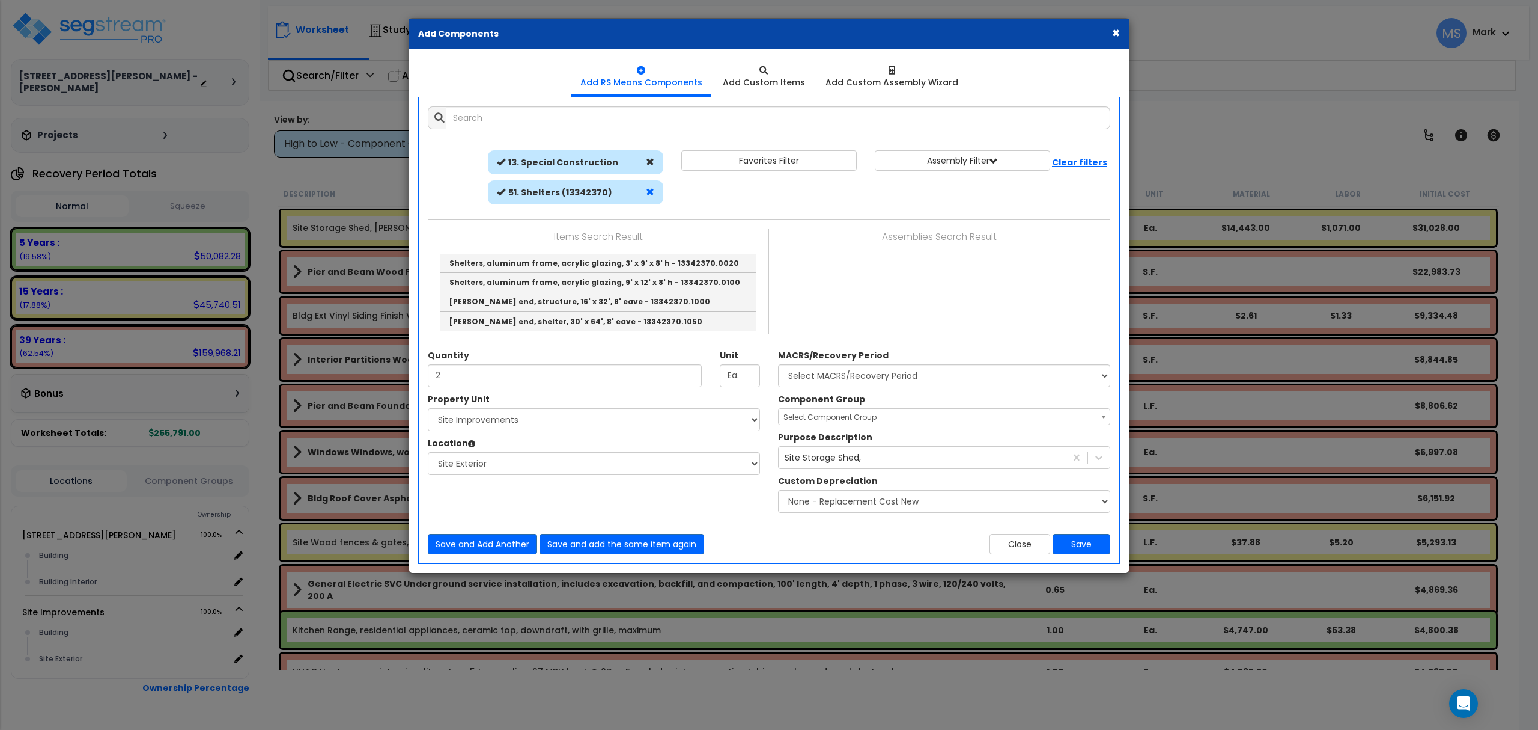
click at [654, 190] on div at bounding box center [650, 192] width 14 height 12
click at [648, 190] on span at bounding box center [650, 191] width 8 height 8
select select
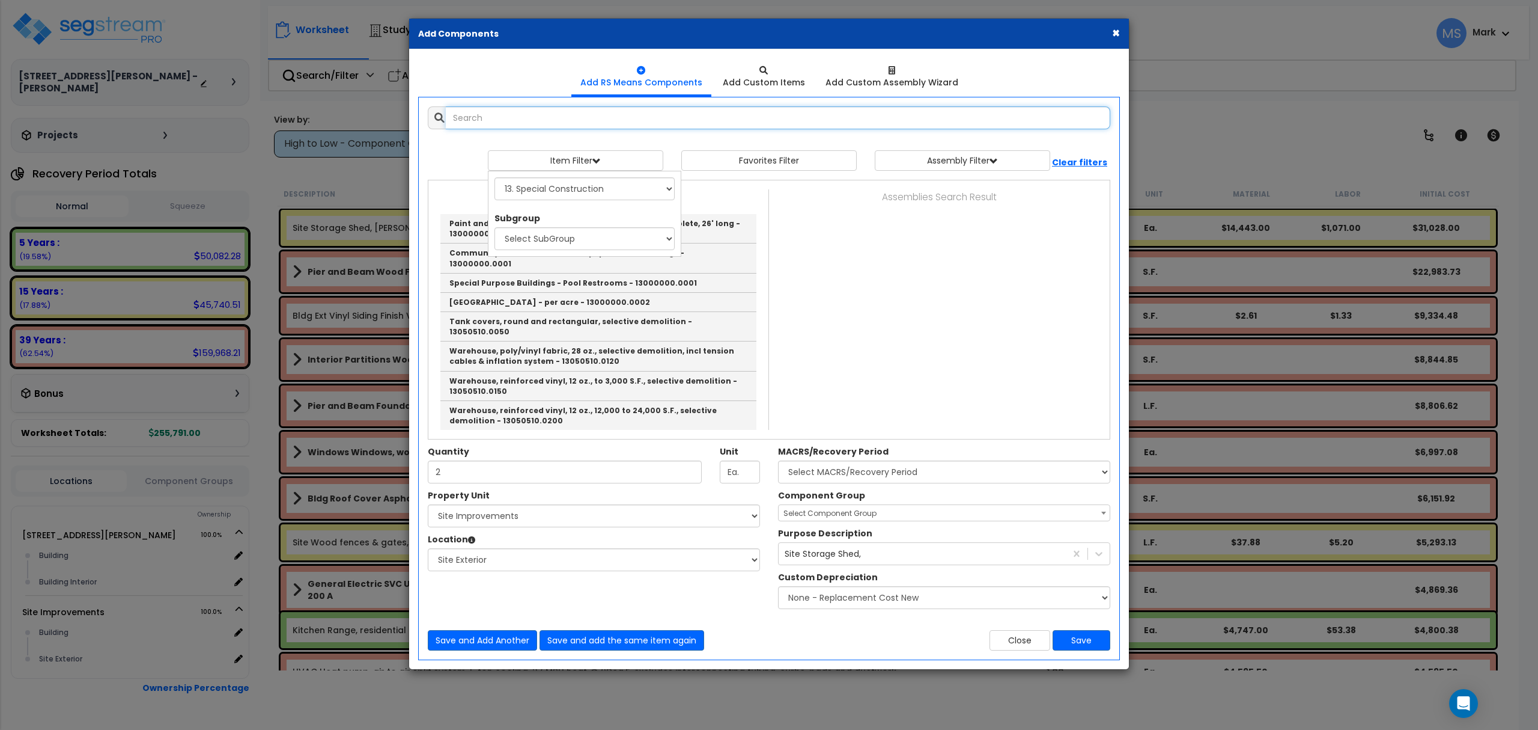
click at [546, 115] on input "text" at bounding box center [778, 117] width 665 height 23
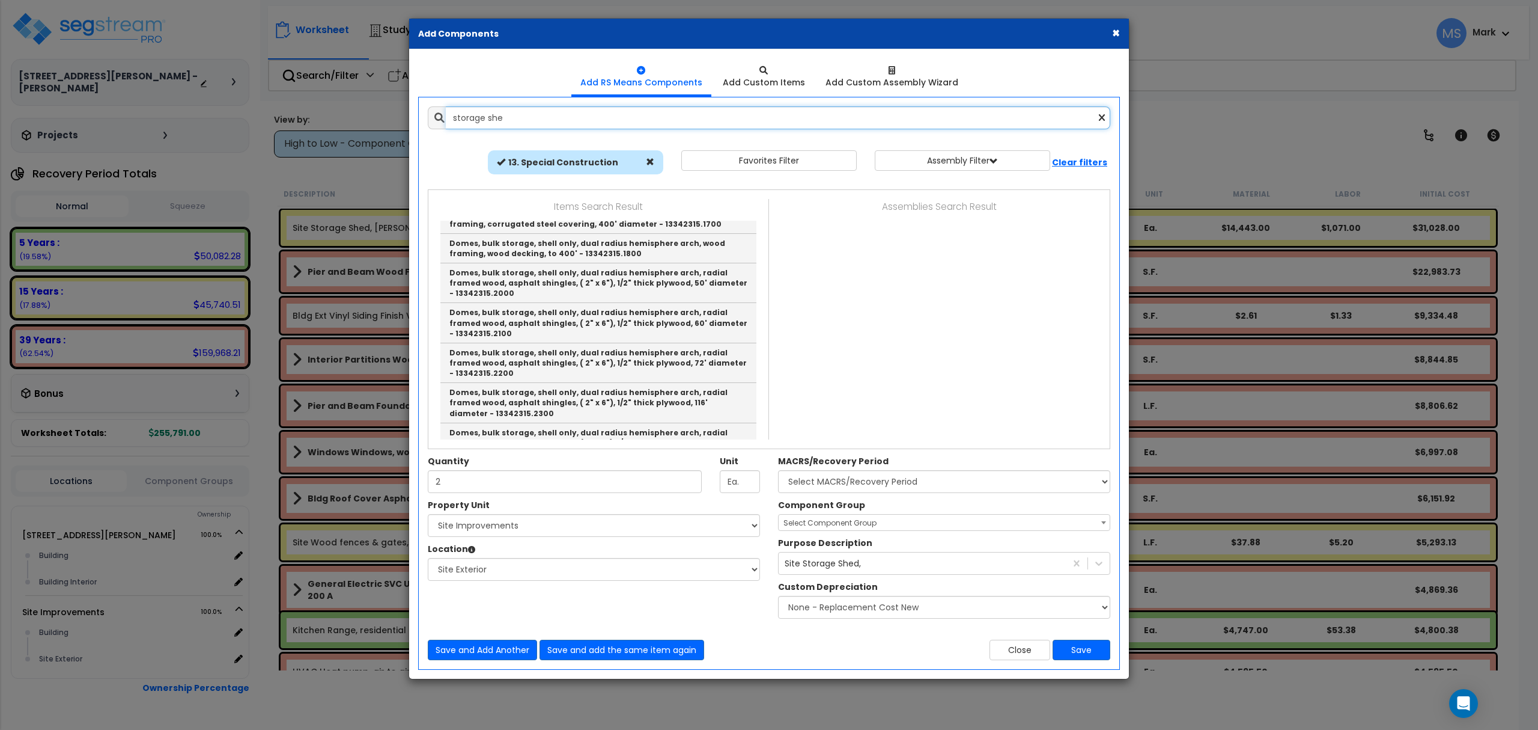
scroll to position [76, 0]
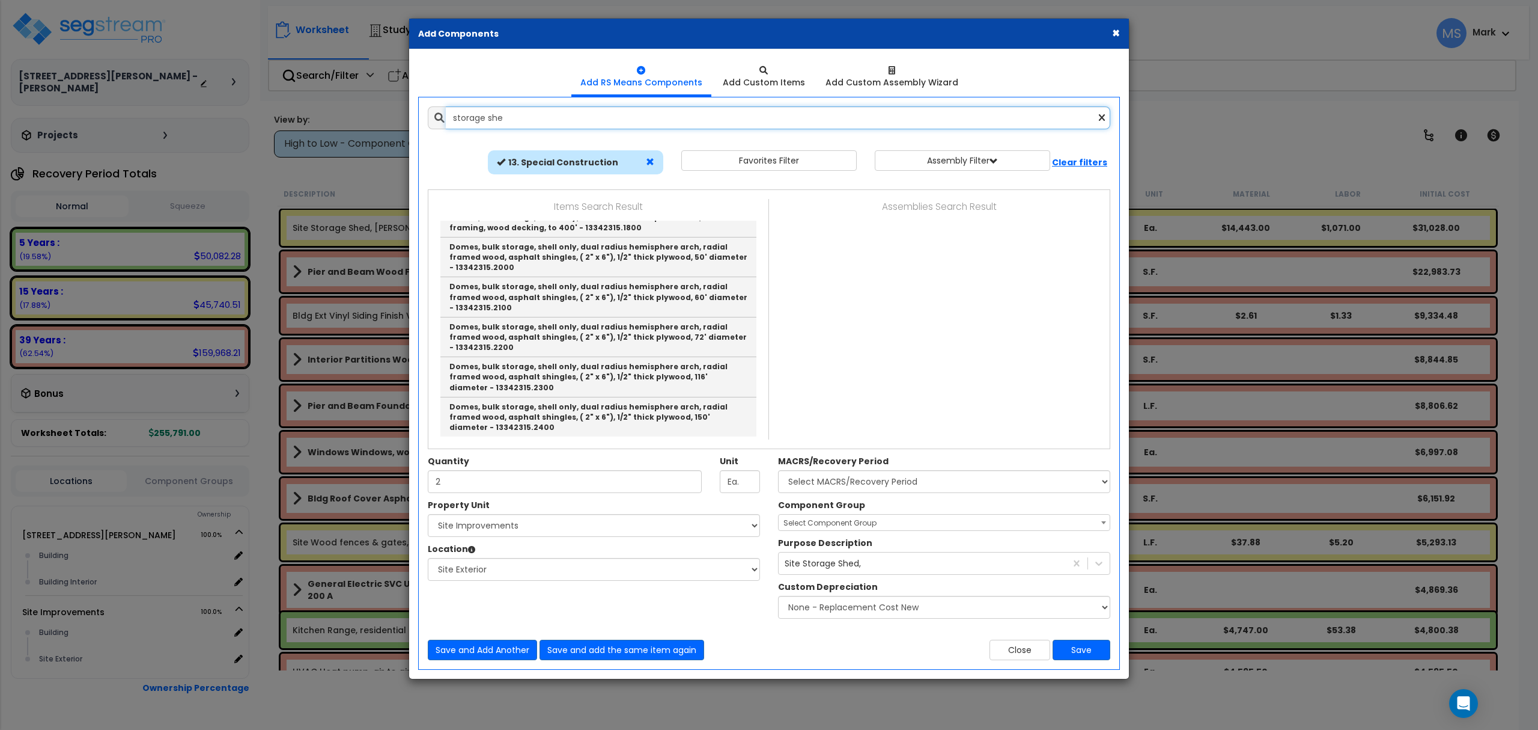
type input "storage she"
click at [651, 159] on span at bounding box center [650, 161] width 8 height 8
select select
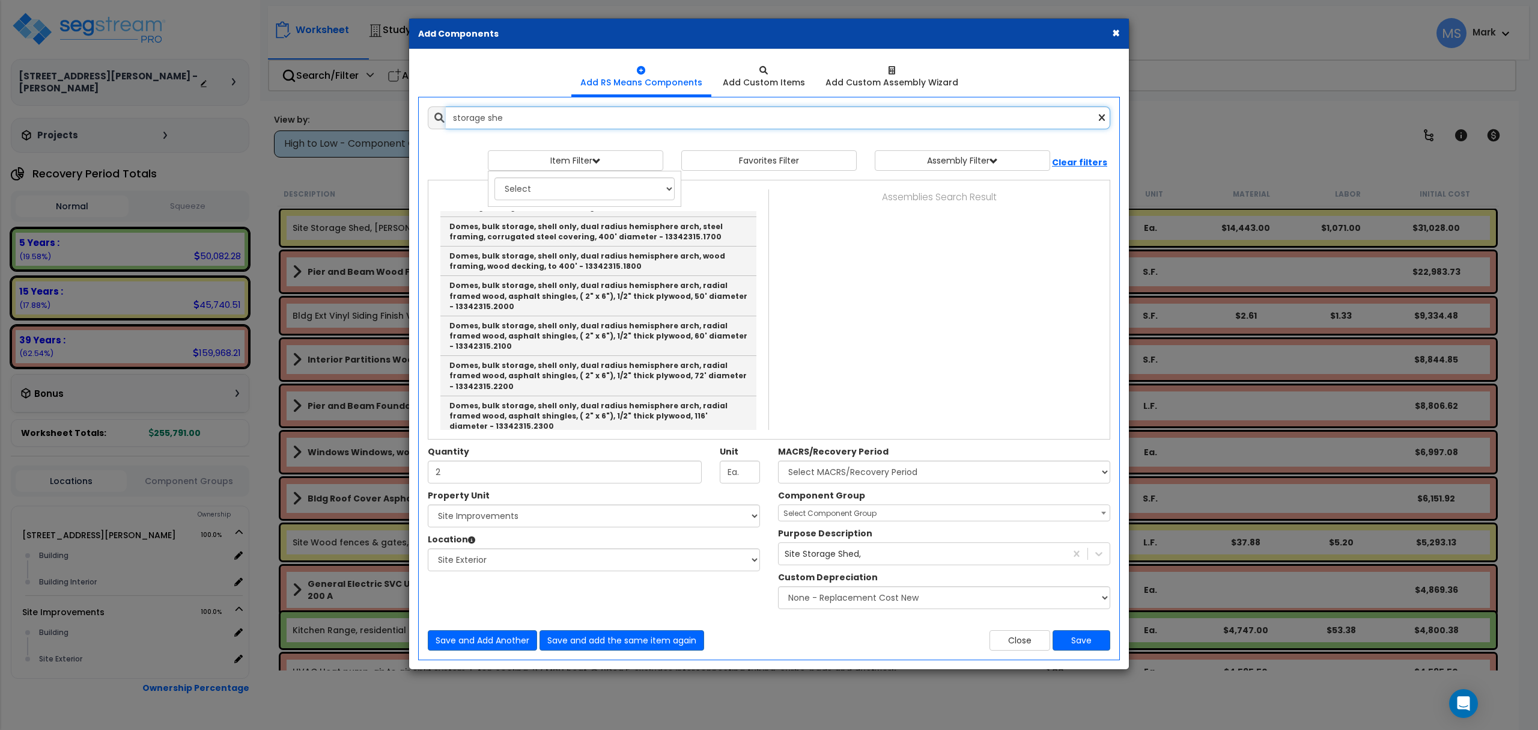
click at [582, 112] on input "storage she" at bounding box center [778, 117] width 665 height 23
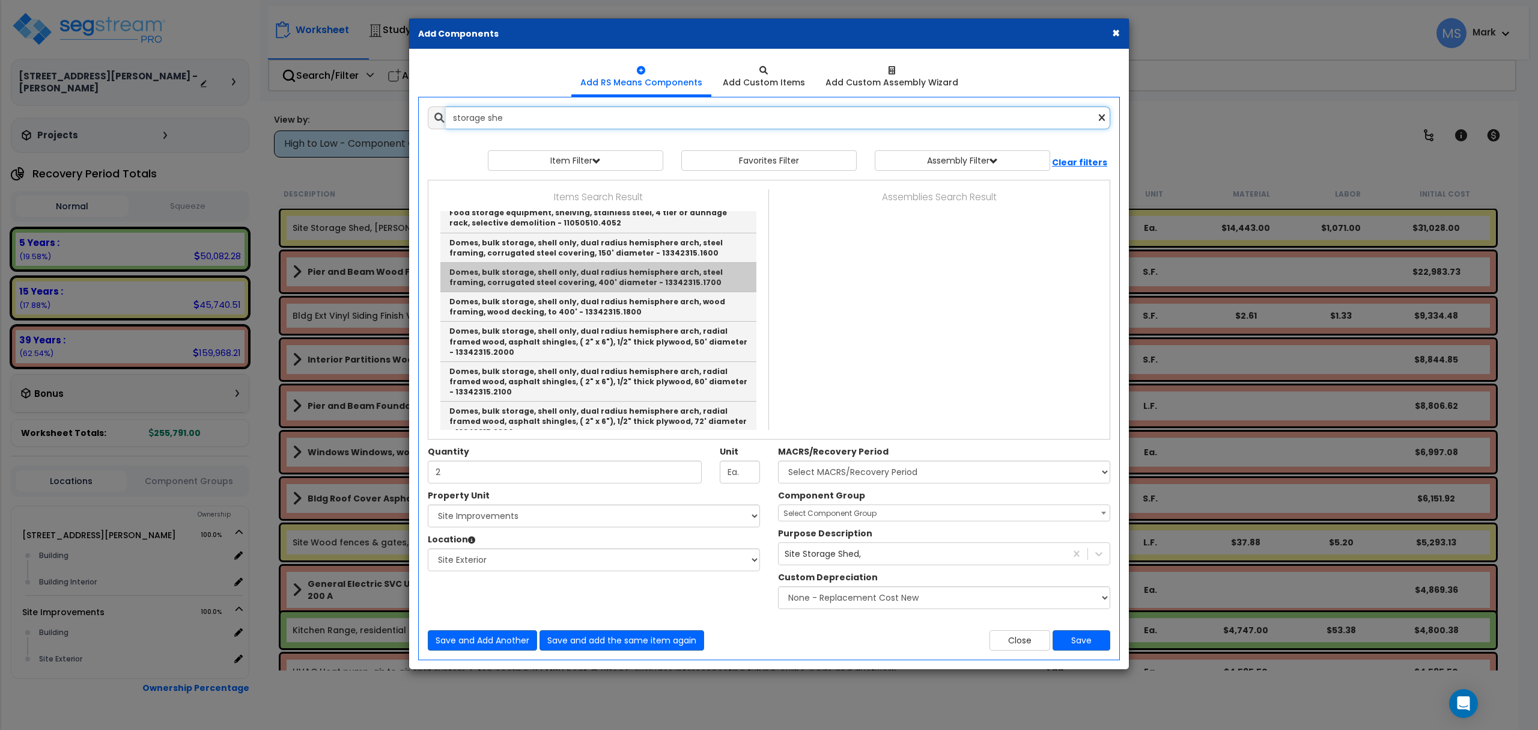
scroll to position [0, 0]
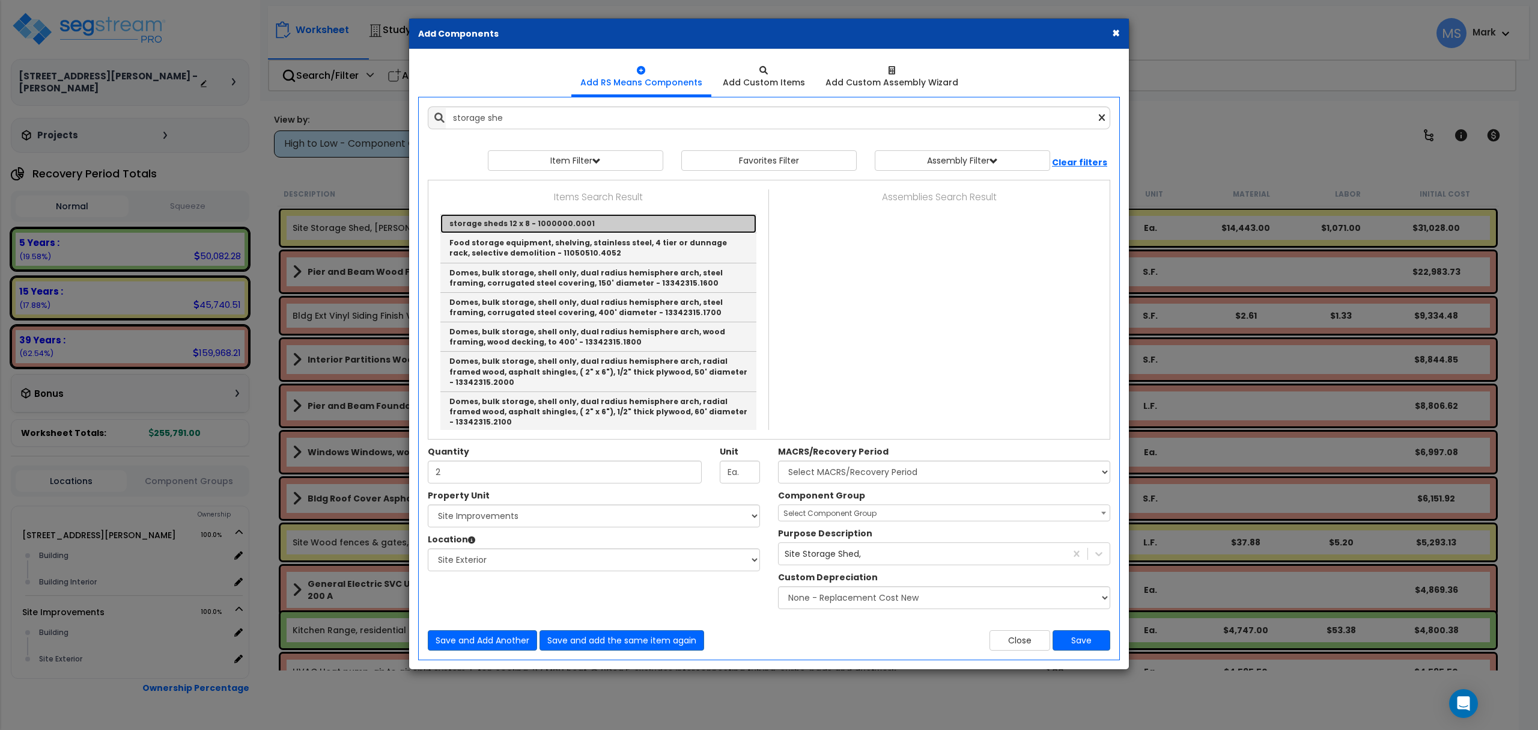
click at [553, 221] on link "storage sheds 12 x 8 - 1000000.0001" at bounding box center [598, 223] width 316 height 19
type input "storage sheds 12 x 8 - 1000000.0001"
checkbox input "true"
type input "EA"
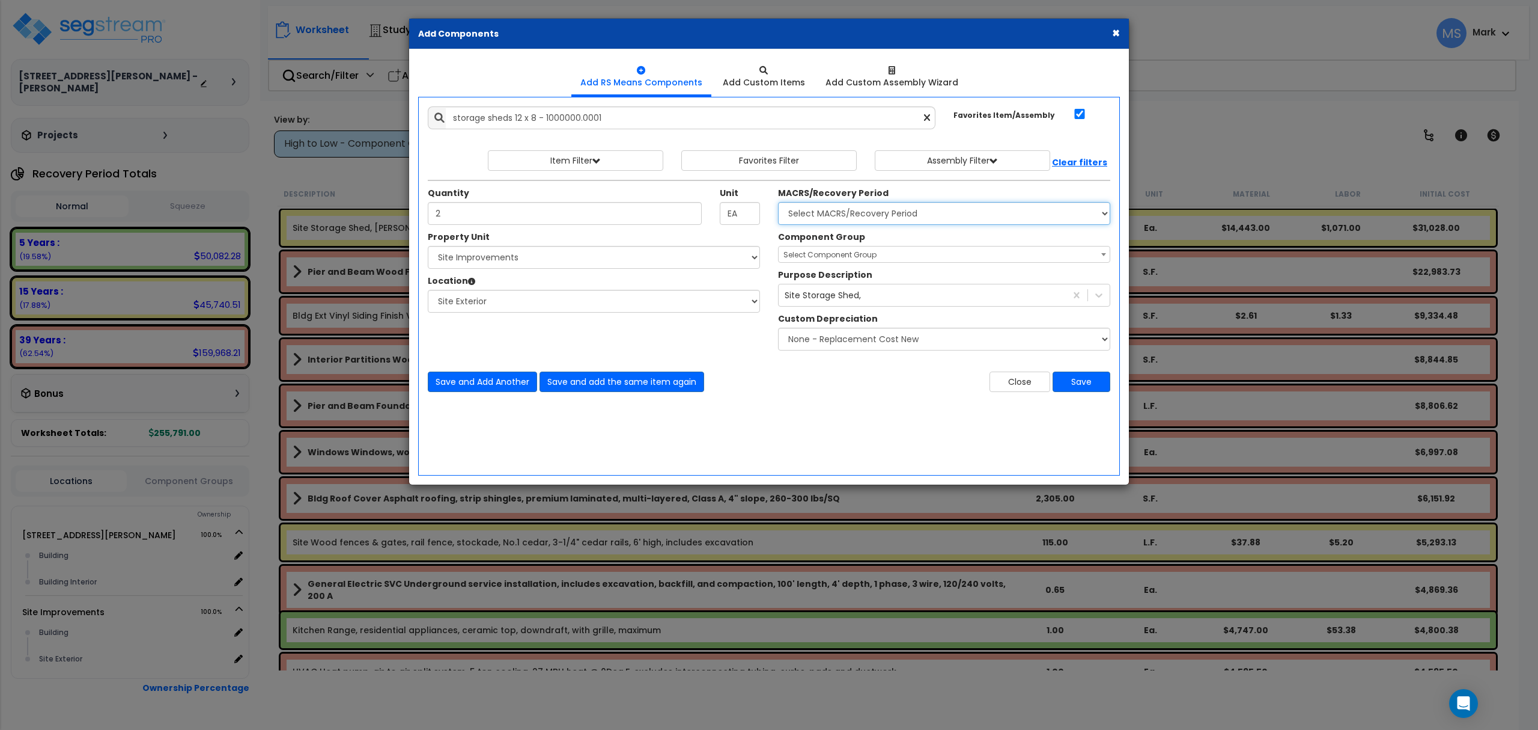
click at [837, 215] on select "Select MACRS/Recovery Period 5 Years - 57.0 - Distributive Trades & Services 5 …" at bounding box center [944, 213] width 332 height 23
select select "3666"
click at [778, 203] on select "Select MACRS/Recovery Period 5 Years - 57.0 - Distributive Trades & Services 5 …" at bounding box center [944, 213] width 332 height 23
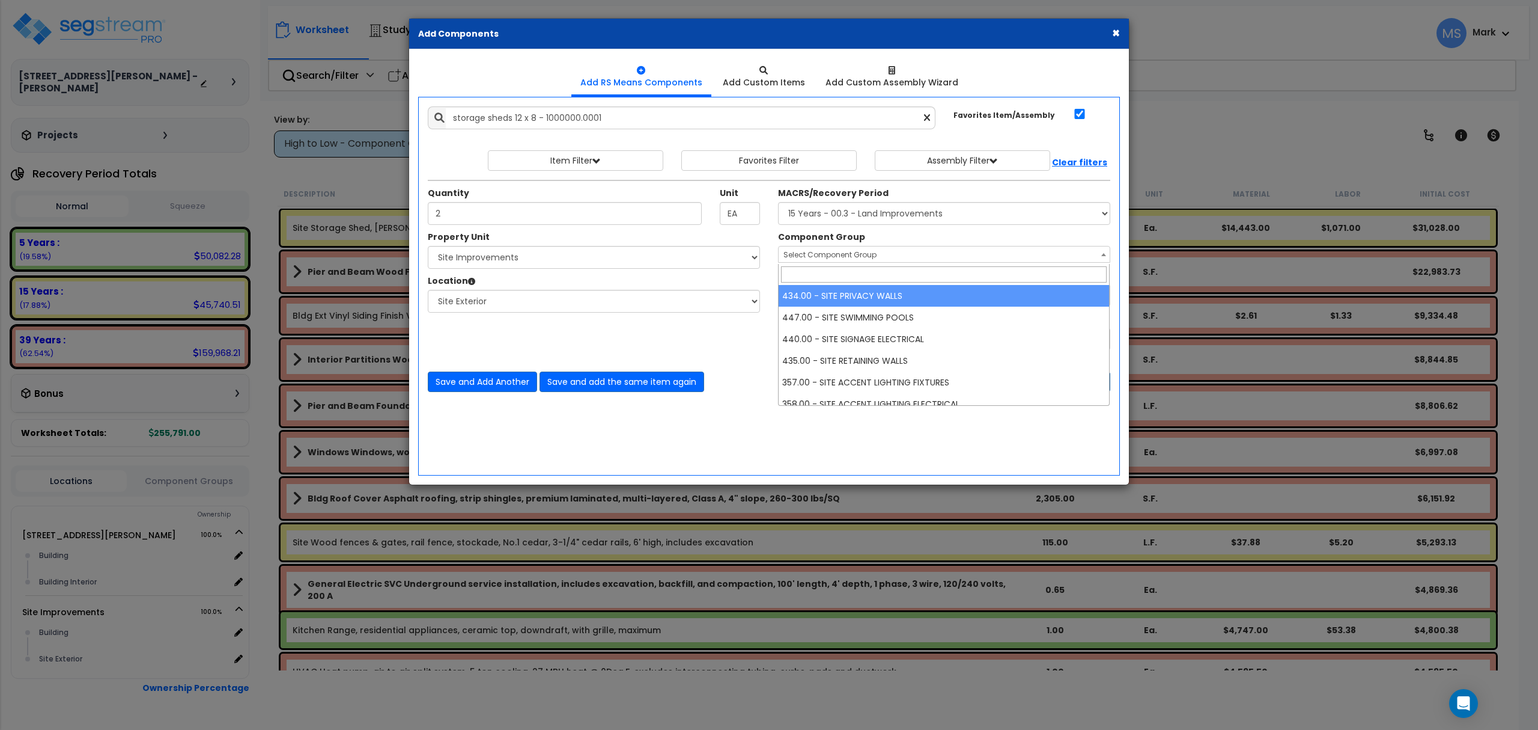
click at [867, 255] on span "Select Component Group" at bounding box center [830, 254] width 93 height 10
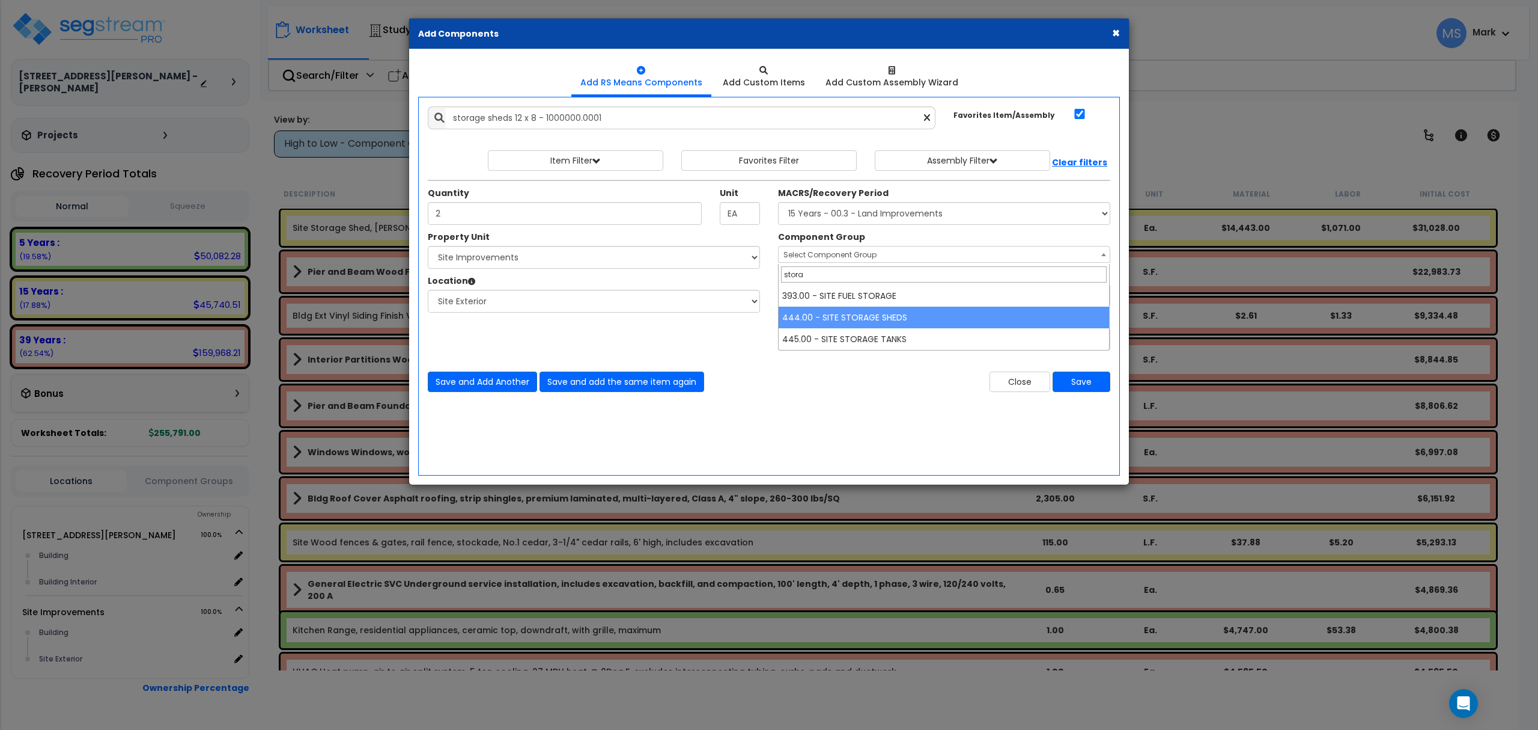
type input "stora"
select select "46237"
click at [1082, 388] on button "Save" at bounding box center [1082, 381] width 58 height 20
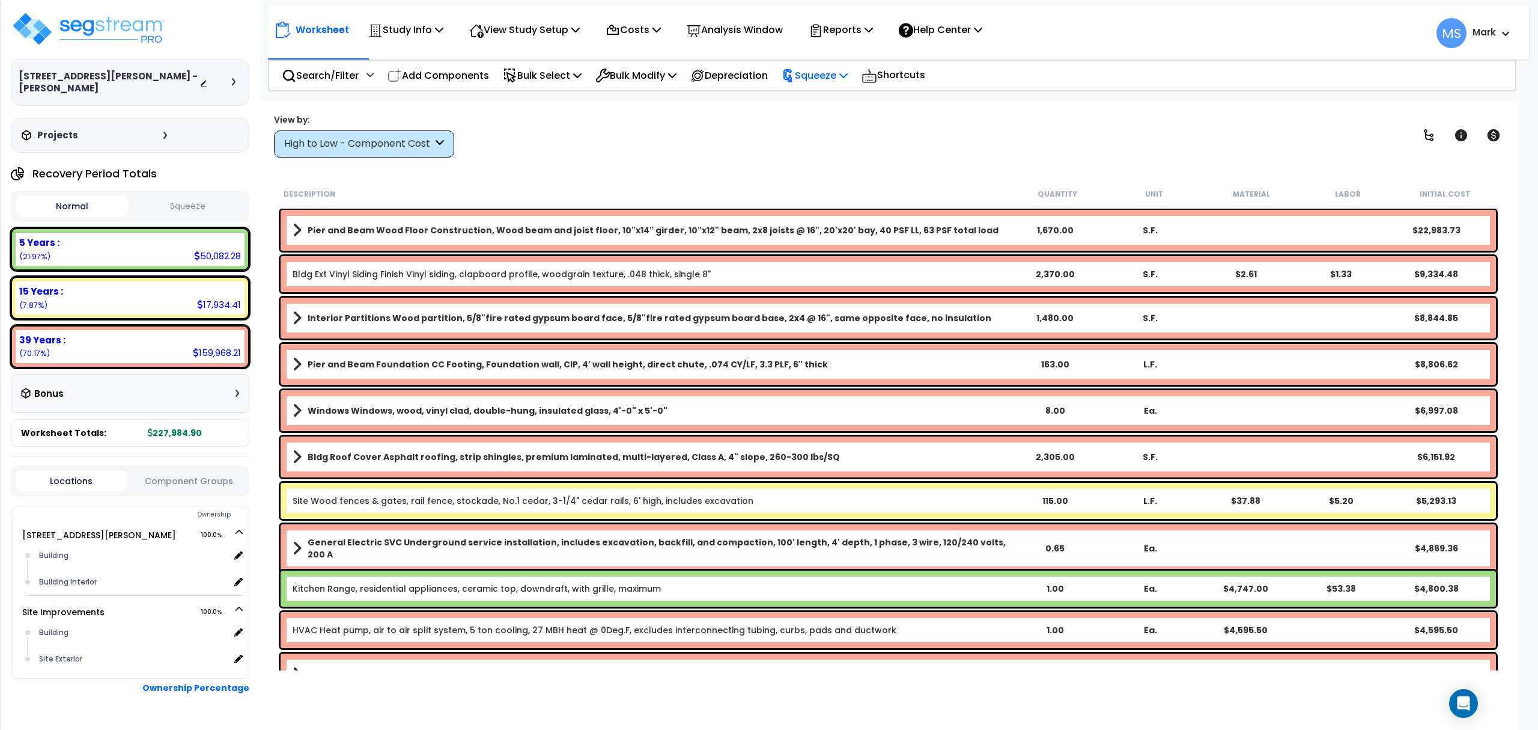
click at [848, 68] on p "Squeeze" at bounding box center [815, 75] width 66 height 16
click at [846, 99] on link "Squeeze" at bounding box center [835, 102] width 119 height 24
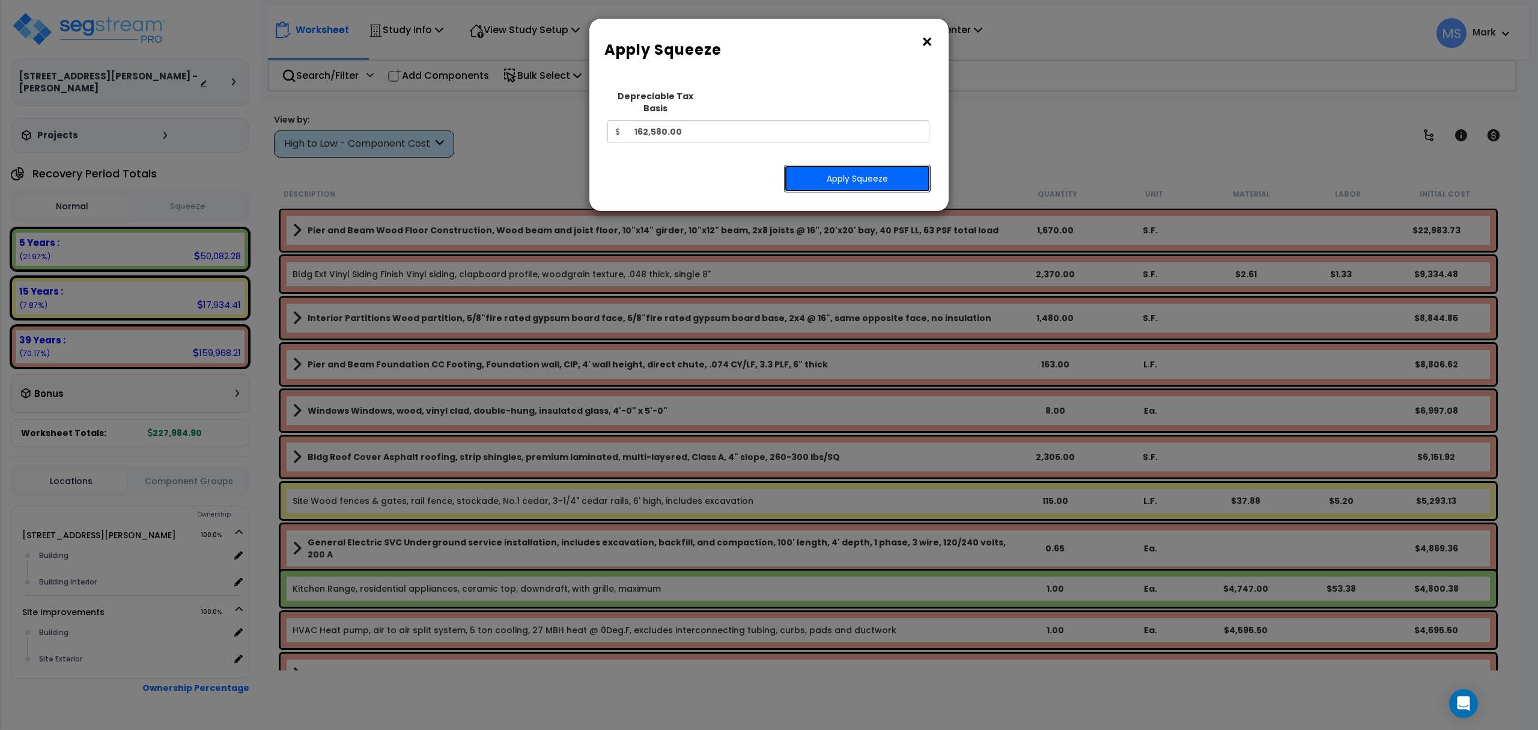
click at [832, 165] on button "Apply Squeeze" at bounding box center [857, 179] width 147 height 28
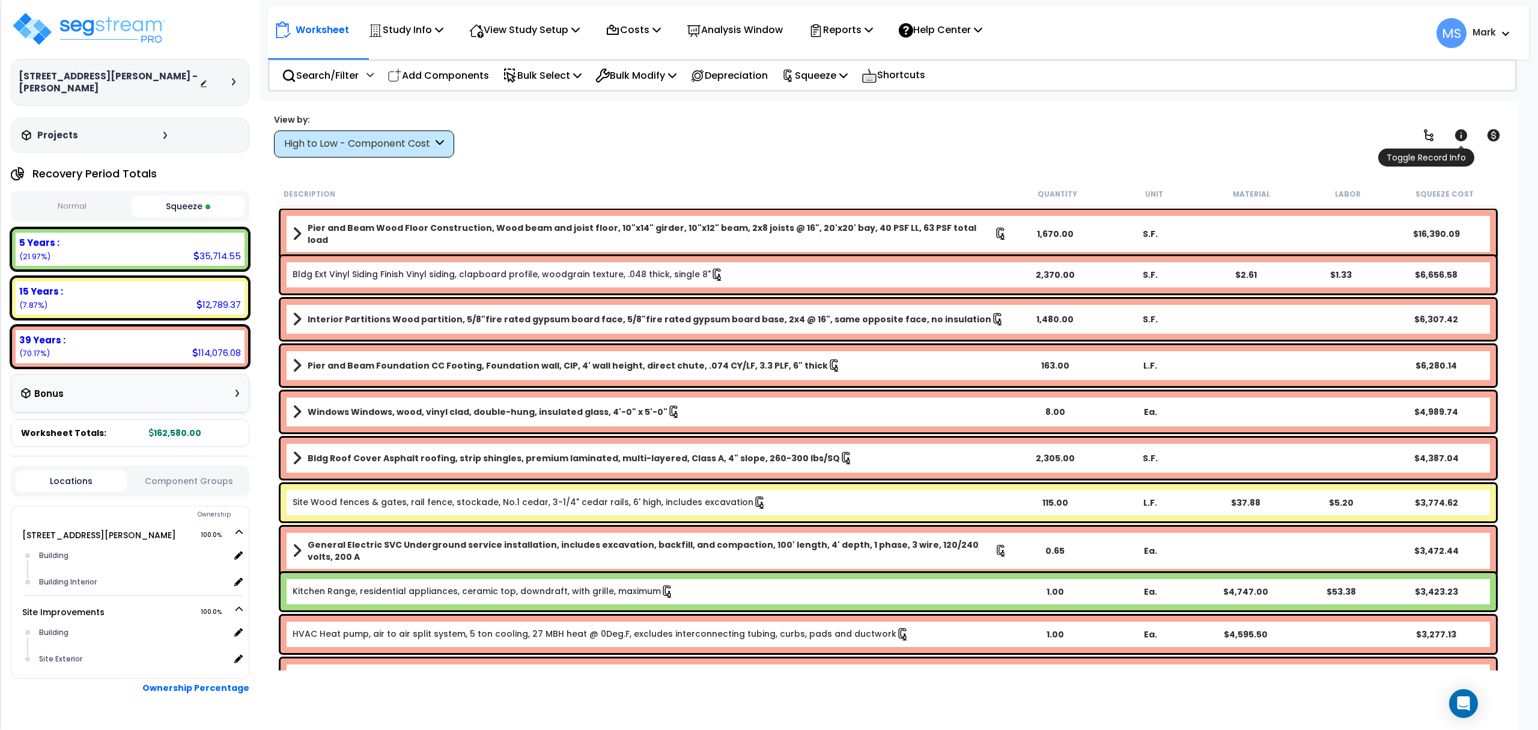
click at [1469, 126] on link at bounding box center [1461, 135] width 26 height 26
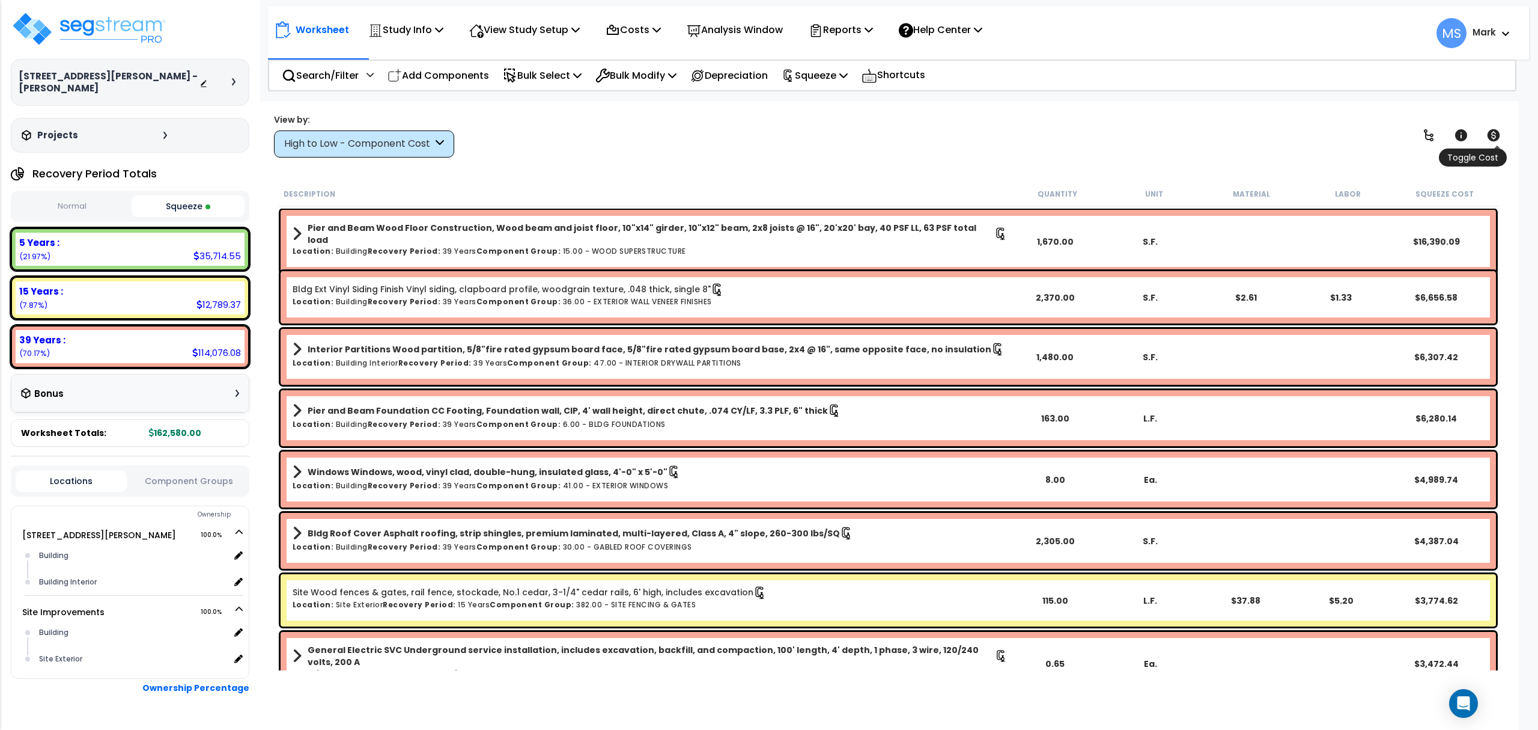
click at [1504, 142] on link at bounding box center [1494, 135] width 26 height 26
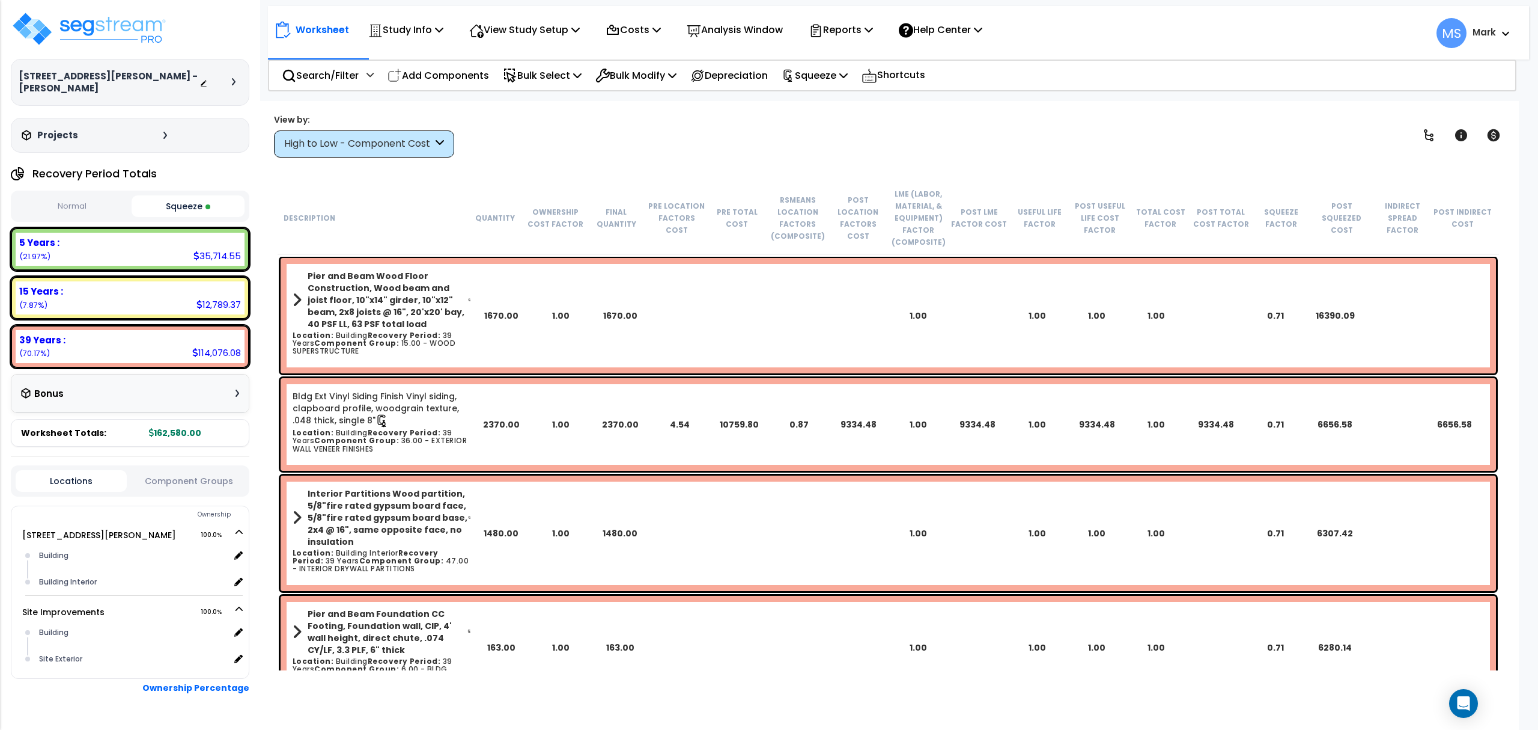
drag, startPoint x: 368, startPoint y: 169, endPoint x: 370, endPoint y: 155, distance: 14.6
click at [368, 166] on div "Worksheet Study Info Study Setup Add Property Unit Template study Clone study MS" at bounding box center [888, 466] width 1261 height 730
click at [370, 155] on div "High to Low - Component Cost" at bounding box center [364, 143] width 180 height 27
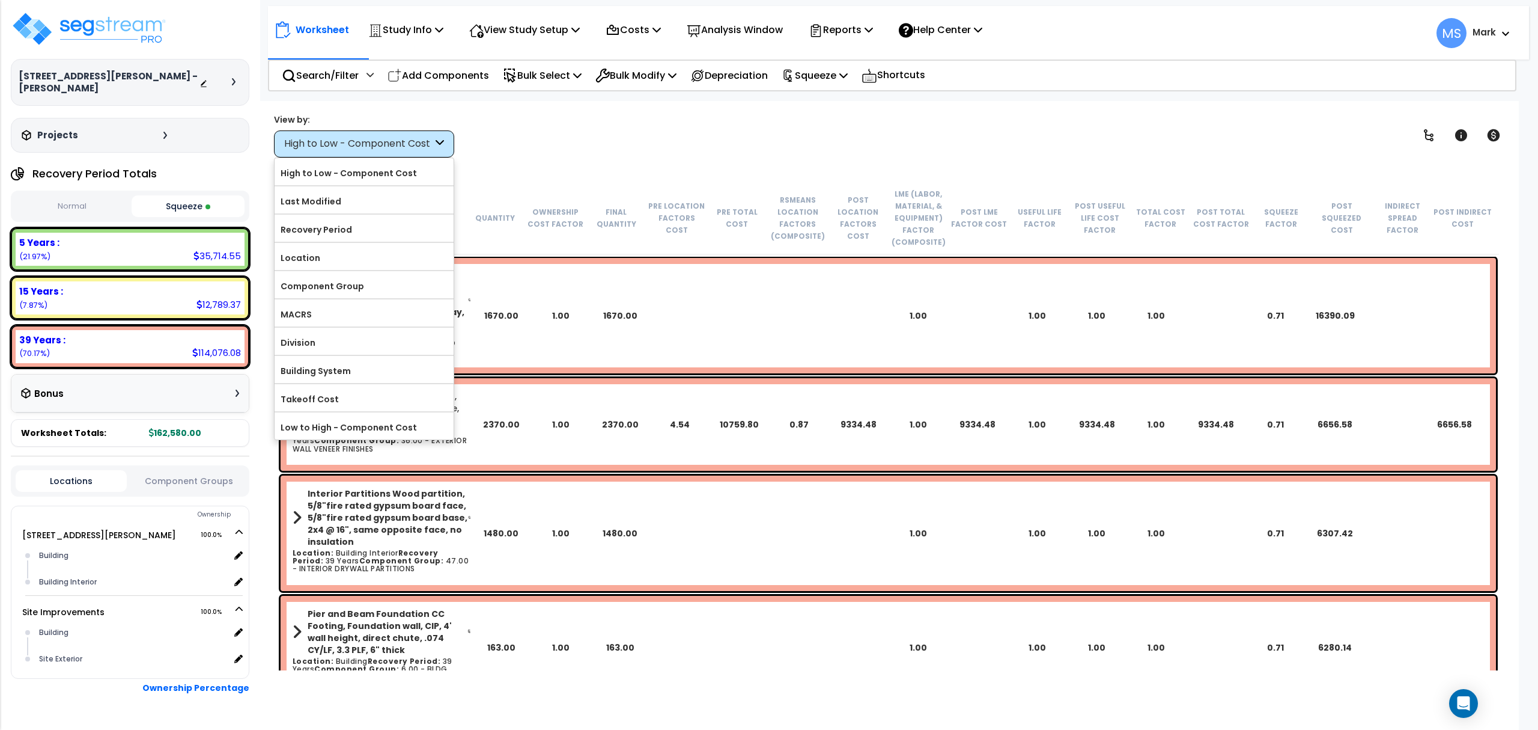
click at [370, 147] on div "High to Low - Component Cost" at bounding box center [358, 144] width 148 height 14
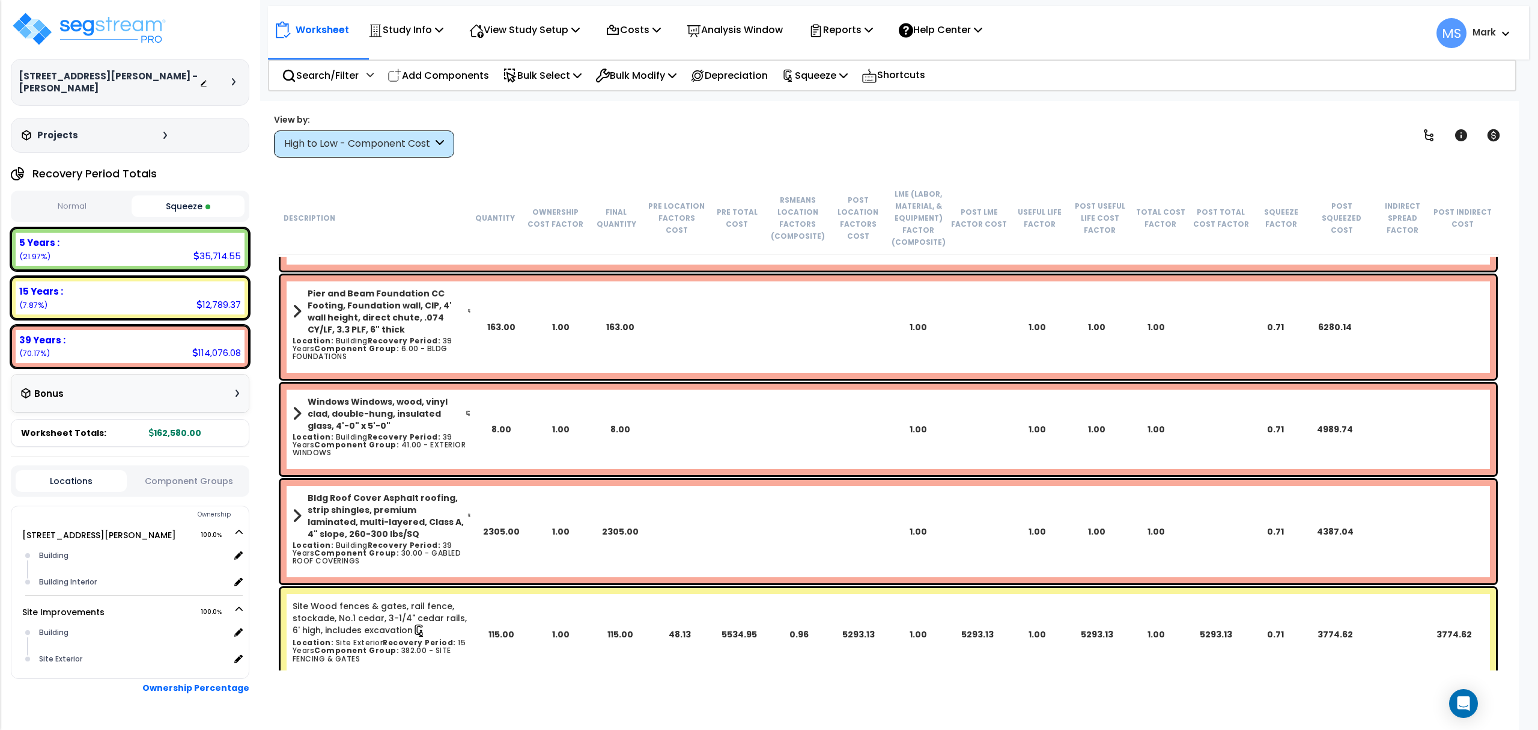
scroll to position [561, 0]
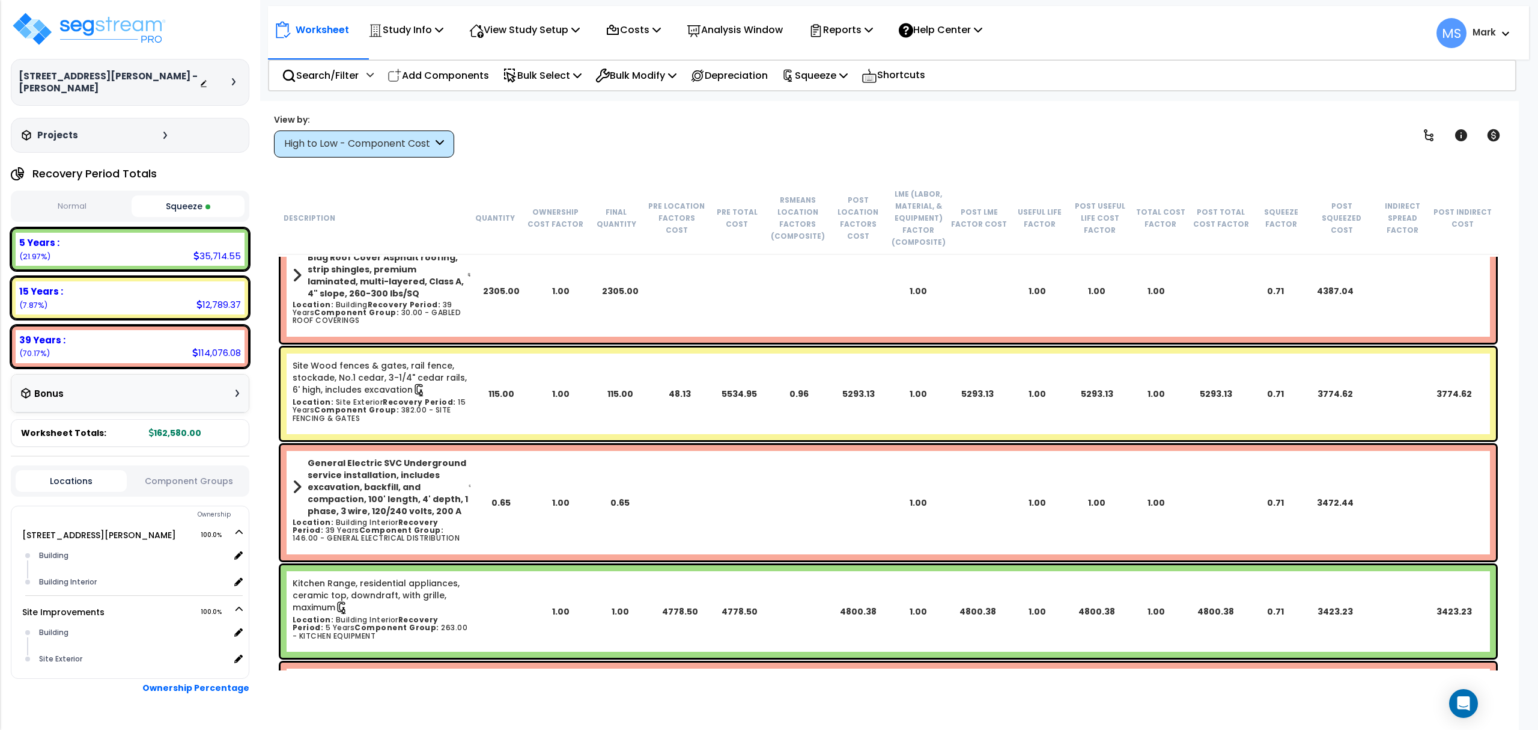
click at [347, 368] on link "Site Wood fences & gates, rail fence, stockade, No.1 cedar, 3-1/4" cedar rails,…" at bounding box center [382, 377] width 178 height 37
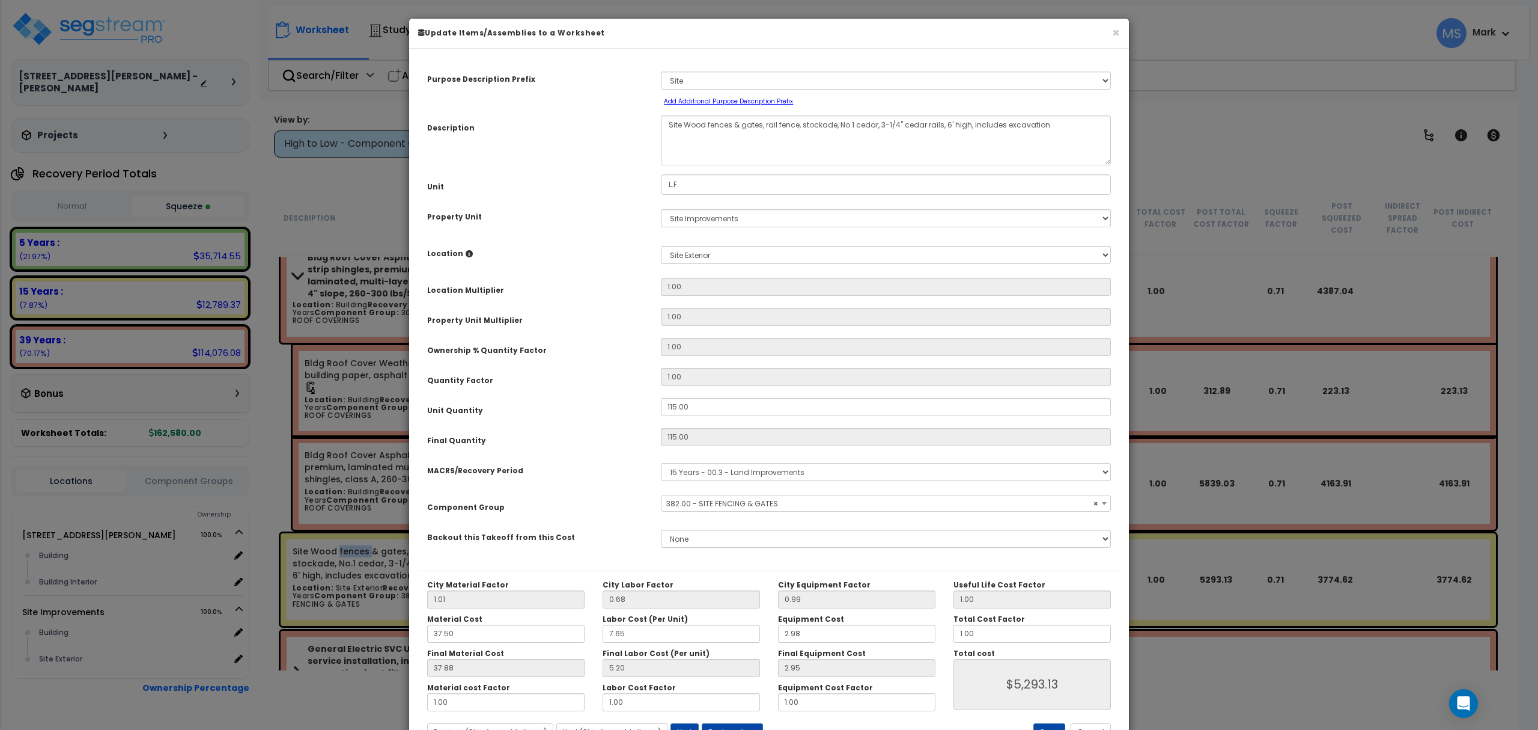
select select "46178"
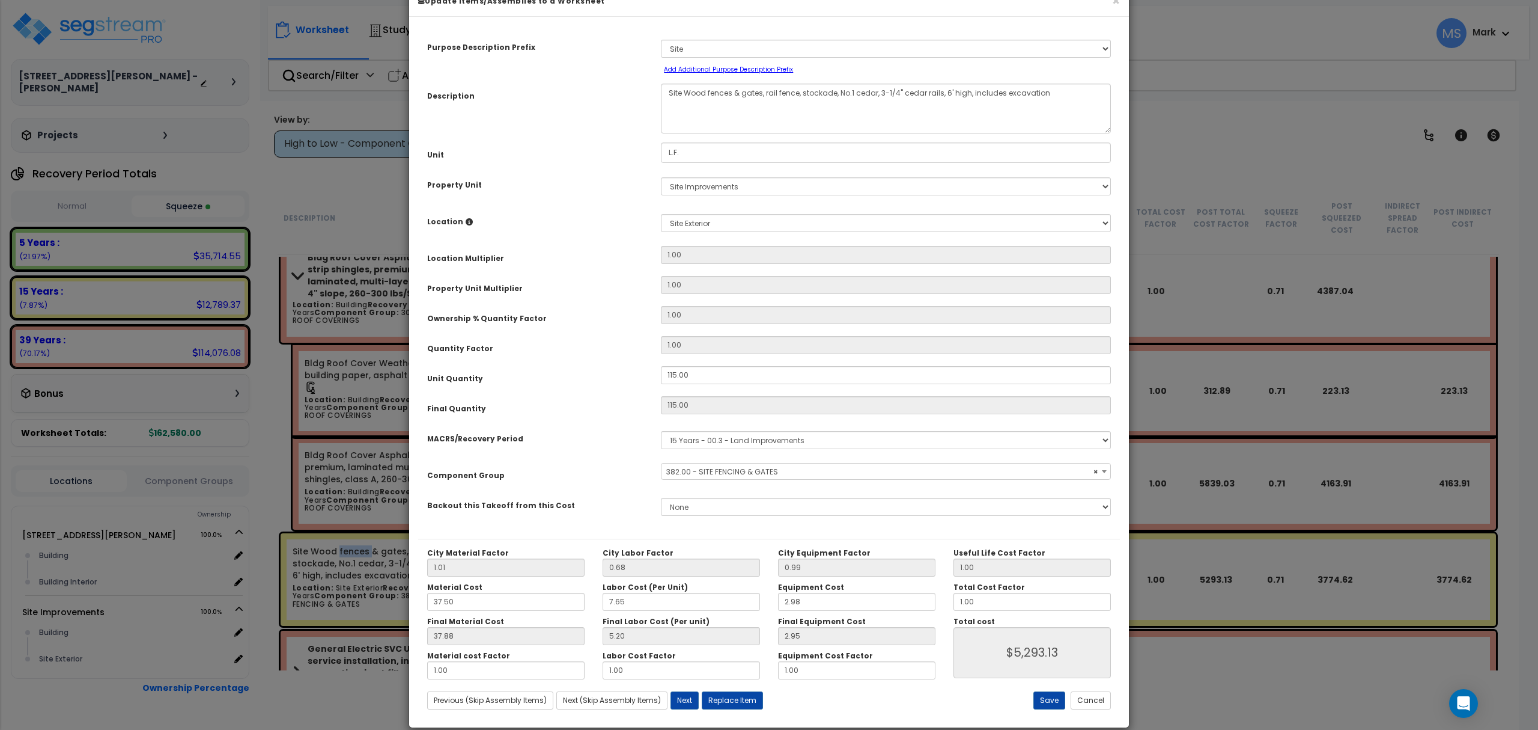
scroll to position [49, 0]
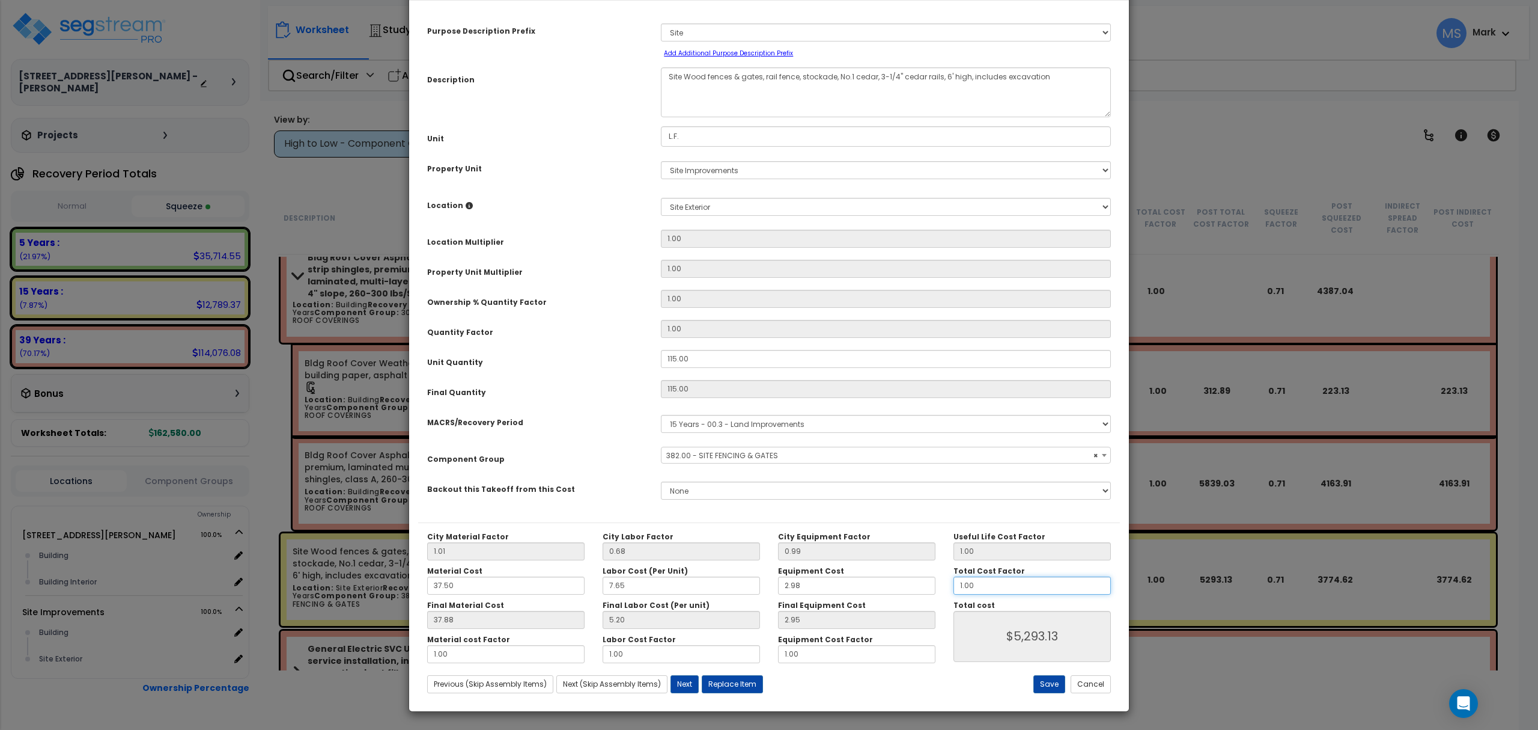
click at [974, 593] on input "1.00" at bounding box center [1032, 585] width 157 height 18
type input "."
type input "$0.00"
type input ".6"
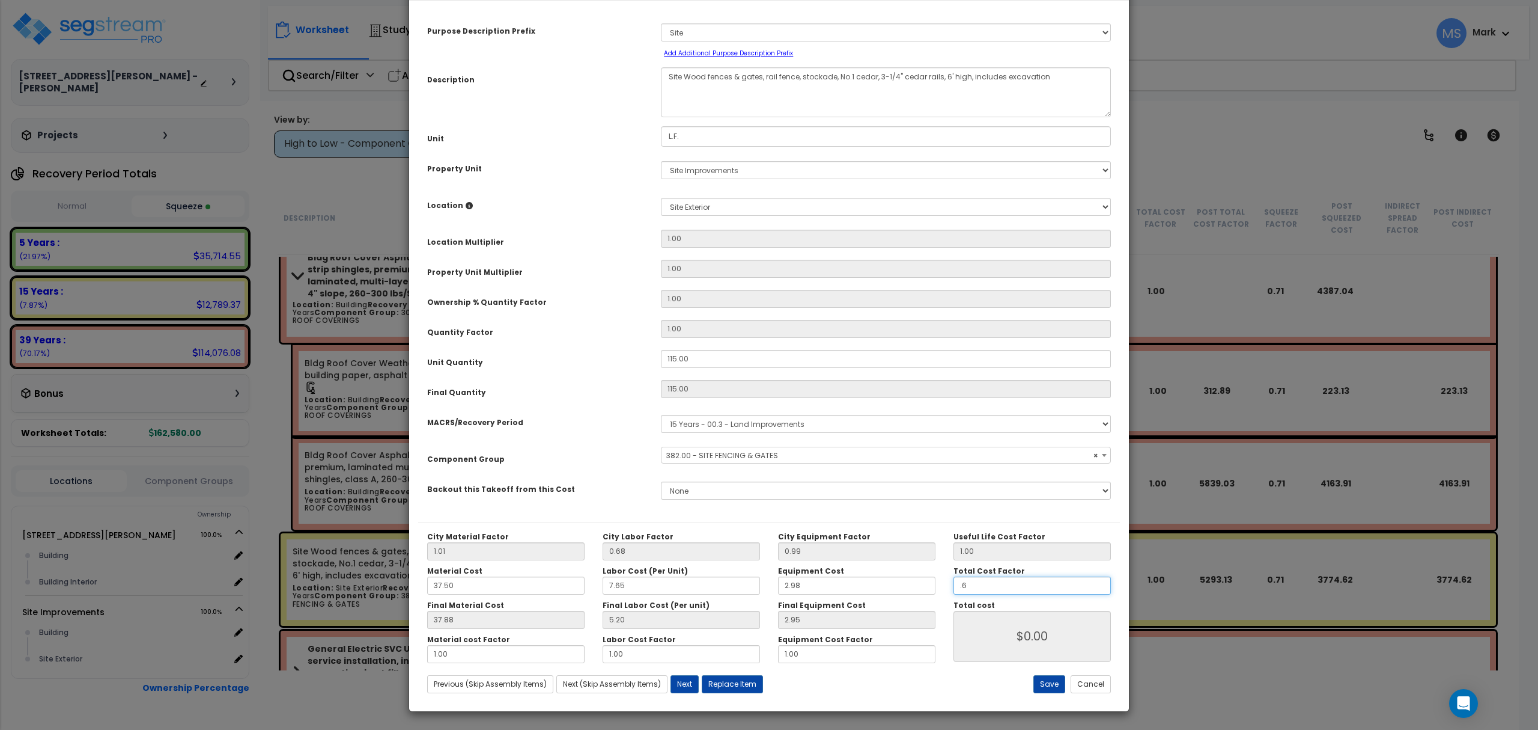
type input "$3,176.07"
type input ".6"
type input "$3,176.07"
click at [1056, 681] on button "Save" at bounding box center [1050, 684] width 32 height 18
type input "0.60"
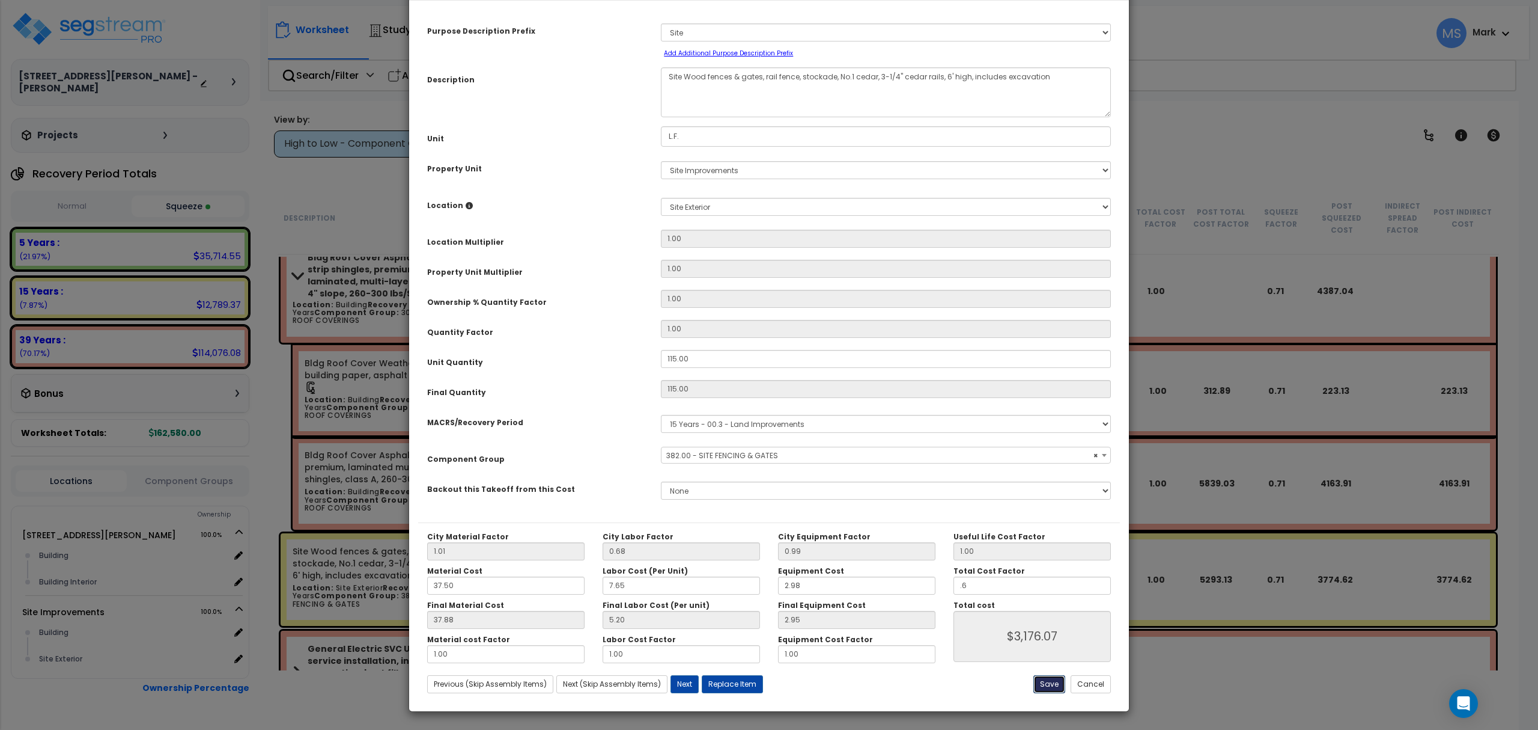
type input "3176.07"
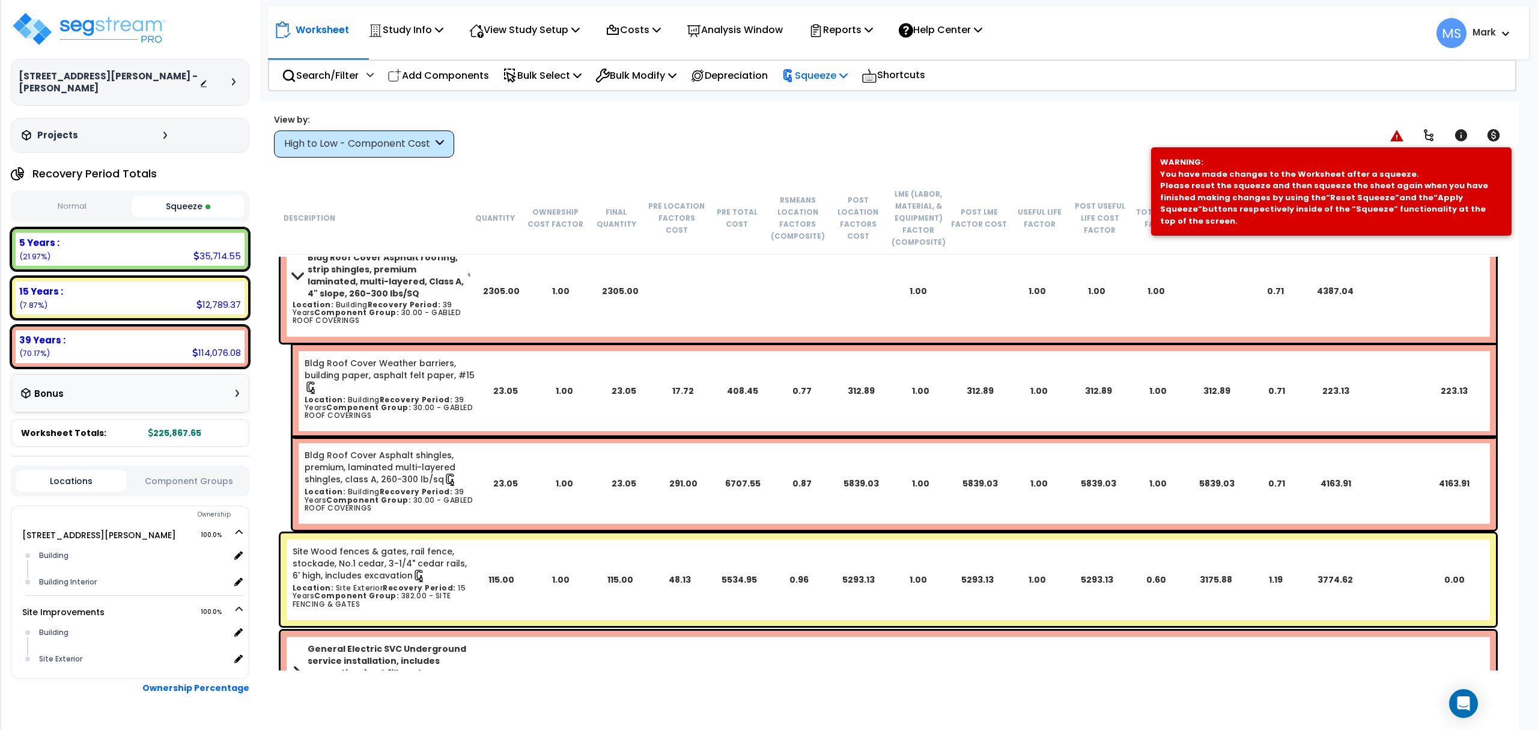
click at [815, 67] on p "Squeeze" at bounding box center [815, 75] width 66 height 16
click at [825, 99] on link "Re-squeeze" at bounding box center [835, 104] width 119 height 28
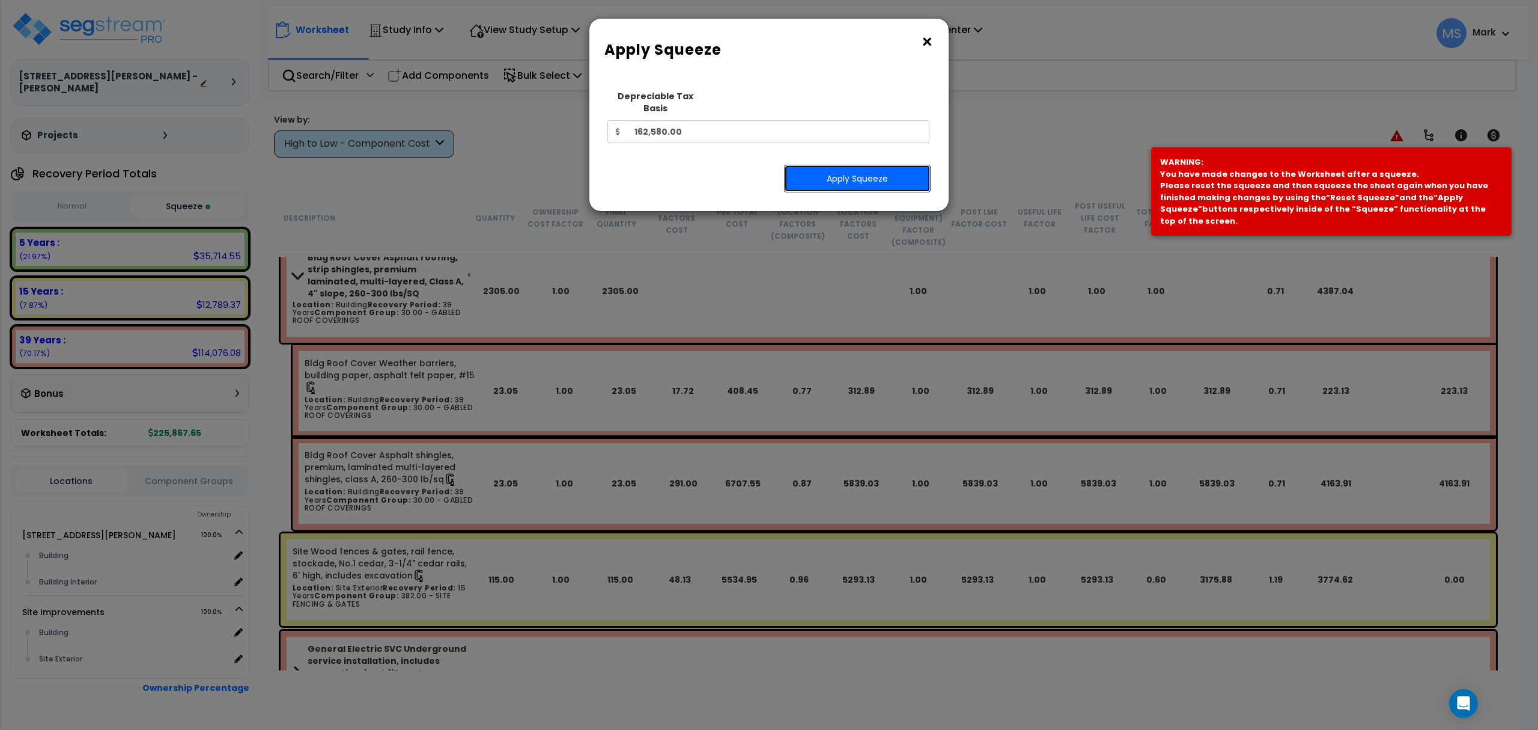
click at [826, 165] on button "Apply Squeeze" at bounding box center [857, 179] width 147 height 28
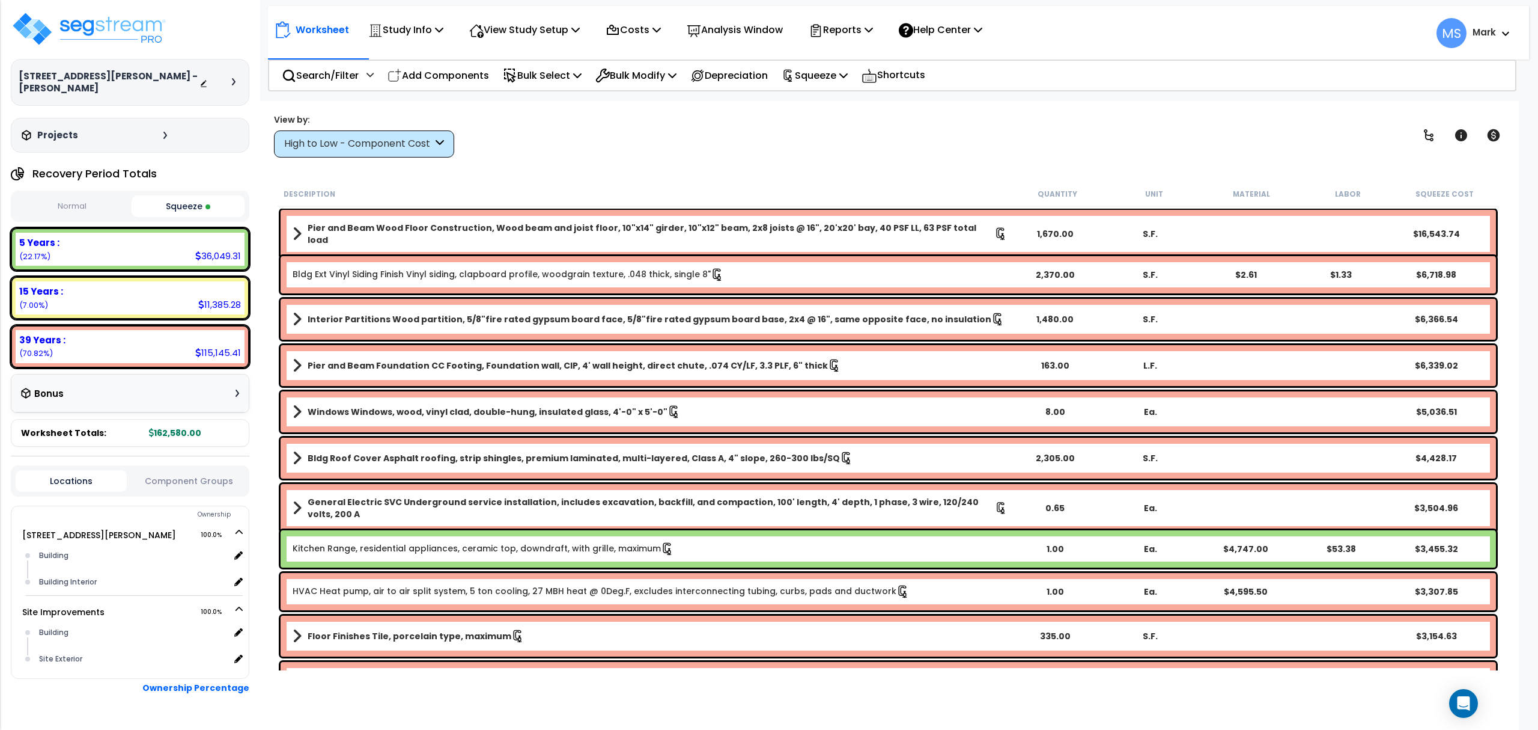
click at [387, 552] on link "Kitchen Range, residential appliances, ceramic top, downdraft, with grille, max…" at bounding box center [484, 548] width 382 height 13
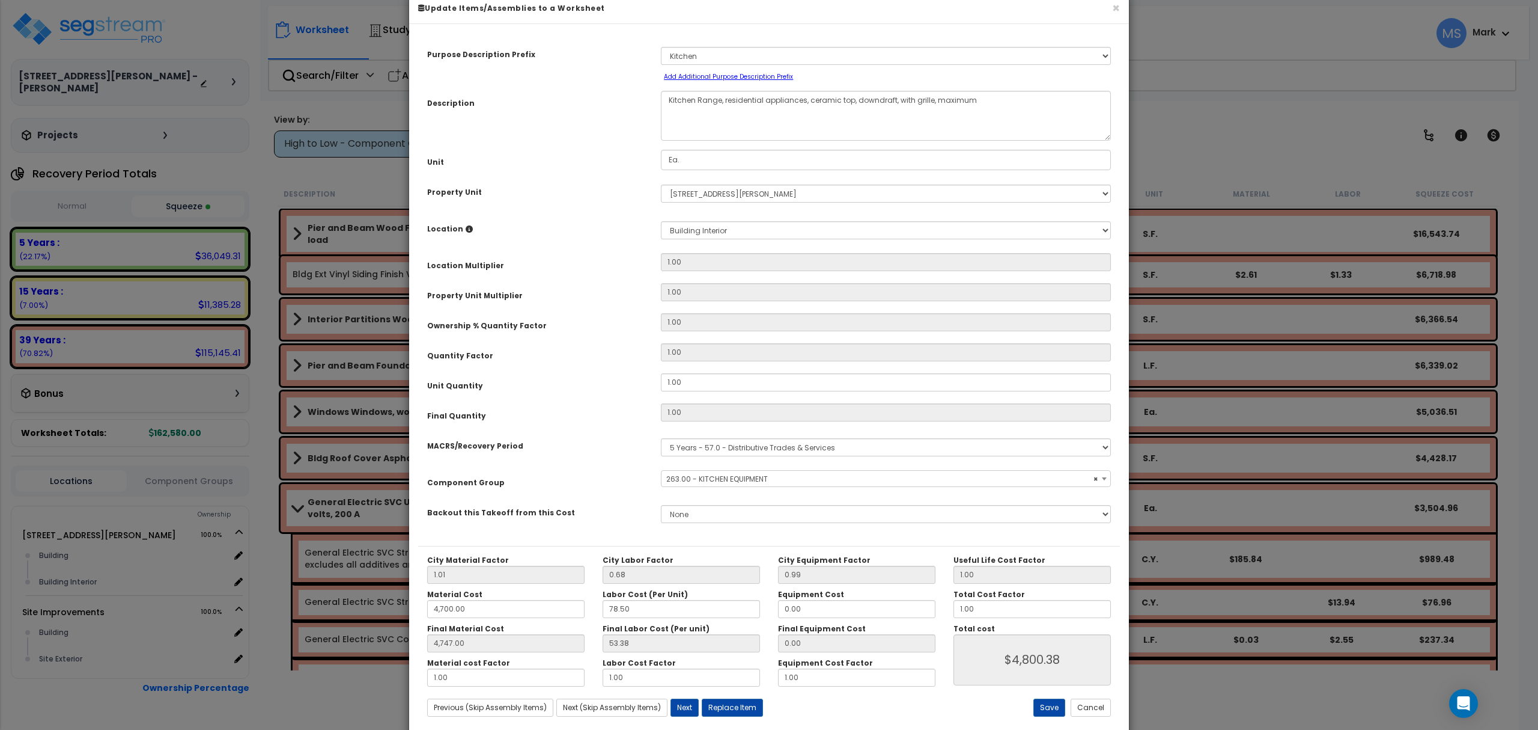
scroll to position [49, 0]
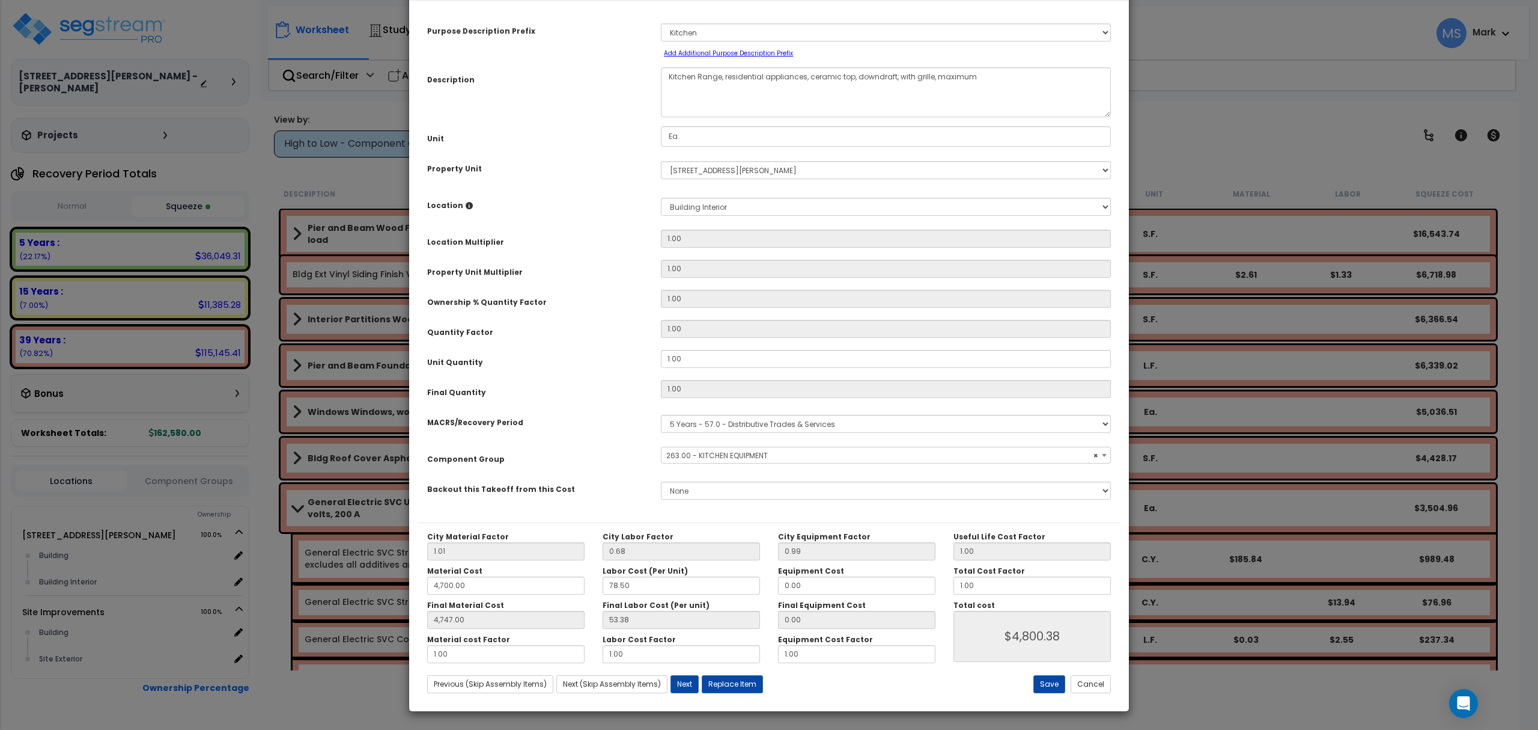
select select "45836"
click at [742, 692] on button "Replace Item" at bounding box center [732, 684] width 61 height 18
type input "1"
type input "Ea."
select select "175234"
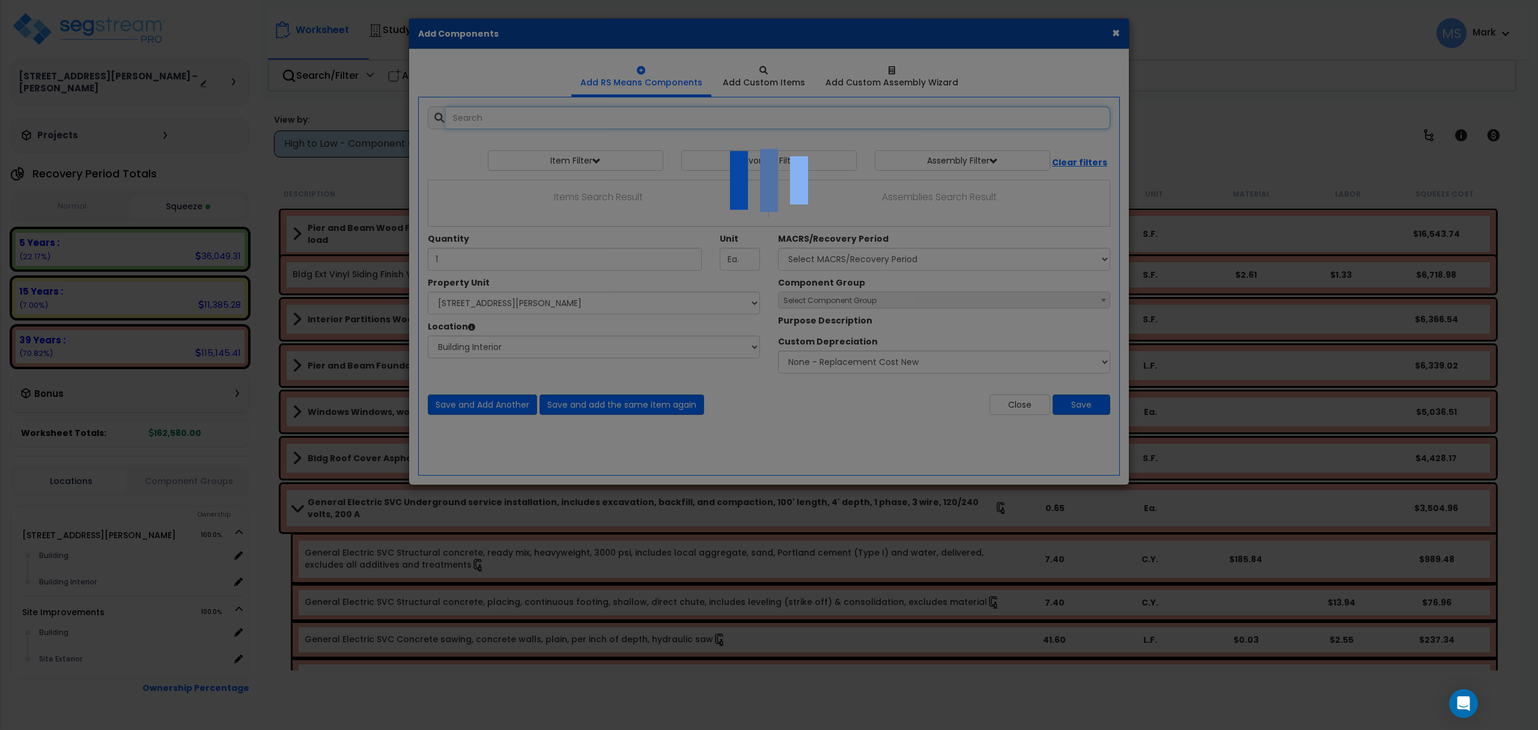
select select "461"
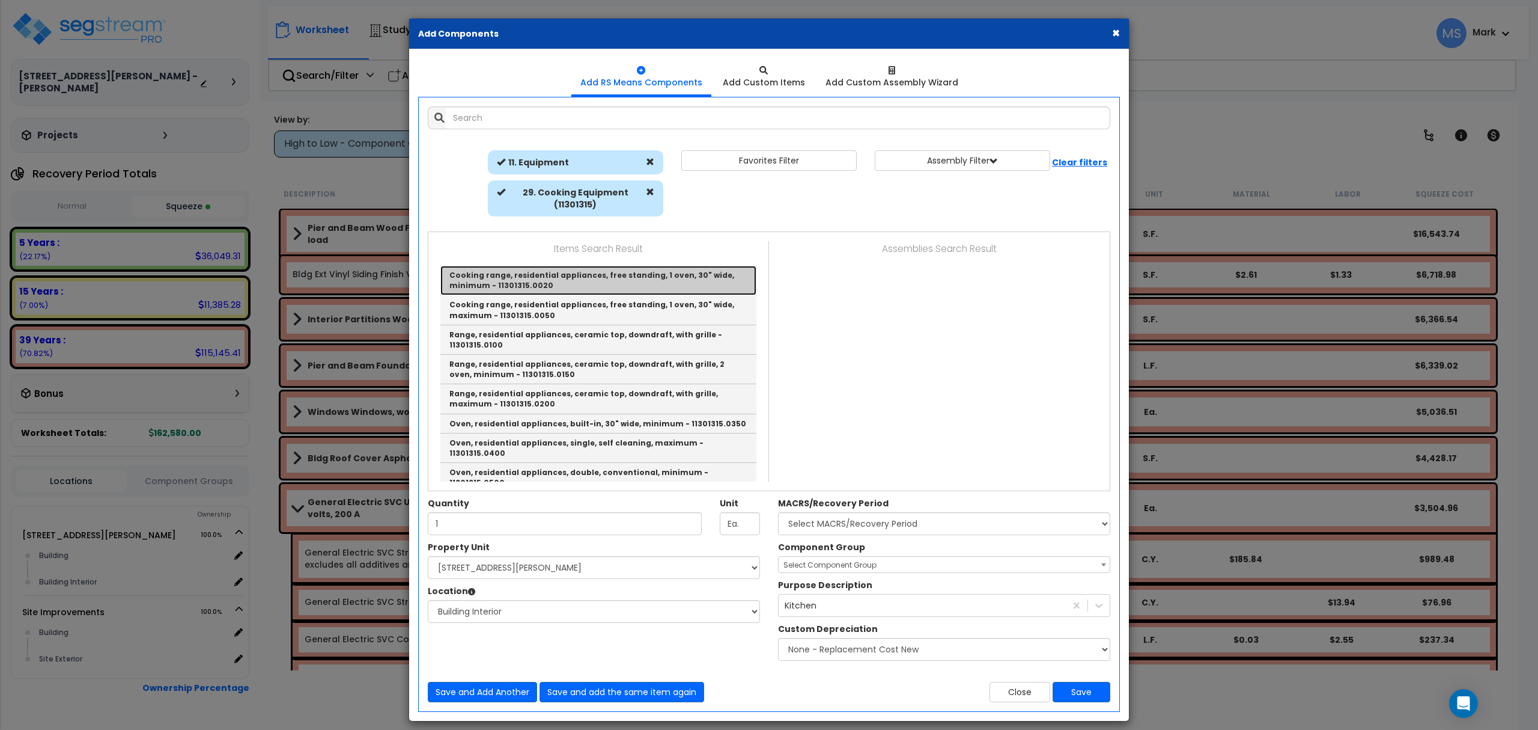
click at [590, 287] on link "Cooking range, residential appliances, free standing, 1 oven, 30" wide, minimum…" at bounding box center [598, 280] width 316 height 29
type input "Cooking range, residential appliances, free standing, 1 oven, 30" wide, minimum…"
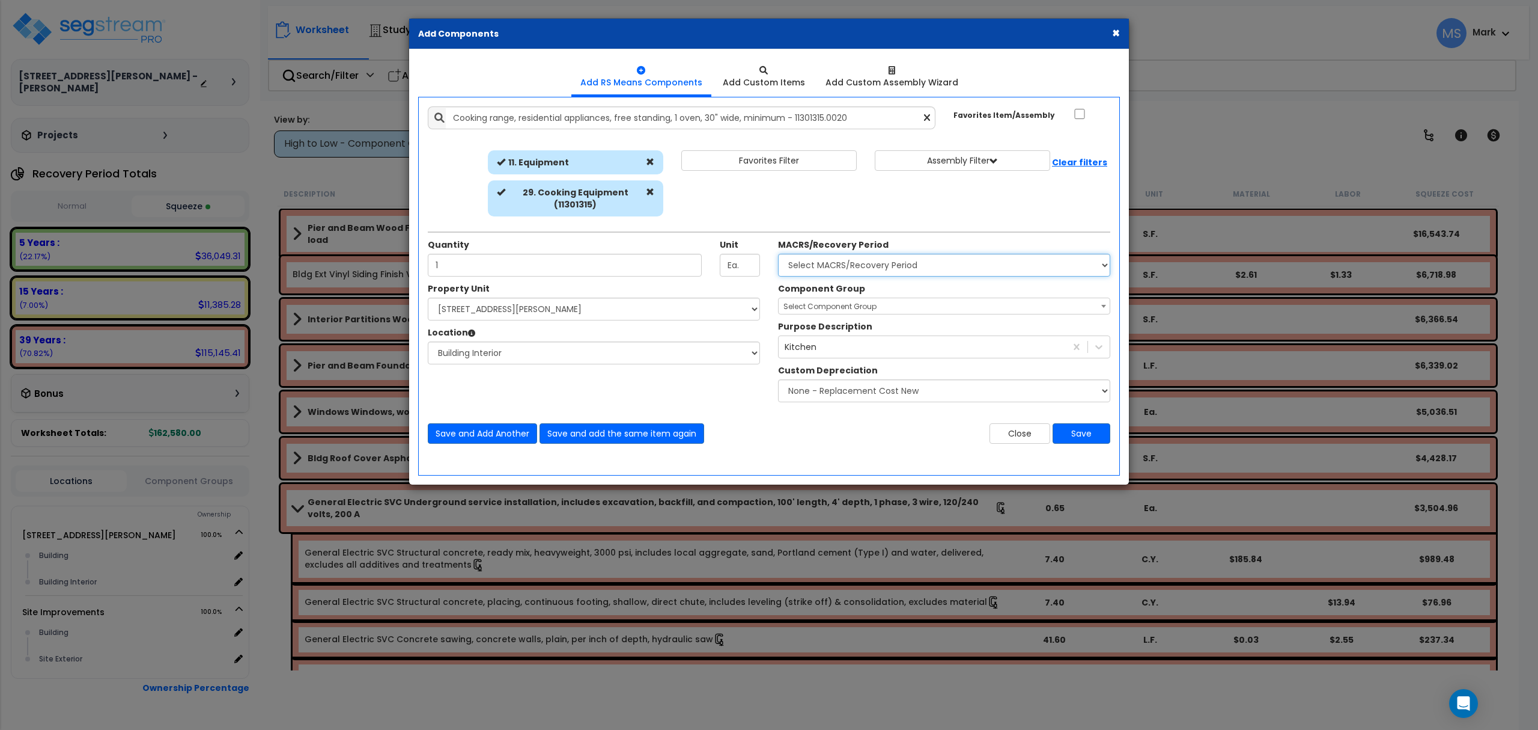
click at [800, 272] on select "Select MACRS/Recovery Period 5 Years - 57.0 - Distributive Trades & Services 5 …" at bounding box center [944, 265] width 332 height 23
select select "3667"
click at [778, 254] on select "Select MACRS/Recovery Period 5 Years - 57.0 - Distributive Trades & Services 5 …" at bounding box center [944, 265] width 332 height 23
click at [811, 301] on span "Select Component Group" at bounding box center [944, 306] width 331 height 17
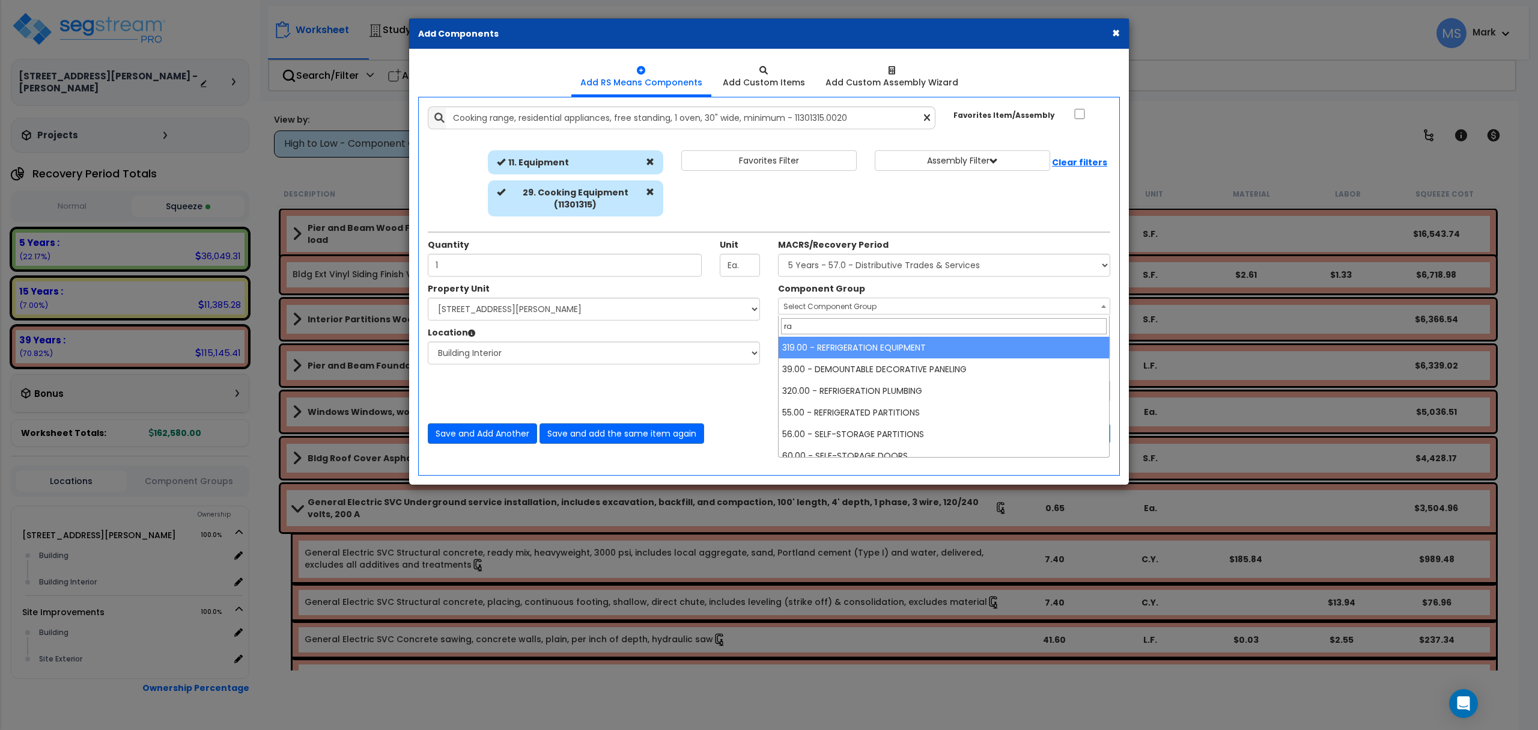
type input "r"
type input "o"
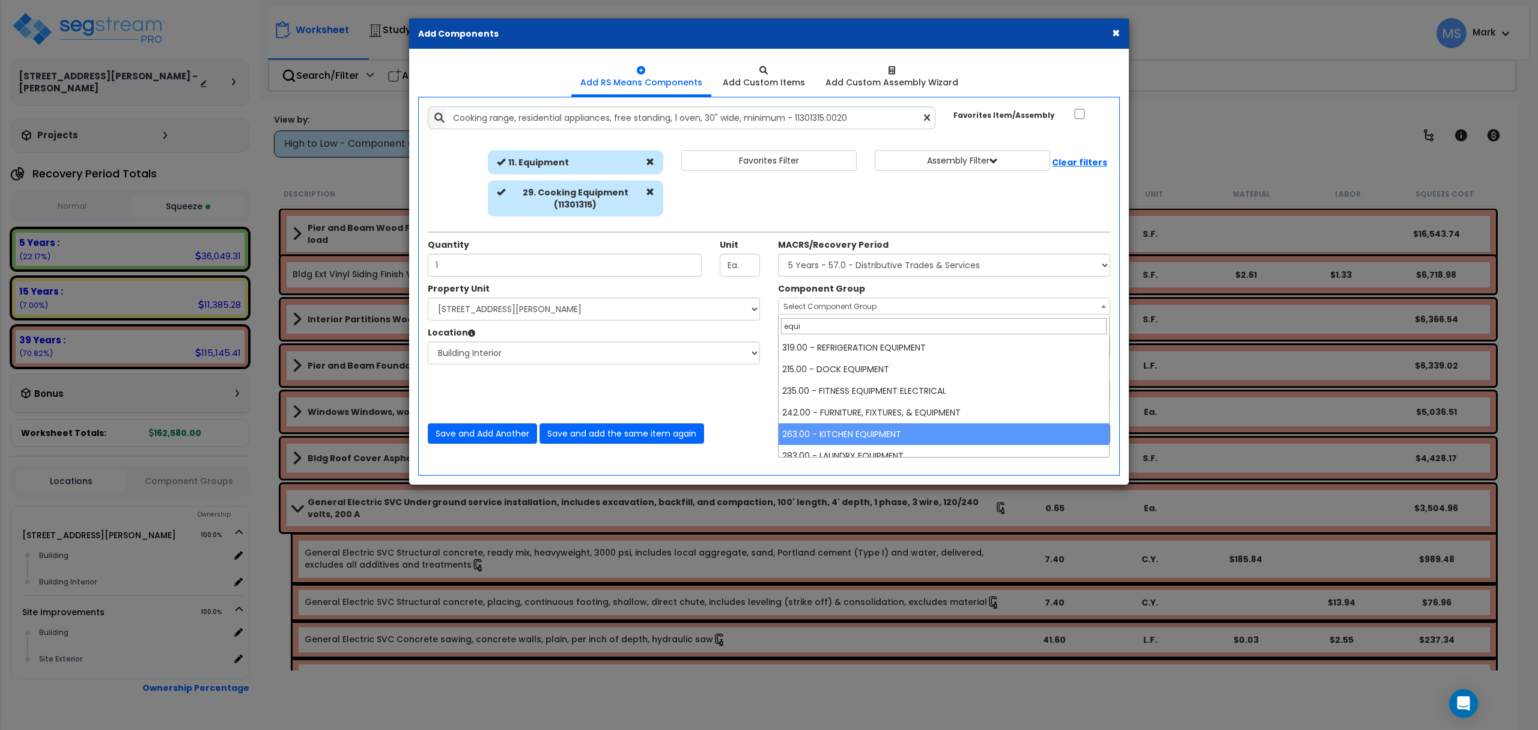
type input "equi"
select select "45836"
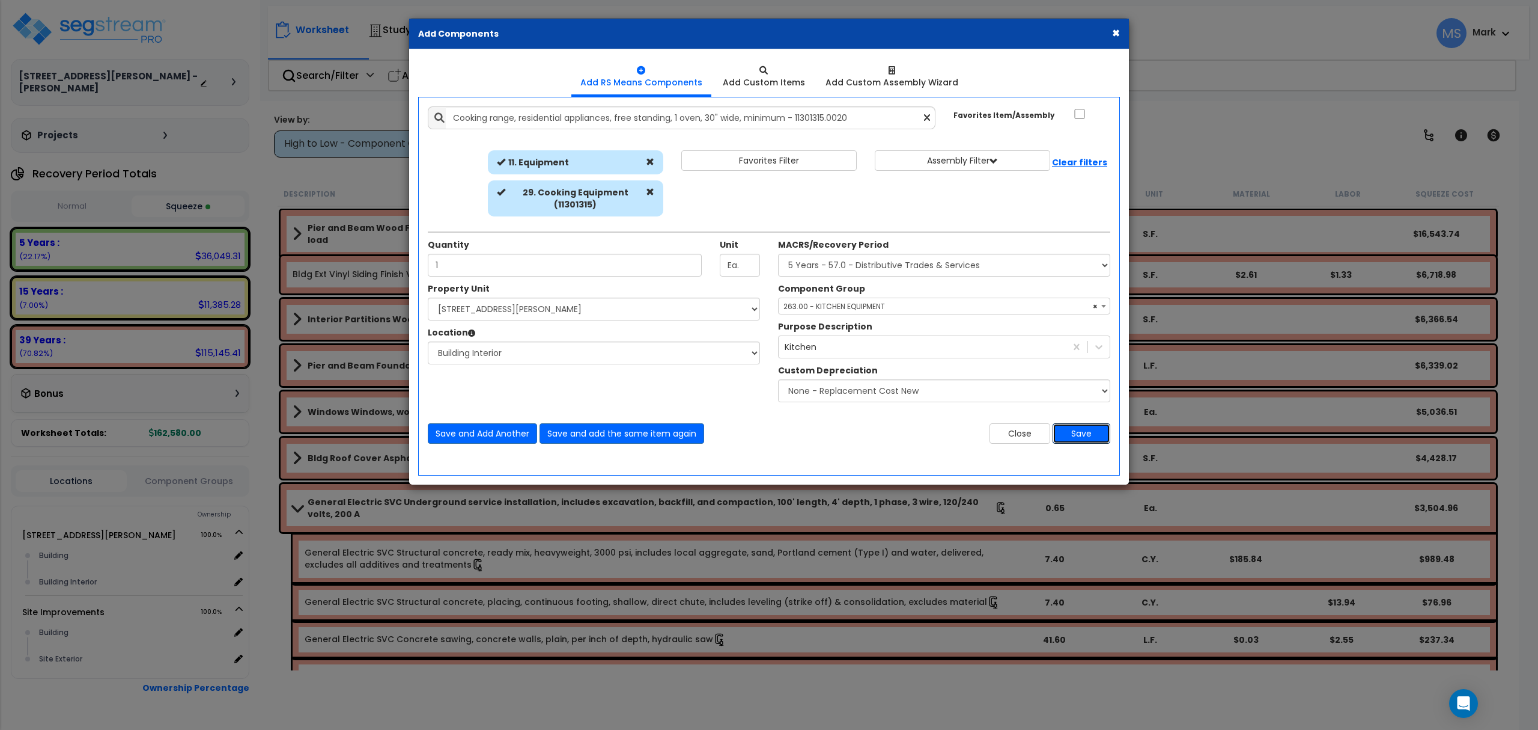
click at [1058, 440] on button "Save" at bounding box center [1082, 433] width 58 height 20
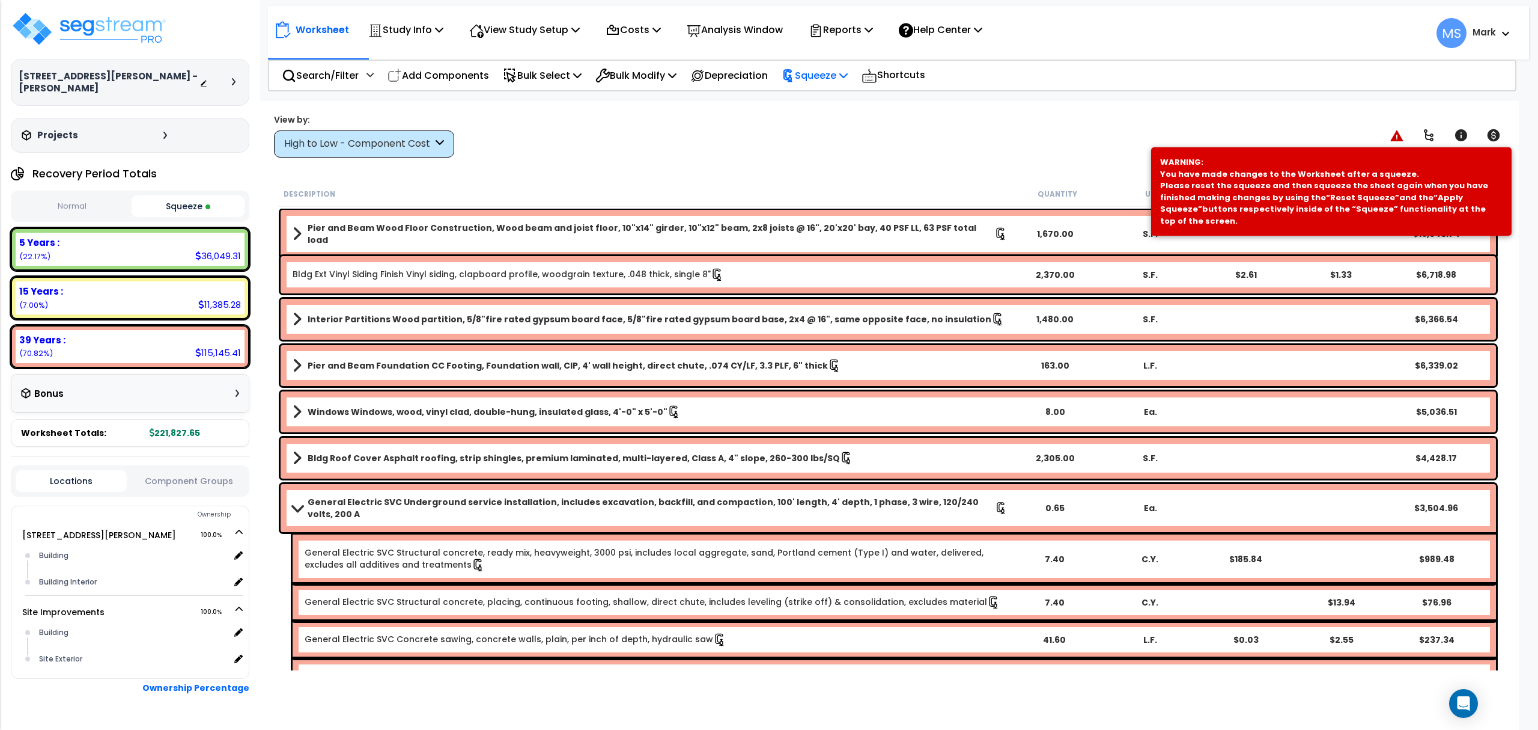
click at [848, 73] on p "Squeeze" at bounding box center [815, 75] width 66 height 16
click at [852, 94] on link "Re-squeeze" at bounding box center [835, 104] width 119 height 28
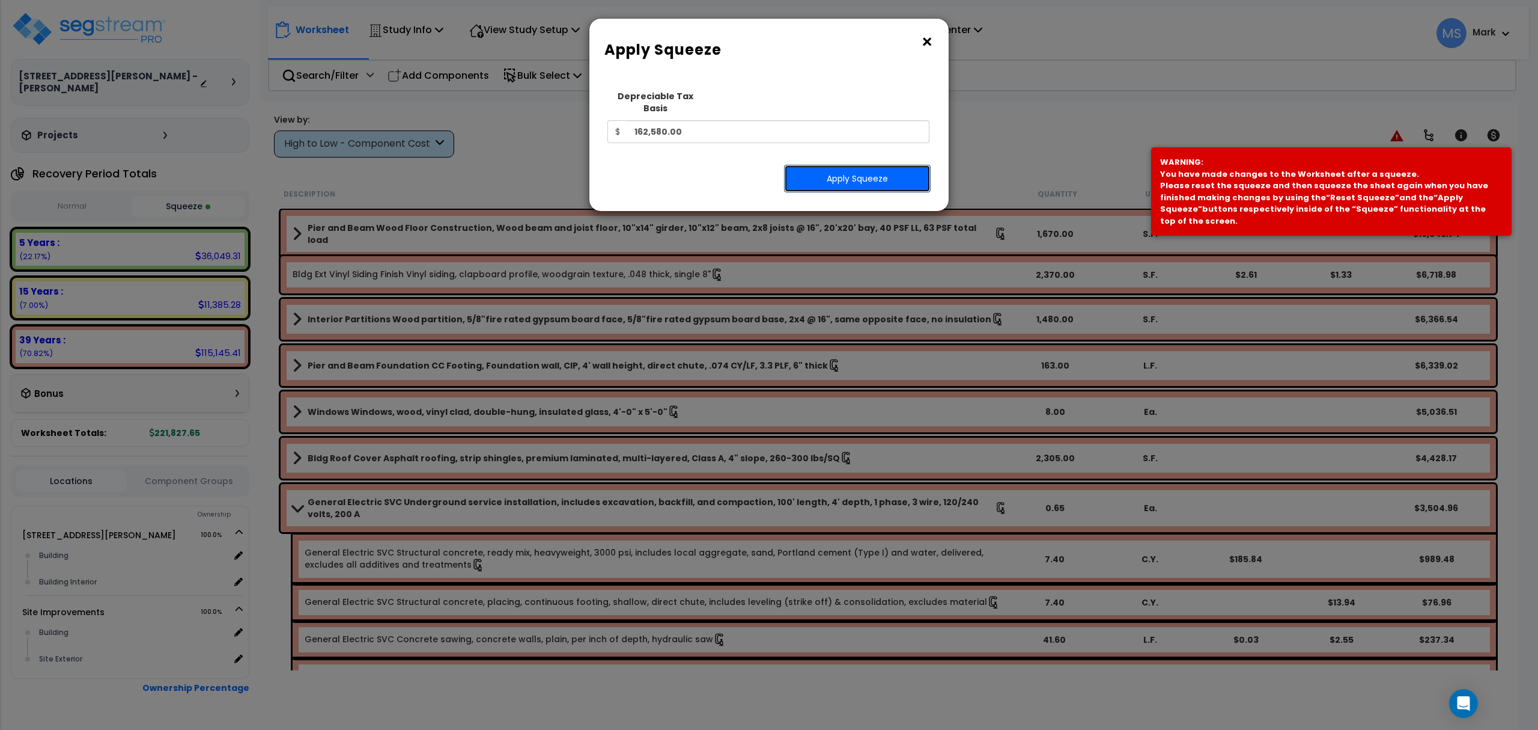
click at [833, 175] on button "Apply Squeeze" at bounding box center [857, 179] width 147 height 28
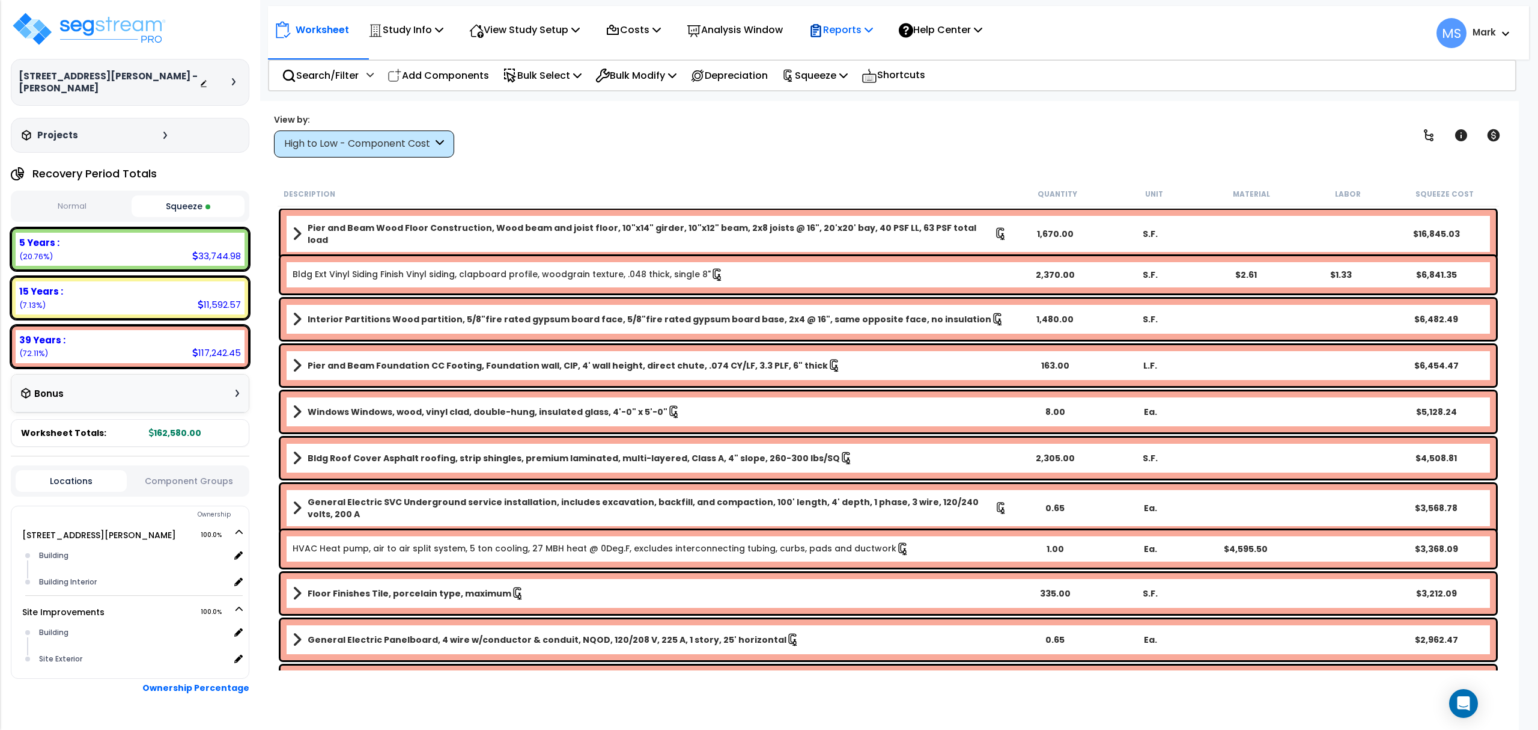
click at [847, 16] on div "Reports" at bounding box center [841, 30] width 64 height 28
click at [887, 113] on link "Manage Report Custom Fields" at bounding box center [862, 114] width 119 height 36
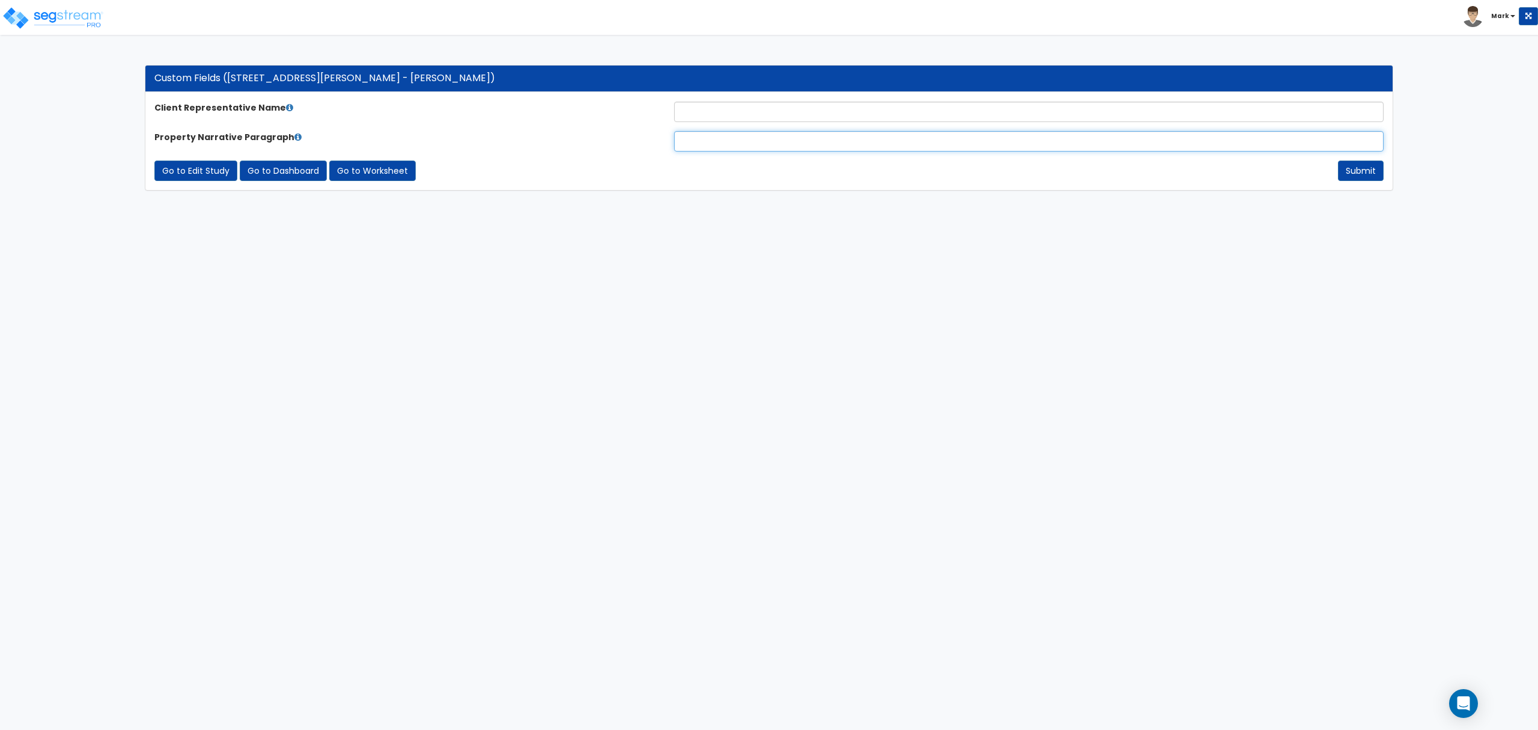
paste input "The subject property is a 1,320-square-foot single-family residence situated on…"
type input "The subject property is a 1,320-square-foot single-family residence situated on…"
click at [720, 114] on input "text" at bounding box center [1029, 112] width 710 height 20
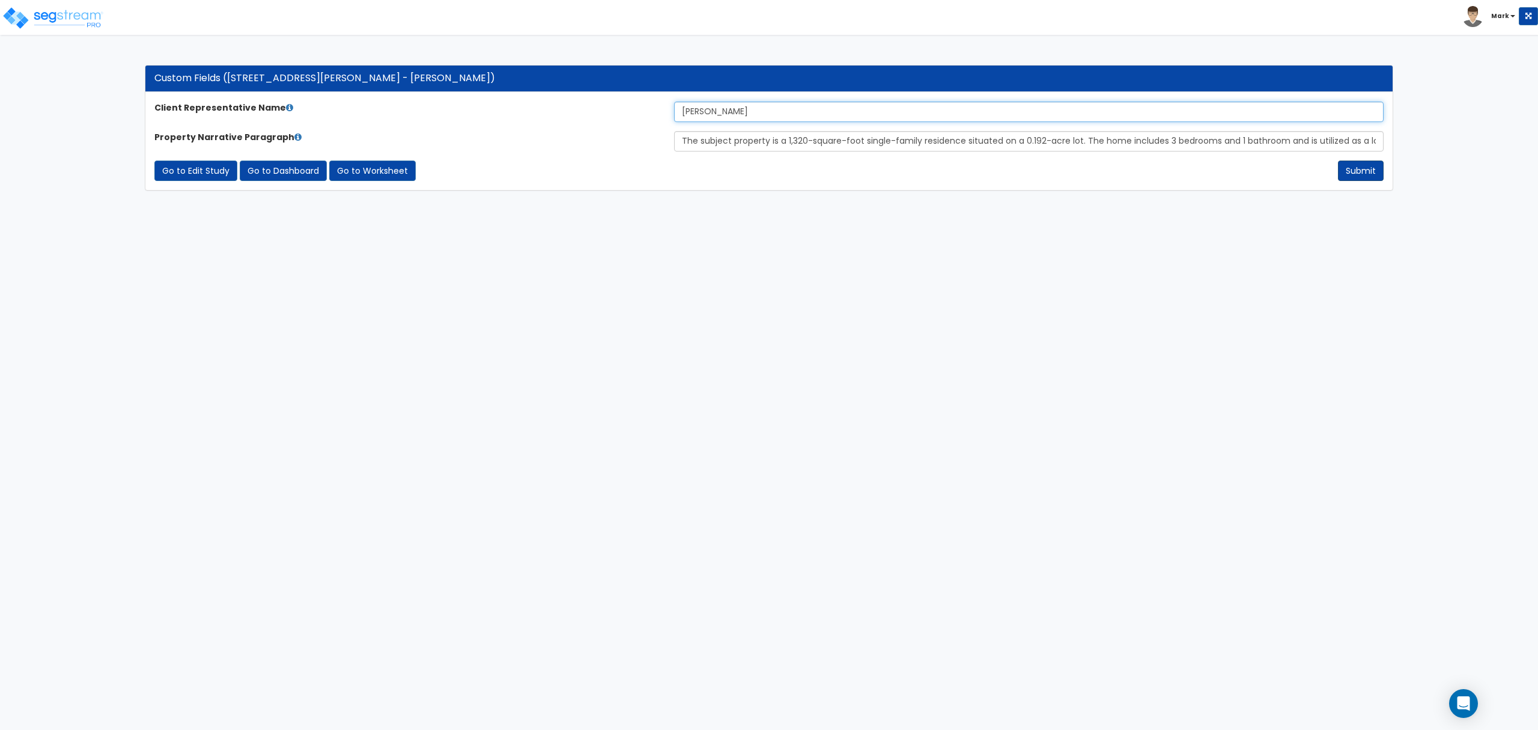
type input "[PERSON_NAME]"
click at [1342, 167] on button "Submit" at bounding box center [1361, 170] width 46 height 20
click at [344, 173] on link "Go to Worksheet" at bounding box center [372, 170] width 87 height 20
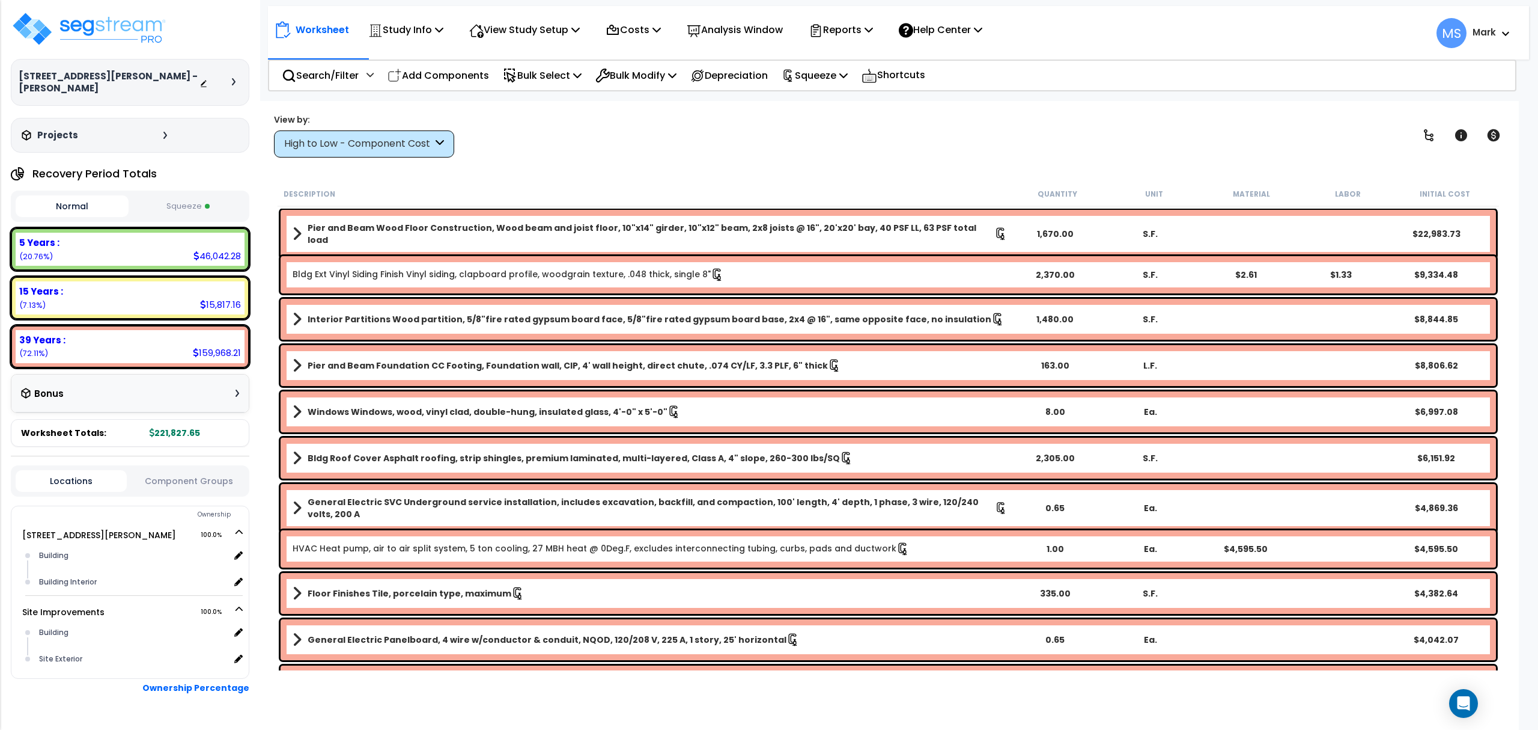
drag, startPoint x: 1234, startPoint y: 118, endPoint x: 1199, endPoint y: 121, distance: 35.0
click at [1228, 118] on div "View by: High to Low - Component Cost High to Low - Component Cost" at bounding box center [888, 135] width 1237 height 44
click at [873, 23] on p "Reports" at bounding box center [841, 30] width 64 height 16
click at [857, 90] on link "Manage Report Images" at bounding box center [862, 82] width 119 height 24
click at [858, 27] on p "Reports" at bounding box center [841, 30] width 64 height 16
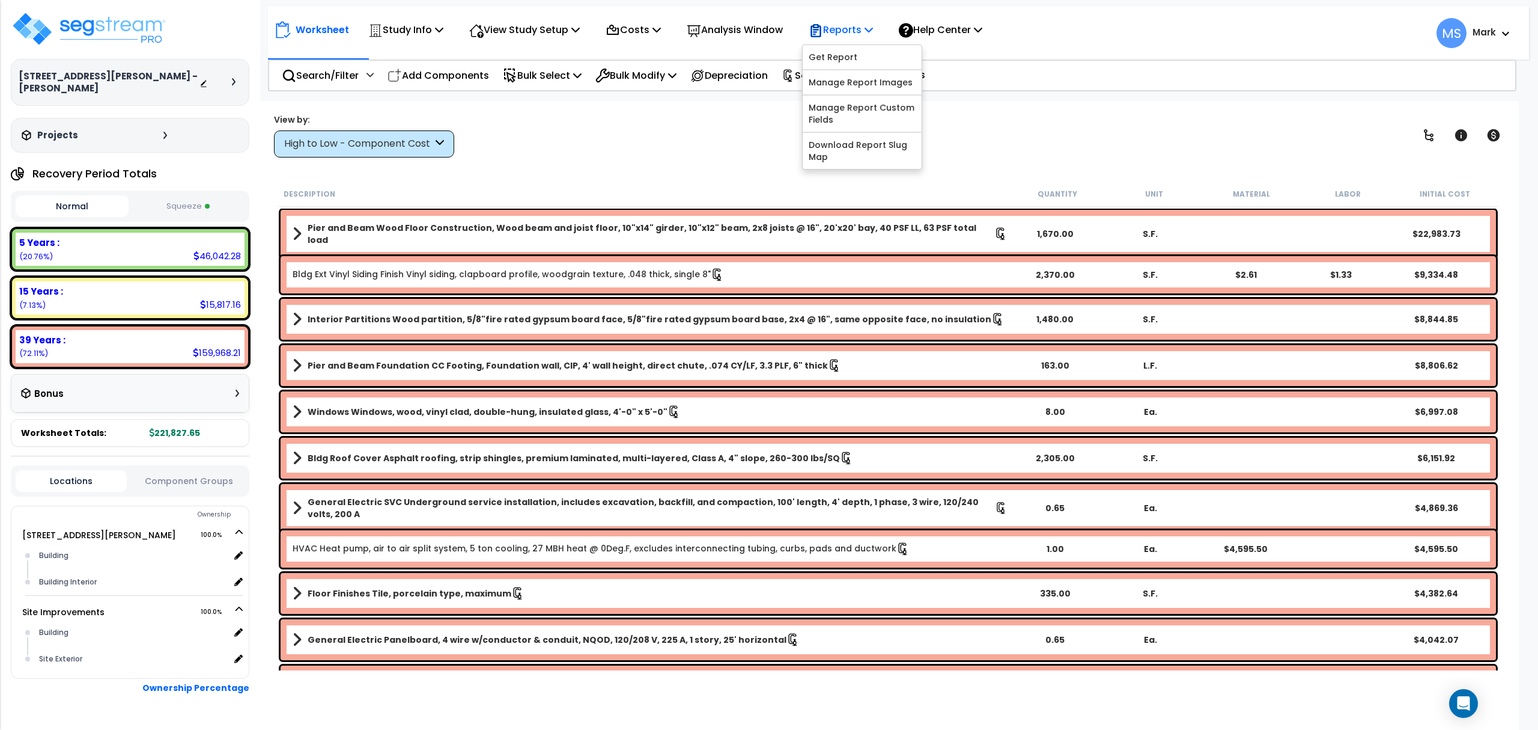
click at [858, 27] on p "Reports" at bounding box center [841, 30] width 64 height 16
click at [847, 39] on div "Reports" at bounding box center [841, 30] width 64 height 28
click at [873, 82] on link "Manage Report Images" at bounding box center [862, 82] width 119 height 24
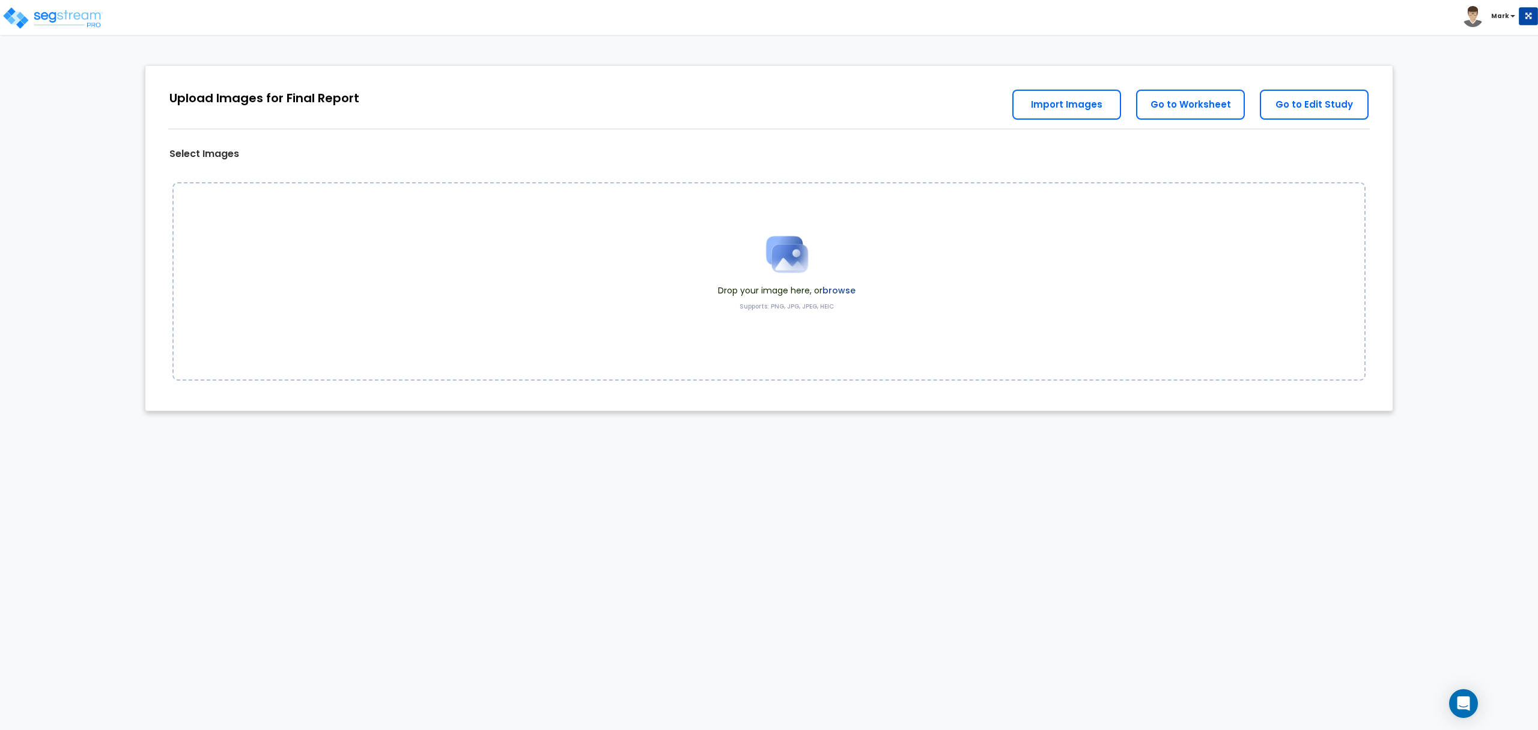
click at [840, 286] on label "browse" at bounding box center [839, 290] width 33 height 12
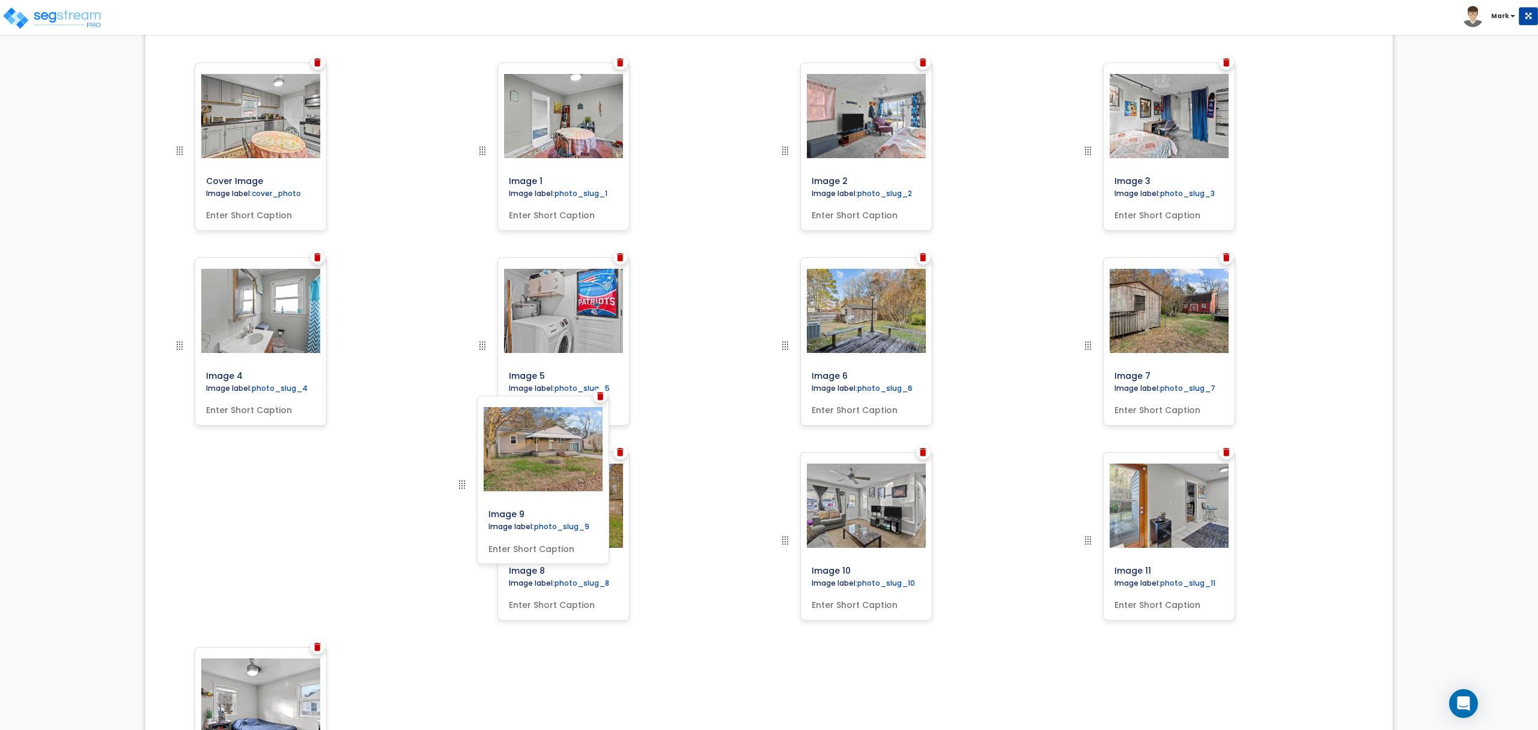
scroll to position [382, 0]
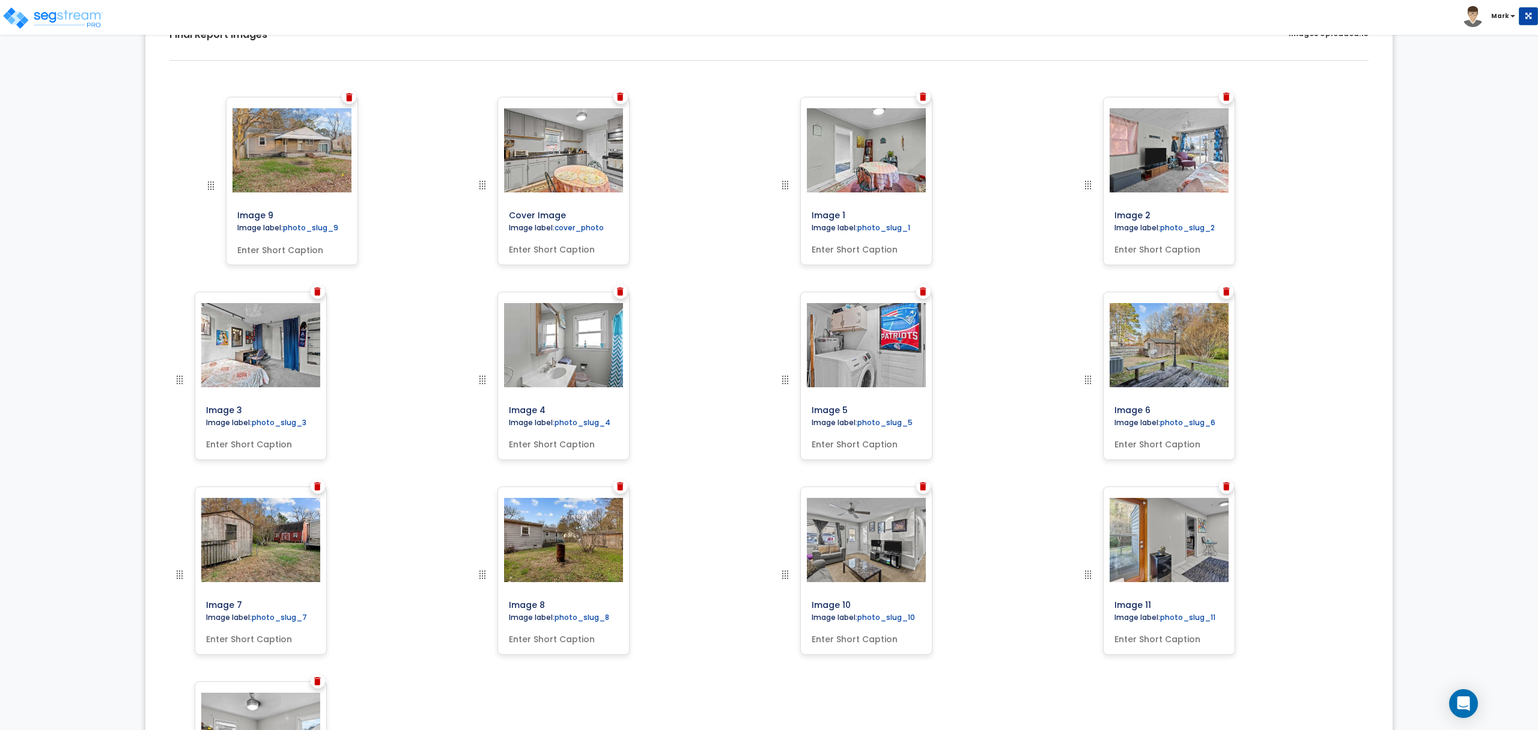
drag, startPoint x: 477, startPoint y: 539, endPoint x: 203, endPoint y: 107, distance: 511.6
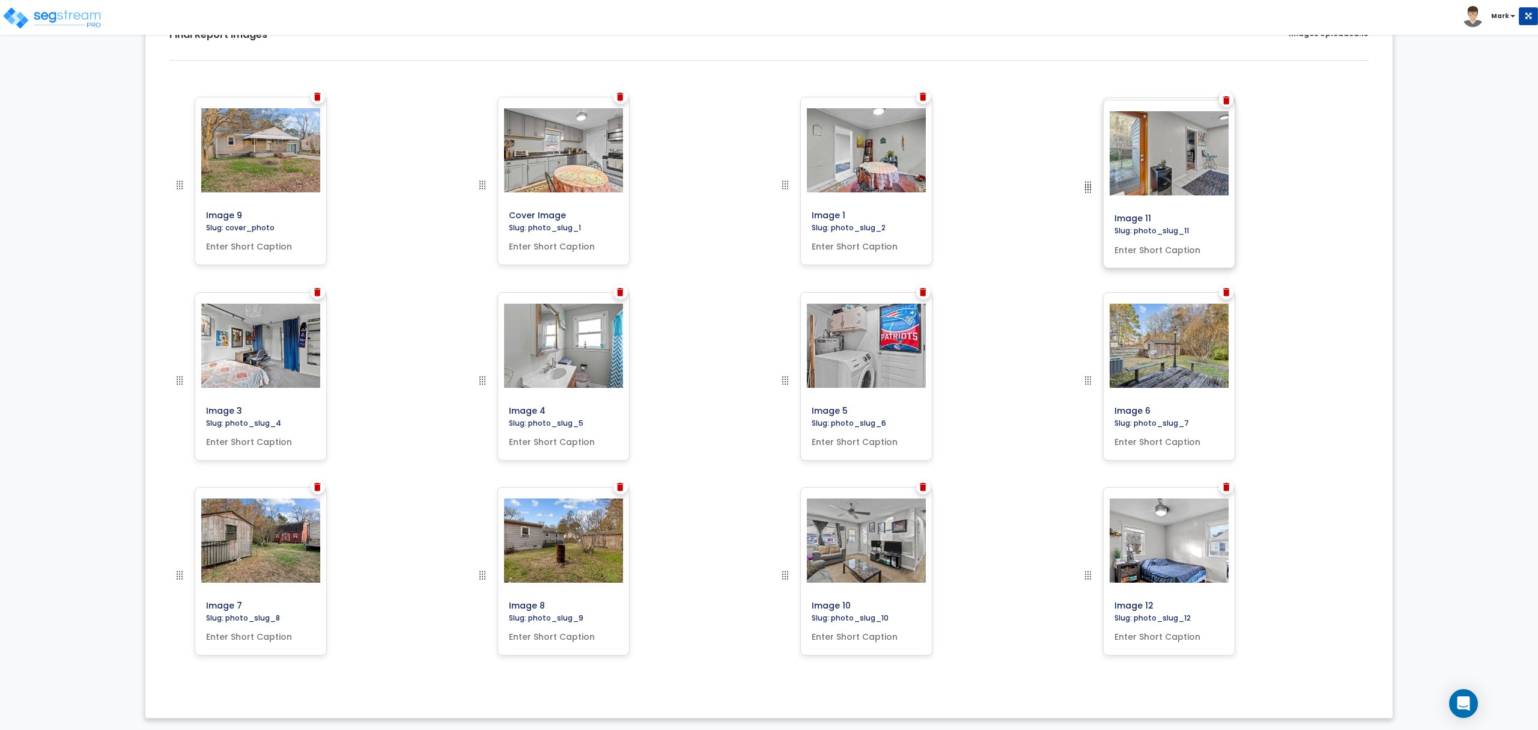
drag, startPoint x: 1087, startPoint y: 573, endPoint x: 1119, endPoint y: 184, distance: 390.2
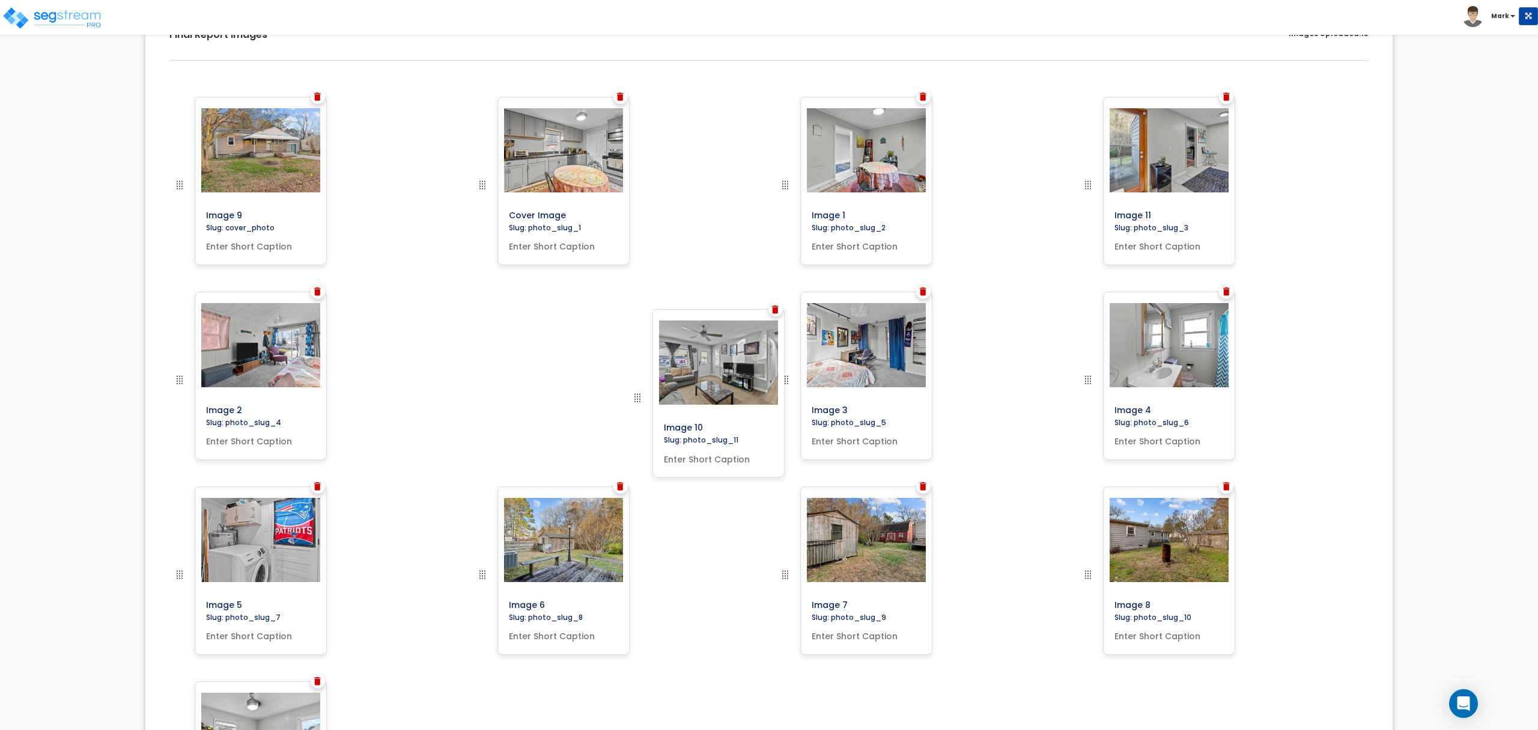
drag, startPoint x: 1084, startPoint y: 498, endPoint x: 578, endPoint y: 400, distance: 515.3
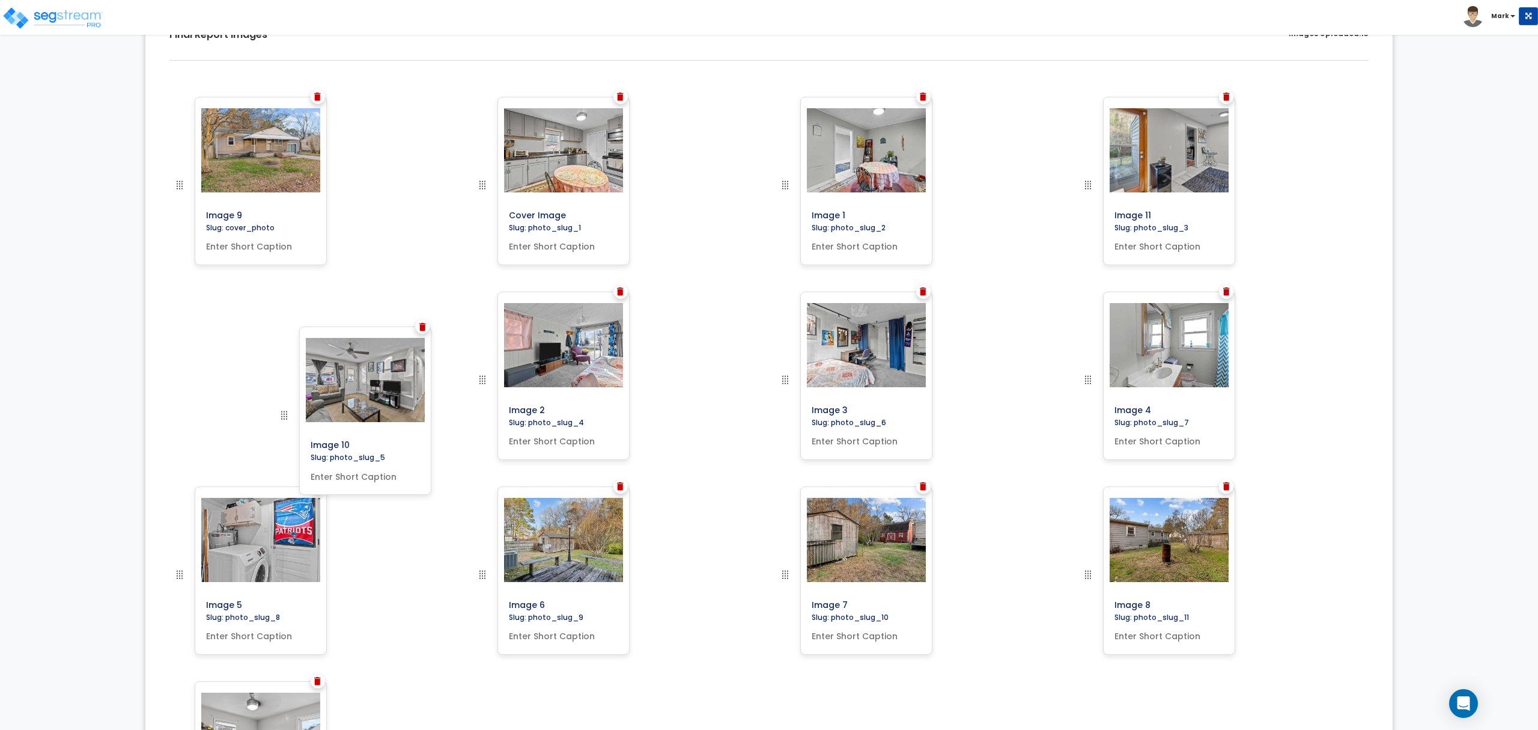
drag, startPoint x: 480, startPoint y: 387, endPoint x: 279, endPoint y: 419, distance: 202.6
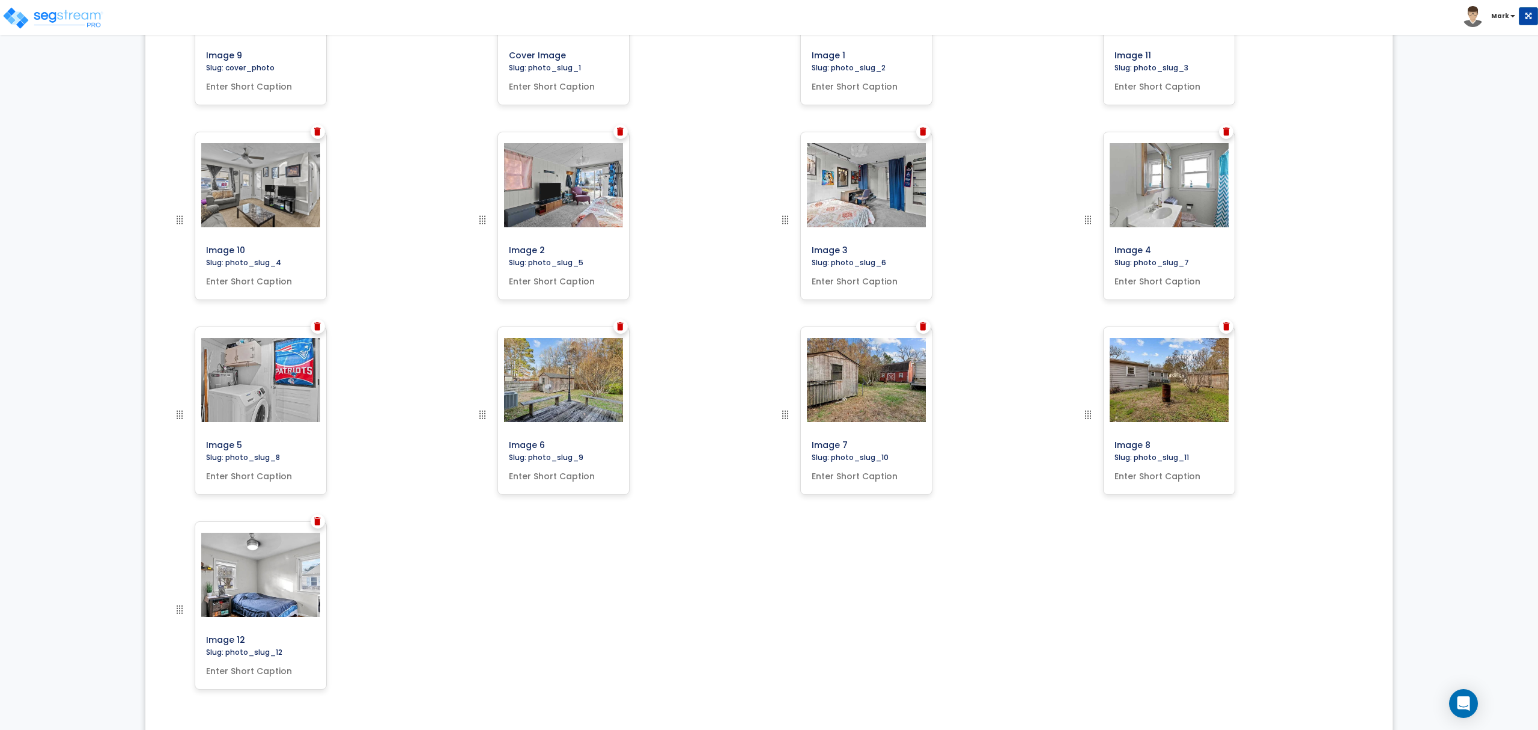
scroll to position [395, 0]
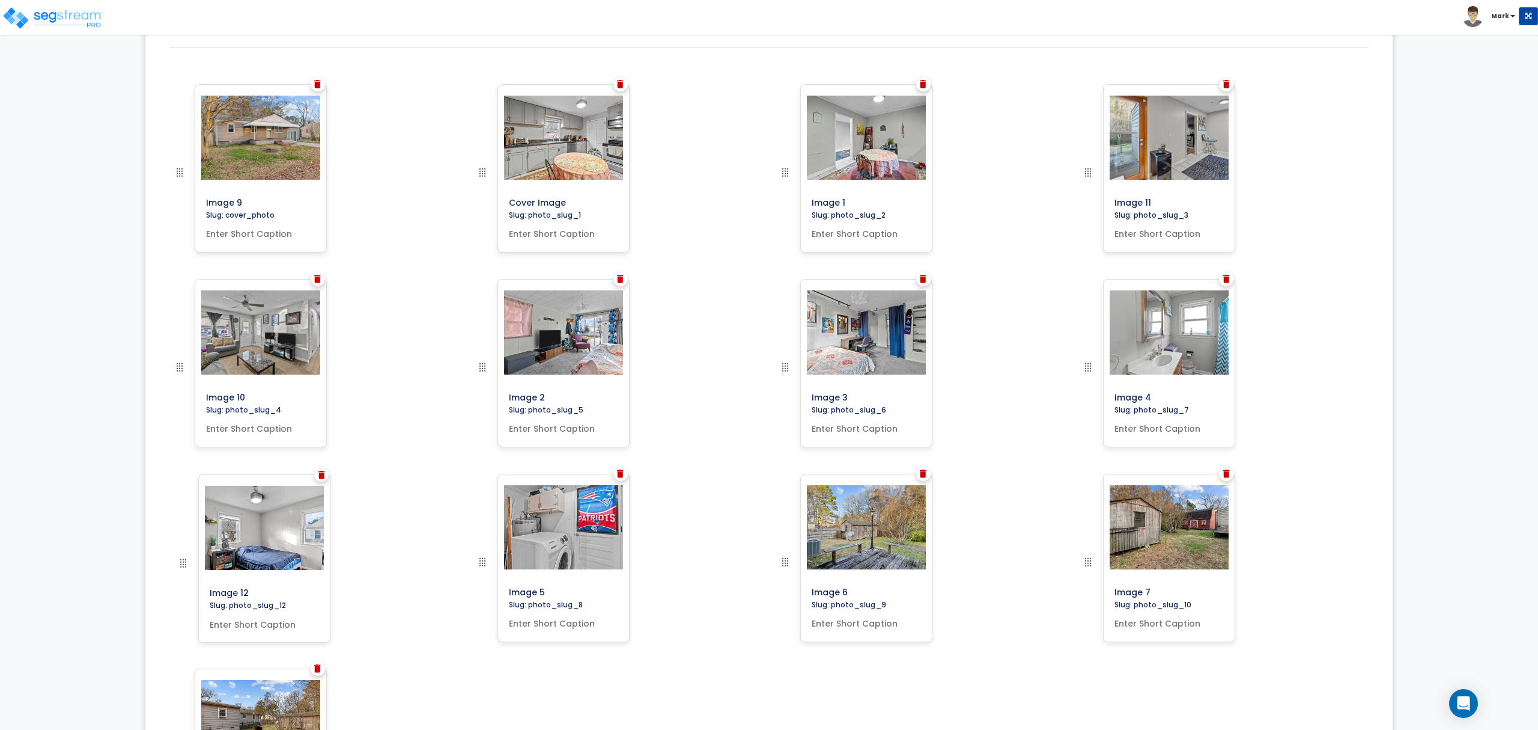
drag, startPoint x: 183, startPoint y: 605, endPoint x: 186, endPoint y: 594, distance: 11.4
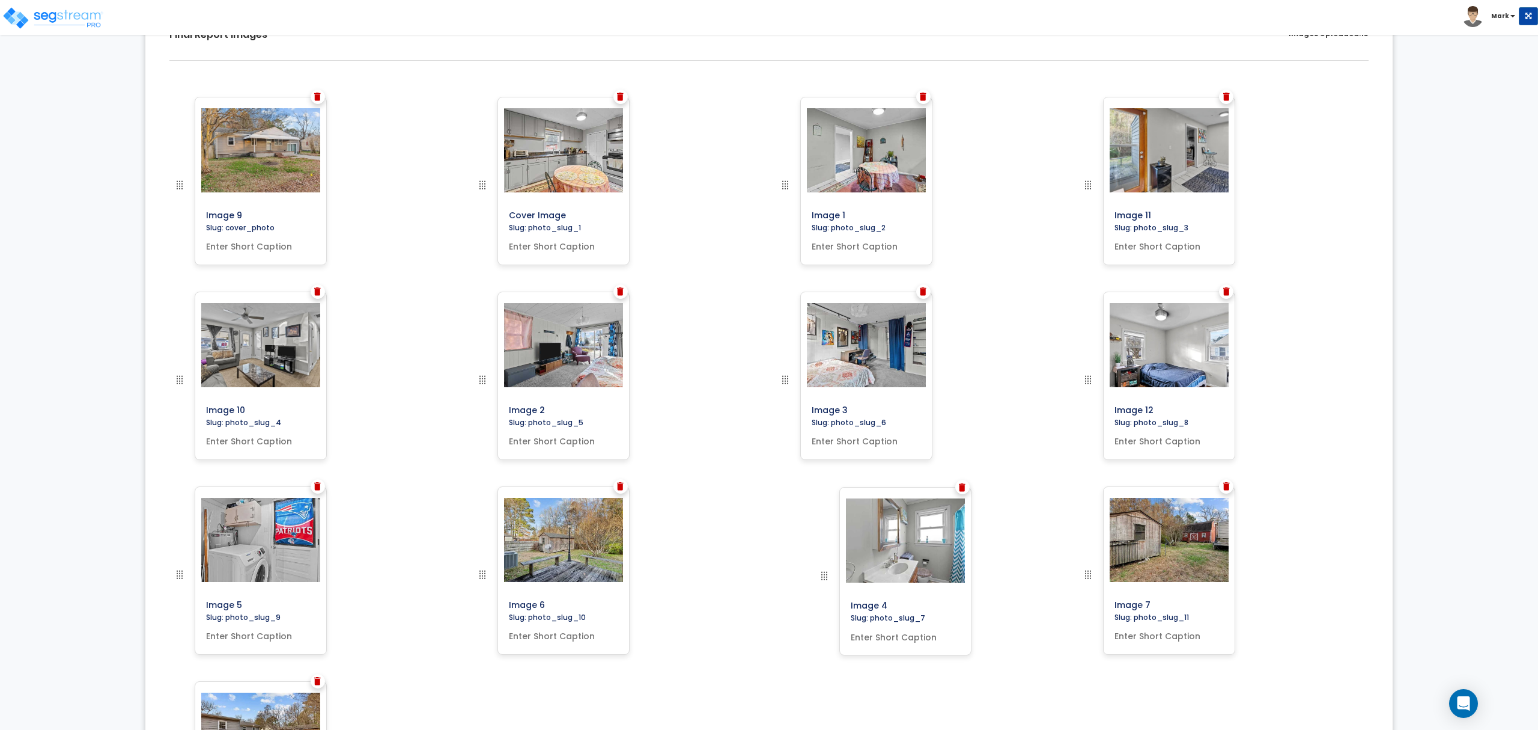
drag, startPoint x: 1082, startPoint y: 373, endPoint x: 820, endPoint y: 640, distance: 374.0
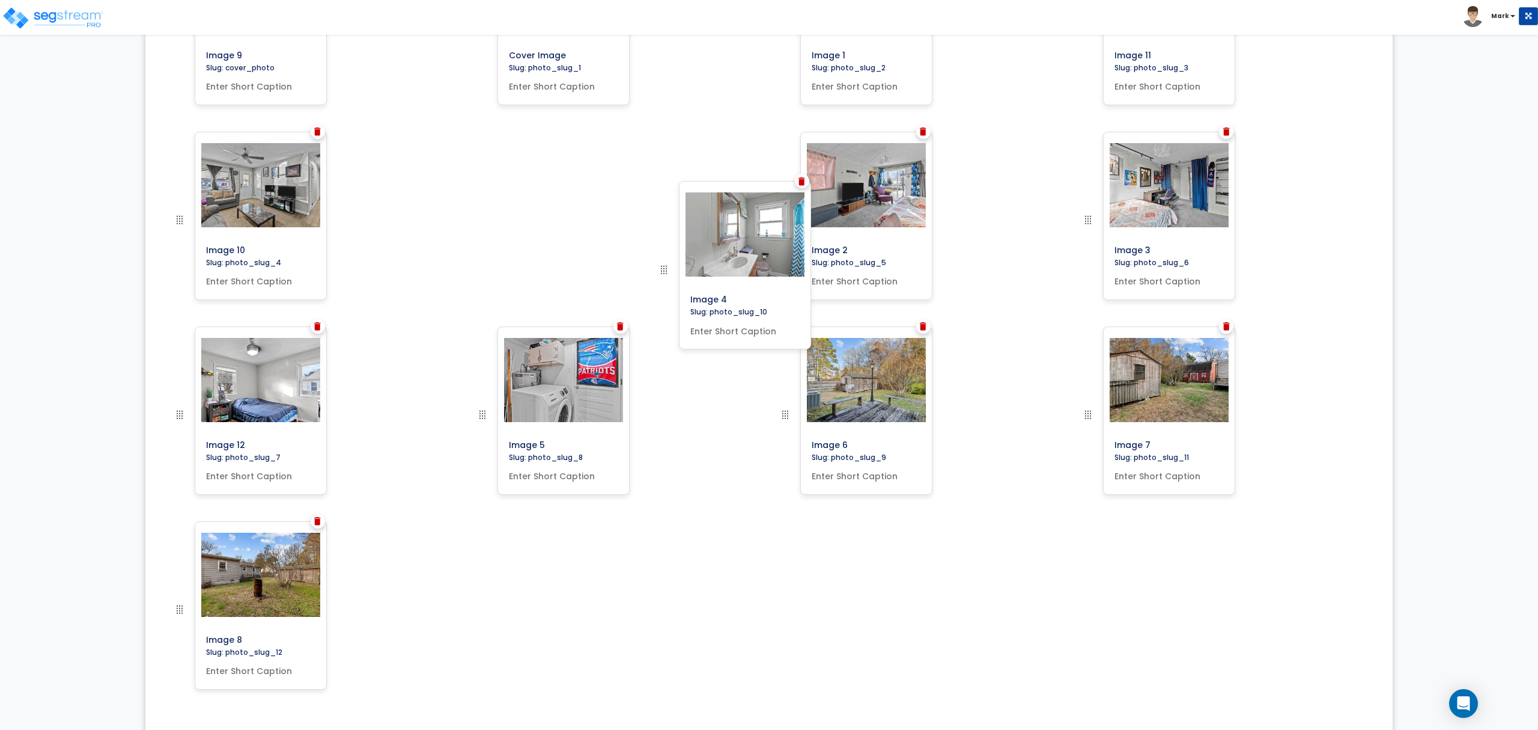
scroll to position [382, 0]
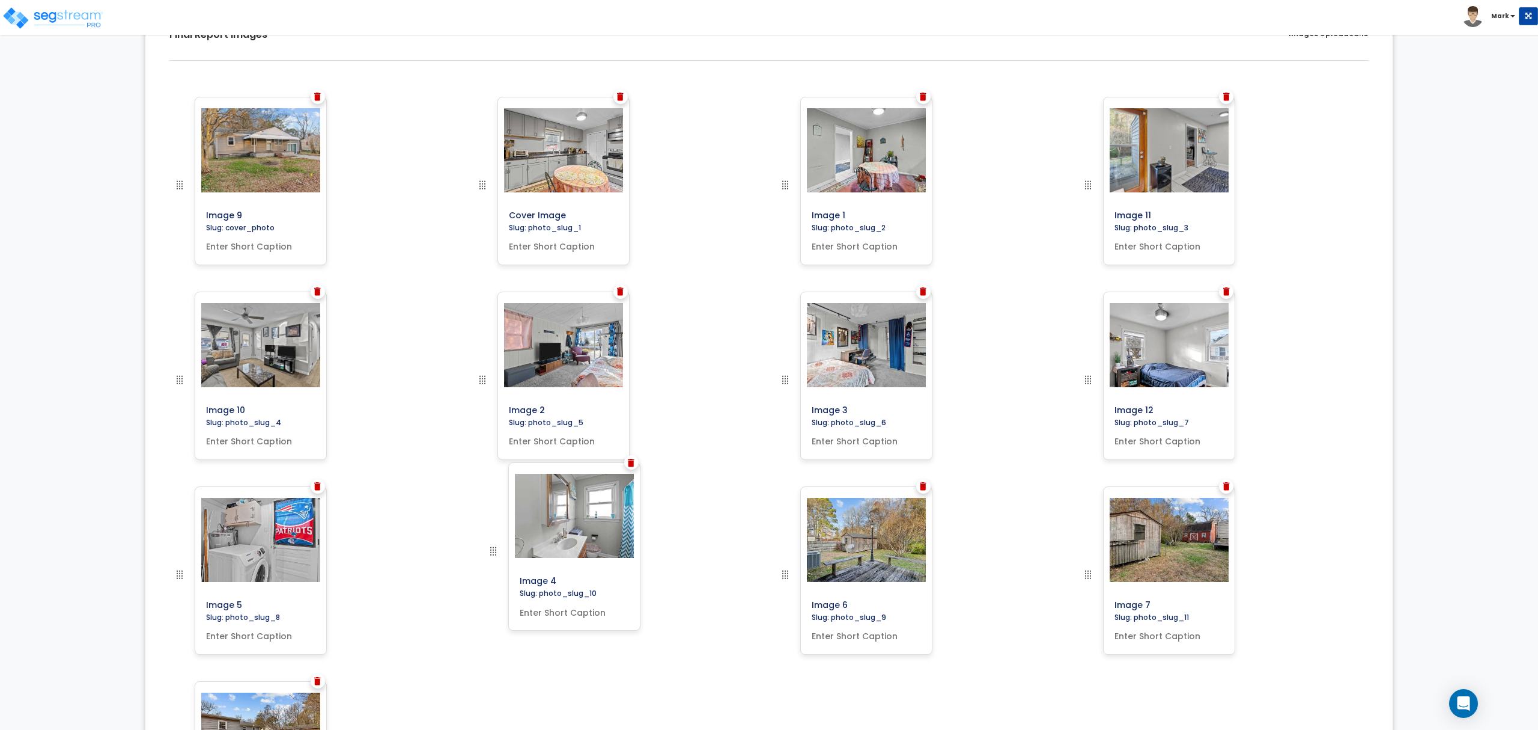
drag, startPoint x: 780, startPoint y: 412, endPoint x: 488, endPoint y: 548, distance: 322.3
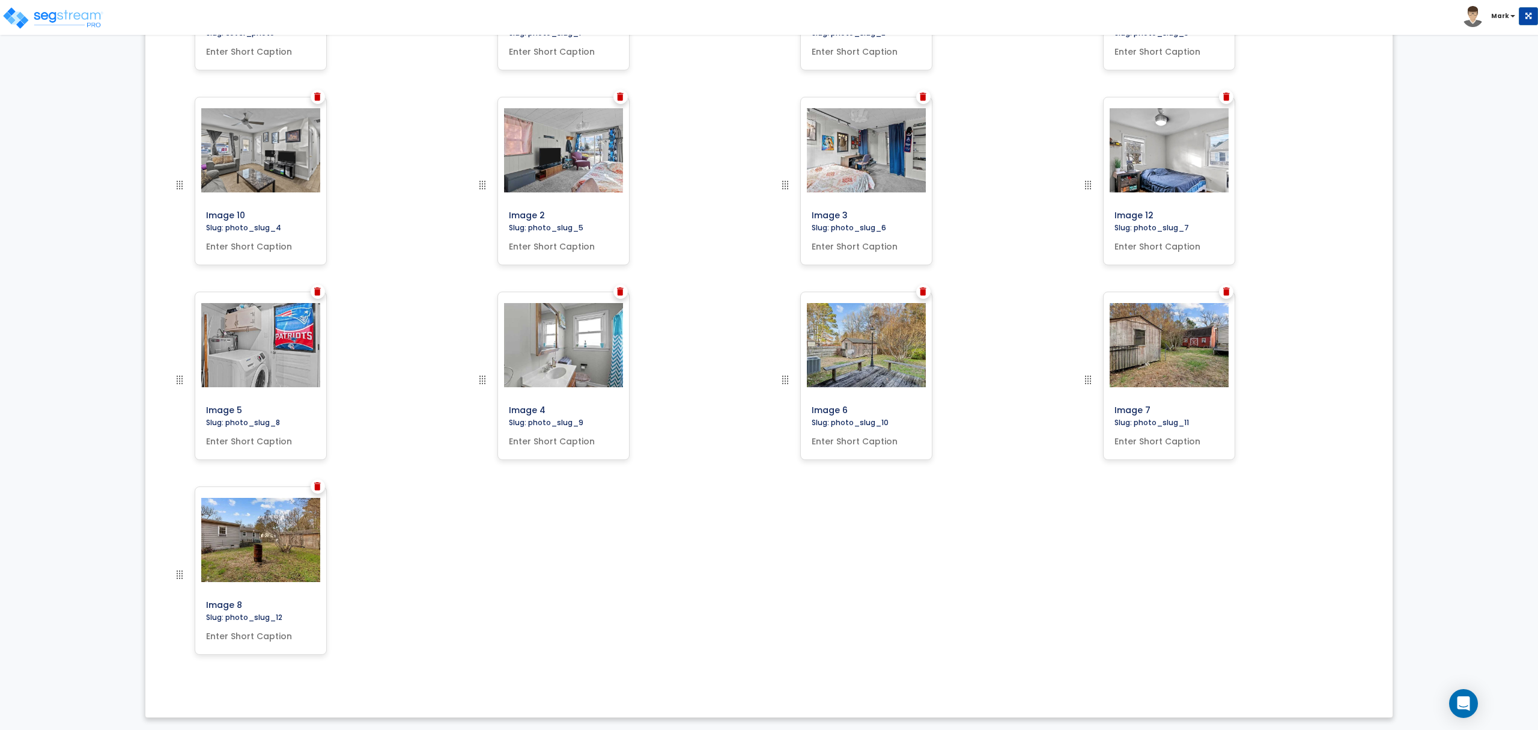
scroll to position [0, 0]
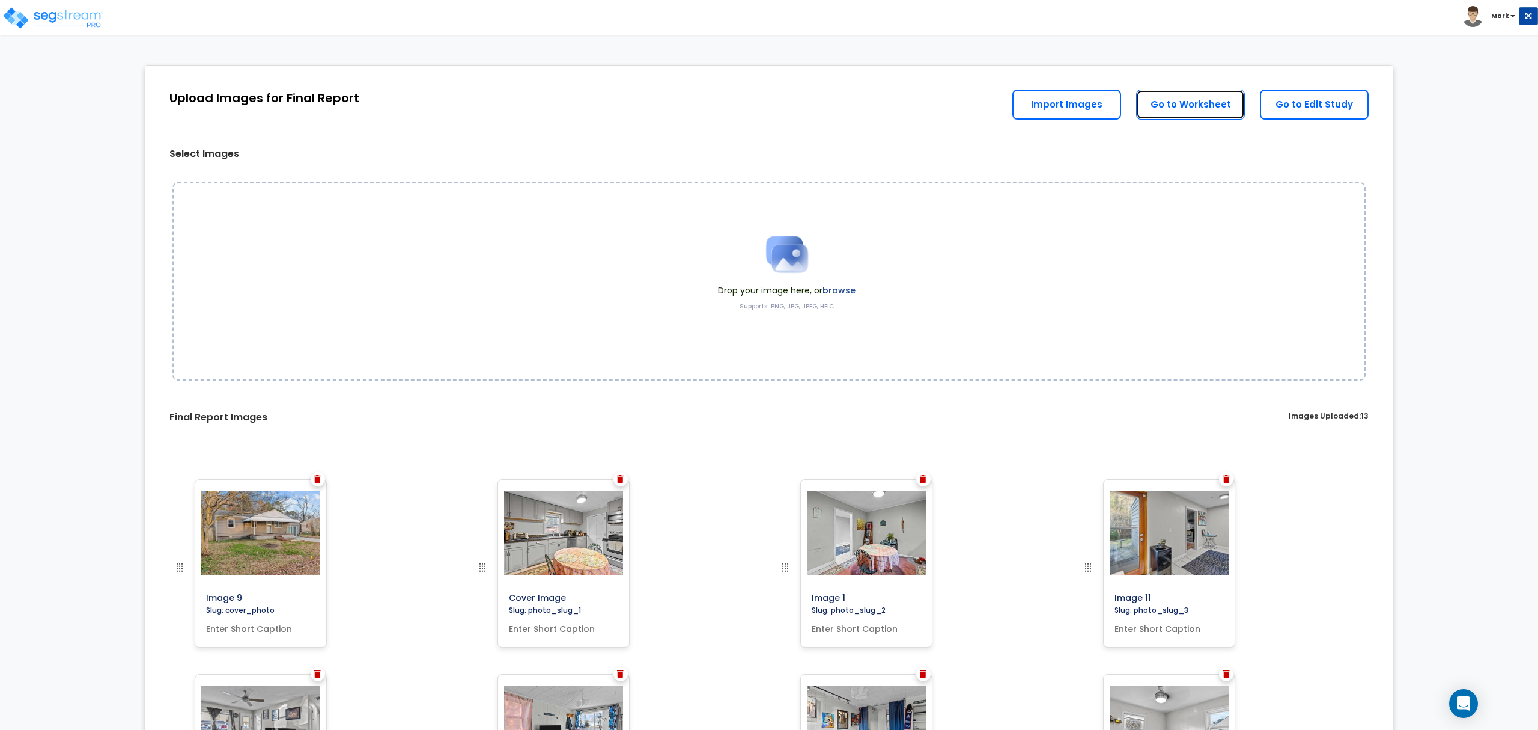
click at [1198, 107] on link "Go to Worksheet" at bounding box center [1190, 105] width 109 height 30
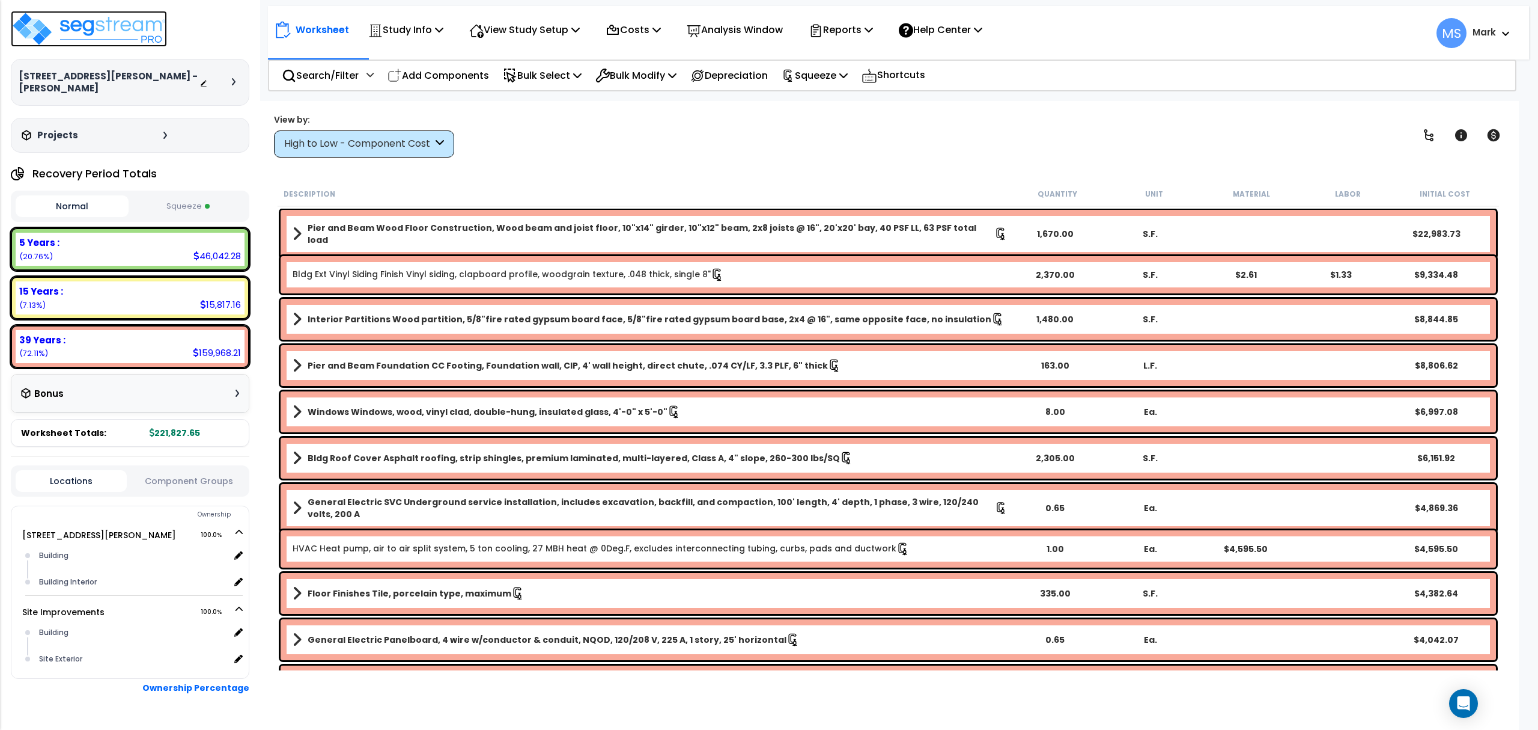
click at [99, 25] on img at bounding box center [89, 29] width 156 height 36
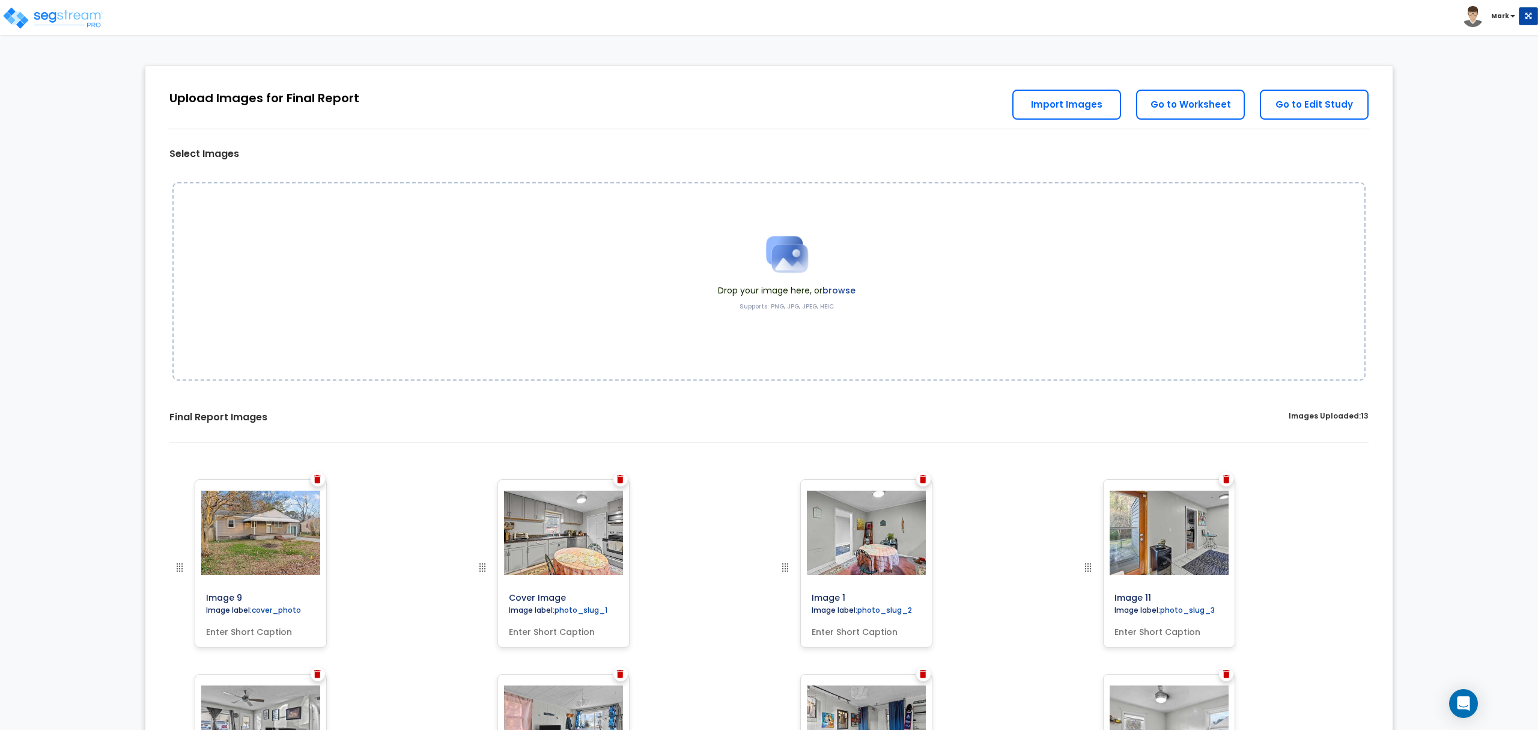
click at [834, 289] on label "browse" at bounding box center [839, 290] width 33 height 12
click at [832, 294] on label "browse" at bounding box center [839, 290] width 33 height 12
click at [843, 292] on label "browse" at bounding box center [839, 290] width 33 height 12
